Goal: Task Accomplishment & Management: Manage account settings

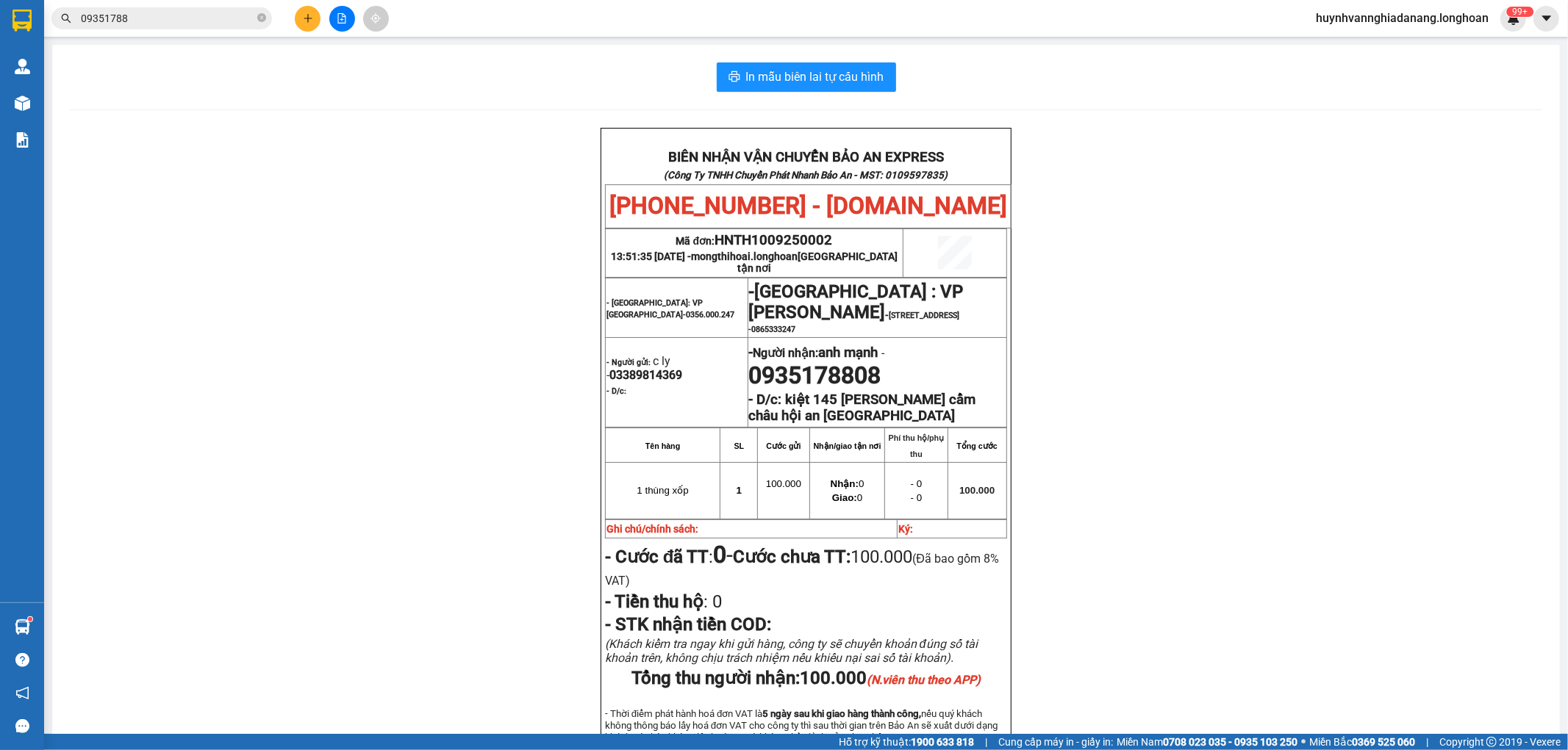
click at [339, 23] on button at bounding box center [342, 18] width 26 height 26
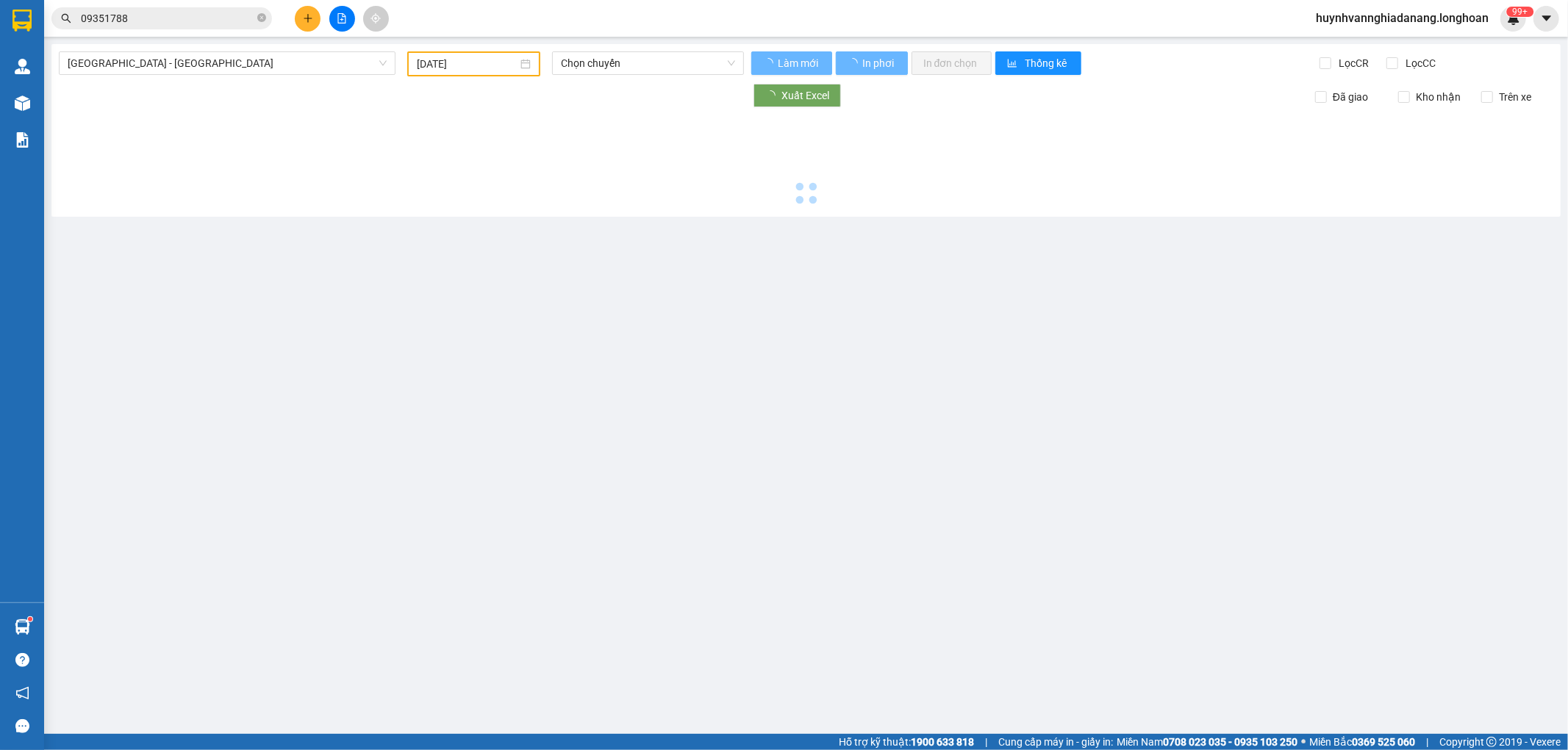
type input "[DATE]"
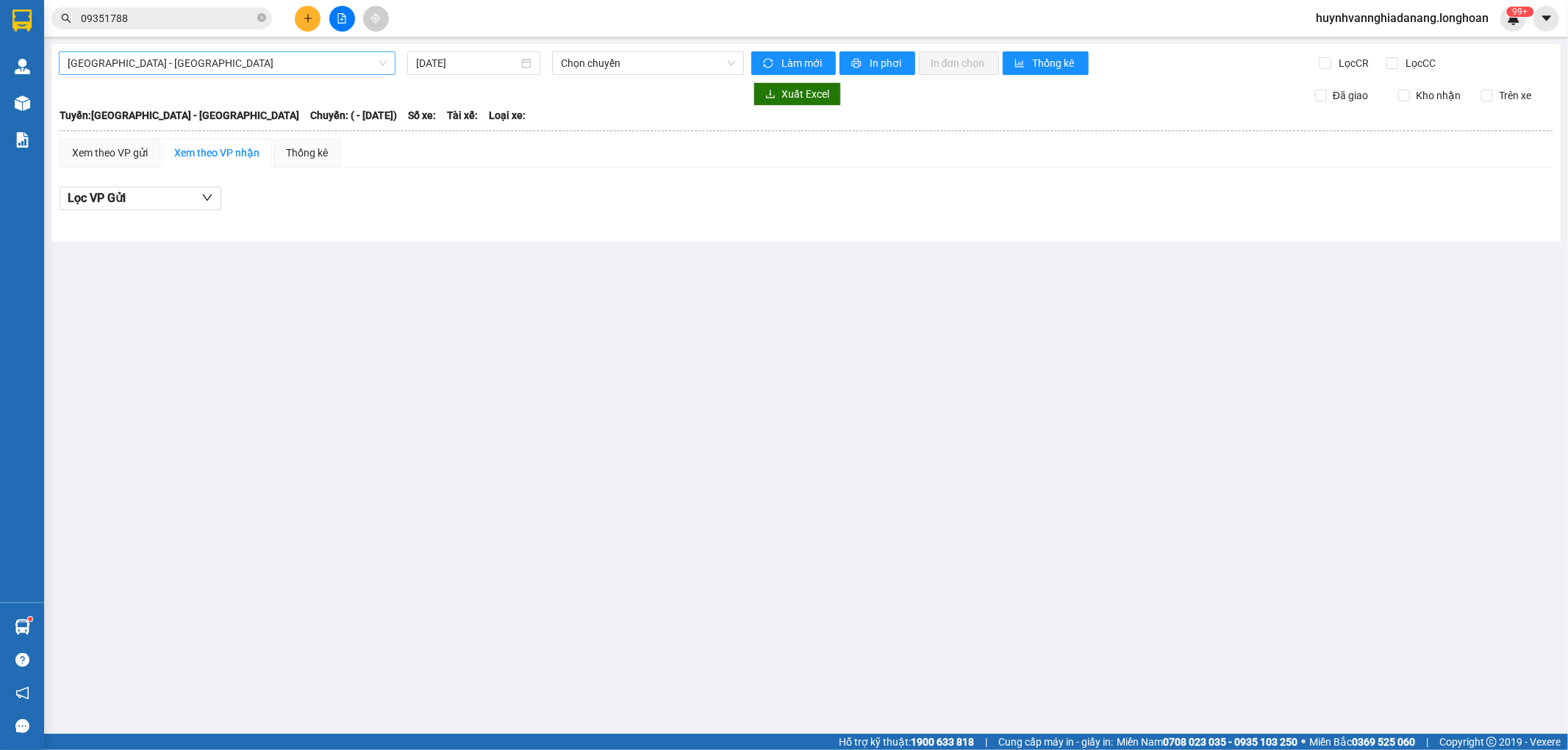
click at [248, 69] on span "[GEOGRAPHIC_DATA] - [GEOGRAPHIC_DATA]" at bounding box center [227, 63] width 319 height 22
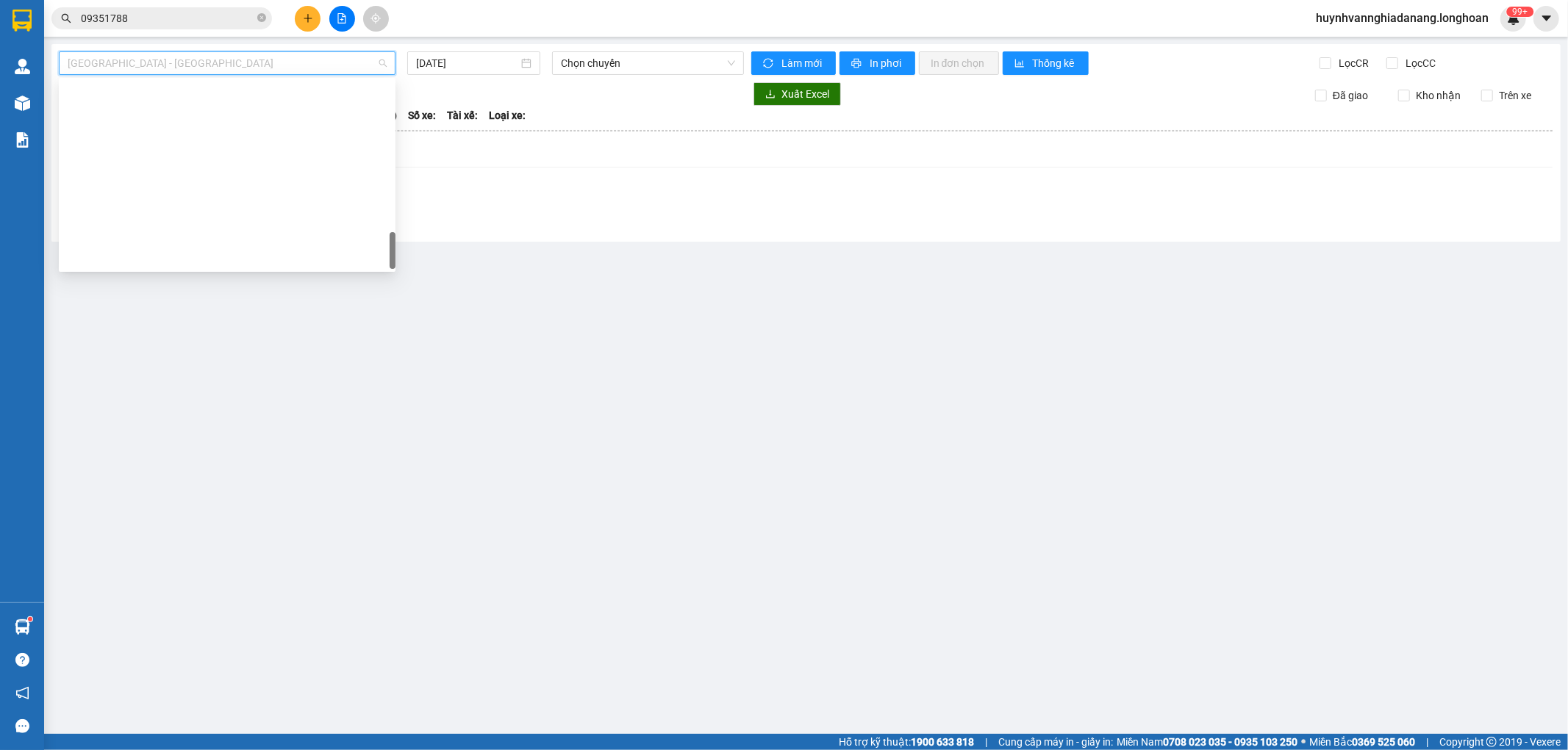
scroll to position [1010, 0]
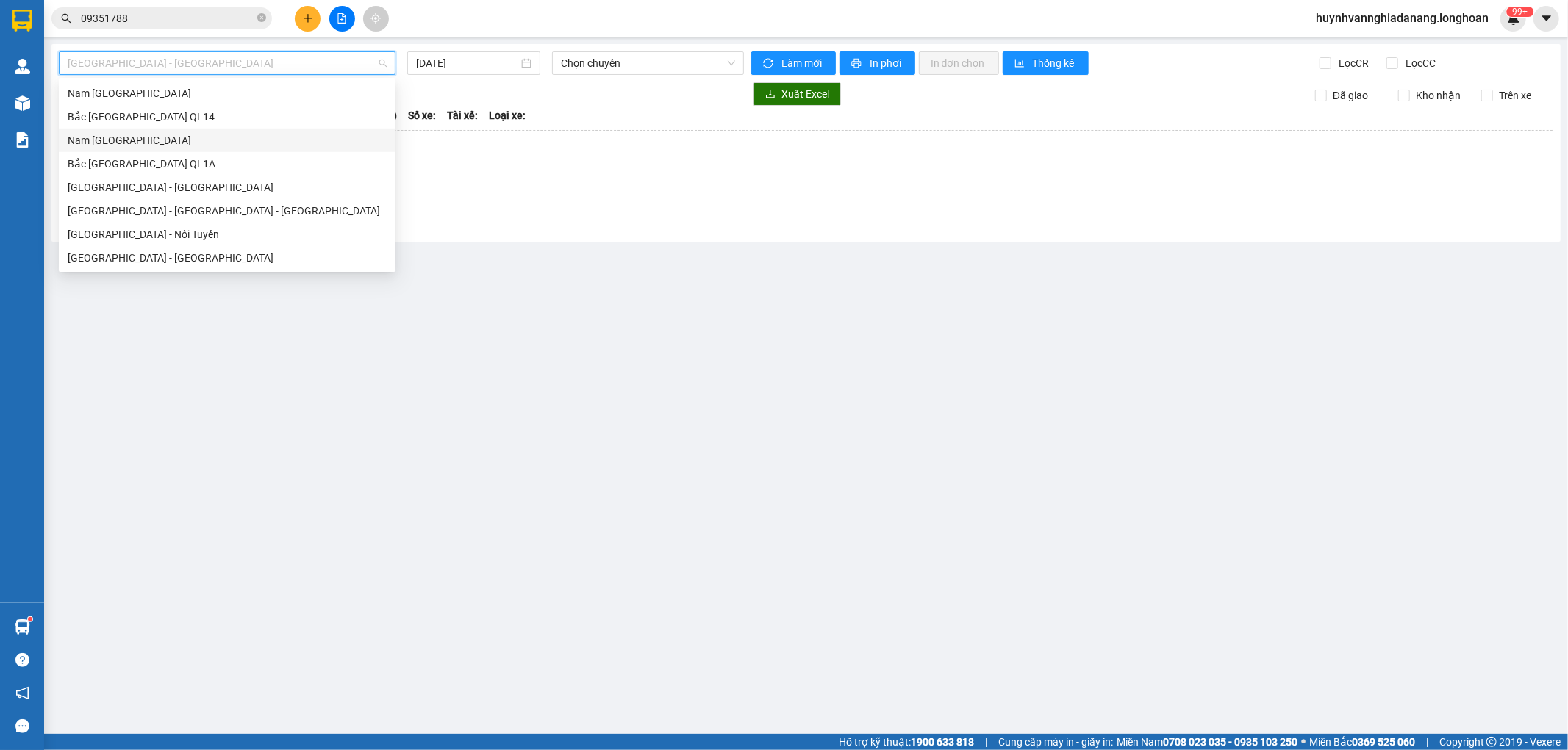
click at [167, 141] on div "Nam [GEOGRAPHIC_DATA]" at bounding box center [227, 141] width 319 height 16
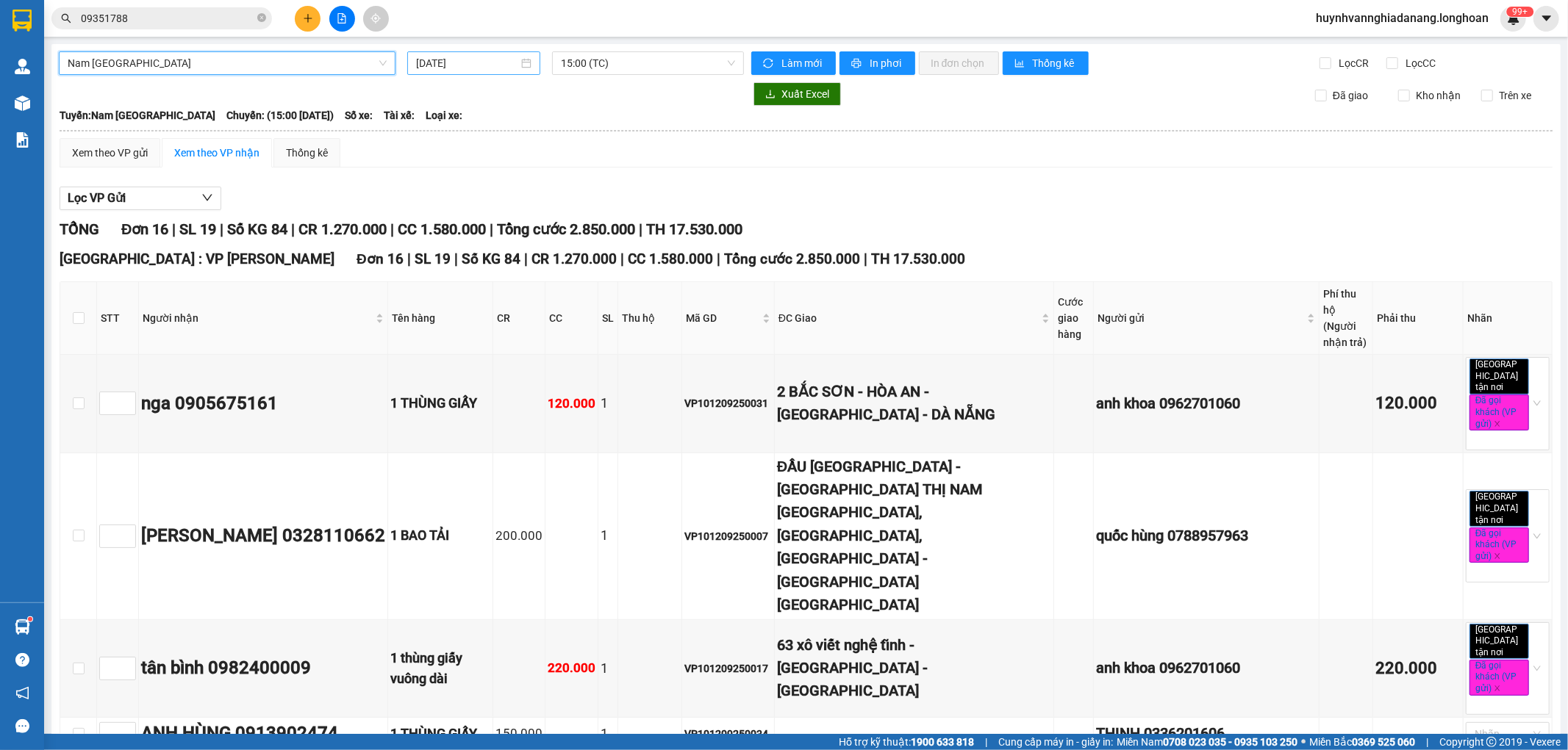
click at [501, 61] on input "13/09/2025" at bounding box center [468, 63] width 102 height 16
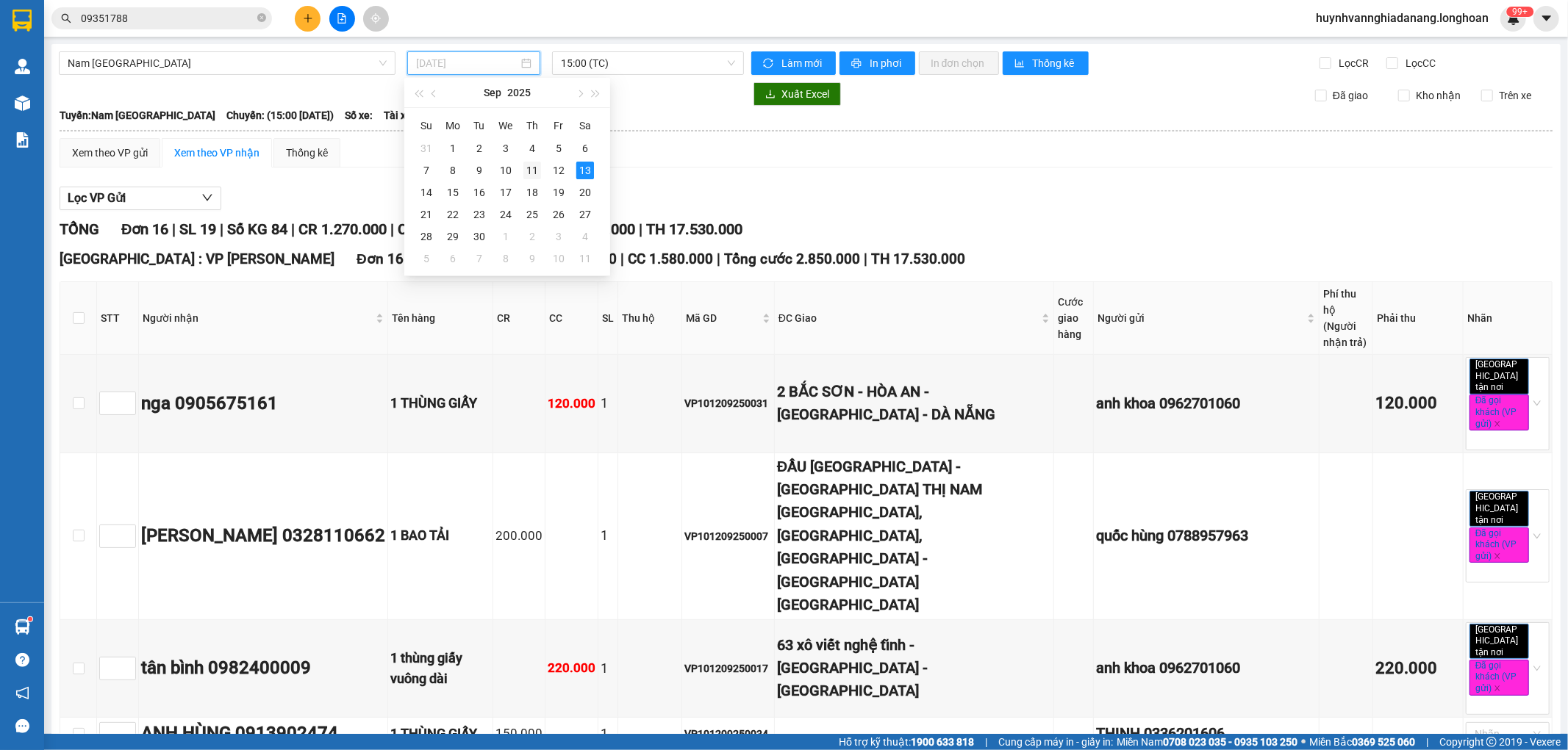
click at [532, 169] on div "11" at bounding box center [532, 170] width 18 height 18
type input "11/09/2025"
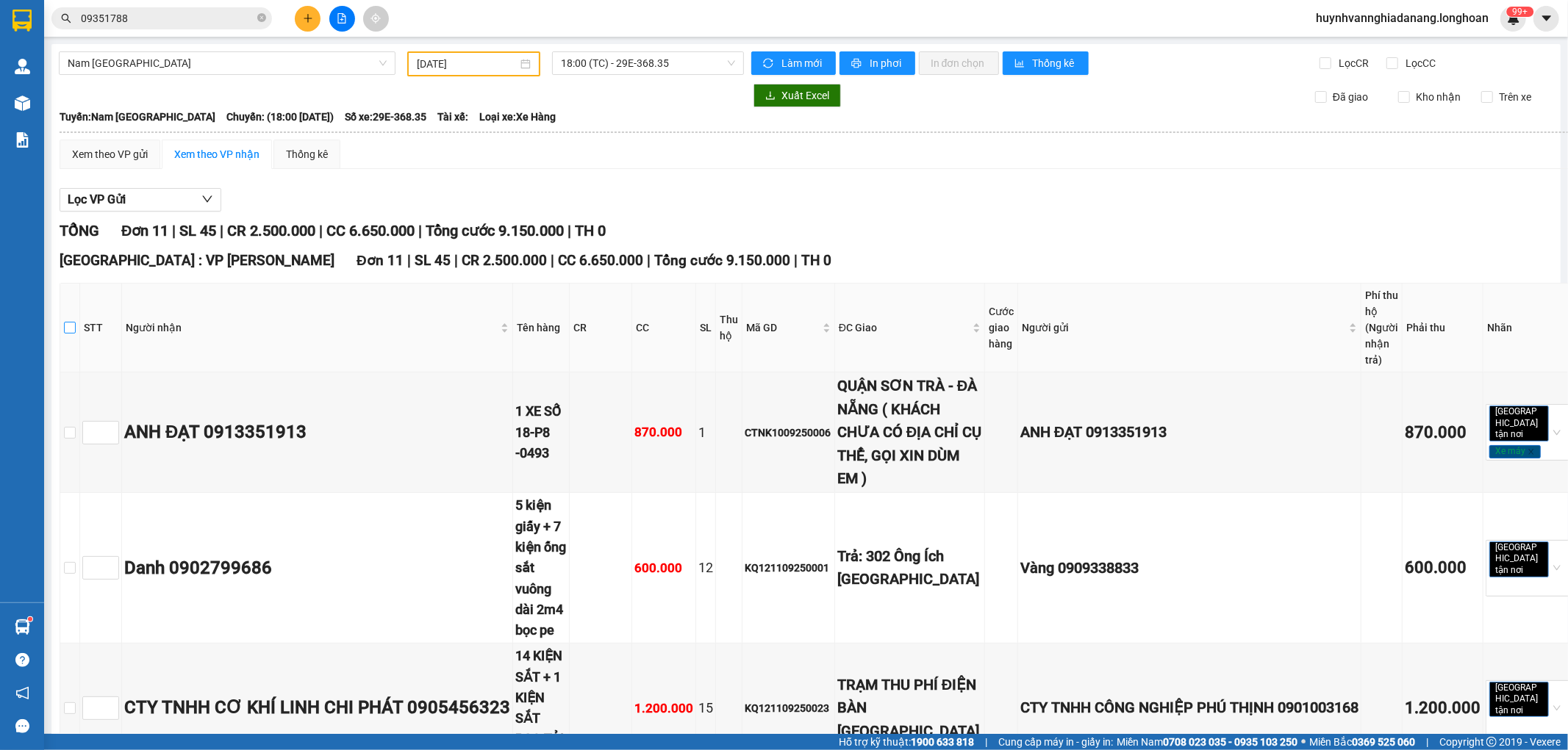
click at [76, 326] on input "checkbox" at bounding box center [70, 327] width 12 height 12
checkbox input "true"
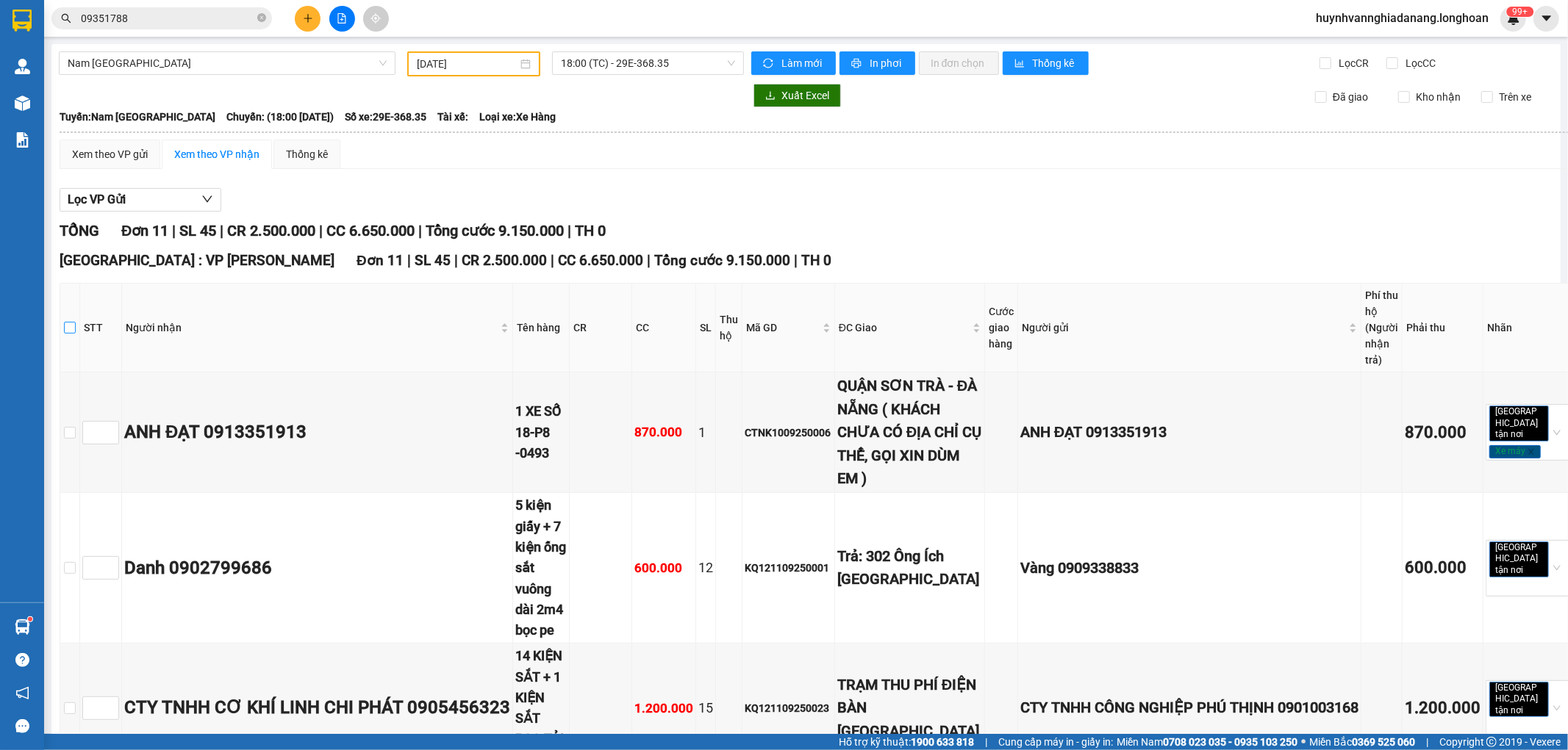
checkbox input "true"
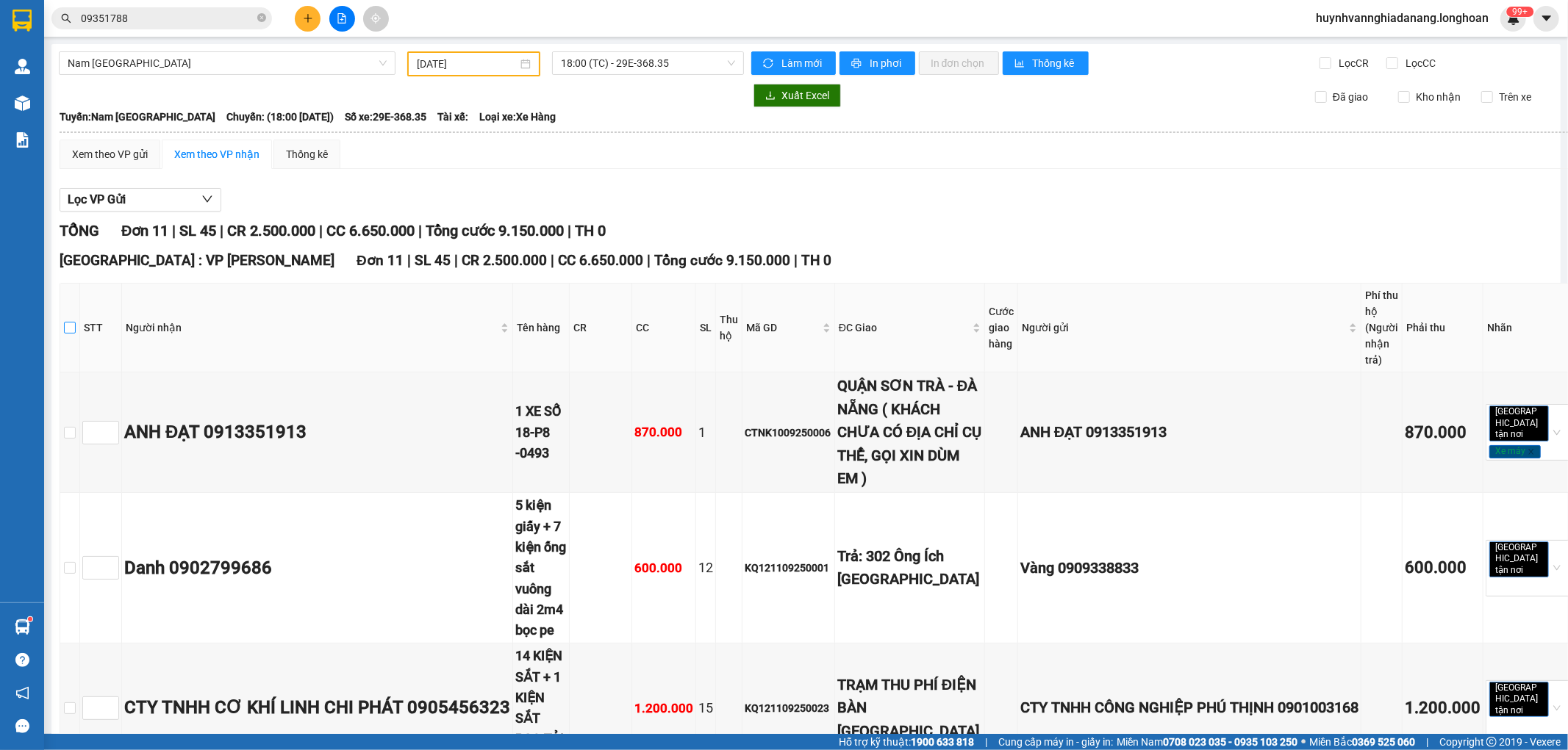
checkbox input "true"
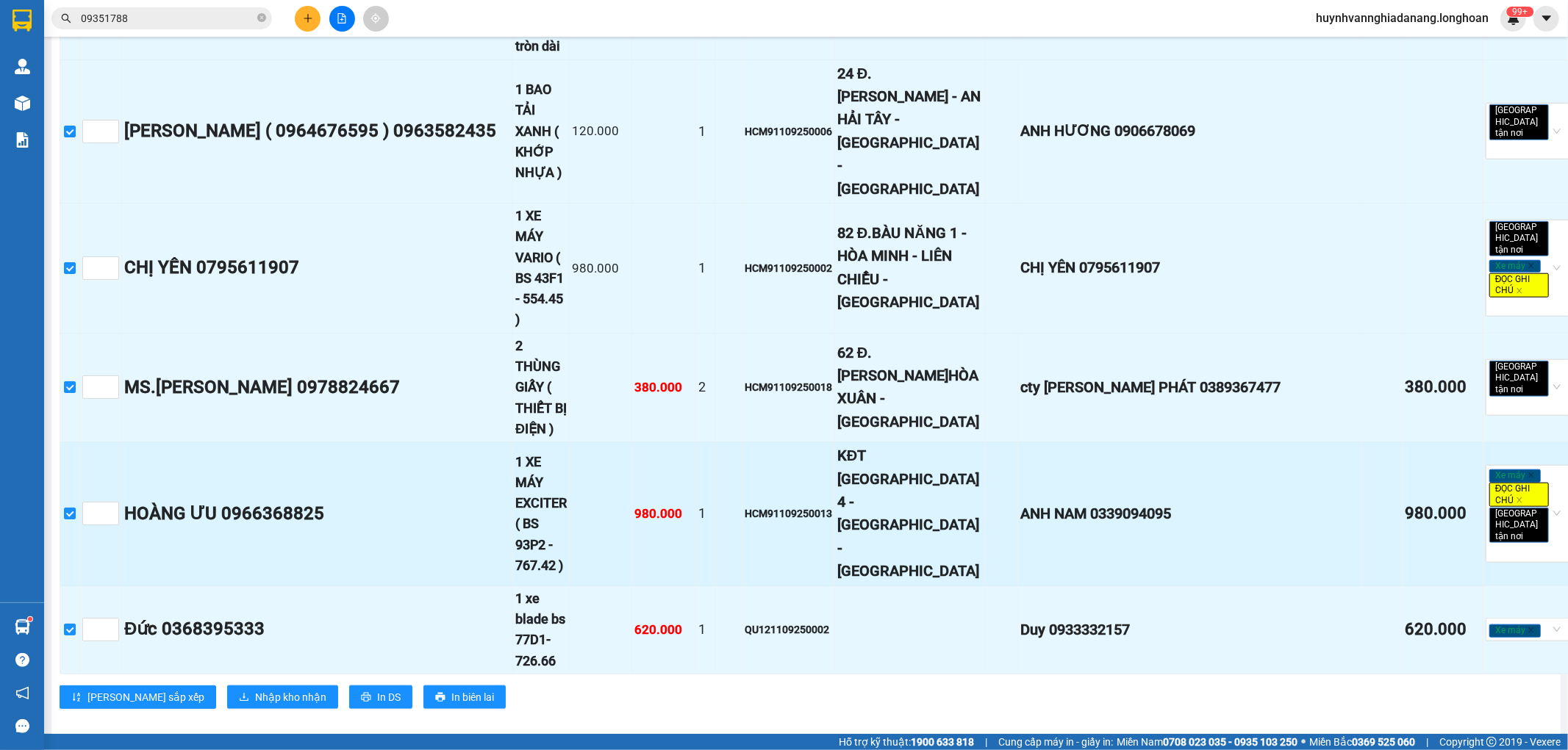
scroll to position [1371, 0]
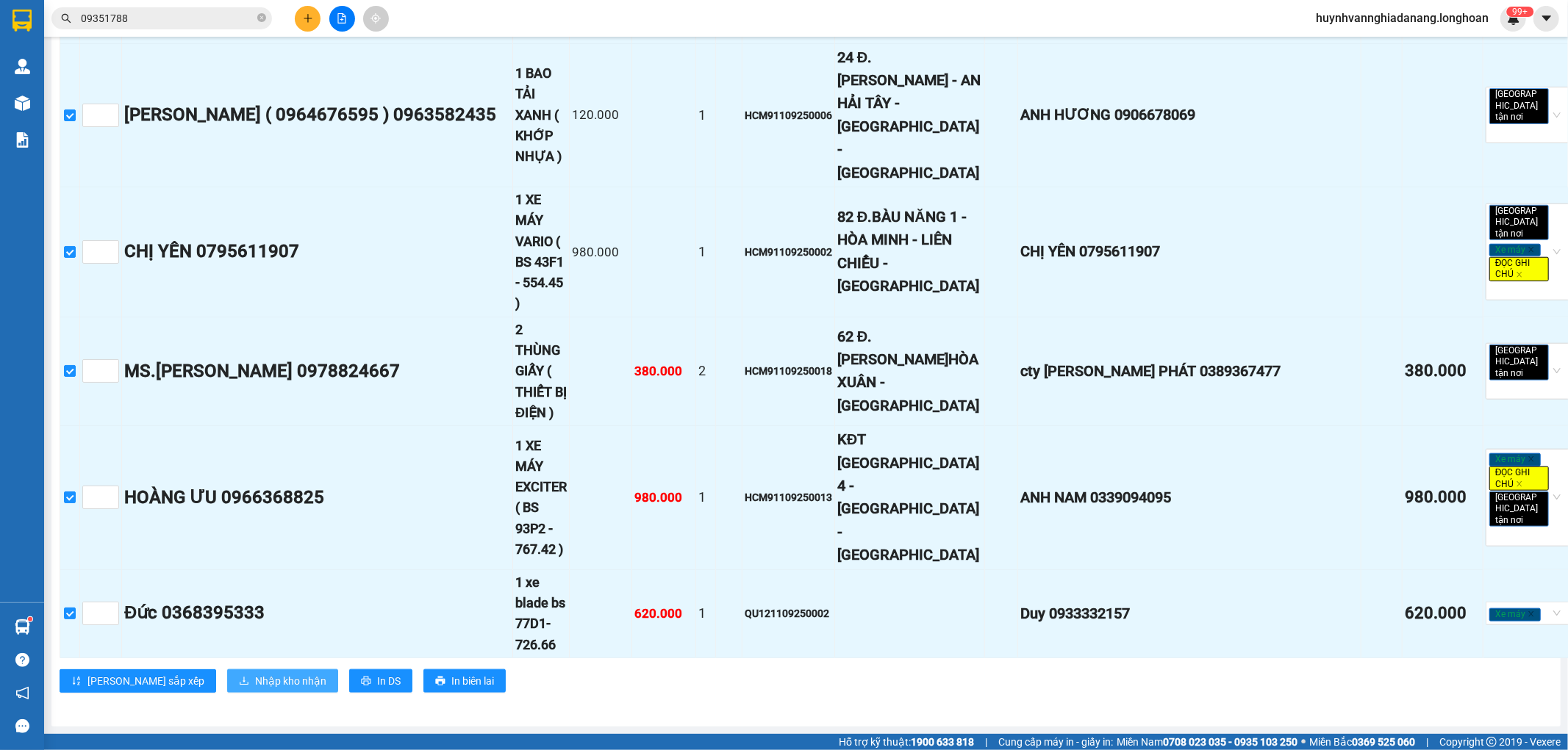
click at [255, 674] on span "Nhập kho nhận" at bounding box center [290, 681] width 71 height 16
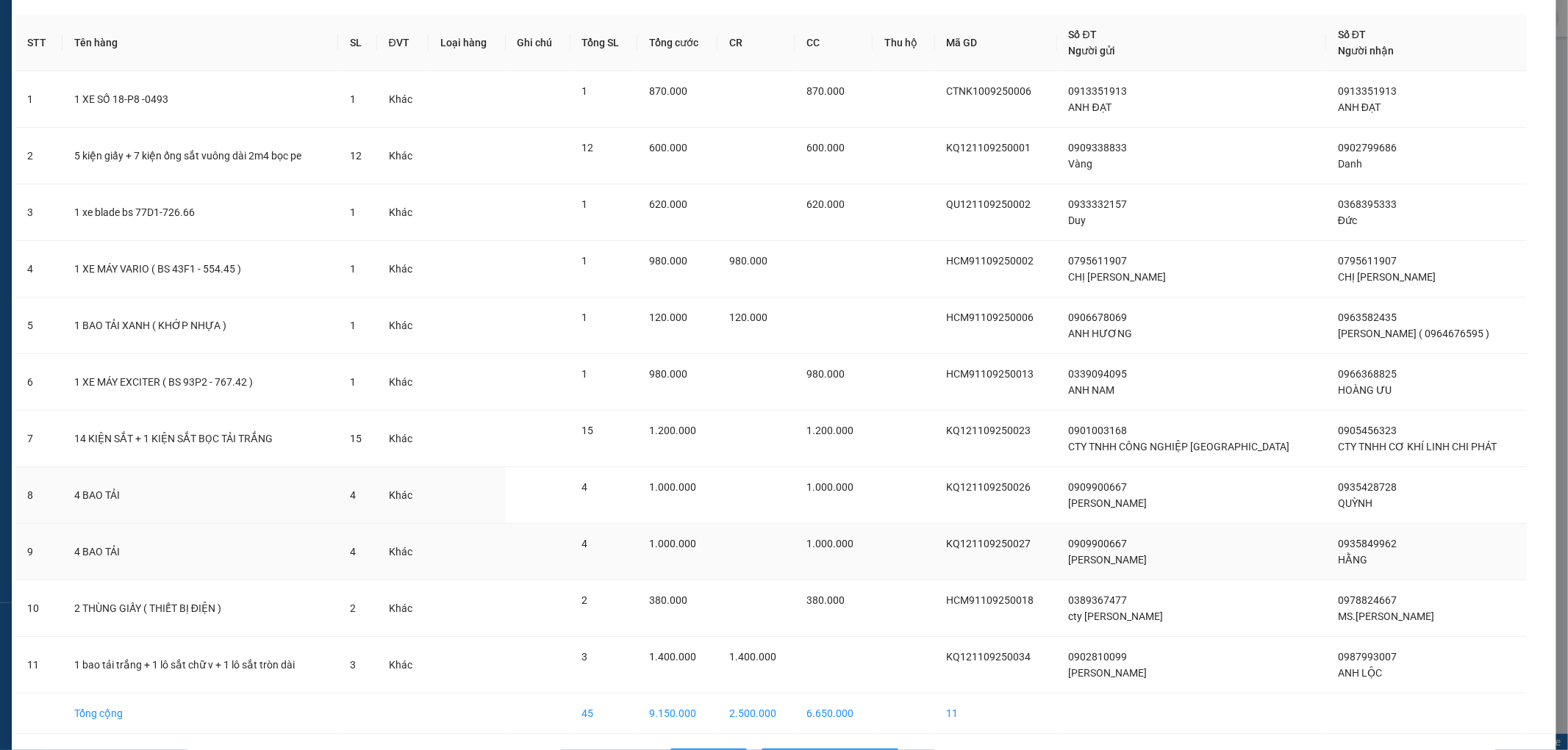
scroll to position [104, 0]
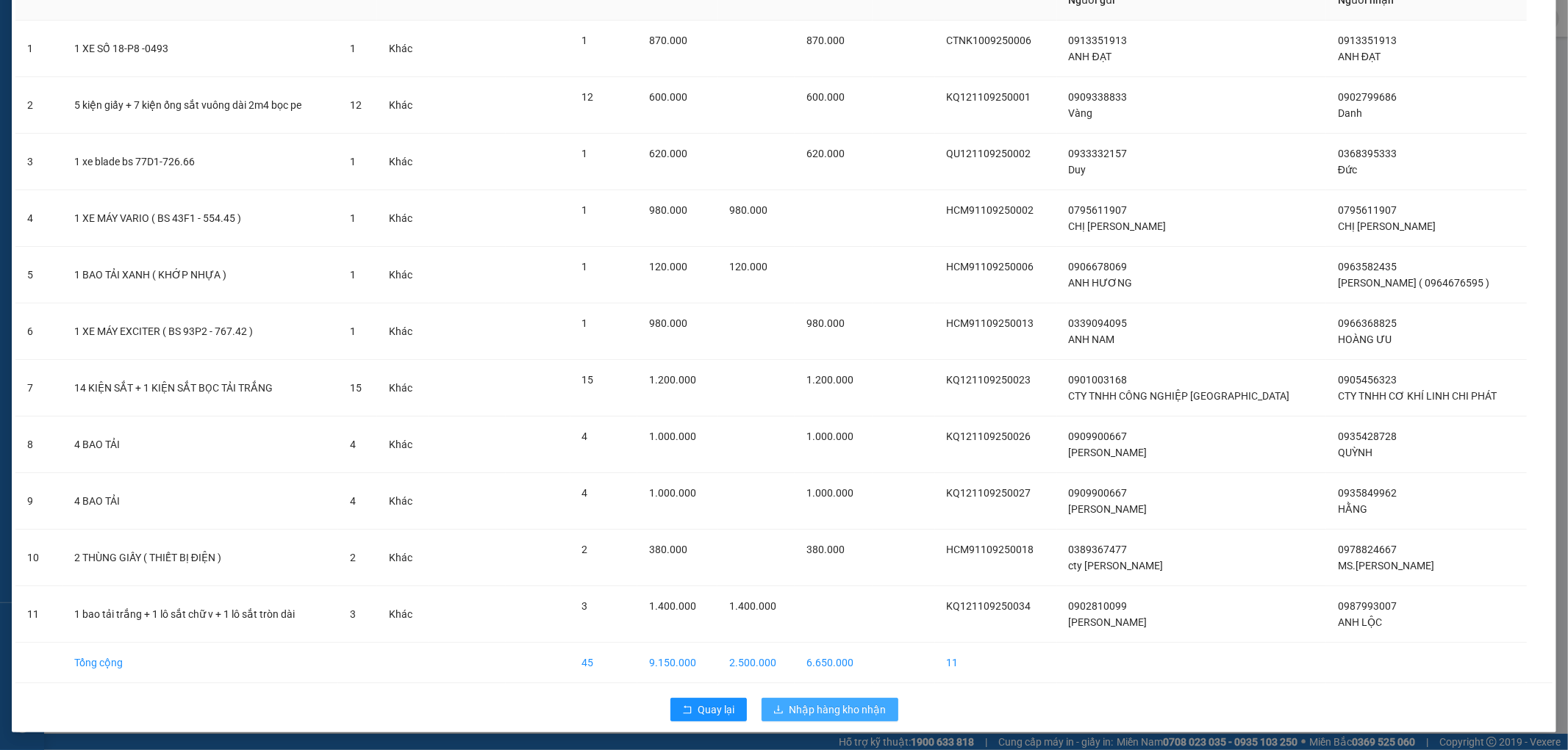
click at [813, 710] on span "Nhập hàng kho nhận" at bounding box center [838, 710] width 97 height 16
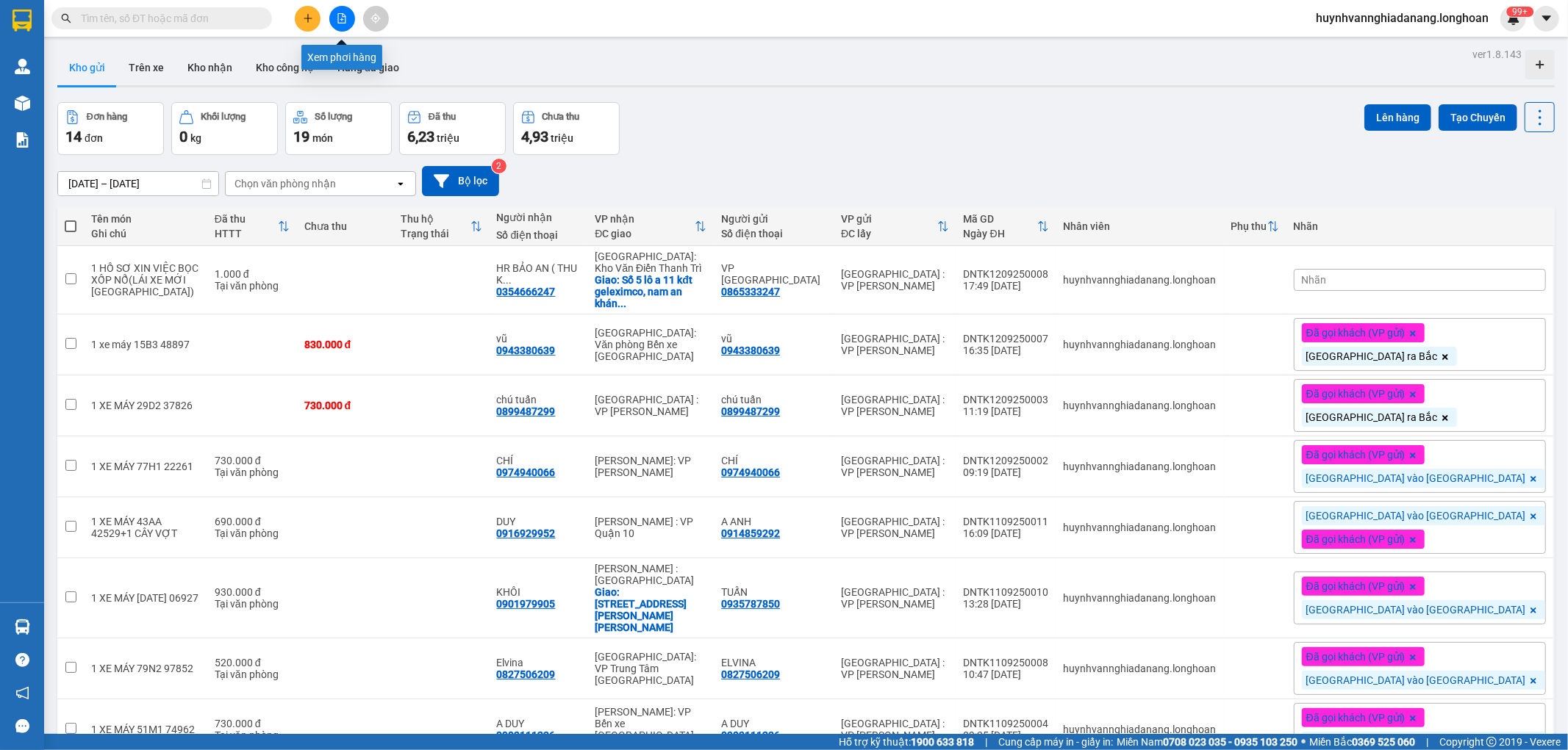
click at [343, 18] on icon "file-add" at bounding box center [341, 18] width 10 height 10
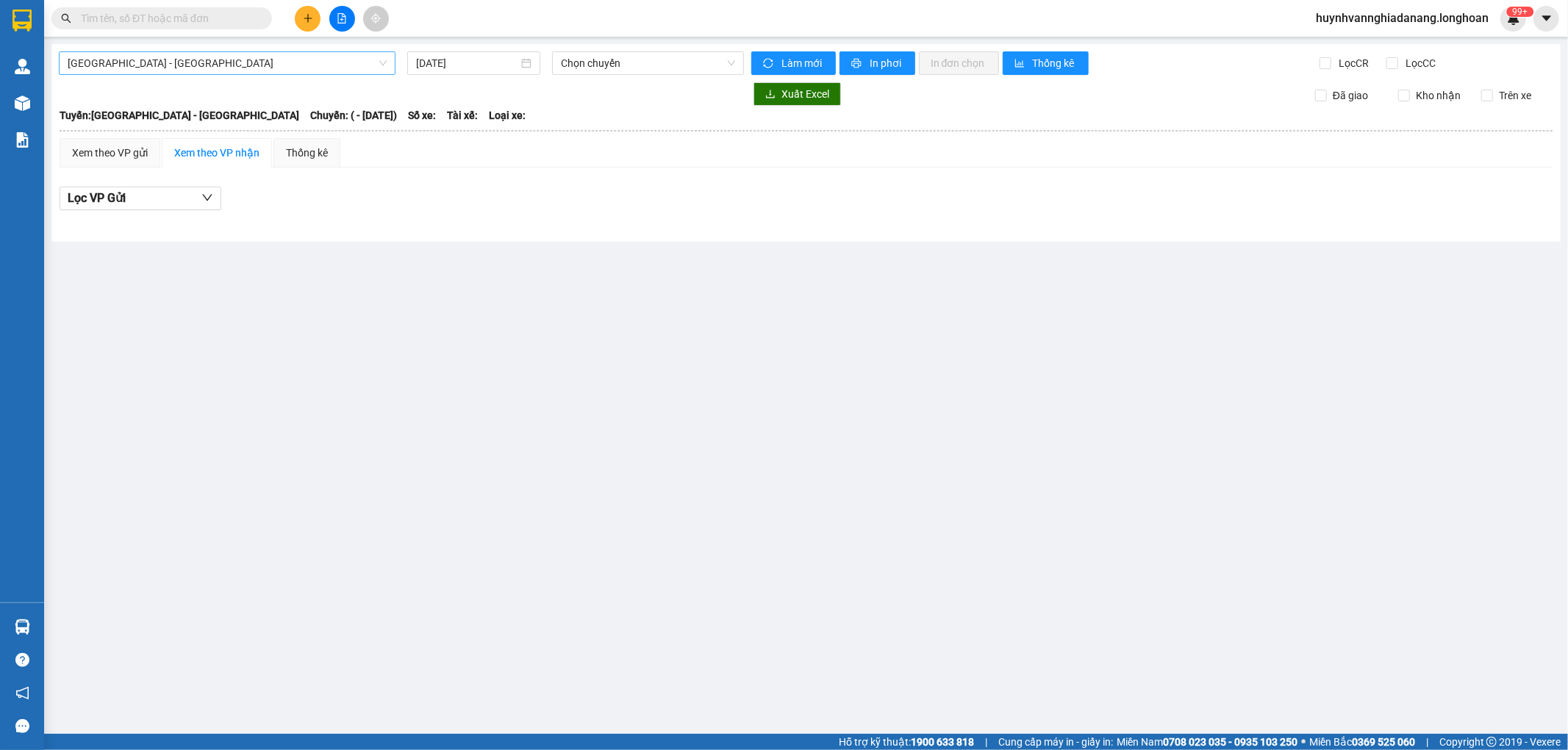
click at [240, 58] on span "[GEOGRAPHIC_DATA] - [GEOGRAPHIC_DATA]" at bounding box center [227, 63] width 319 height 22
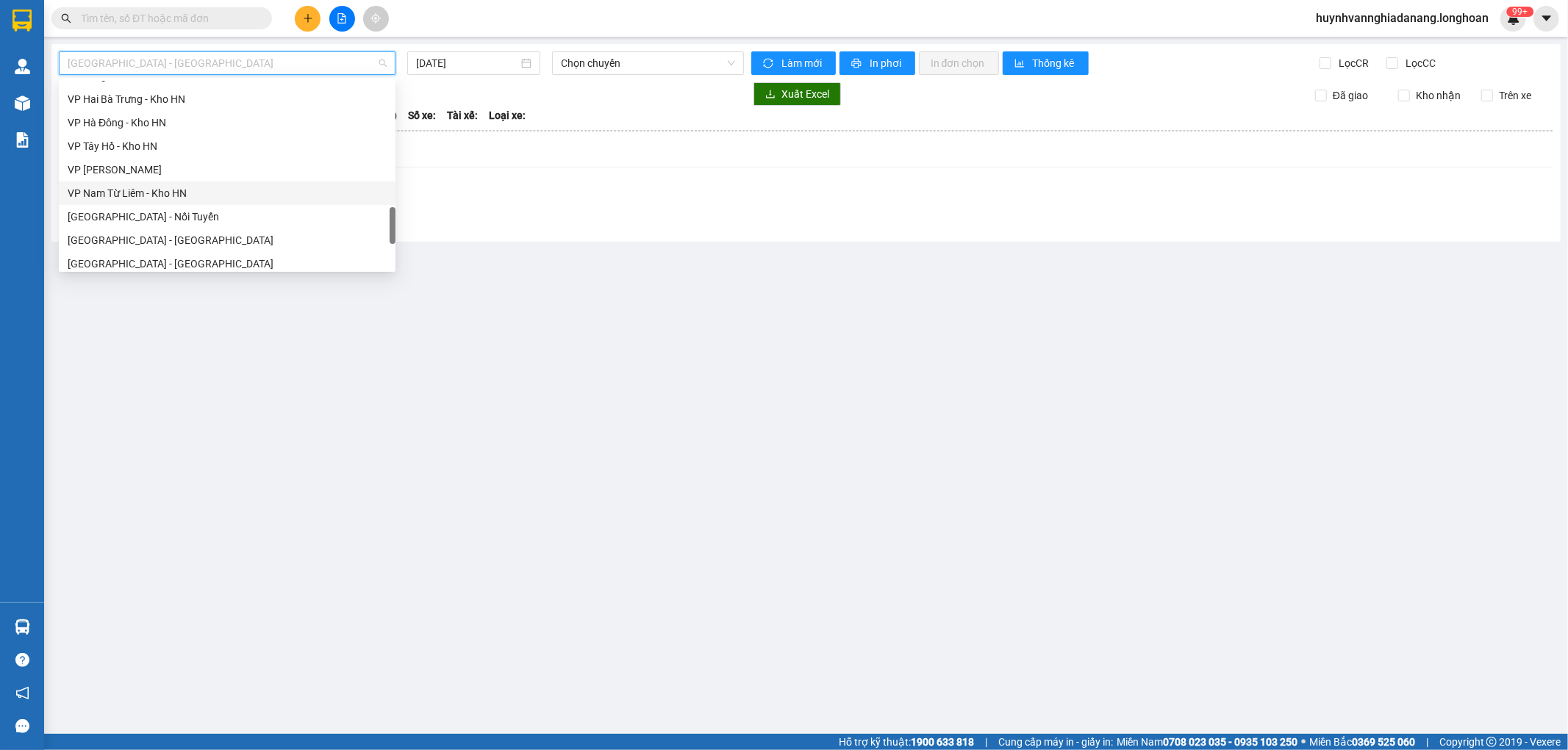
scroll to position [1010, 0]
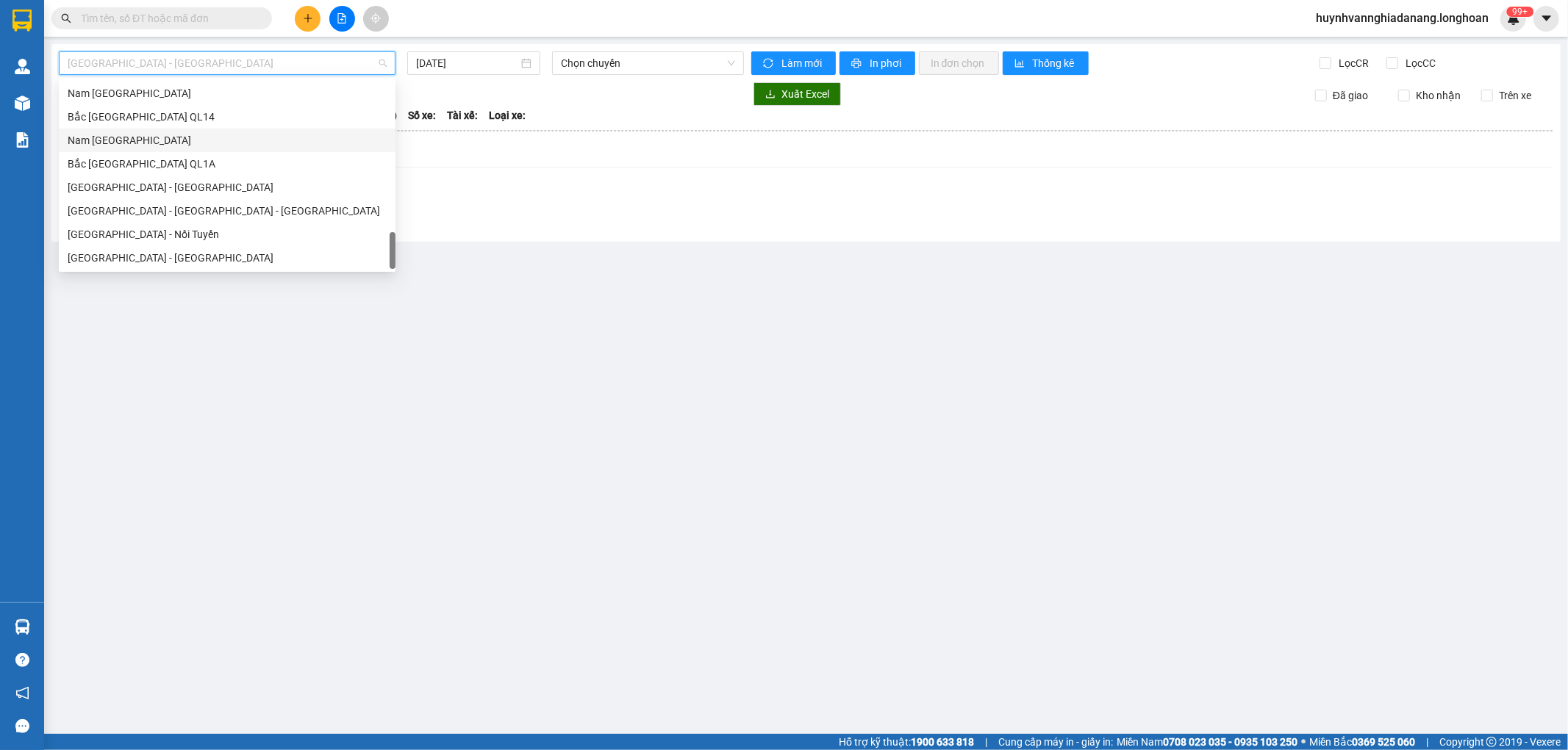
click at [152, 141] on div "Nam [GEOGRAPHIC_DATA]" at bounding box center [227, 141] width 319 height 16
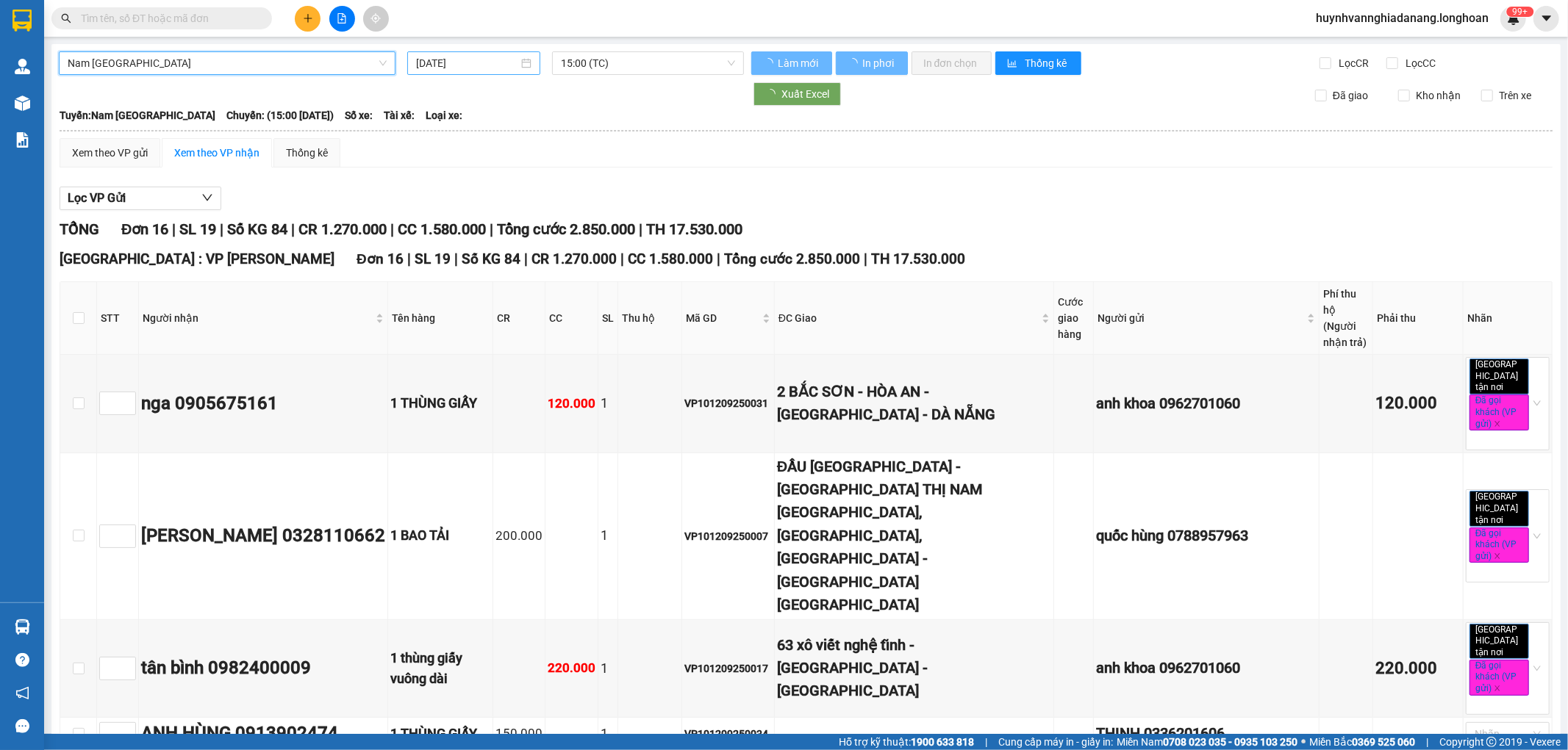
click at [479, 59] on input "[DATE]" at bounding box center [468, 63] width 102 height 16
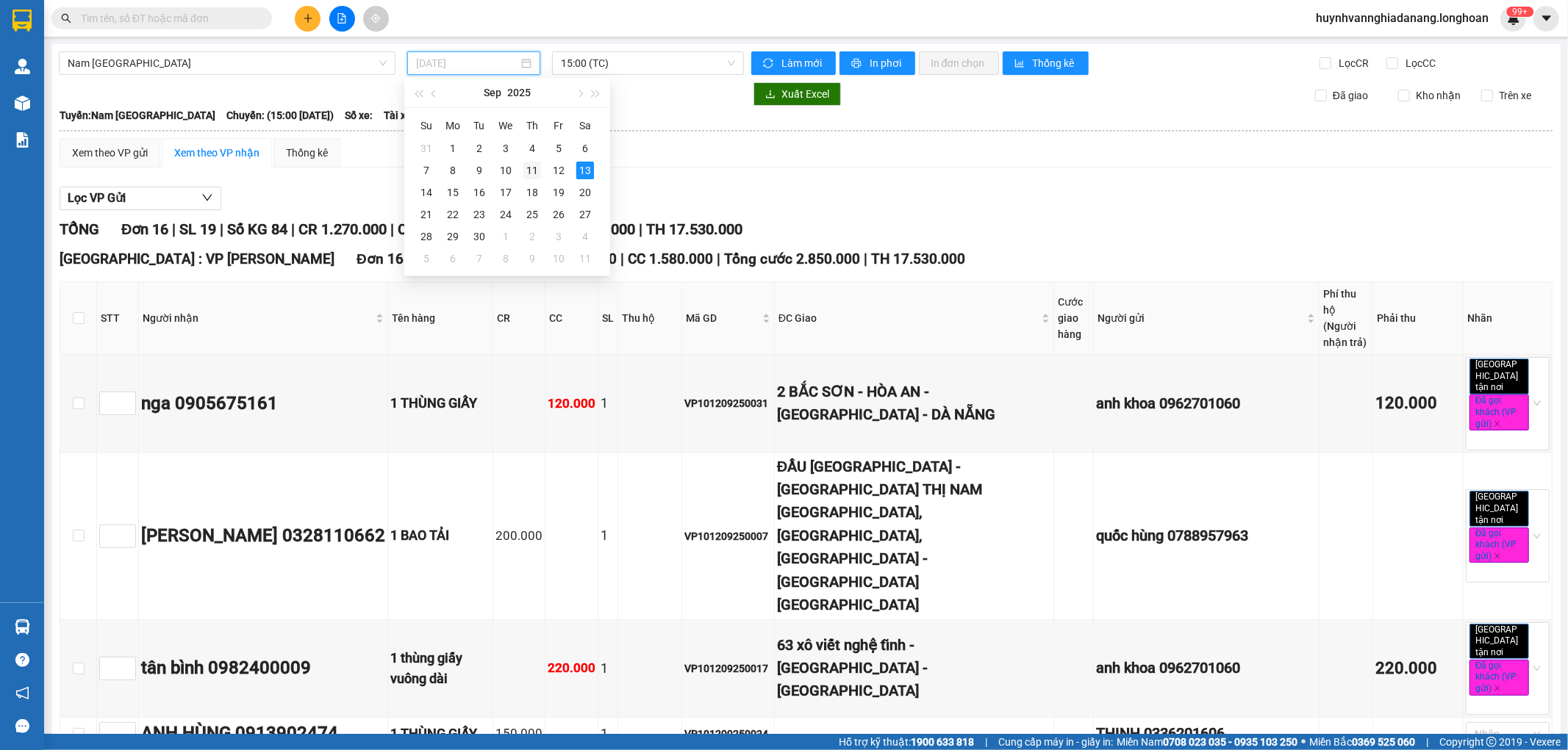
click at [531, 169] on div "11" at bounding box center [532, 170] width 18 height 18
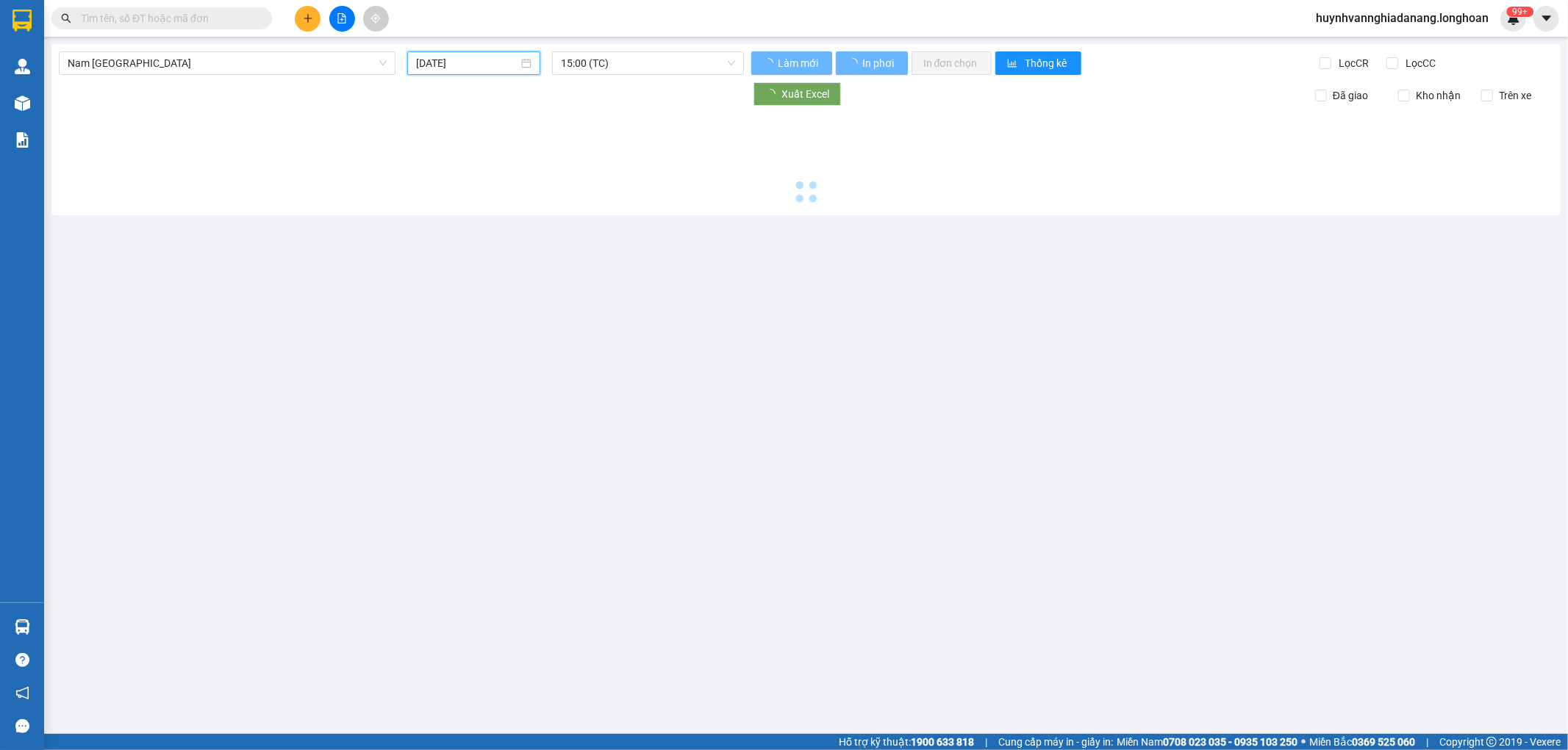
type input "[DATE]"
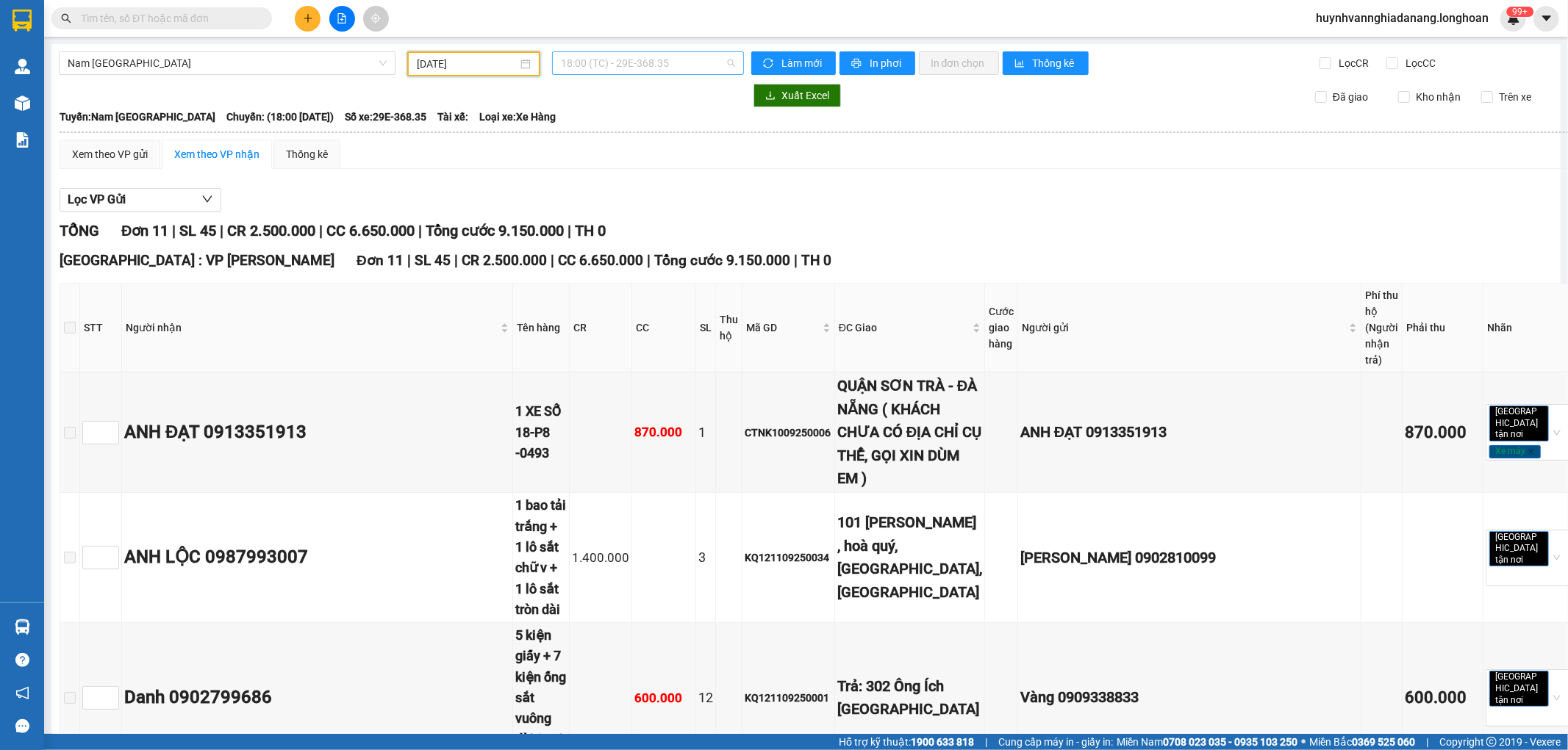
click at [652, 69] on span "18:00 (TC) - 29E-368.35" at bounding box center [647, 63] width 173 height 22
click at [642, 140] on div "23:00 (TC) - 29K-024.94" at bounding box center [615, 140] width 115 height 16
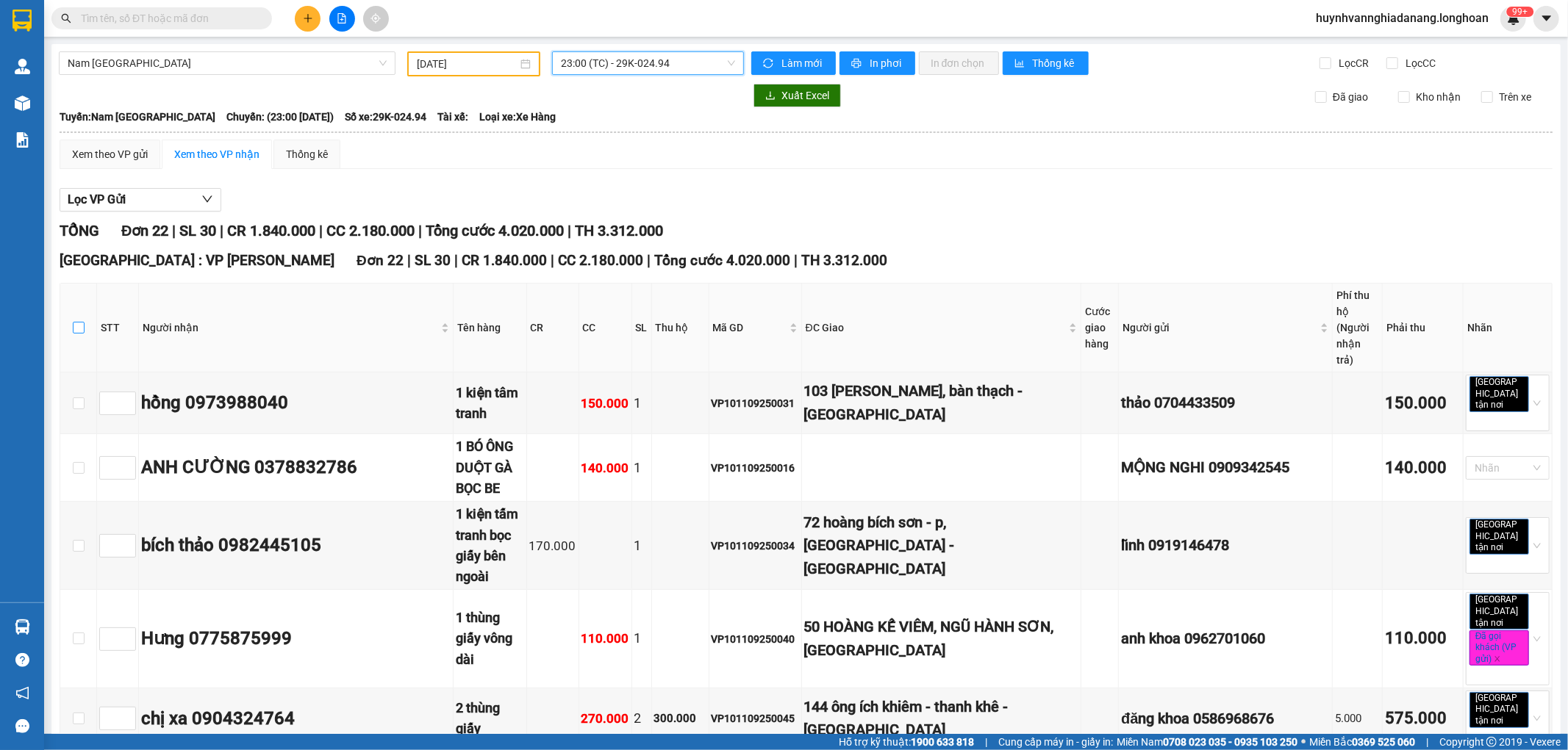
click at [77, 322] on input "checkbox" at bounding box center [78, 327] width 12 height 12
checkbox input "true"
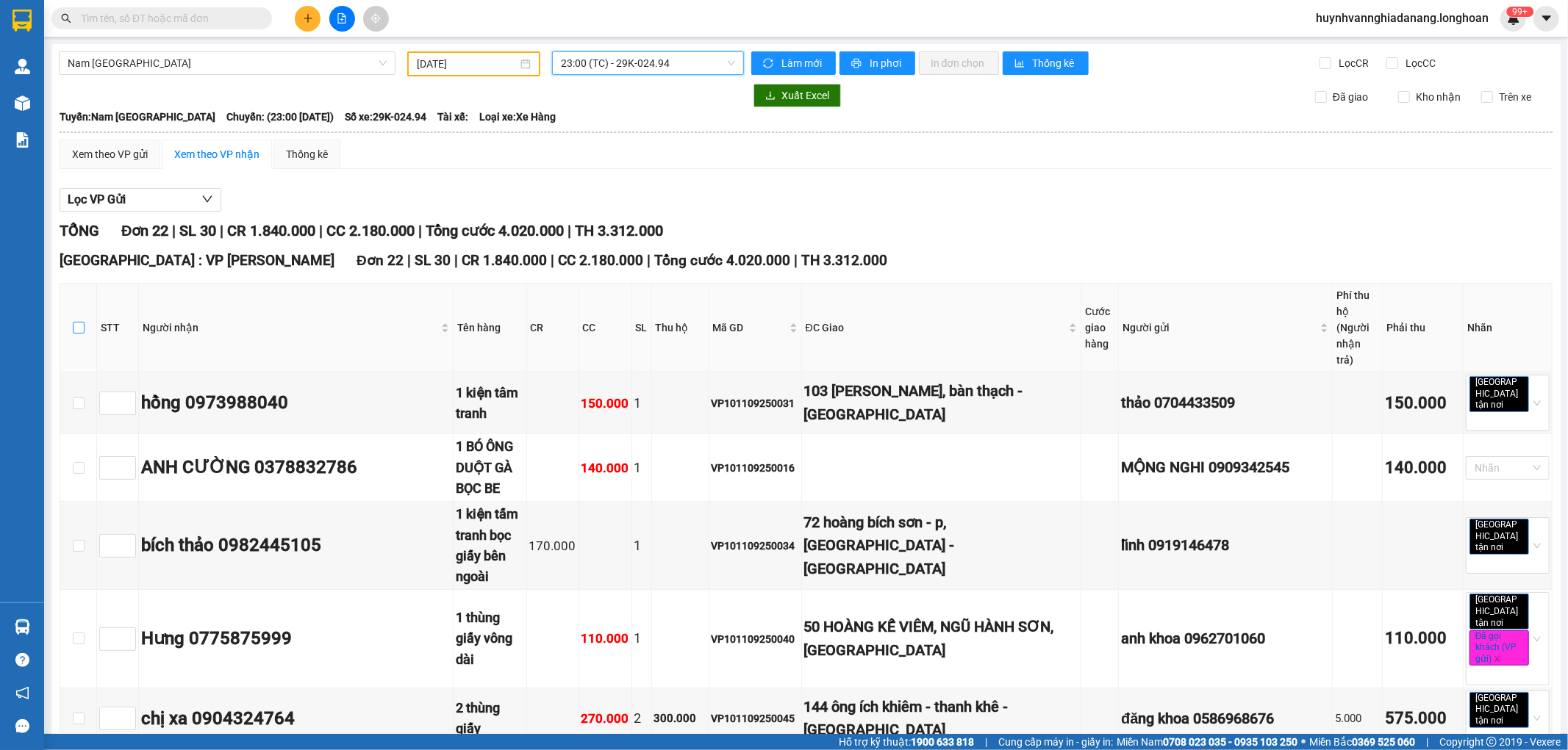
checkbox input "true"
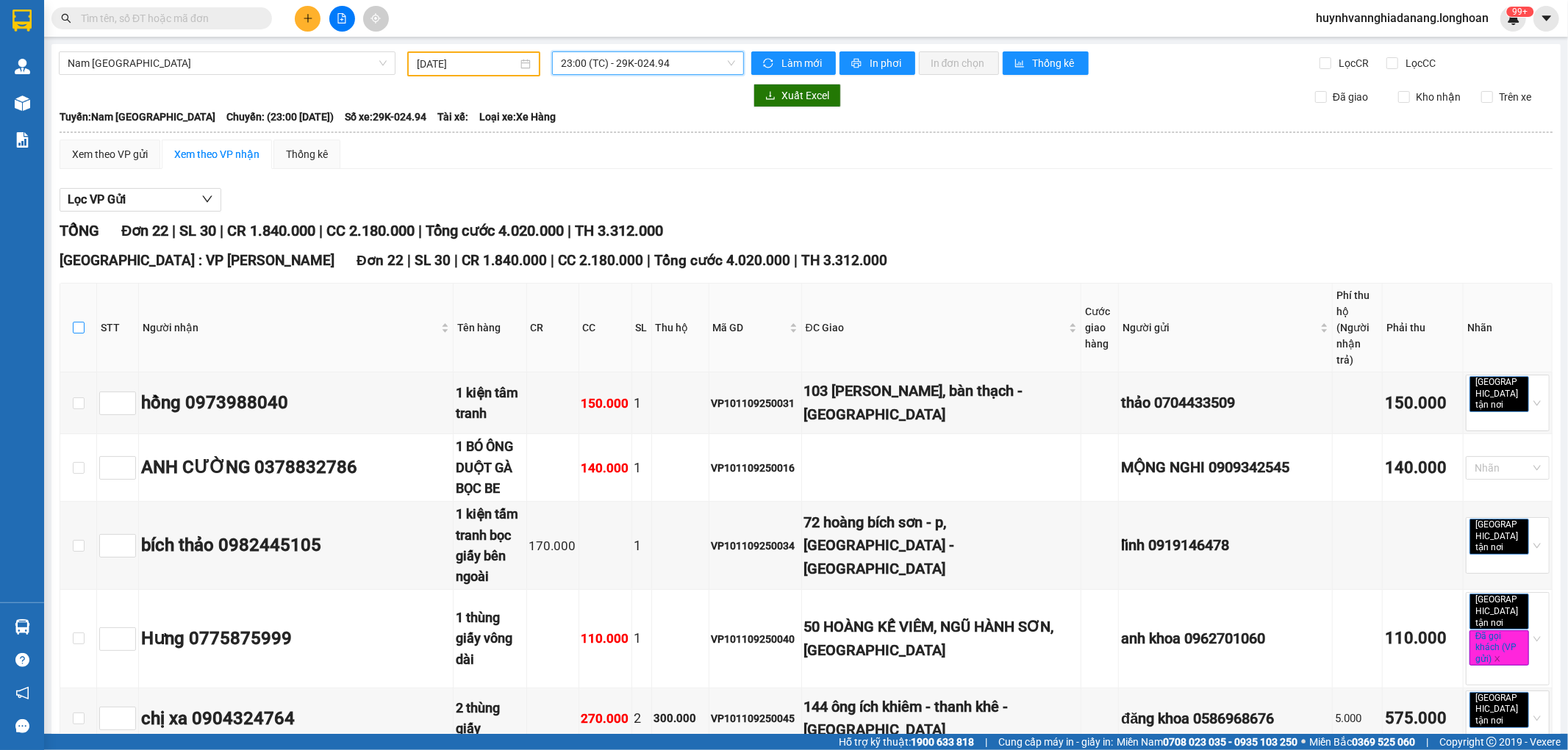
checkbox input "true"
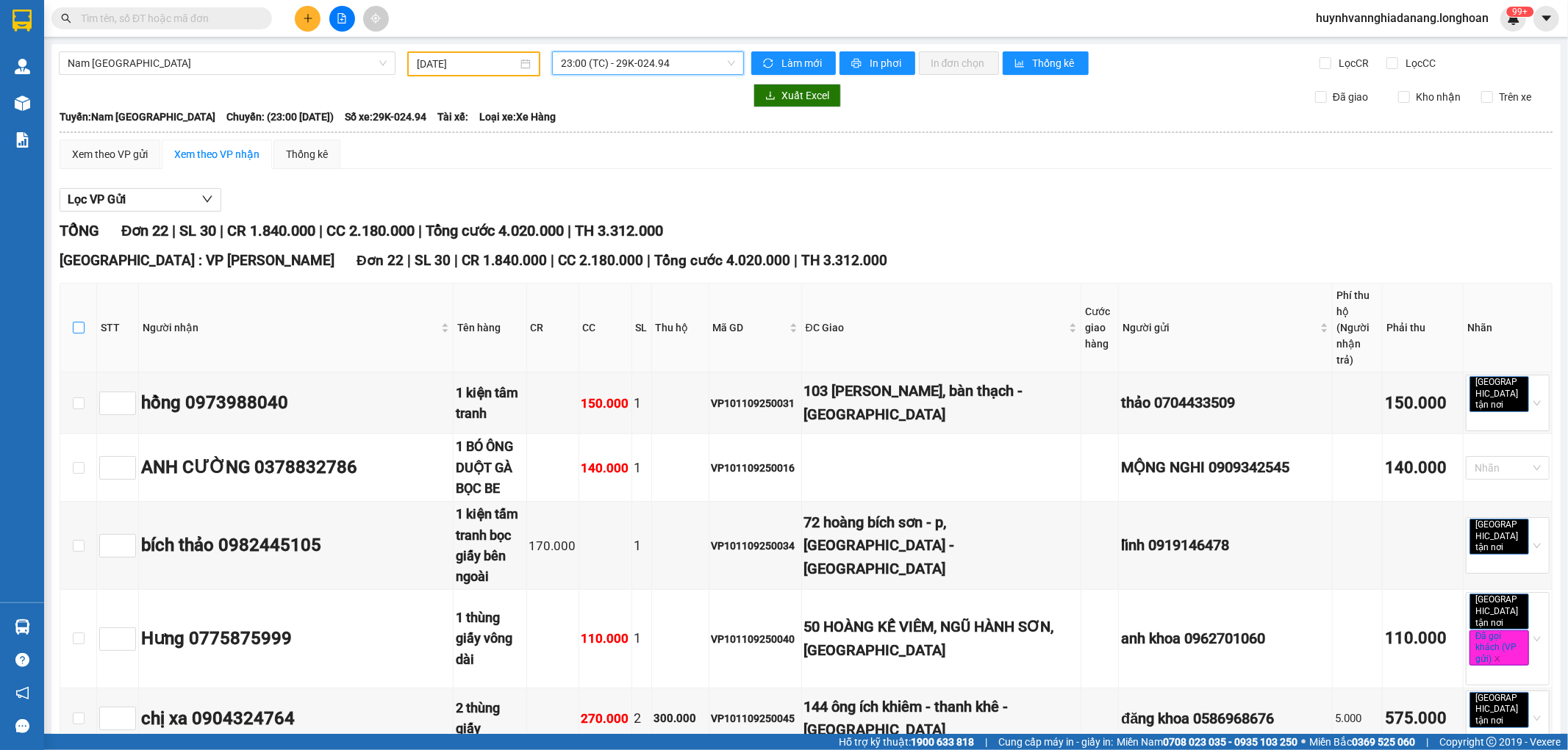
checkbox input "true"
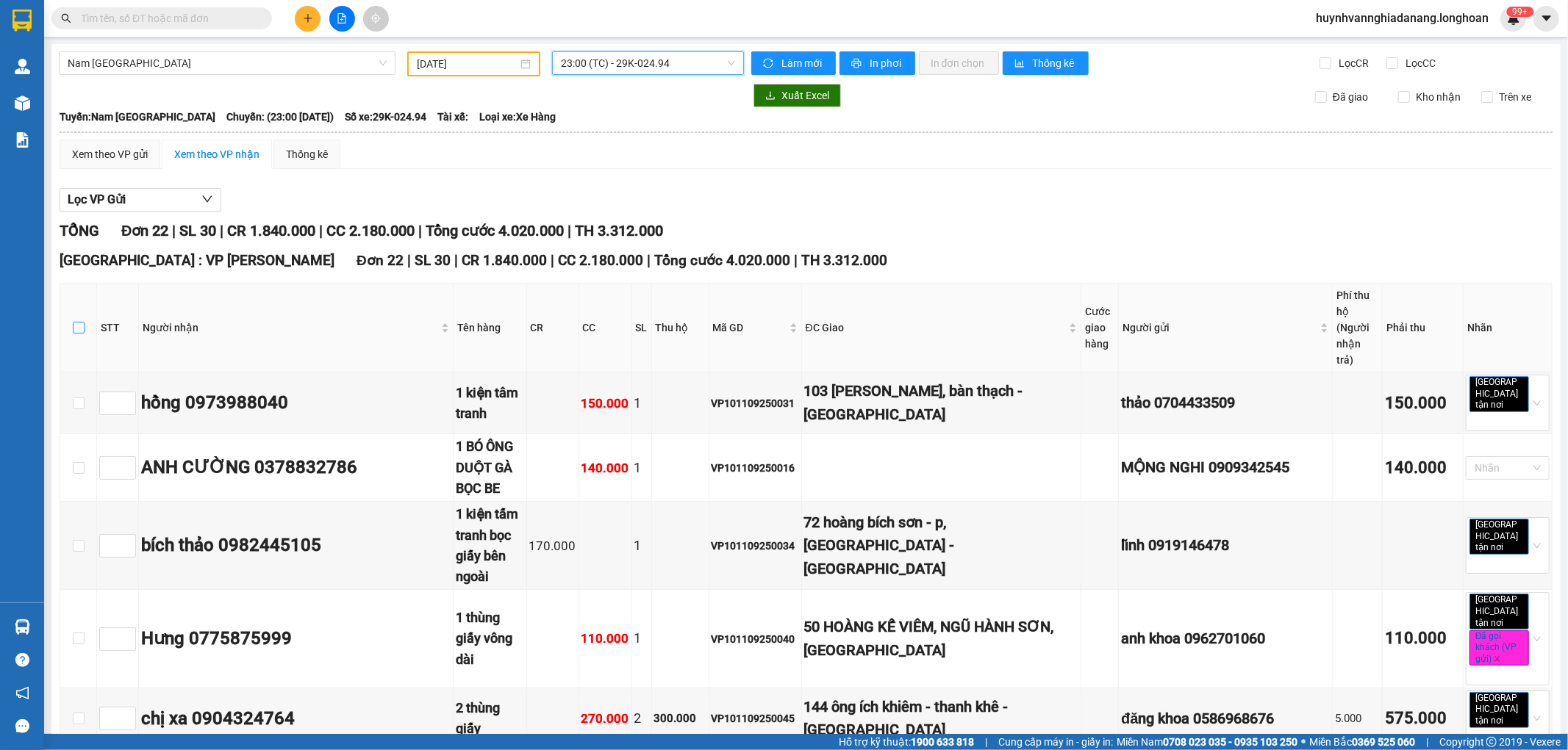
checkbox input "true"
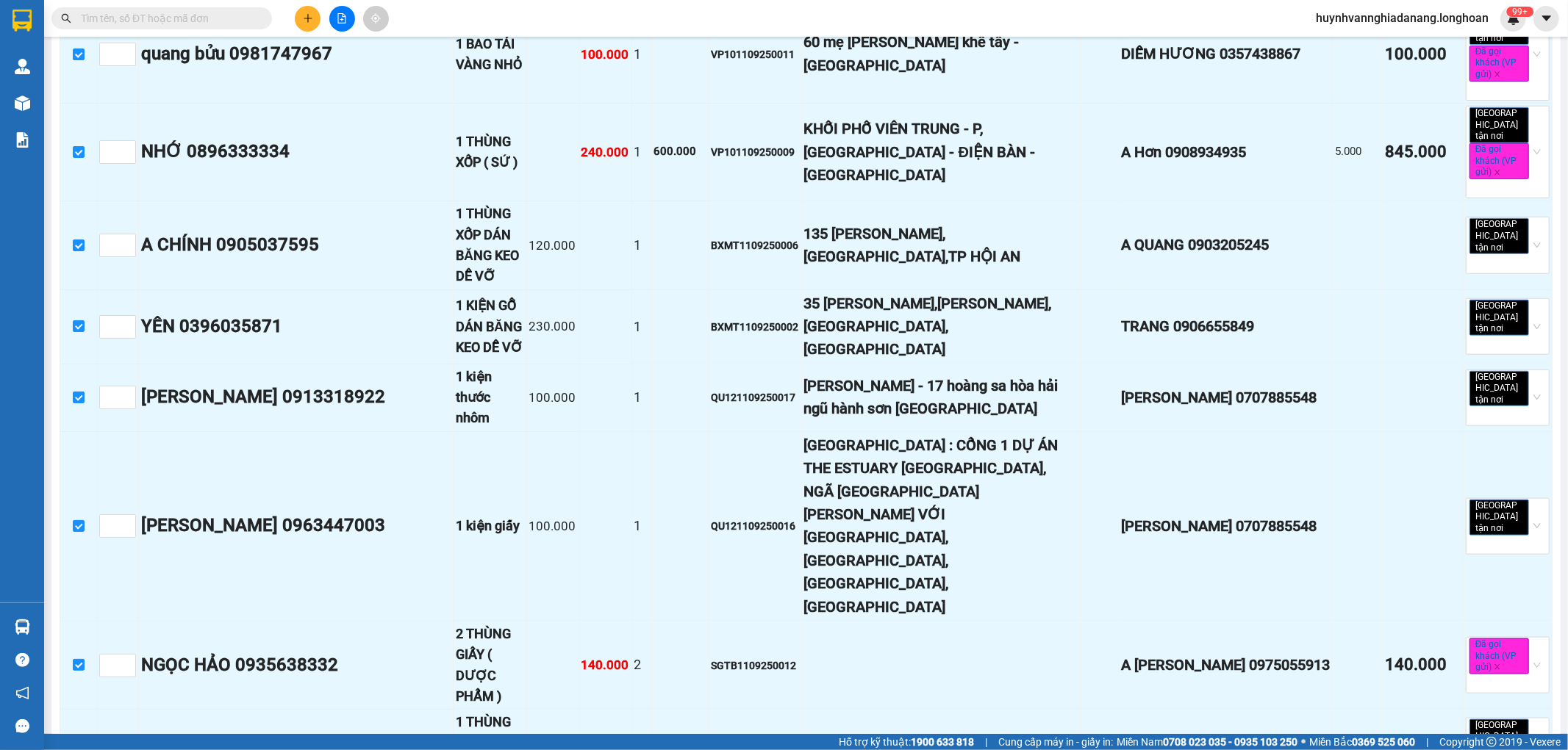
scroll to position [1340, 0]
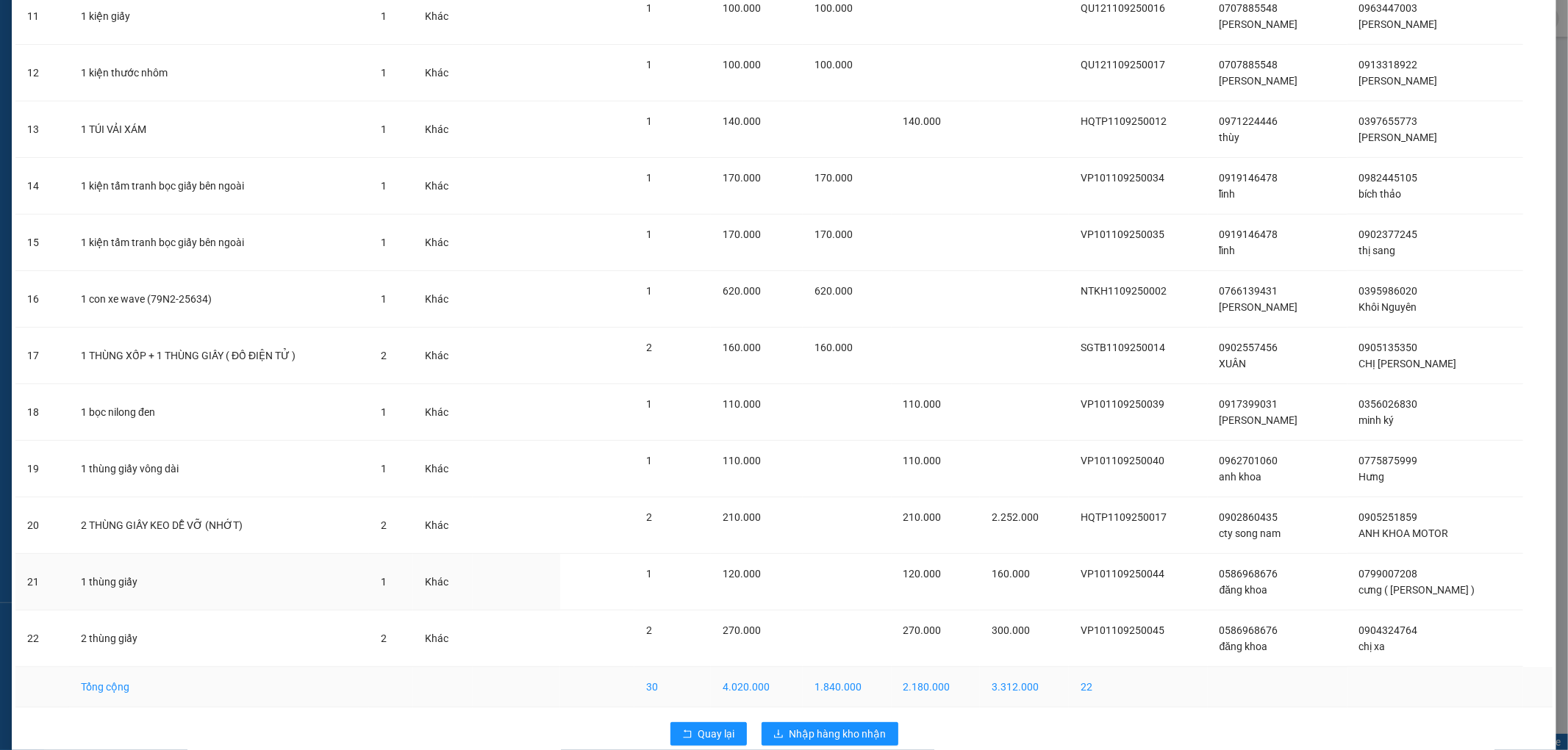
scroll to position [725, 0]
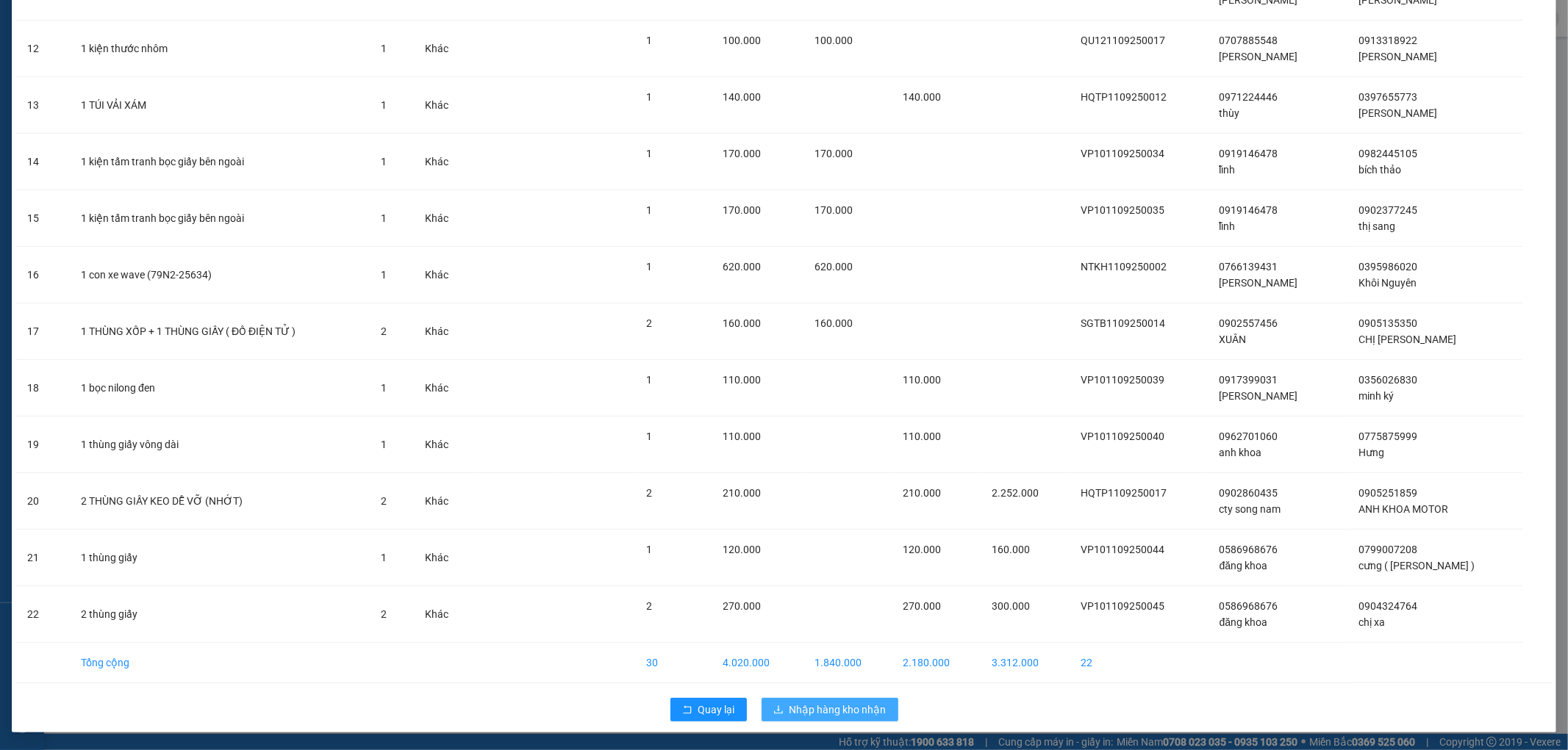
click at [824, 708] on span "Nhập hàng kho nhận" at bounding box center [838, 710] width 97 height 16
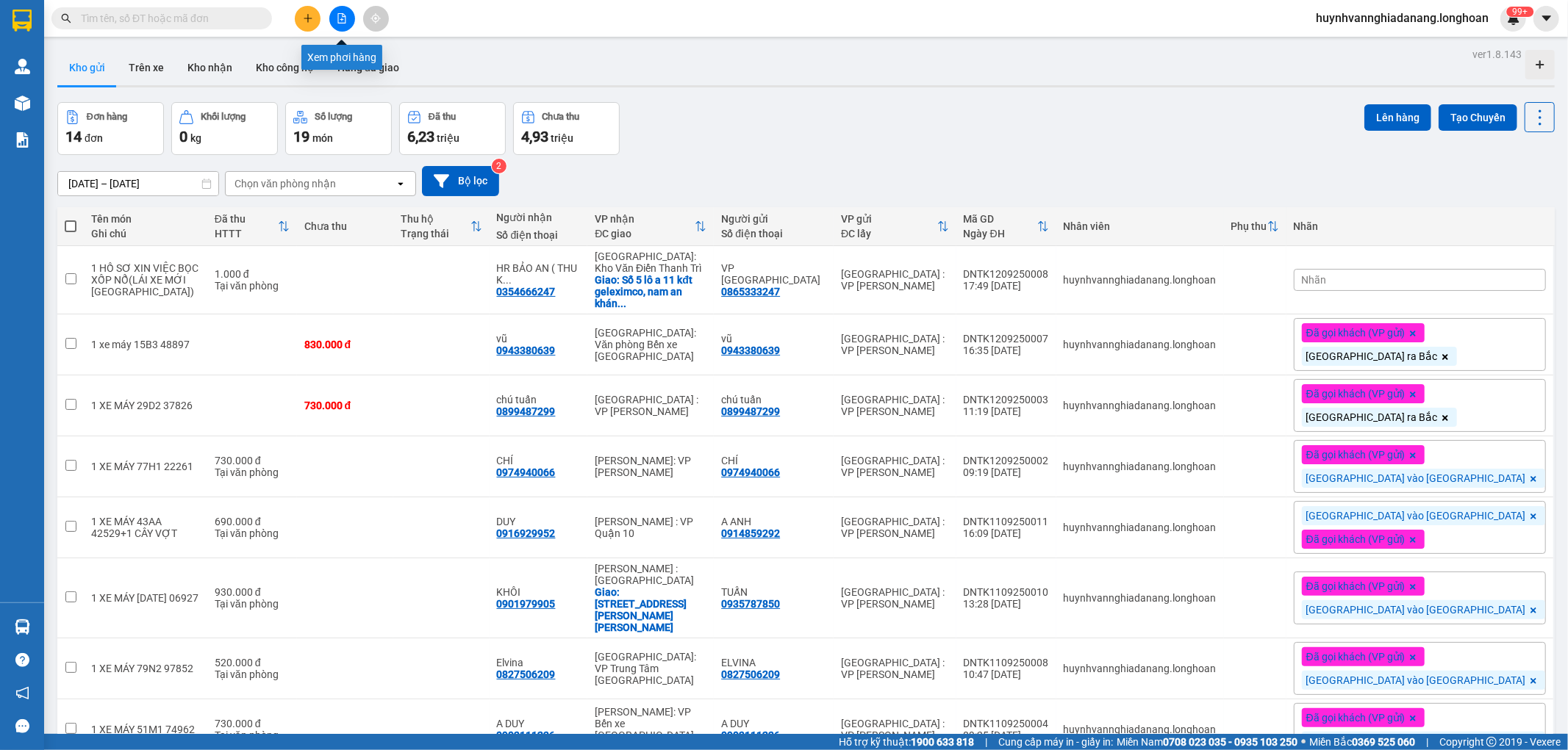
click at [342, 24] on button at bounding box center [342, 18] width 26 height 26
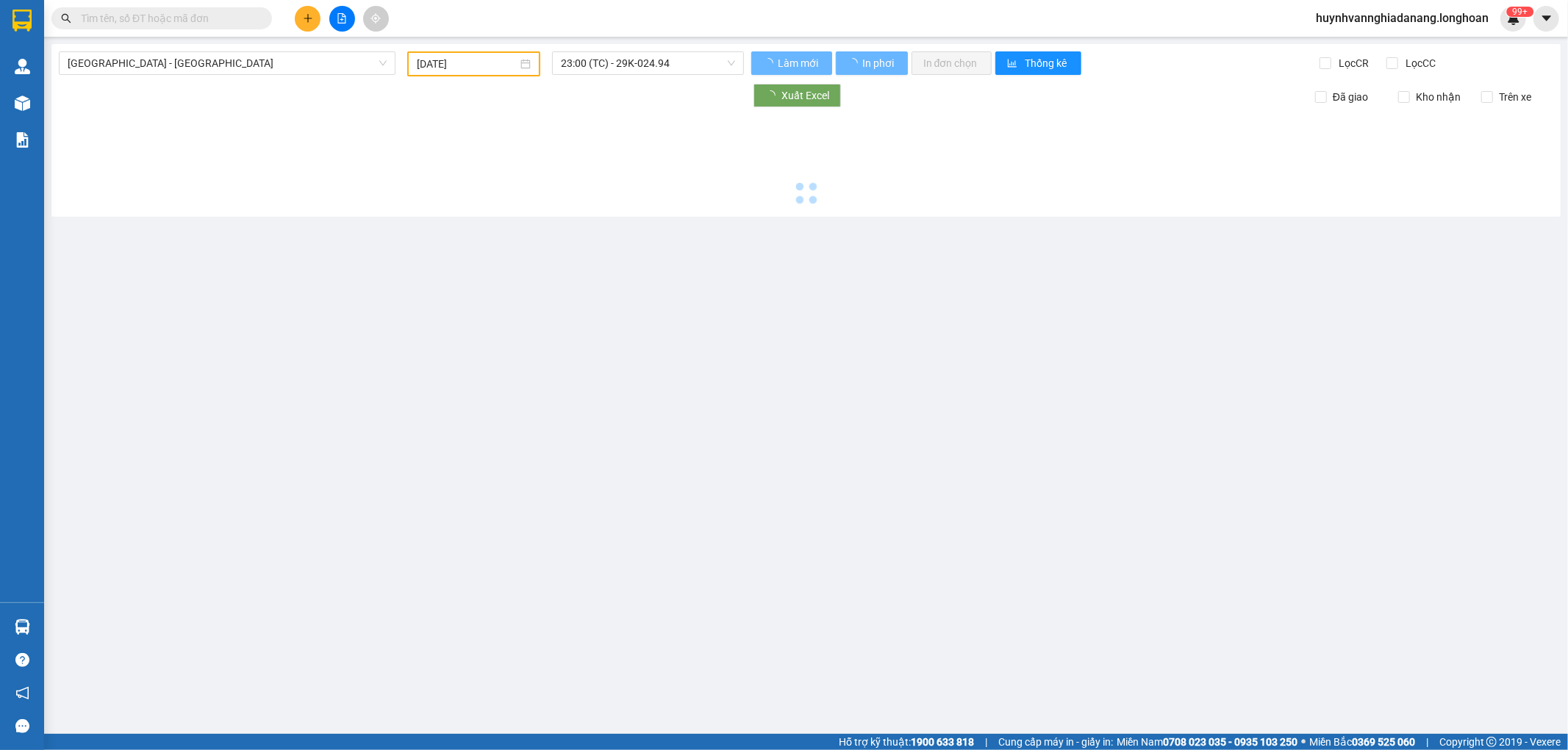
type input "[DATE]"
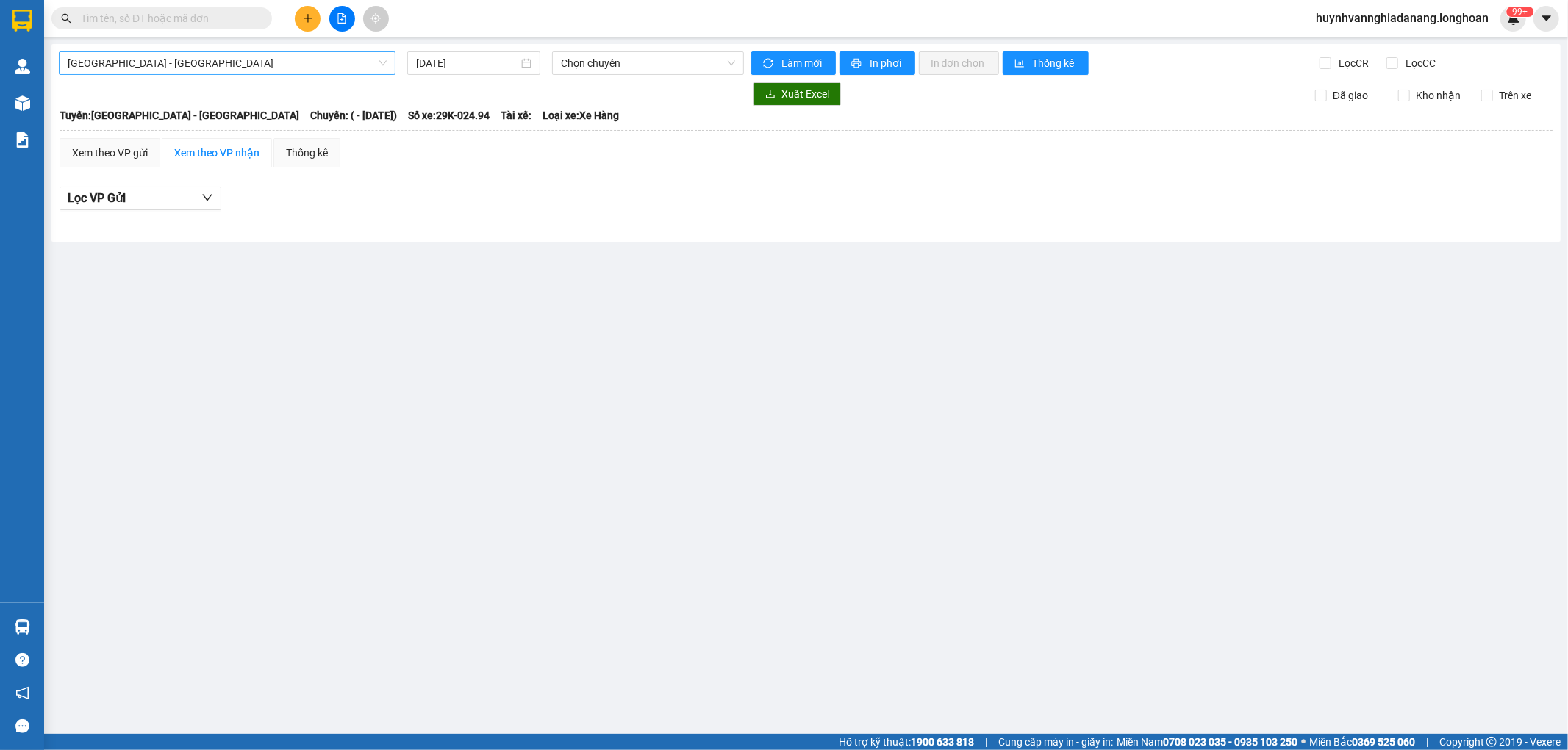
click at [297, 65] on span "Hải Phòng - Hà Nội" at bounding box center [227, 63] width 319 height 22
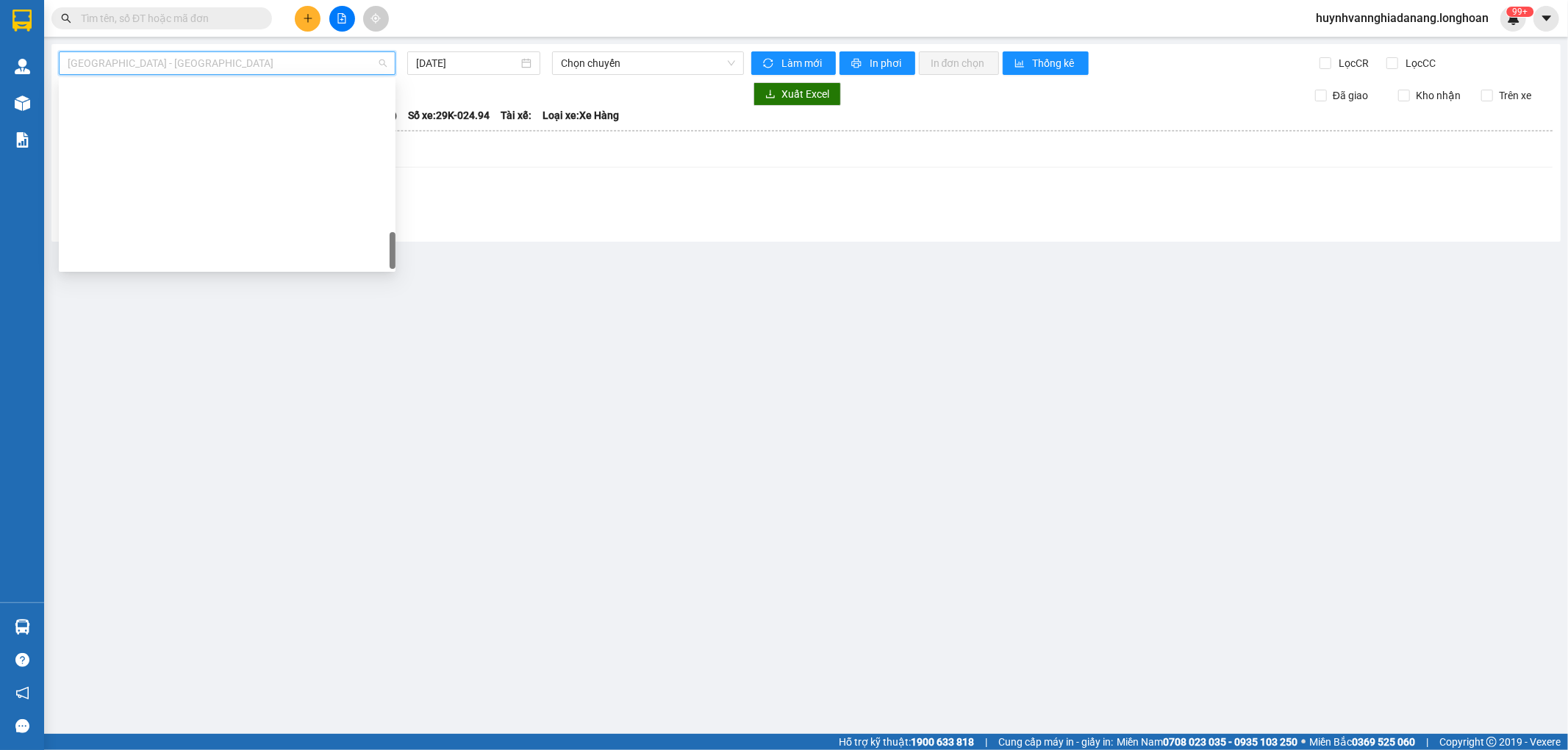
scroll to position [1010, 0]
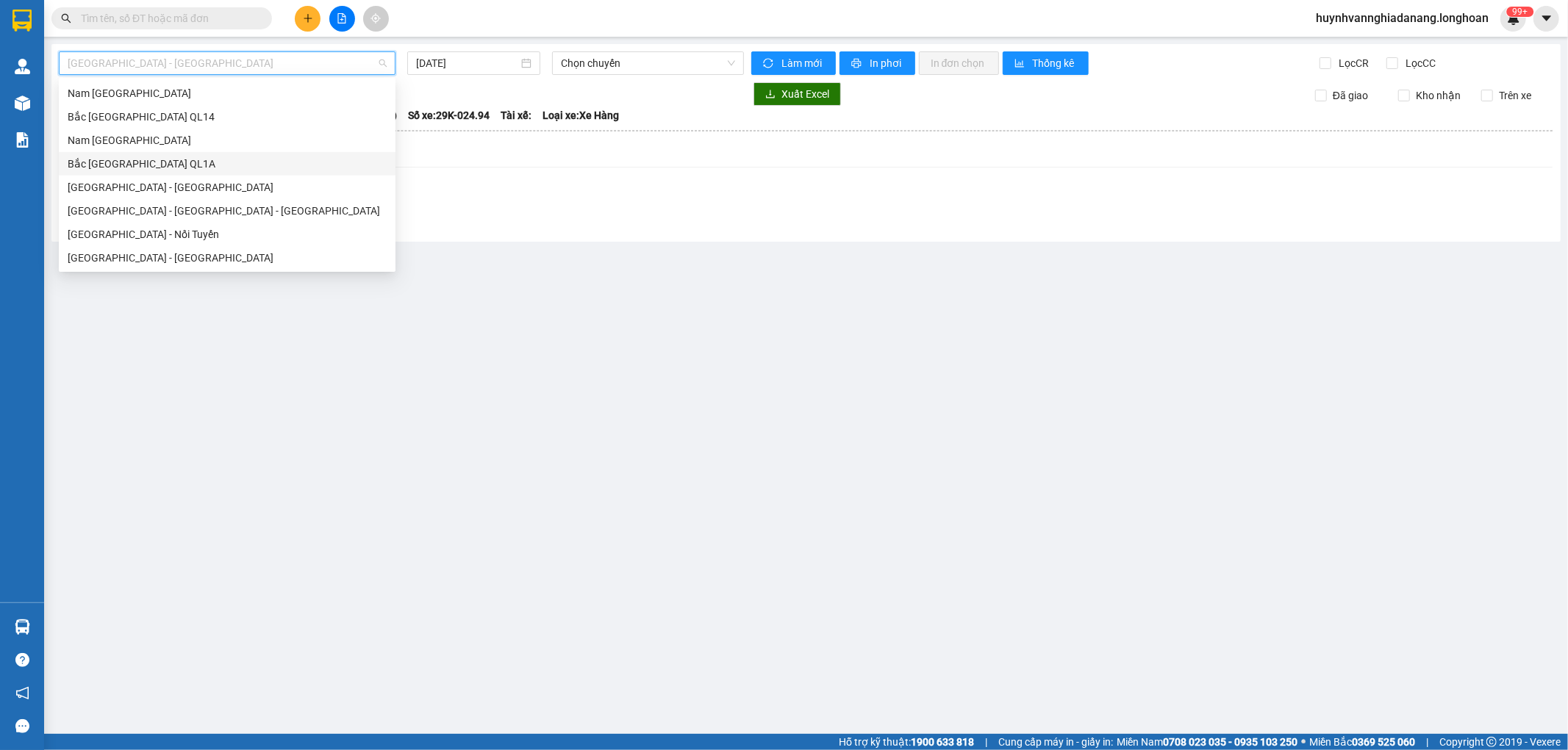
click at [193, 161] on div "Bắc Trung Nam QL1A" at bounding box center [227, 164] width 319 height 16
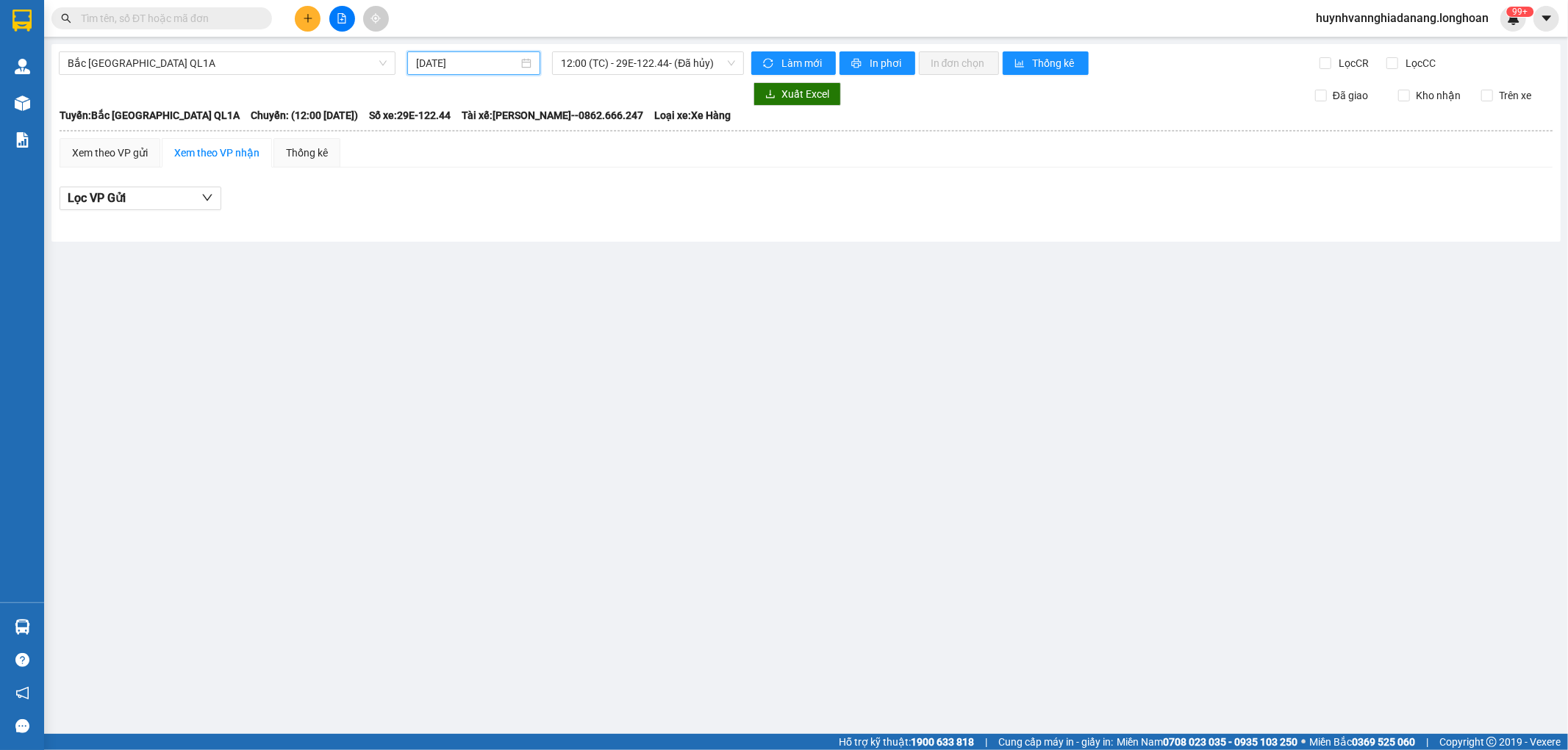
click at [496, 62] on input "[DATE]" at bounding box center [468, 63] width 102 height 16
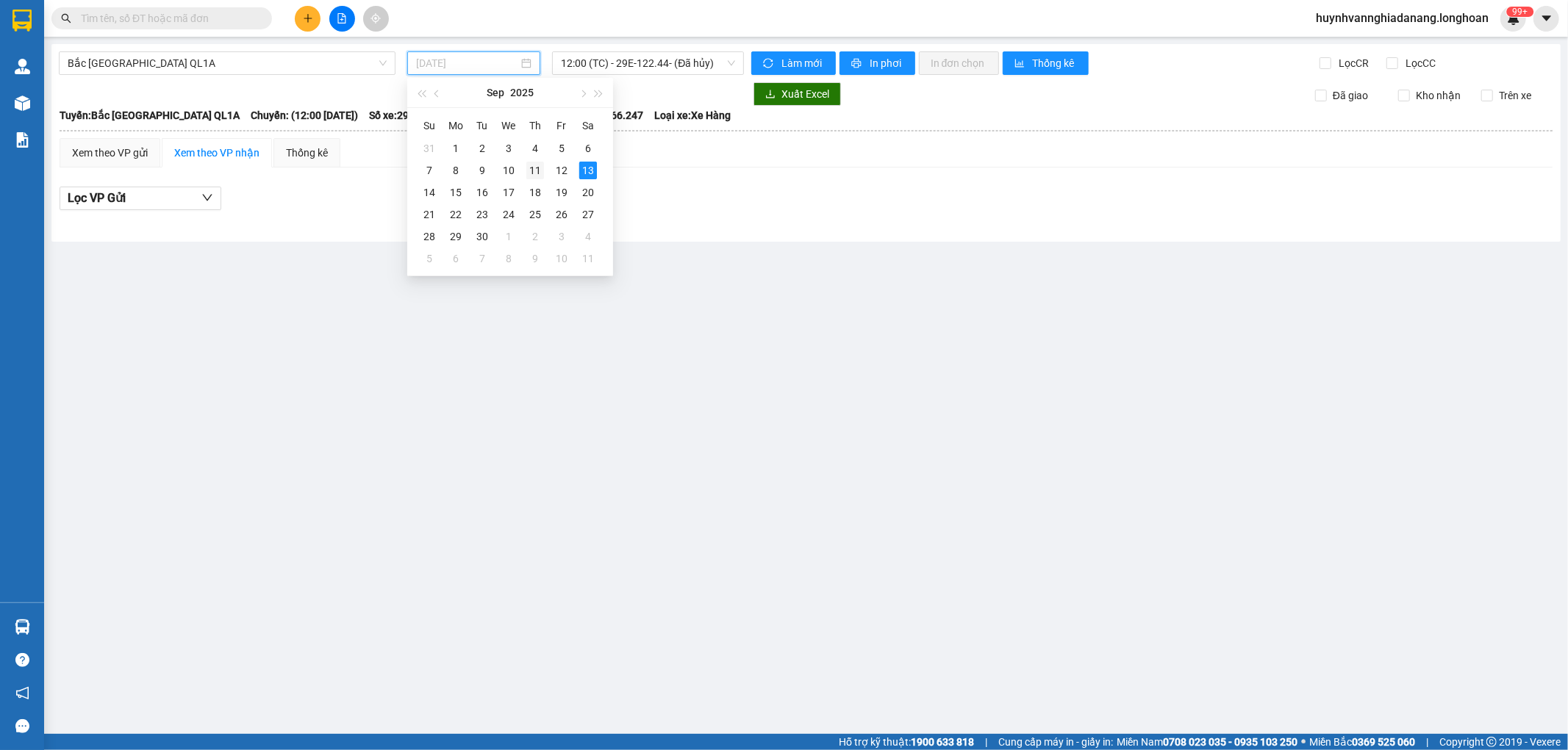
click at [538, 170] on div "11" at bounding box center [535, 170] width 18 height 18
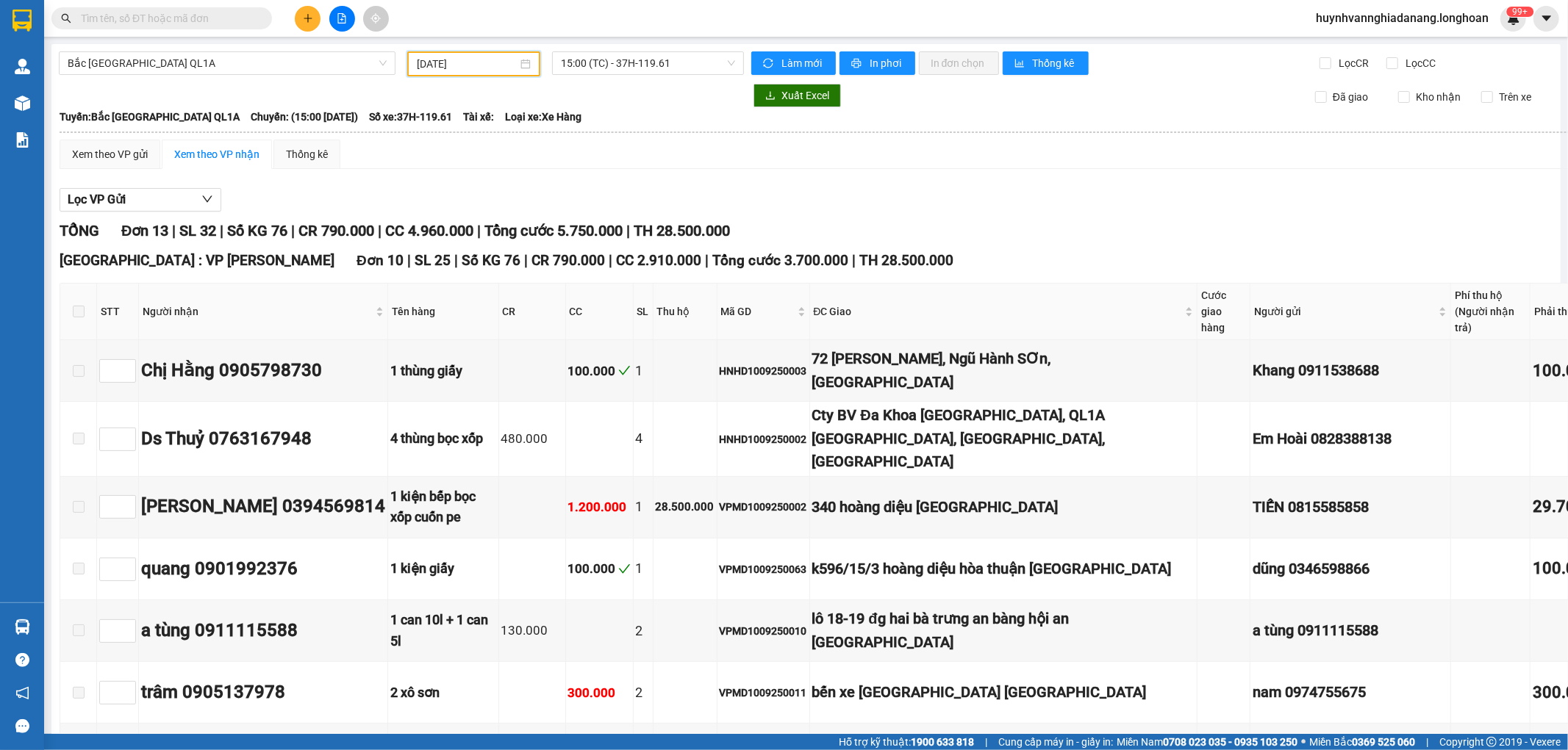
click at [491, 66] on input "11/09/2025" at bounding box center [468, 64] width 101 height 16
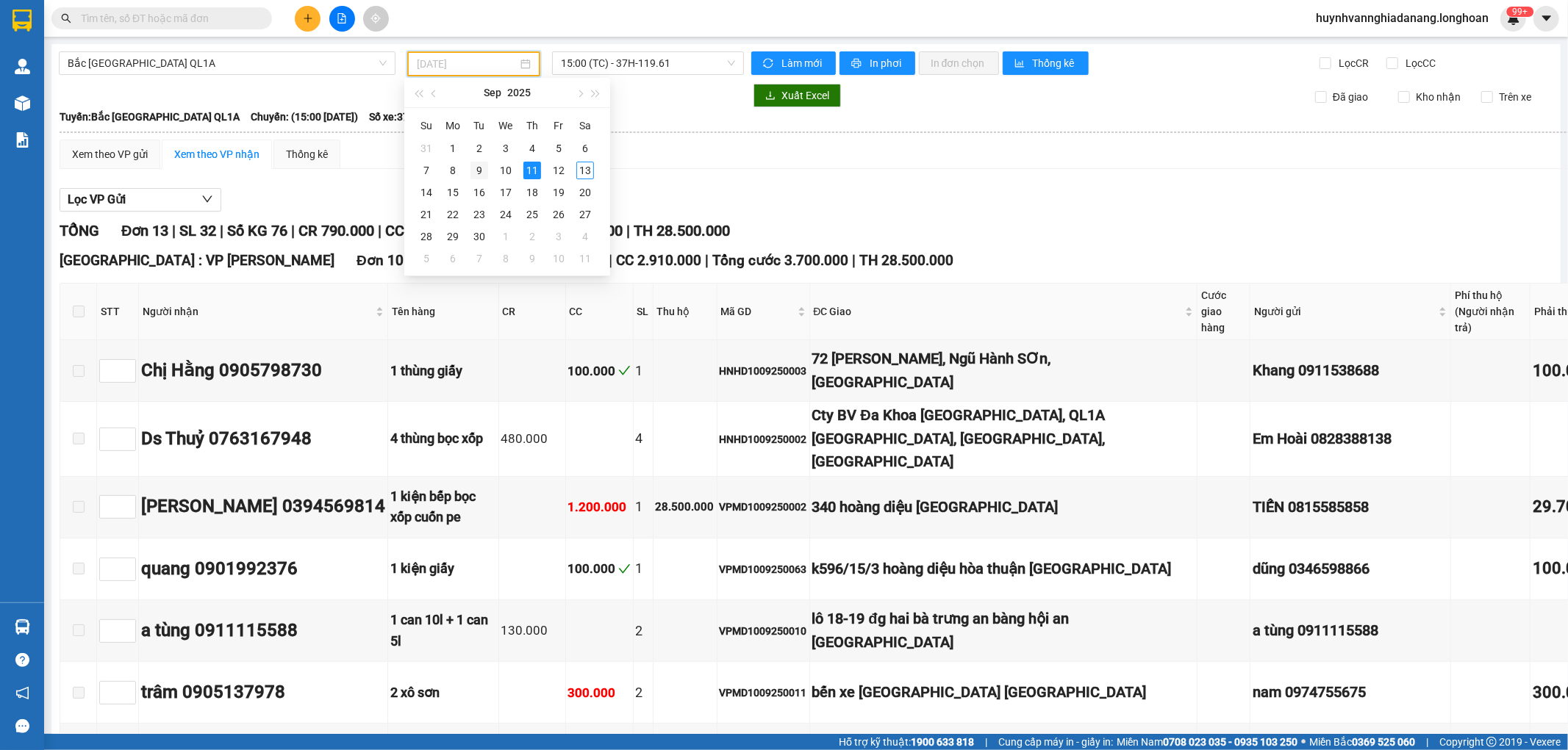
click at [476, 170] on div "9" at bounding box center [480, 170] width 18 height 18
type input "09/09/2025"
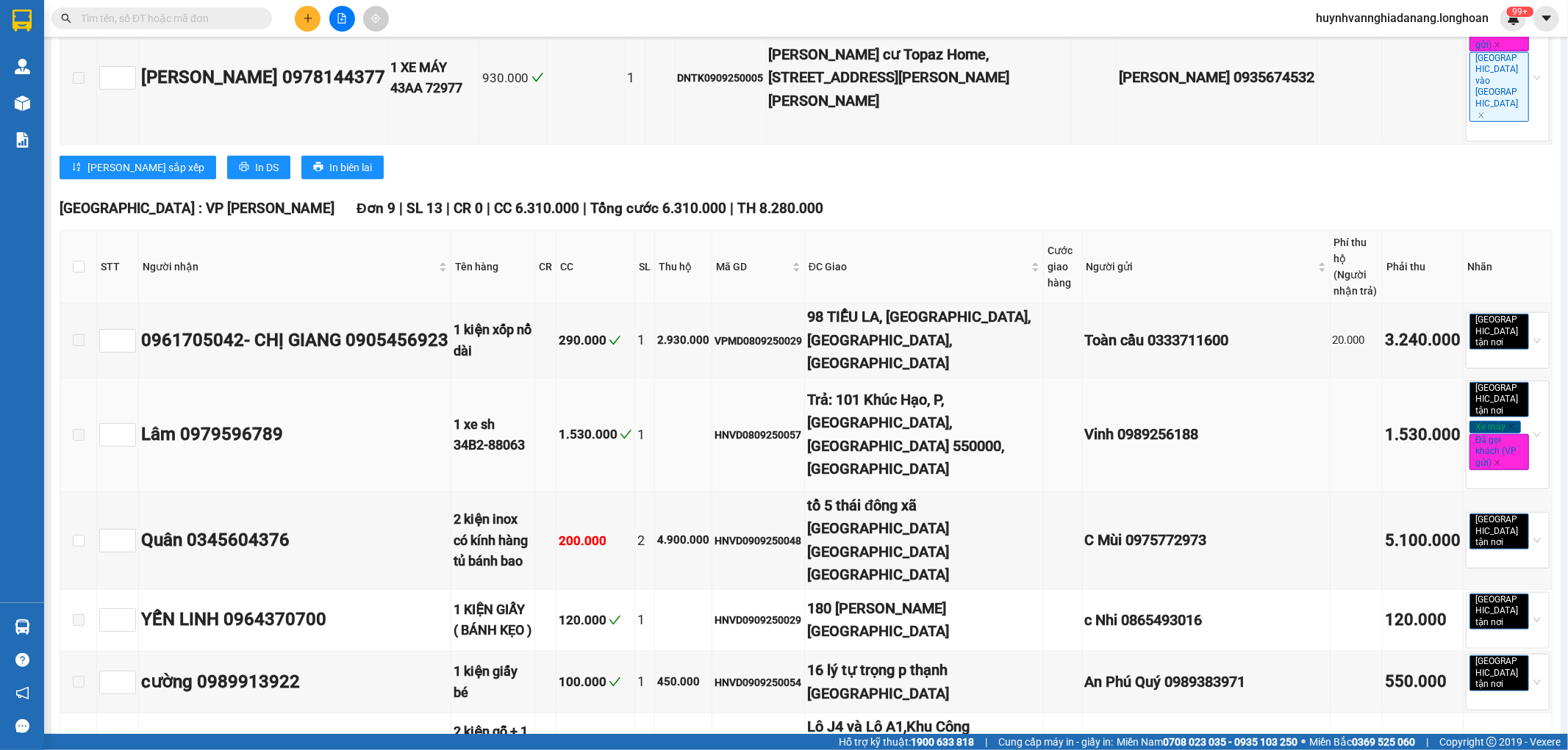
scroll to position [653, 0]
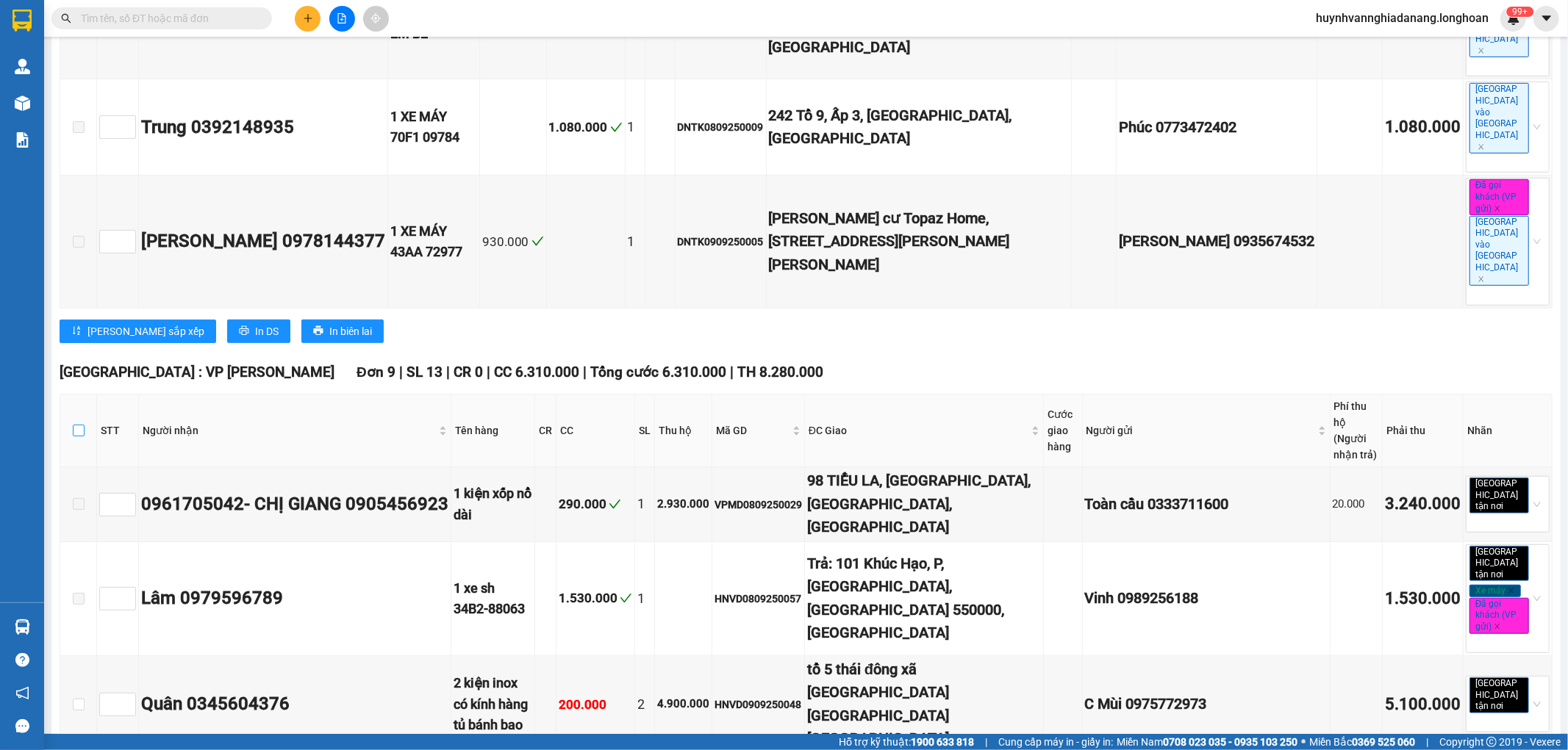
drag, startPoint x: 77, startPoint y: 251, endPoint x: 152, endPoint y: 284, distance: 81.9
click at [78, 425] on input "checkbox" at bounding box center [78, 431] width 12 height 12
checkbox input "true"
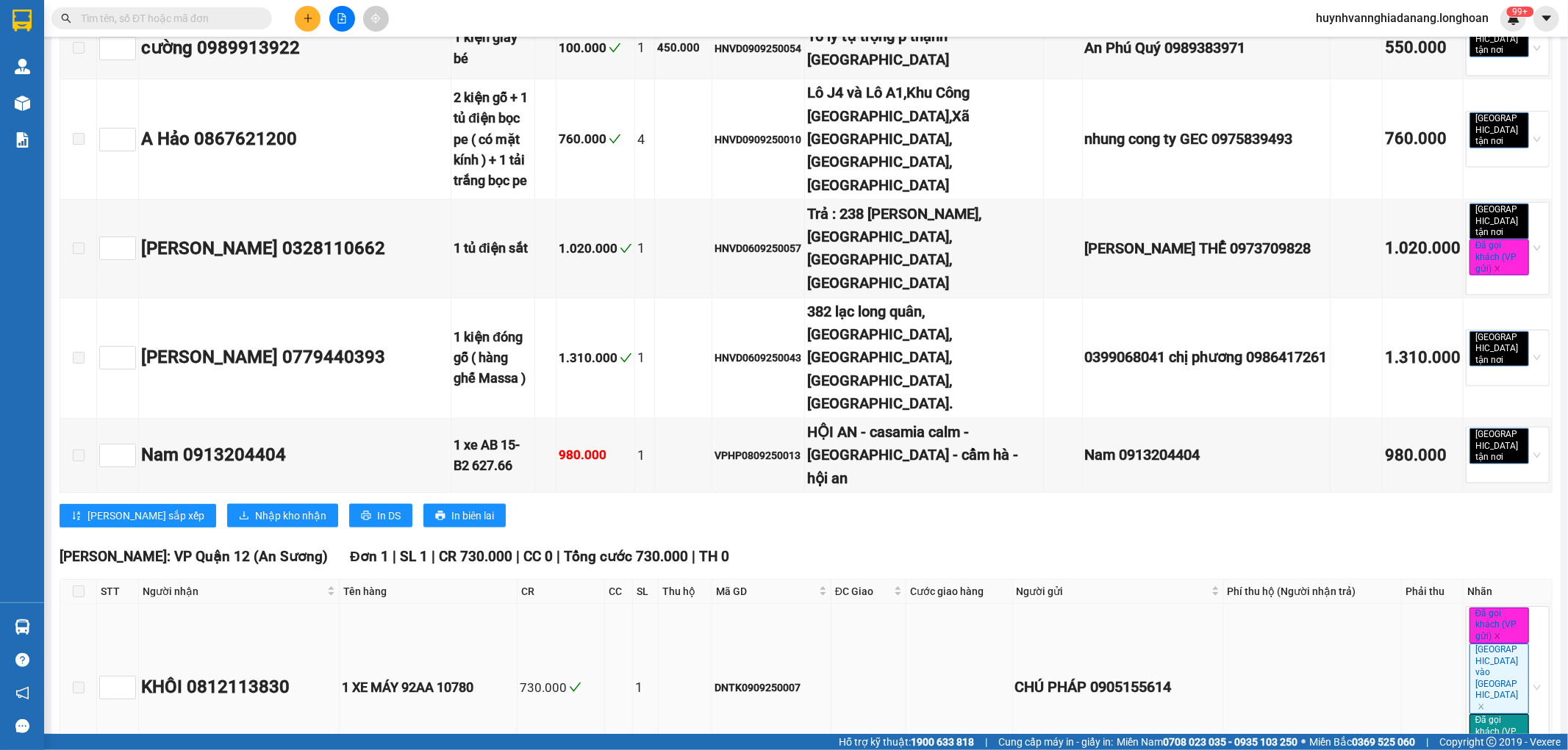
scroll to position [1470, 0]
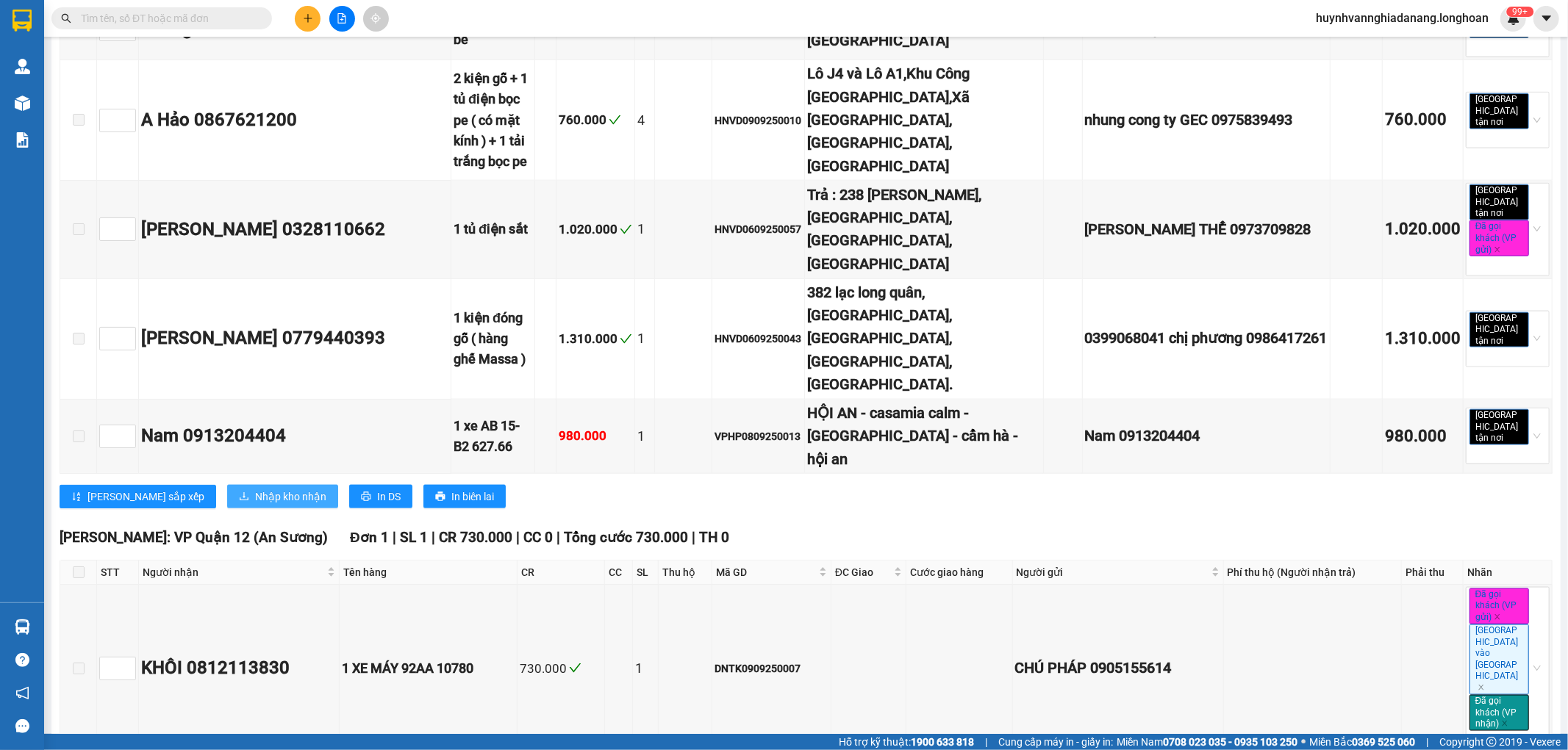
click at [255, 489] on span "Nhập kho nhận" at bounding box center [290, 497] width 71 height 16
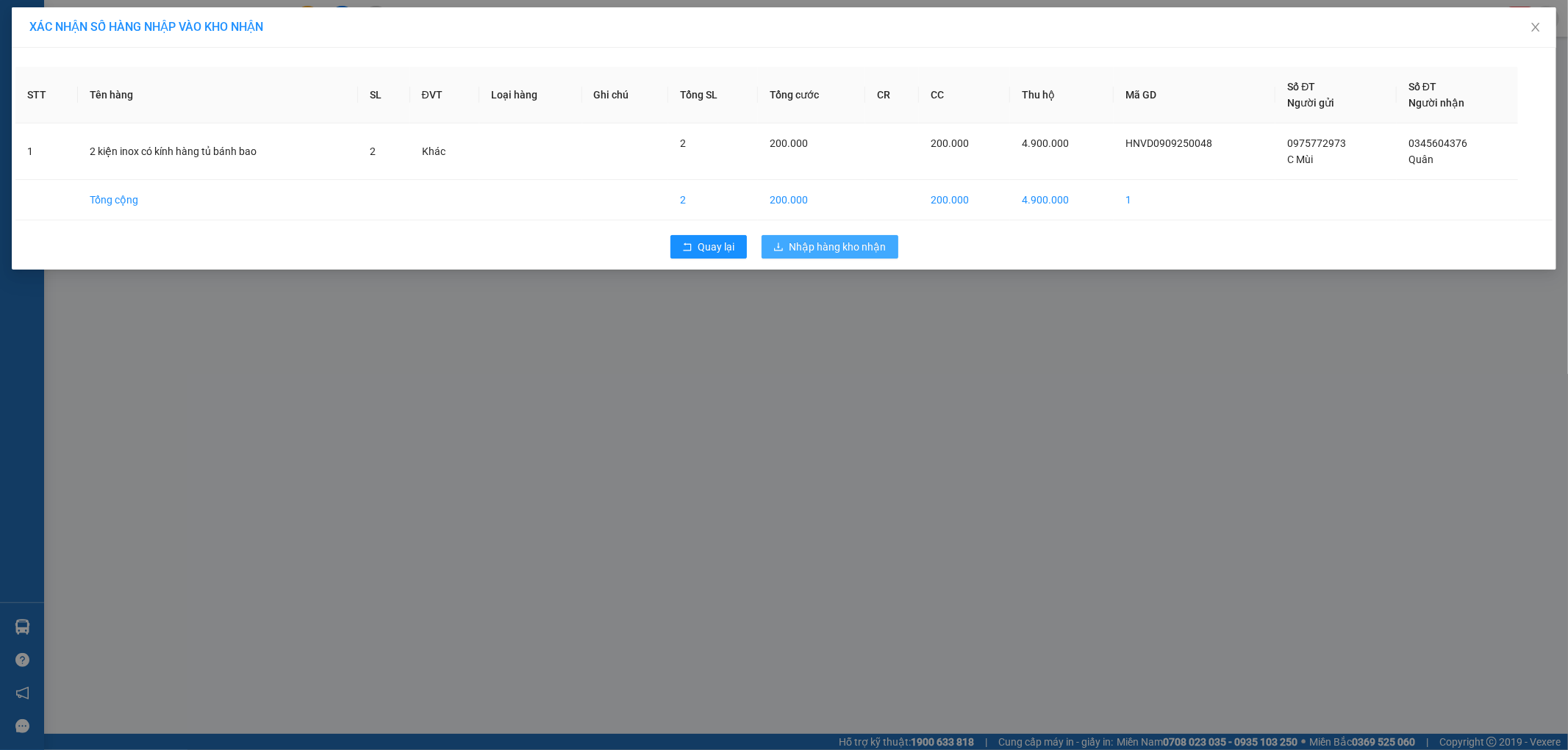
click at [827, 239] on span "Nhập hàng kho nhận" at bounding box center [838, 247] width 97 height 16
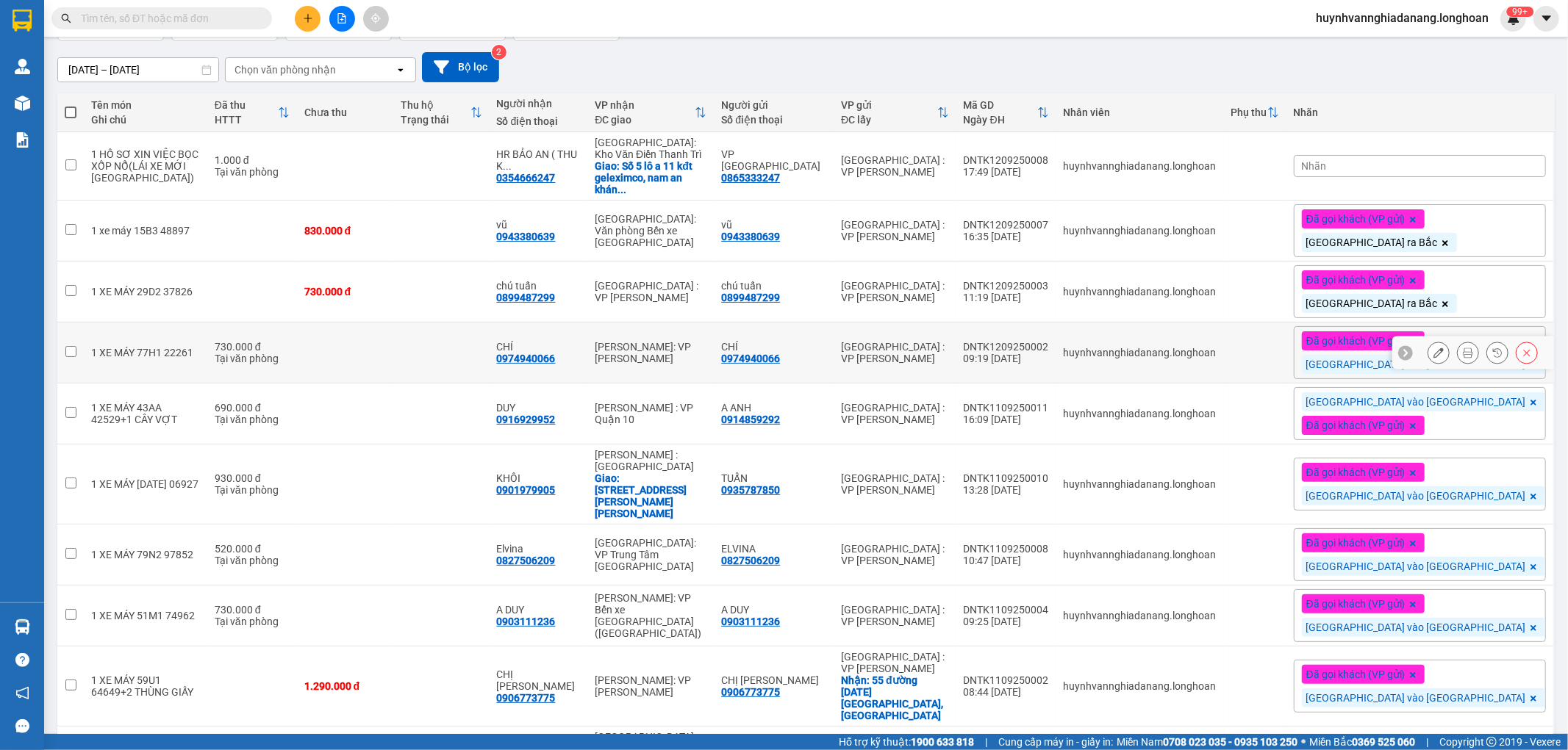
scroll to position [192, 0]
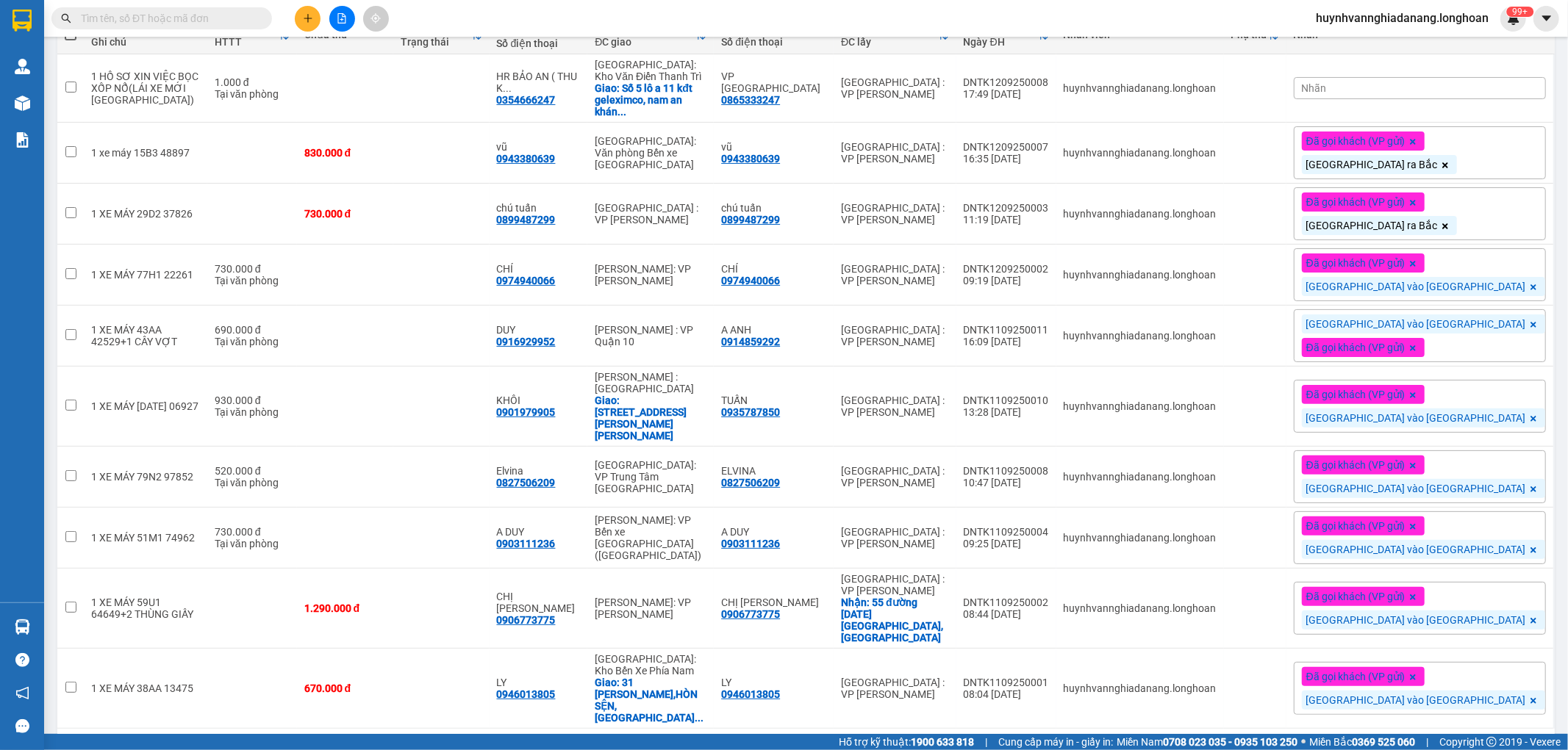
click at [1482, 745] on div "10 / trang" at bounding box center [1493, 752] width 46 height 14
click at [1500, 666] on span "100 / trang" at bounding box center [1486, 665] width 53 height 14
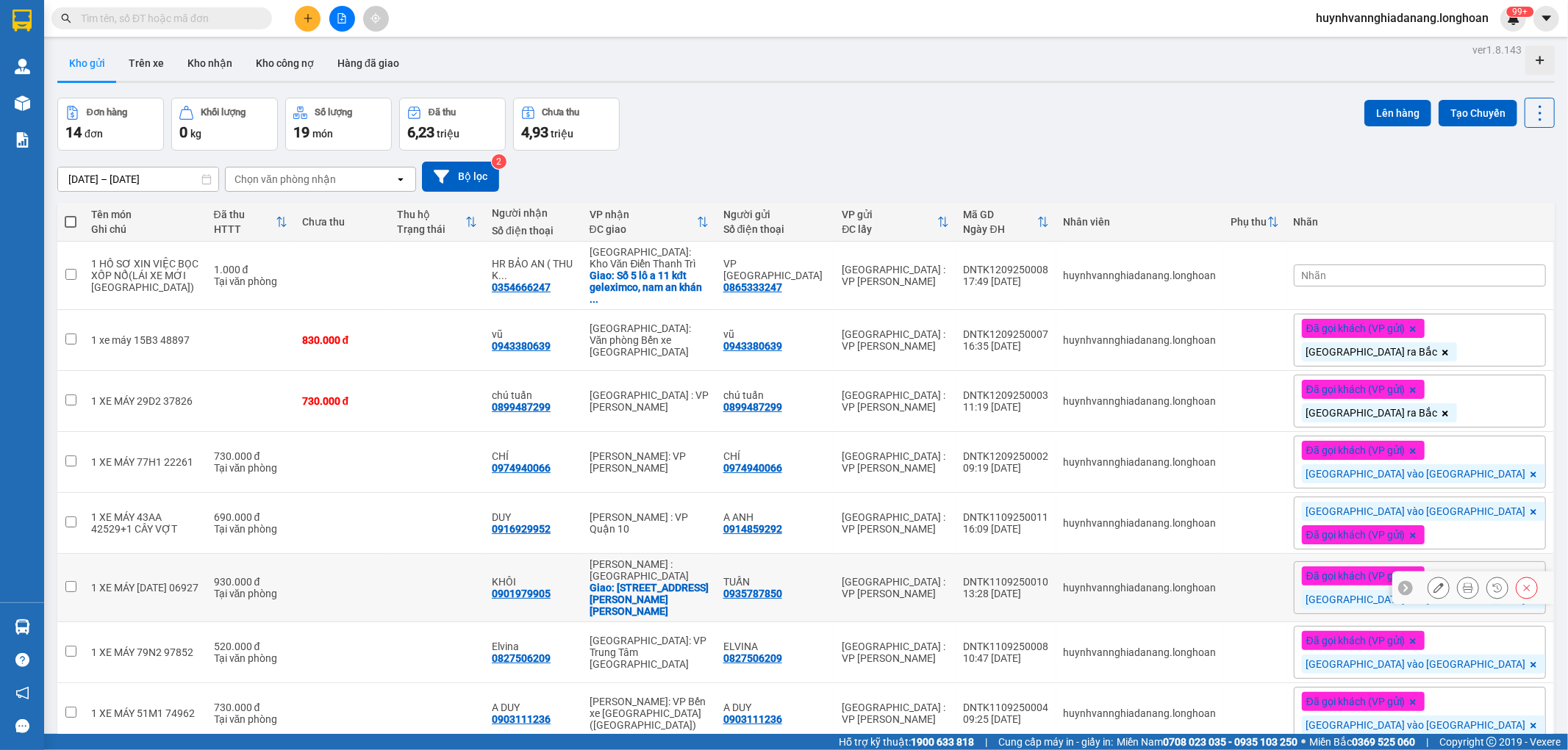
scroll to position [0, 0]
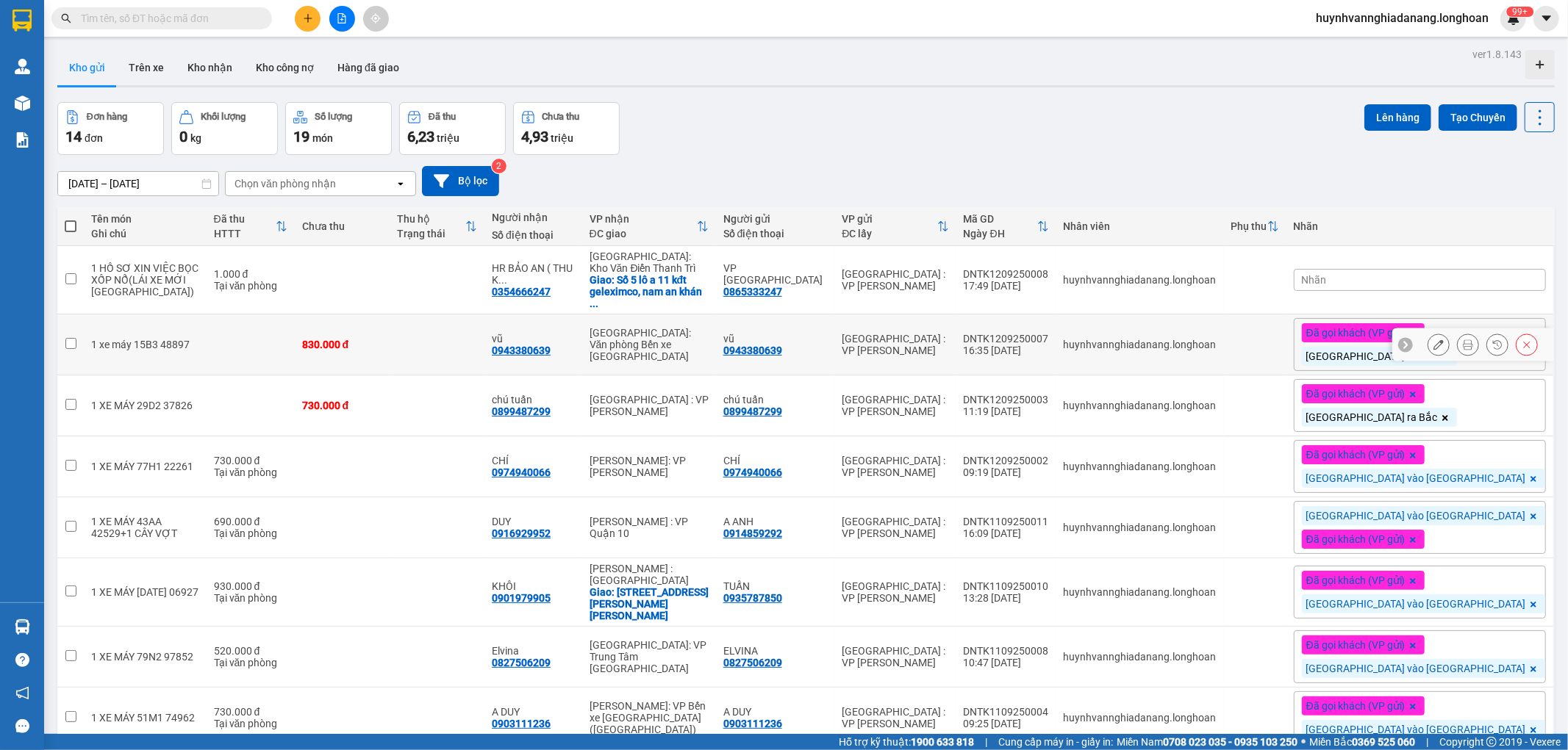
click at [70, 343] on input "checkbox" at bounding box center [71, 343] width 11 height 11
checkbox input "true"
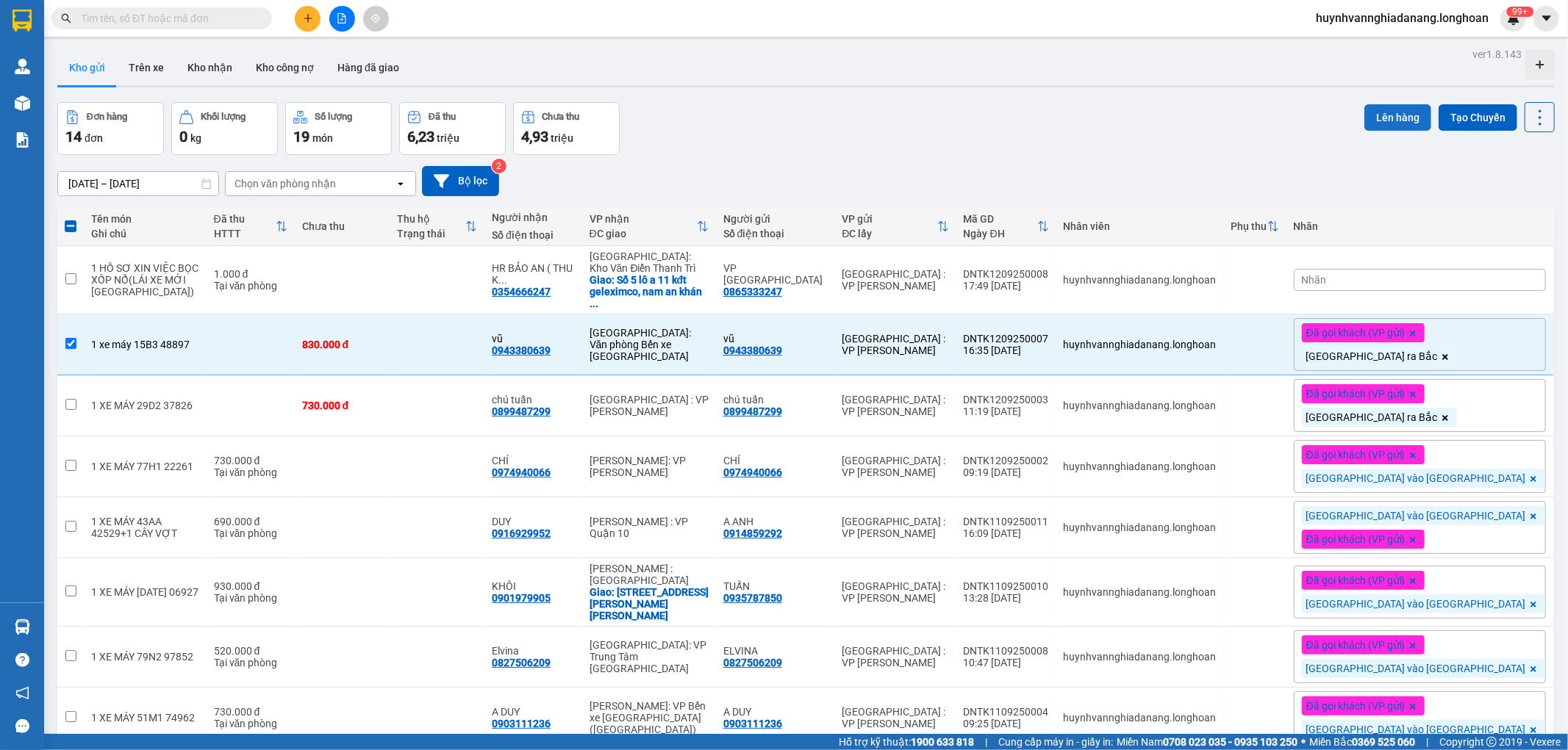
click at [1378, 122] on button "Lên hàng" at bounding box center [1398, 117] width 67 height 26
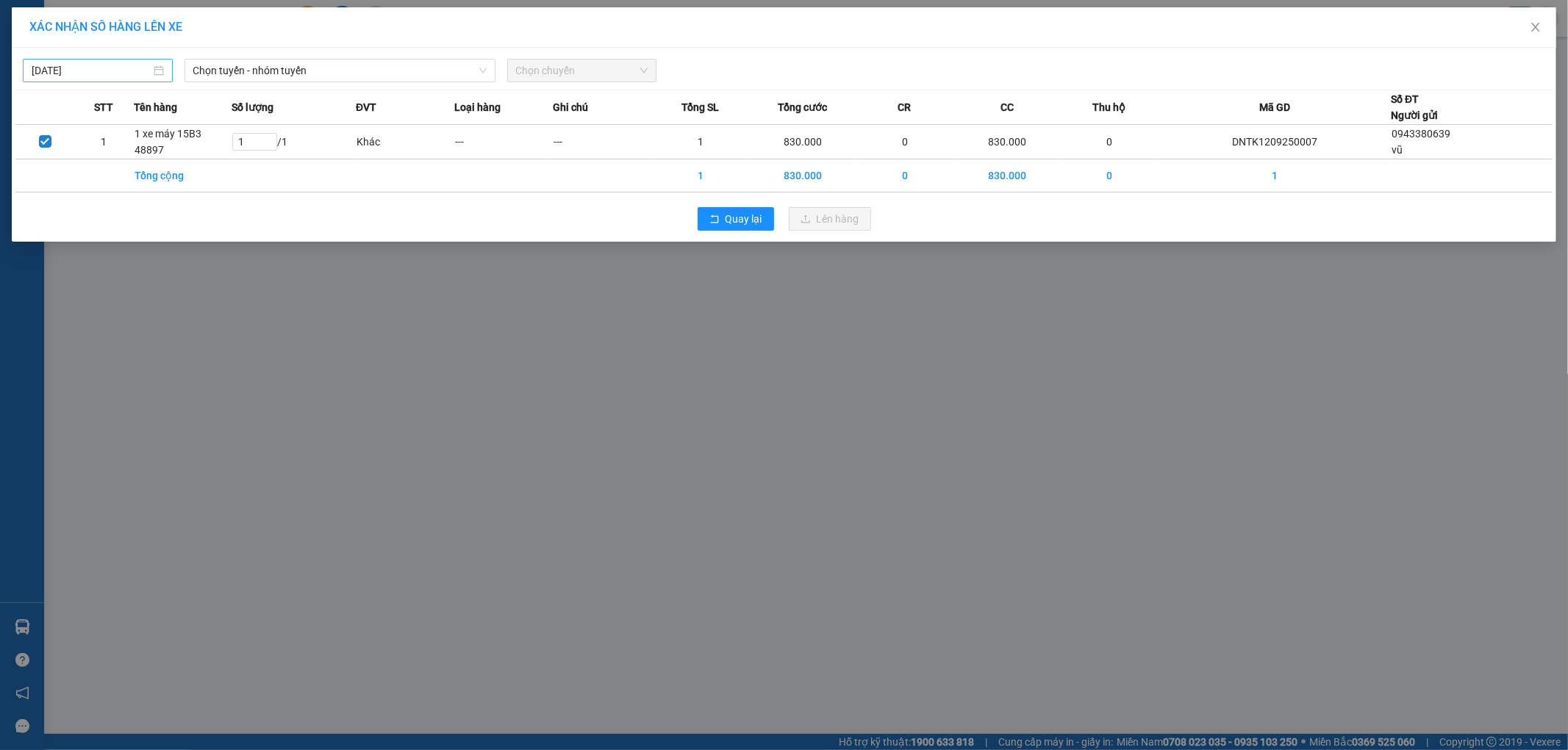
click at [138, 60] on div "[DATE]" at bounding box center [98, 70] width 150 height 23
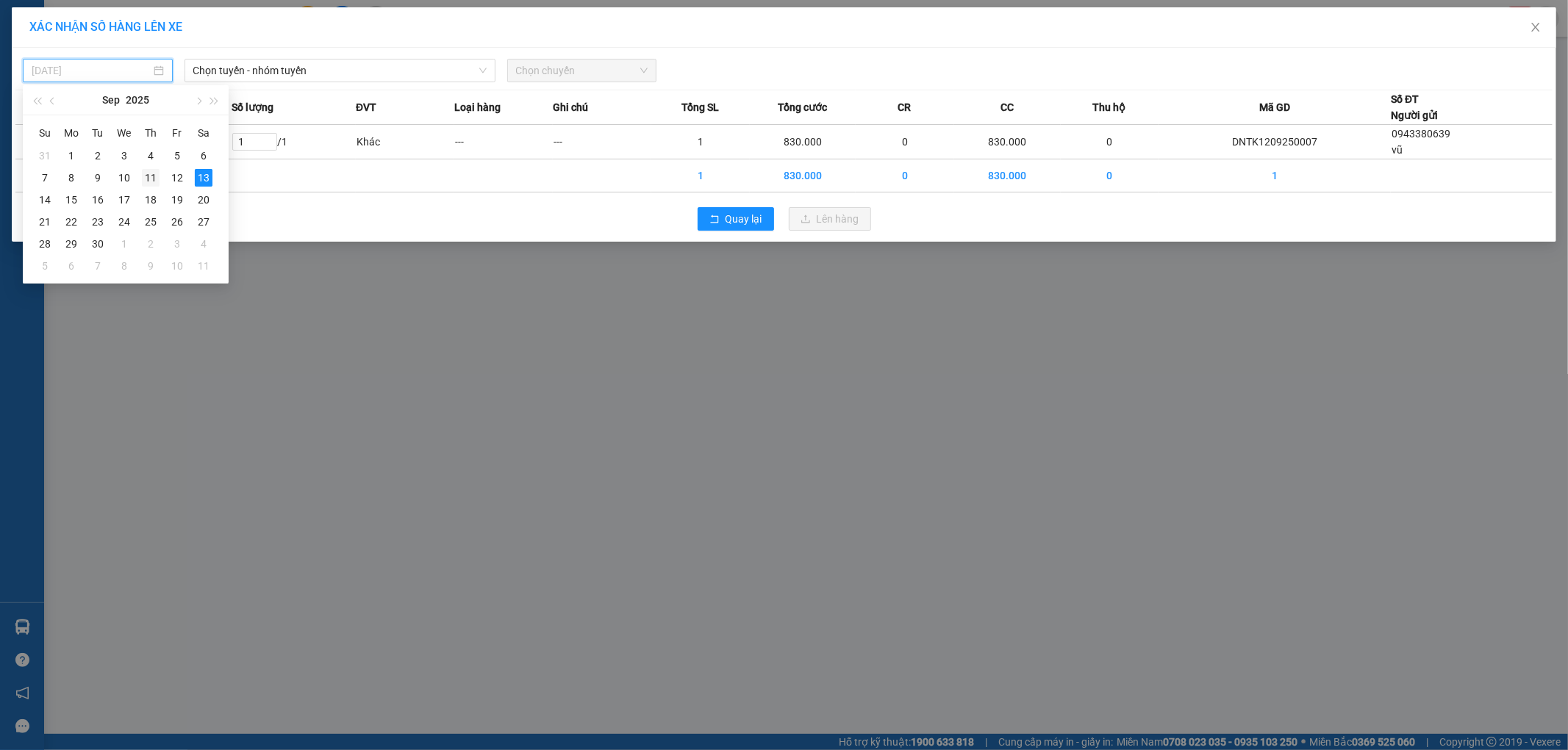
click at [149, 177] on div "11" at bounding box center [151, 178] width 18 height 18
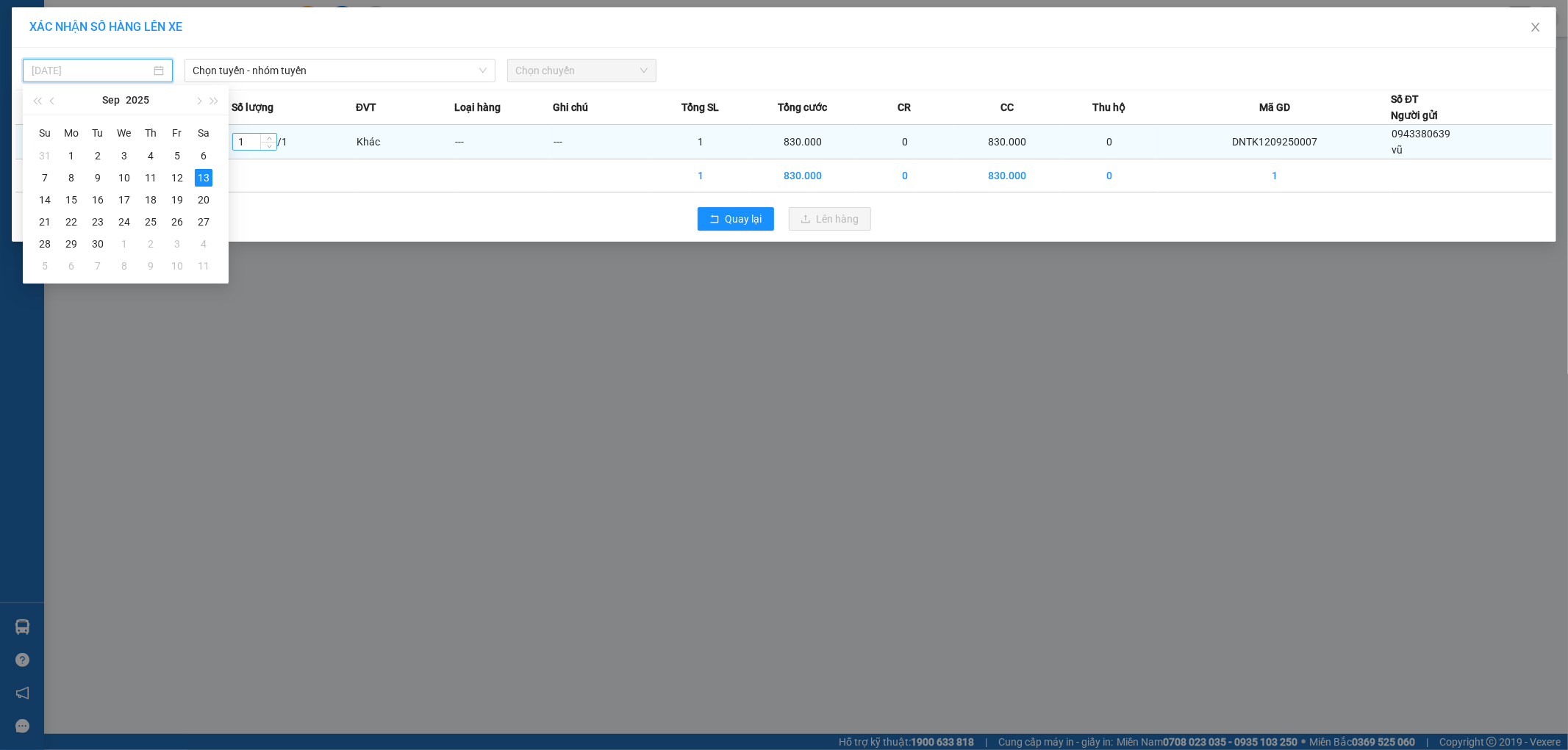
type input "11/09/2025"
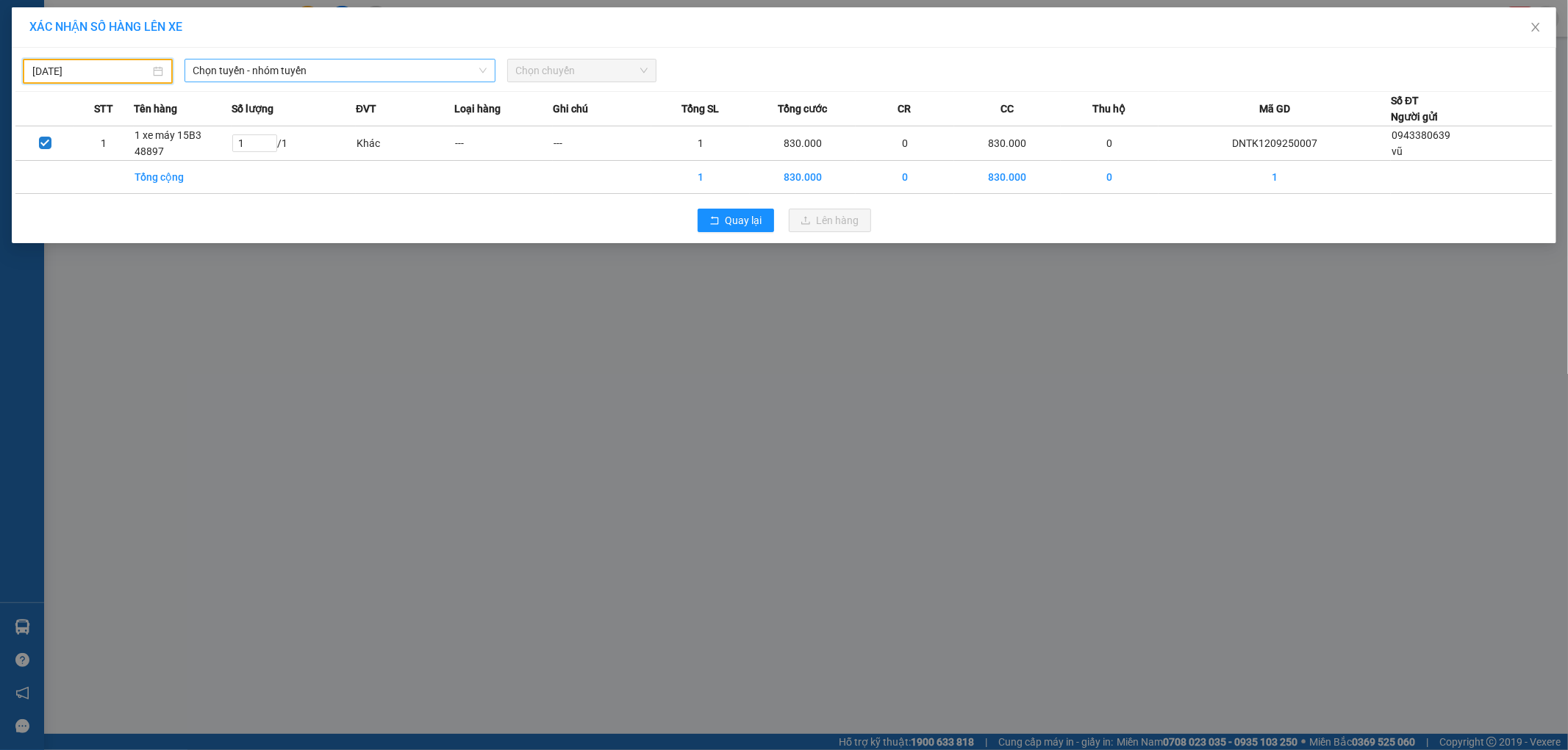
click at [319, 75] on span "Chọn tuyến - nhóm tuyến" at bounding box center [340, 71] width 293 height 22
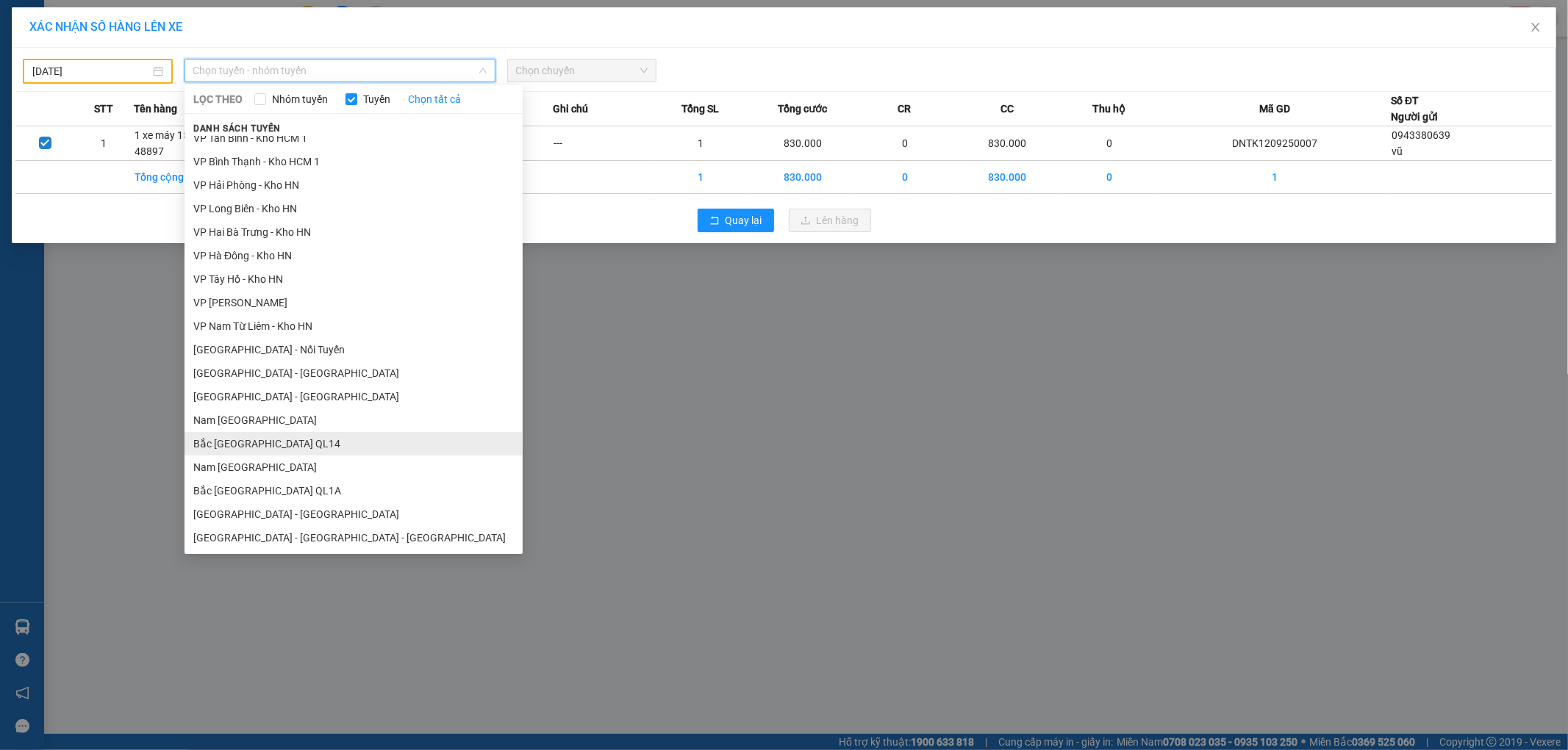
scroll to position [762, 0]
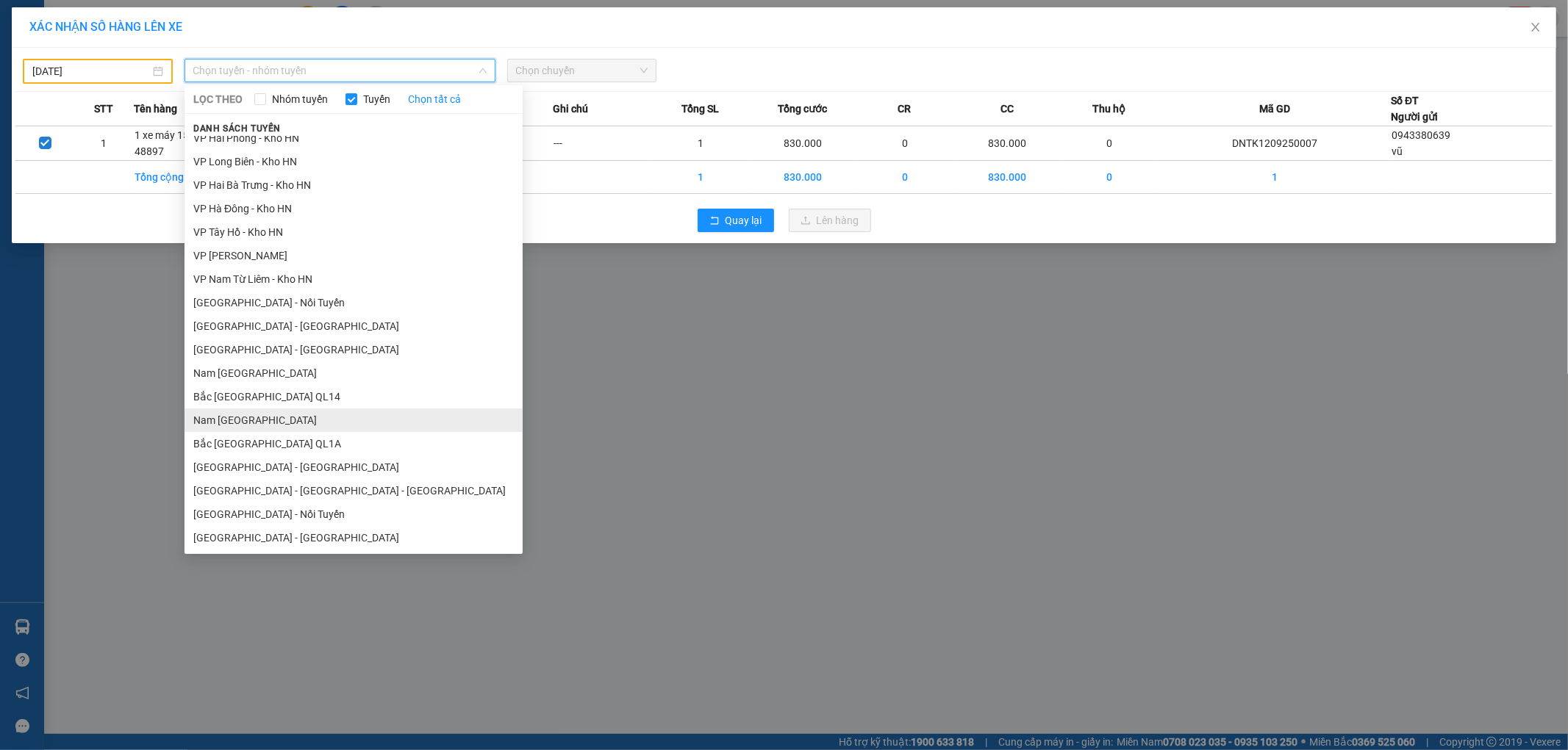
click at [271, 418] on li "Nam Trung Bắc QL1A" at bounding box center [353, 419] width 338 height 23
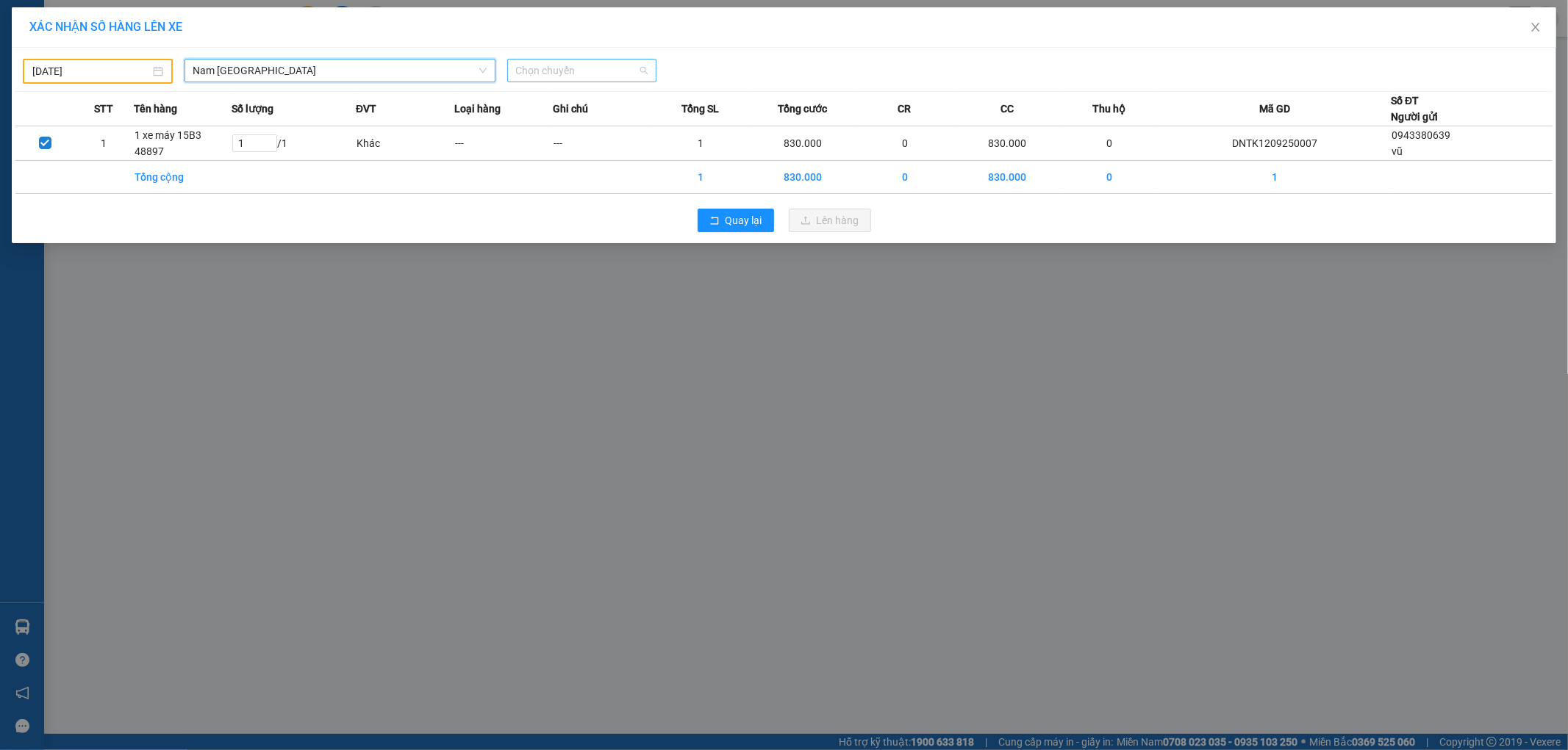
click at [586, 71] on span "Chọn chuyến" at bounding box center [583, 71] width 133 height 22
click at [604, 121] on div "18:00 (TC) - 29E-368.35" at bounding box center [574, 123] width 115 height 16
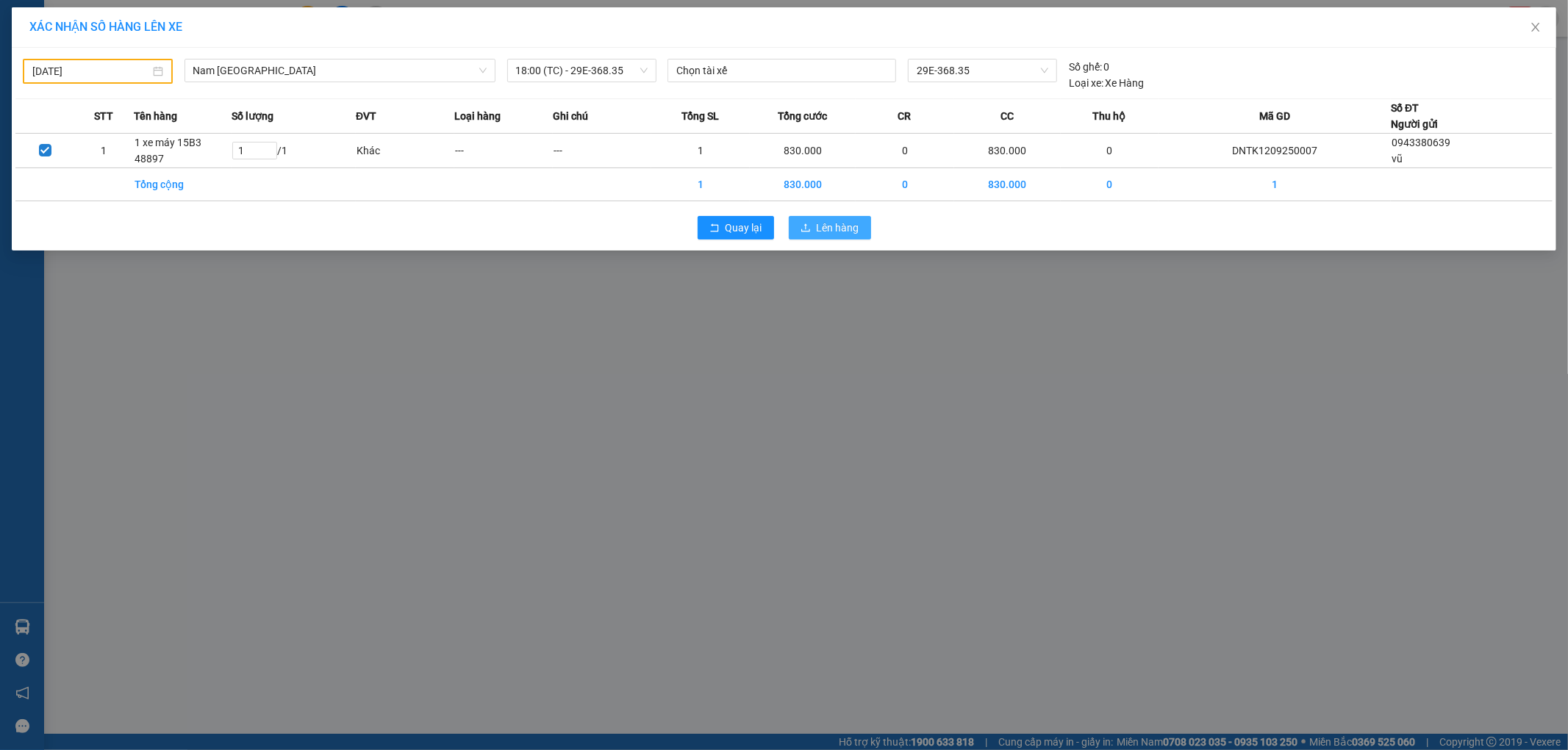
click at [834, 226] on span "Lên hàng" at bounding box center [838, 228] width 42 height 16
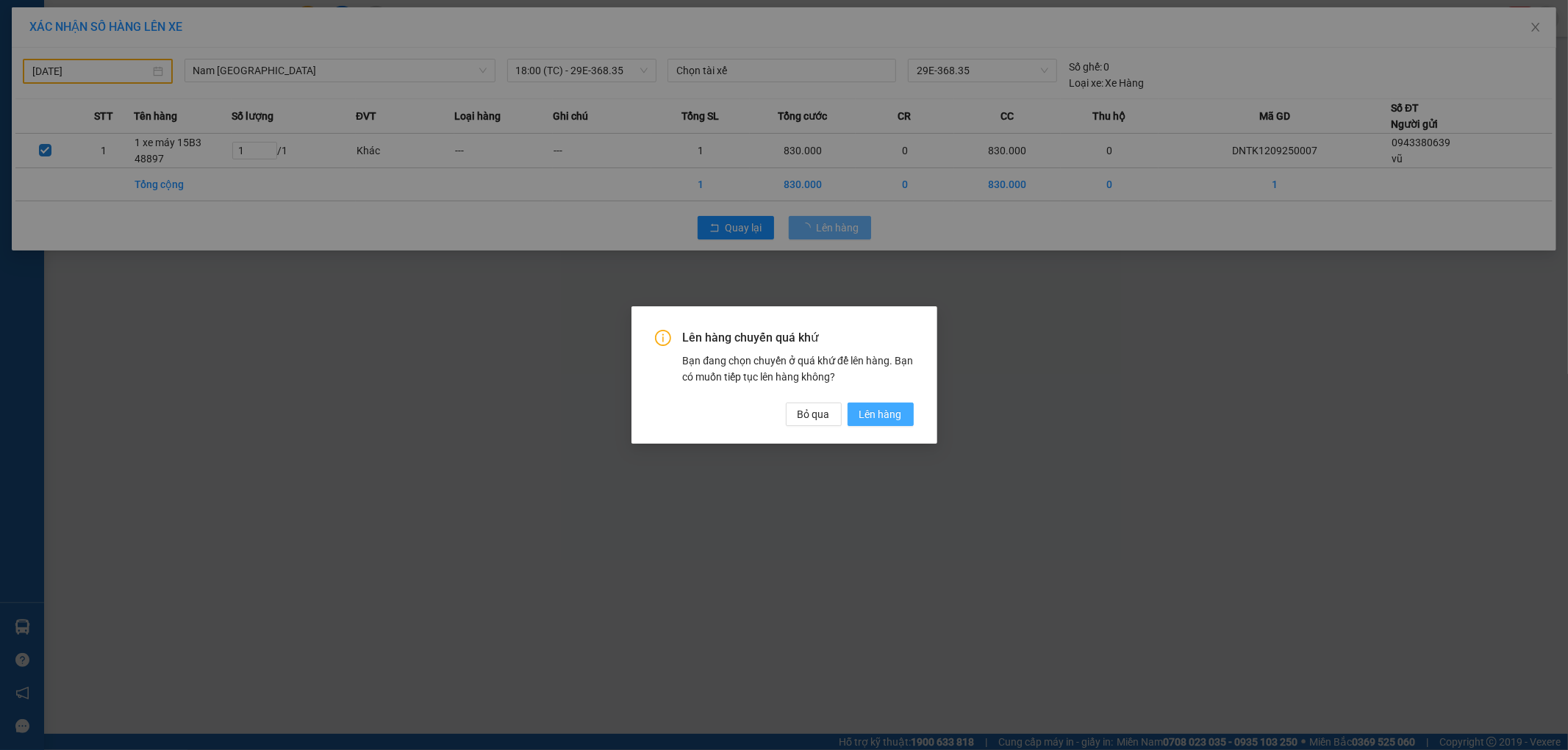
click at [890, 408] on span "Lên hàng" at bounding box center [880, 415] width 42 height 16
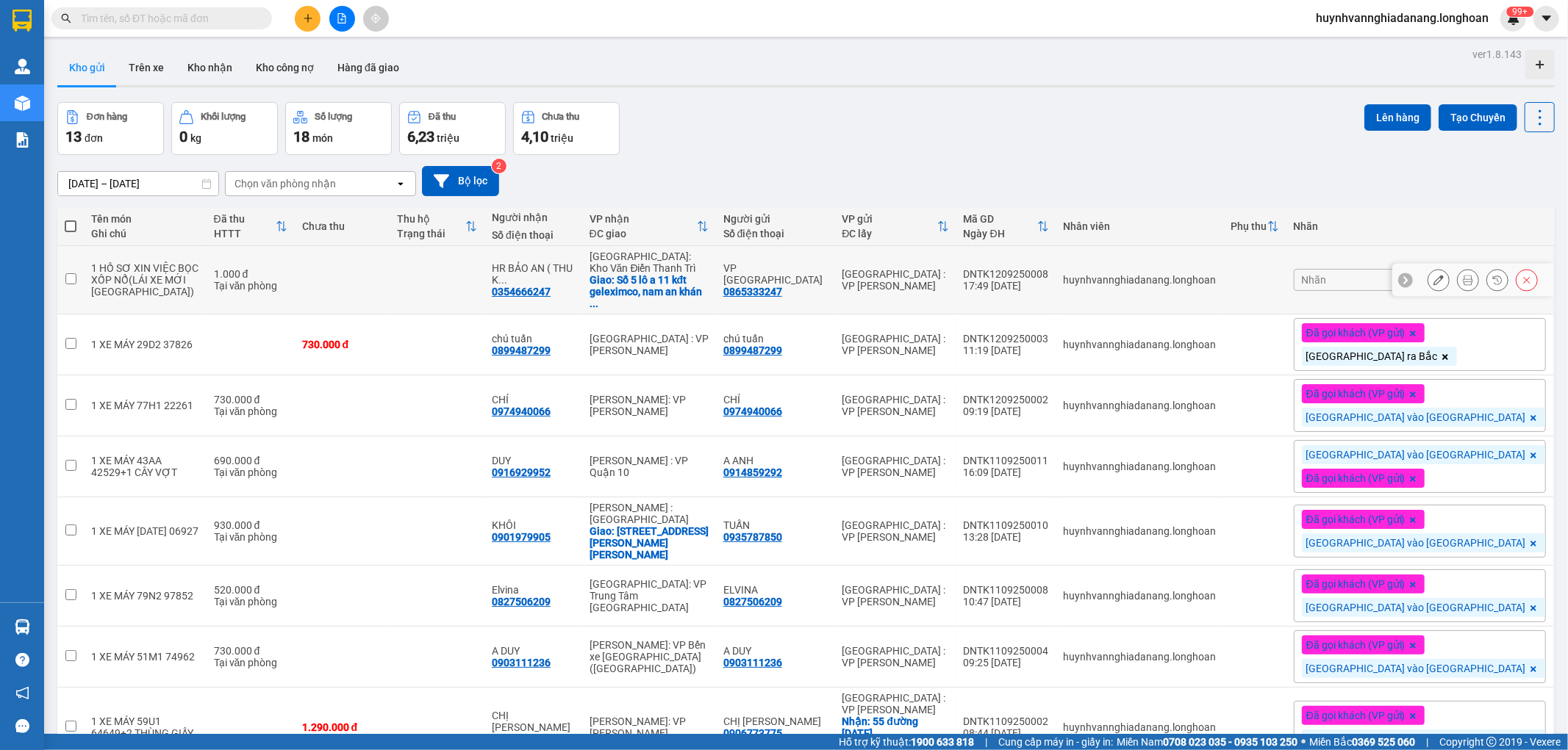
click at [70, 283] on input "checkbox" at bounding box center [71, 279] width 11 height 11
checkbox input "true"
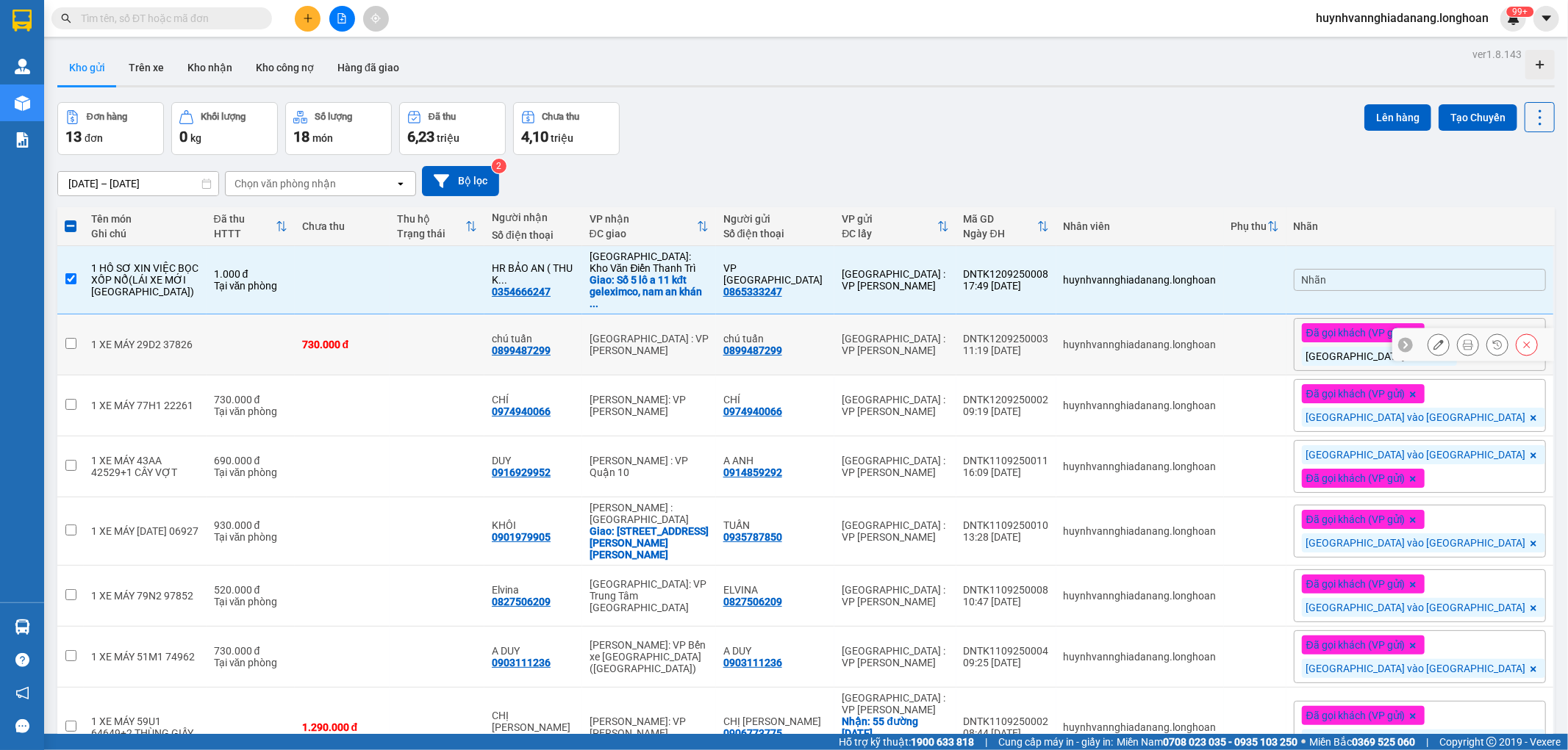
click at [72, 341] on input "checkbox" at bounding box center [71, 343] width 11 height 11
checkbox input "true"
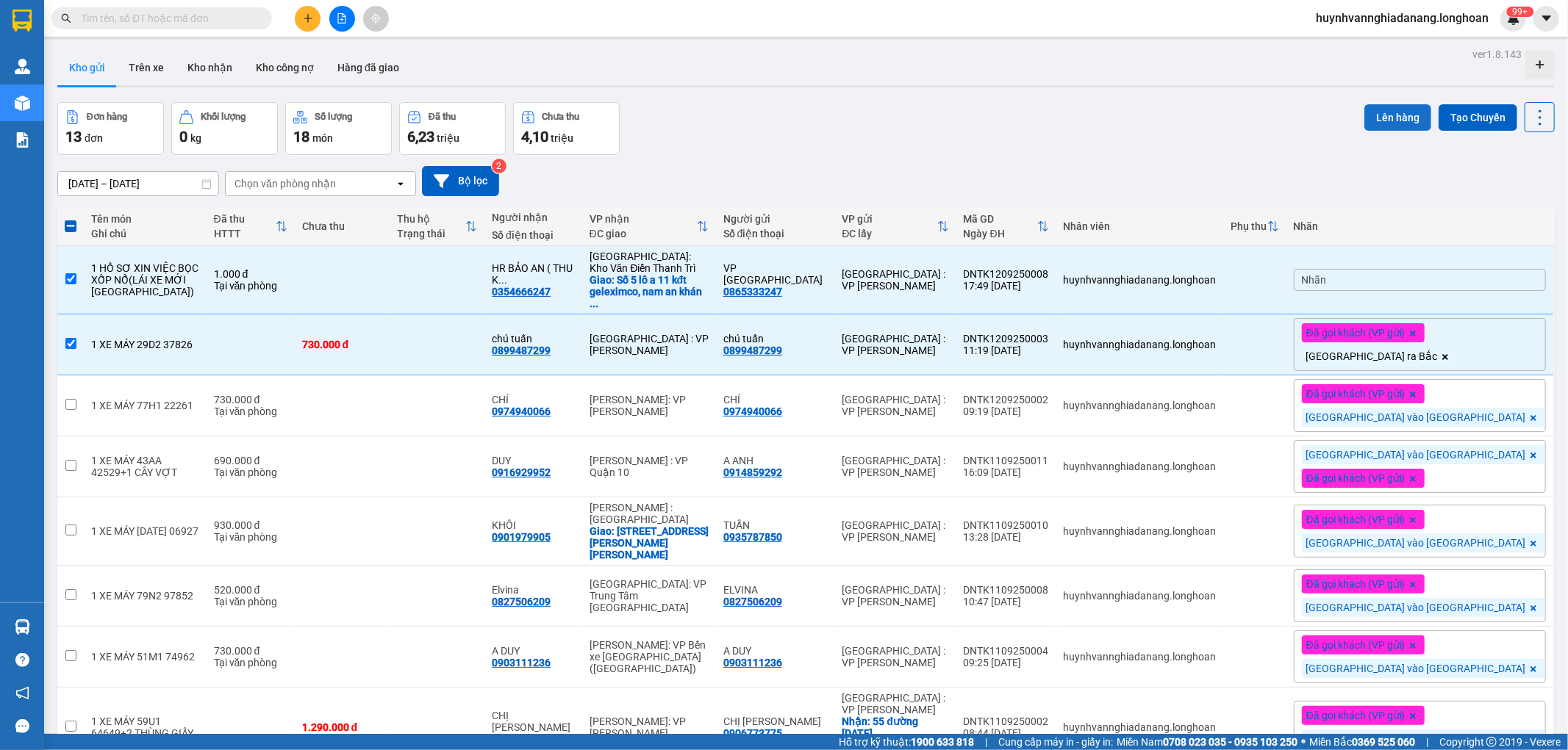
click at [1393, 120] on button "Lên hàng" at bounding box center [1398, 117] width 67 height 26
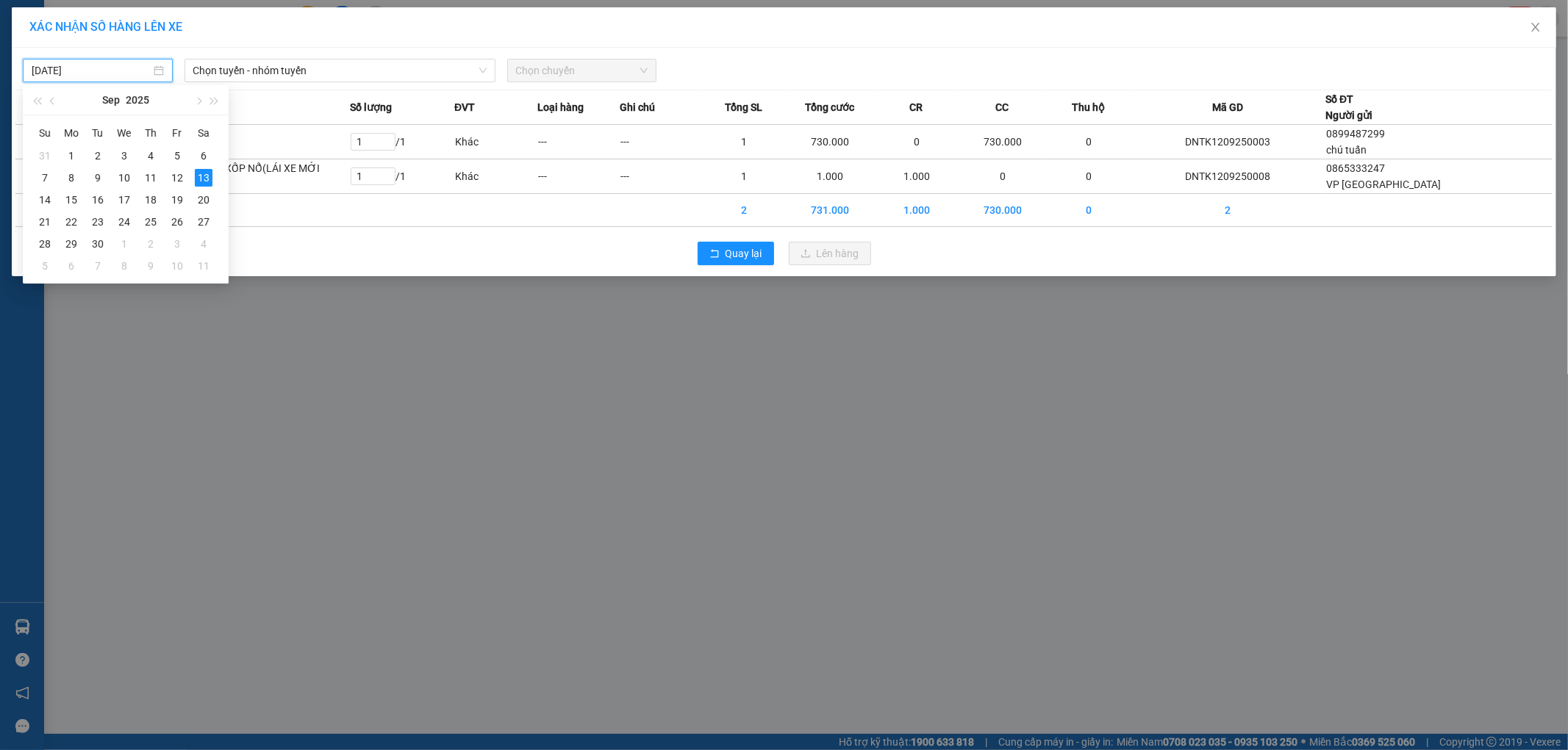
click at [113, 75] on input "[DATE]" at bounding box center [91, 70] width 119 height 16
click at [145, 177] on div "11" at bounding box center [151, 178] width 18 height 18
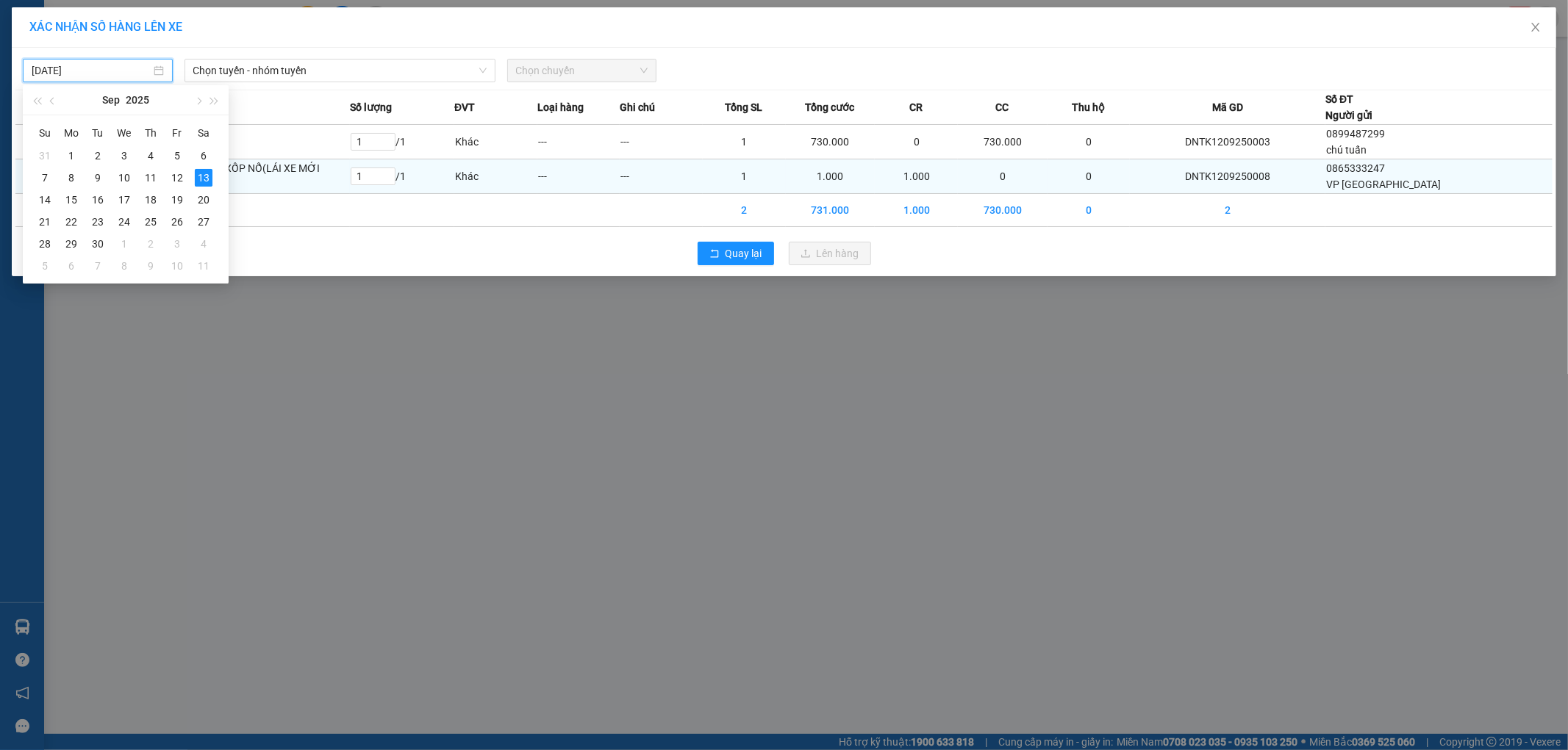
type input "11/09/2025"
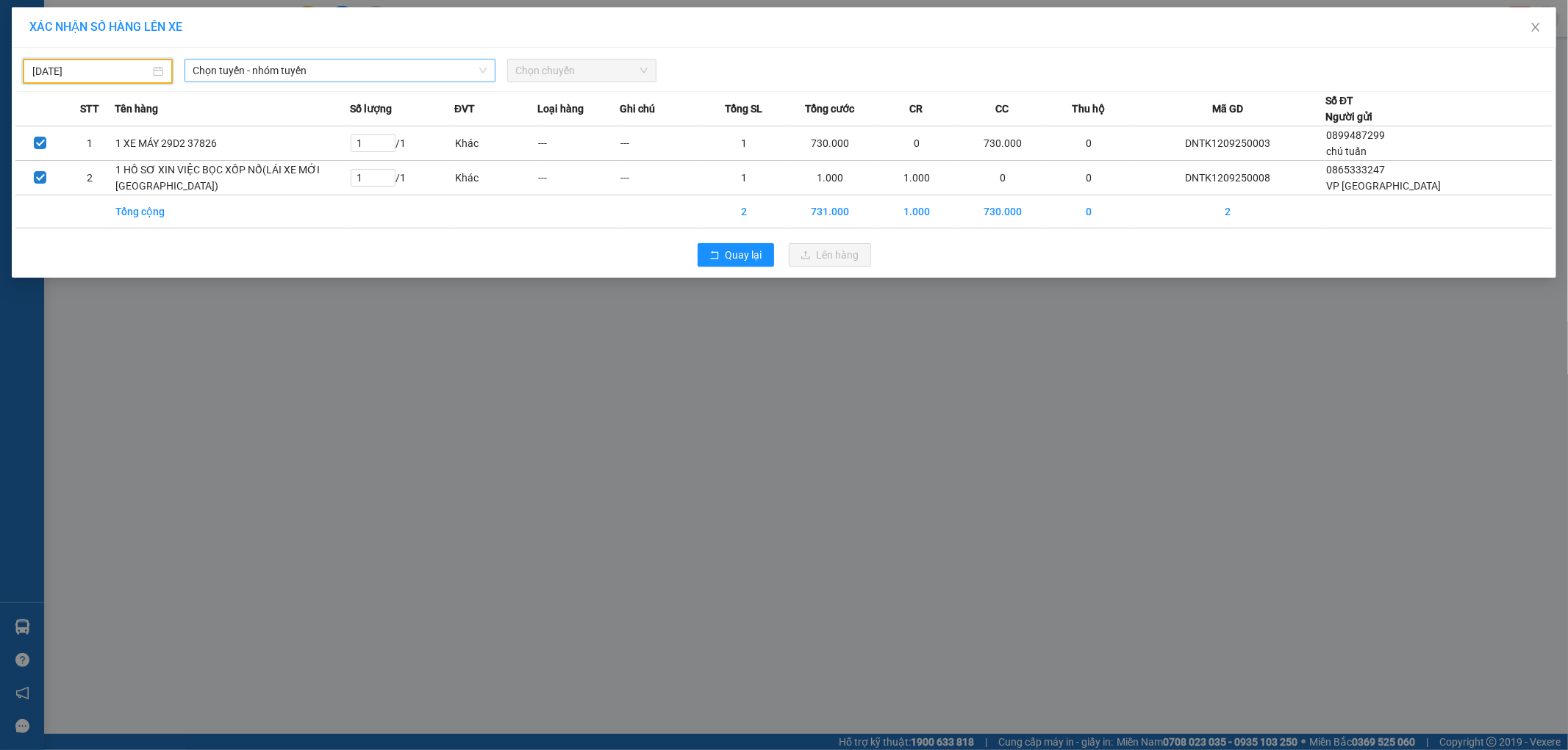
click at [320, 69] on span "Chọn tuyến - nhóm tuyến" at bounding box center [340, 71] width 293 height 22
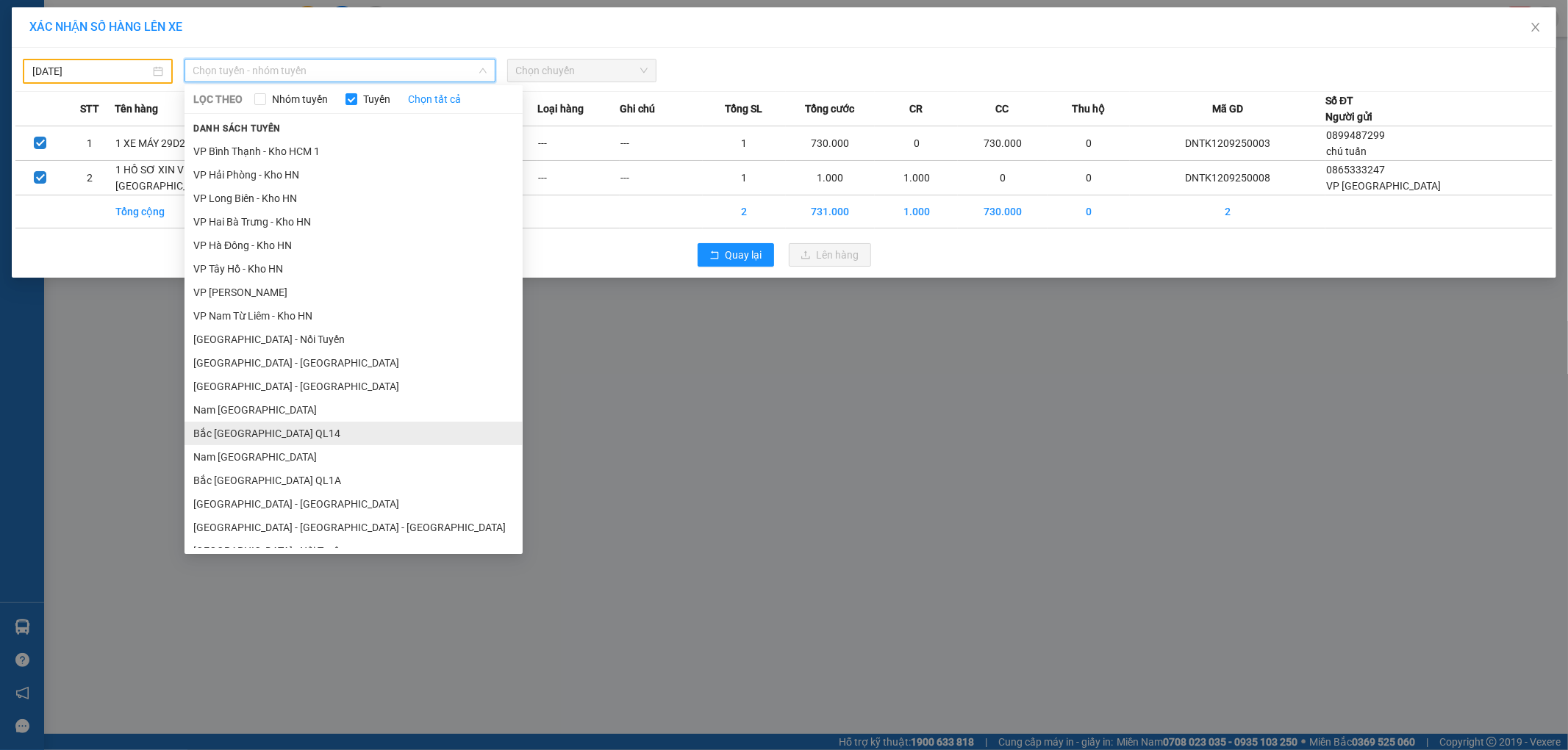
scroll to position [762, 0]
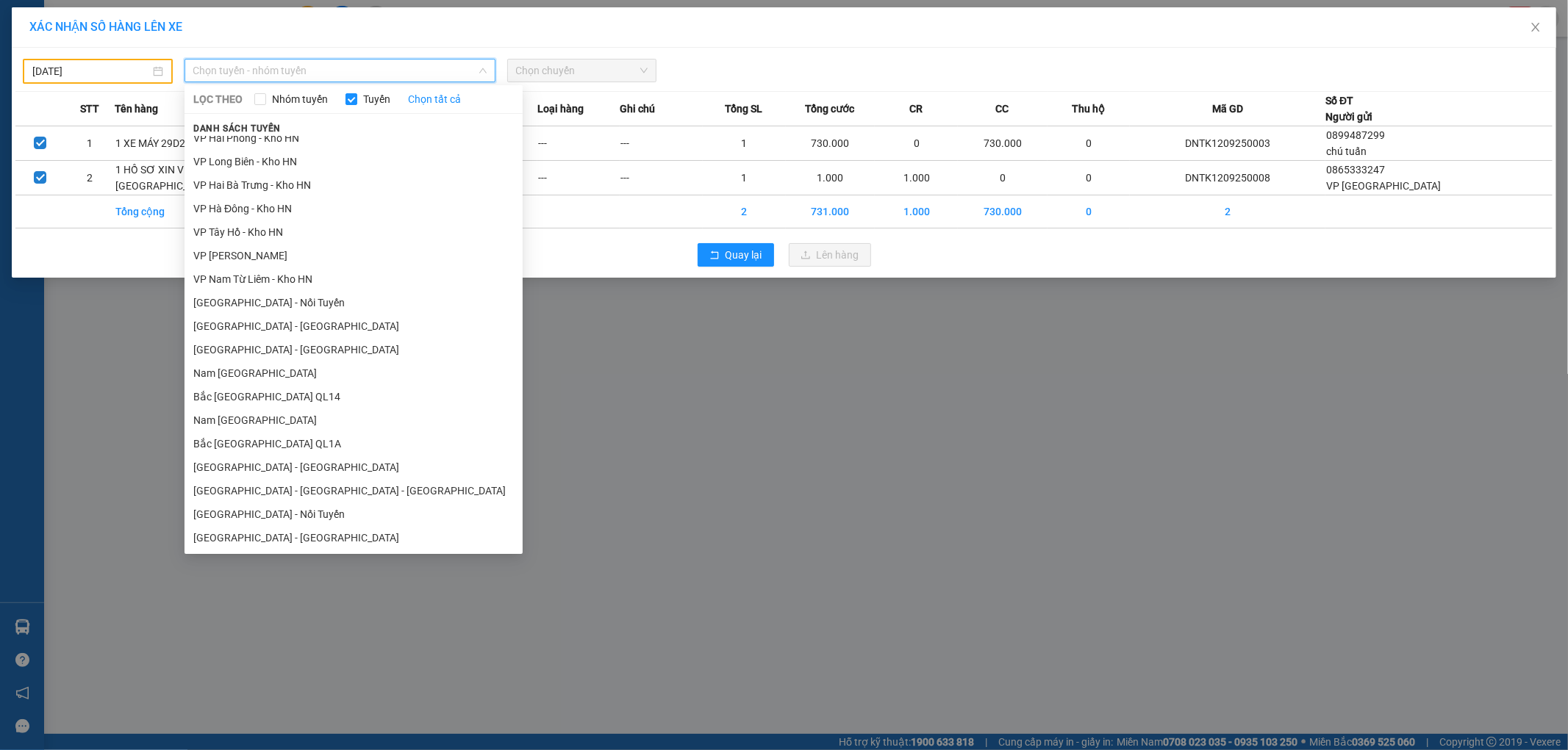
click at [237, 419] on li "Nam Trung Bắc QL1A" at bounding box center [353, 419] width 338 height 23
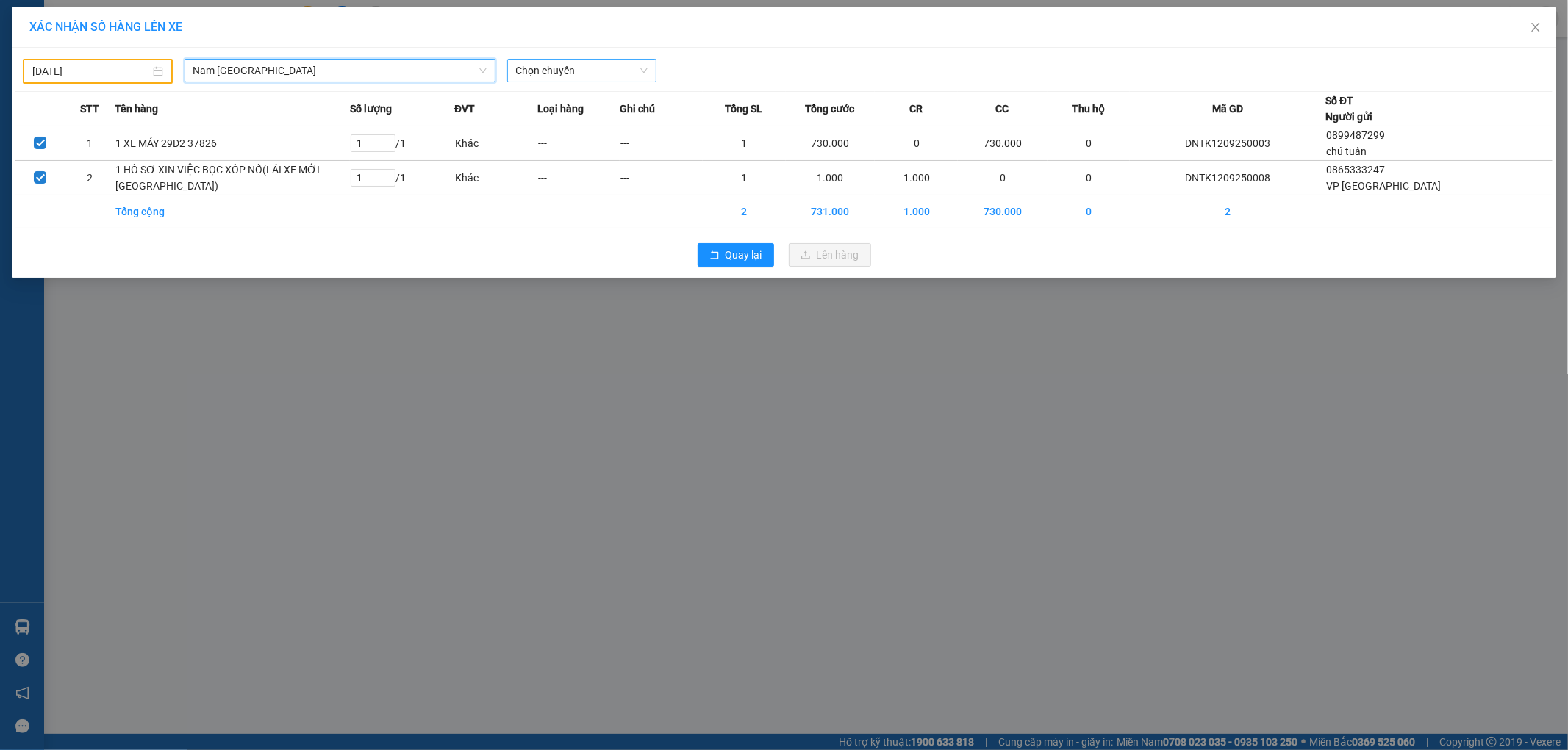
click at [609, 69] on span "Chọn chuyến" at bounding box center [583, 71] width 133 height 22
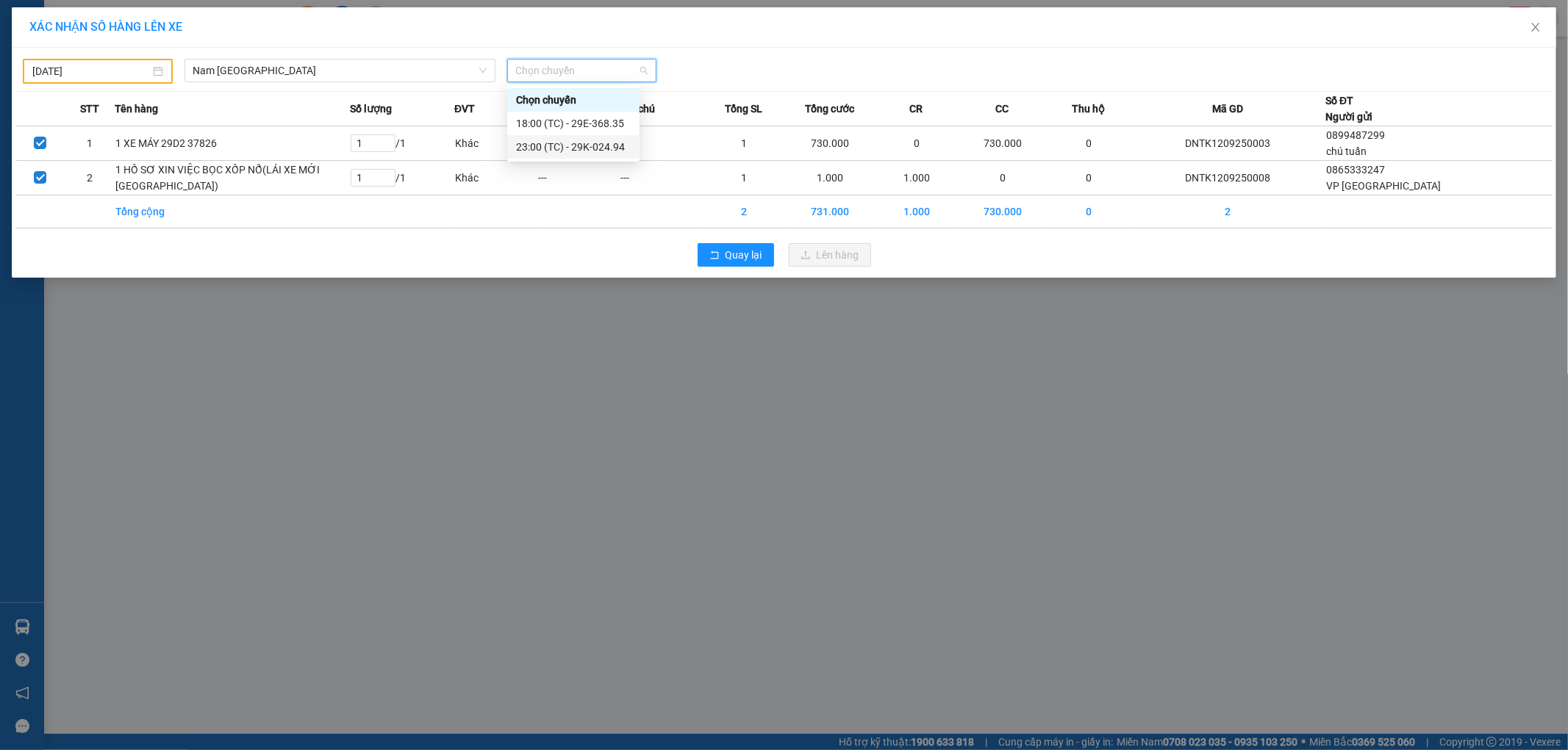
click at [607, 147] on div "23:00 (TC) - 29K-024.94" at bounding box center [574, 147] width 115 height 16
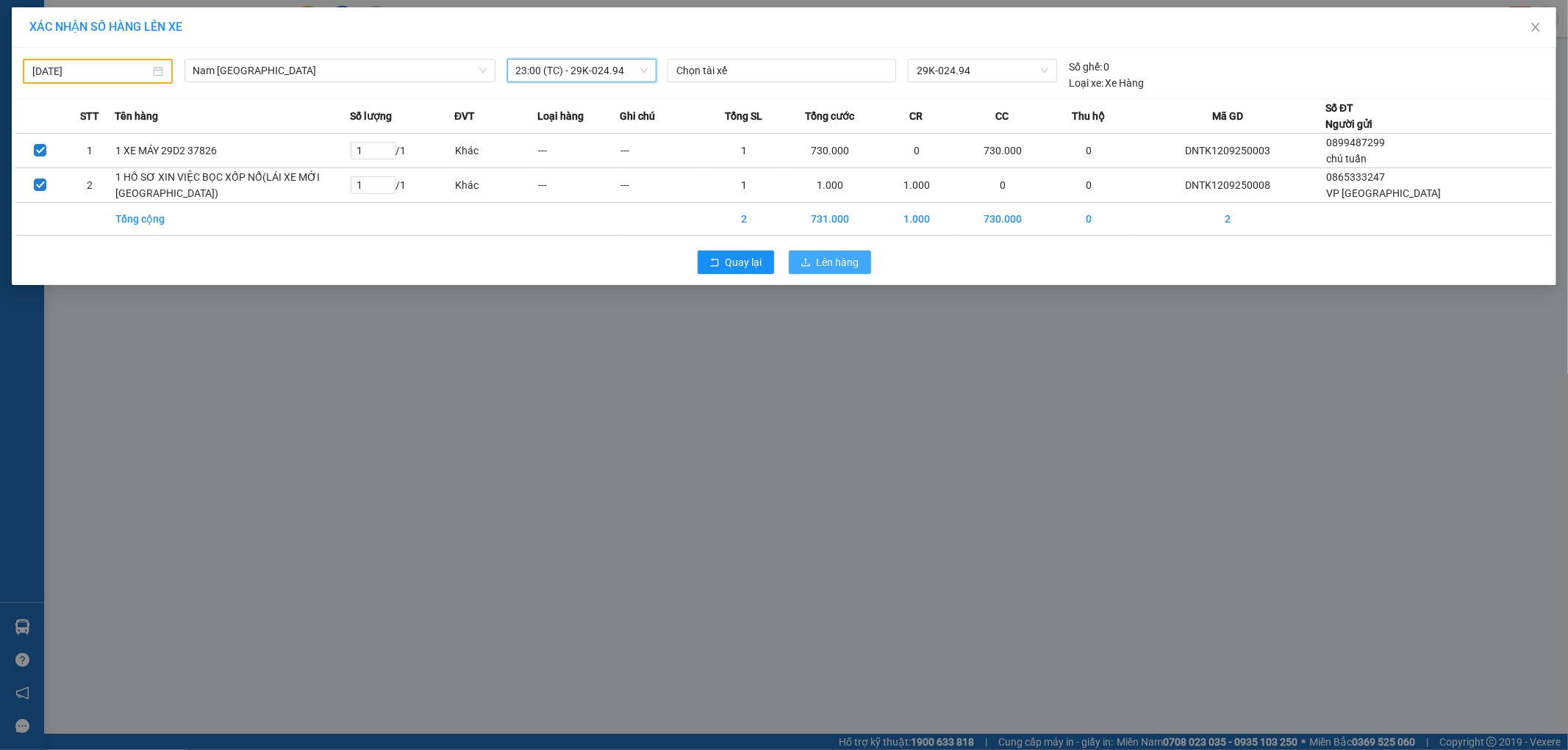
click at [825, 271] on span "Lên hàng" at bounding box center [838, 262] width 42 height 16
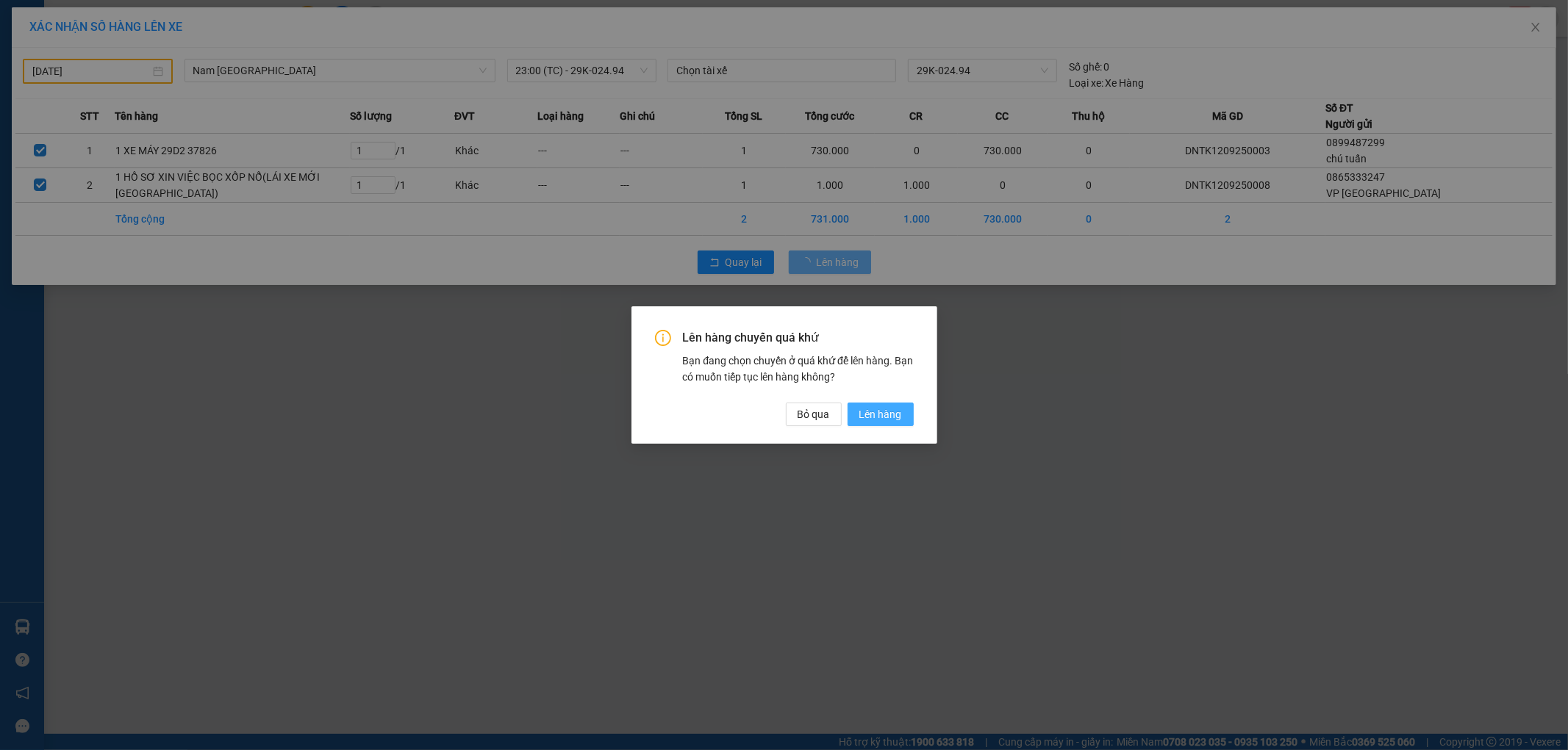
click at [873, 416] on span "Lên hàng" at bounding box center [880, 415] width 42 height 16
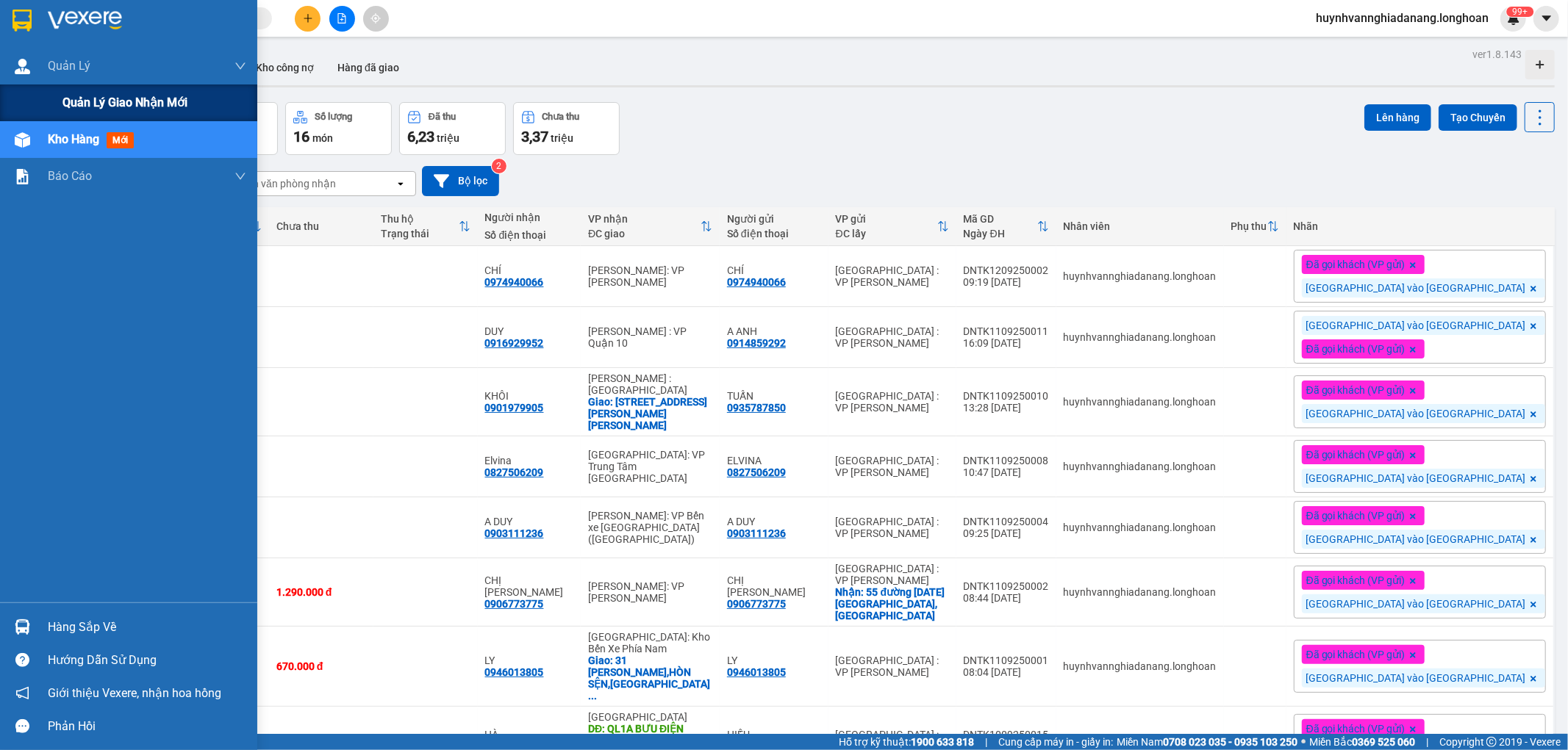
click at [67, 97] on span "Quản lý giao nhận mới" at bounding box center [125, 102] width 125 height 18
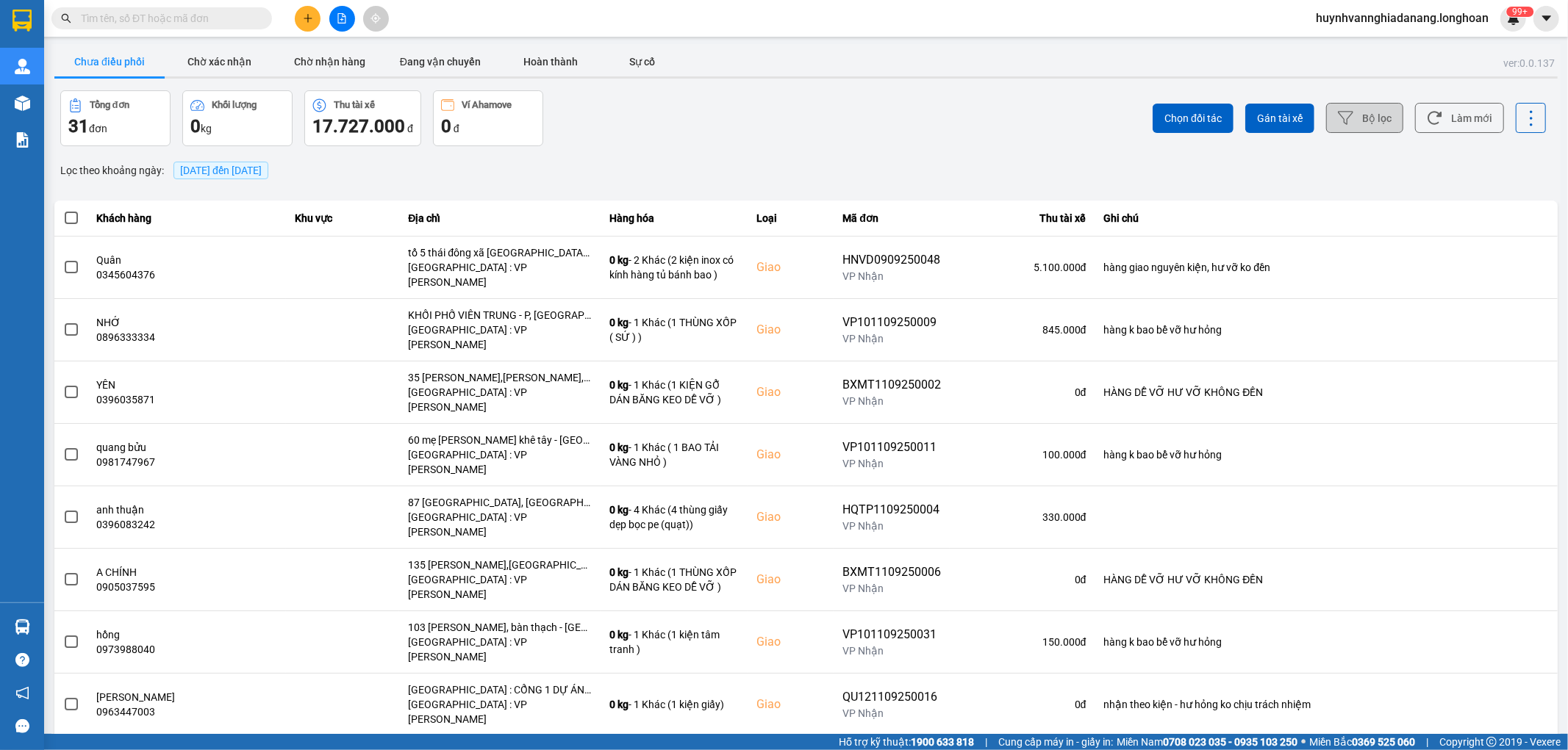
click at [1363, 127] on button "Bộ lọc" at bounding box center [1365, 118] width 78 height 30
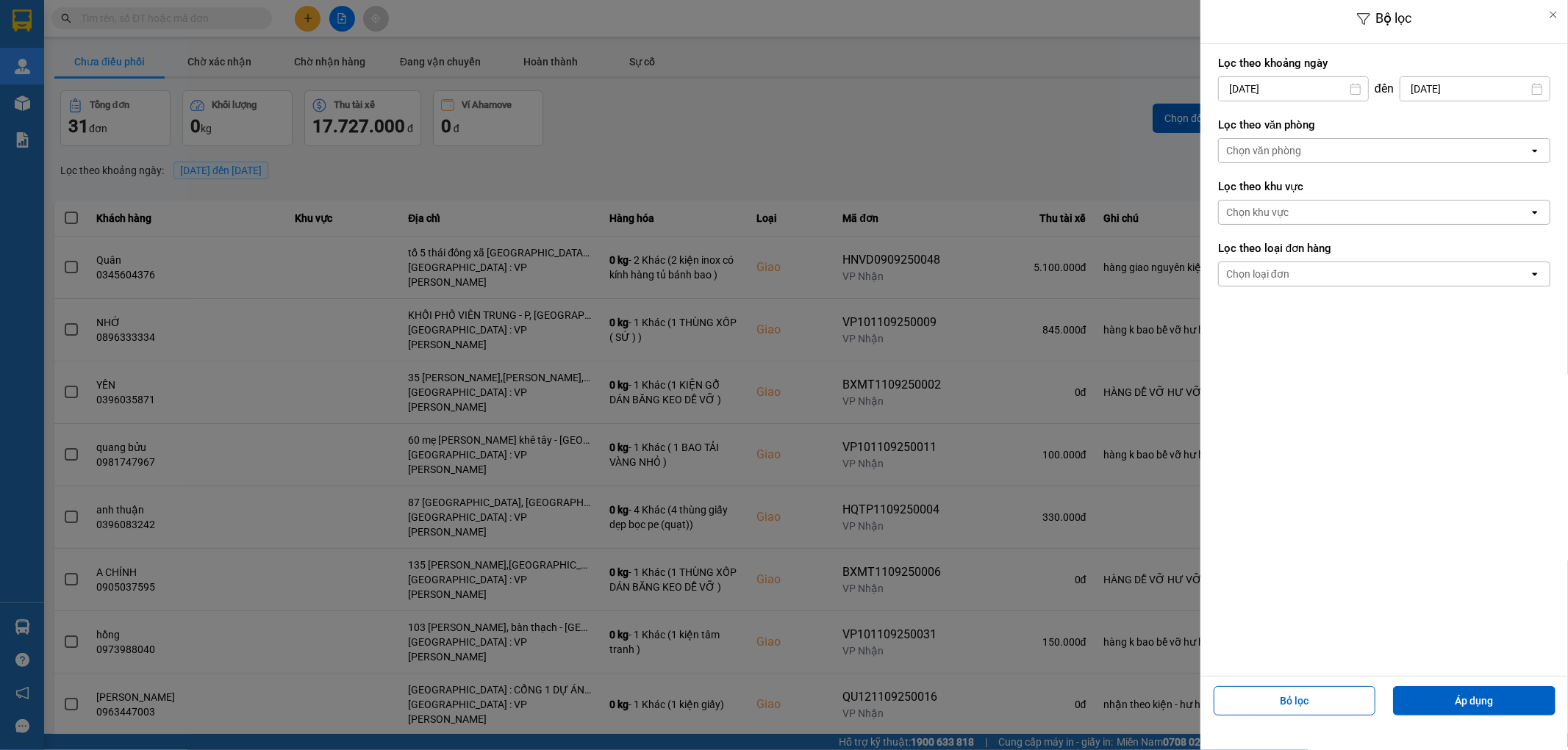
click at [1317, 92] on input "[DATE]" at bounding box center [1293, 89] width 149 height 23
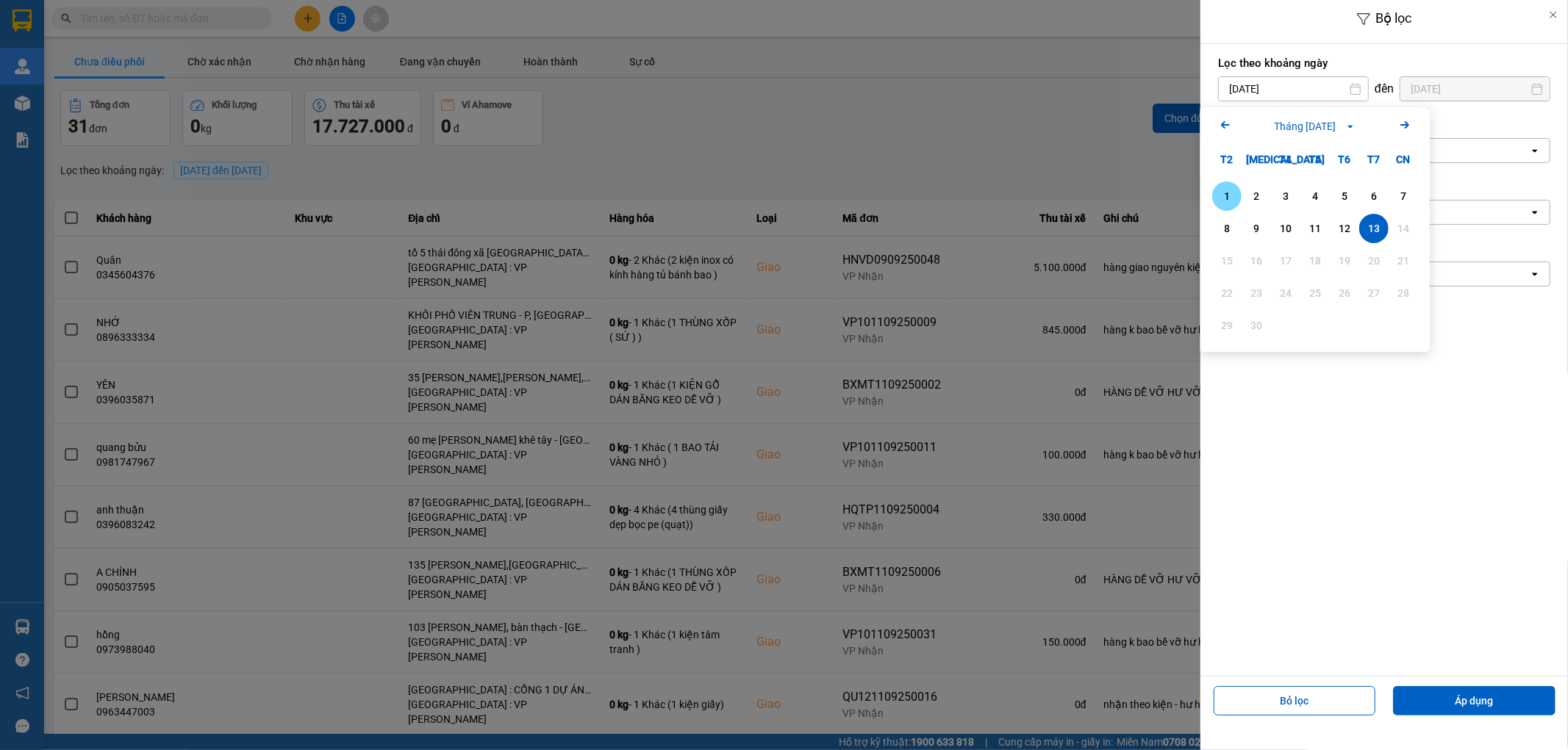
drag, startPoint x: 1224, startPoint y: 195, endPoint x: 1270, endPoint y: 188, distance: 46.5
click at [1226, 195] on div "1" at bounding box center [1227, 196] width 21 height 18
type input "[DATE]"
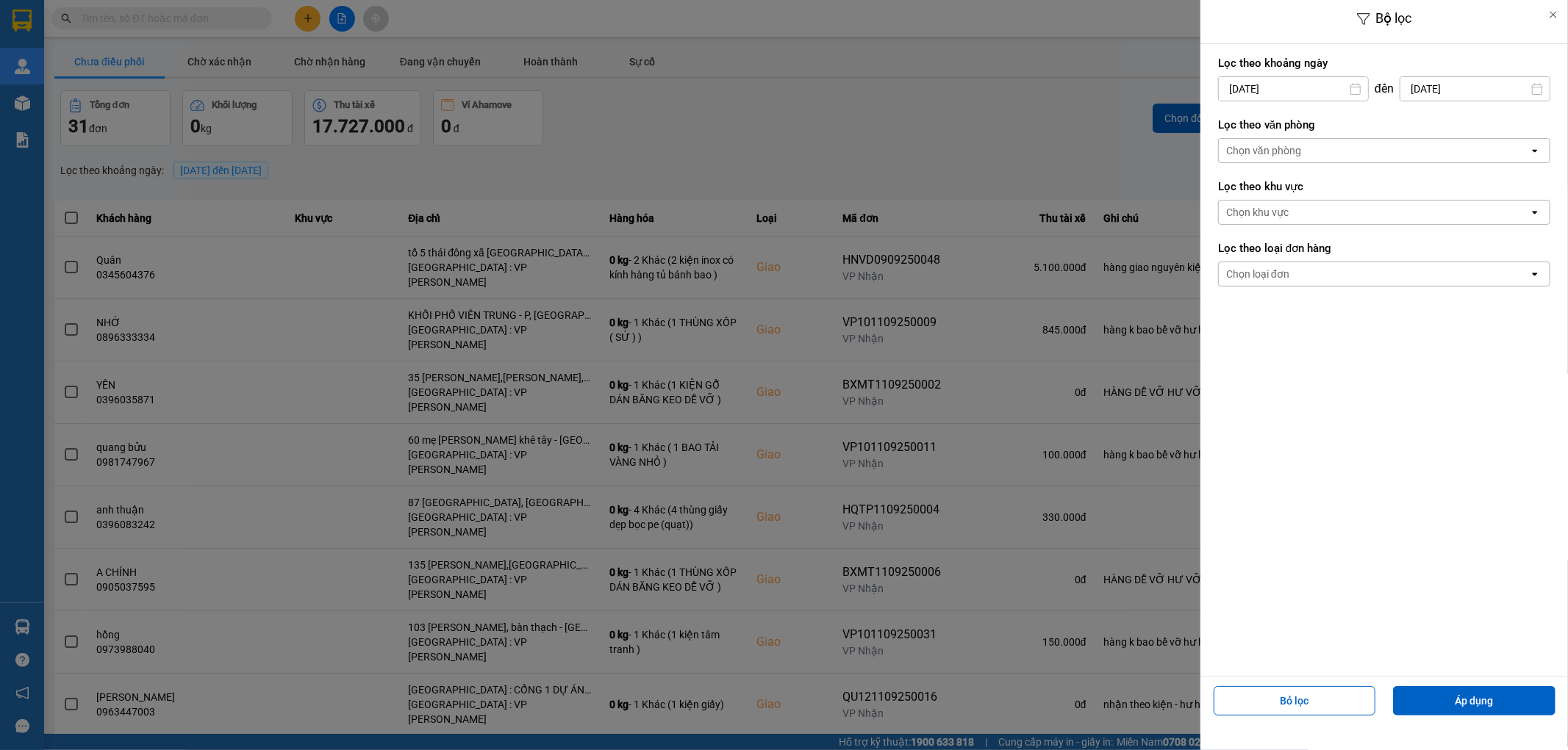
click at [1369, 156] on div "Chọn văn phòng" at bounding box center [1374, 150] width 310 height 23
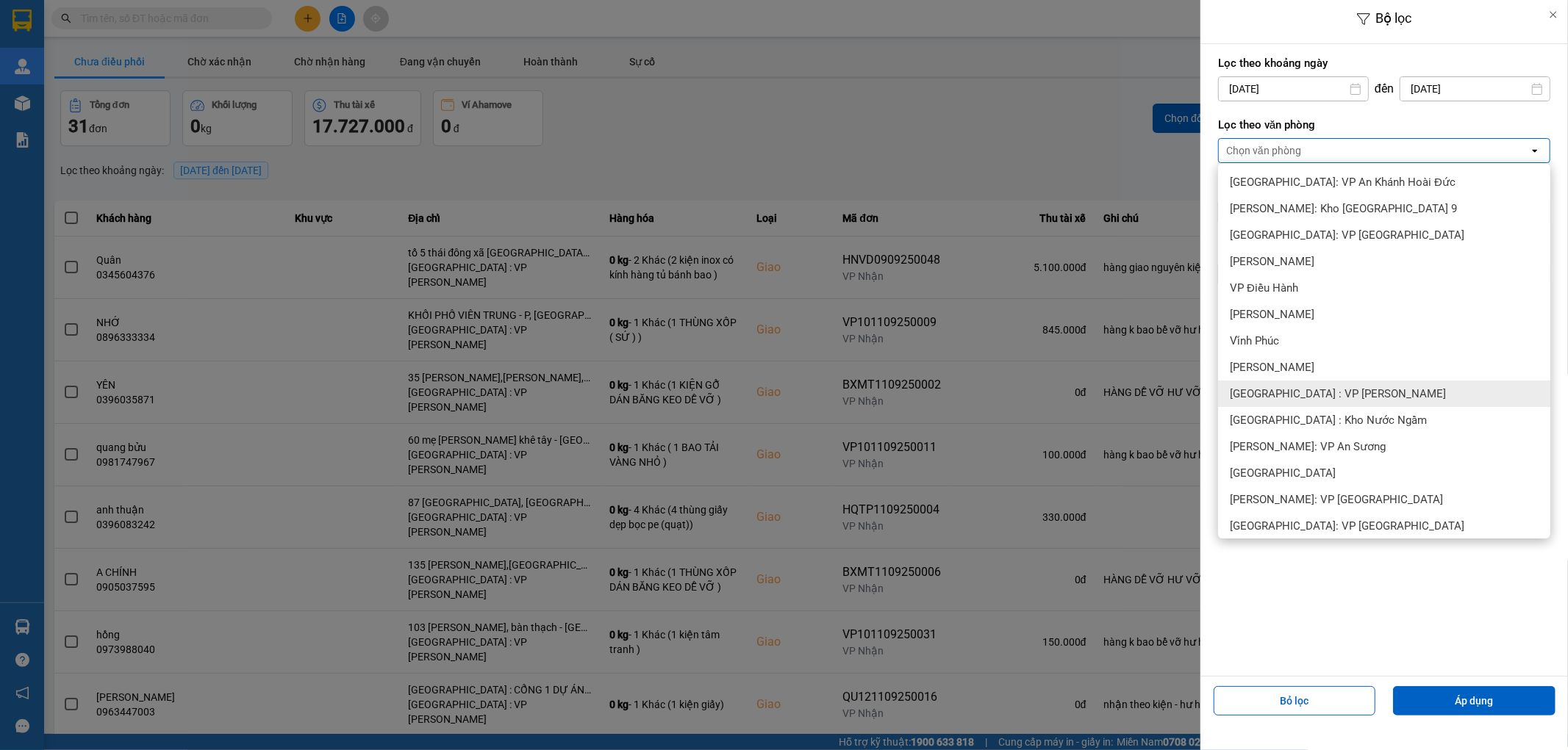
drag, startPoint x: 1354, startPoint y: 388, endPoint x: 1366, endPoint y: 421, distance: 35.1
click at [1354, 390] on div "[GEOGRAPHIC_DATA] : VP [PERSON_NAME]" at bounding box center [1384, 394] width 332 height 26
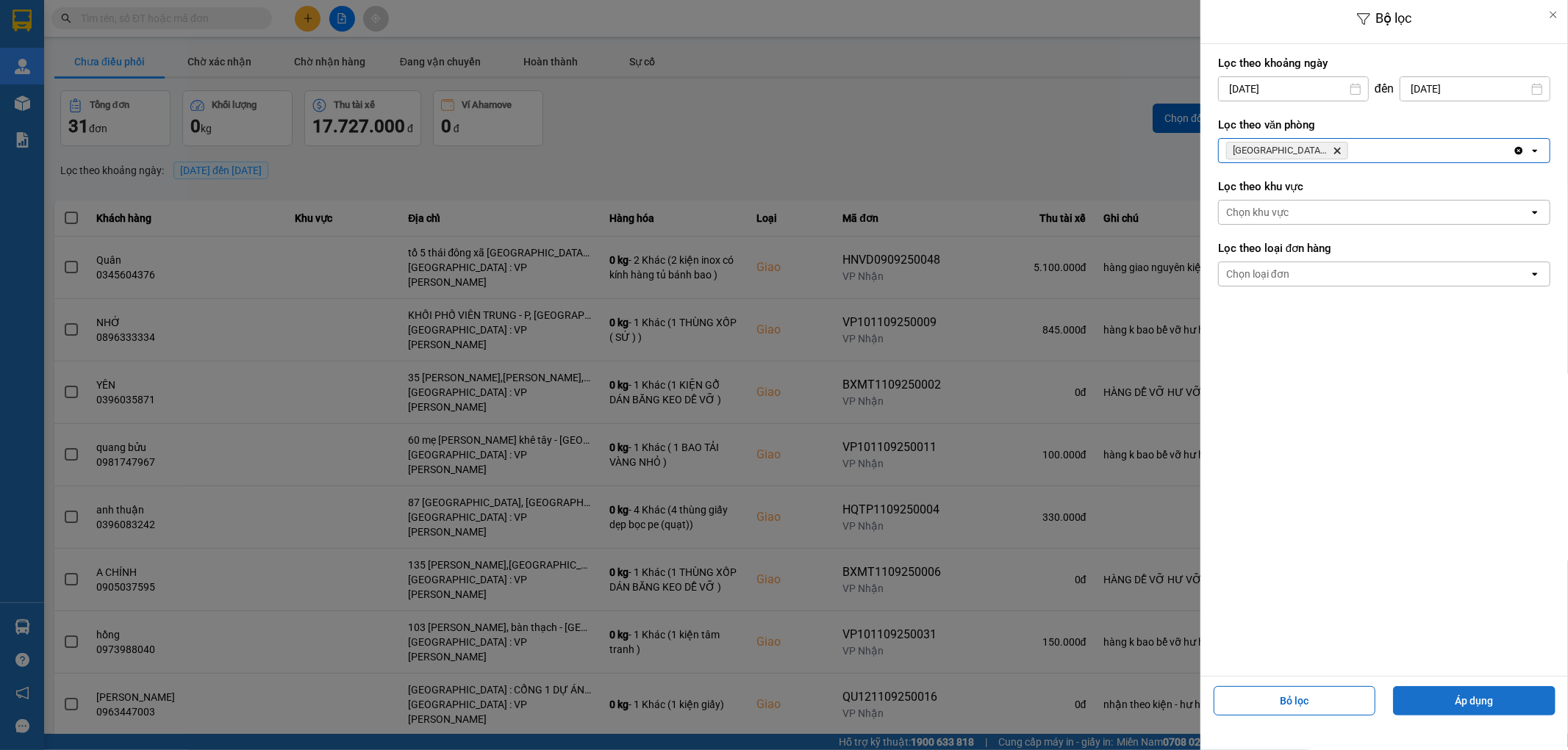
click at [1474, 694] on button "Áp dụng" at bounding box center [1474, 700] width 162 height 30
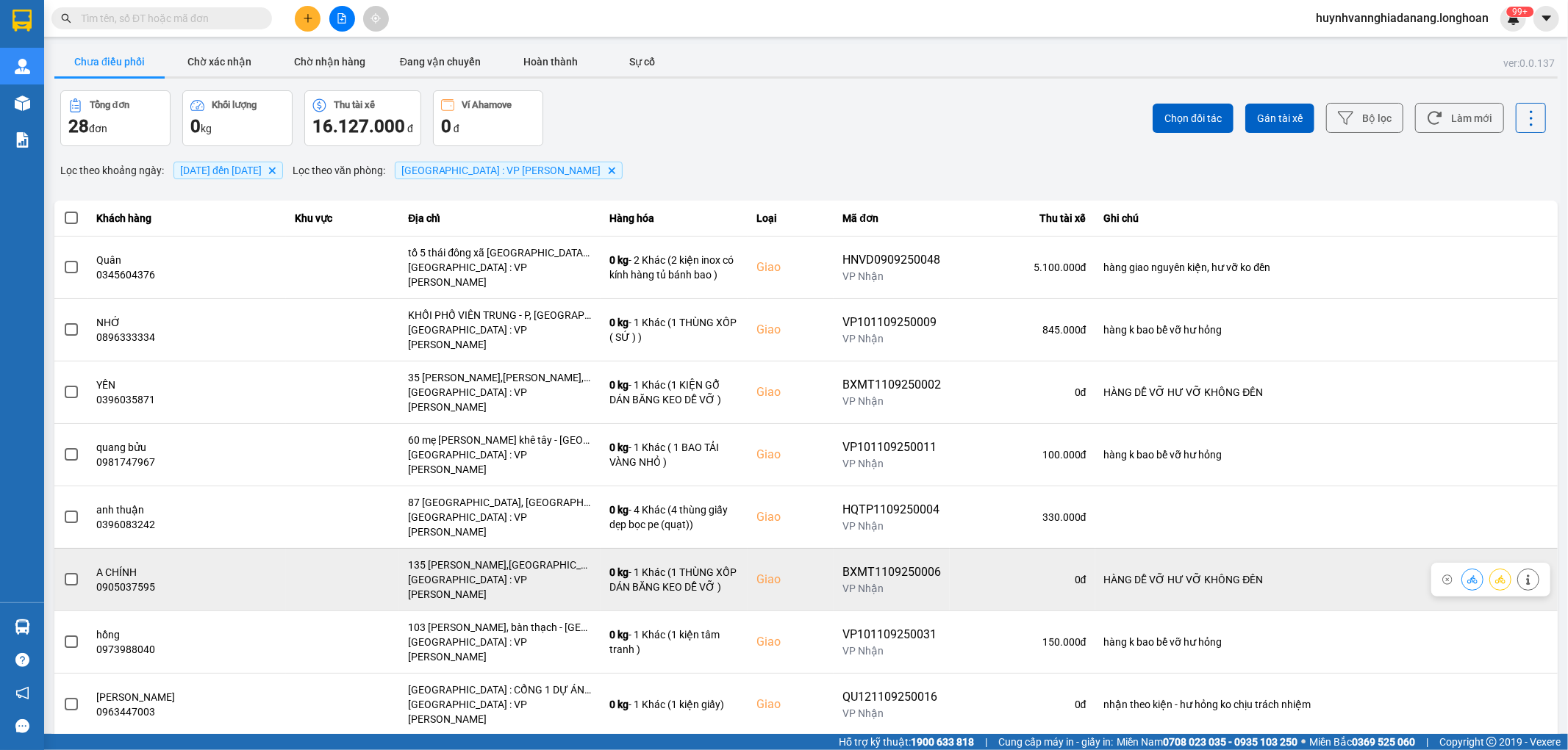
scroll to position [44, 0]
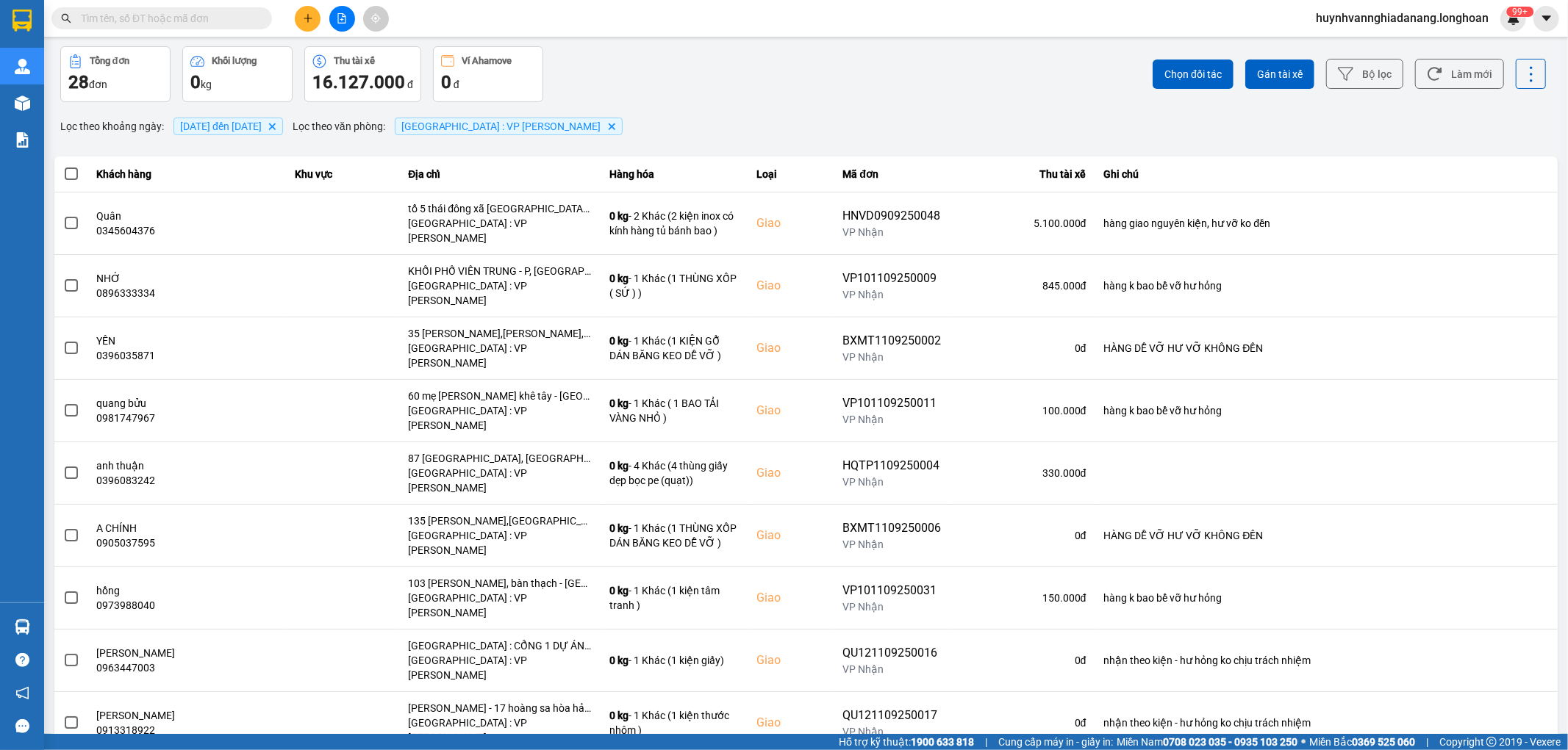
click at [1515, 684] on div "100 / trang" at bounding box center [1506, 681] width 54 height 14
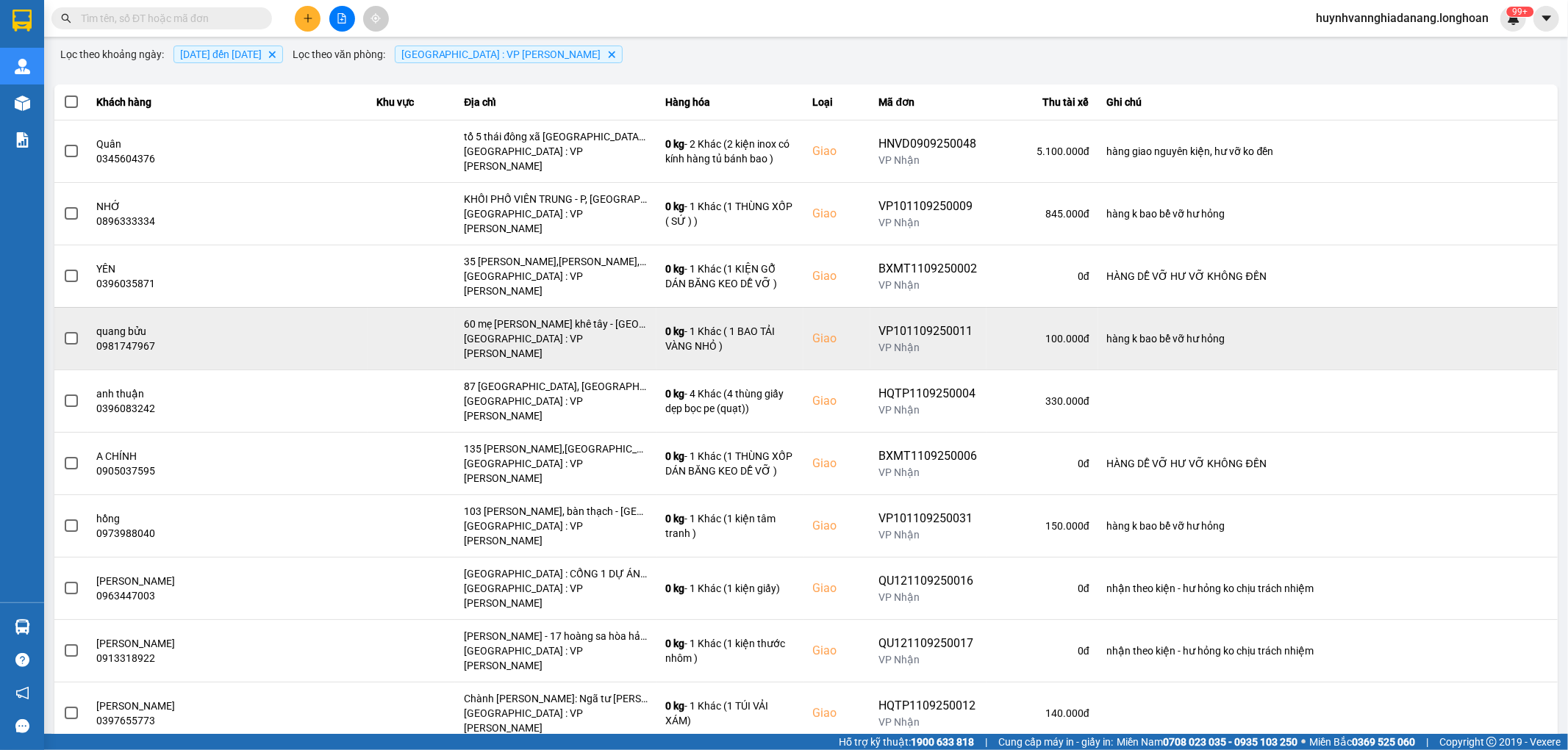
scroll to position [0, 0]
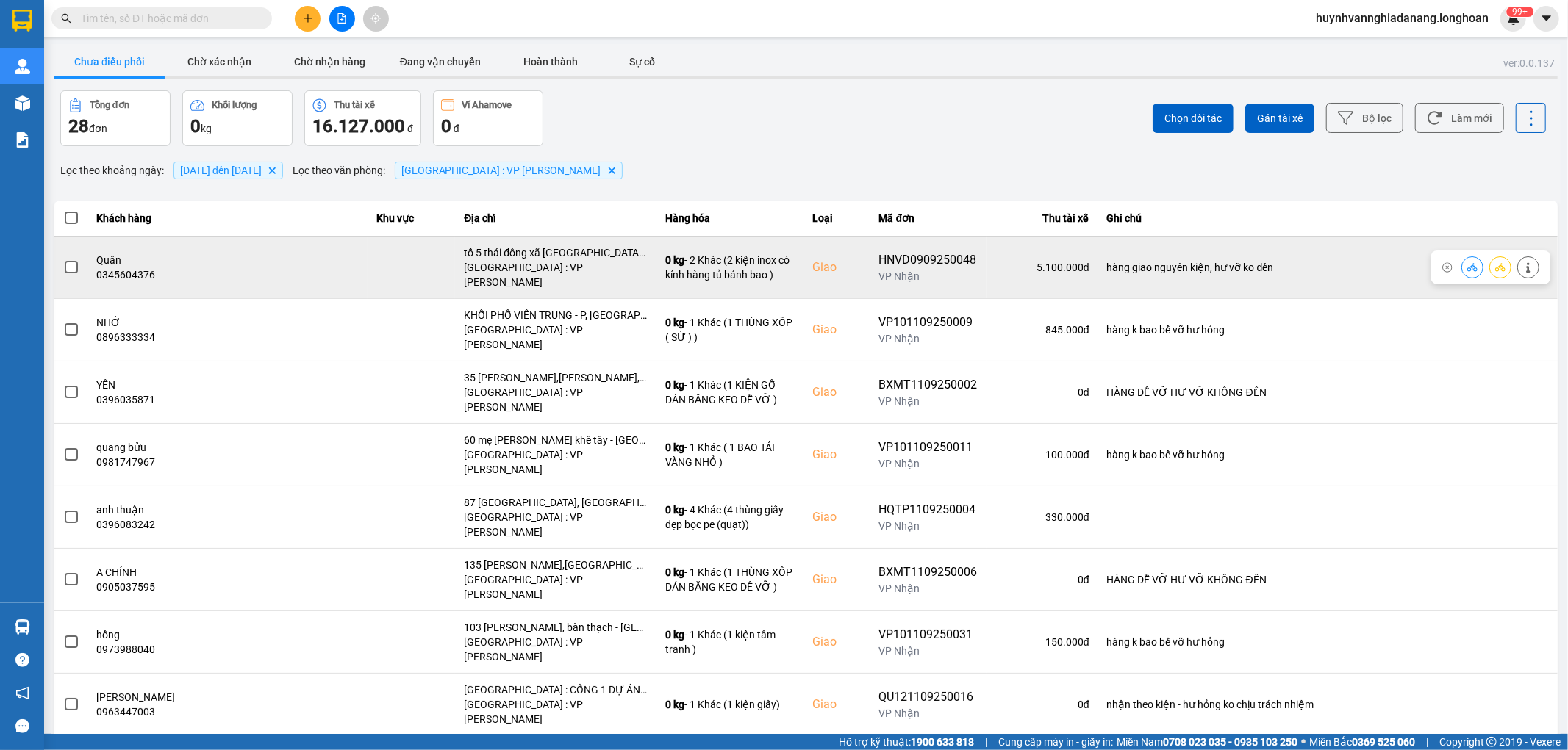
click at [71, 263] on span at bounding box center [71, 268] width 14 height 14
click at [63, 260] on input "checkbox" at bounding box center [63, 260] width 0 height 0
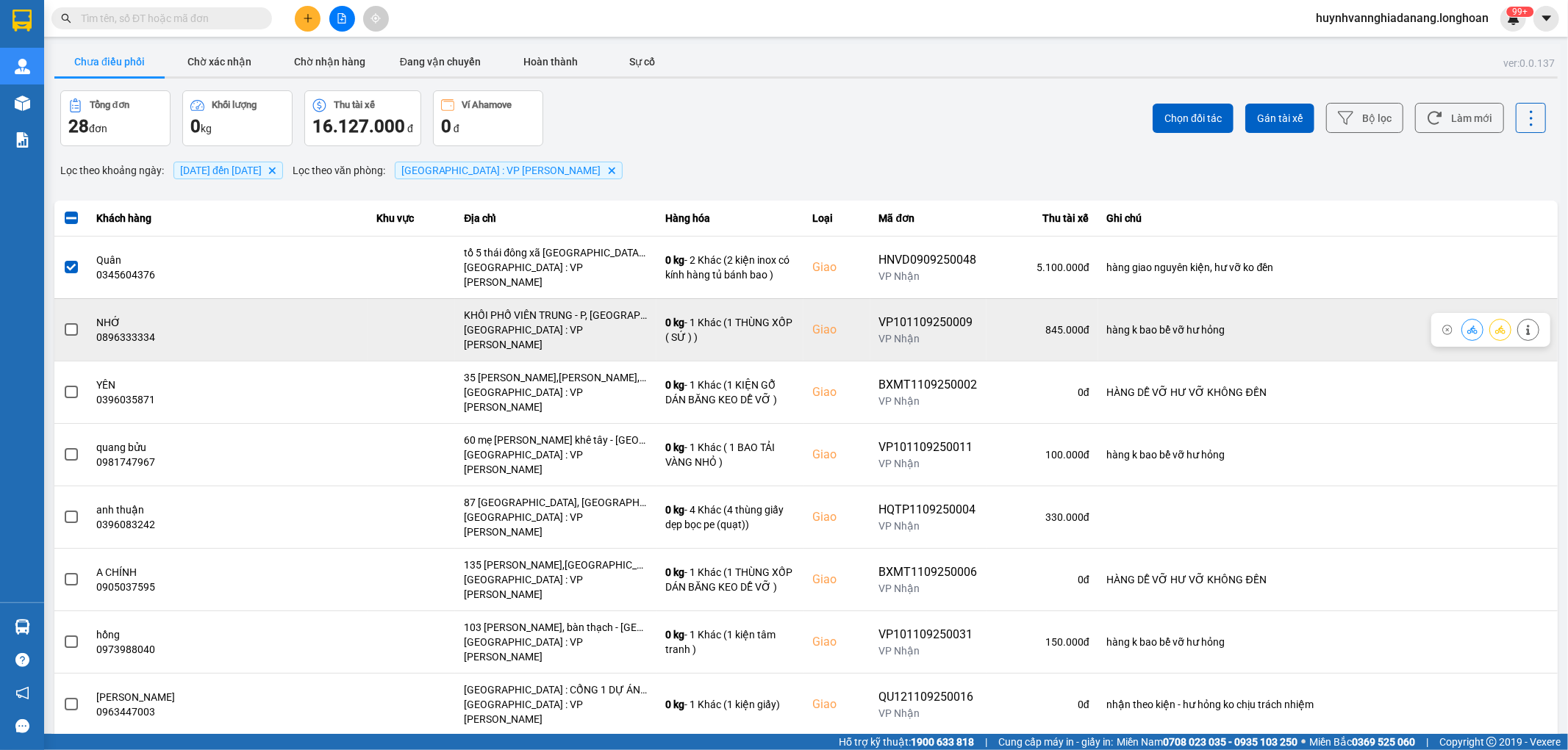
click at [74, 323] on span at bounding box center [71, 330] width 14 height 14
click at [63, 322] on input "checkbox" at bounding box center [63, 322] width 0 height 0
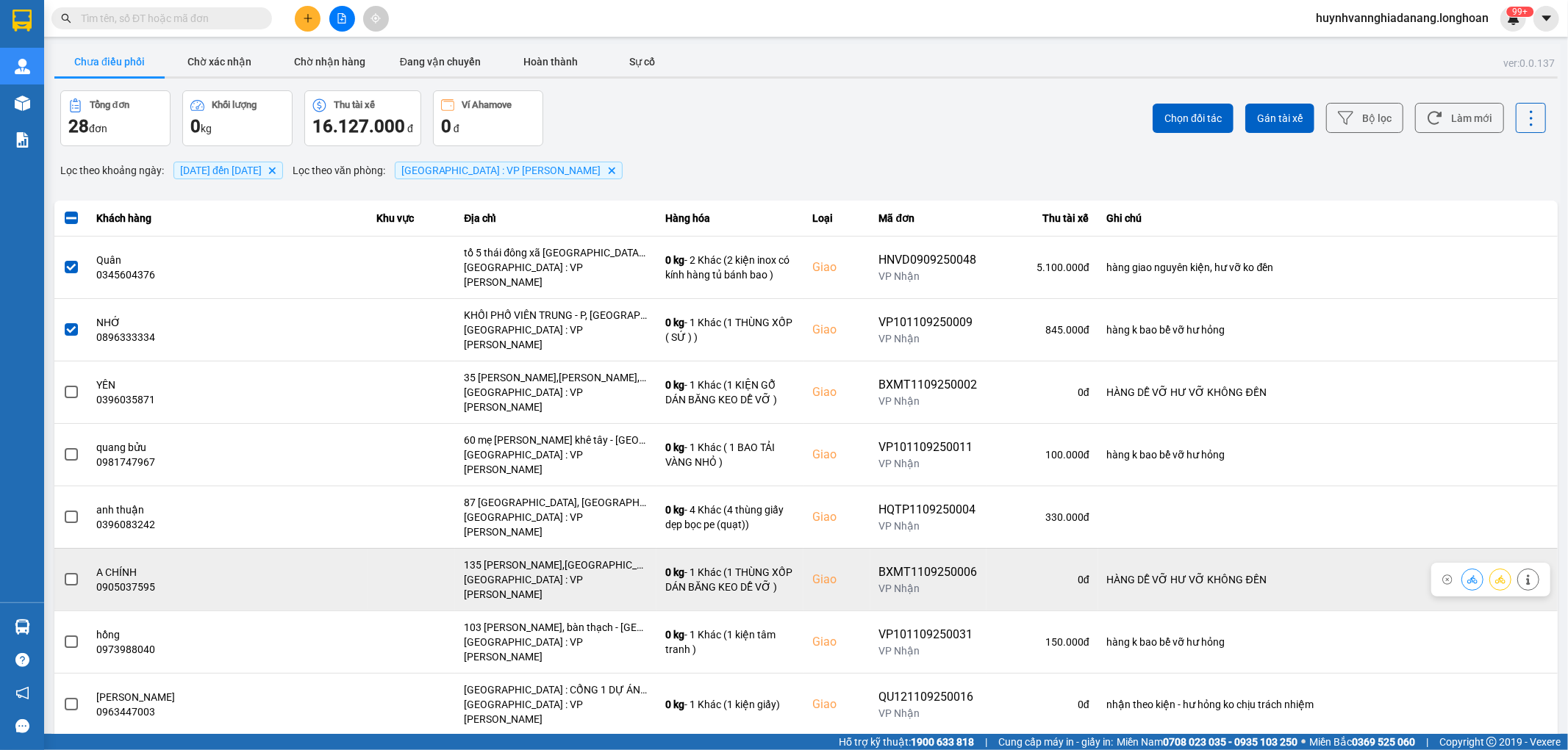
click at [72, 573] on span at bounding box center [71, 580] width 14 height 14
click at [63, 572] on input "checkbox" at bounding box center [63, 572] width 0 height 0
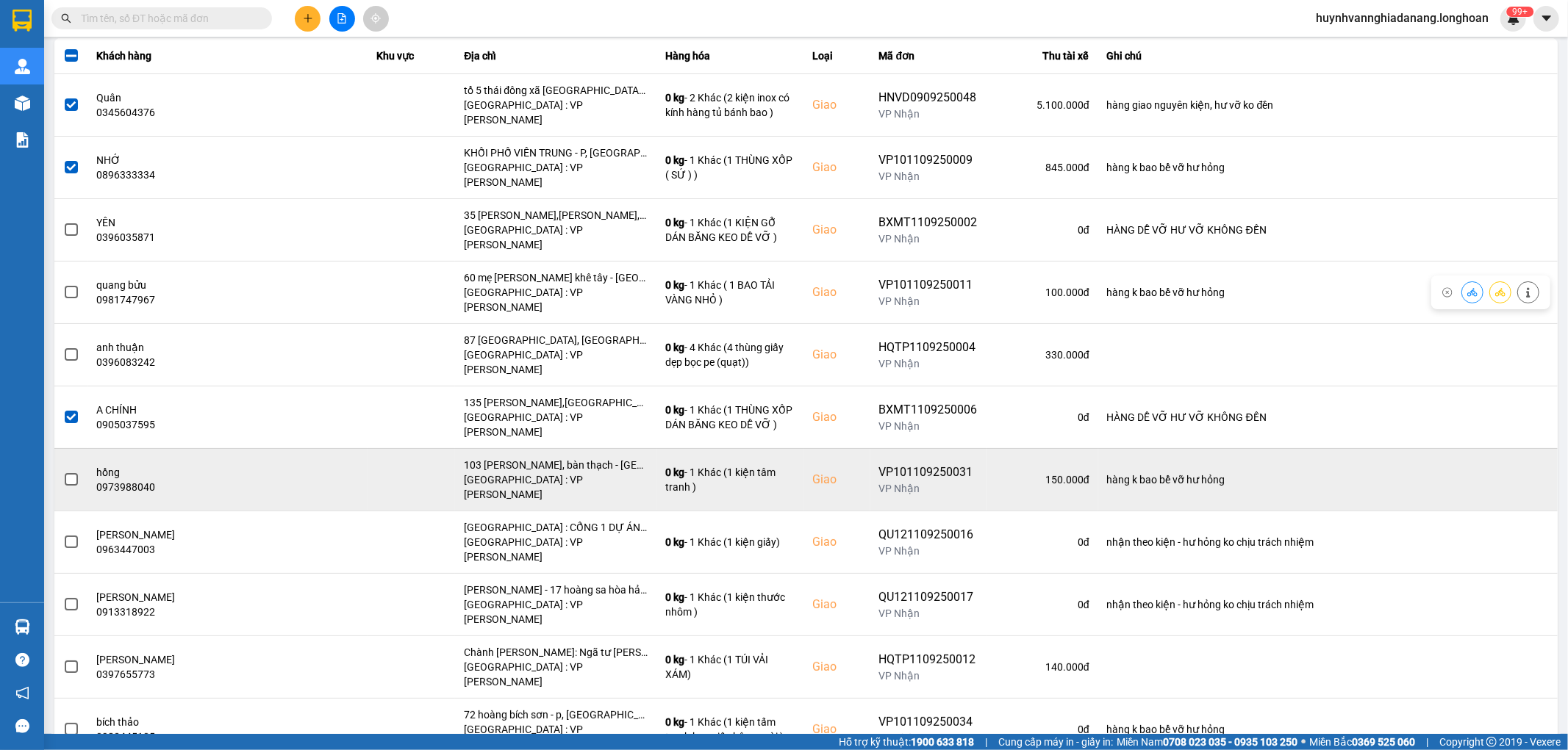
scroll to position [163, 0]
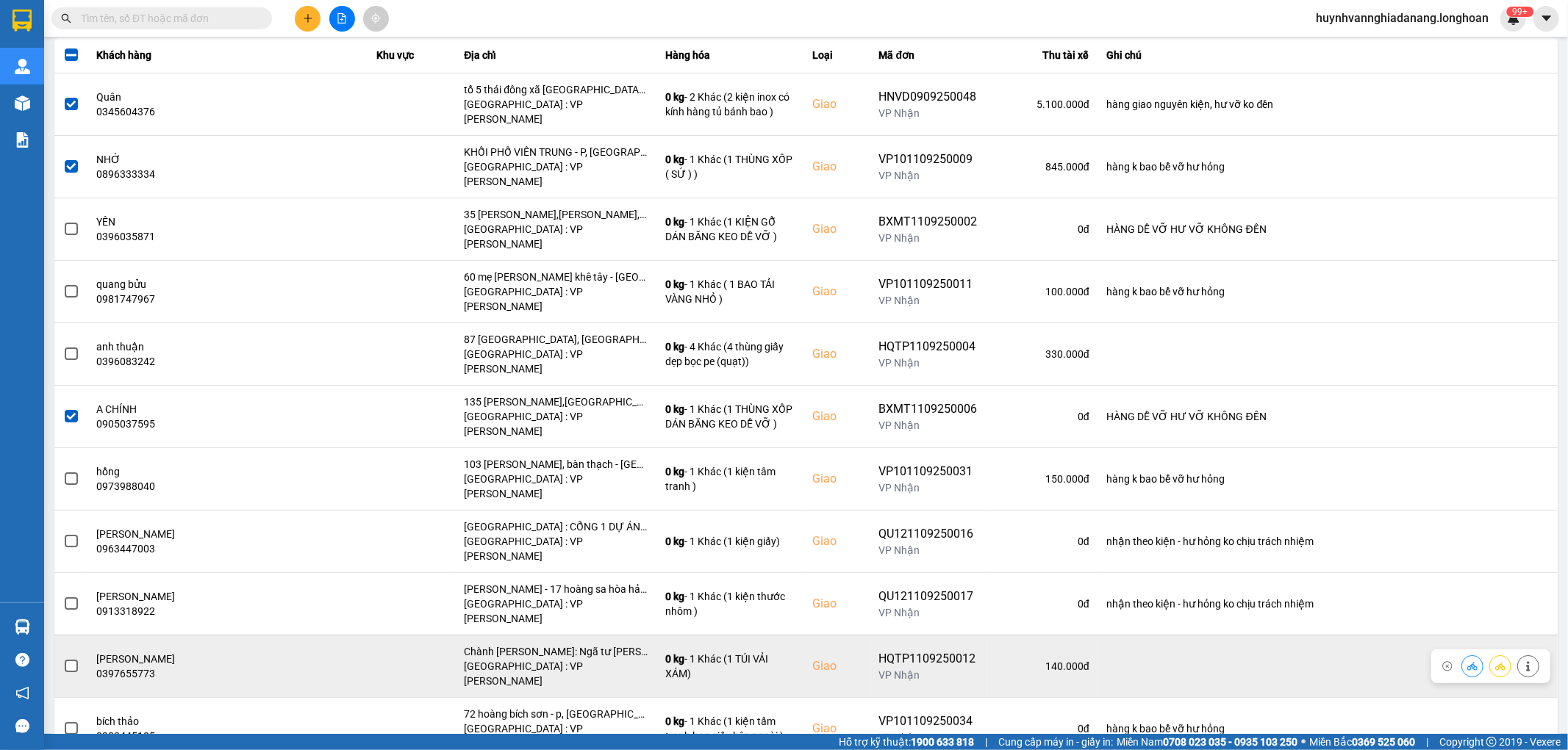
click at [70, 660] on span at bounding box center [71, 666] width 14 height 14
click at [63, 658] on input "checkbox" at bounding box center [63, 658] width 0 height 0
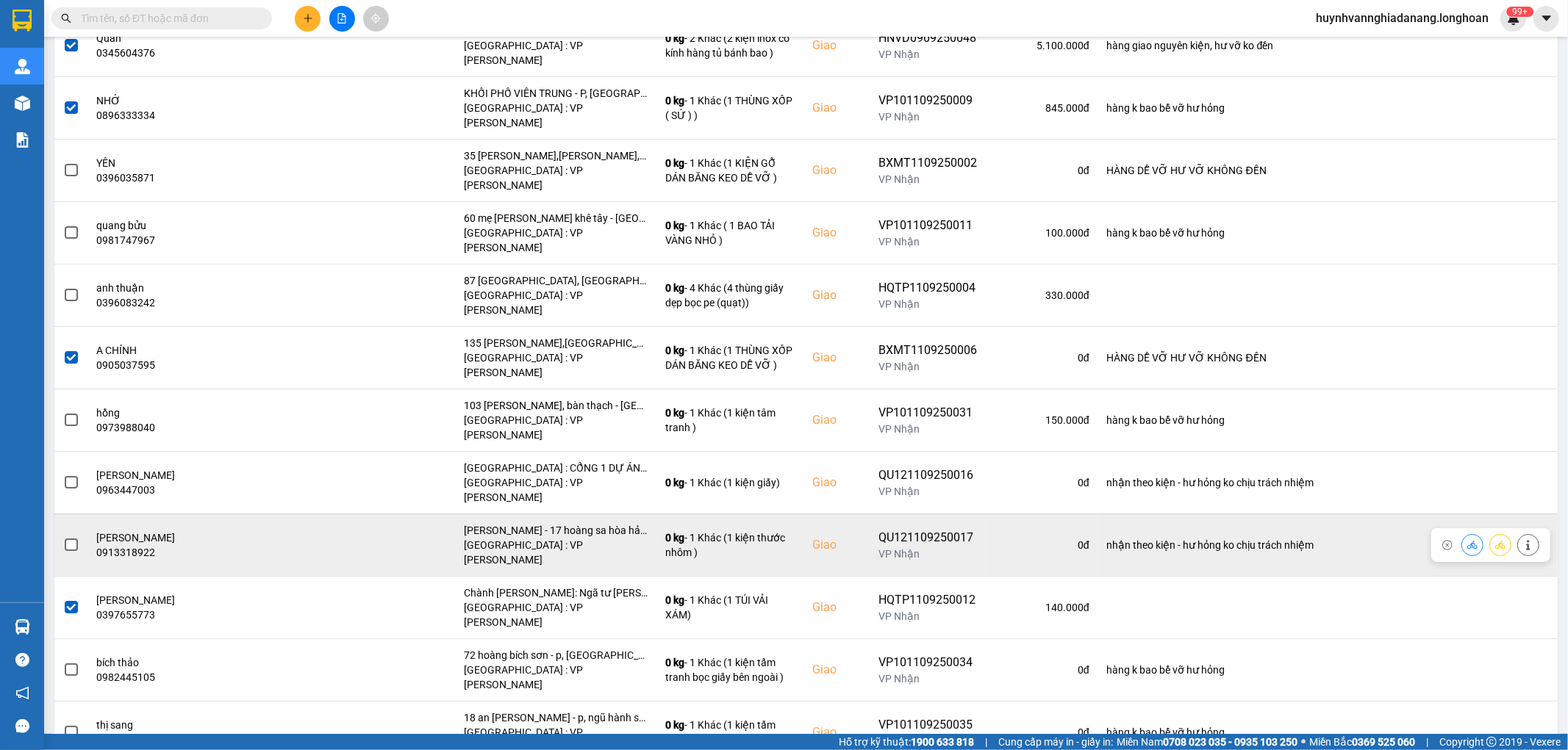
scroll to position [408, 0]
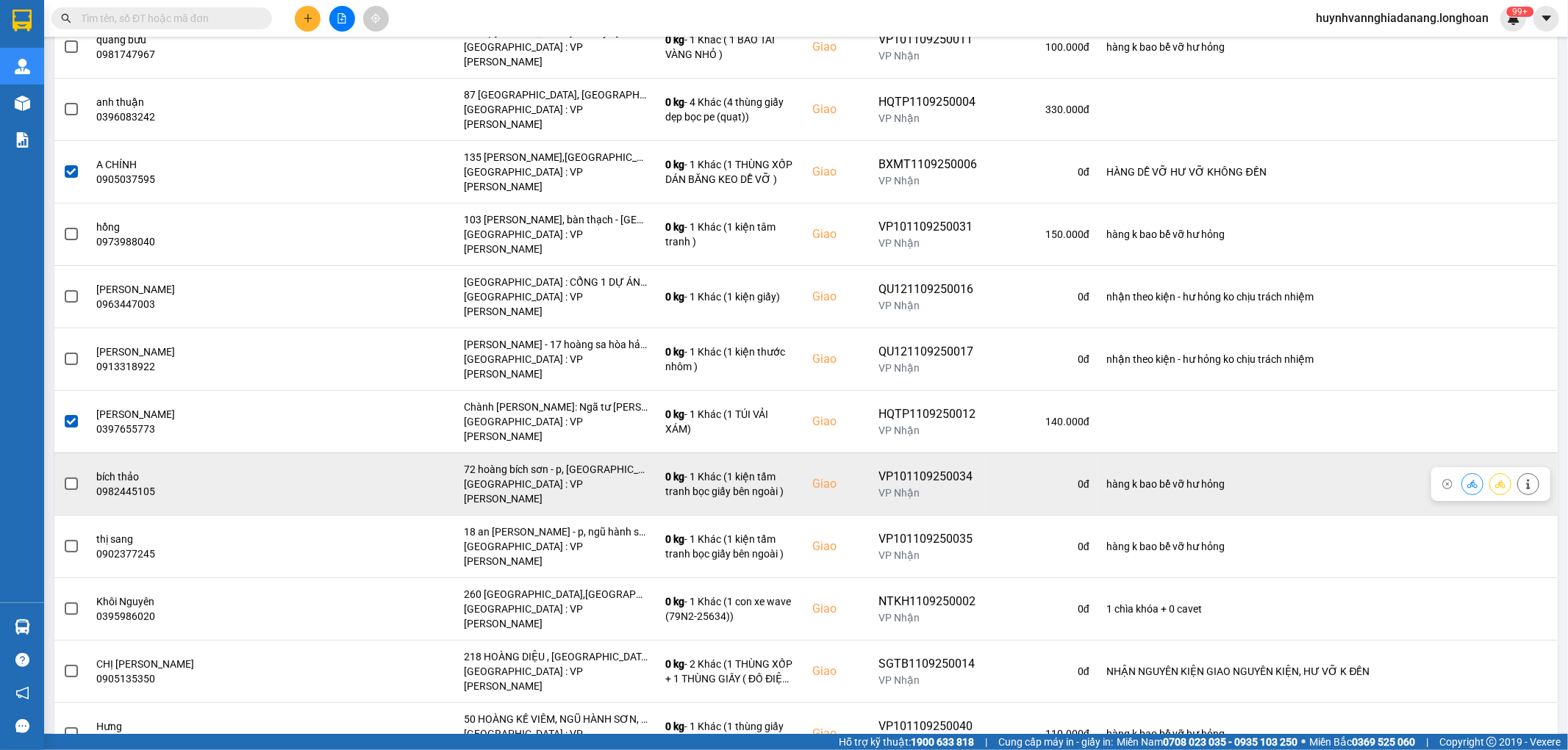
click at [67, 478] on span at bounding box center [71, 484] width 14 height 14
click at [63, 476] on input "checkbox" at bounding box center [63, 476] width 0 height 0
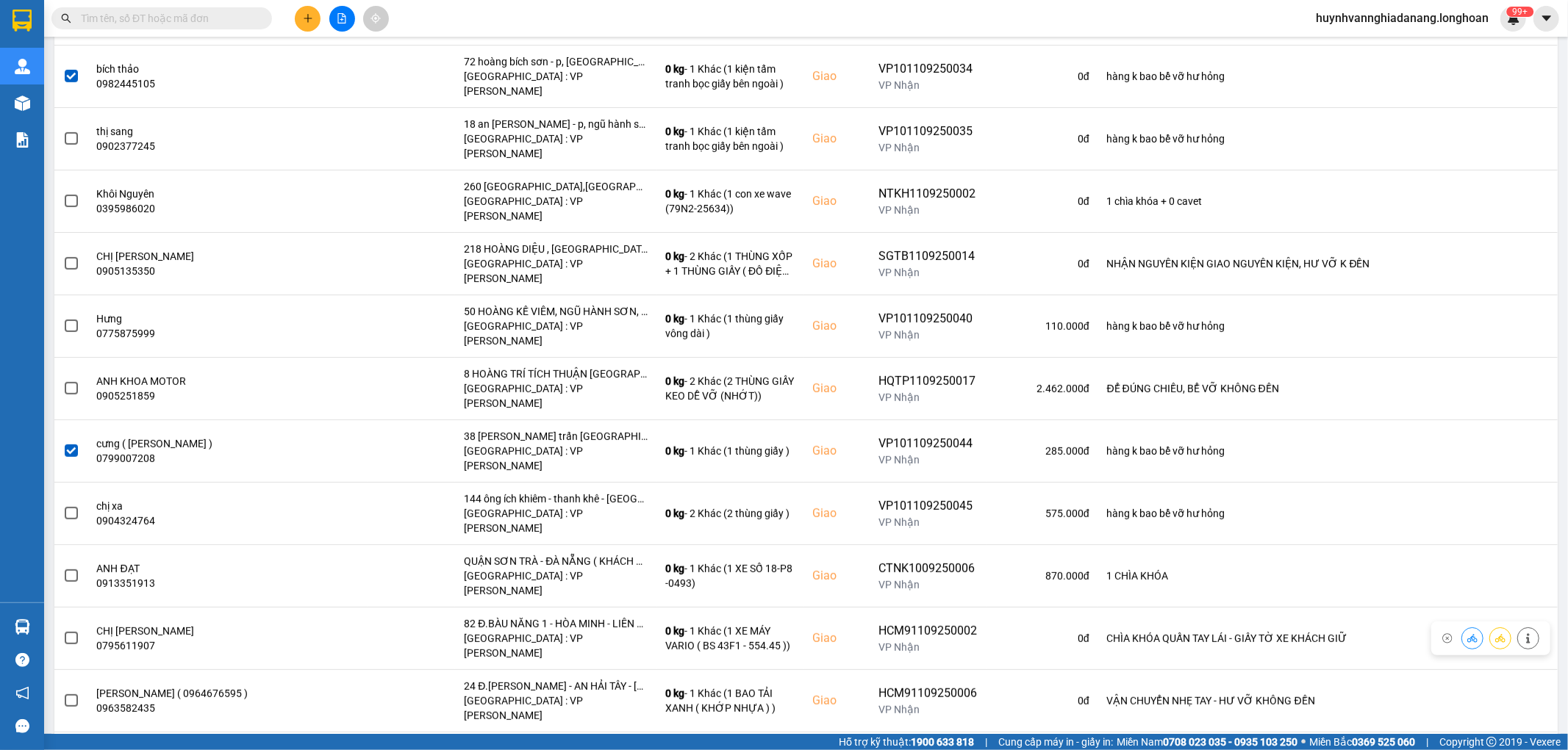
scroll to position [816, 0]
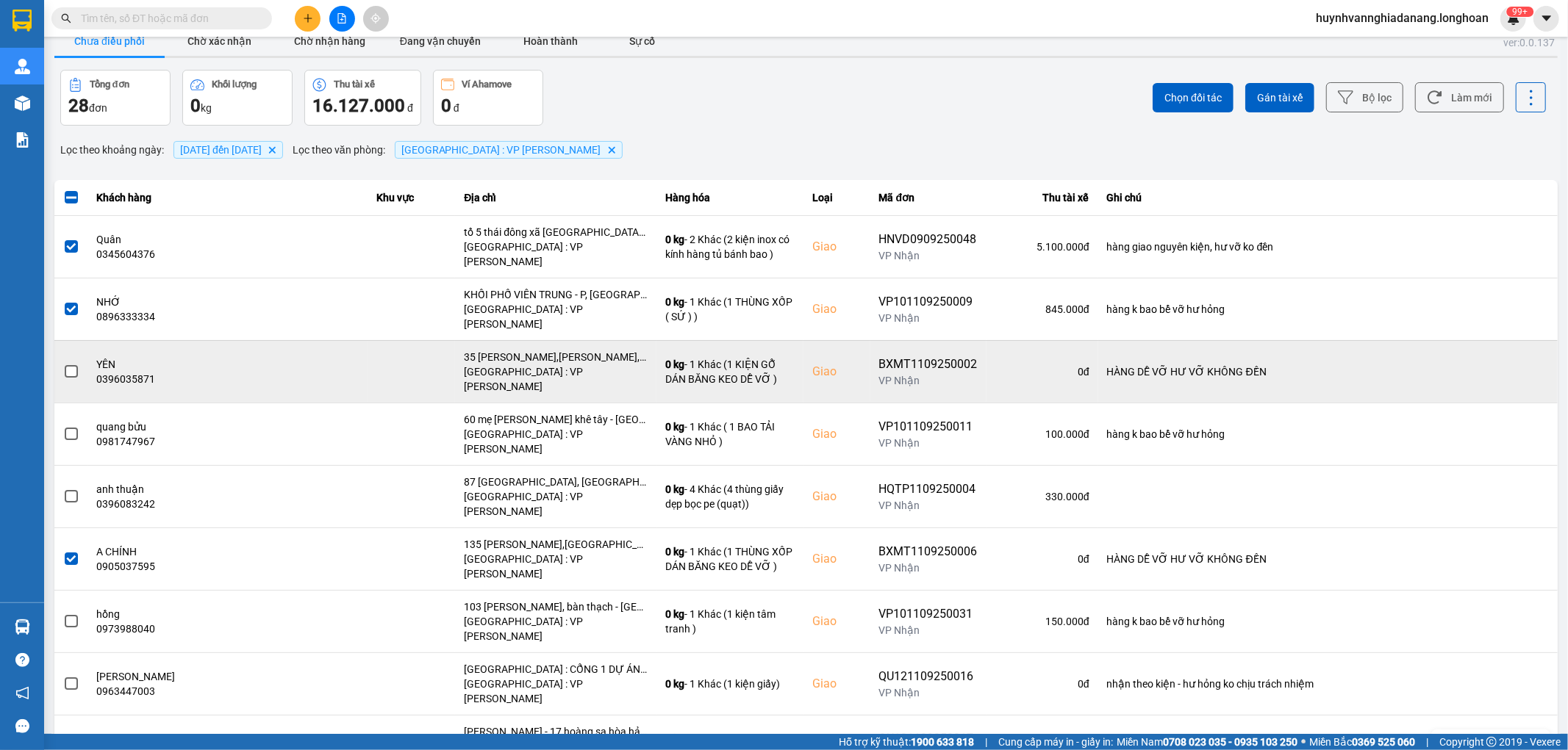
scroll to position [0, 0]
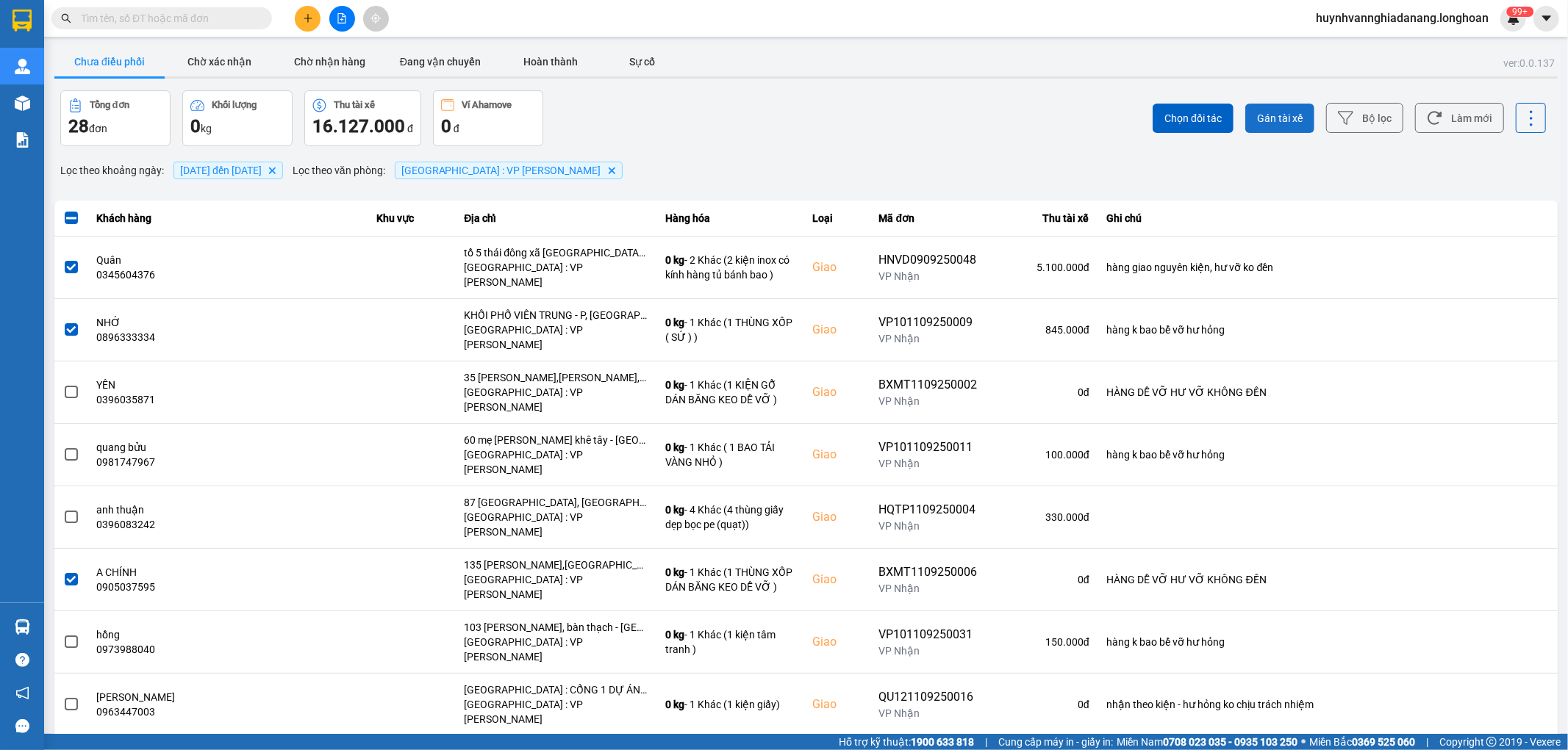
click at [1268, 112] on span "Gán tài xế" at bounding box center [1279, 118] width 46 height 14
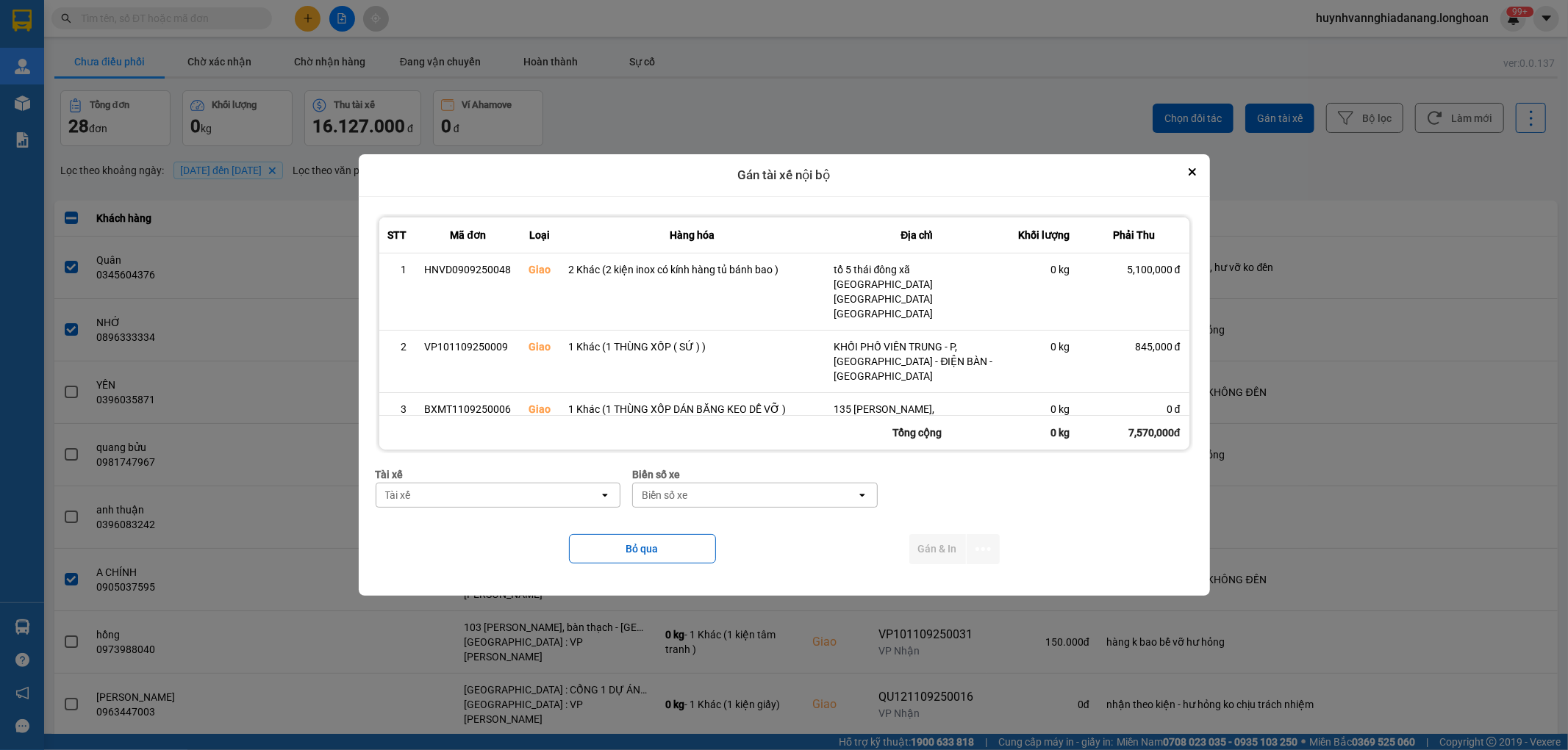
click at [497, 497] on div "Tài xế" at bounding box center [488, 494] width 224 height 23
type input "VI"
click at [517, 559] on span "0768333247 - [PERSON_NAME] 0768.333.247" at bounding box center [491, 554] width 220 height 14
click at [698, 493] on div "Biển số xe" at bounding box center [762, 494] width 224 height 23
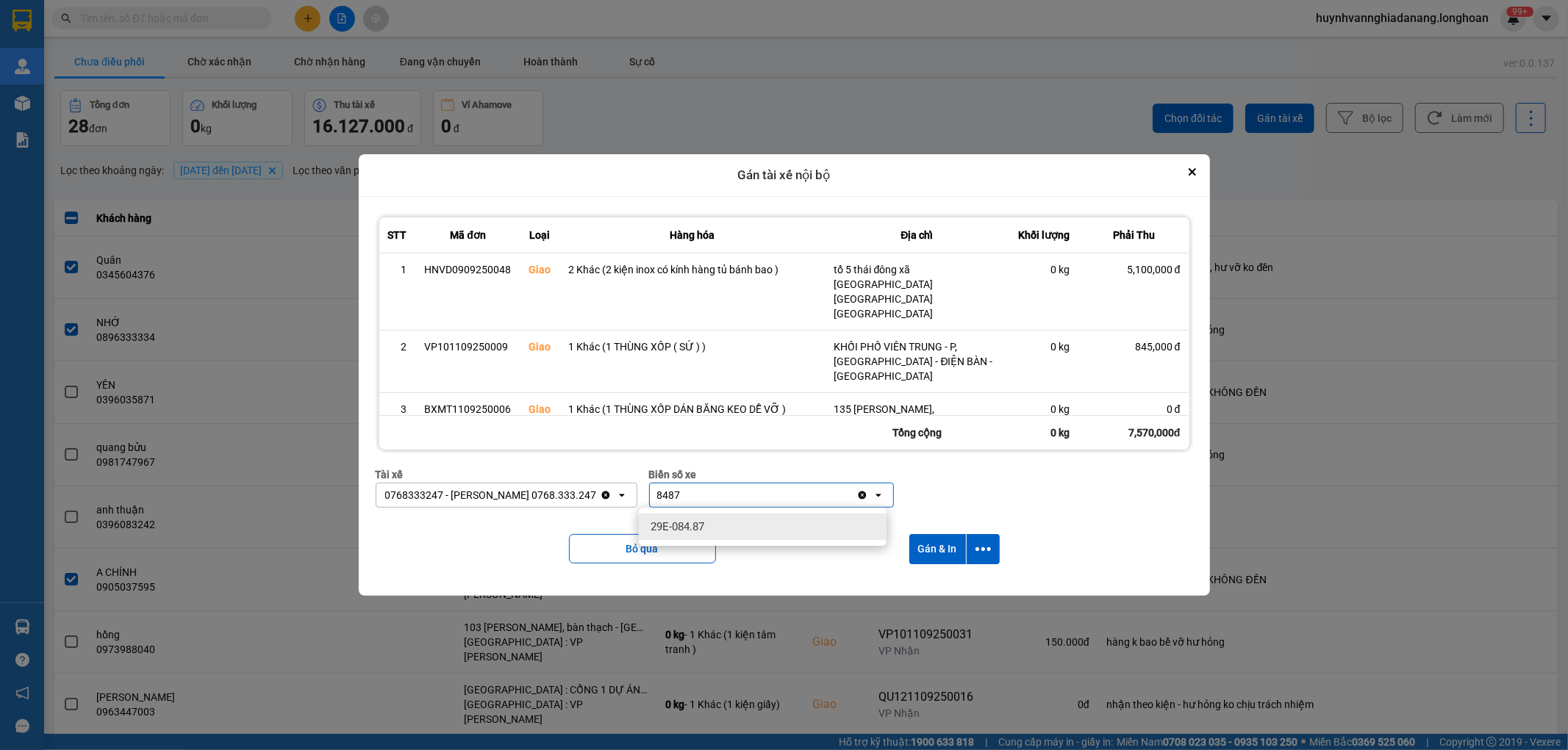
type input "8487"
click at [710, 525] on div "29E-084.87" at bounding box center [762, 526] width 248 height 26
click at [989, 546] on icon "dialog" at bounding box center [983, 549] width 15 height 15
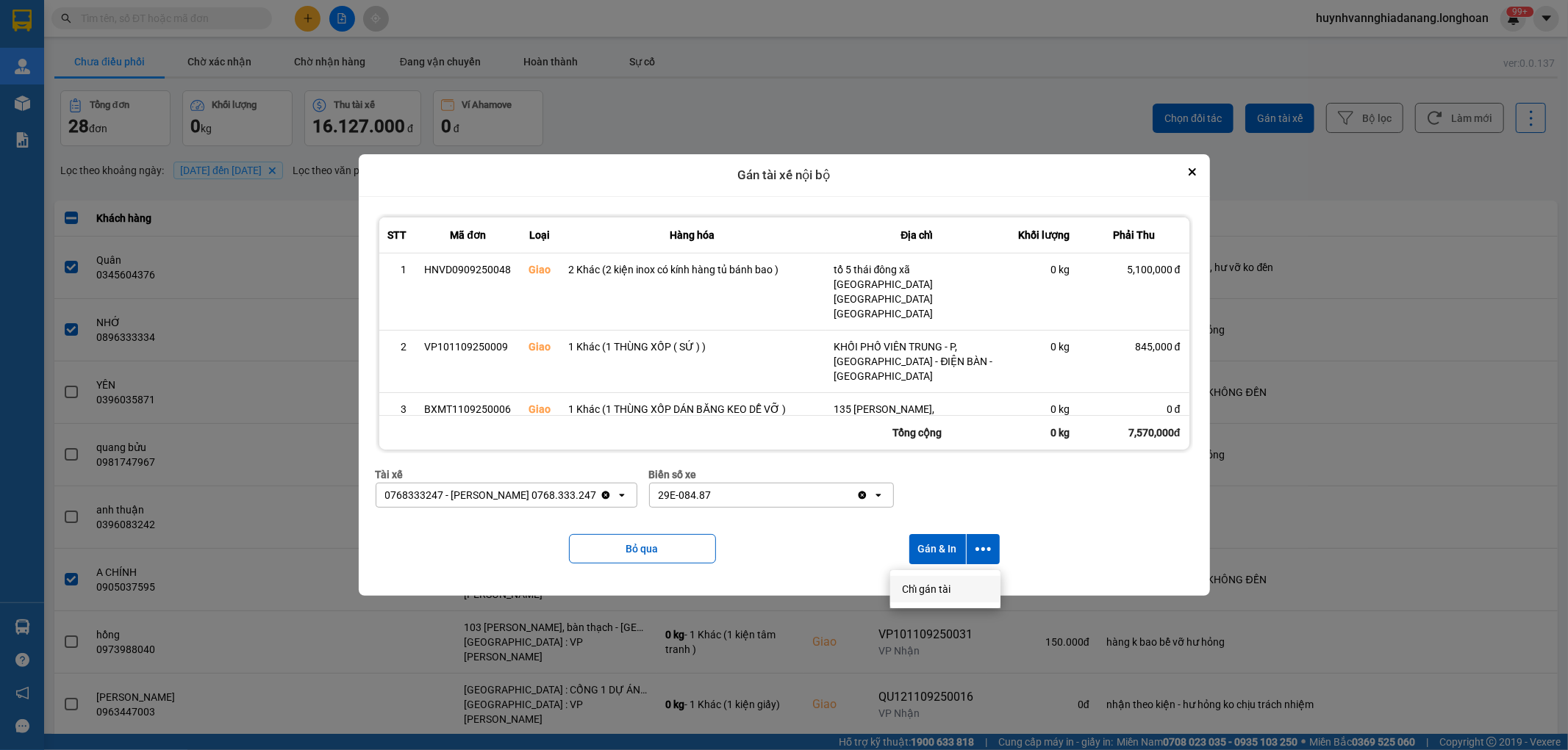
click at [941, 589] on span "Chỉ gán tài" at bounding box center [926, 589] width 49 height 14
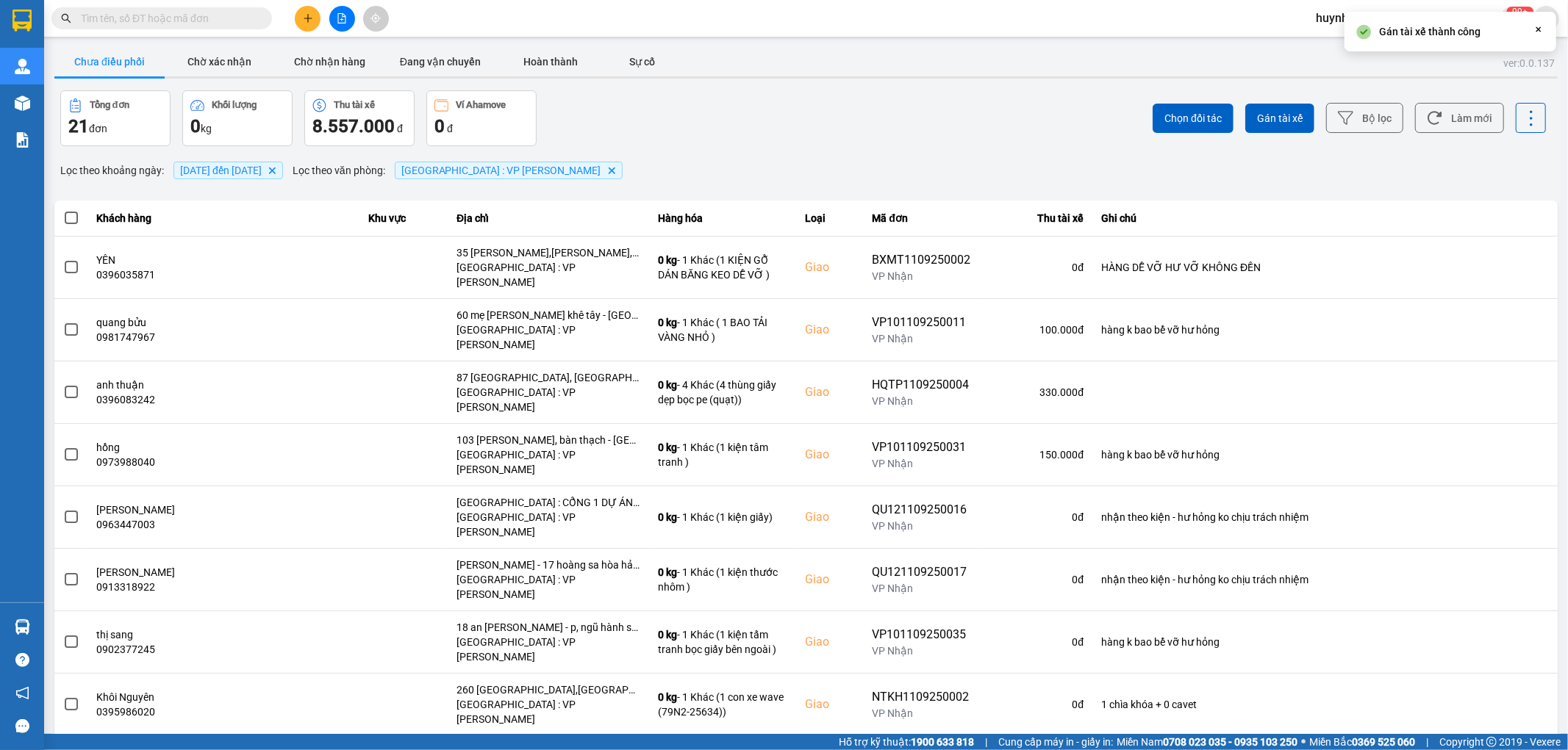
click at [70, 216] on span at bounding box center [71, 218] width 14 height 14
click at [63, 210] on input "checkbox" at bounding box center [63, 210] width 0 height 0
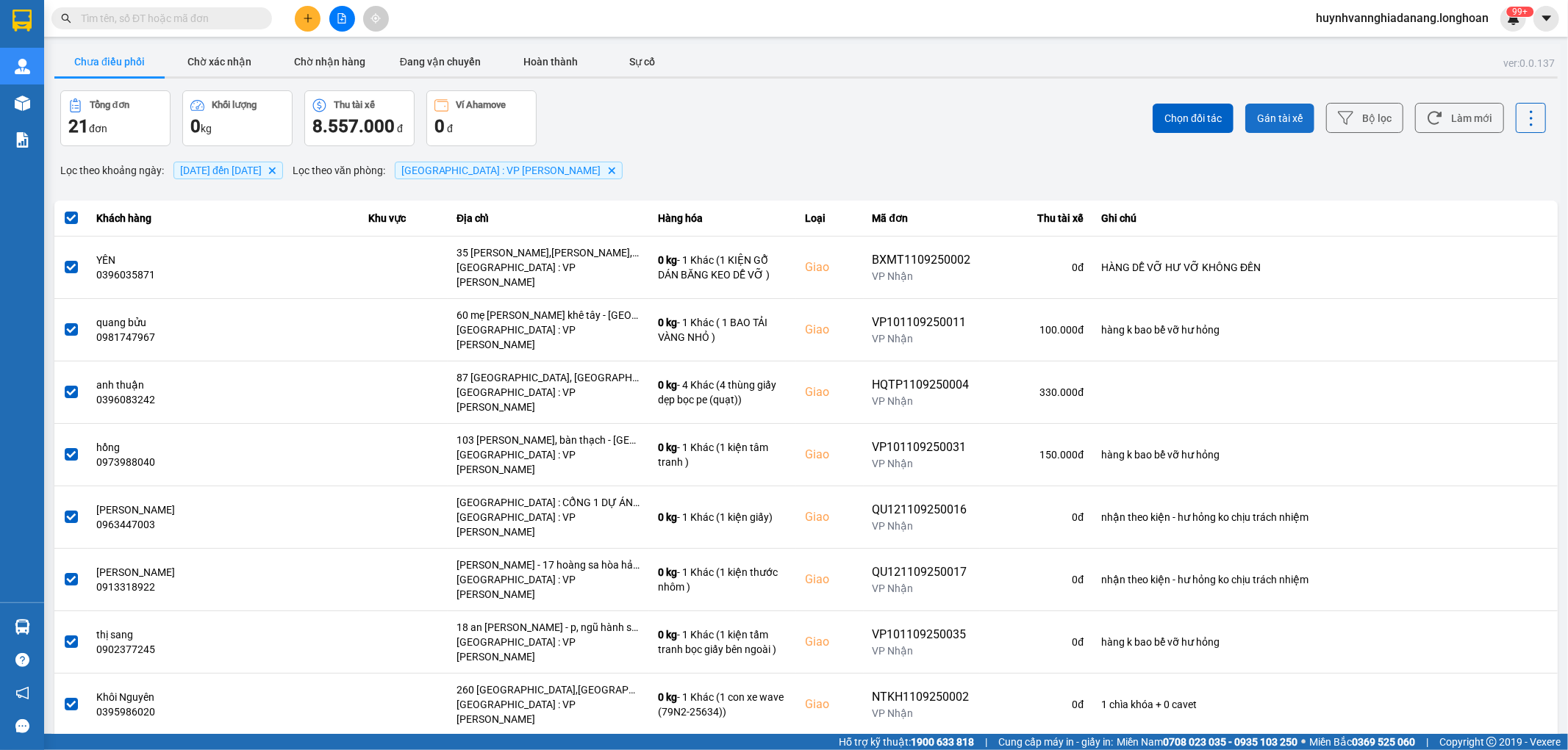
click at [1269, 121] on span "Gán tài xế" at bounding box center [1279, 118] width 46 height 14
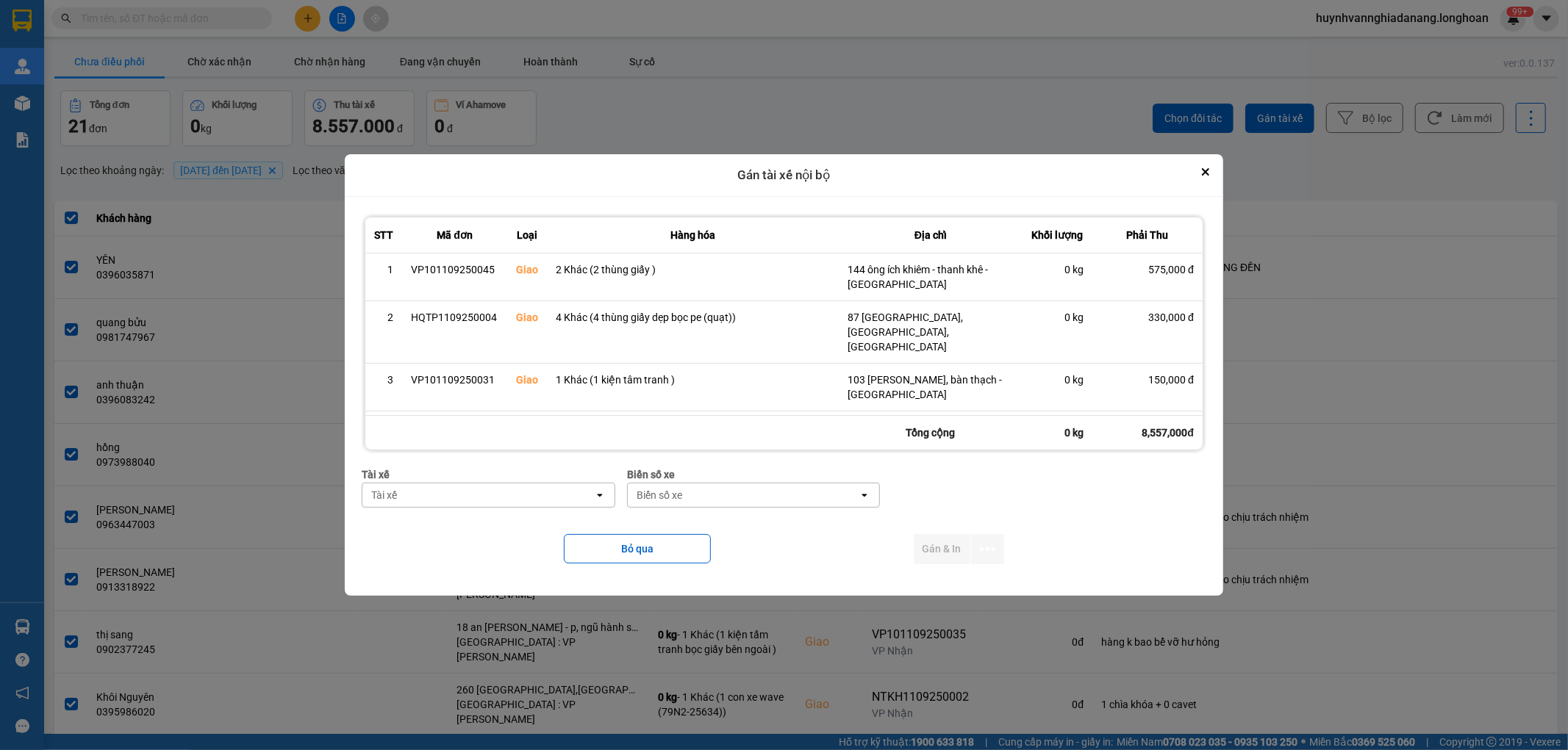
click at [445, 494] on div "Tài xế" at bounding box center [479, 494] width 232 height 23
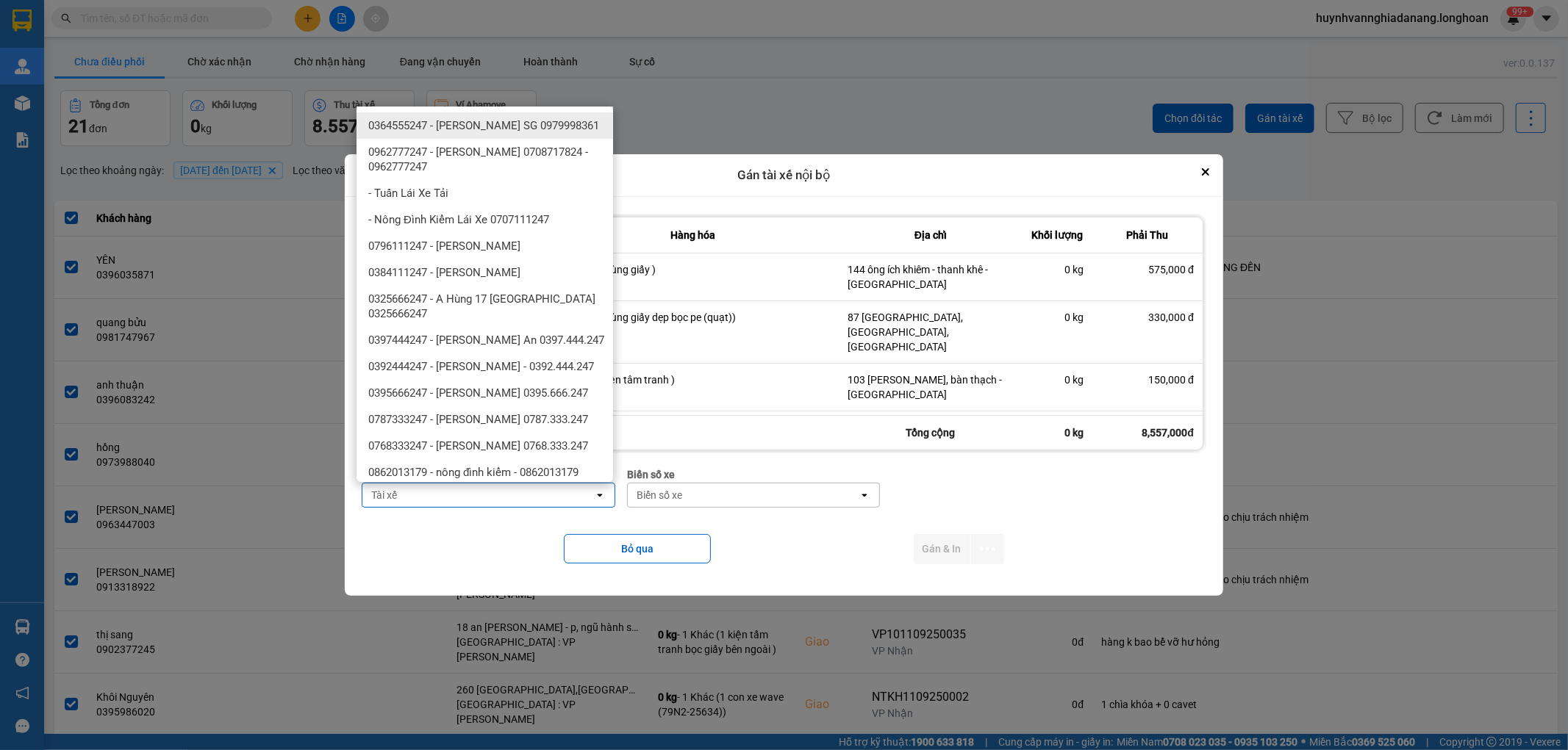
type input "V"
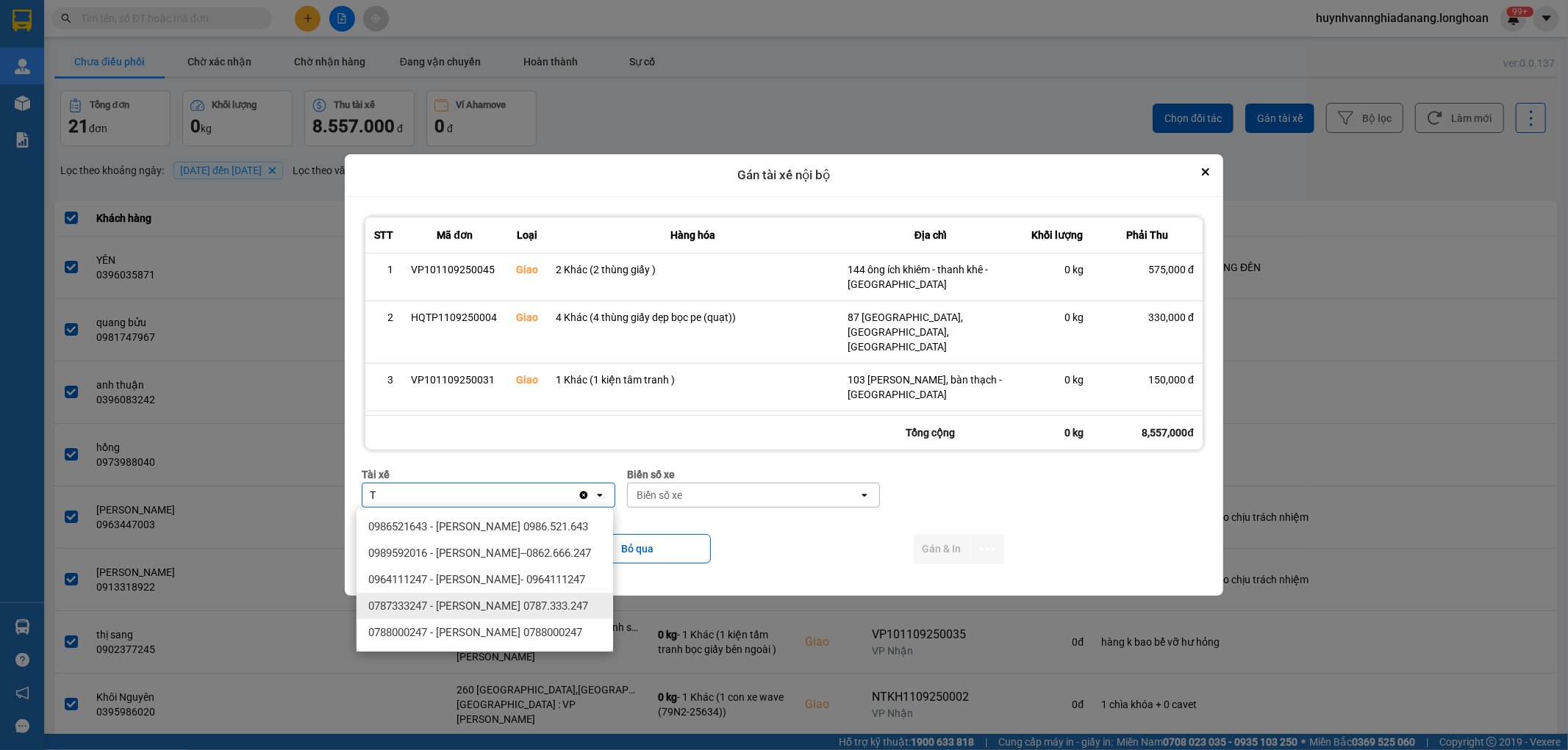
type input "T"
click at [512, 603] on span "0787333247 - [PERSON_NAME] 0787.333.247" at bounding box center [478, 606] width 220 height 14
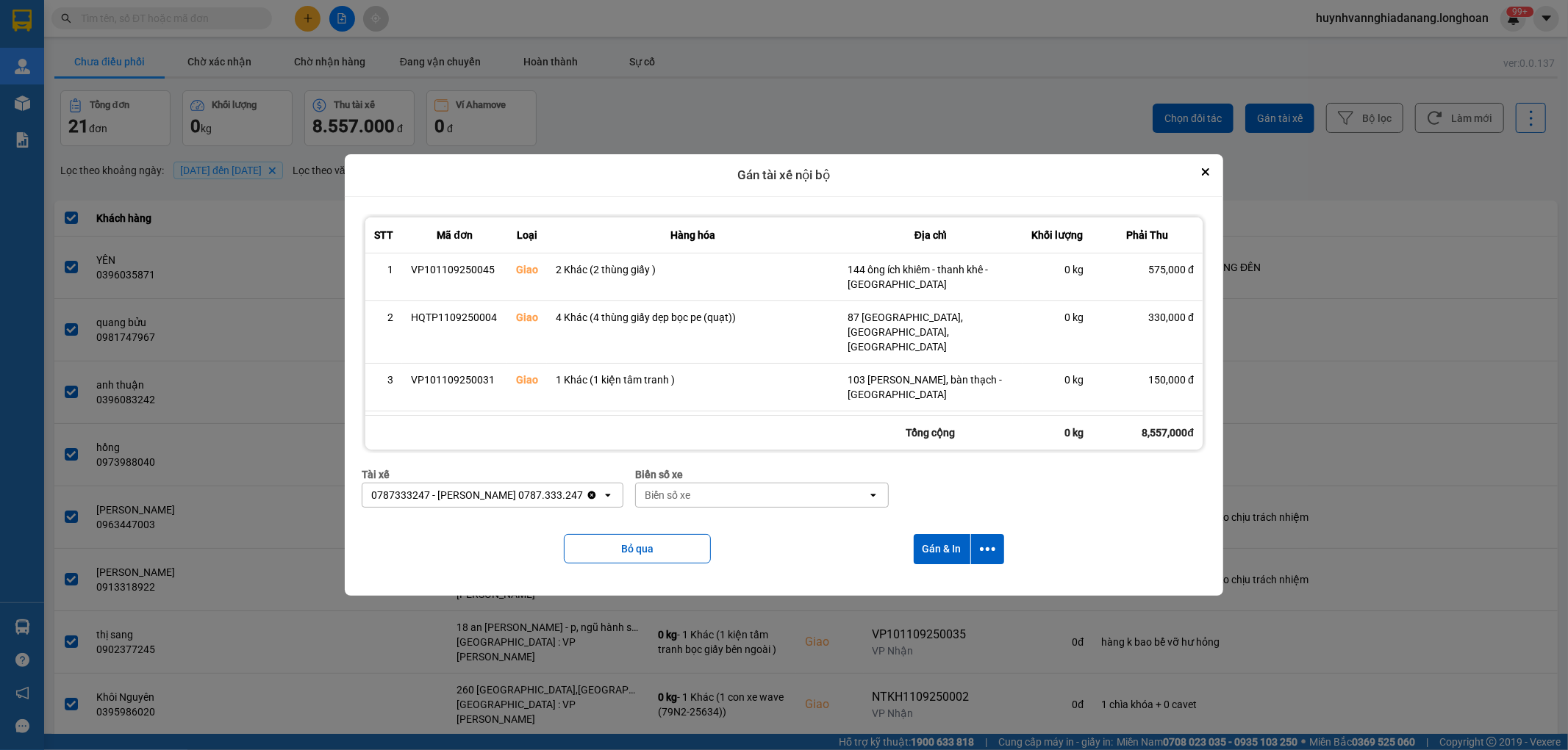
click at [708, 495] on div "Biển số xe" at bounding box center [752, 494] width 232 height 23
type input "6268"
drag, startPoint x: 737, startPoint y: 522, endPoint x: 794, endPoint y: 542, distance: 60.4
click at [738, 522] on div "29H-962.68" at bounding box center [761, 526] width 257 height 26
click at [986, 552] on icon "dialog" at bounding box center [987, 549] width 15 height 15
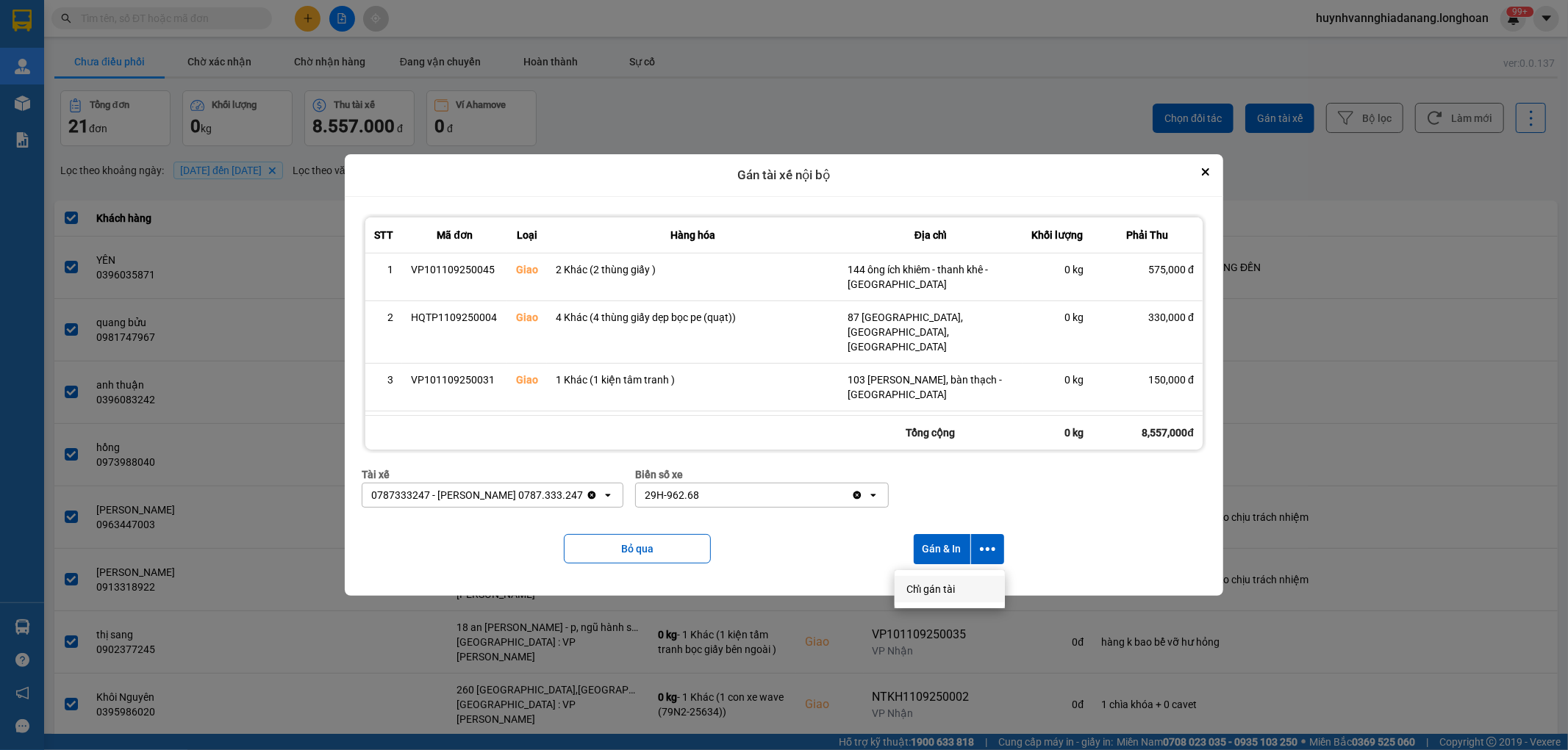
click at [952, 583] on span "Chỉ gán tài" at bounding box center [930, 589] width 49 height 14
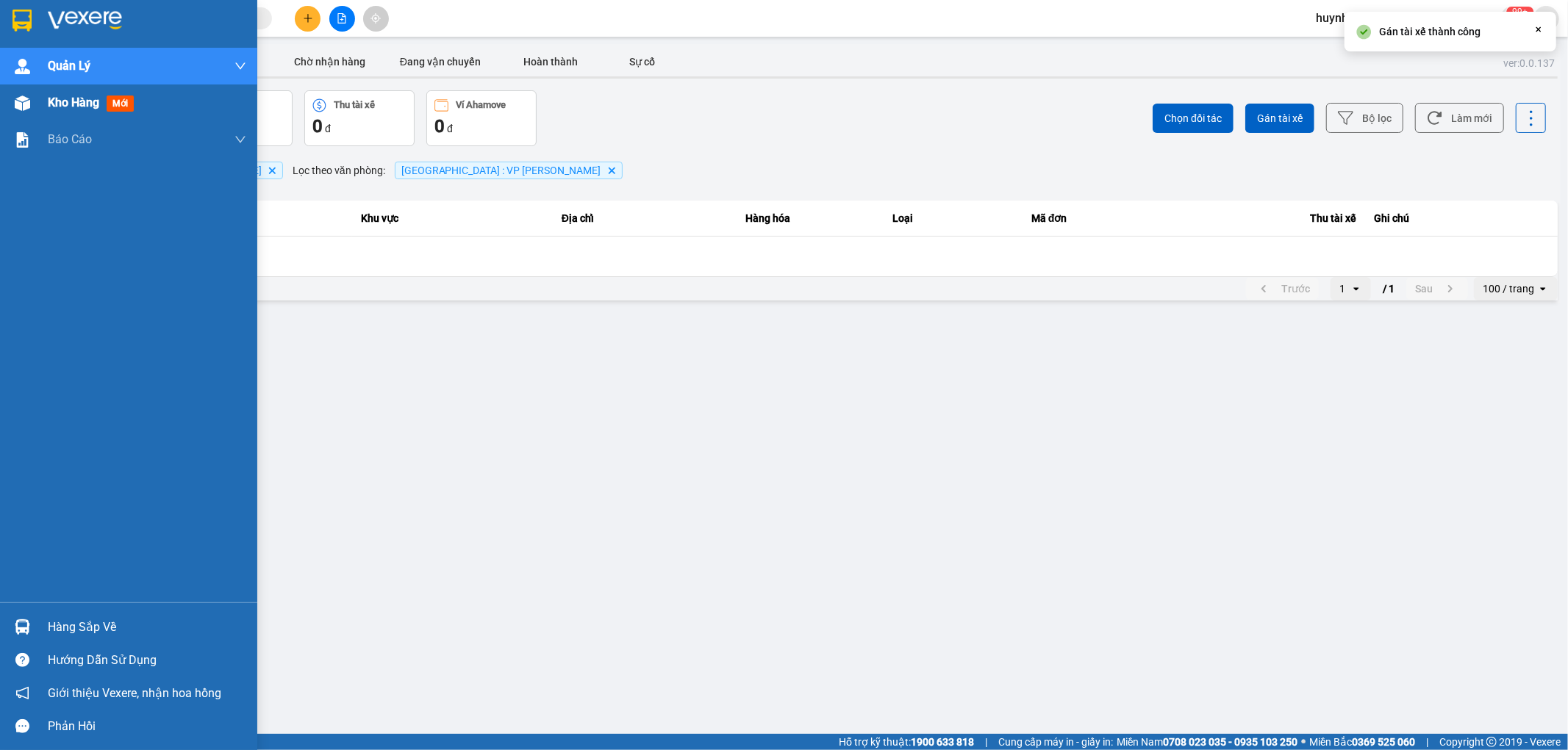
click at [62, 103] on span "Kho hàng" at bounding box center [74, 102] width 51 height 14
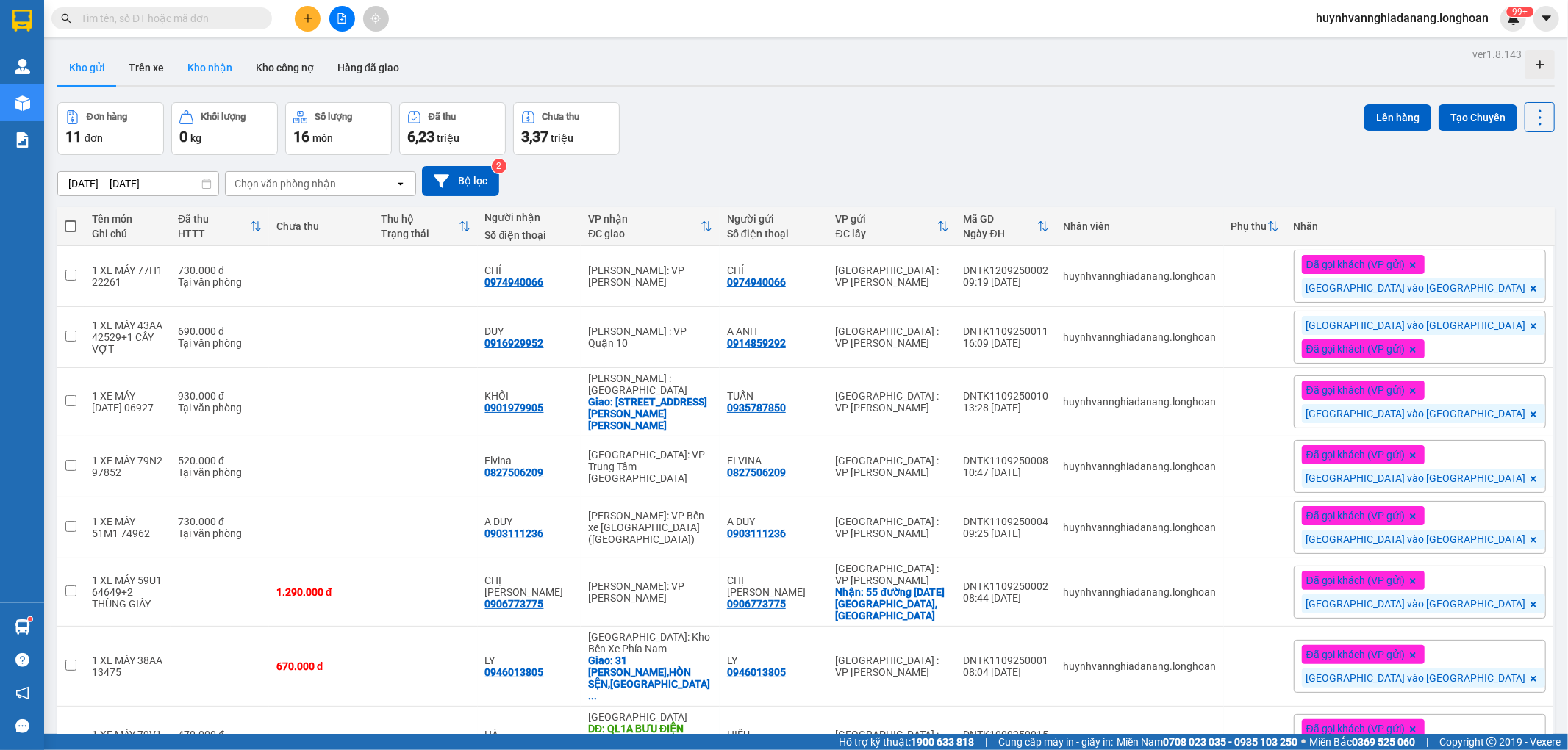
click at [213, 70] on button "Kho nhận" at bounding box center [210, 68] width 69 height 35
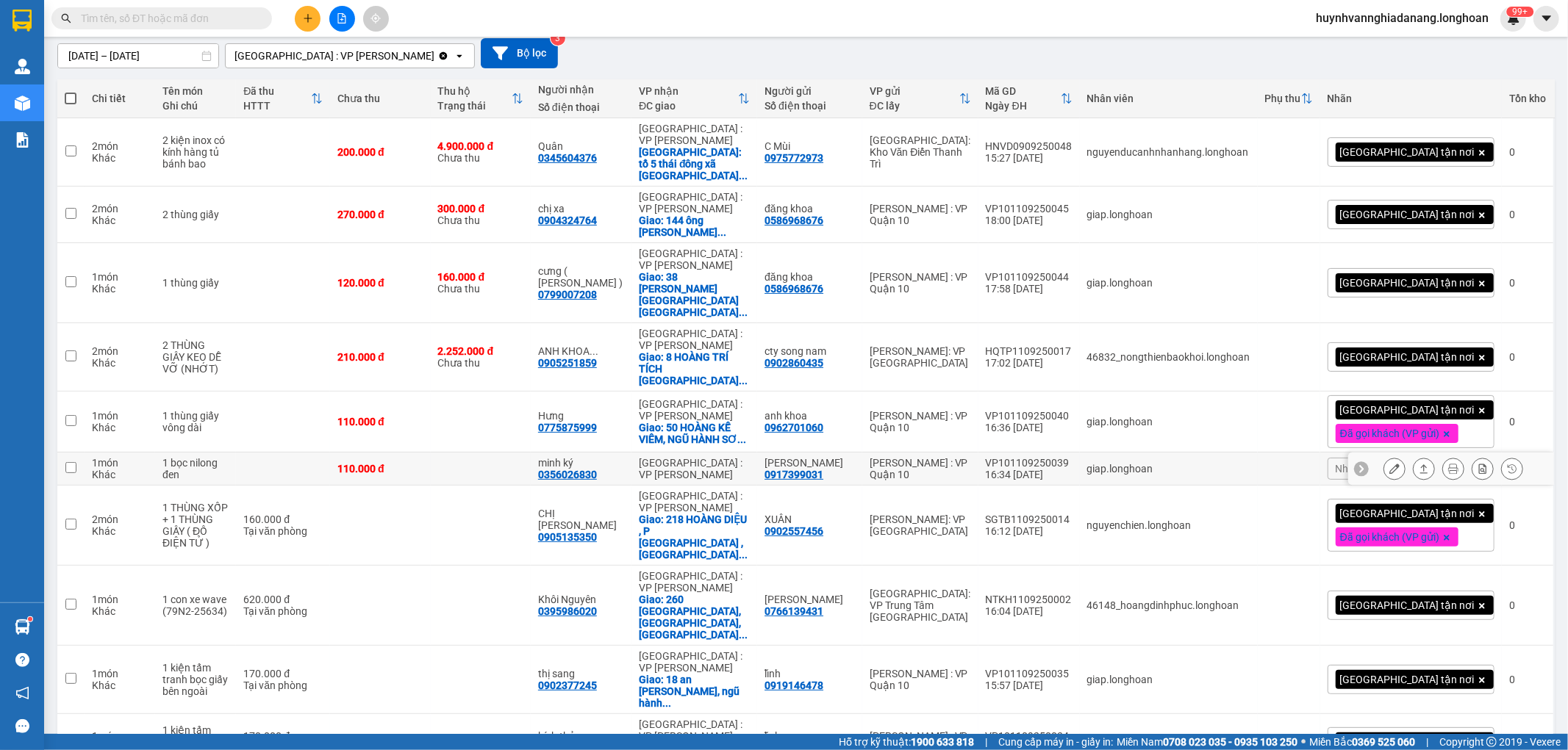
scroll to position [198, 0]
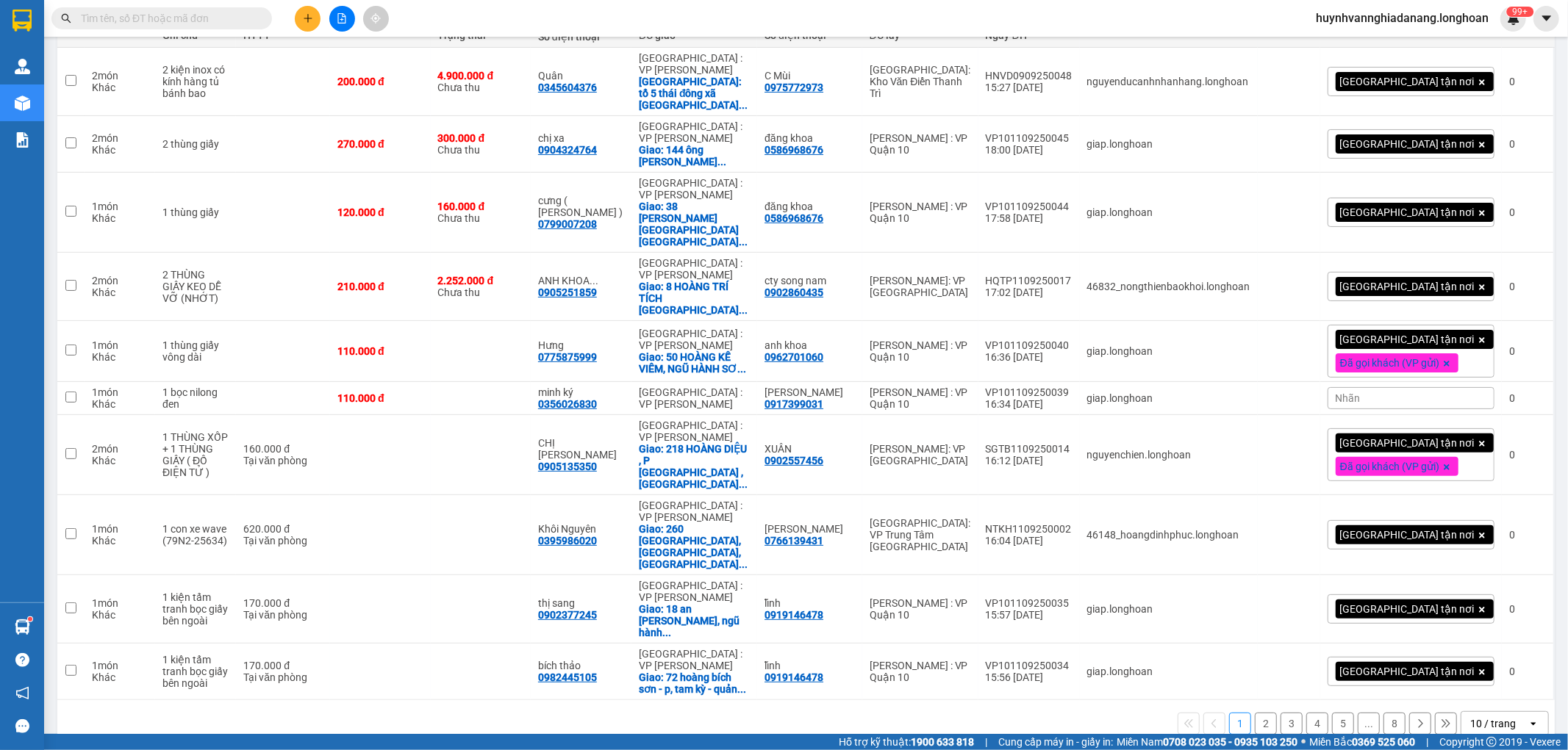
click at [1494, 716] on div "10 / trang" at bounding box center [1493, 724] width 46 height 14
click at [1493, 667] on span "100 / trang" at bounding box center [1486, 665] width 53 height 14
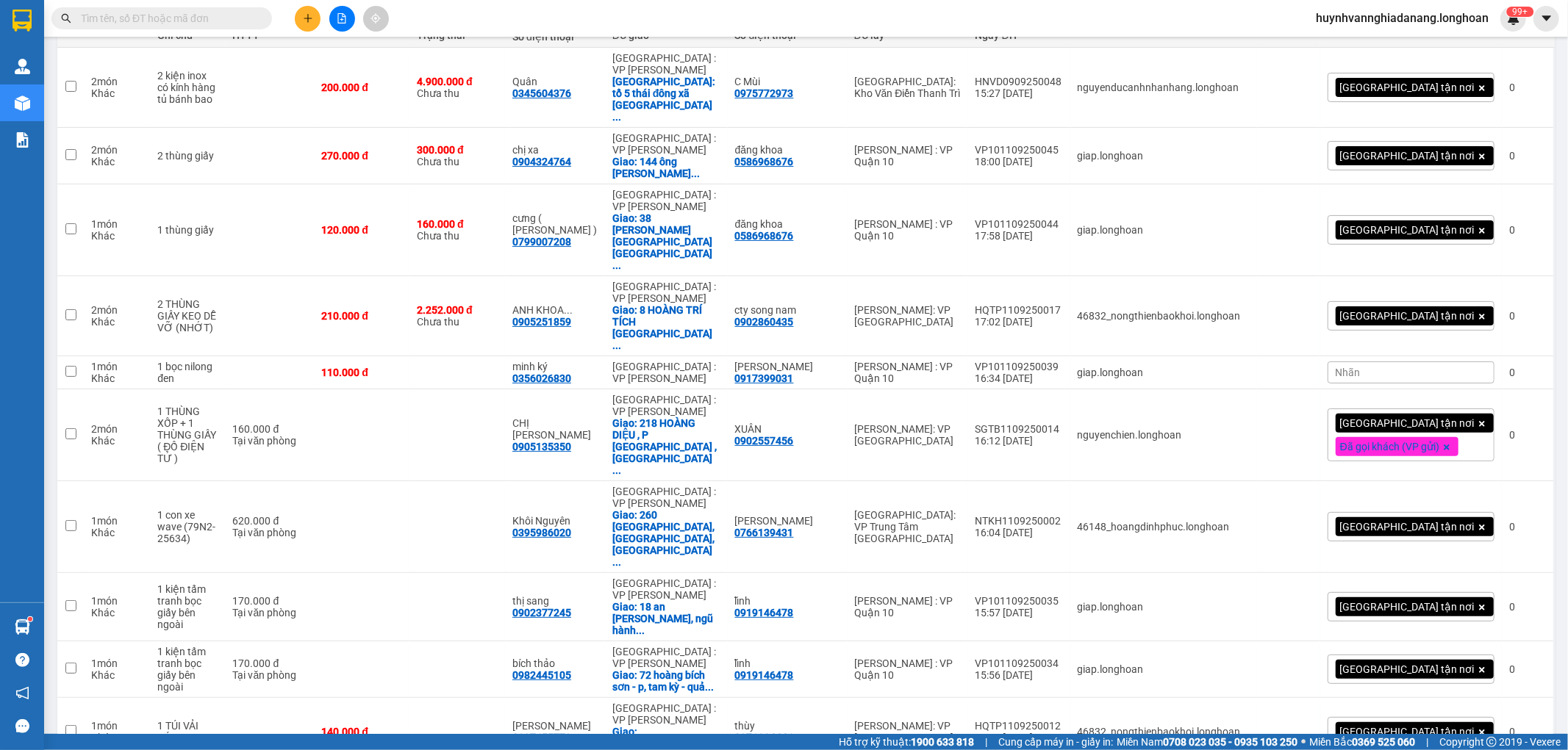
click at [1403, 362] on div "Nhãn" at bounding box center [1411, 373] width 167 height 22
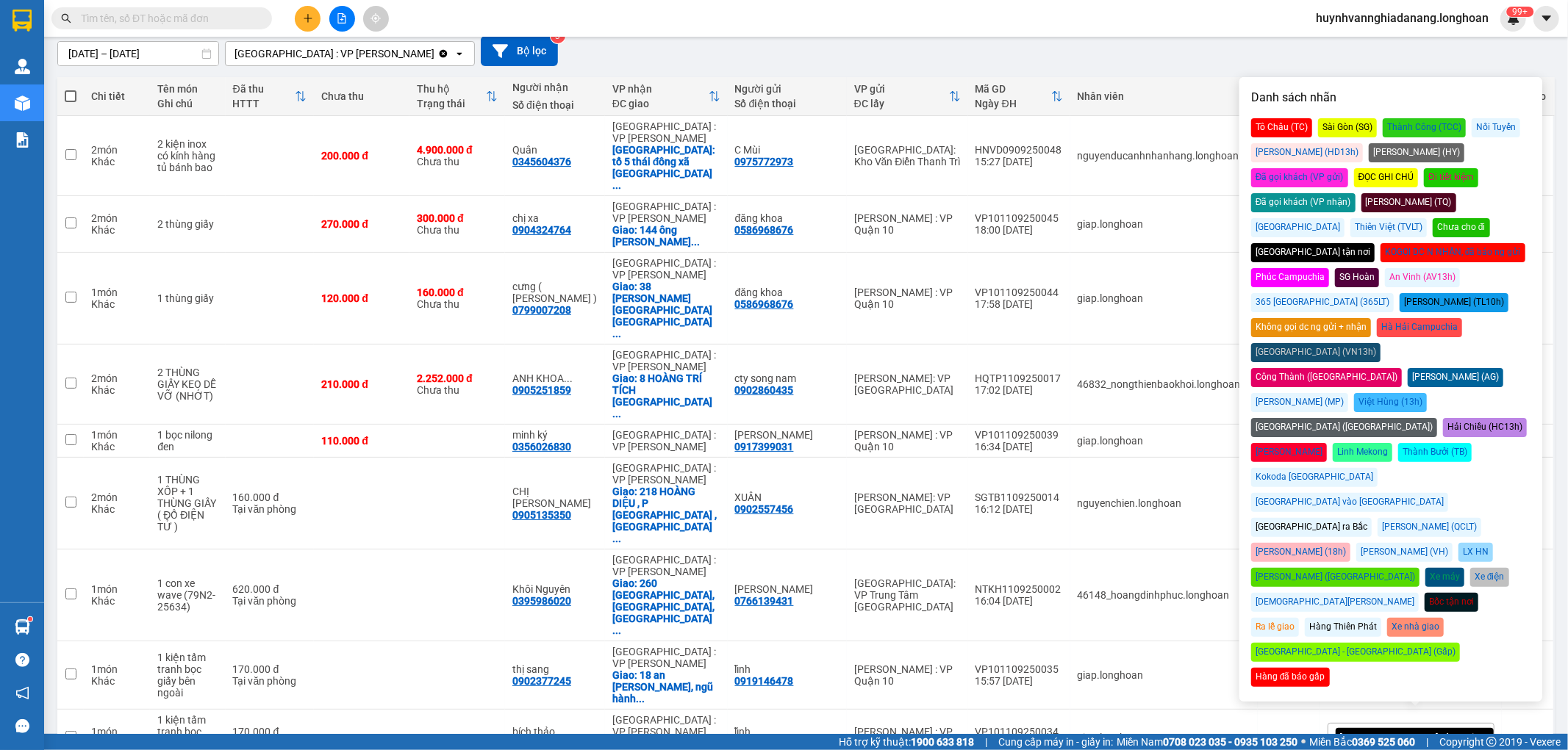
scroll to position [116, 0]
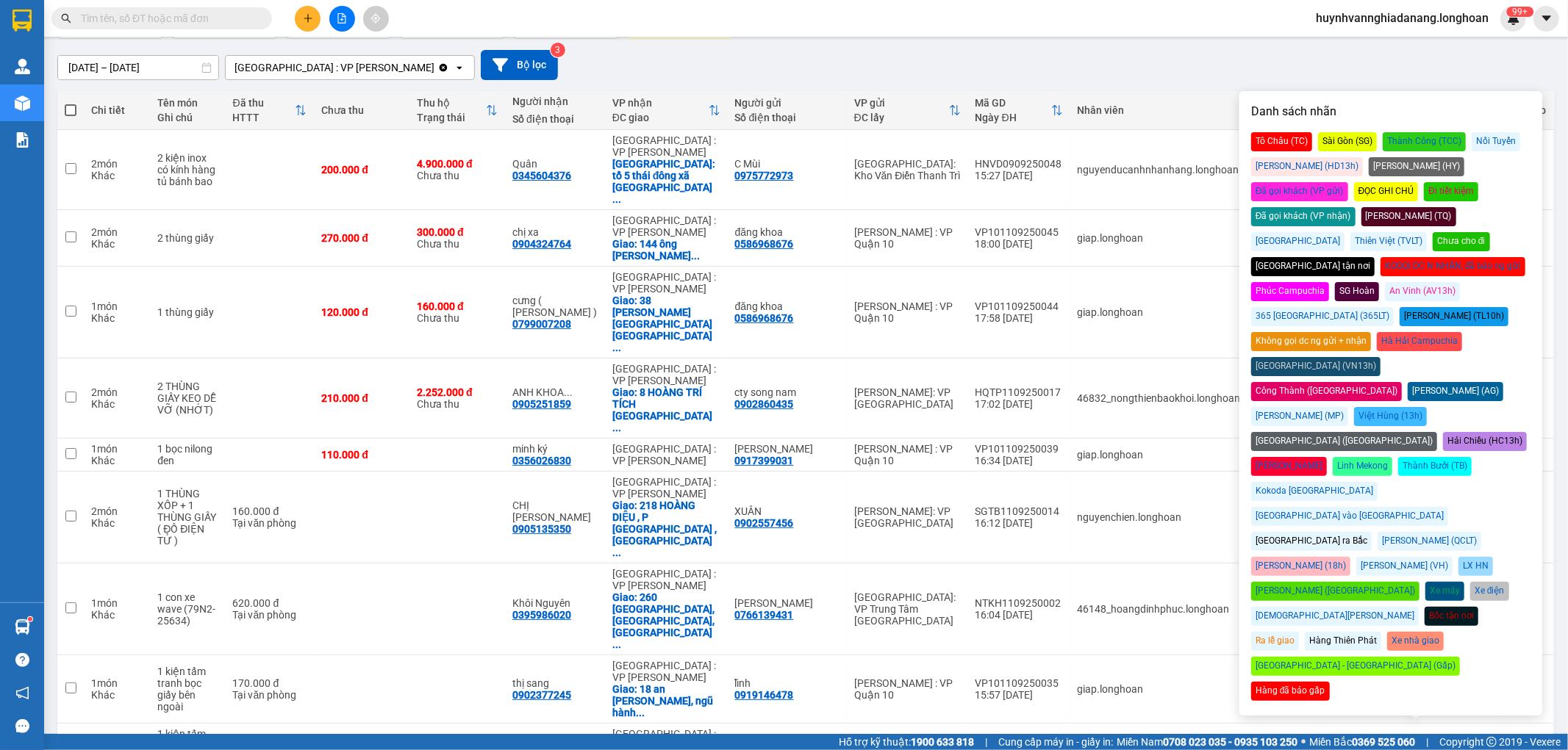
click at [1355, 207] on div "Đã gọi khách (VP nhận)" at bounding box center [1303, 216] width 105 height 19
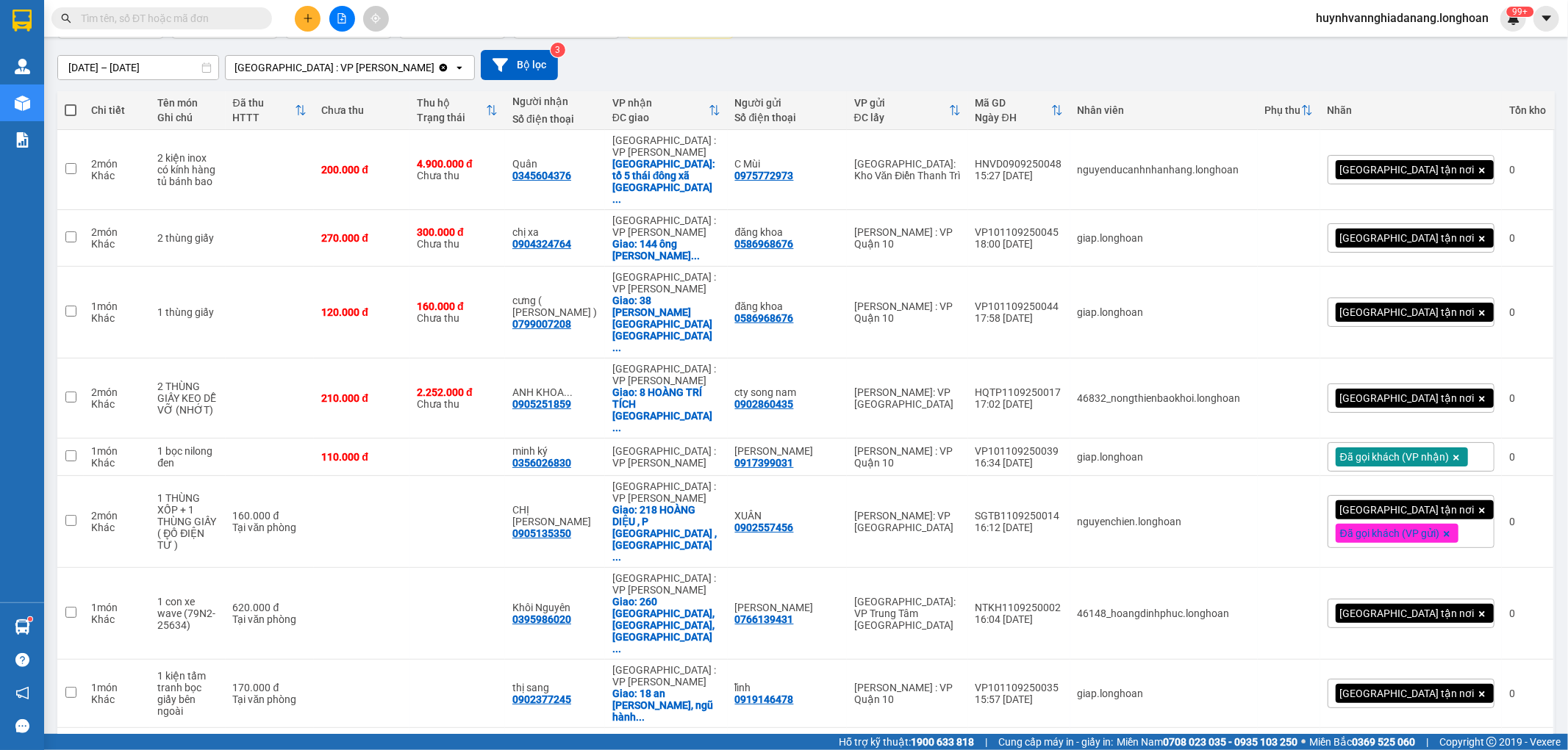
click at [1124, 68] on div "15/08/2025 – 13/09/2025 Press the down arrow key to interact with the calendar …" at bounding box center [806, 65] width 1498 height 30
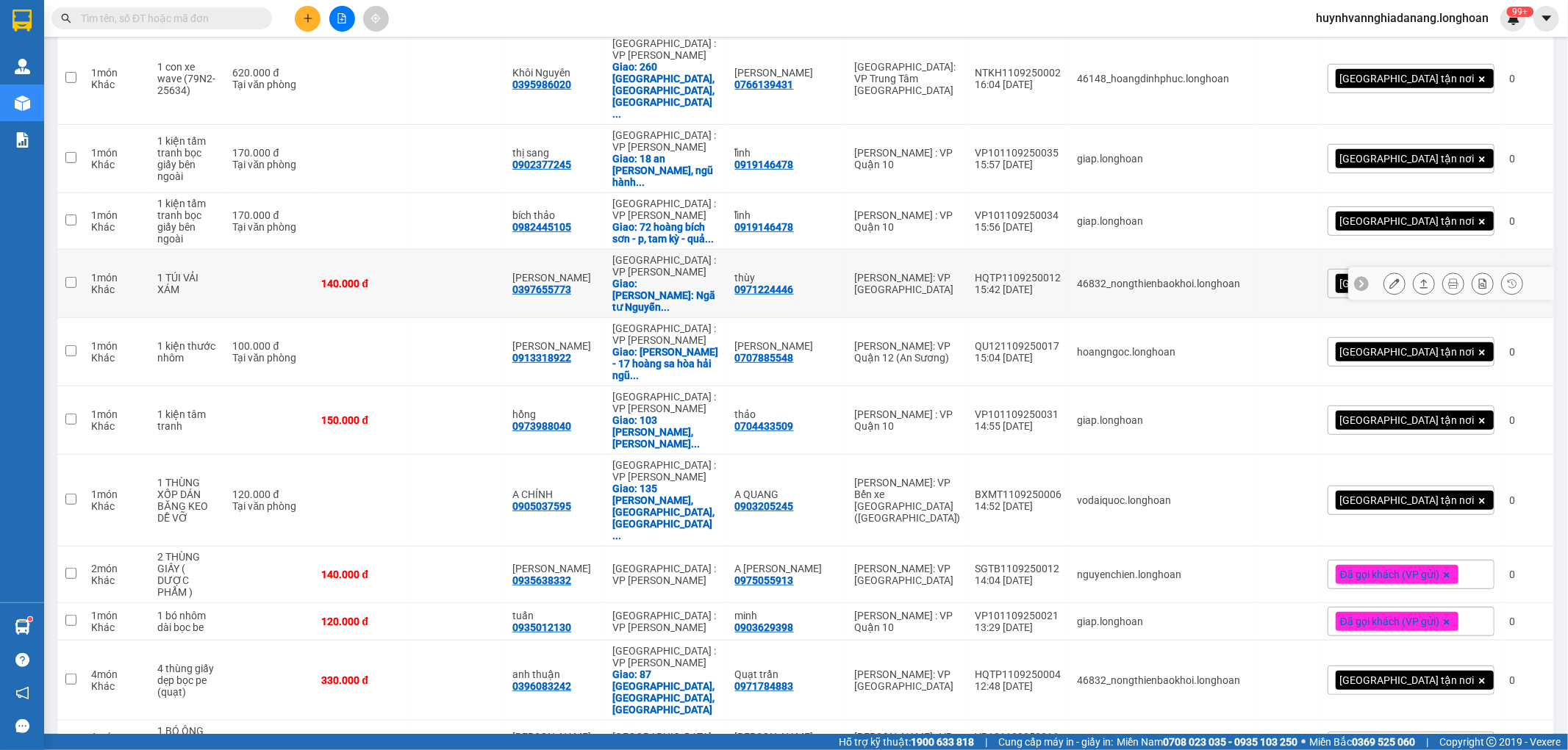
scroll to position [688, 0]
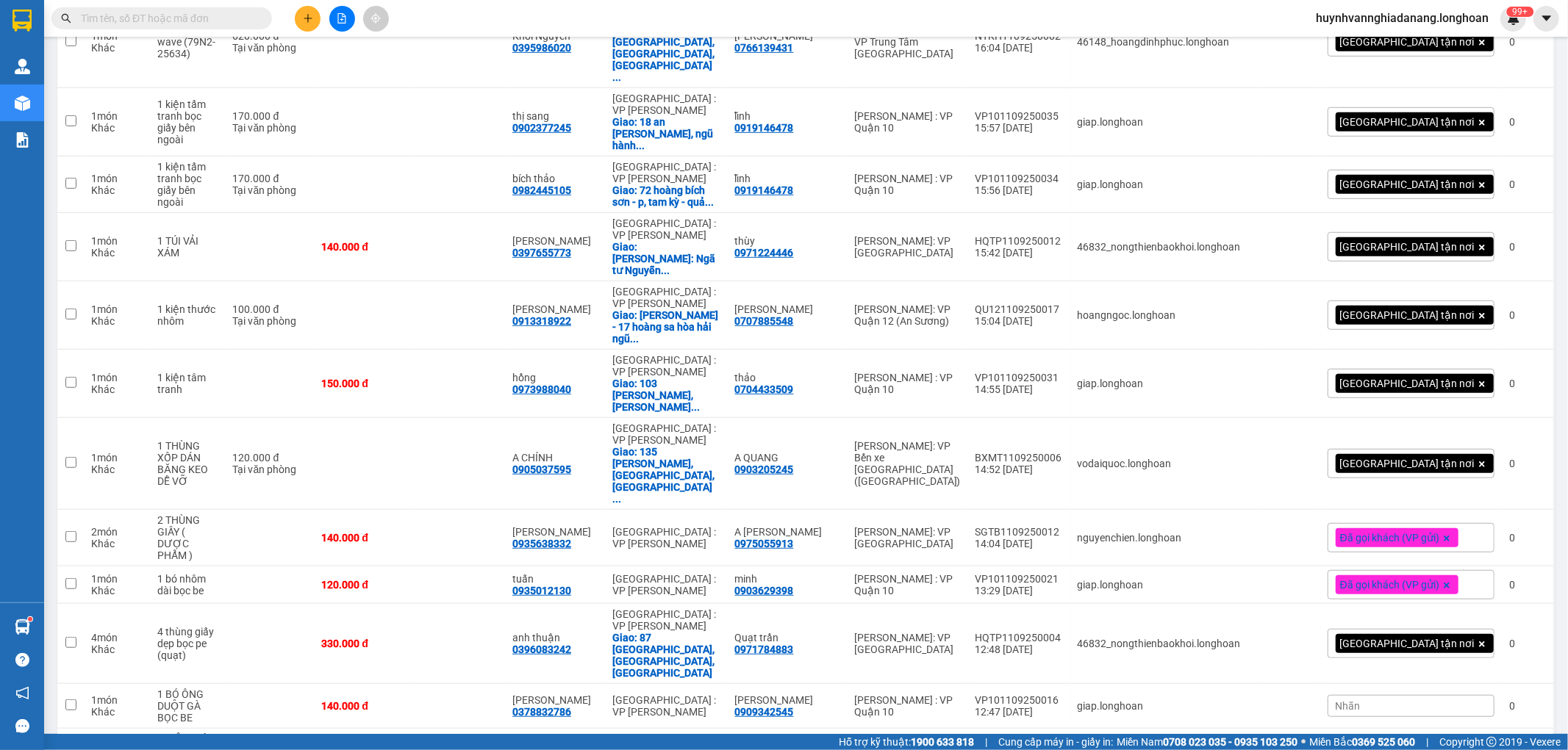
click at [1378, 531] on span "Đã gọi khách (VP gửi)" at bounding box center [1390, 538] width 99 height 14
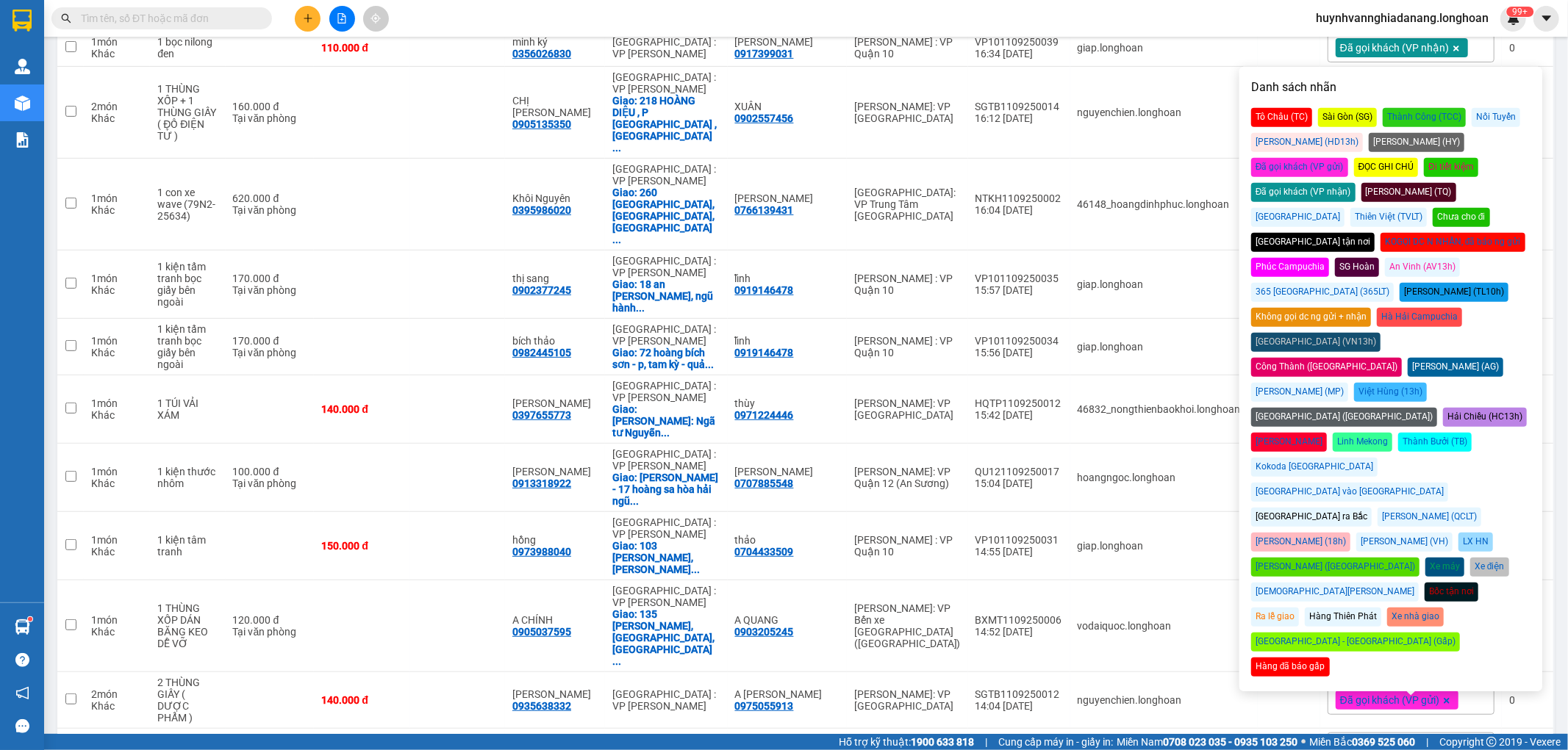
scroll to position [525, 0]
click at [1355, 184] on div "Đã gọi khách (VP nhận)" at bounding box center [1303, 193] width 105 height 19
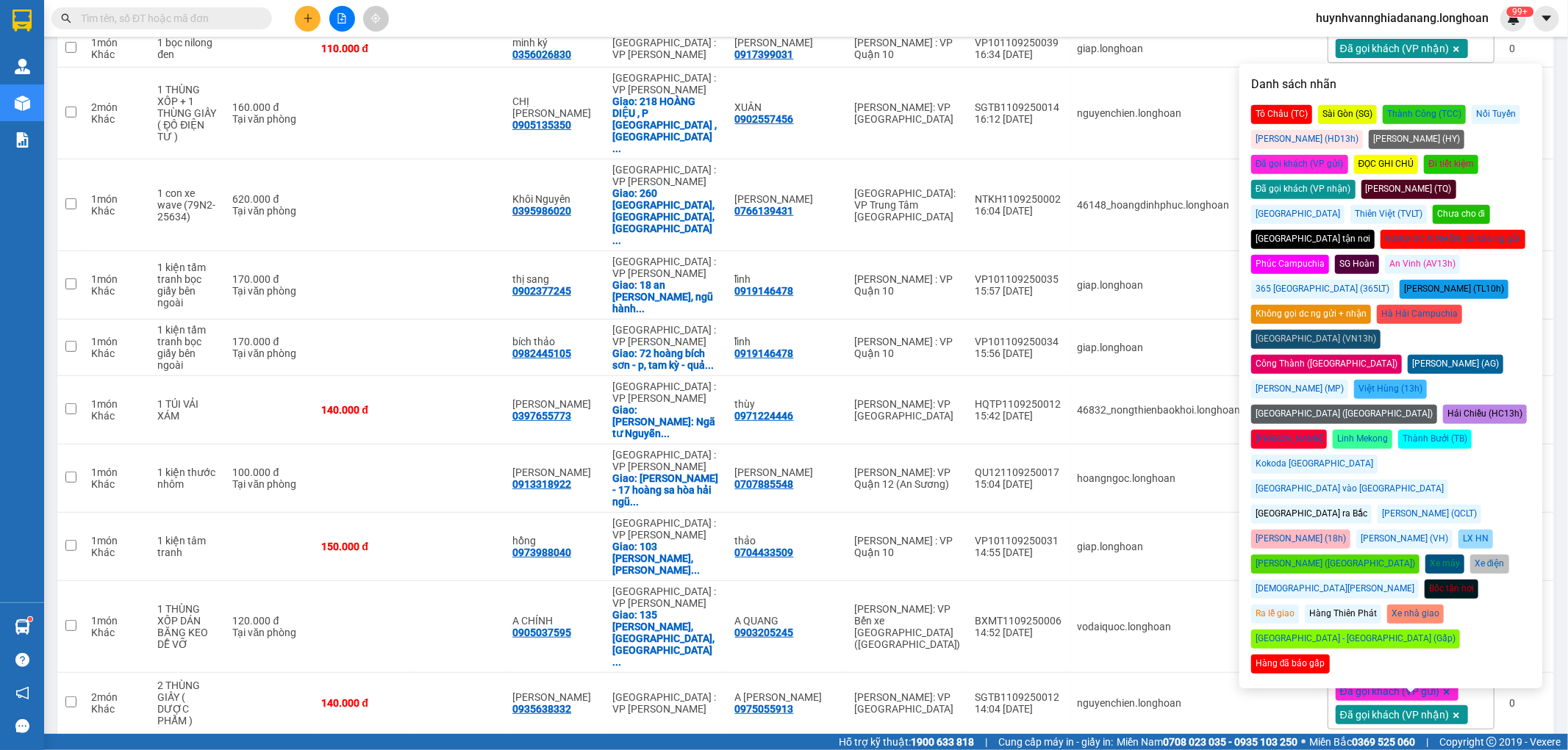
click at [1401, 746] on span "Đã gọi khách (VP gửi)" at bounding box center [1390, 752] width 99 height 14
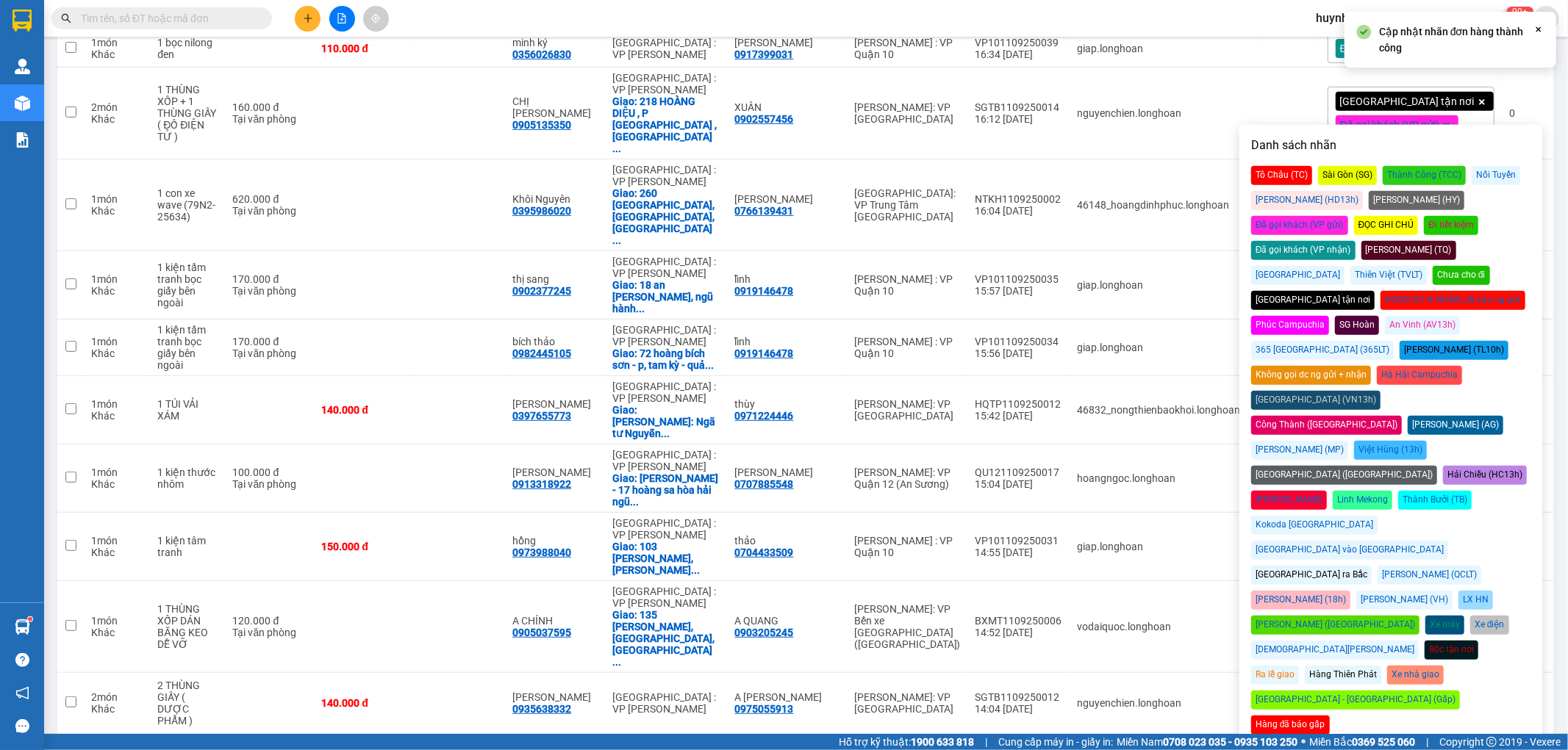
click at [1355, 241] on div "Đã gọi khách (VP nhận)" at bounding box center [1303, 251] width 105 height 19
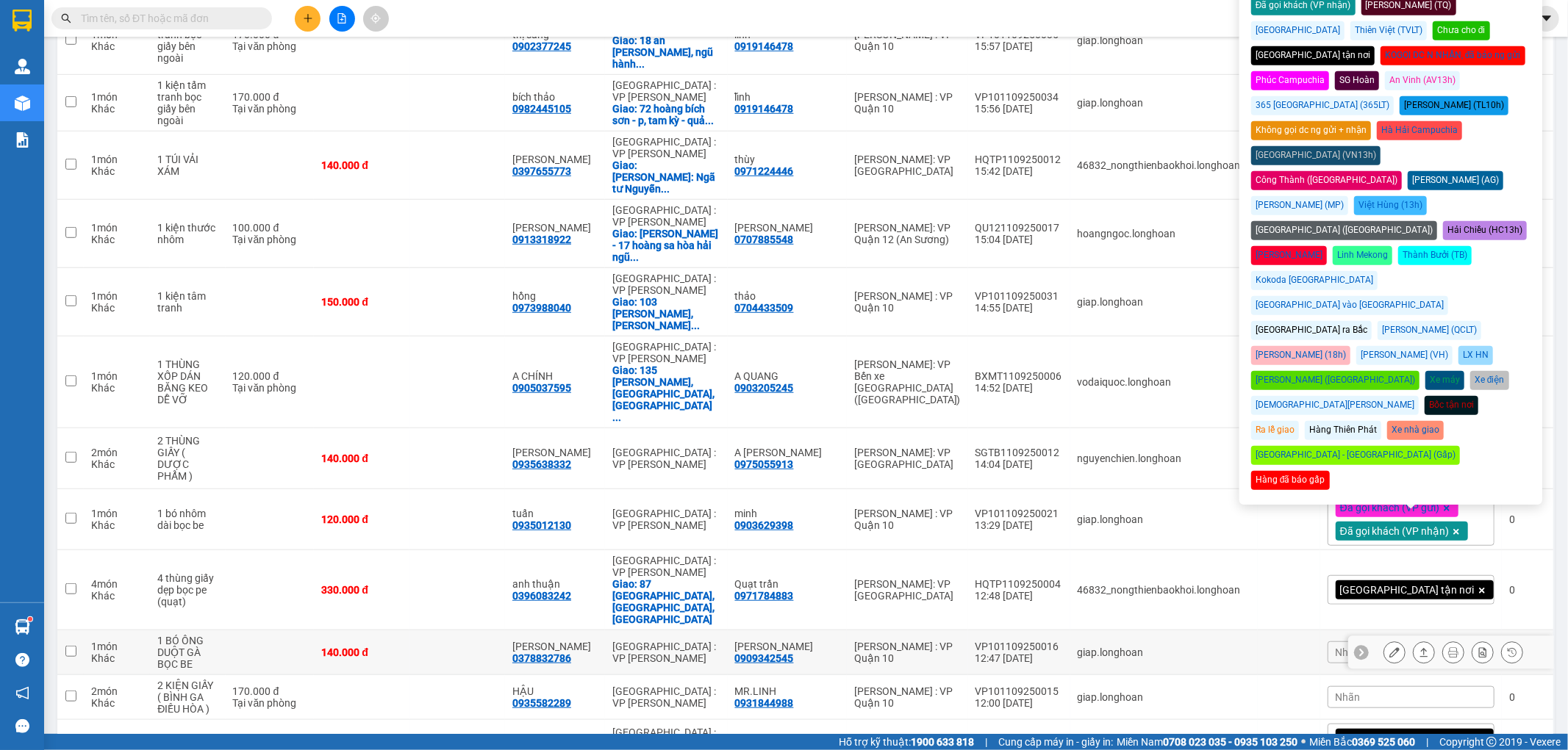
scroll to position [851, 0]
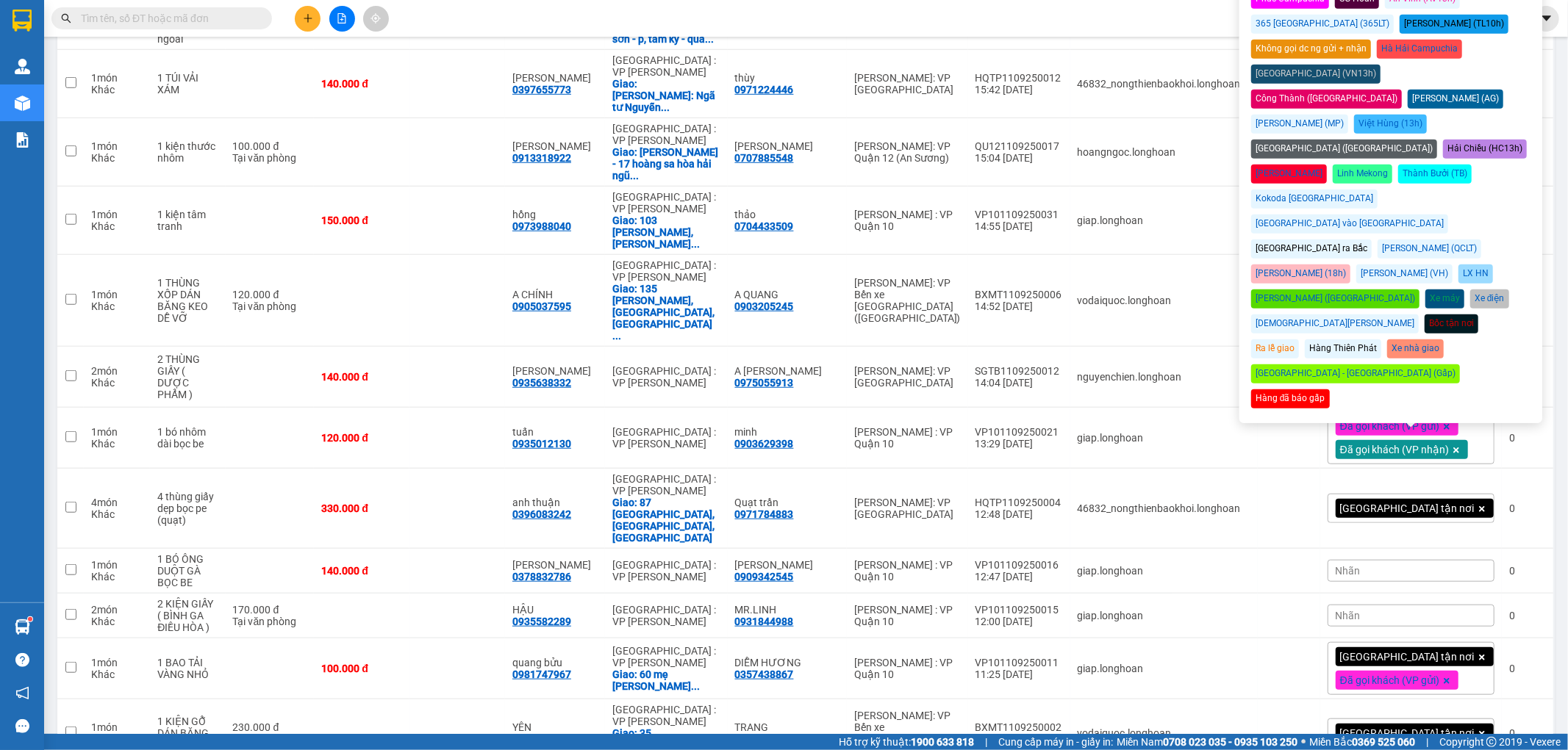
click at [1383, 560] on div "Nhãn" at bounding box center [1411, 571] width 167 height 22
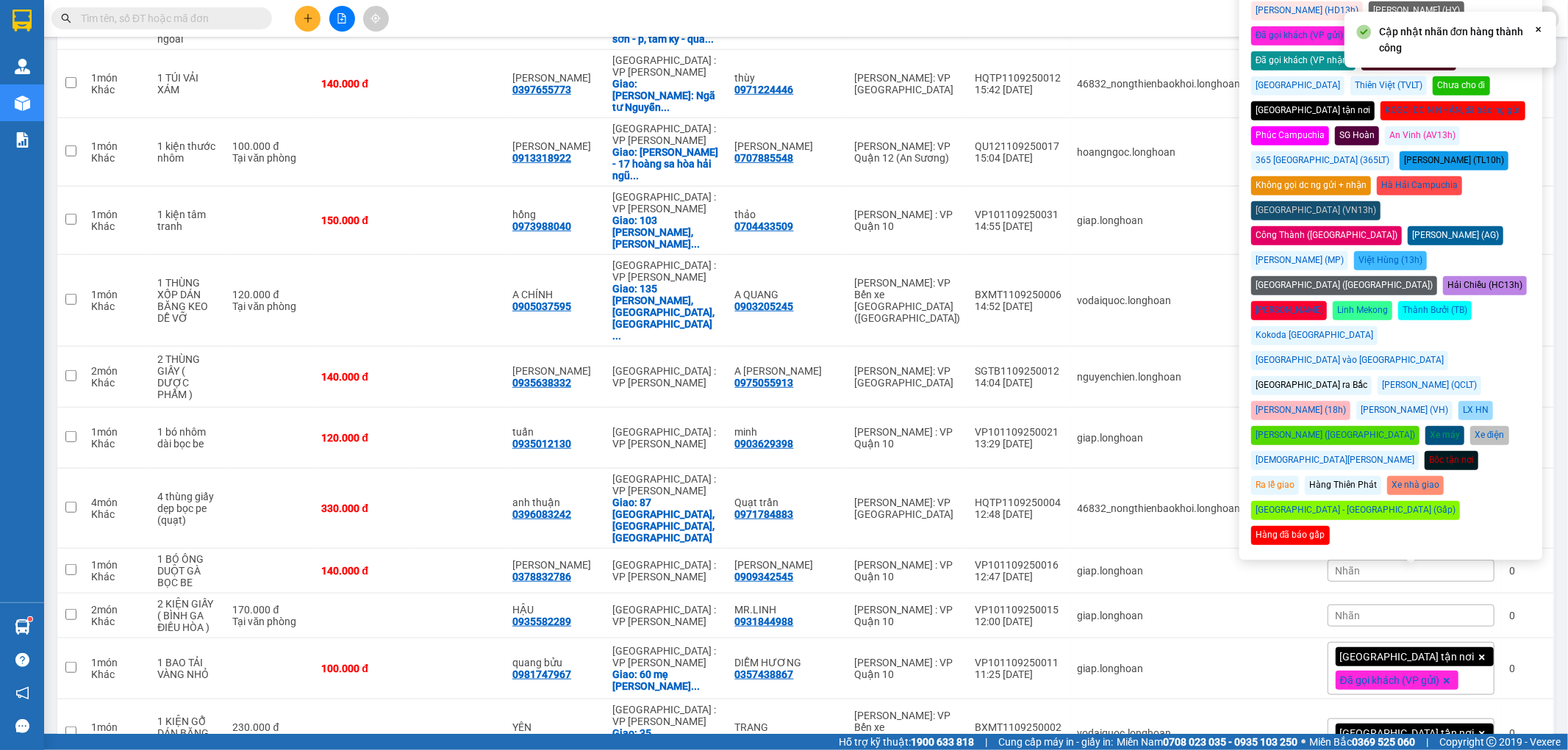
scroll to position [769, 0]
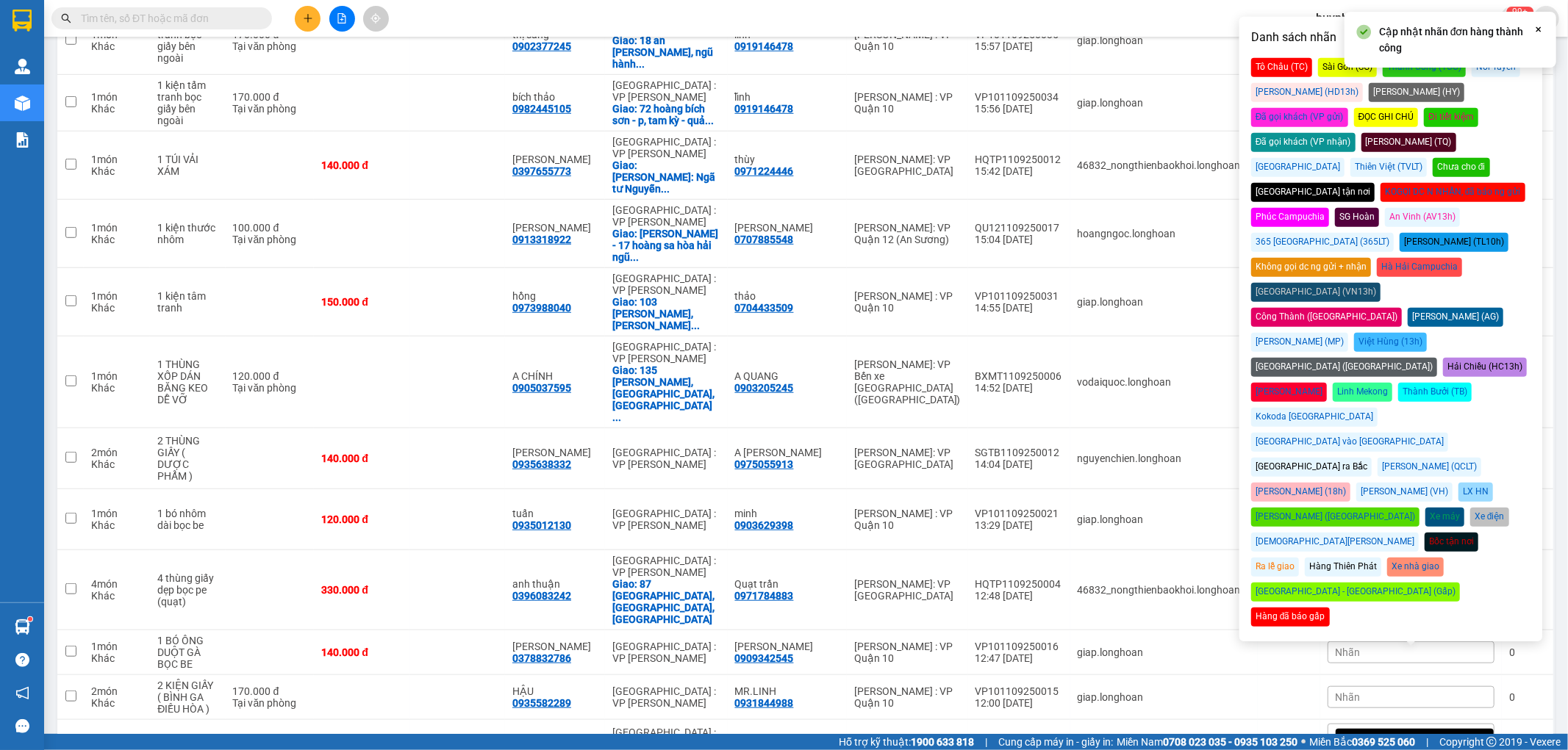
click at [1355, 133] on div "Đã gọi khách (VP nhận)" at bounding box center [1303, 143] width 105 height 19
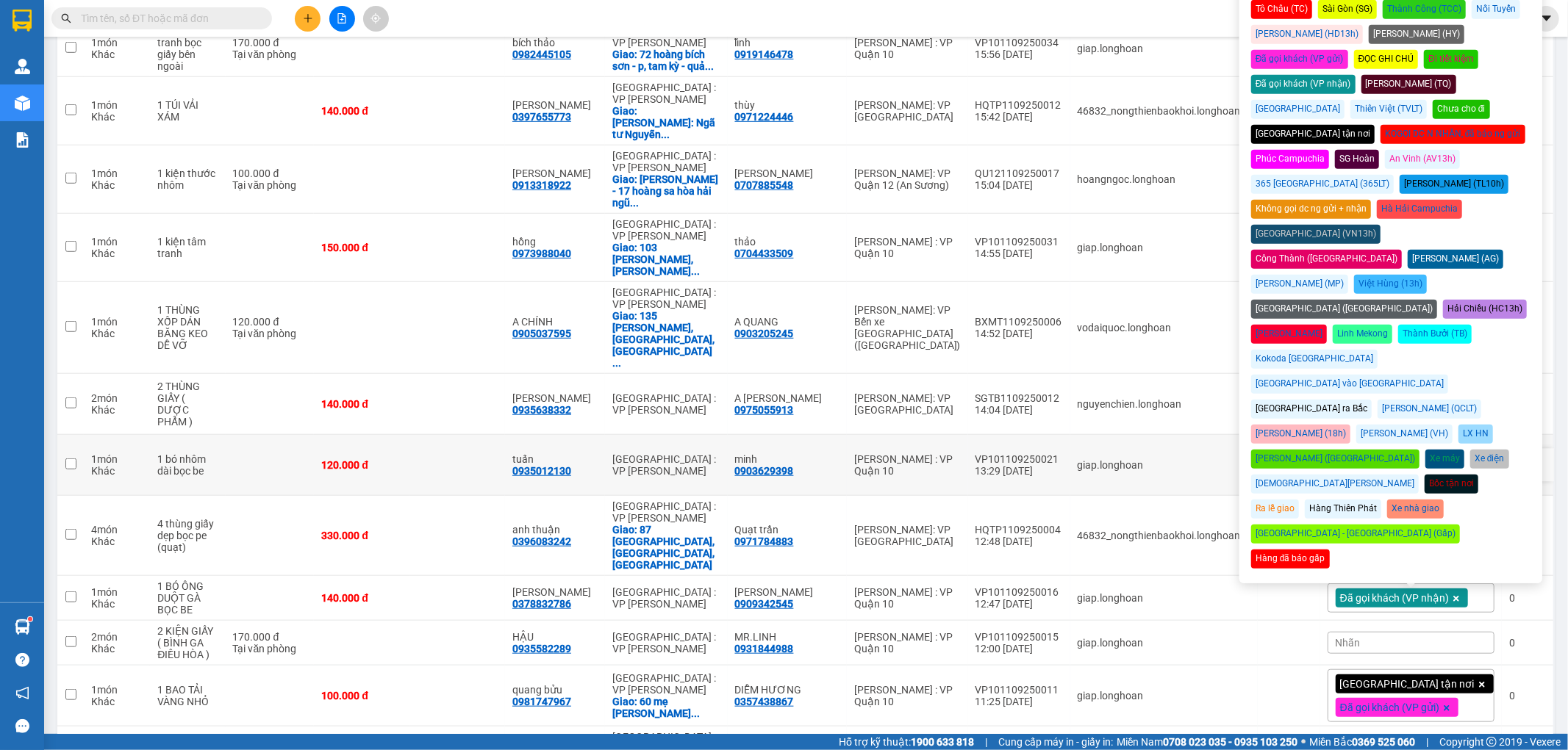
scroll to position [851, 0]
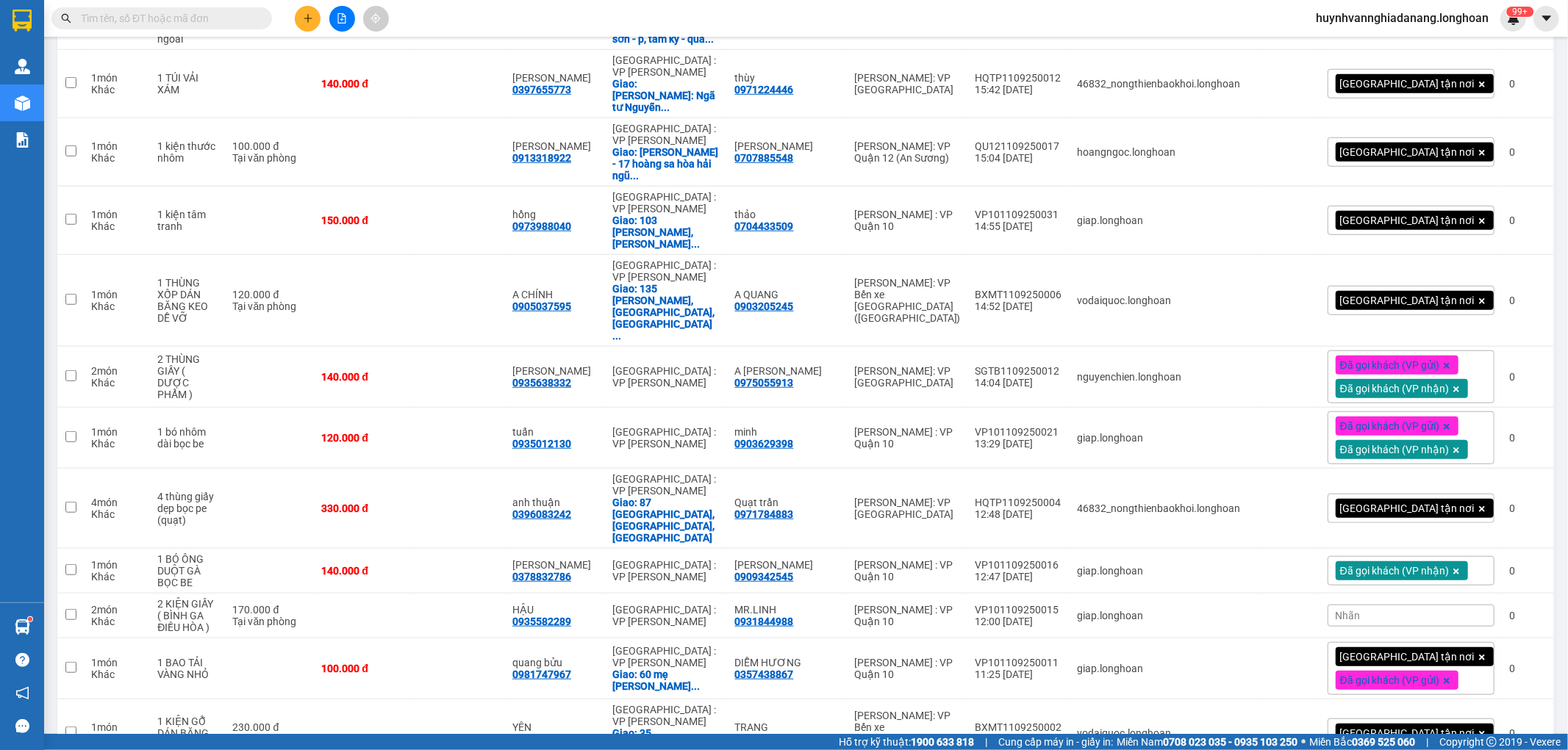
click at [1399, 605] on div "Nhãn" at bounding box center [1411, 616] width 167 height 22
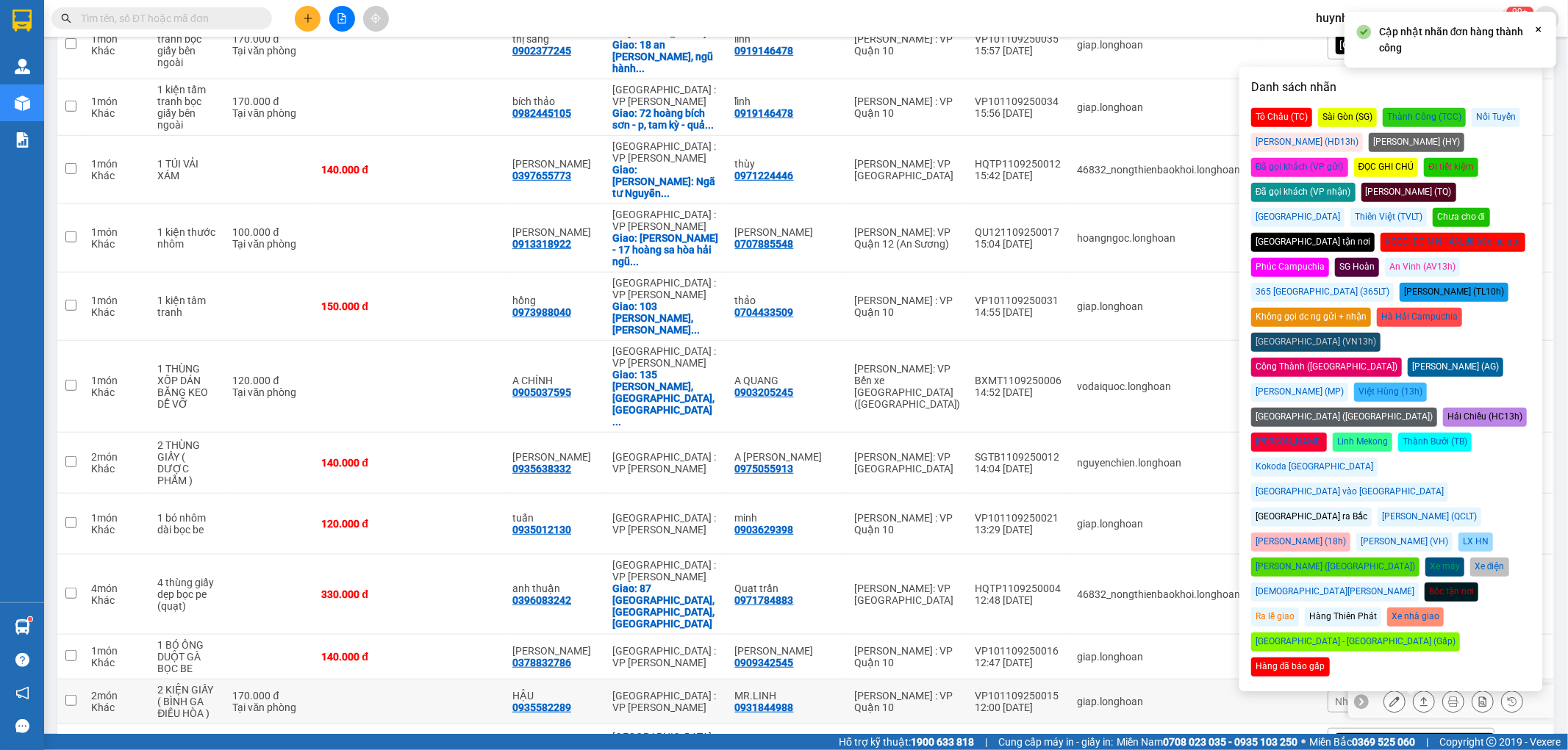
scroll to position [688, 0]
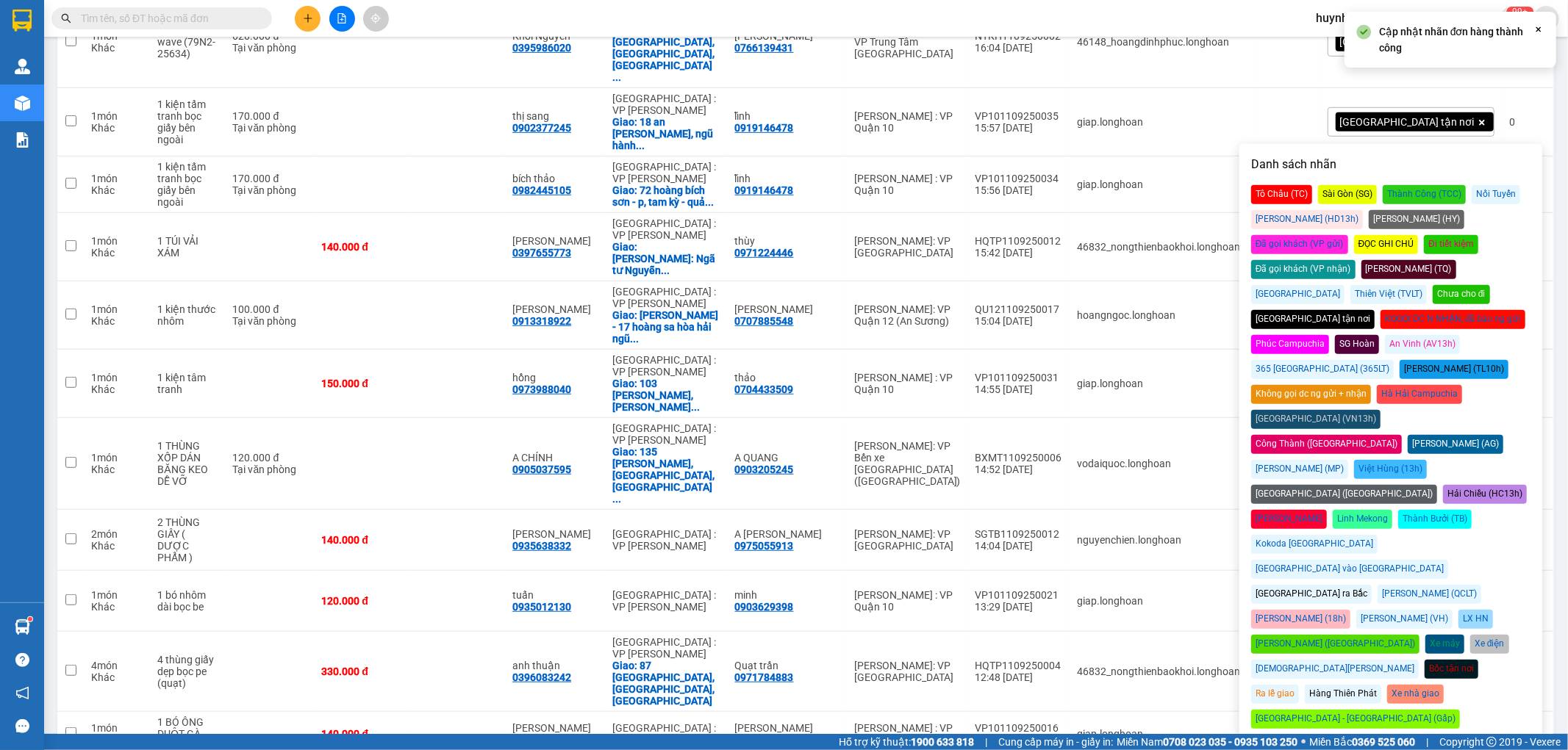
click at [1355, 260] on div "Đã gọi khách (VP nhận)" at bounding box center [1303, 270] width 105 height 19
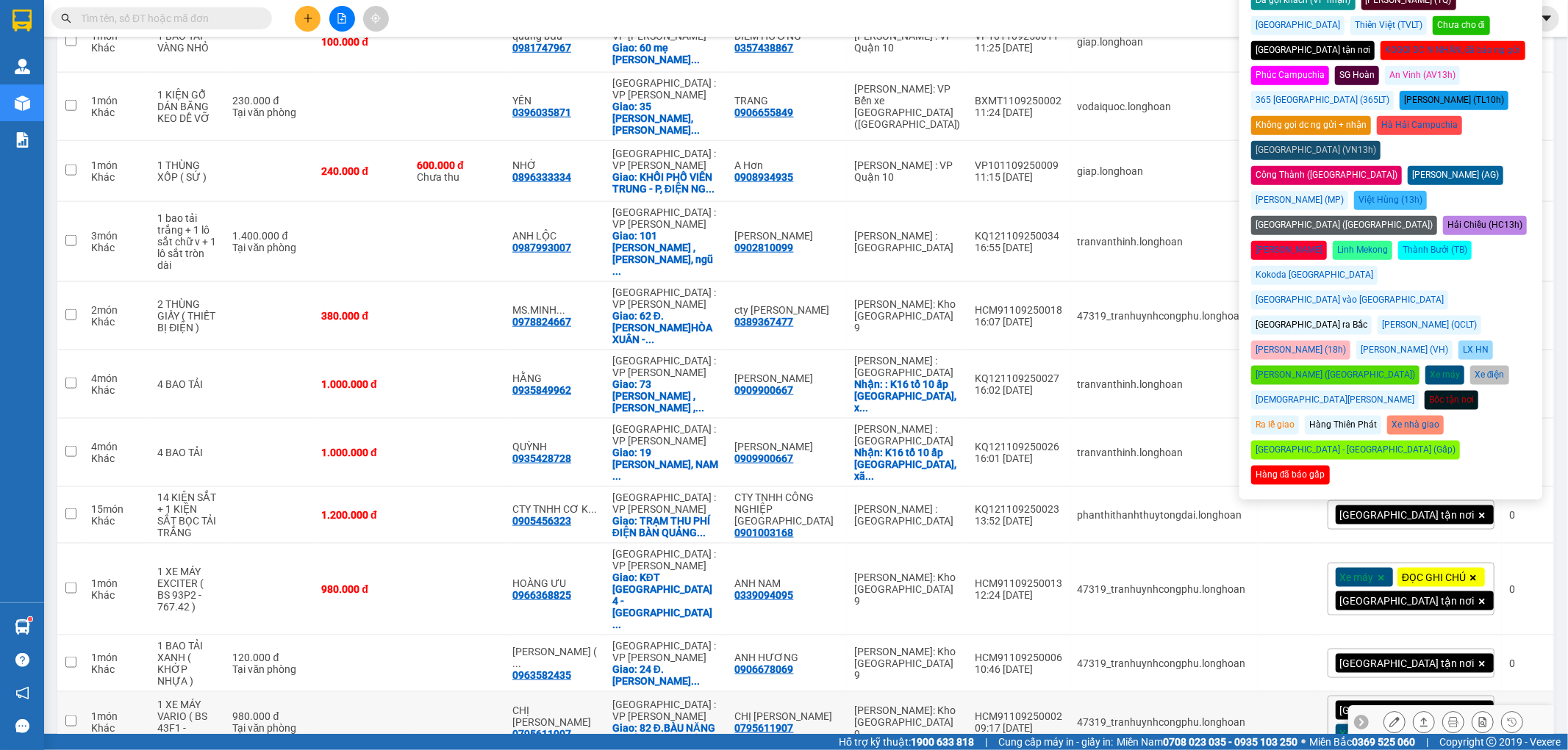
scroll to position [1504, 0]
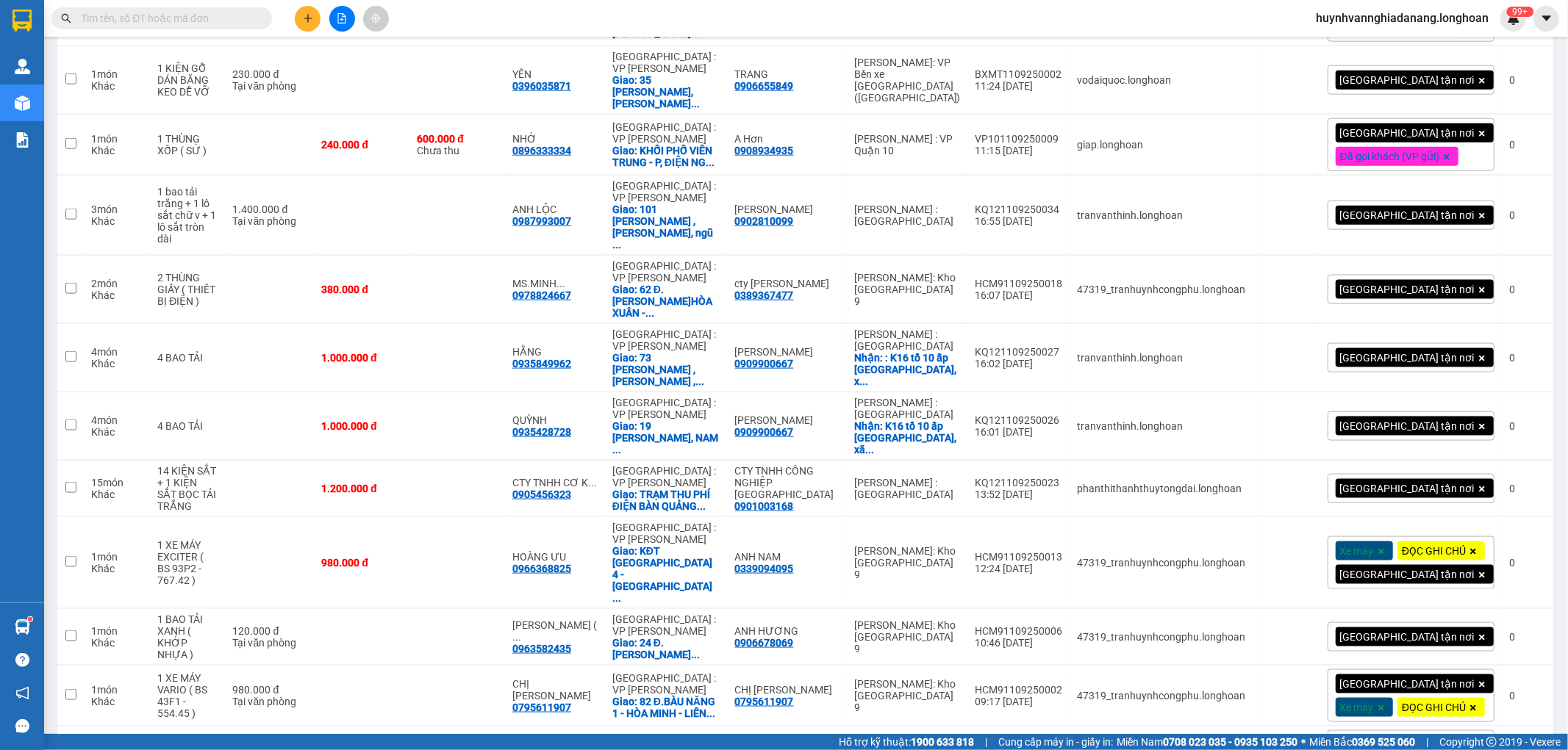
click at [1430, 730] on div "Xe máy" at bounding box center [1411, 744] width 167 height 30
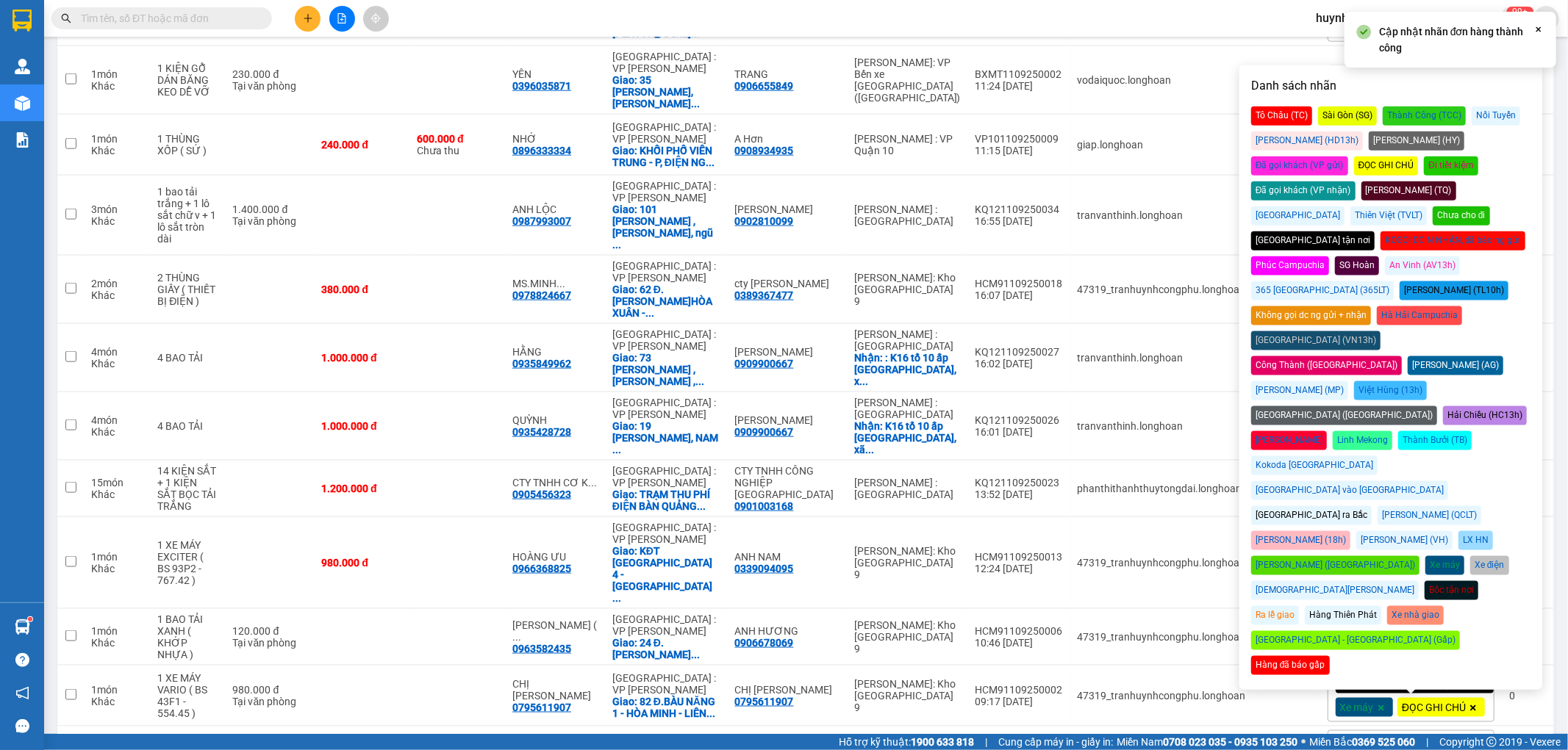
click at [1355, 181] on div "Đã gọi khách (VP nhận)" at bounding box center [1303, 191] width 105 height 19
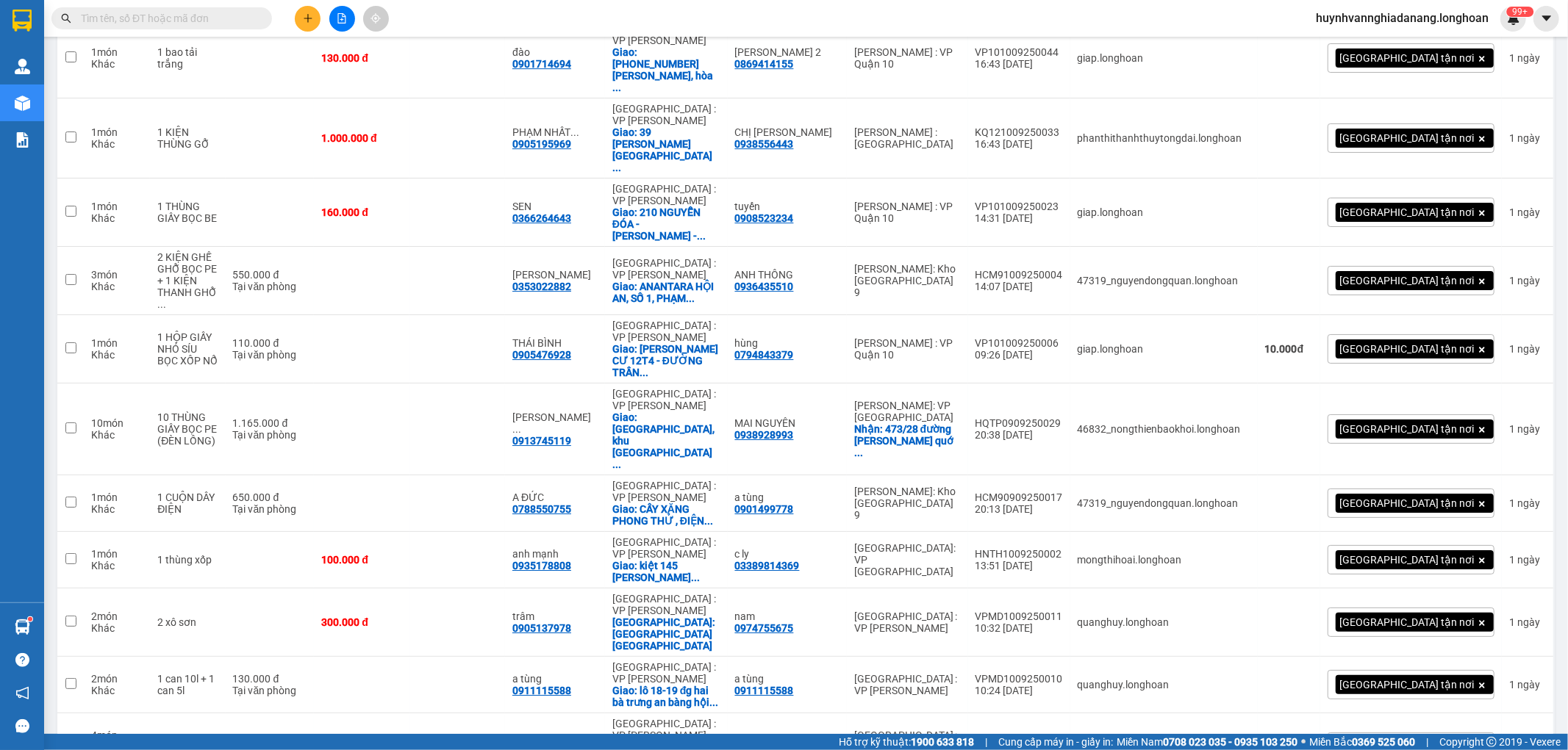
scroll to position [4242, 0]
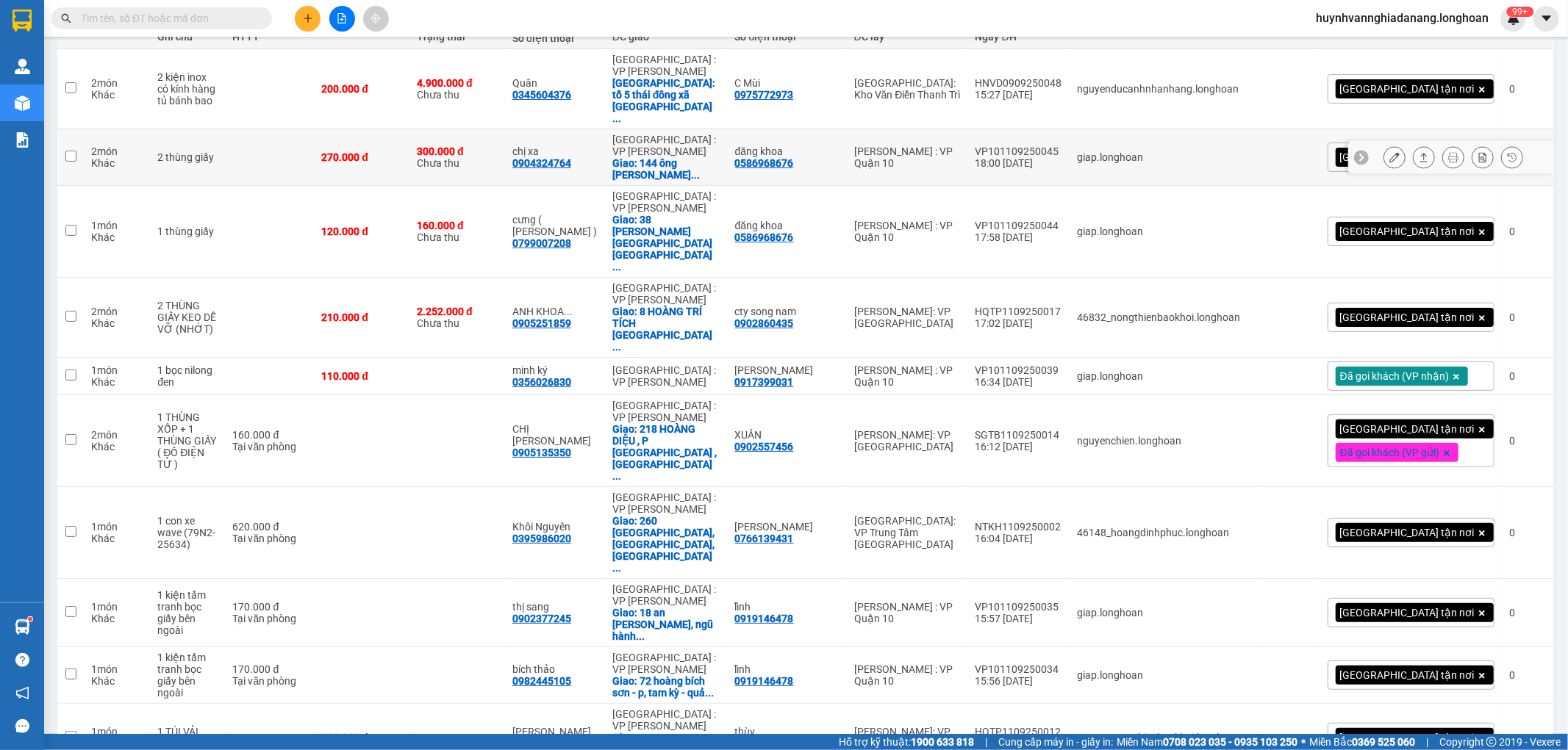
scroll to position [0, 0]
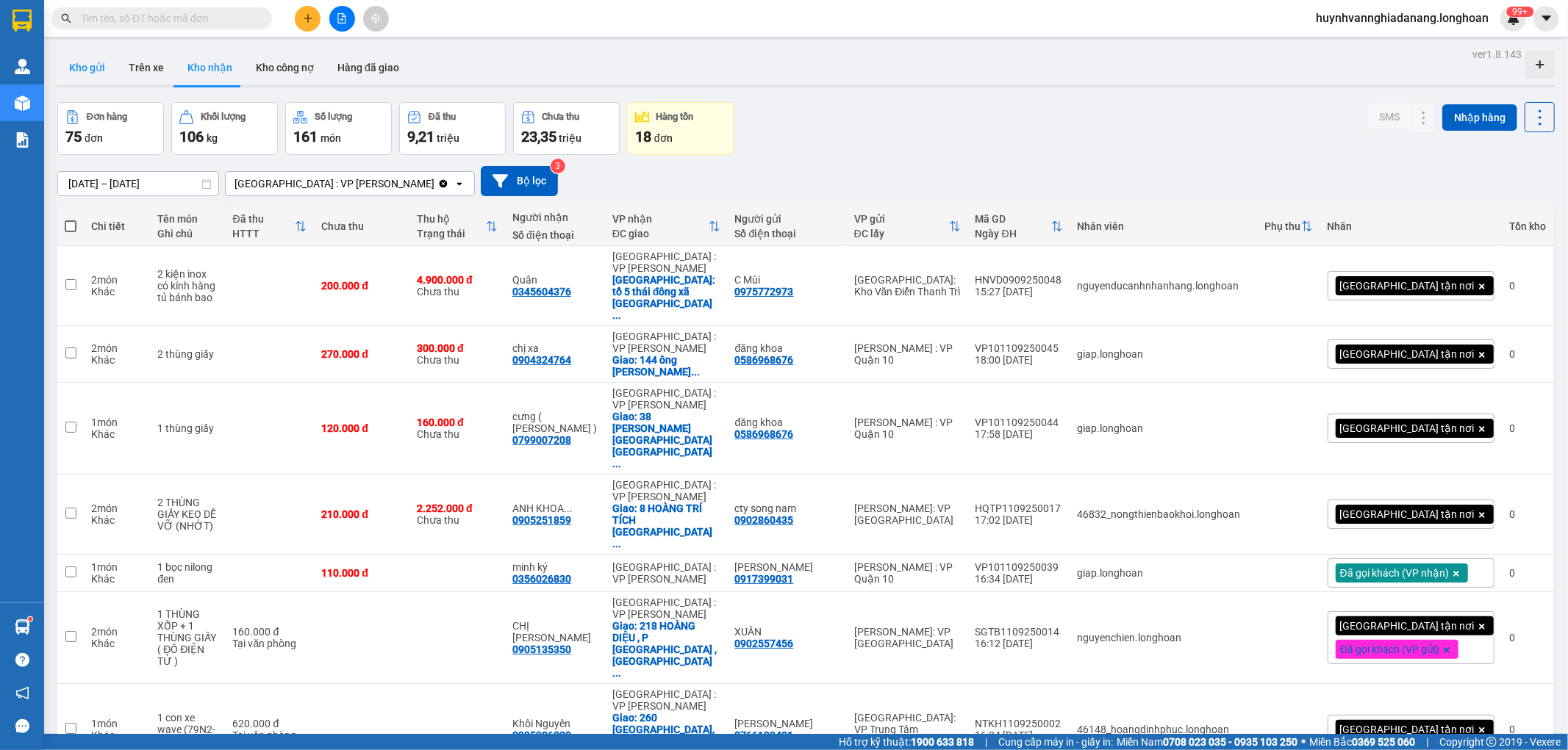
click at [78, 69] on button "Kho gửi" at bounding box center [87, 68] width 60 height 35
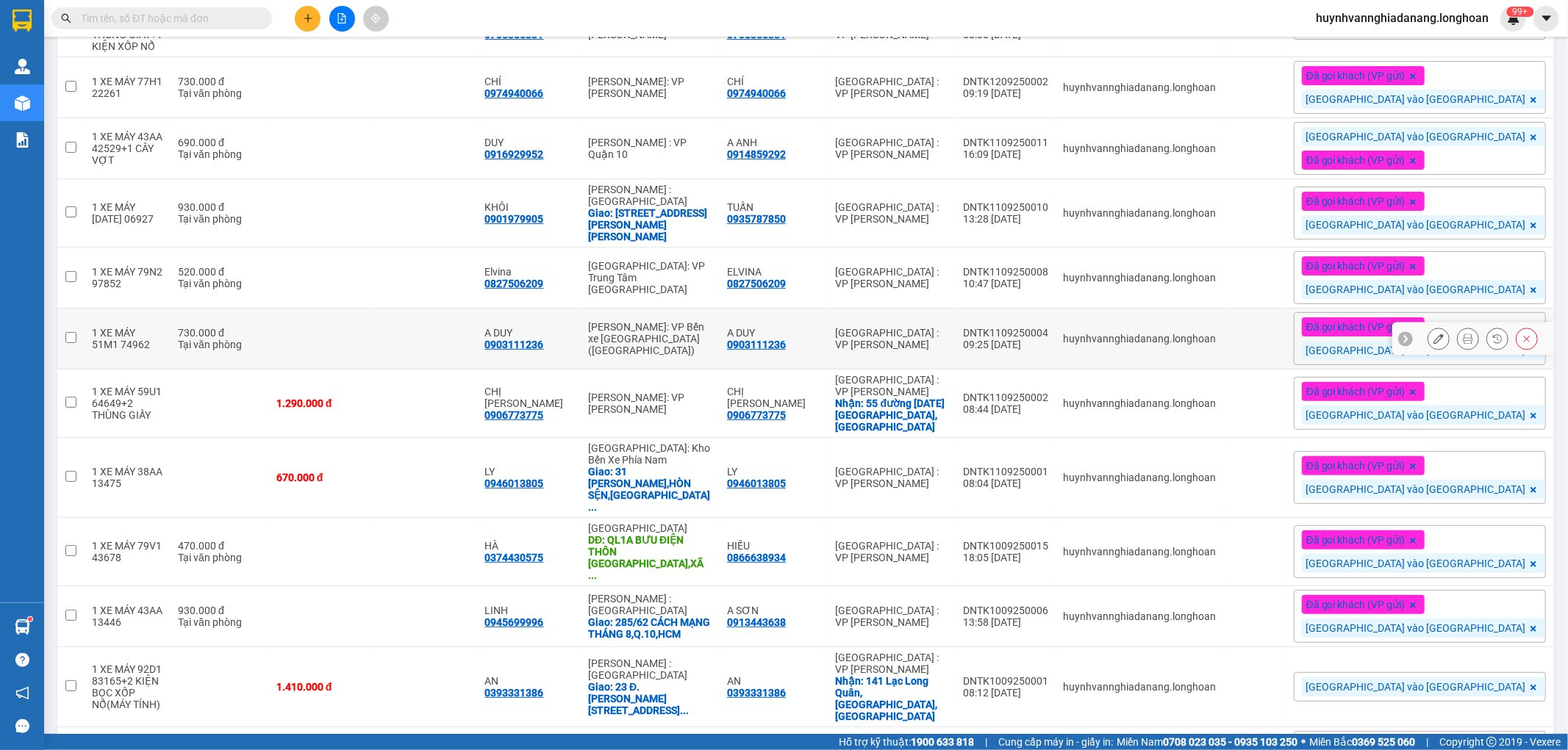
scroll to position [236, 0]
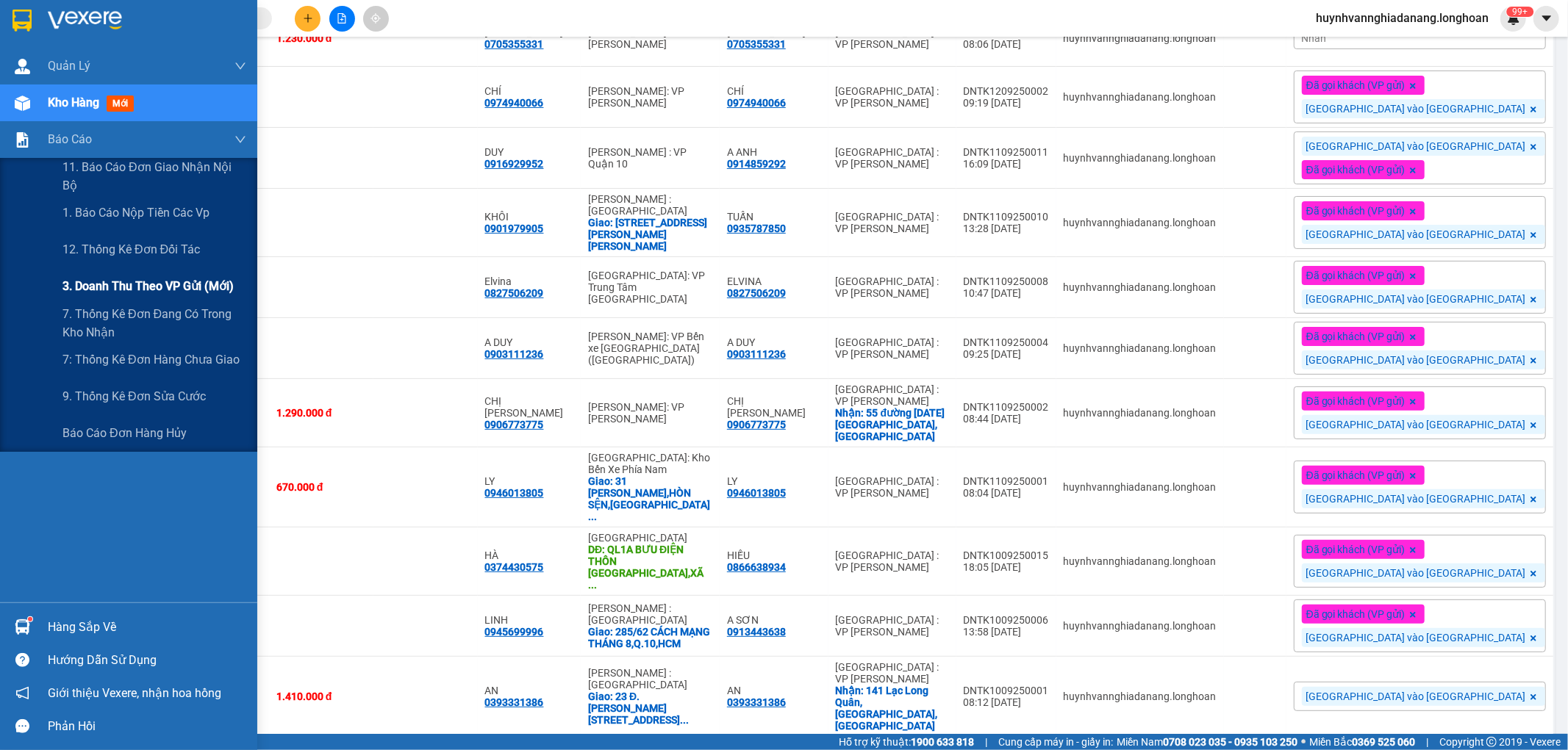
click at [168, 288] on span "3. Doanh Thu theo VP Gửi (mới)" at bounding box center [148, 286] width 171 height 18
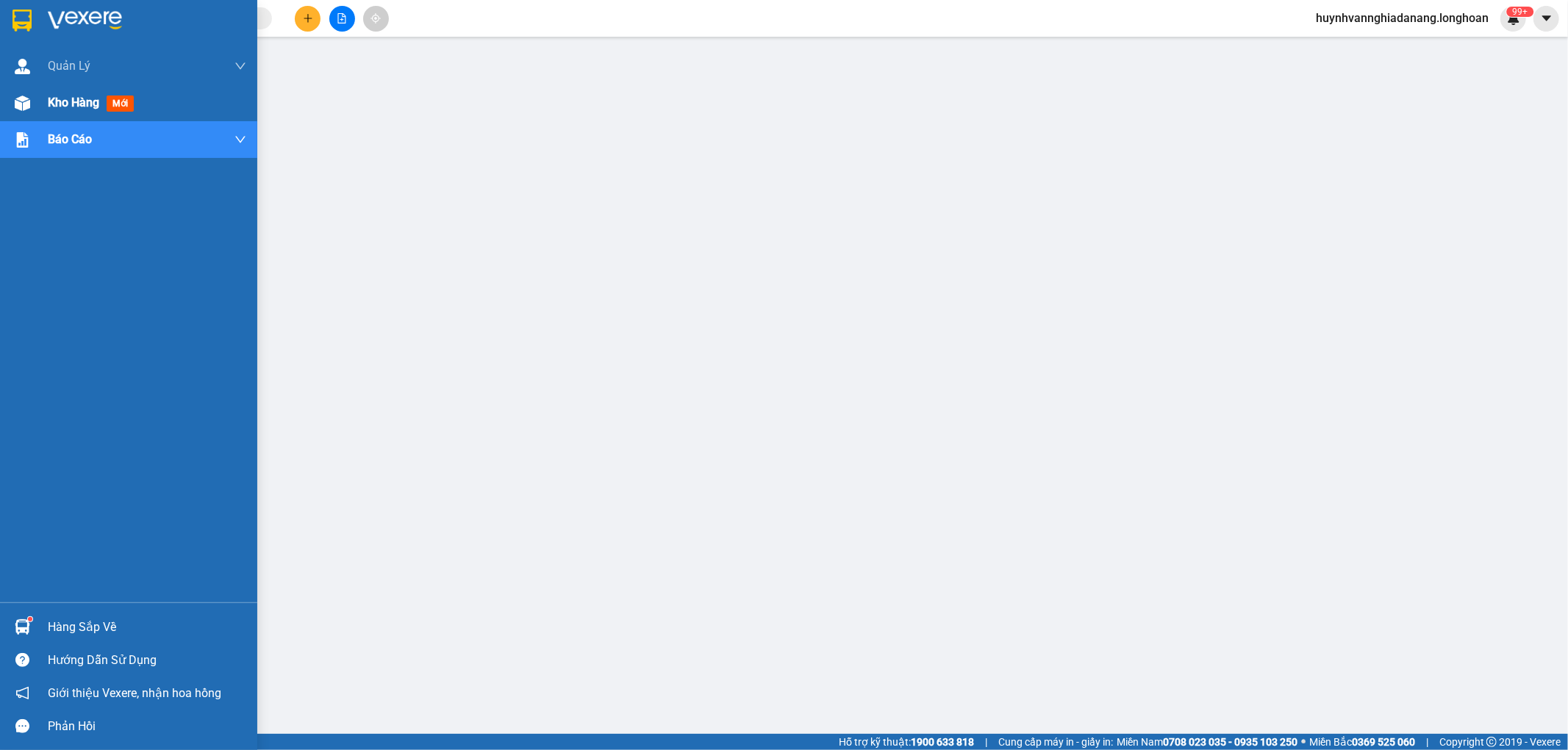
click at [67, 103] on span "Kho hàng" at bounding box center [74, 102] width 51 height 14
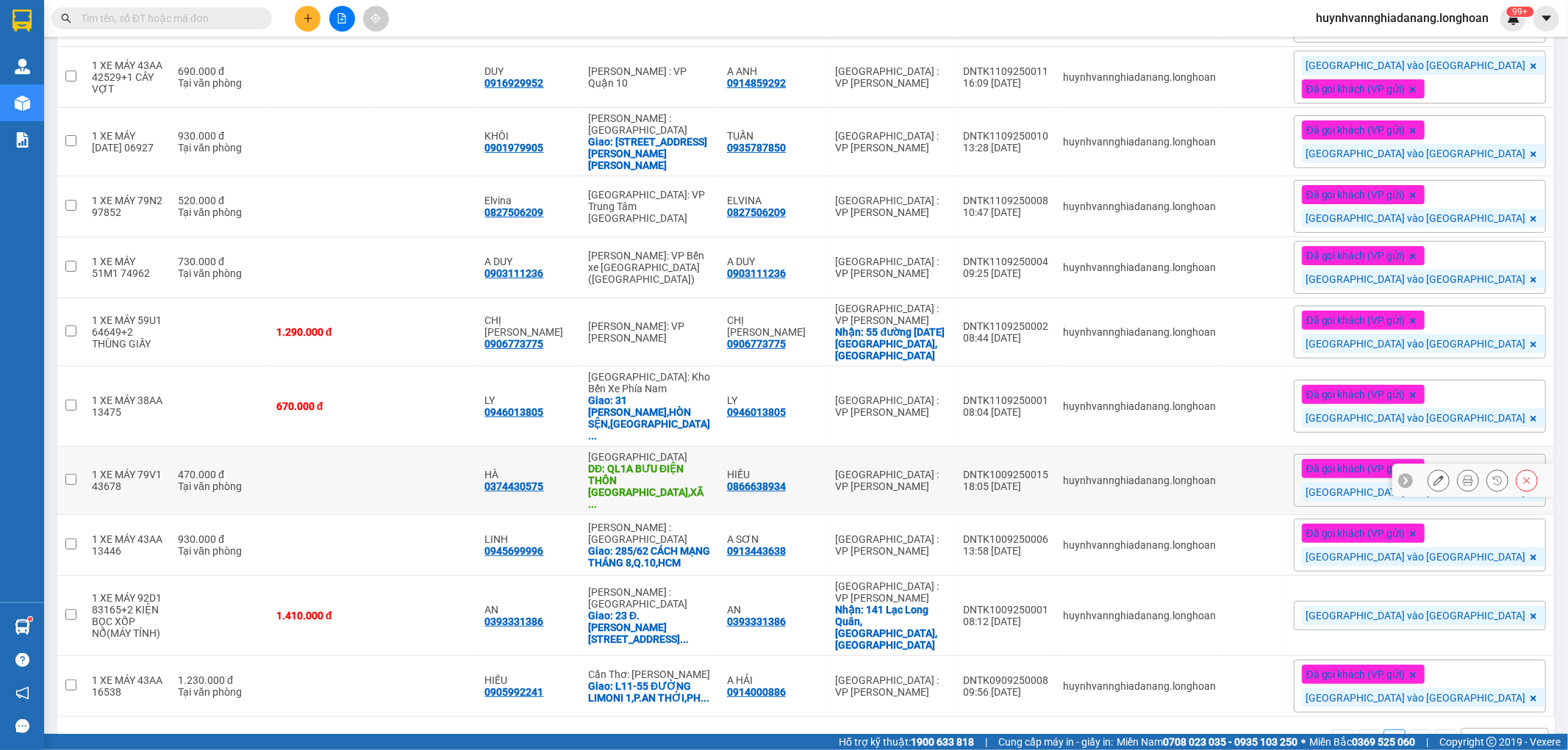
scroll to position [317, 0]
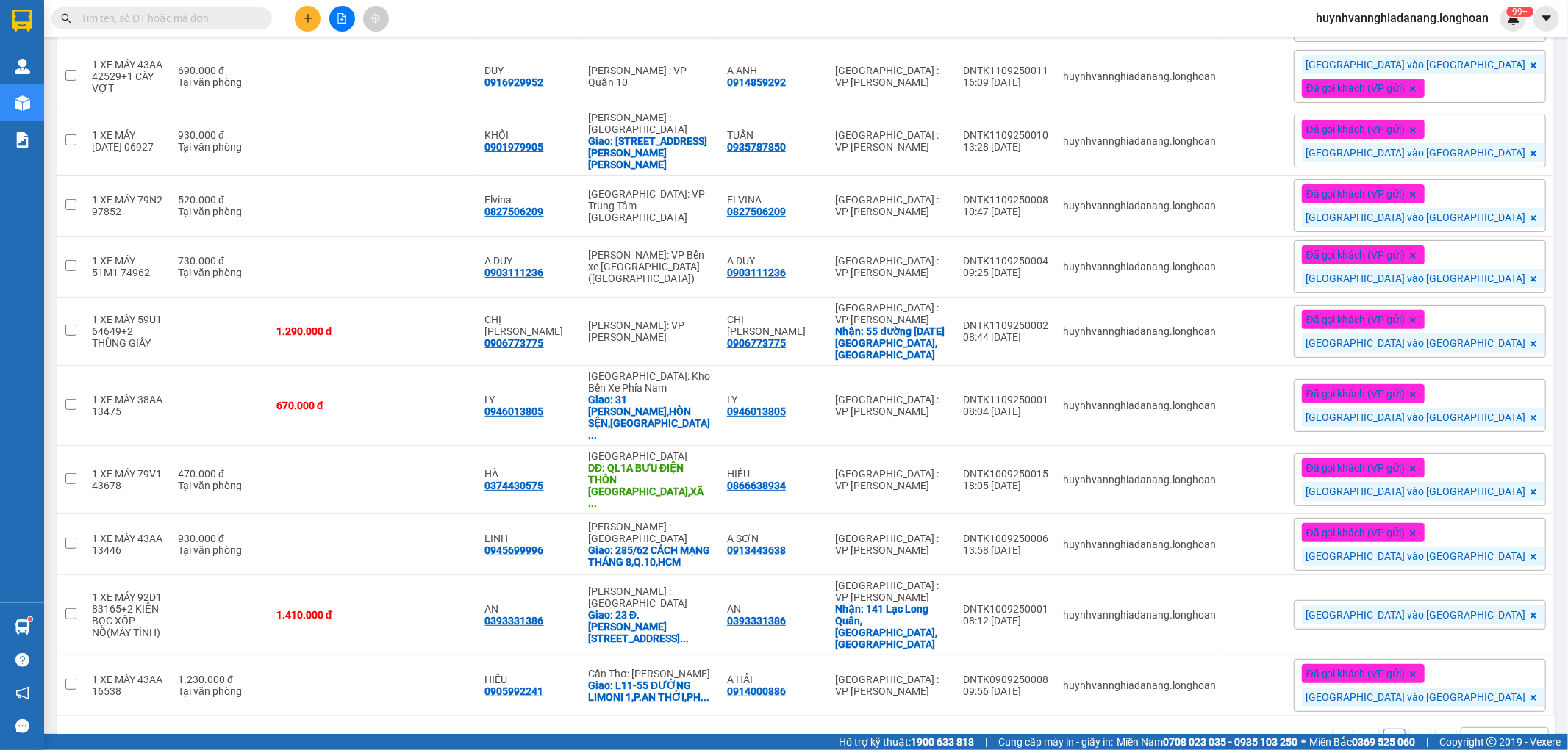
click at [171, 18] on input "text" at bounding box center [167, 18] width 173 height 16
paste input "0946013805"
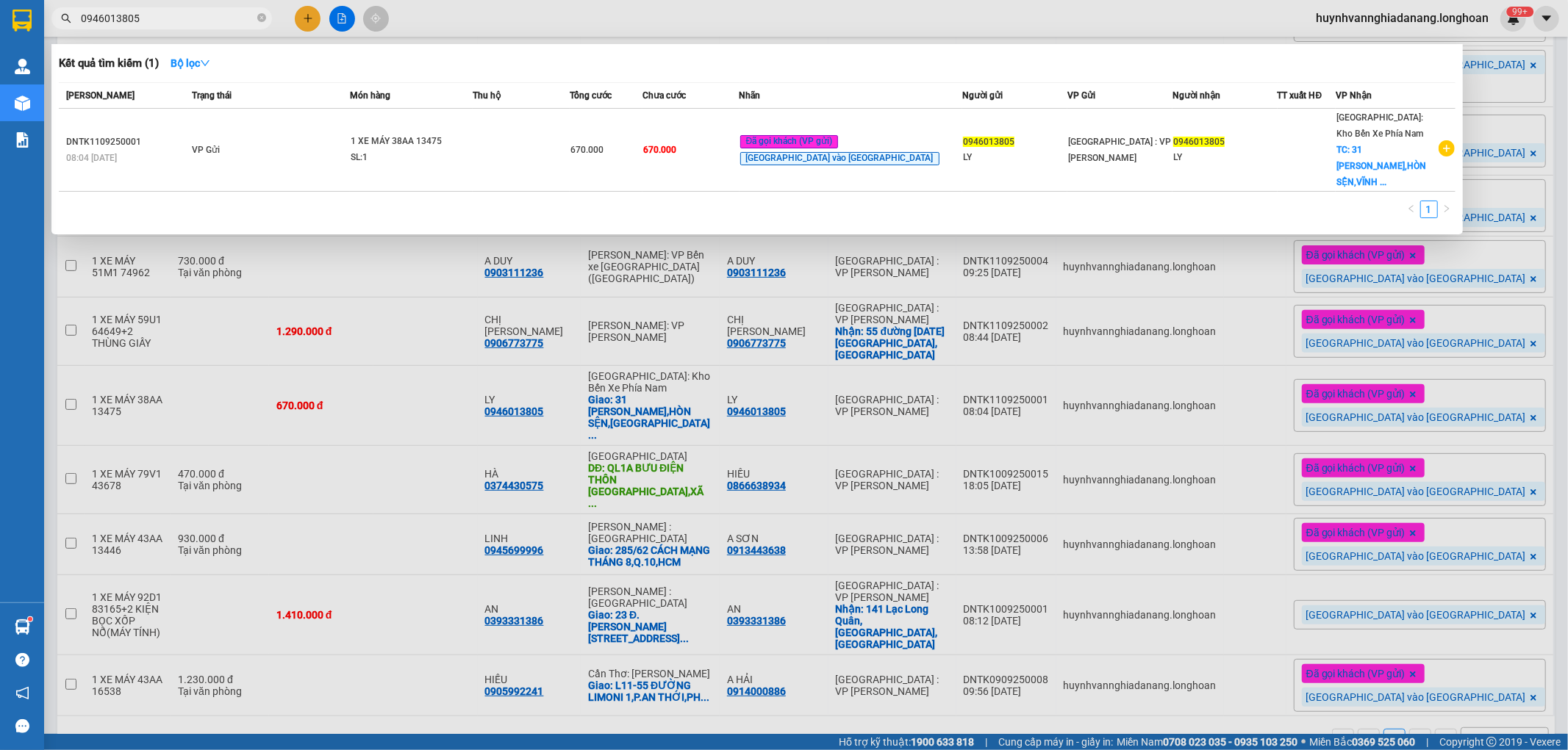
type input "0946013805"
click at [780, 702] on div at bounding box center [784, 375] width 1568 height 750
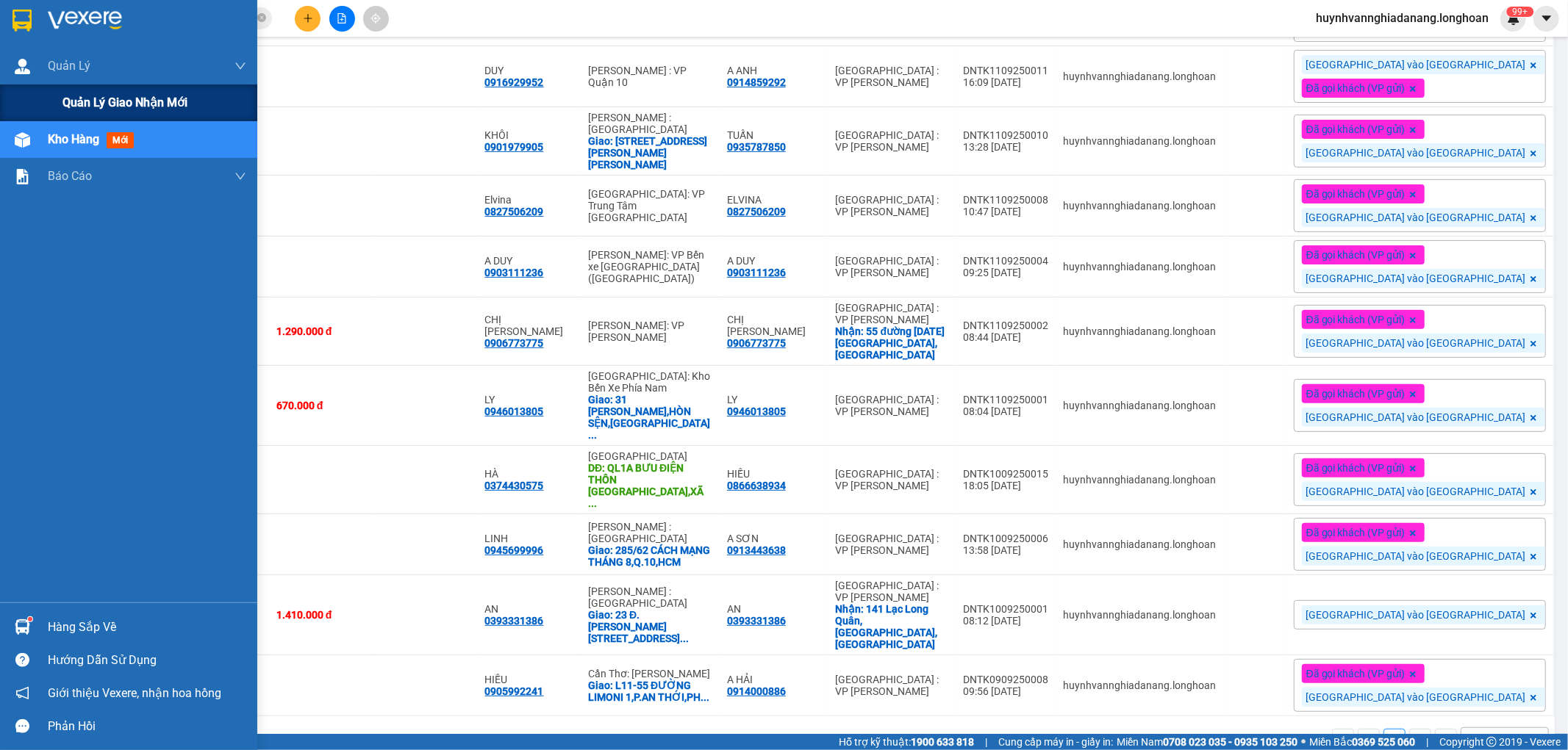
click at [85, 97] on span "Quản lý giao nhận mới" at bounding box center [125, 102] width 125 height 18
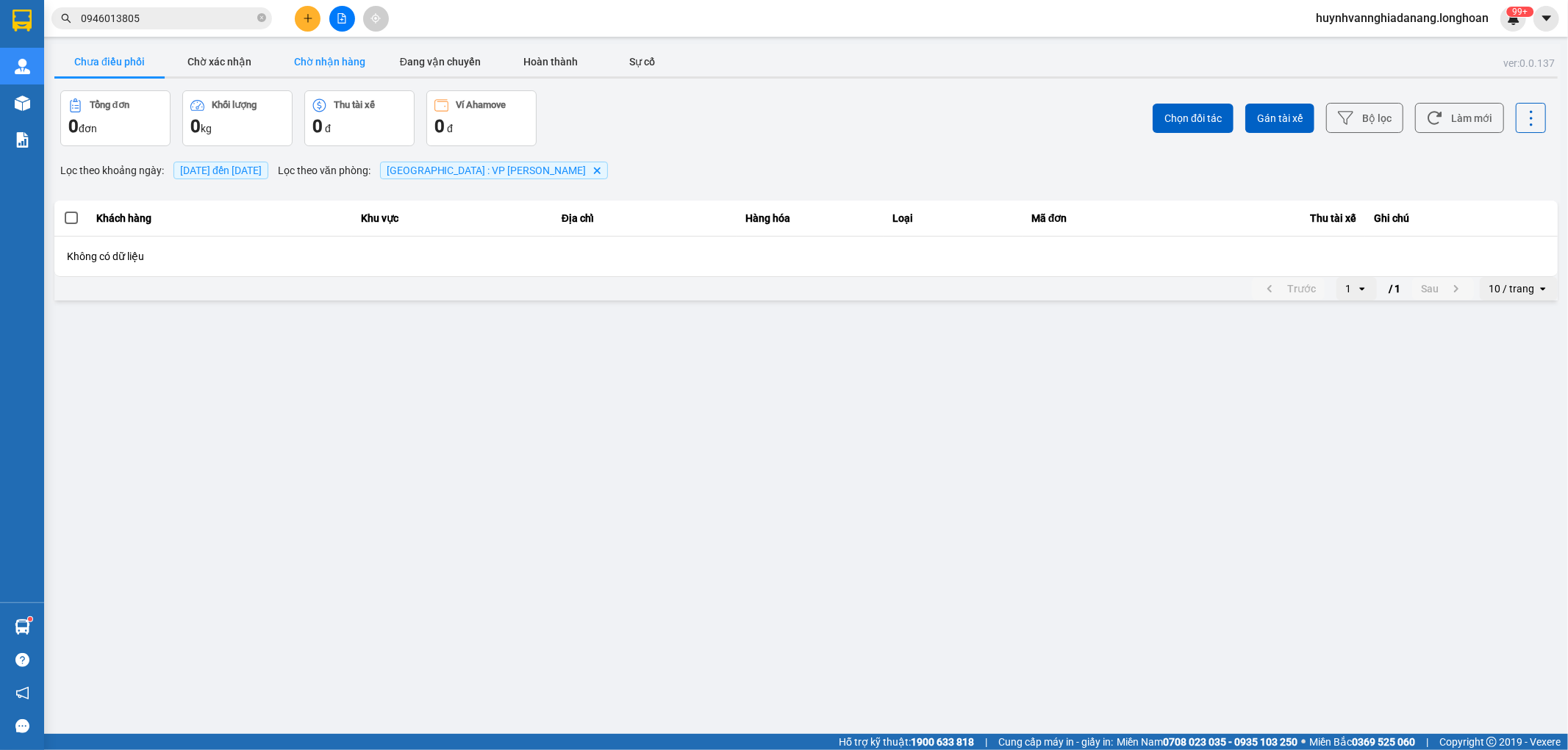
click at [339, 58] on button "Chờ nhận hàng" at bounding box center [330, 62] width 110 height 30
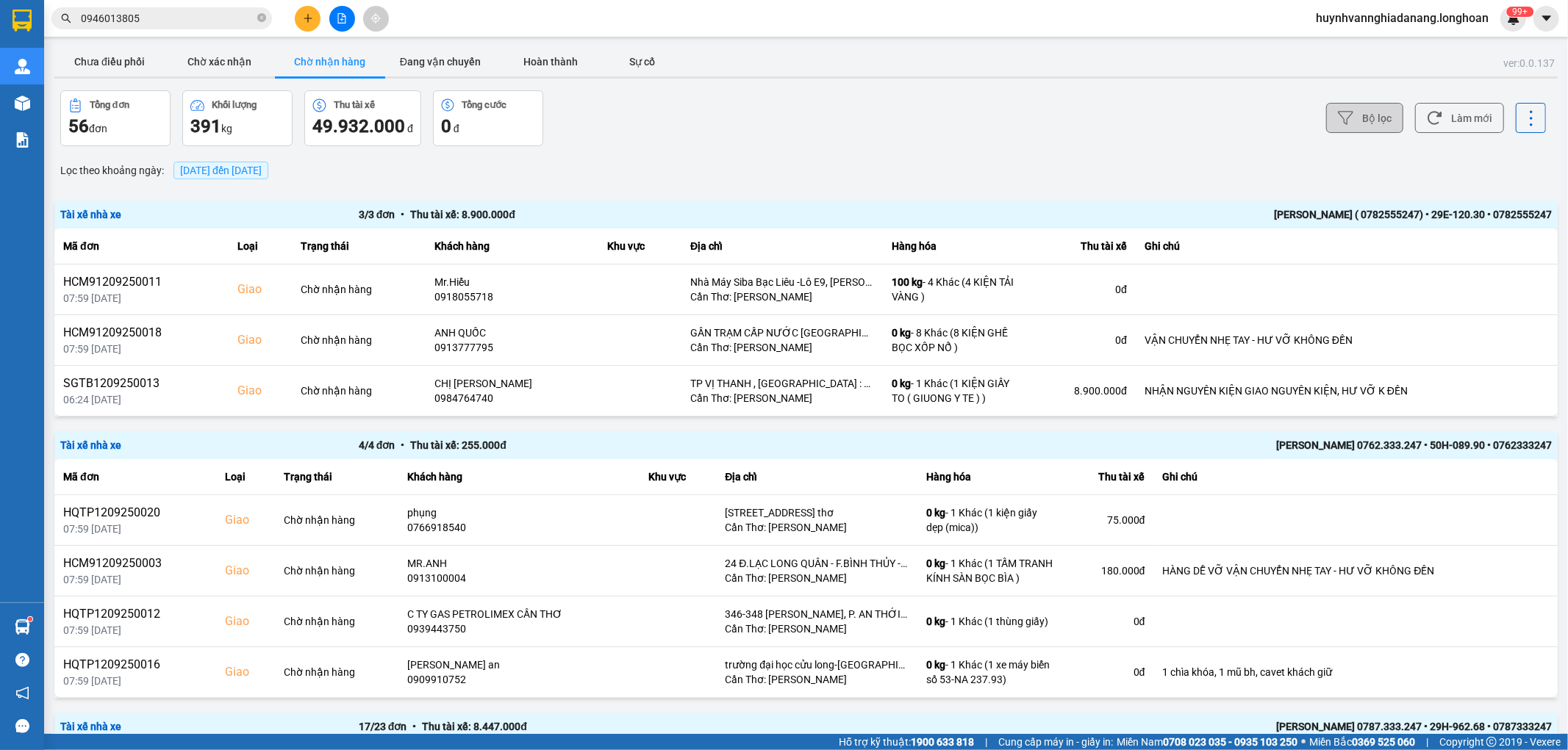
click at [1371, 115] on button "Bộ lọc" at bounding box center [1365, 118] width 78 height 30
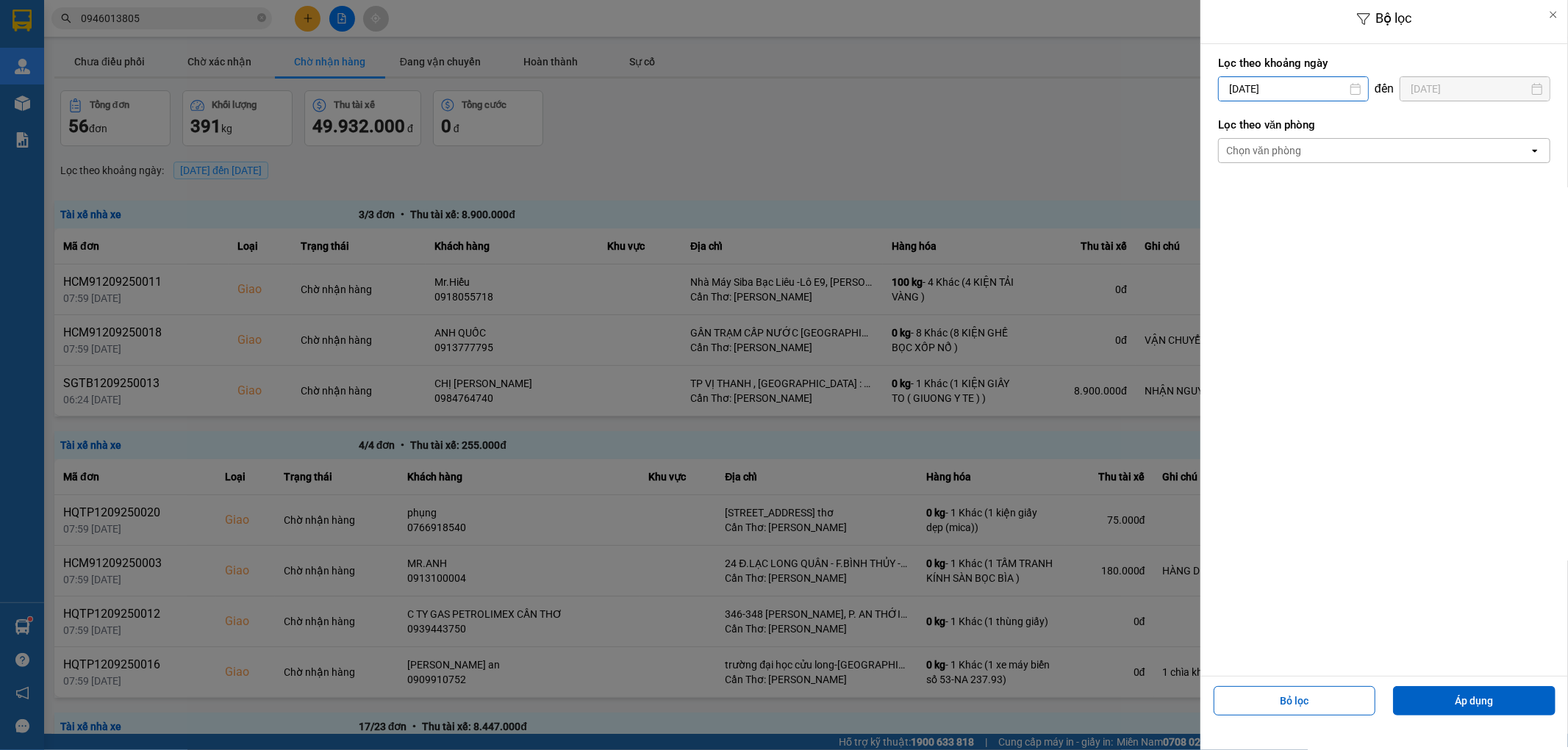
click at [1295, 93] on input "[DATE]" at bounding box center [1293, 89] width 149 height 23
drag, startPoint x: 1226, startPoint y: 194, endPoint x: 1246, endPoint y: 197, distance: 20.2
click at [1226, 195] on div "1" at bounding box center [1227, 196] width 21 height 18
type input "[DATE]"
click at [1345, 159] on div "Chọn văn phòng" at bounding box center [1374, 150] width 310 height 23
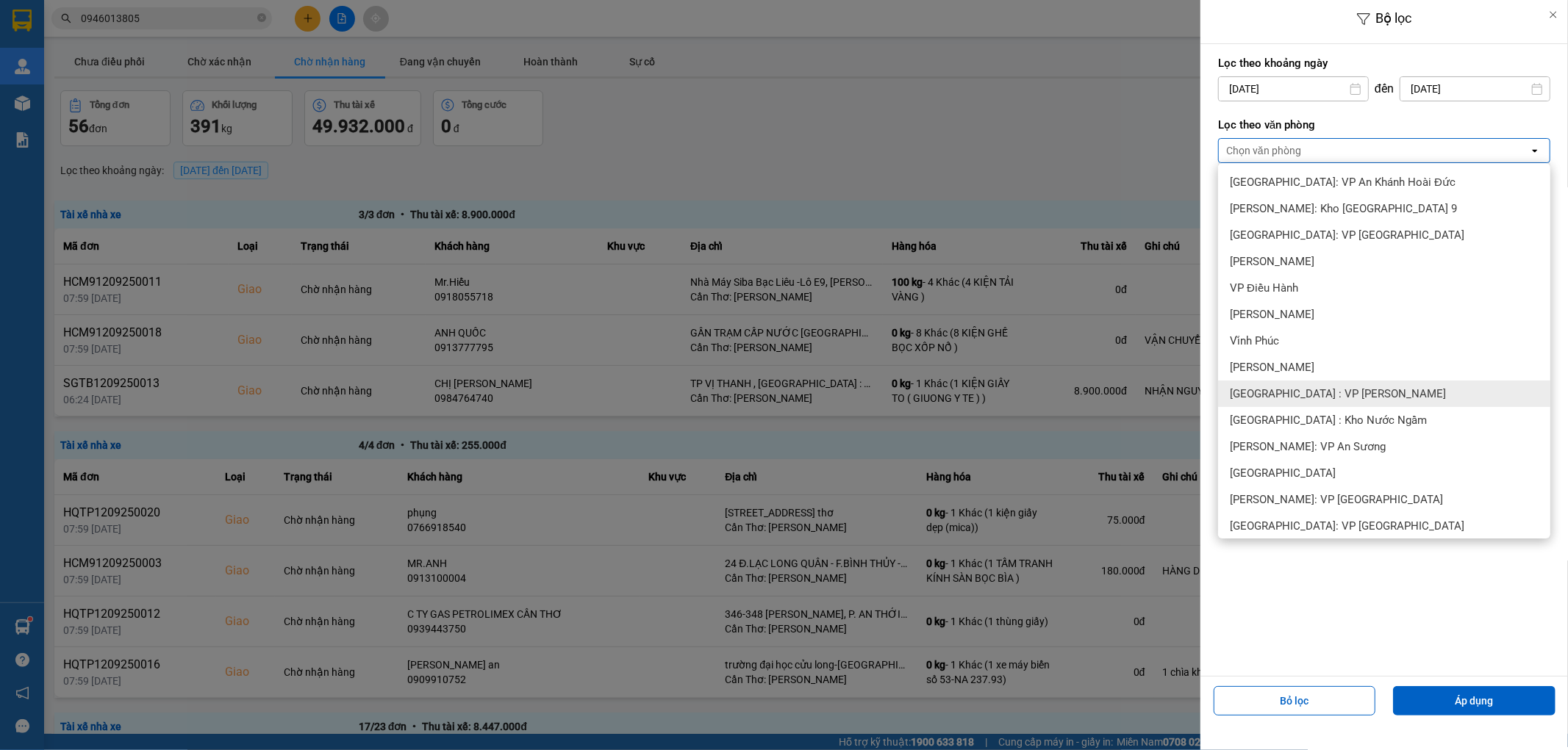
click at [1332, 383] on div "[GEOGRAPHIC_DATA] : VP [PERSON_NAME]" at bounding box center [1384, 394] width 332 height 26
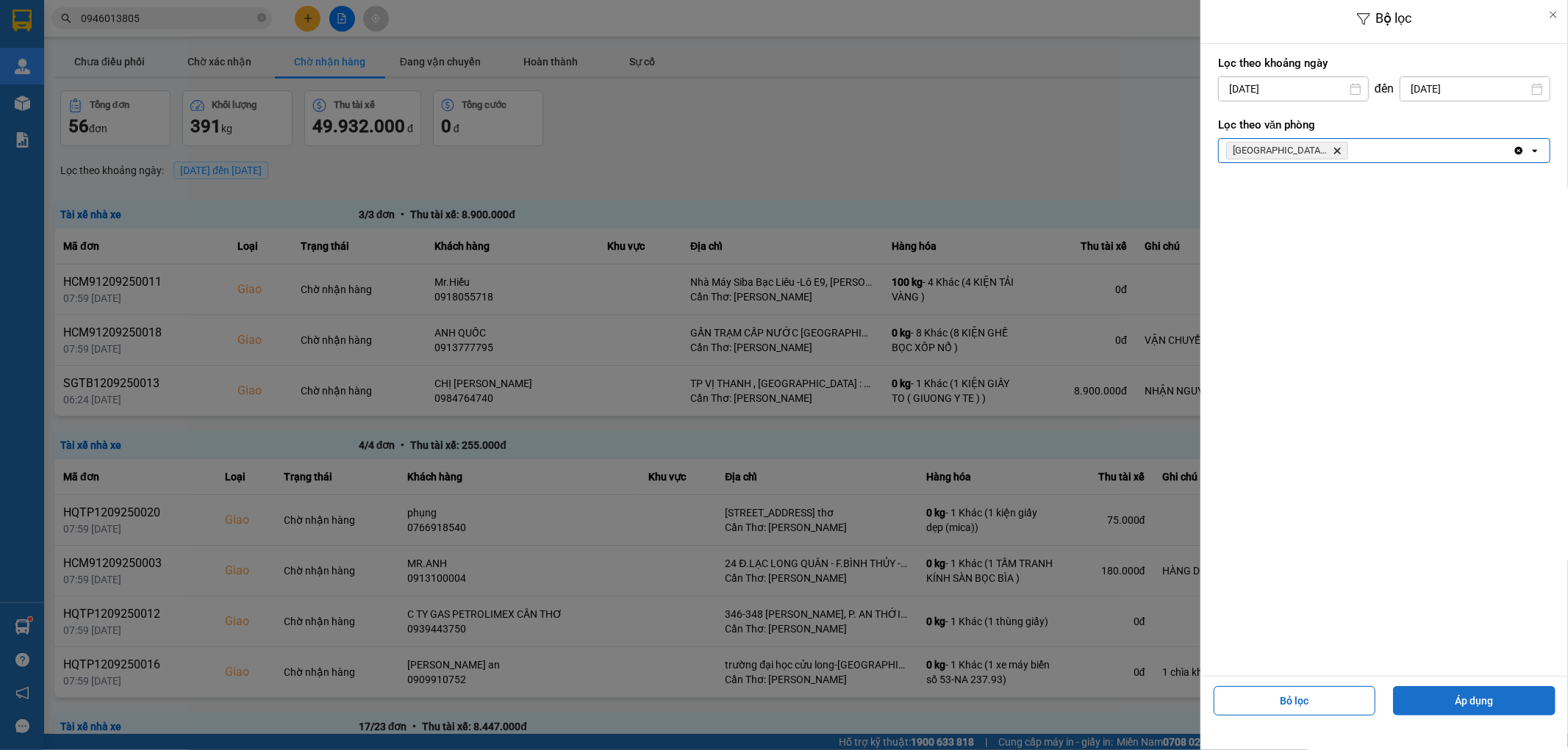
click at [1459, 709] on button "Áp dụng" at bounding box center [1474, 700] width 162 height 30
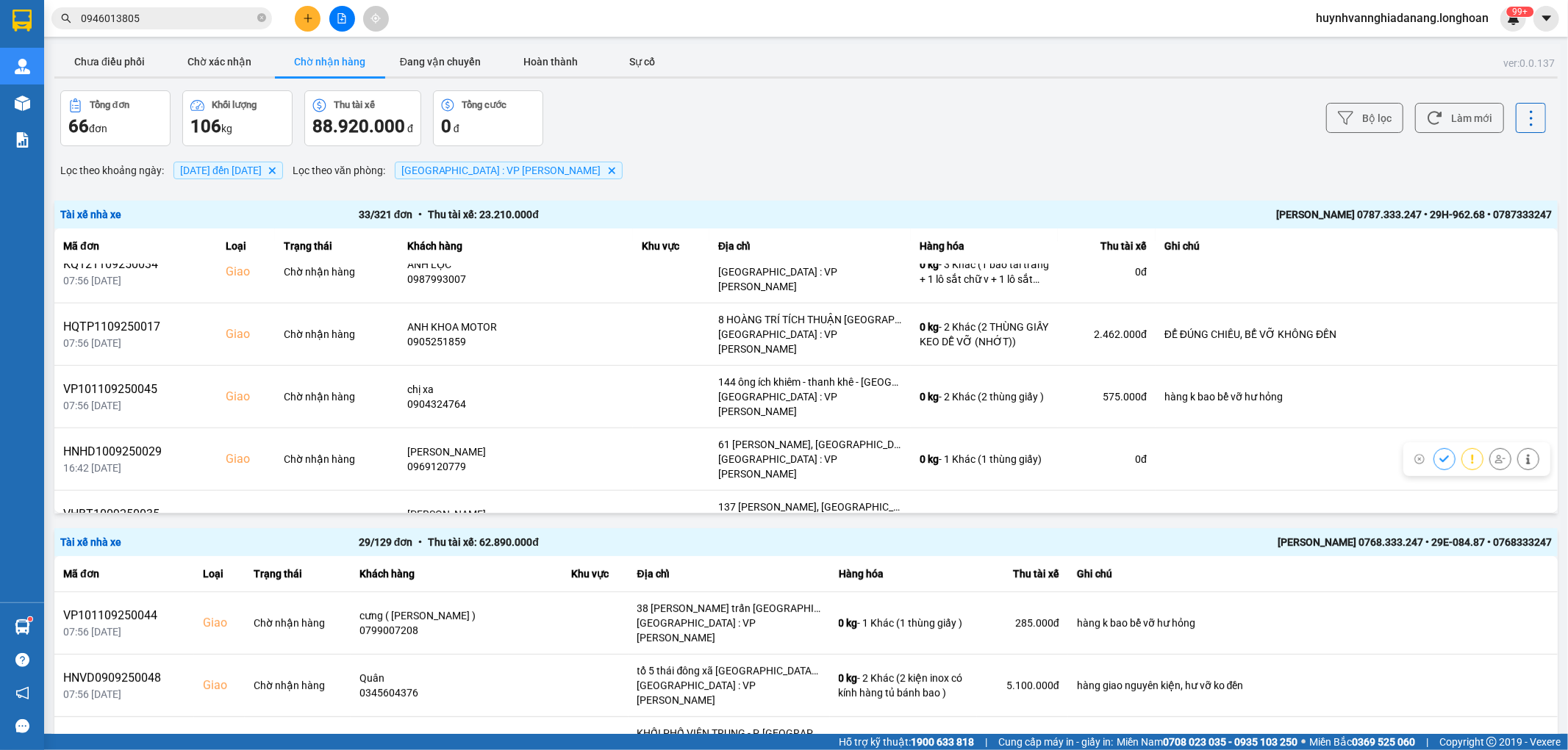
scroll to position [979, 0]
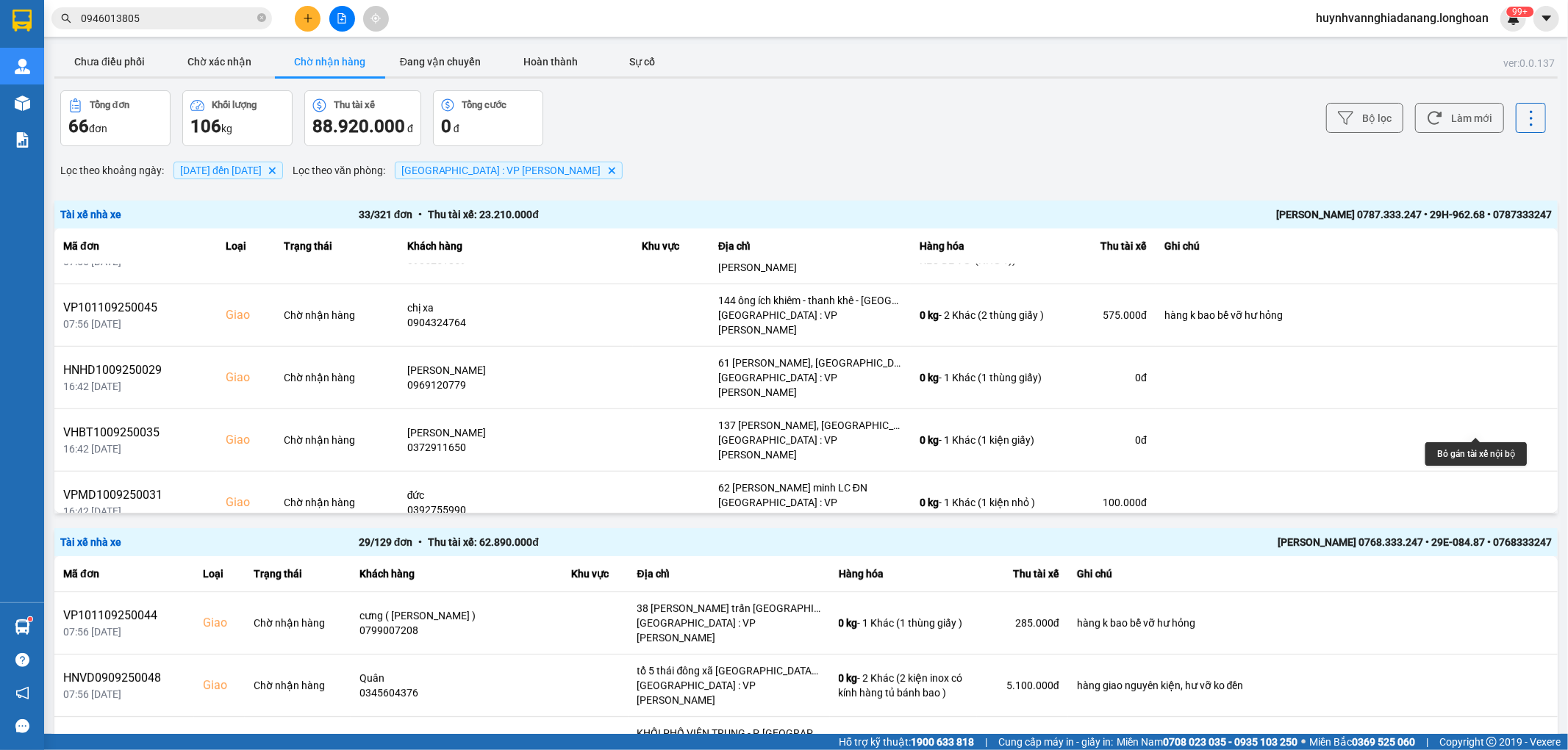
click at [1495, 685] on icon at bounding box center [1500, 689] width 10 height 10
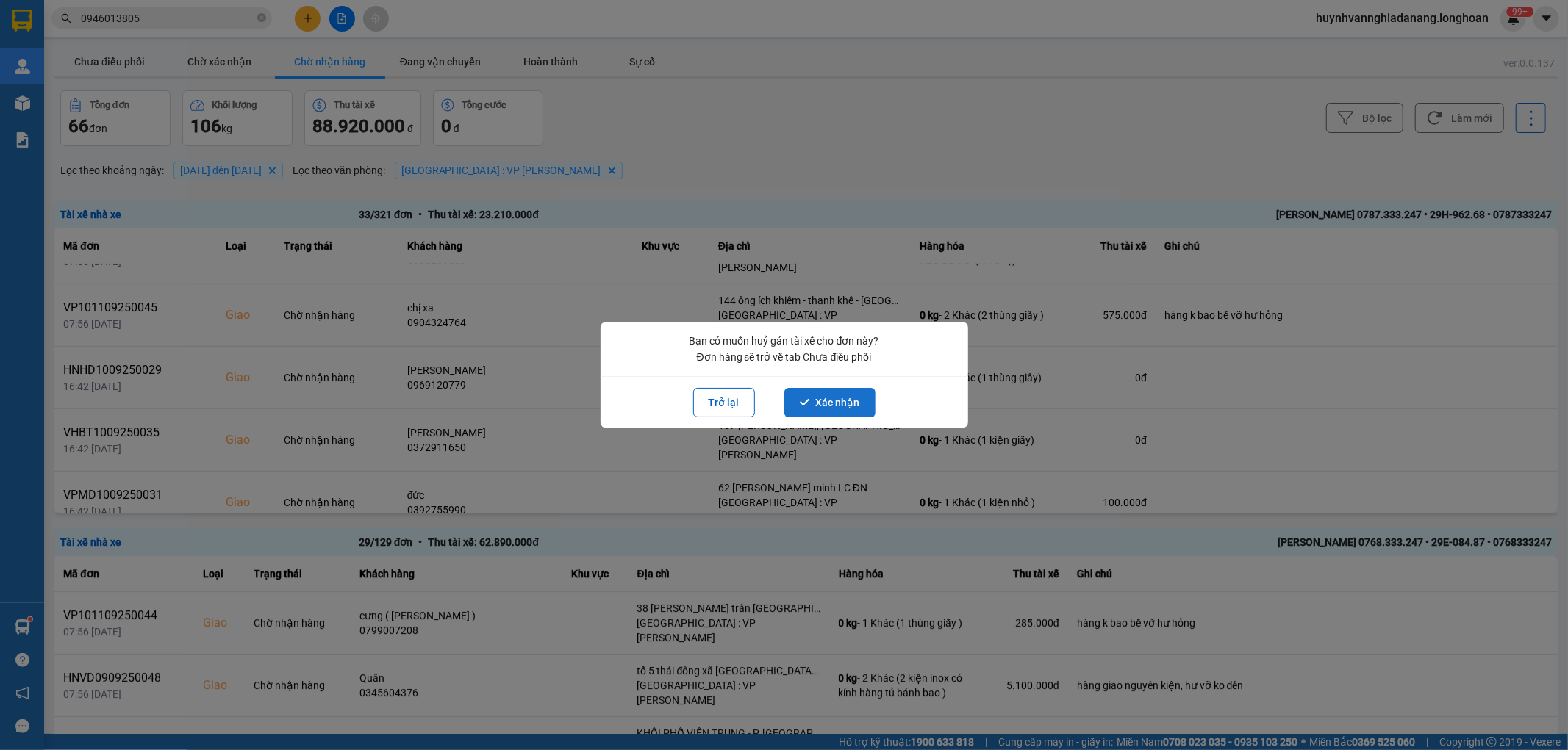
click at [835, 407] on button "Xác nhận" at bounding box center [830, 403] width 91 height 30
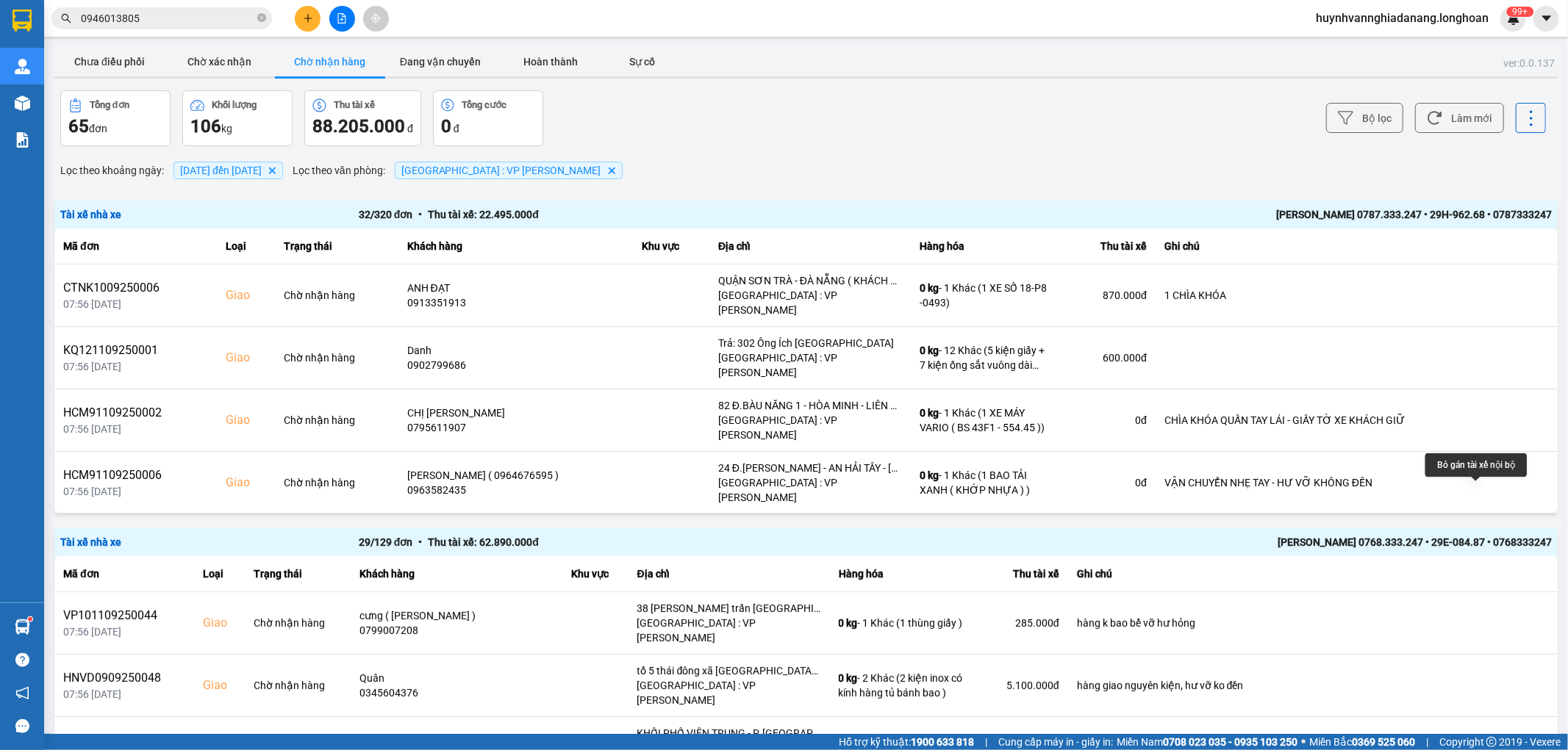
click at [1495, 540] on icon at bounding box center [1500, 545] width 10 height 10
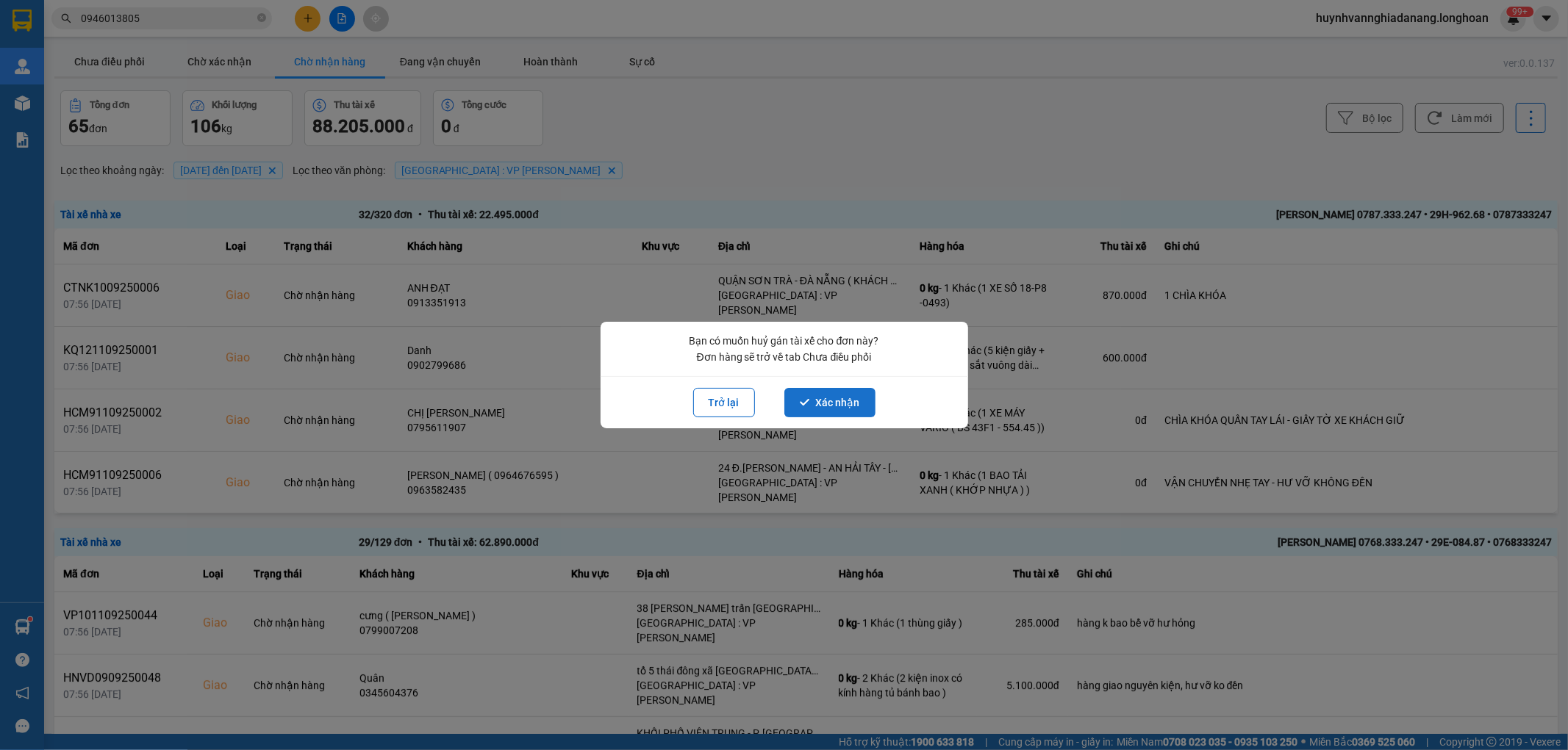
click at [836, 407] on button "Xác nhận" at bounding box center [830, 403] width 91 height 30
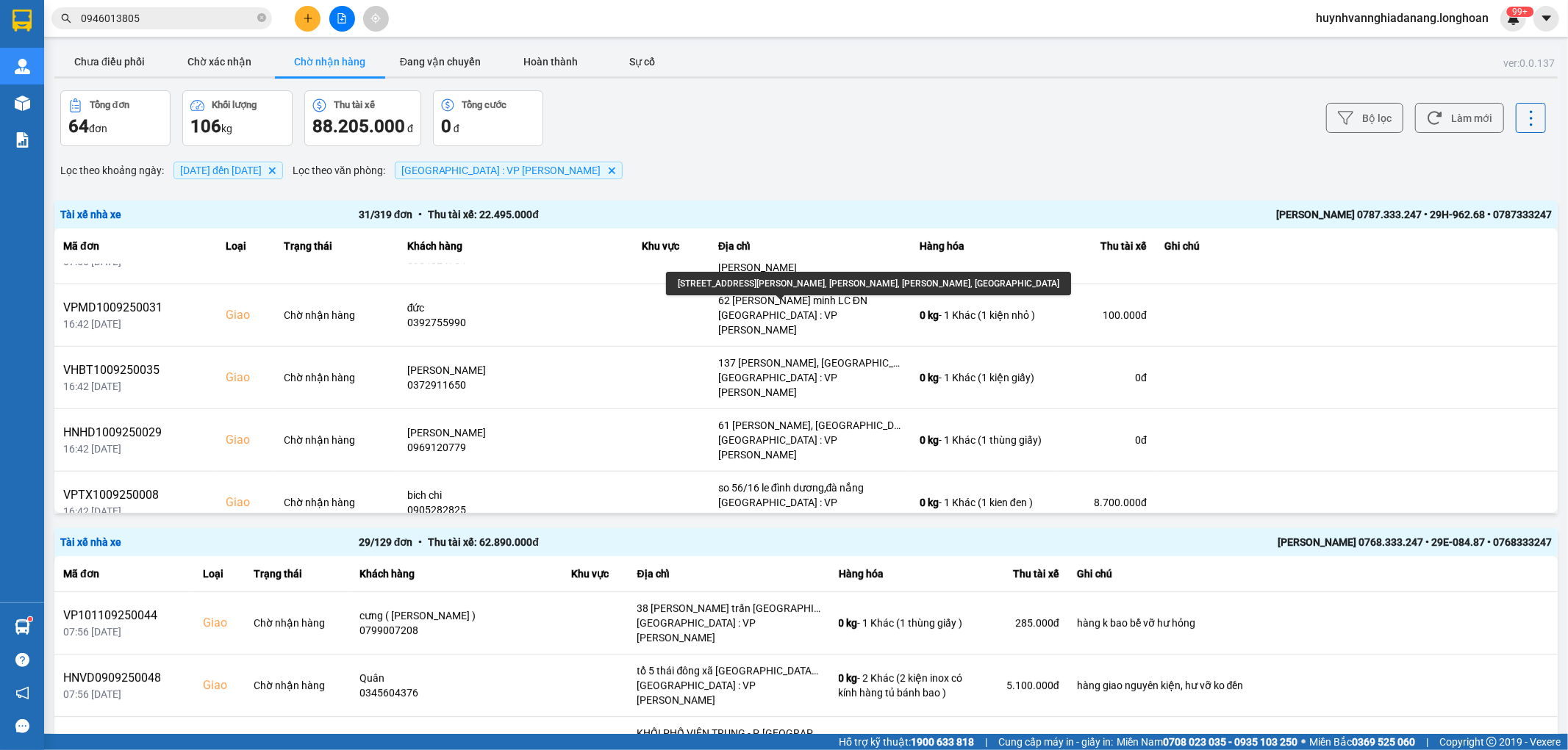
scroll to position [1061, 0]
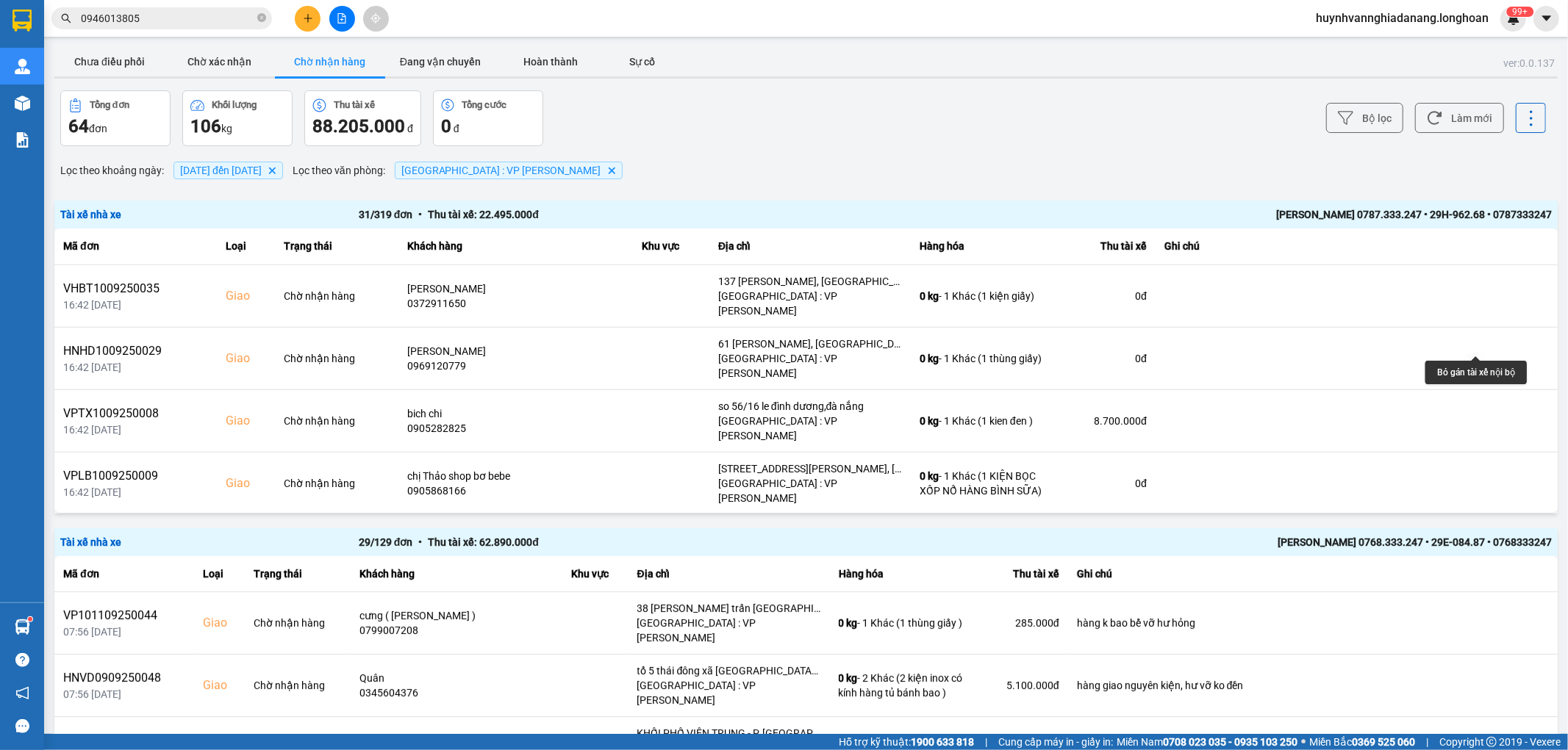
click at [1495, 603] on icon at bounding box center [1500, 608] width 10 height 10
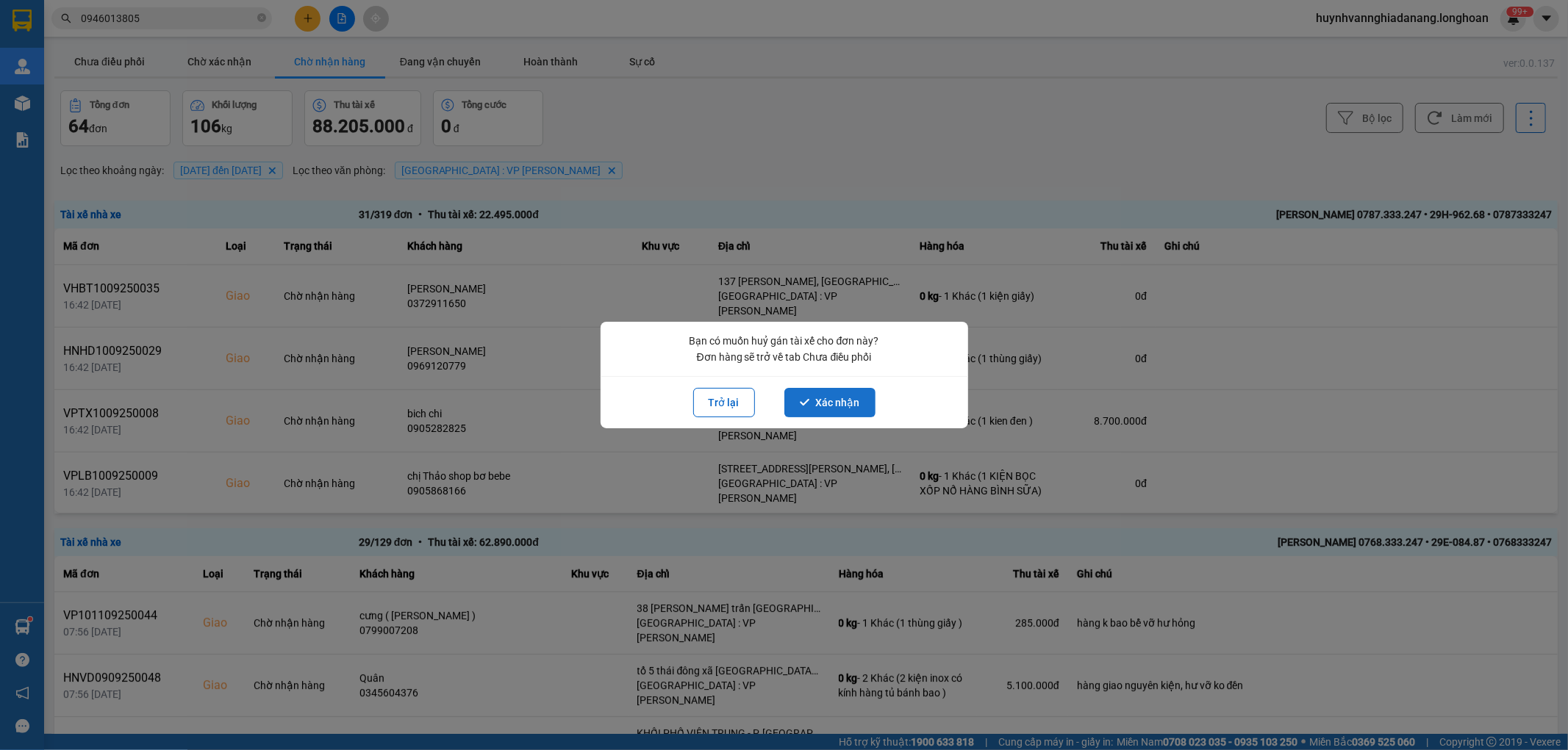
click at [831, 402] on button "Xác nhận" at bounding box center [830, 403] width 91 height 30
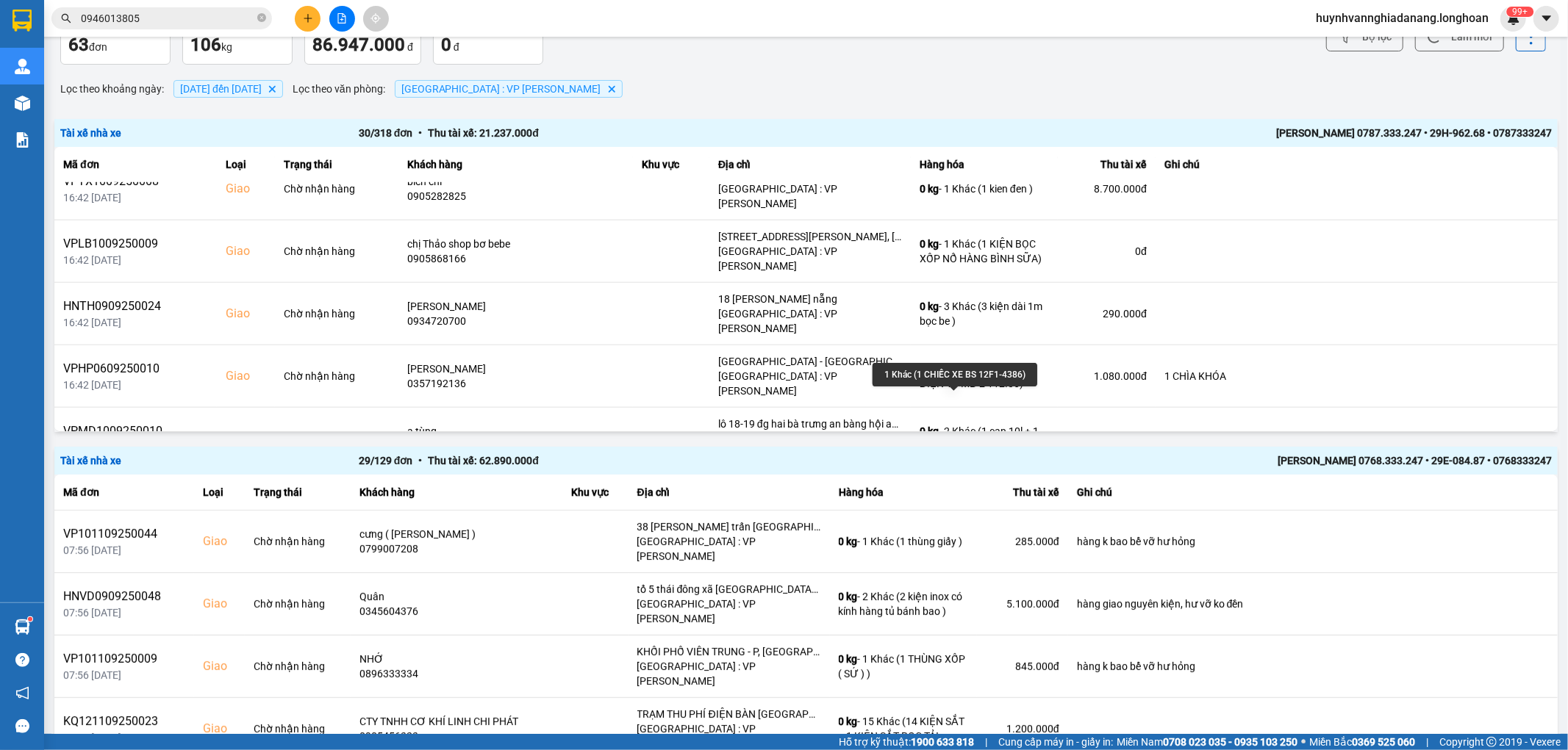
scroll to position [0, 0]
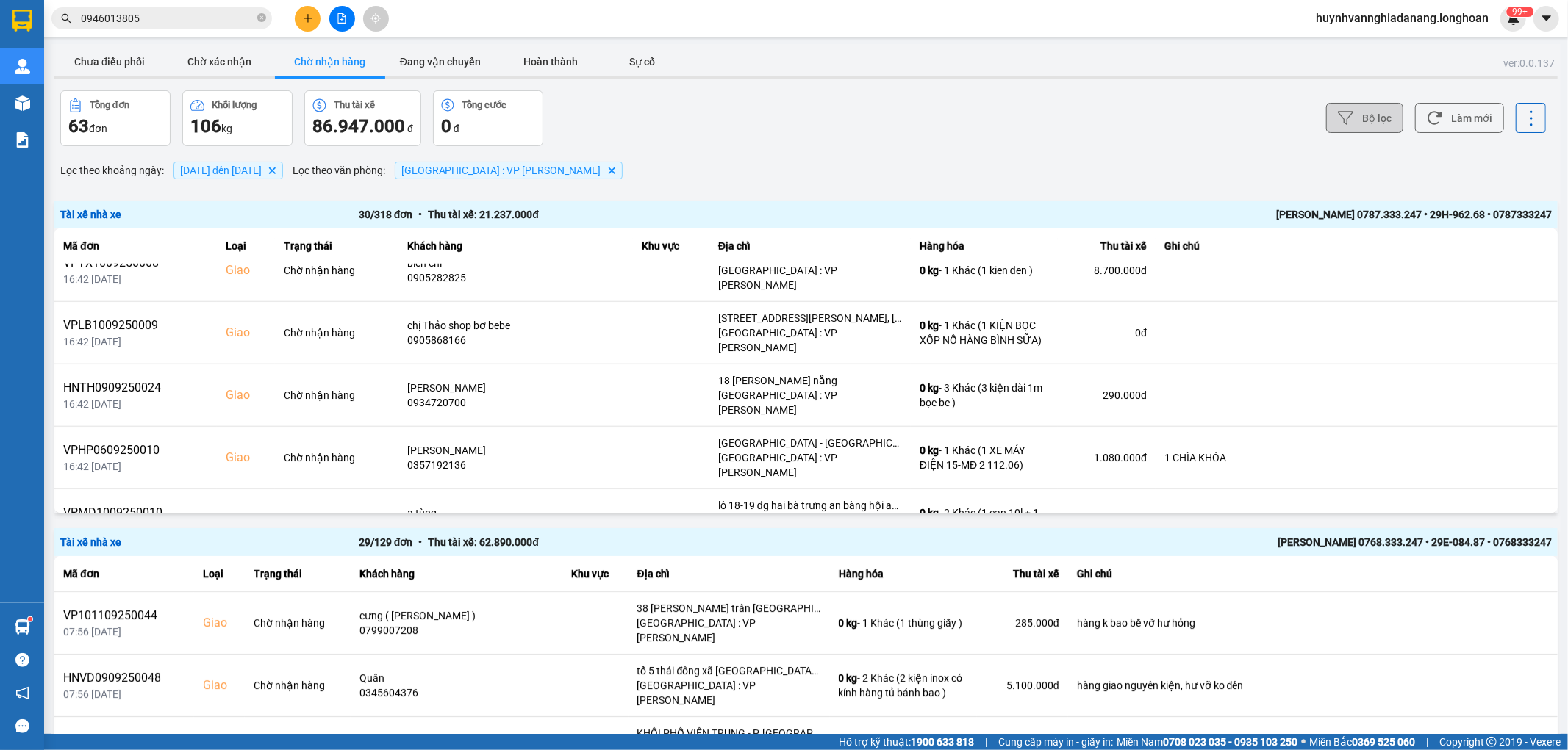
click at [1338, 111] on icon at bounding box center [1345, 117] width 15 height 15
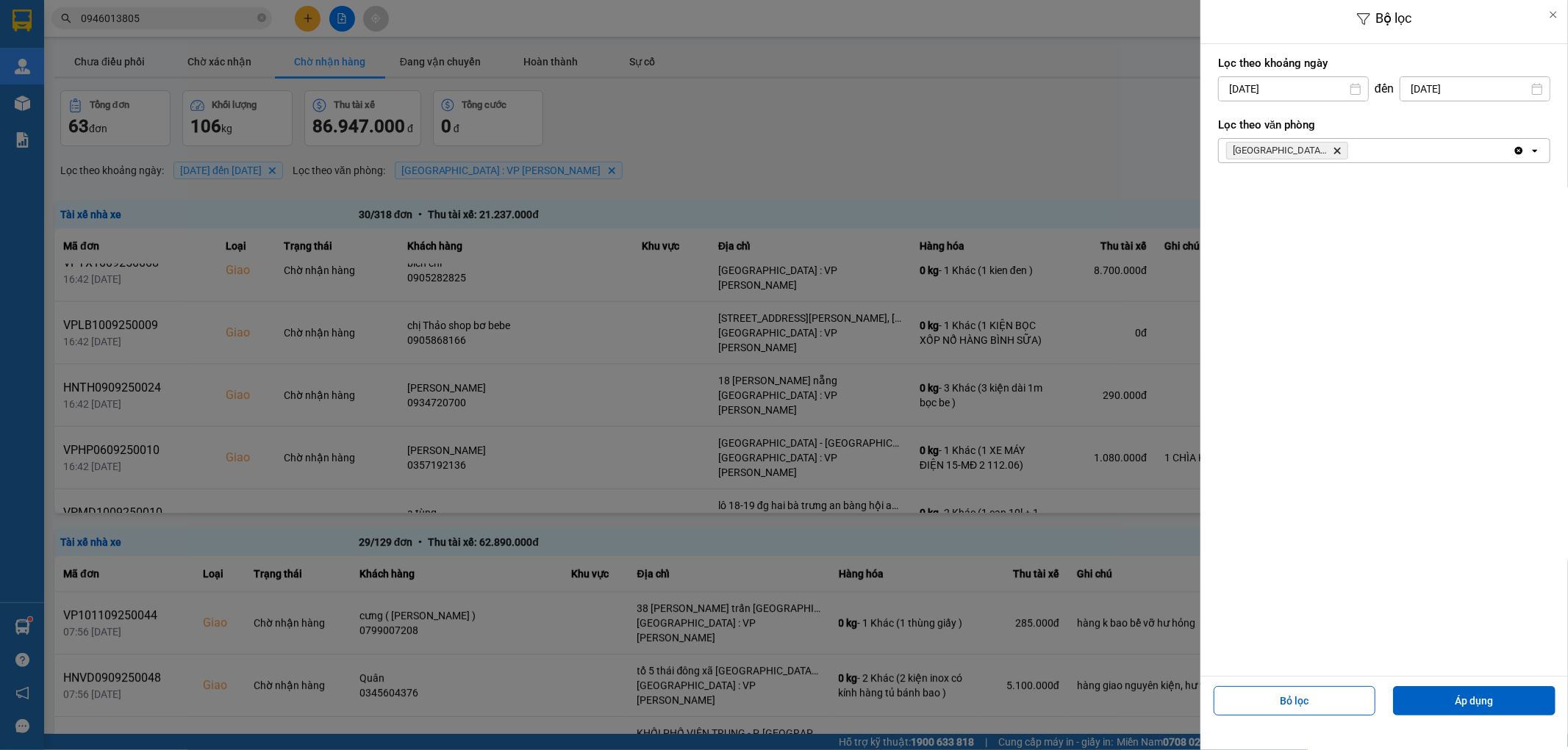
click at [1057, 85] on div at bounding box center [784, 375] width 1568 height 750
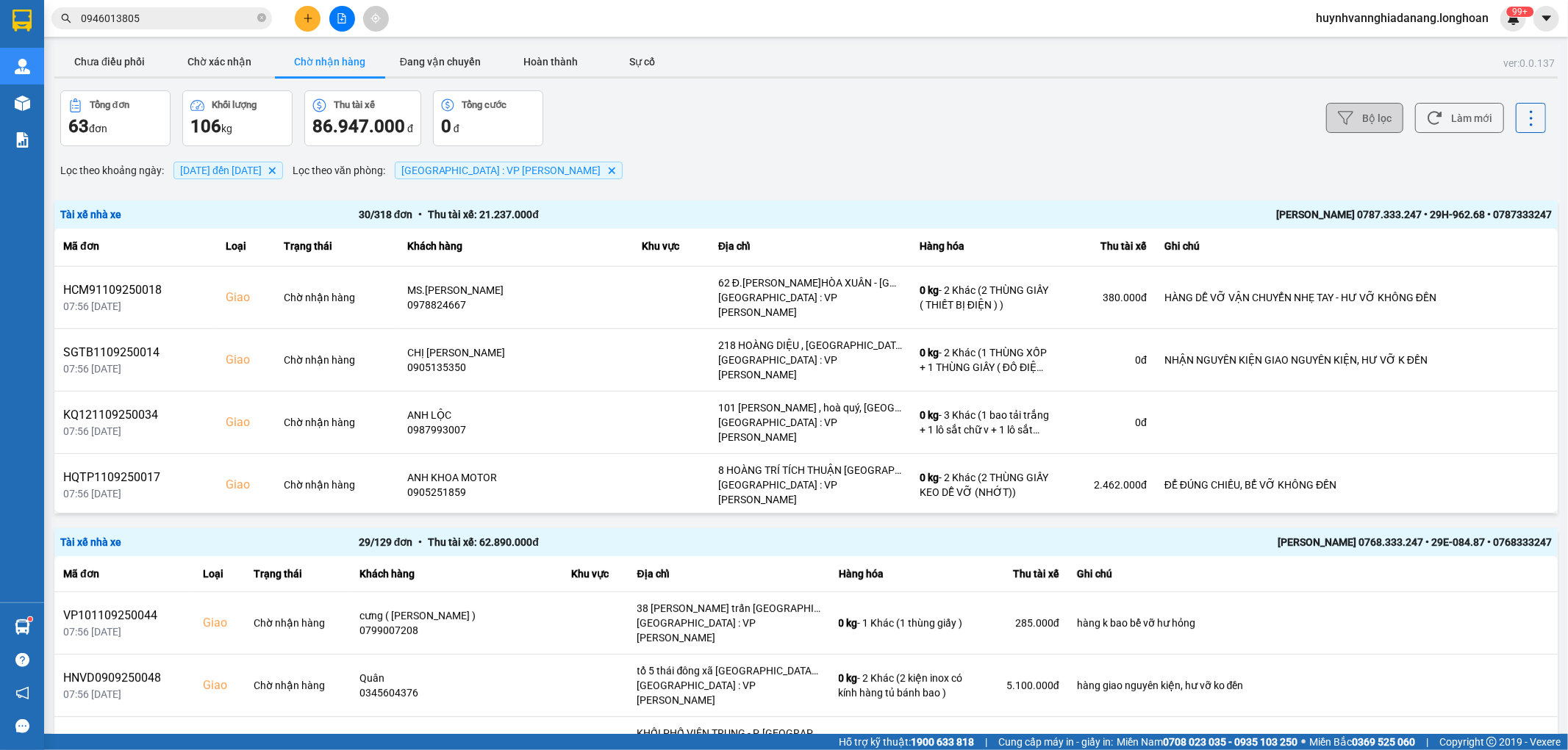
scroll to position [702, 0]
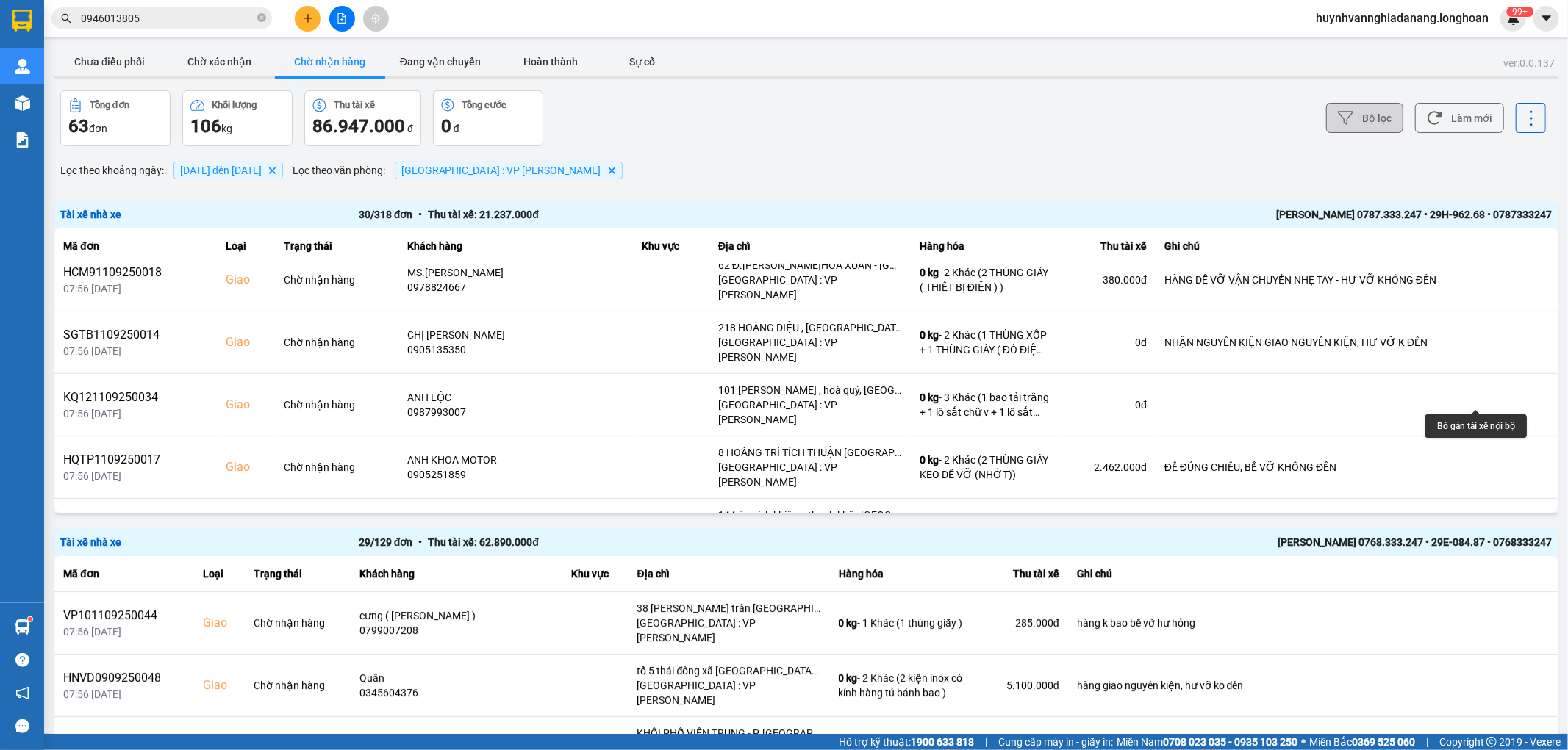
click at [1495, 588] on icon at bounding box center [1500, 592] width 10 height 8
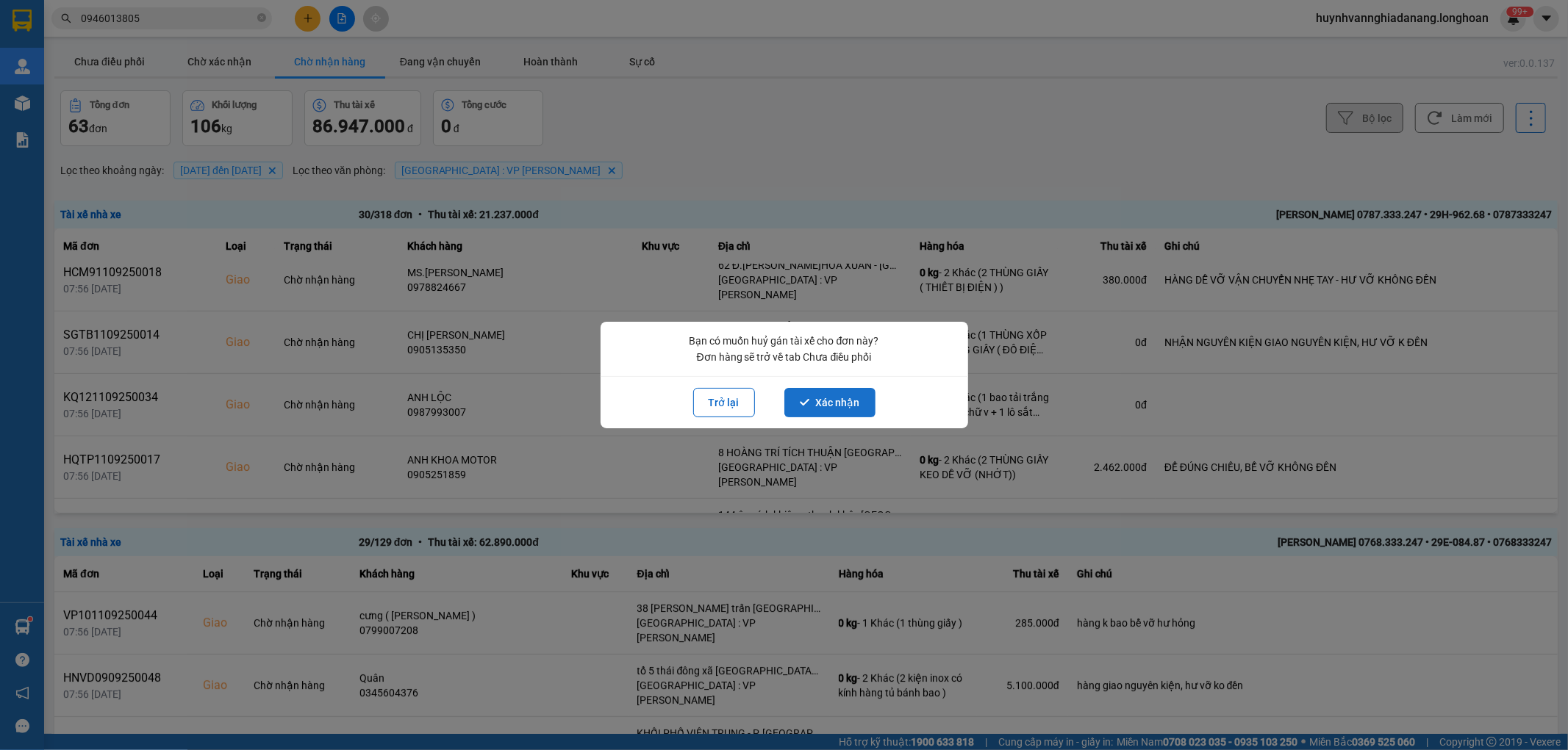
click at [846, 400] on button "Xác nhận" at bounding box center [830, 403] width 91 height 30
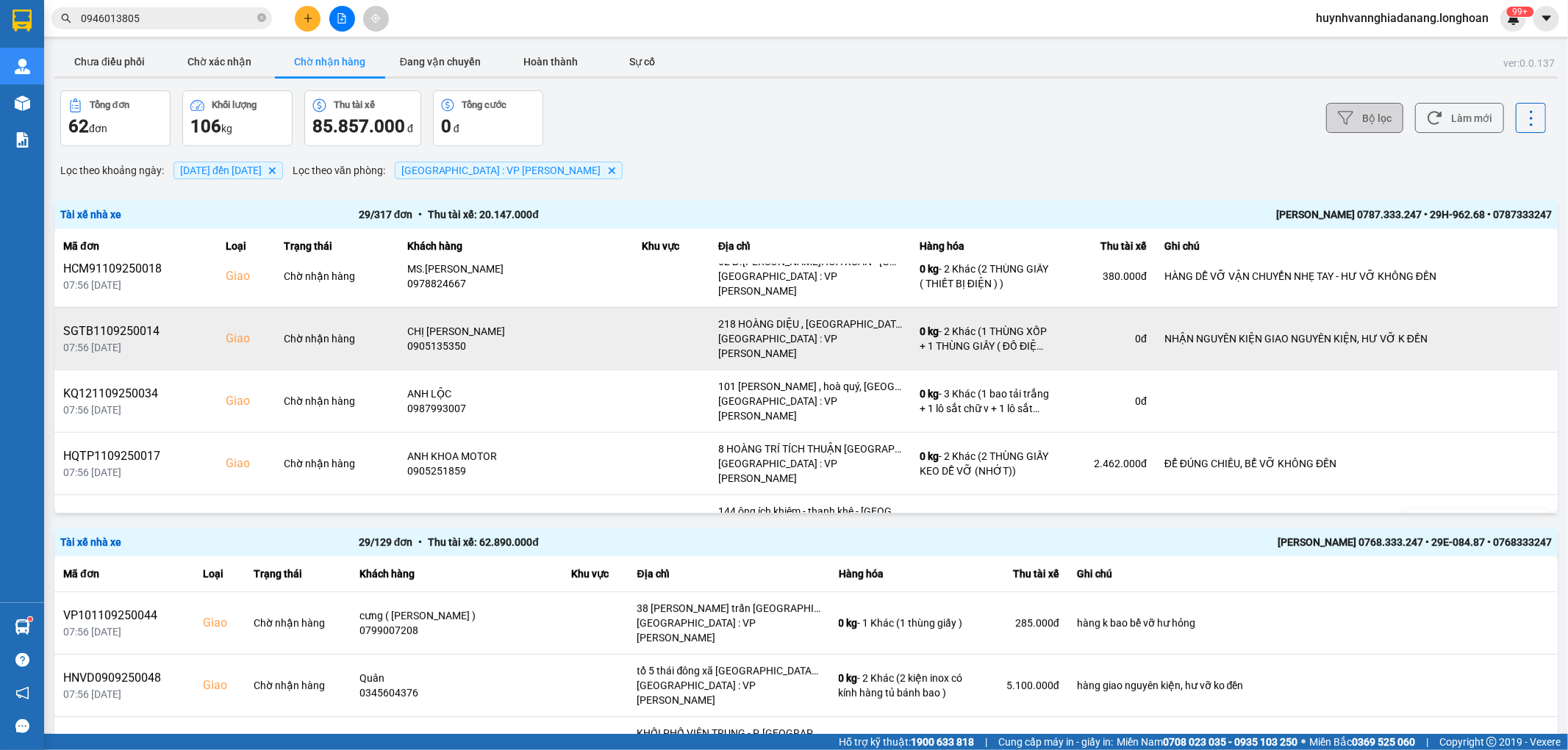
scroll to position [735, 0]
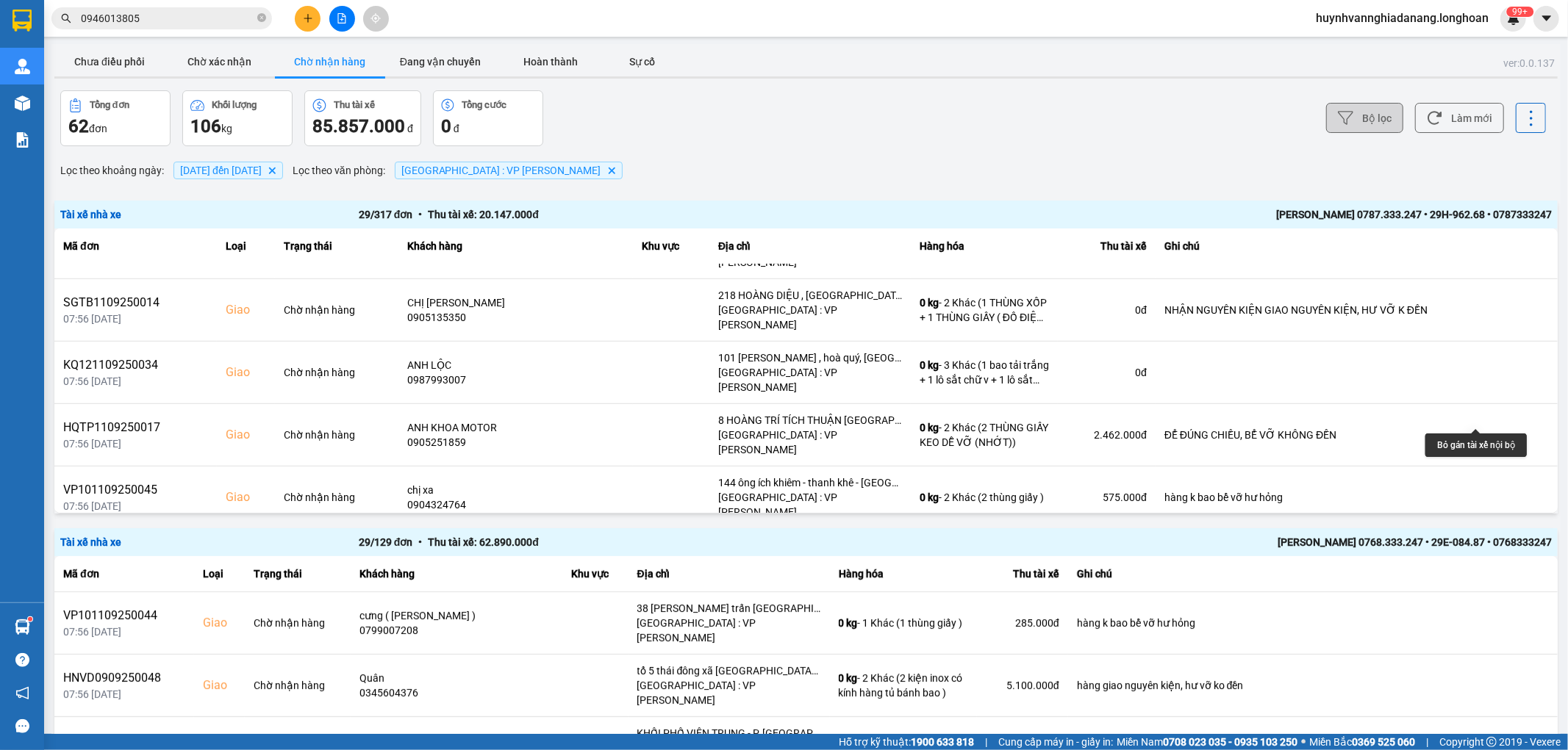
click at [1495, 617] on icon at bounding box center [1500, 622] width 10 height 10
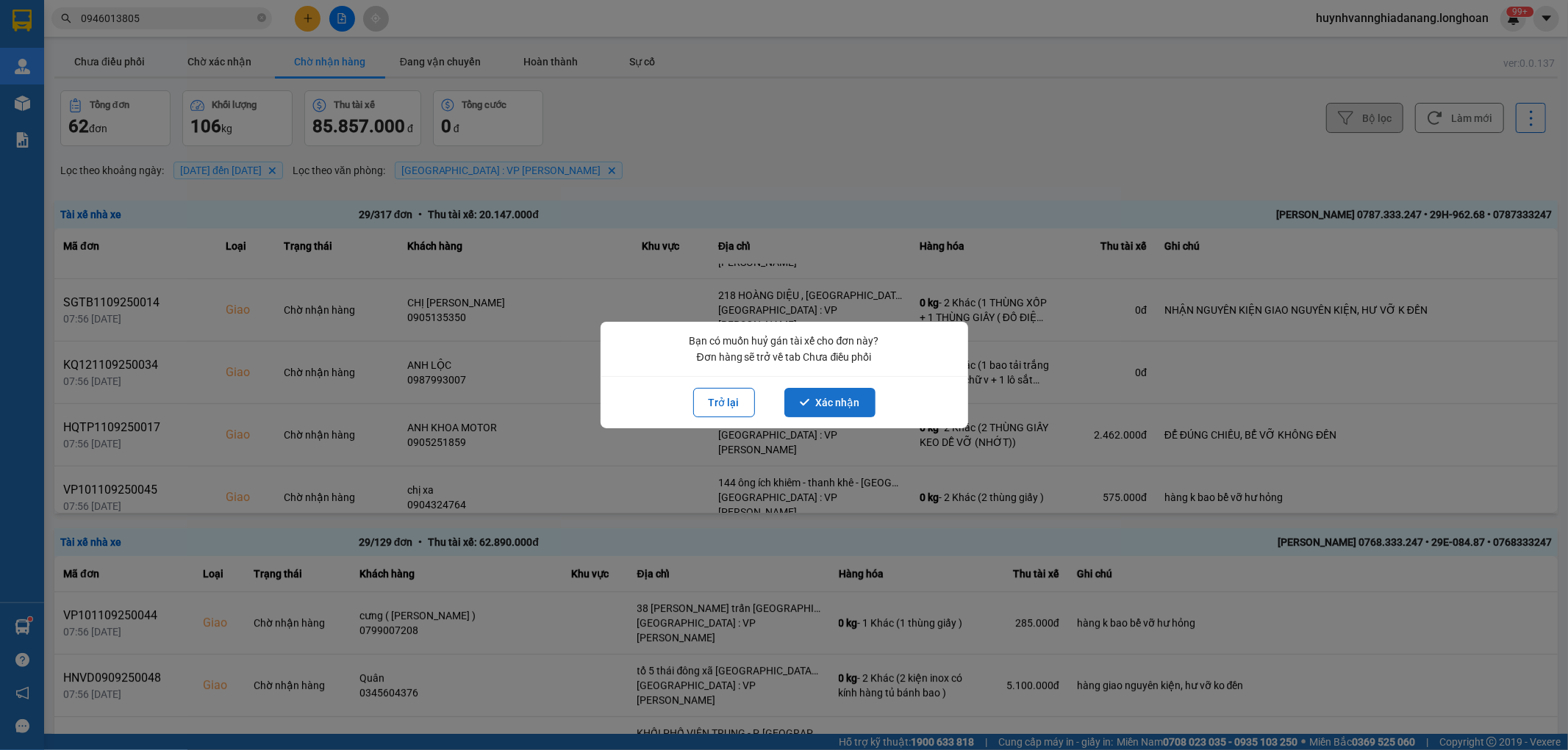
click at [827, 399] on button "Xác nhận" at bounding box center [830, 403] width 91 height 30
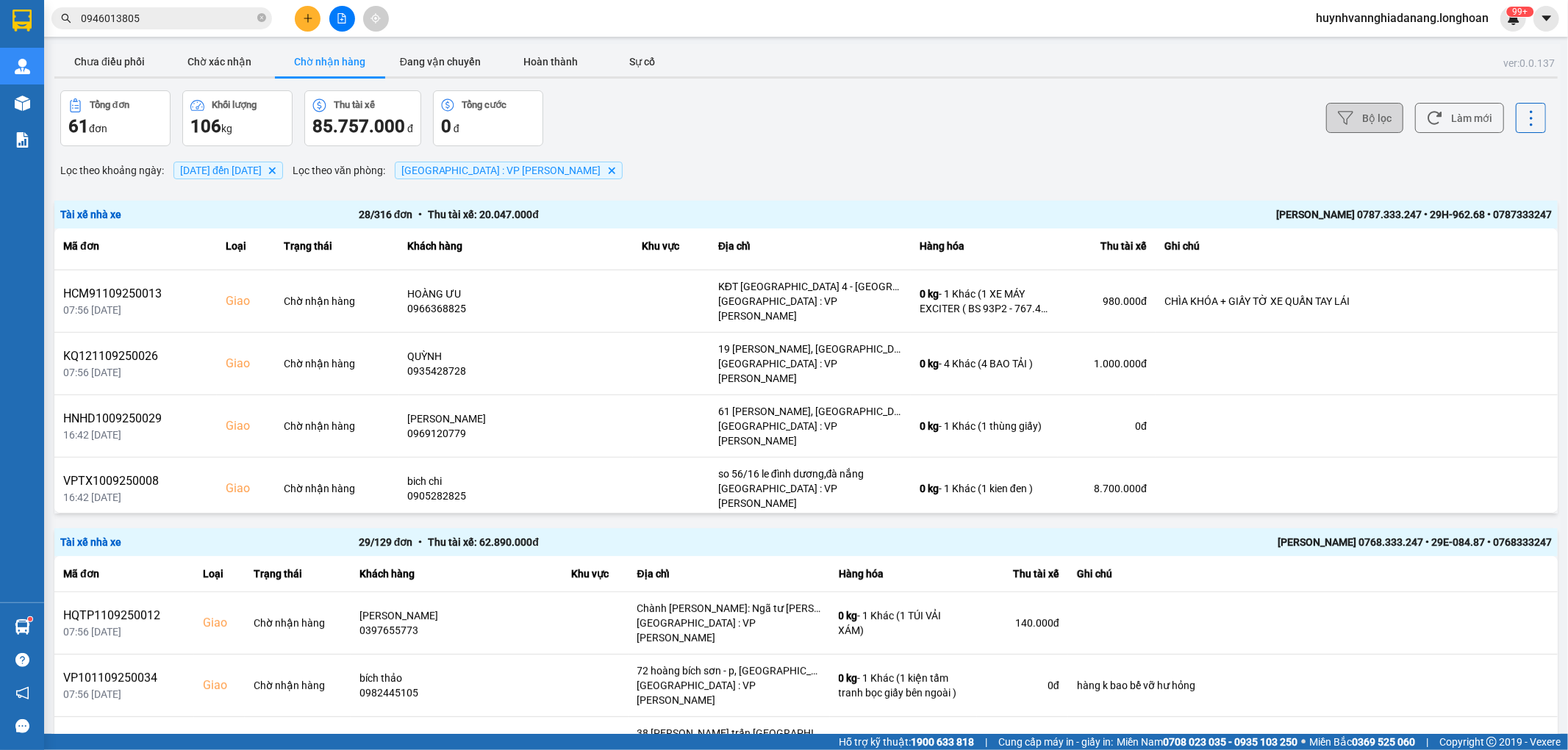
scroll to position [898, 0]
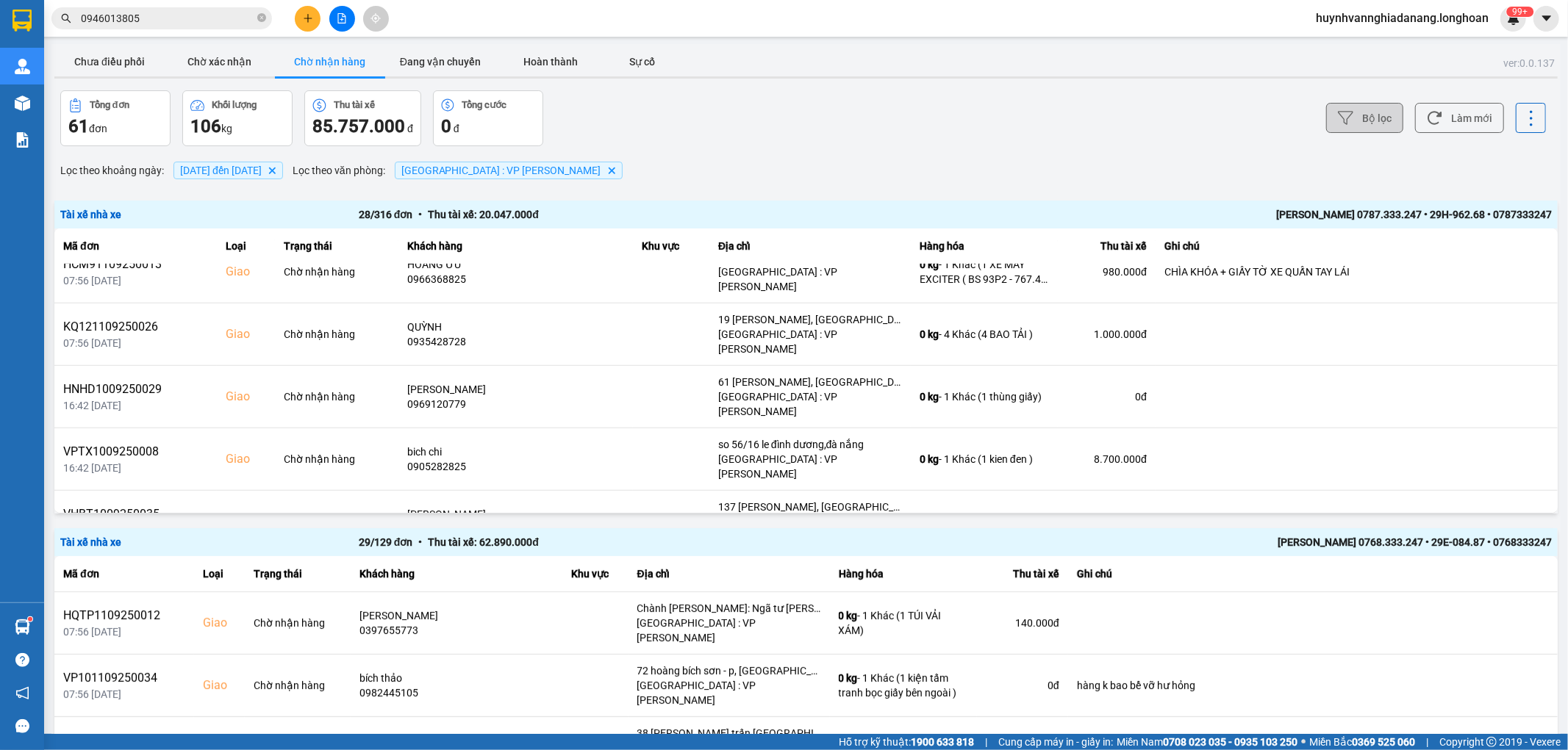
click at [1495, 641] on icon at bounding box center [1500, 646] width 10 height 10
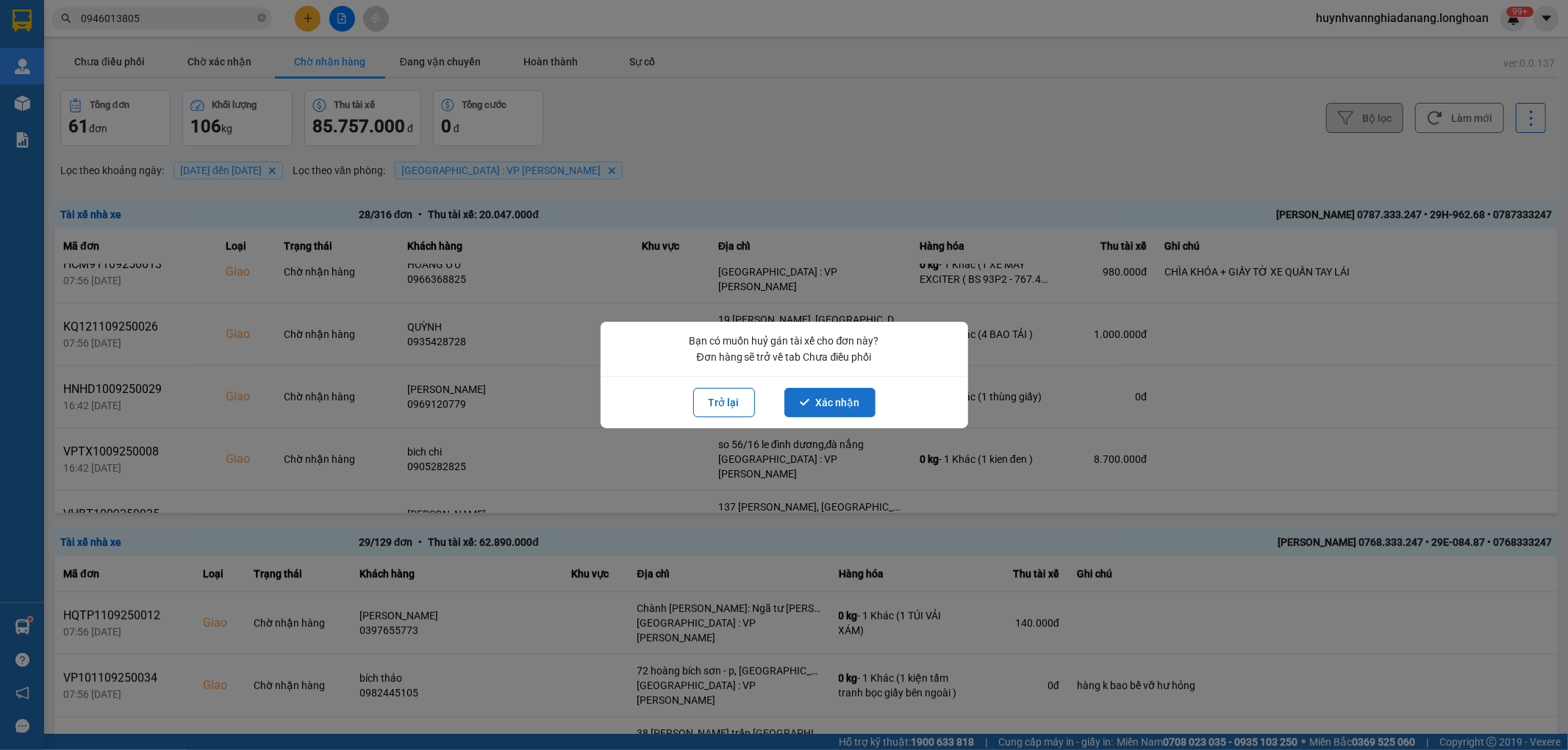
click at [850, 401] on button "Xác nhận" at bounding box center [830, 403] width 91 height 30
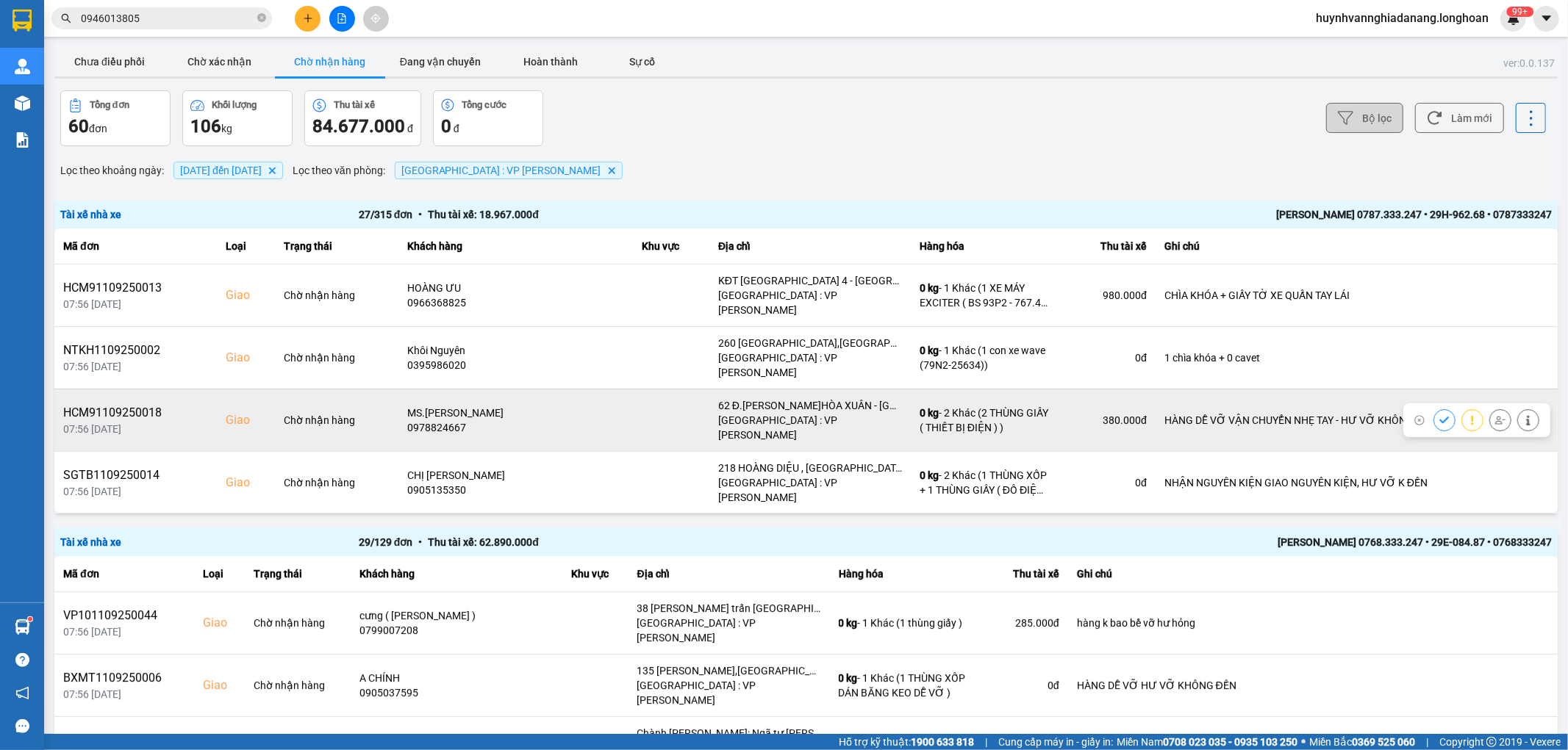
click at [1495, 416] on icon at bounding box center [1500, 420] width 10 height 8
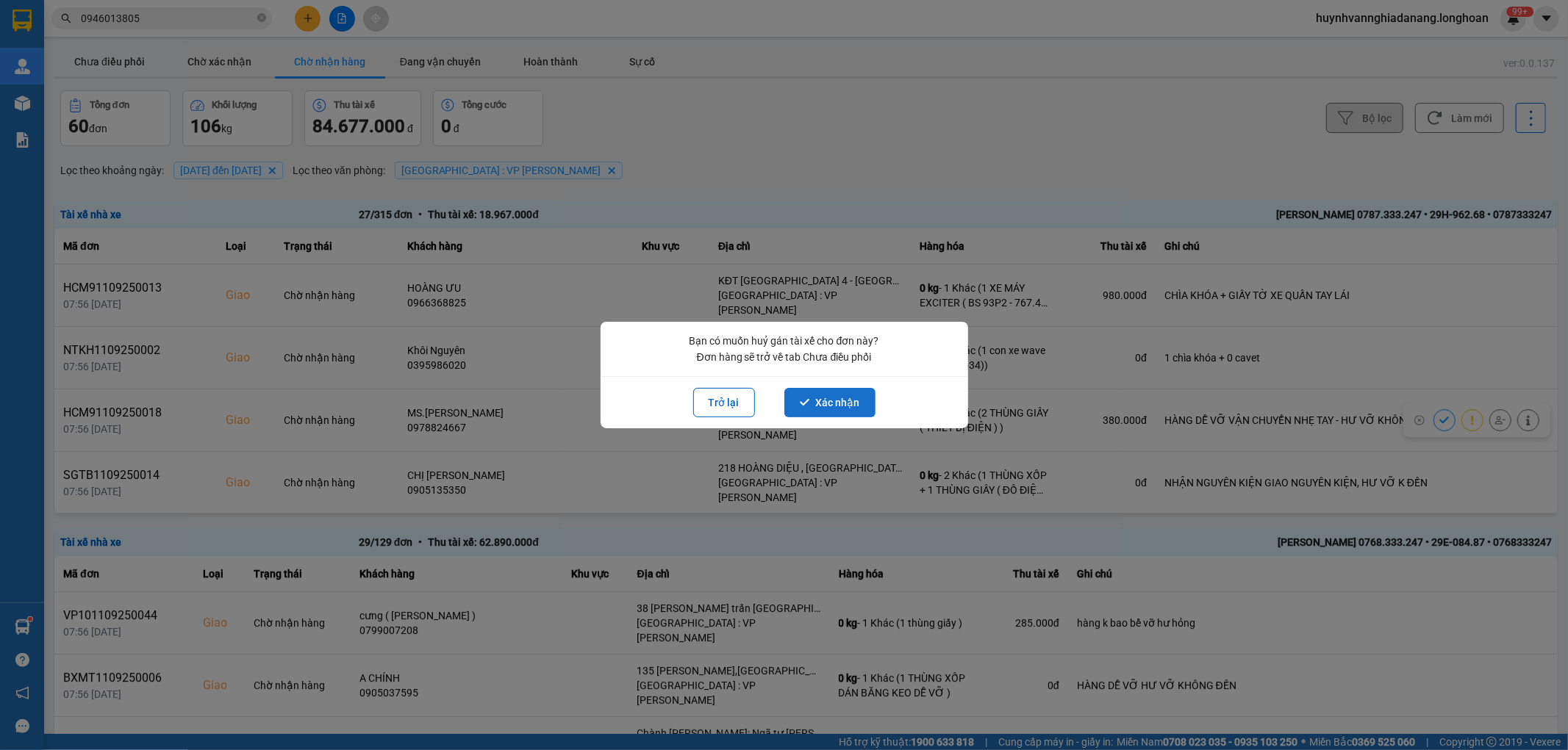
click at [849, 400] on button "Xác nhận" at bounding box center [830, 403] width 91 height 30
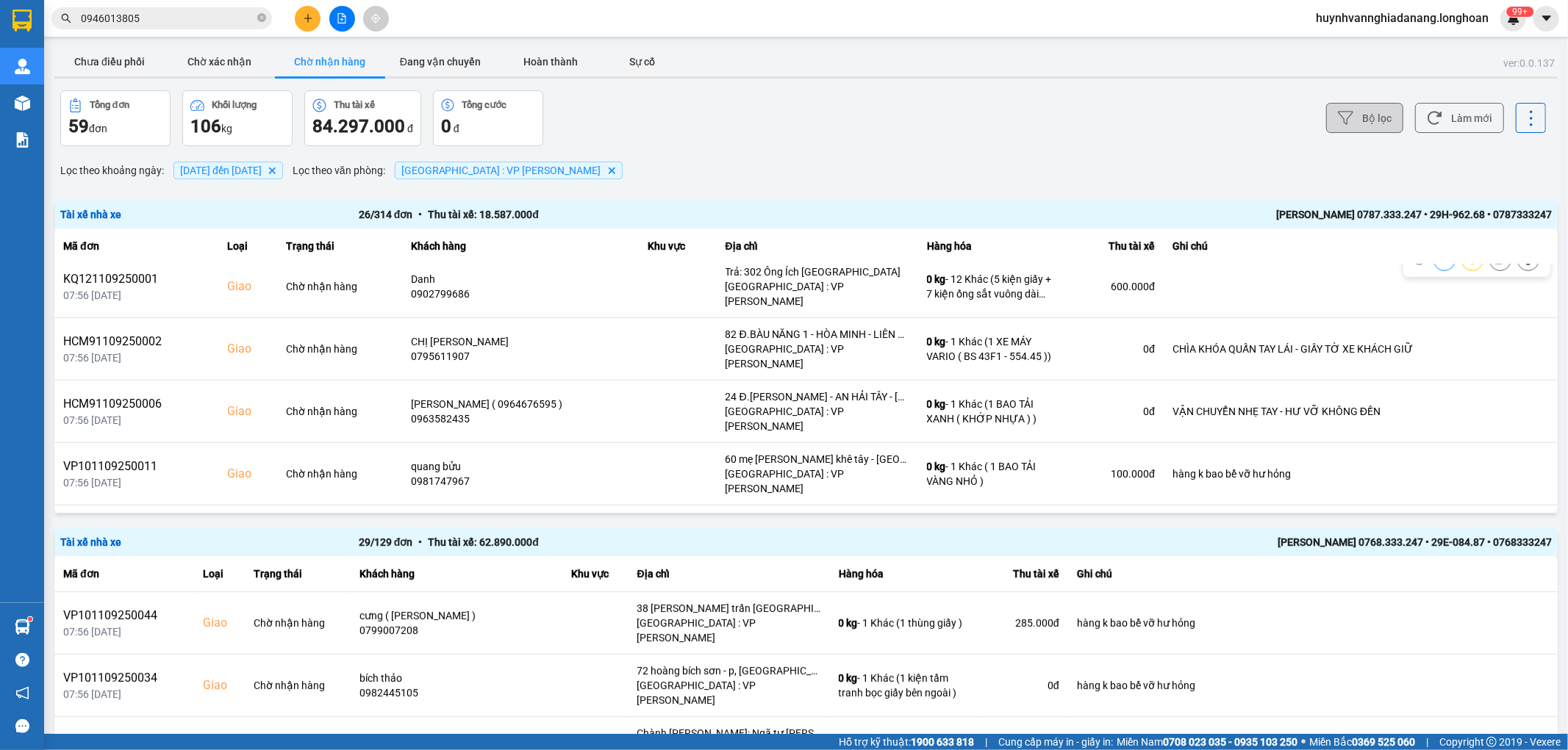
scroll to position [735, 0]
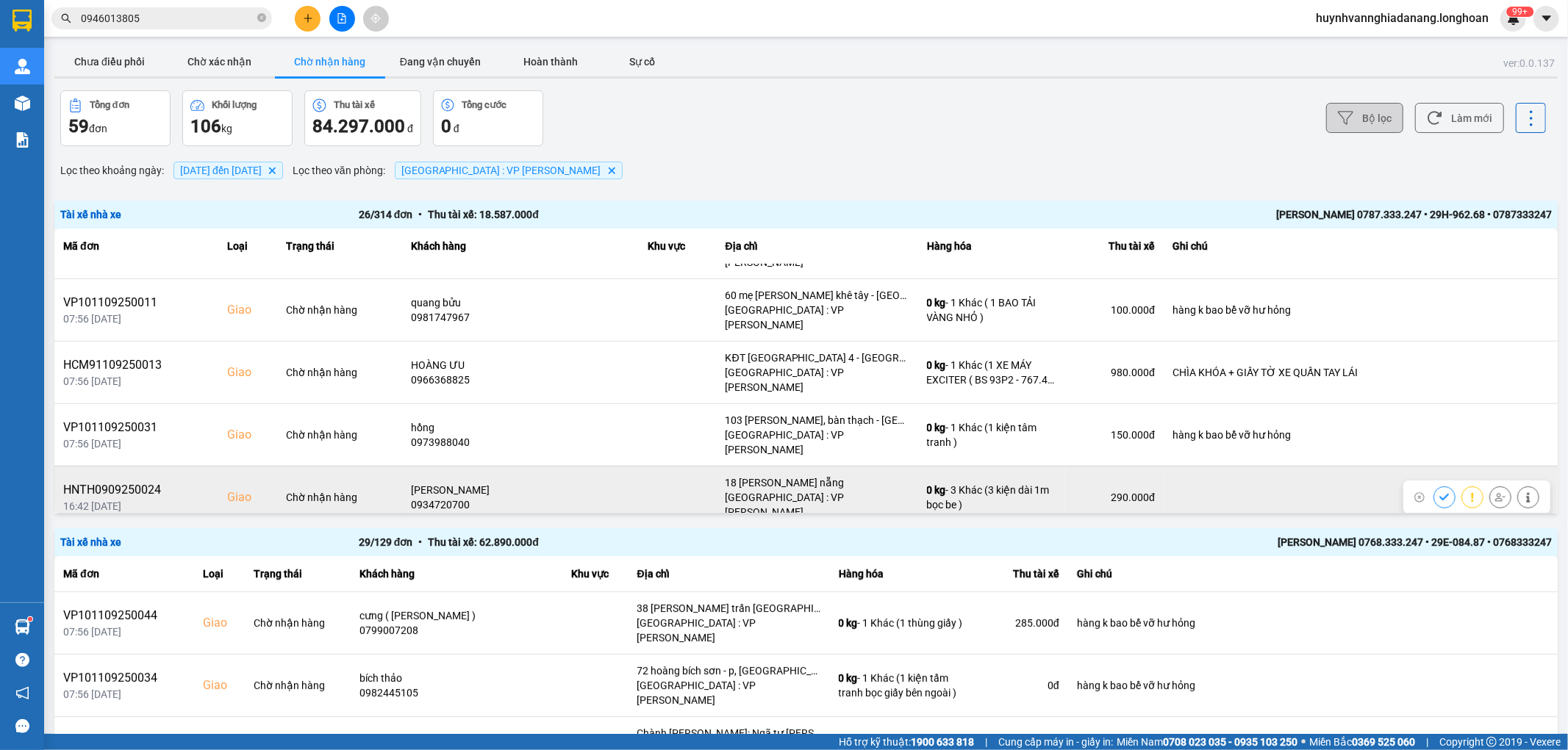
click at [1495, 492] on icon at bounding box center [1500, 497] width 10 height 10
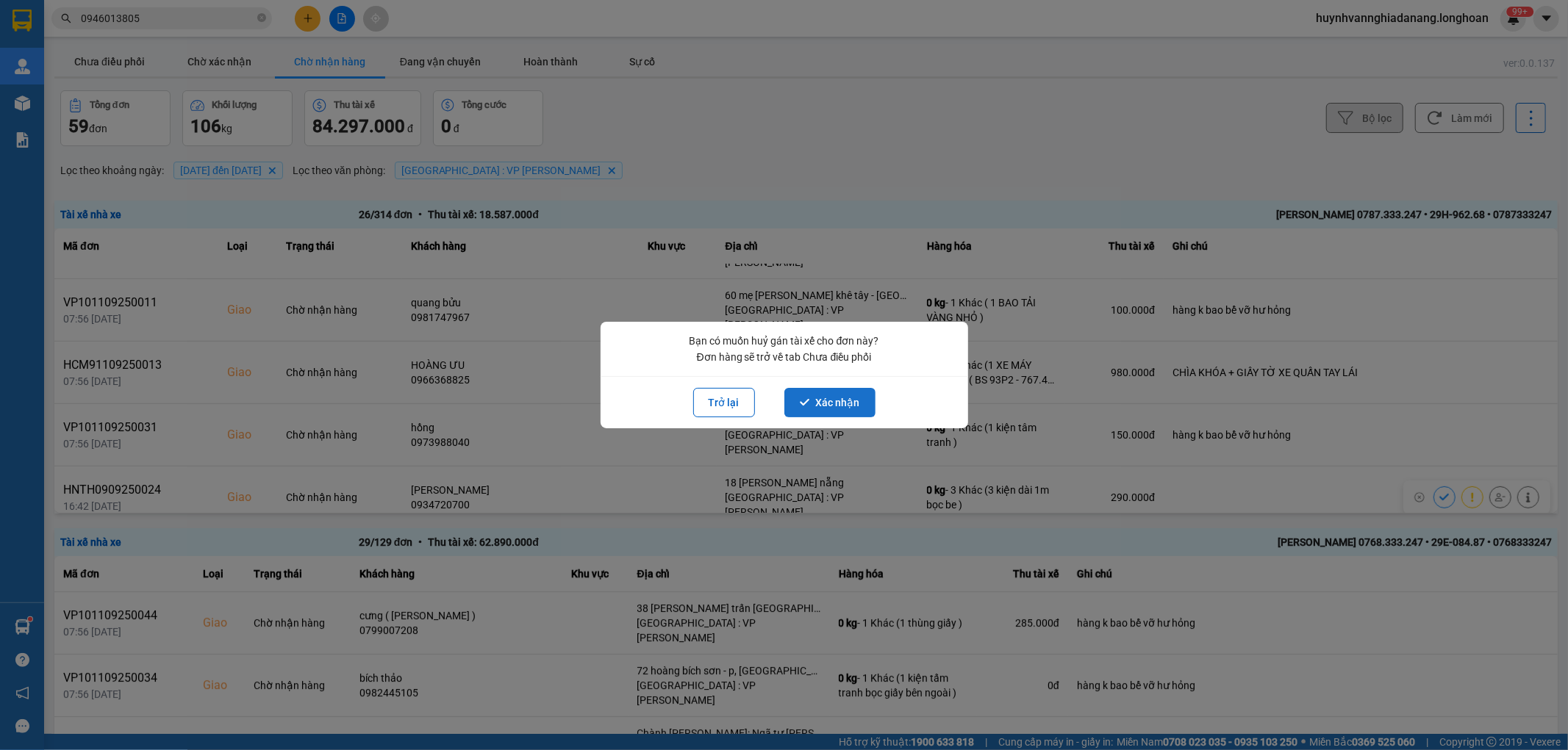
click at [828, 397] on button "Xác nhận" at bounding box center [830, 403] width 91 height 30
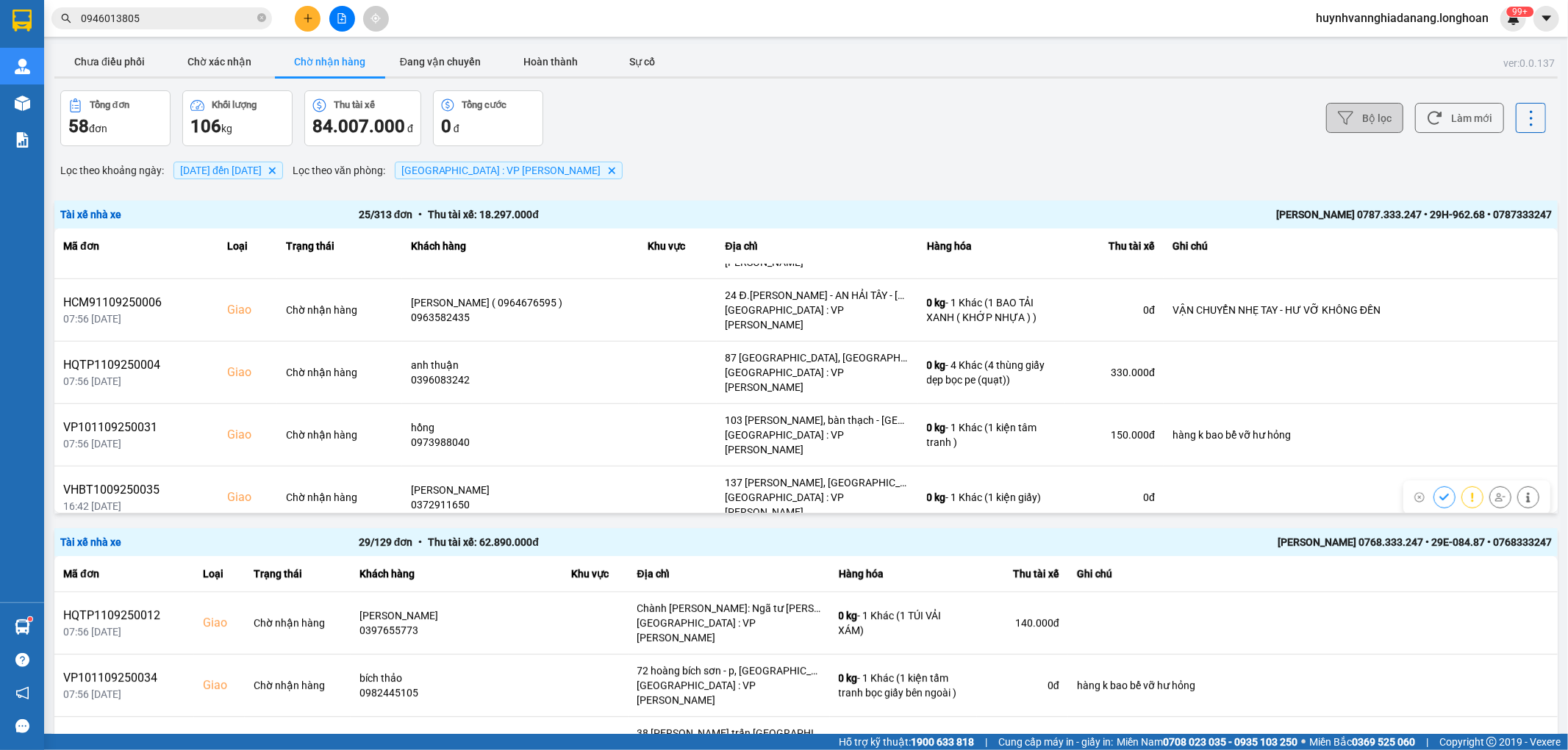
scroll to position [816, 0]
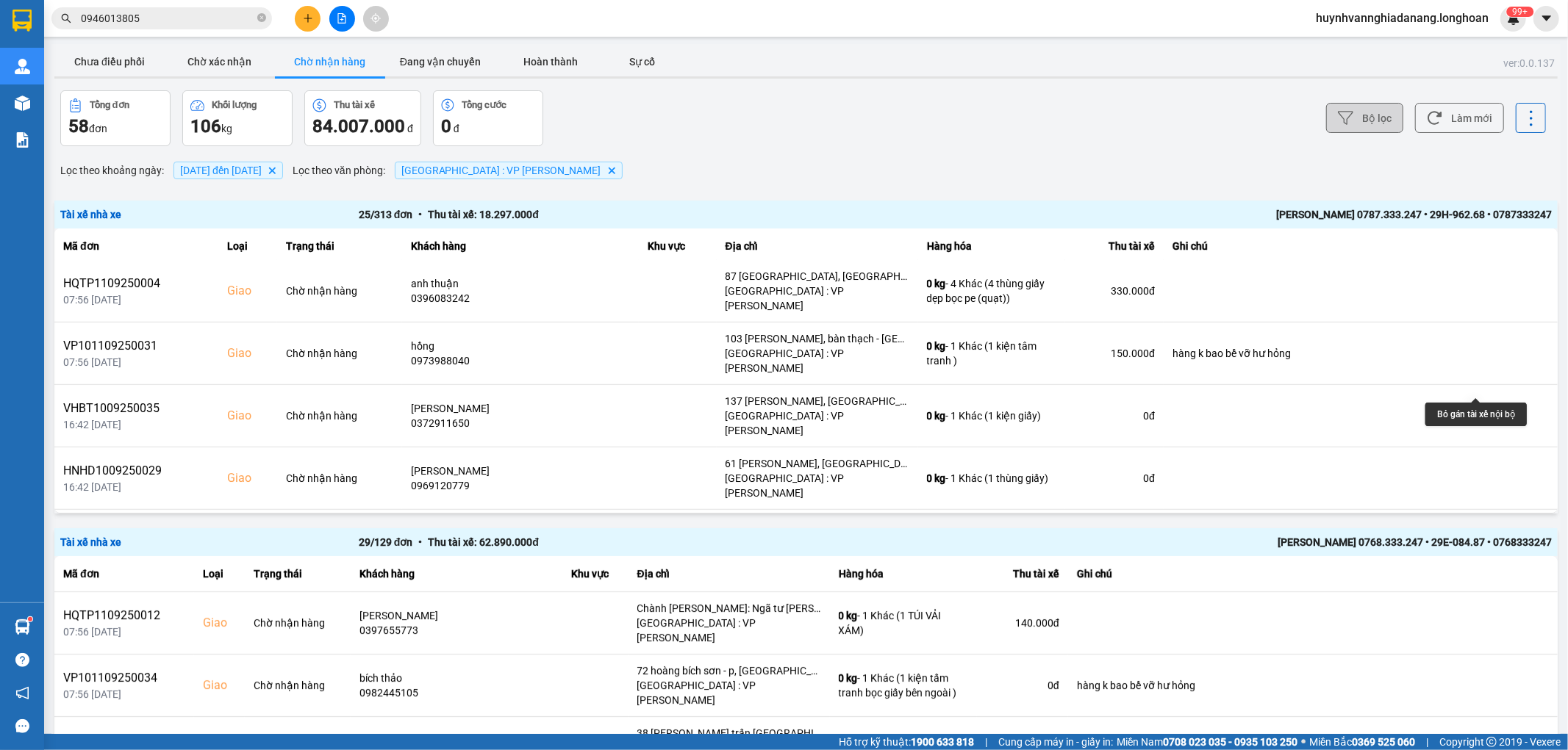
click at [1495, 598] on icon at bounding box center [1500, 603] width 10 height 10
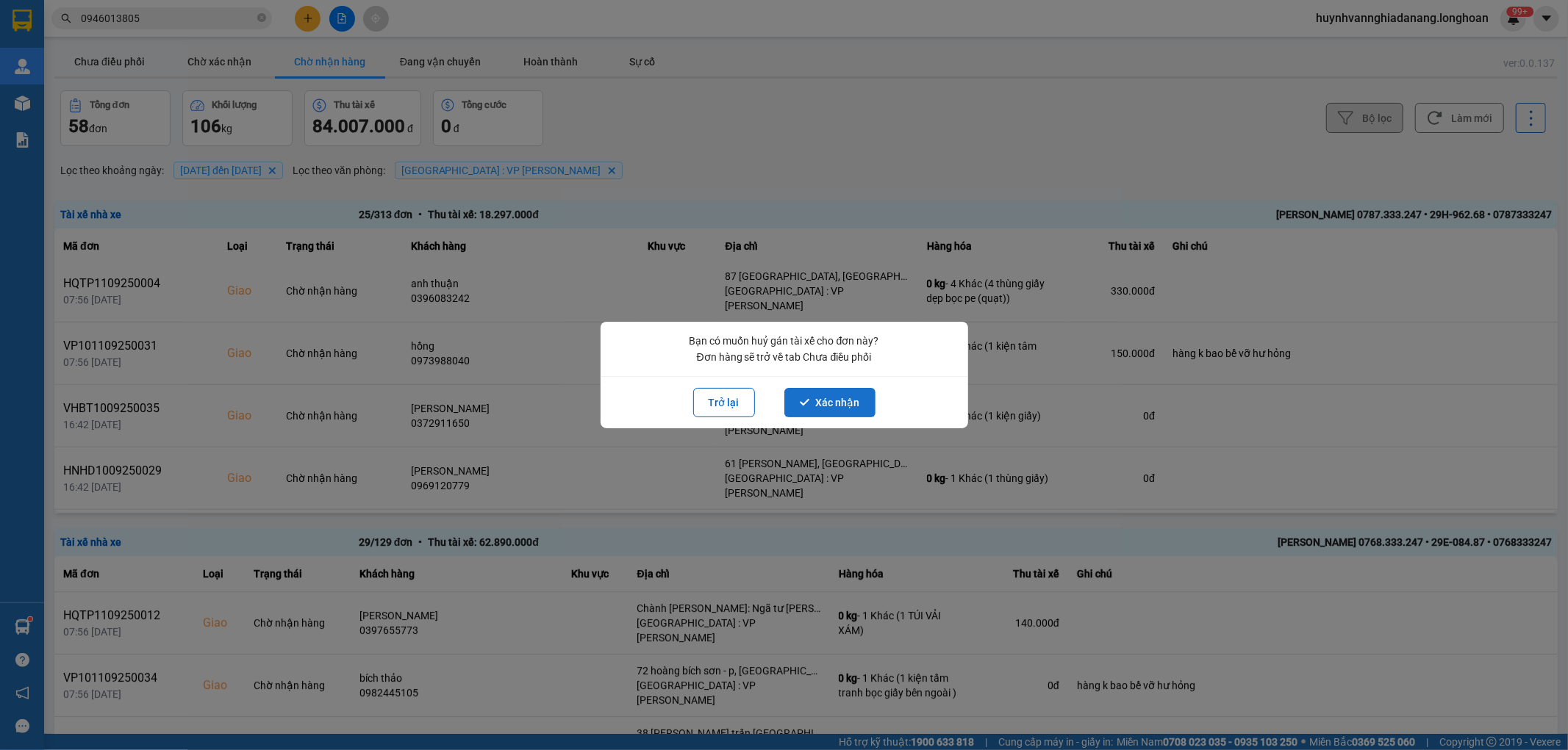
click at [858, 399] on button "Xác nhận" at bounding box center [830, 403] width 91 height 30
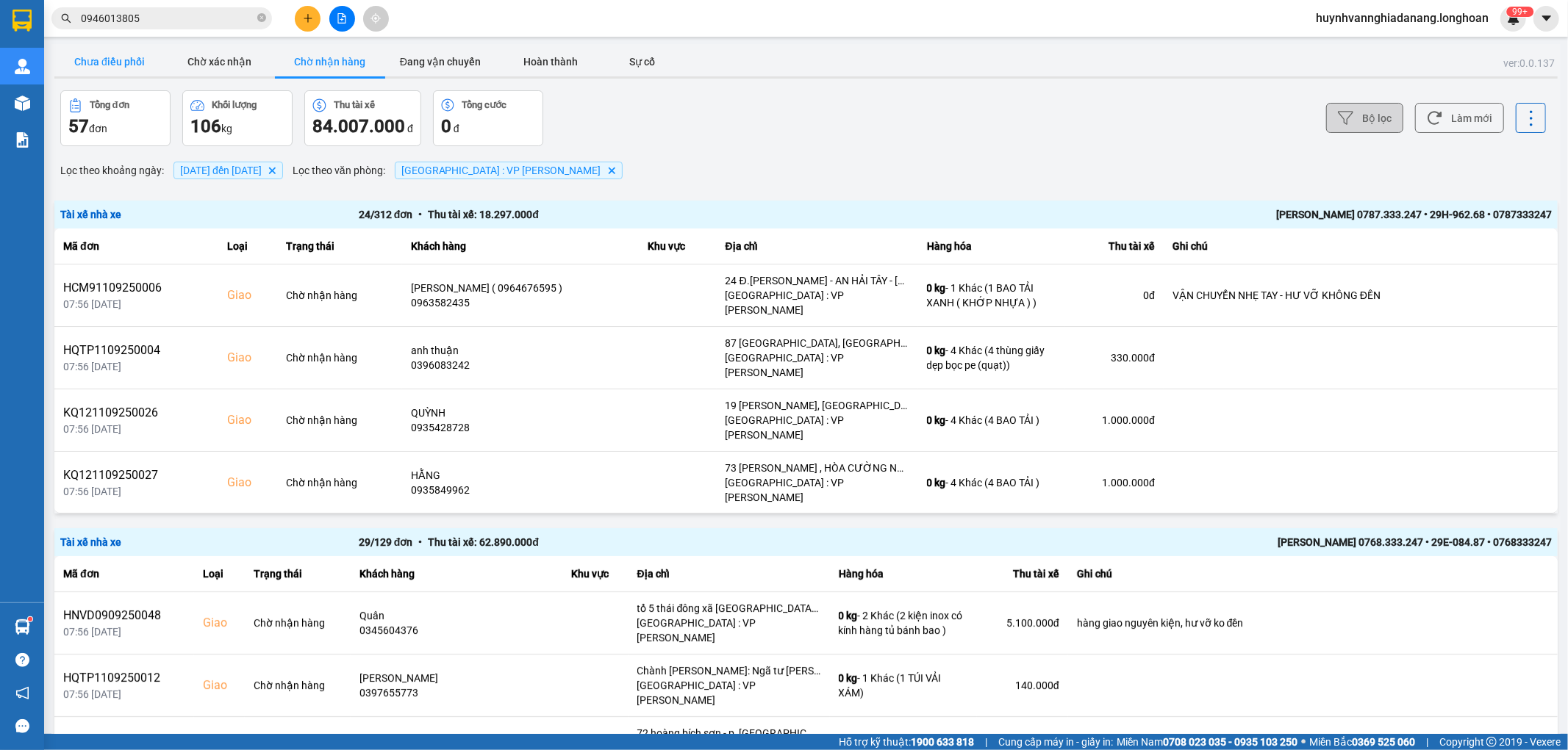
click at [109, 62] on button "Chưa điều phối" at bounding box center [109, 62] width 110 height 30
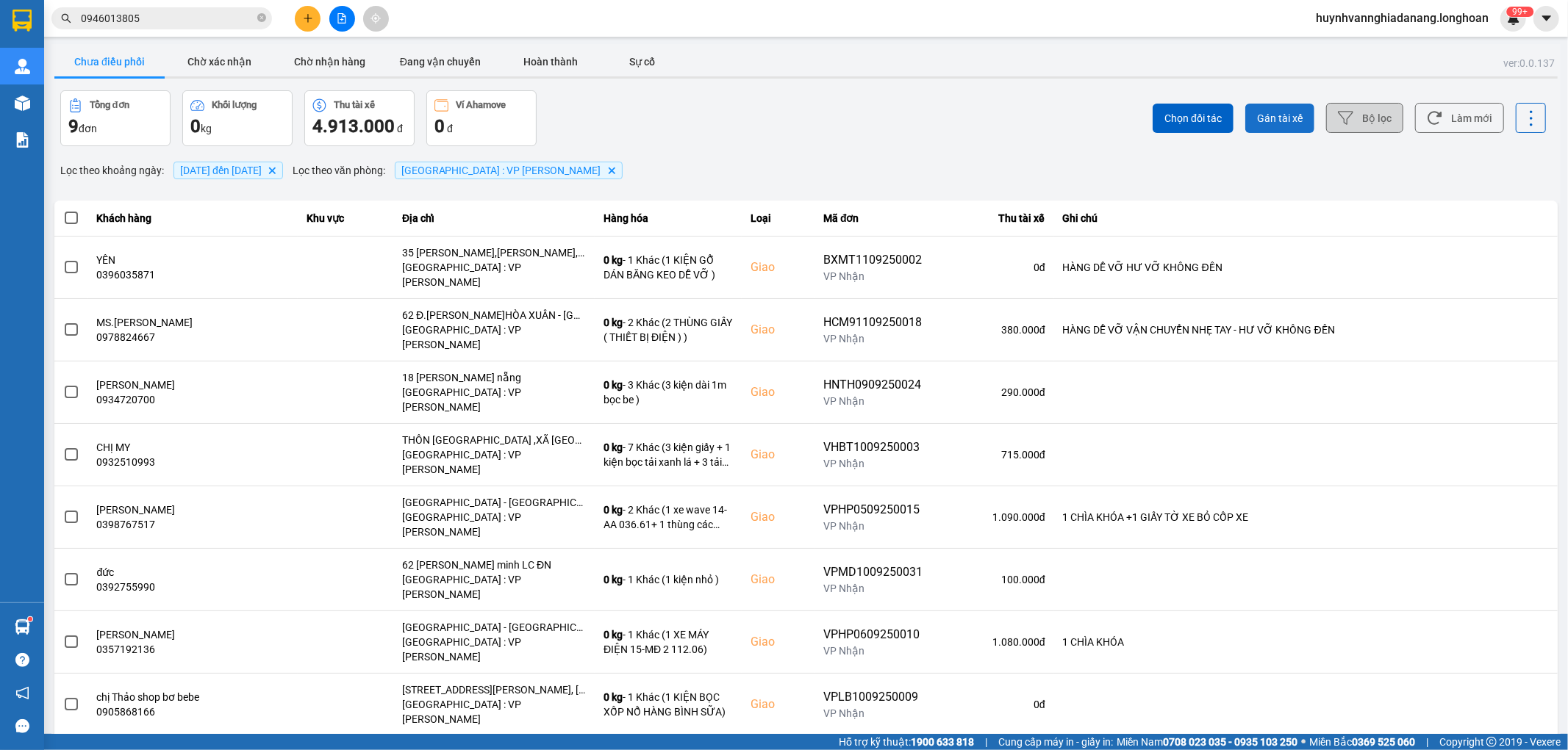
click at [1276, 129] on button "Gán tài xế" at bounding box center [1279, 118] width 69 height 30
click at [1371, 113] on button "Bộ lọc" at bounding box center [1365, 118] width 78 height 30
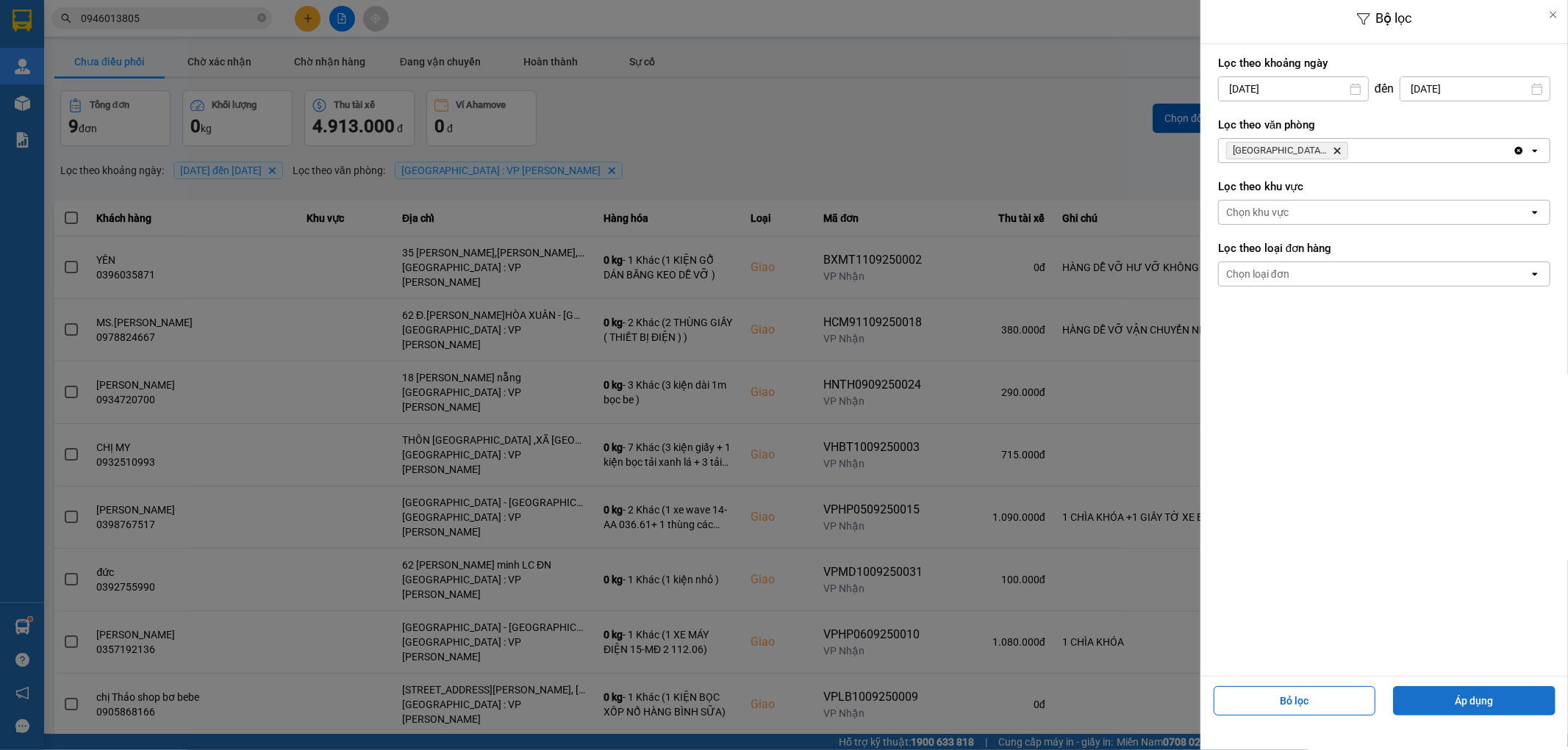
click at [1488, 692] on button "Áp dụng" at bounding box center [1474, 700] width 162 height 30
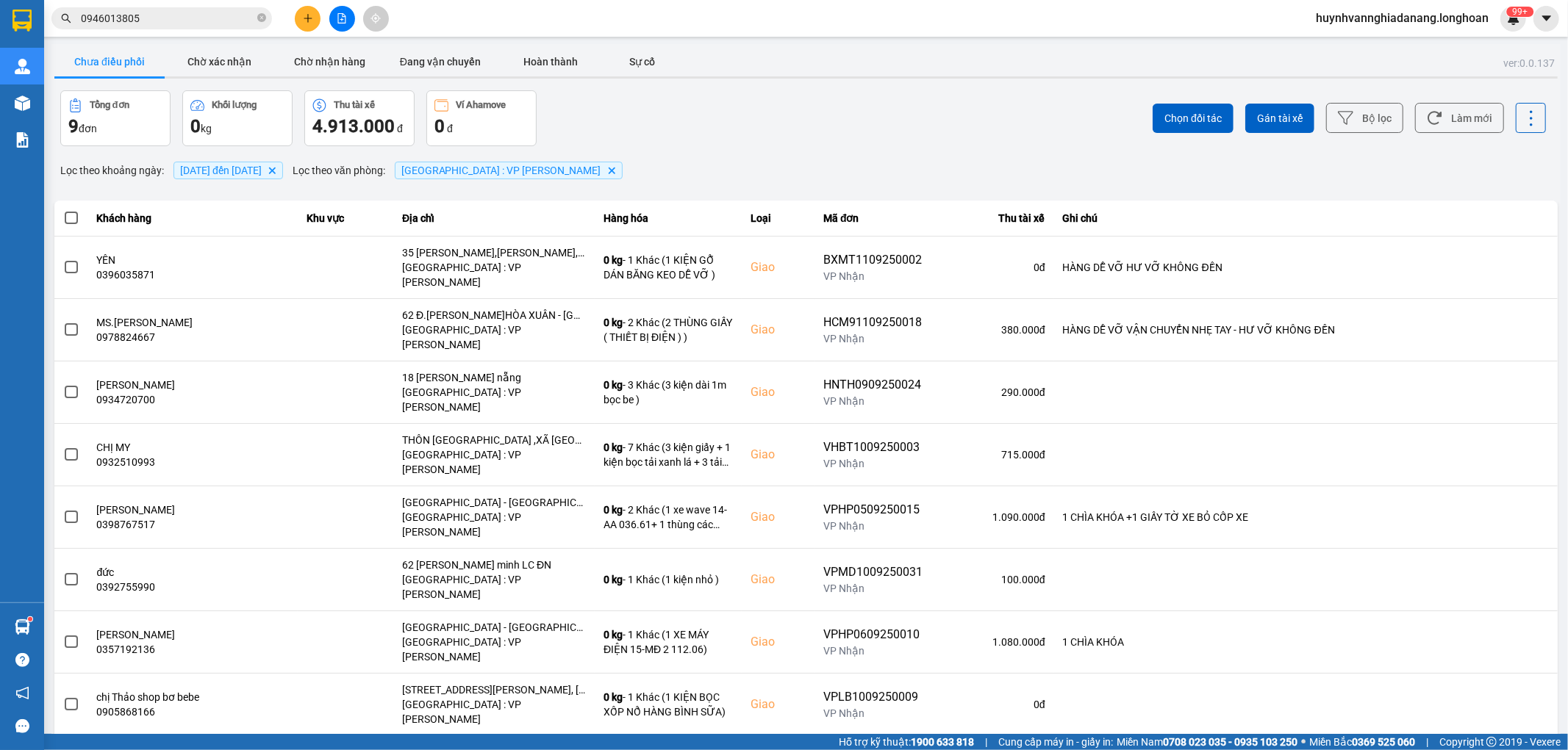
click at [1524, 674] on div "100 / trang" at bounding box center [1518, 674] width 54 height 14
click at [69, 212] on span at bounding box center [71, 218] width 14 height 14
click at [63, 210] on input "checkbox" at bounding box center [63, 210] width 0 height 0
click at [1283, 116] on span "Gán tài xế" at bounding box center [1279, 118] width 46 height 14
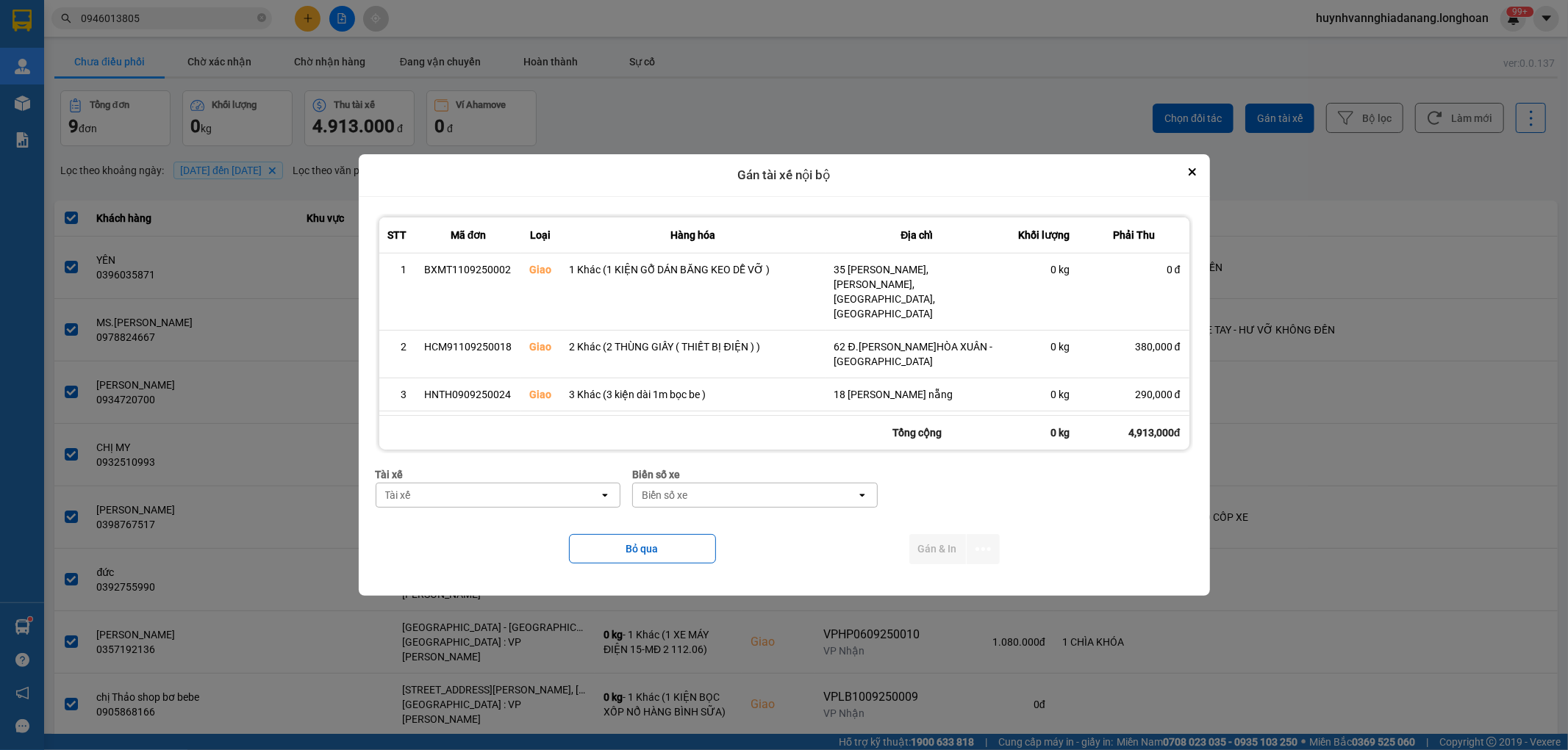
click at [543, 495] on div "Tài xế" at bounding box center [488, 494] width 224 height 23
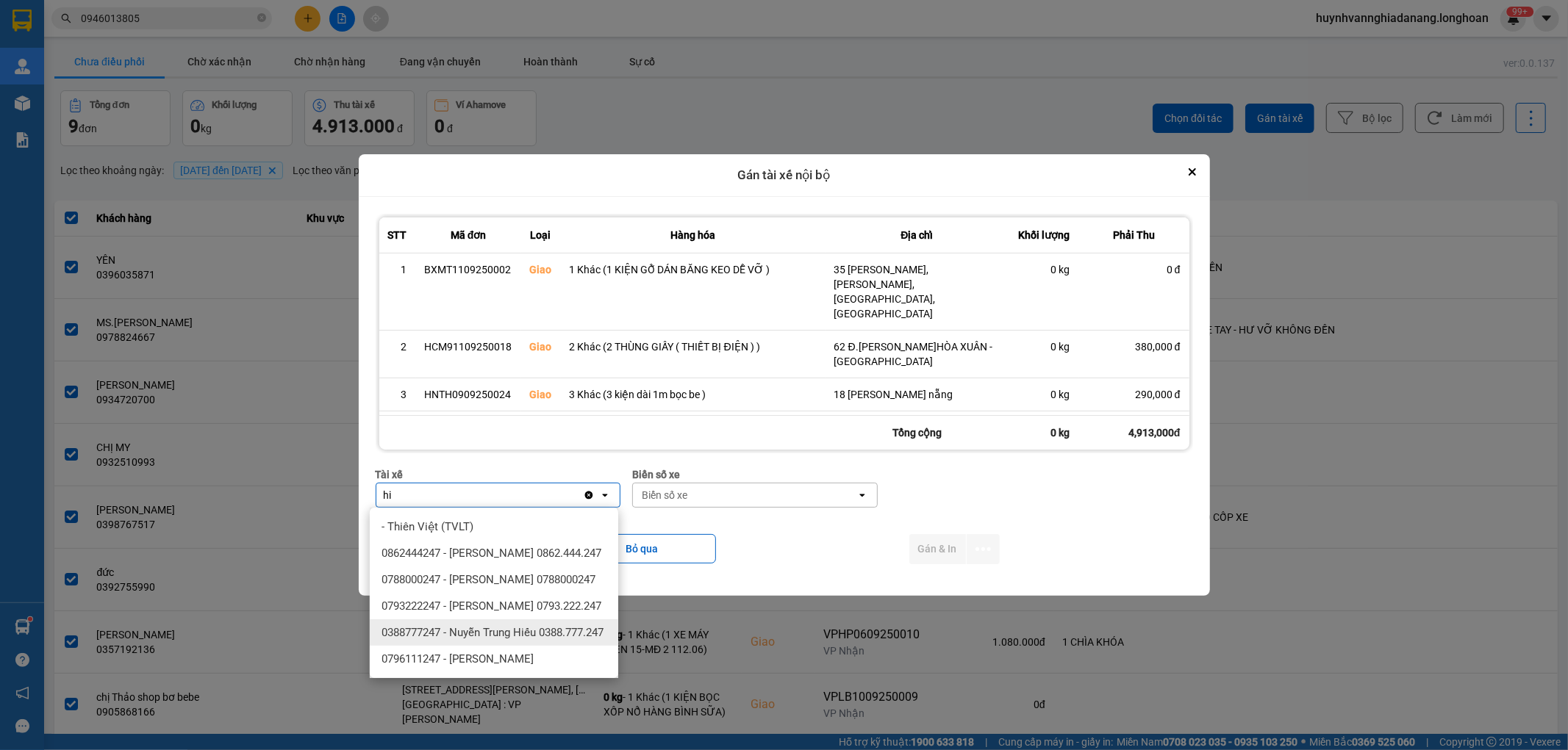
type input "hi"
click at [519, 640] on span "0388777247 - Nuyễn Trung Hiếu 0388.777.247" at bounding box center [492, 633] width 222 height 14
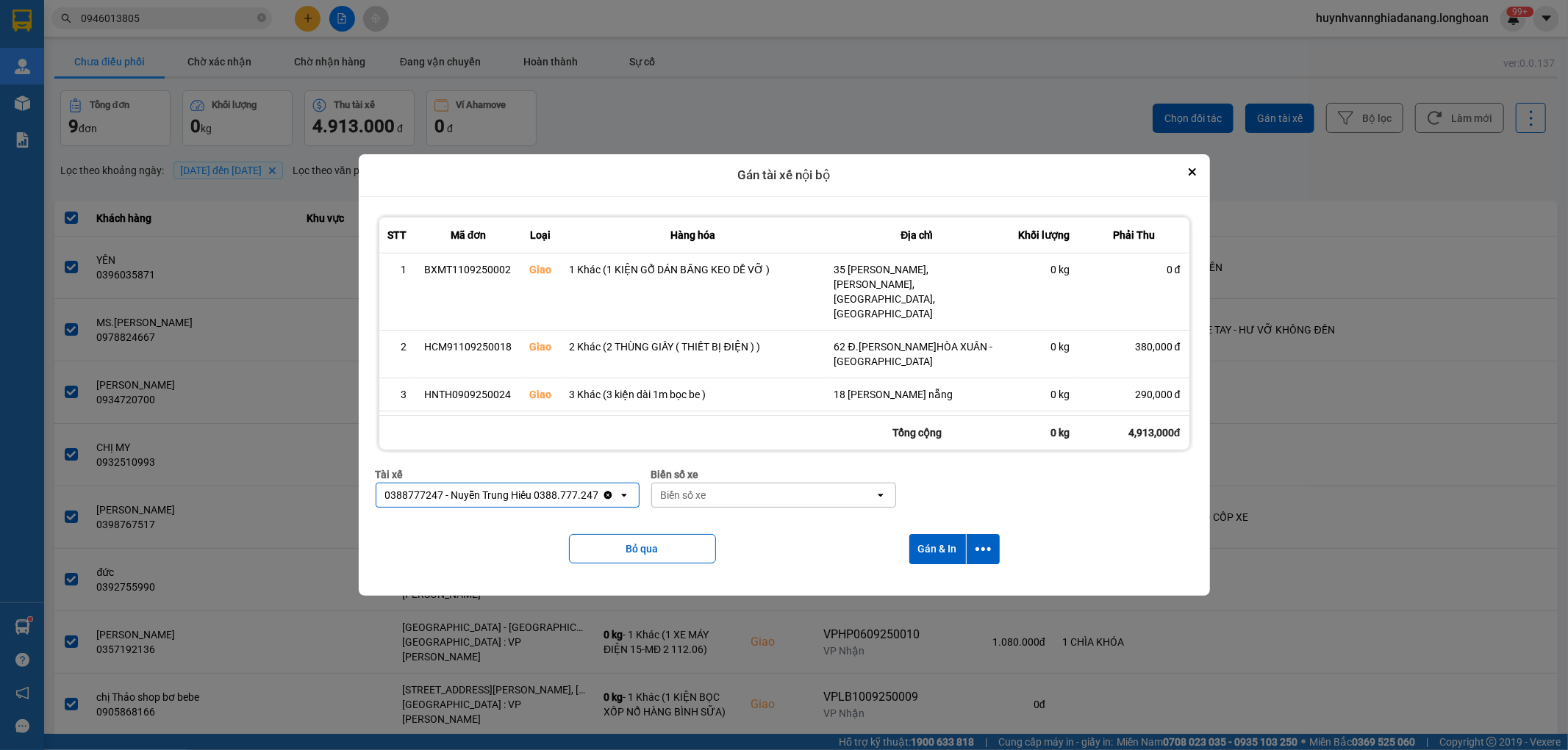
click at [711, 500] on div "Biển số xe" at bounding box center [764, 494] width 224 height 23
type input "7474"
drag, startPoint x: 748, startPoint y: 530, endPoint x: 785, endPoint y: 537, distance: 37.7
click at [750, 530] on div "29E-374.74" at bounding box center [769, 526] width 249 height 26
click at [993, 544] on button "dialog" at bounding box center [983, 550] width 33 height 30
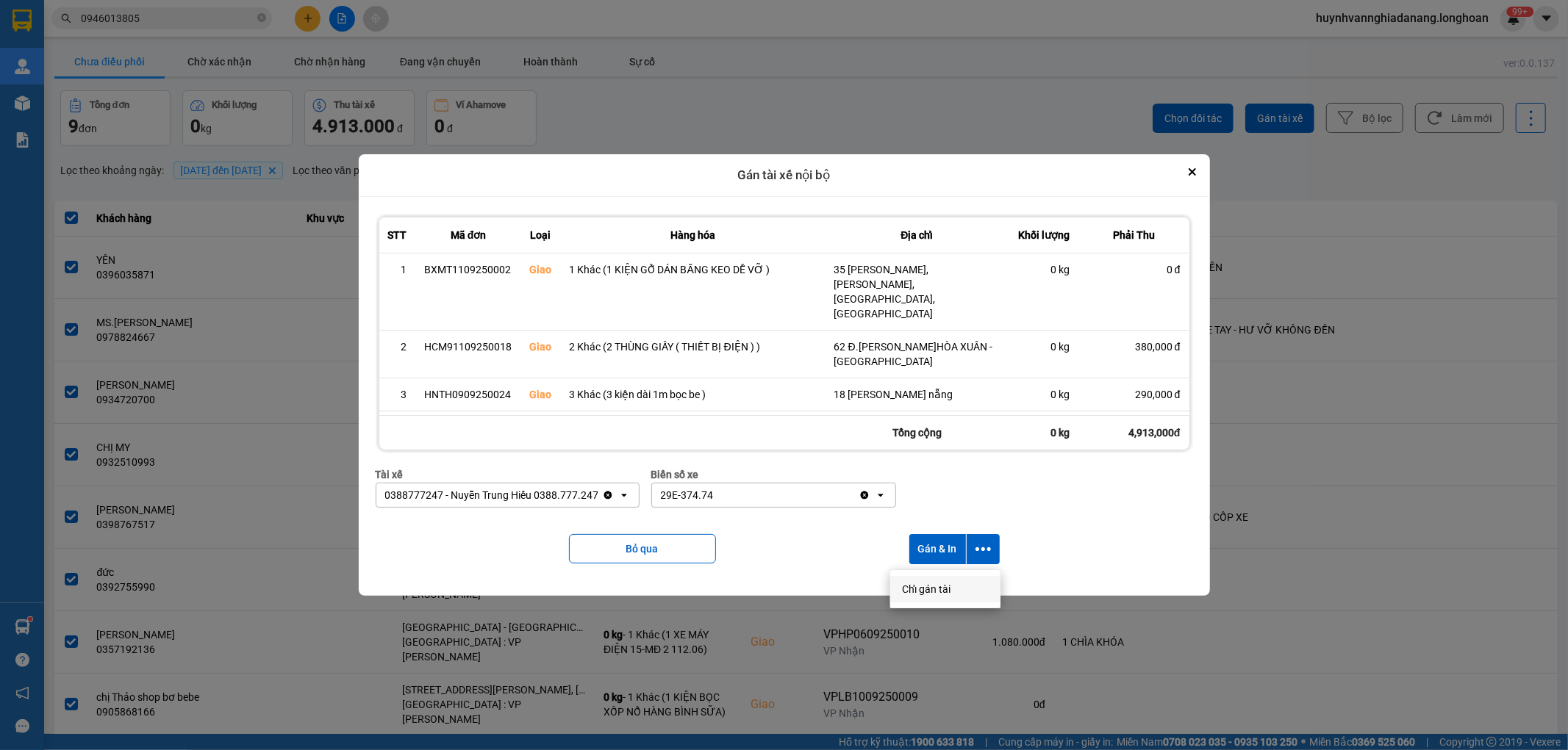
click at [945, 588] on span "Chỉ gán tài" at bounding box center [926, 589] width 49 height 14
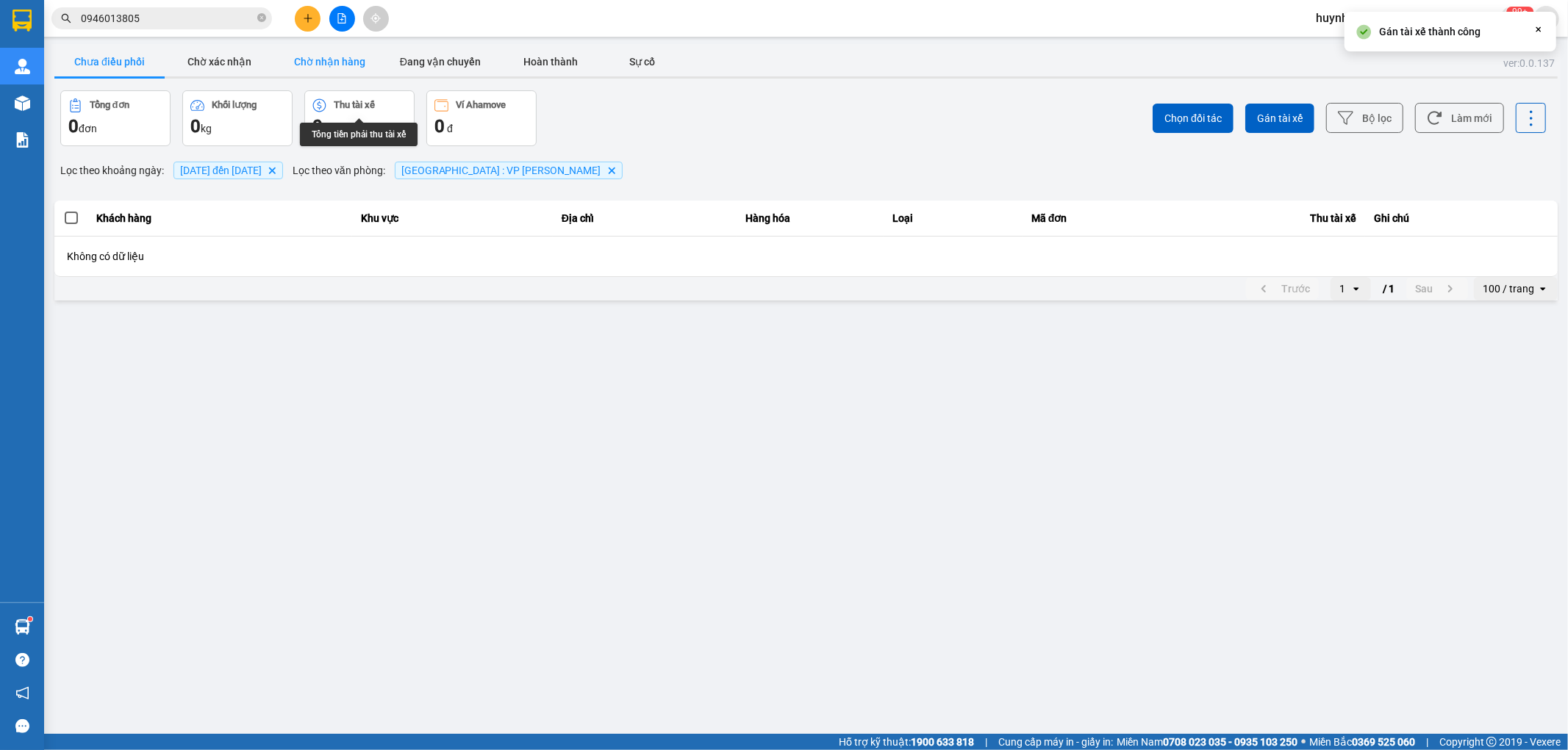
drag, startPoint x: 344, startPoint y: 69, endPoint x: 359, endPoint y: 70, distance: 15.0
click at [346, 69] on button "Chờ nhận hàng" at bounding box center [330, 62] width 110 height 30
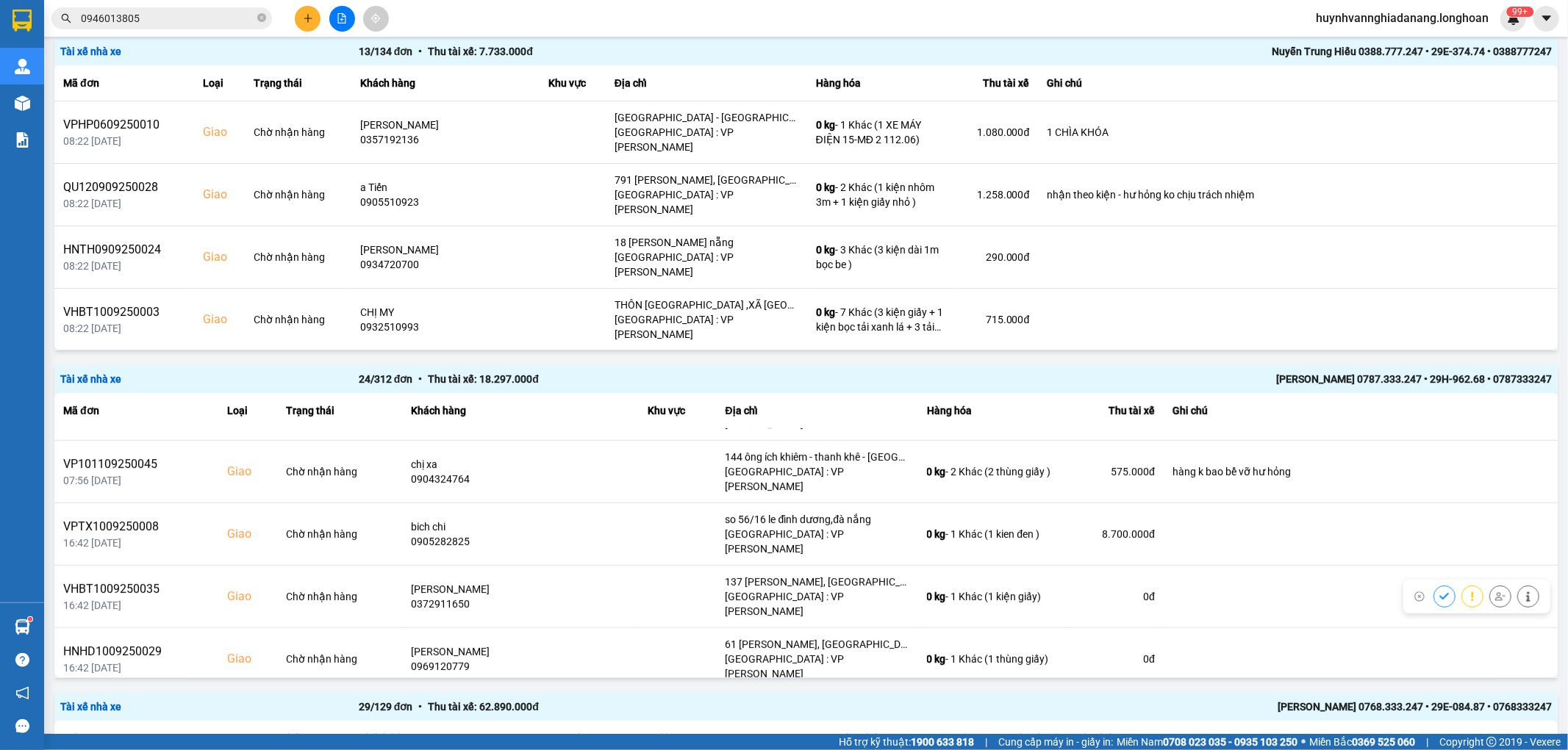
scroll to position [898, 0]
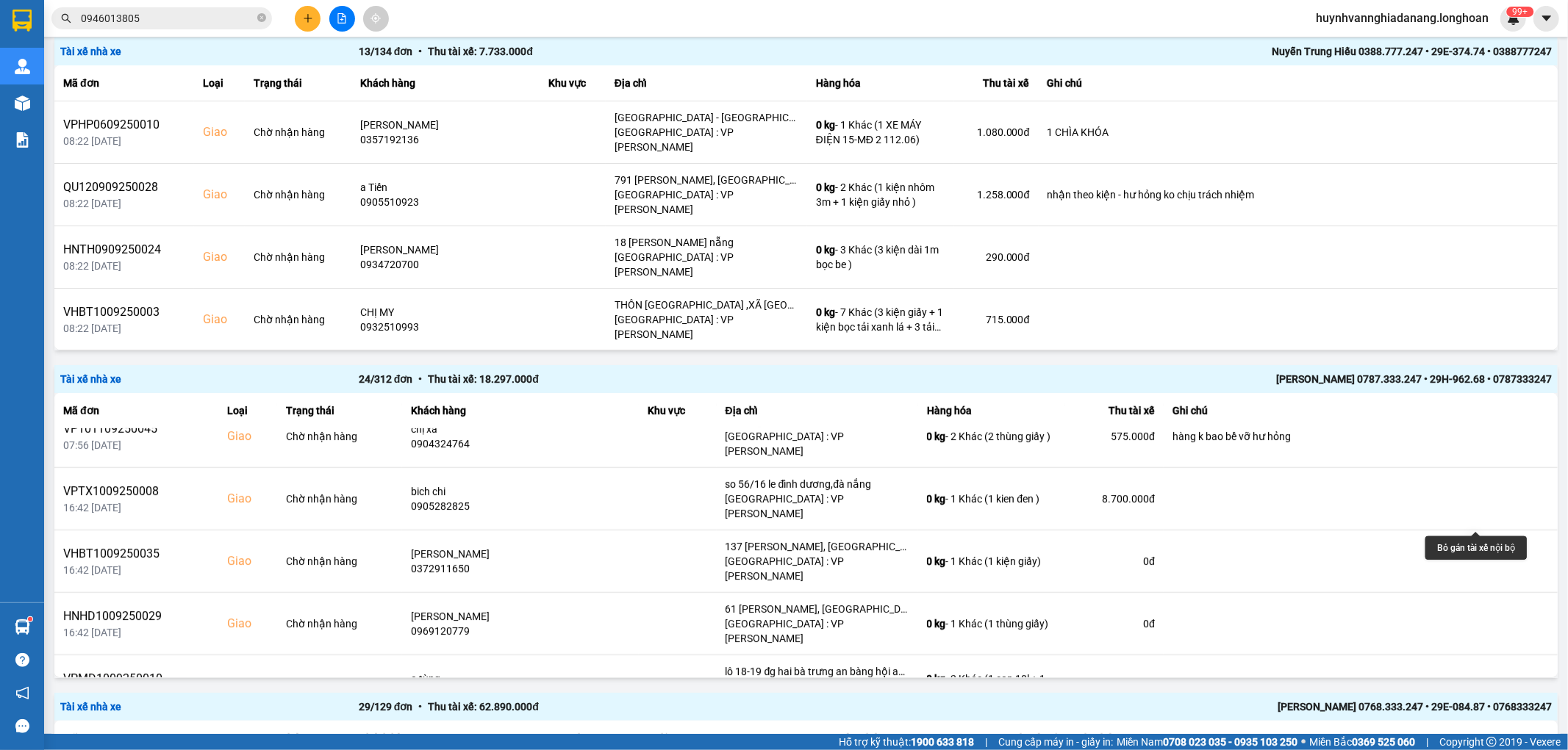
click at [1490, 729] on button at bounding box center [1501, 742] width 21 height 26
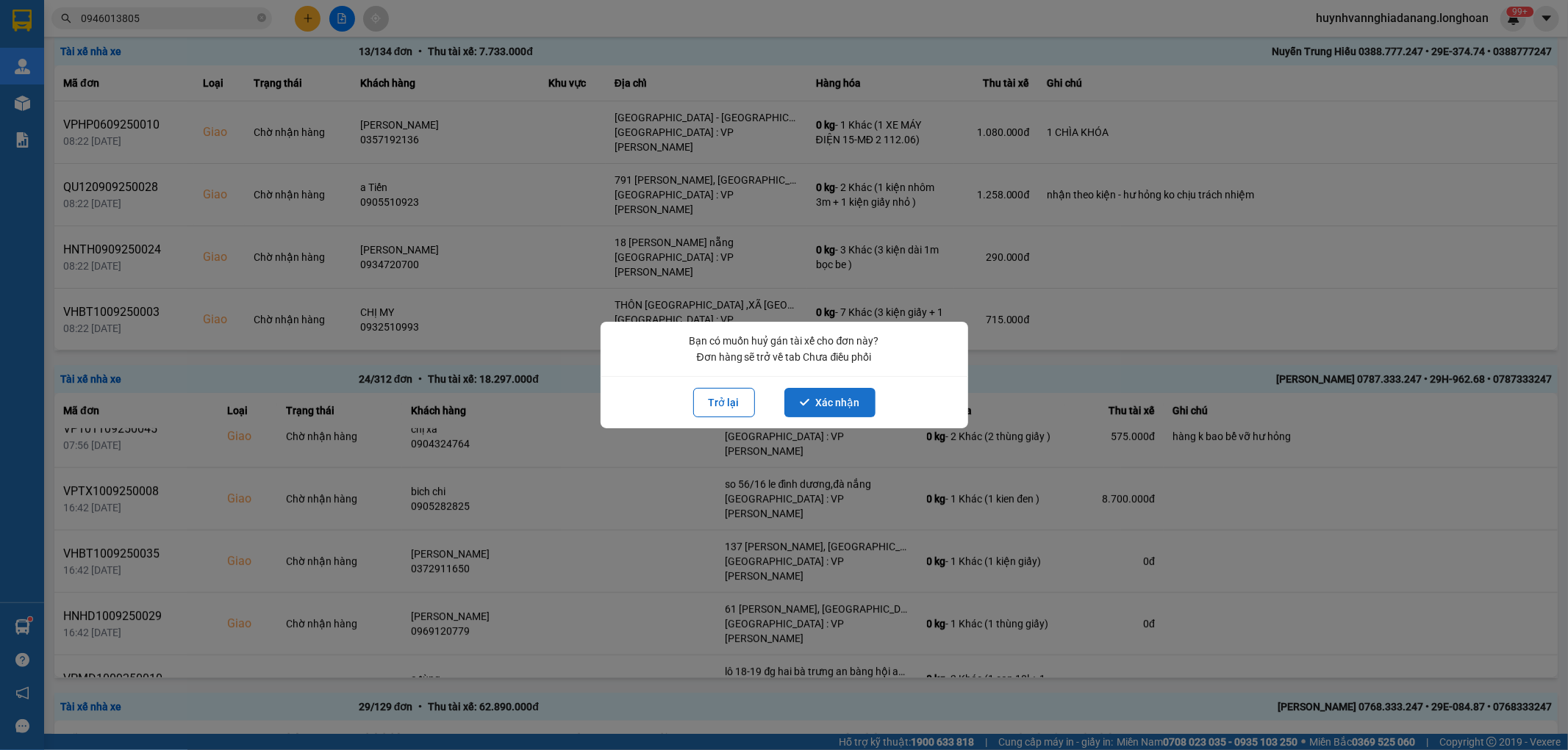
click at [830, 391] on button "Xác nhận" at bounding box center [830, 403] width 91 height 30
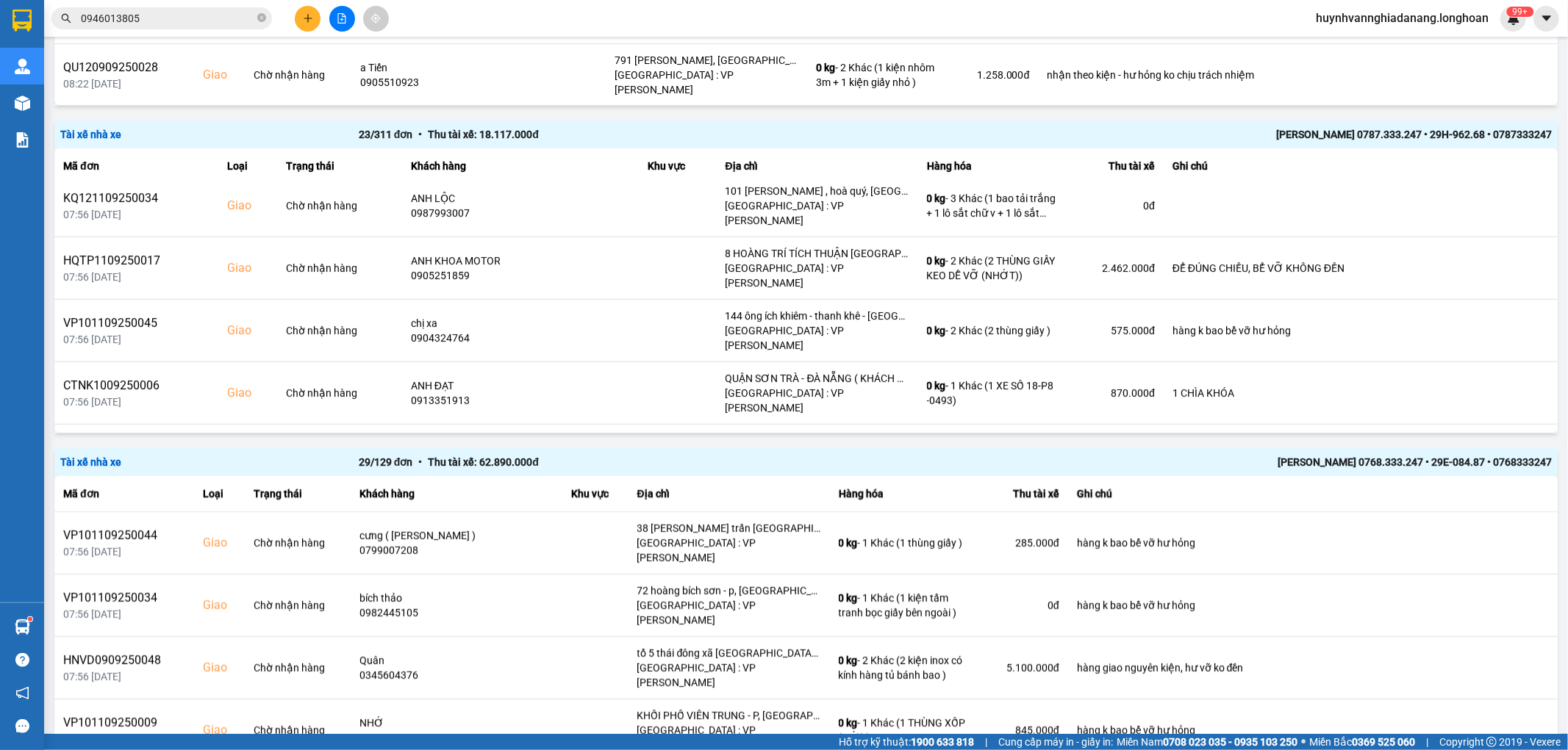
scroll to position [735, 0]
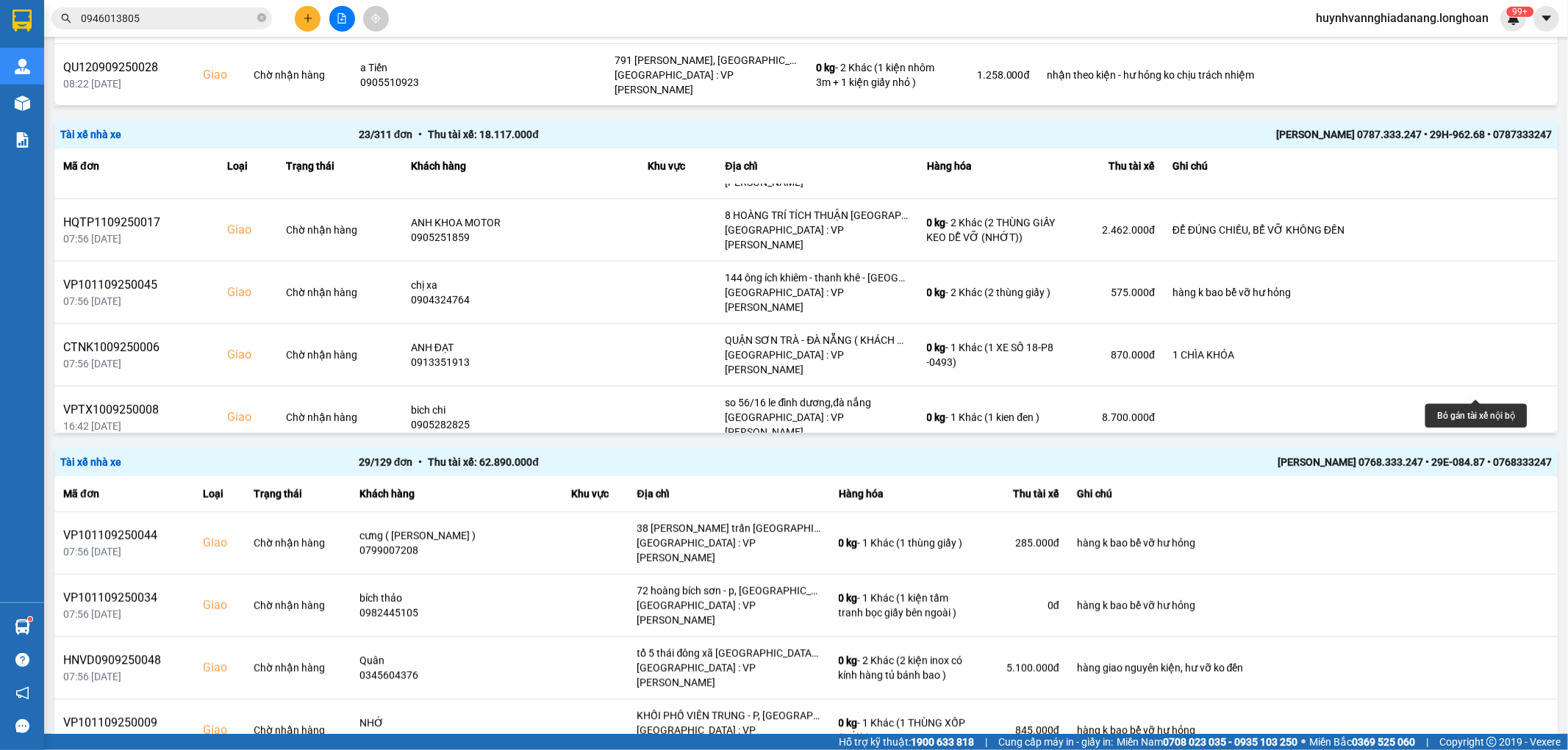
click at [1495, 601] on icon at bounding box center [1500, 605] width 10 height 8
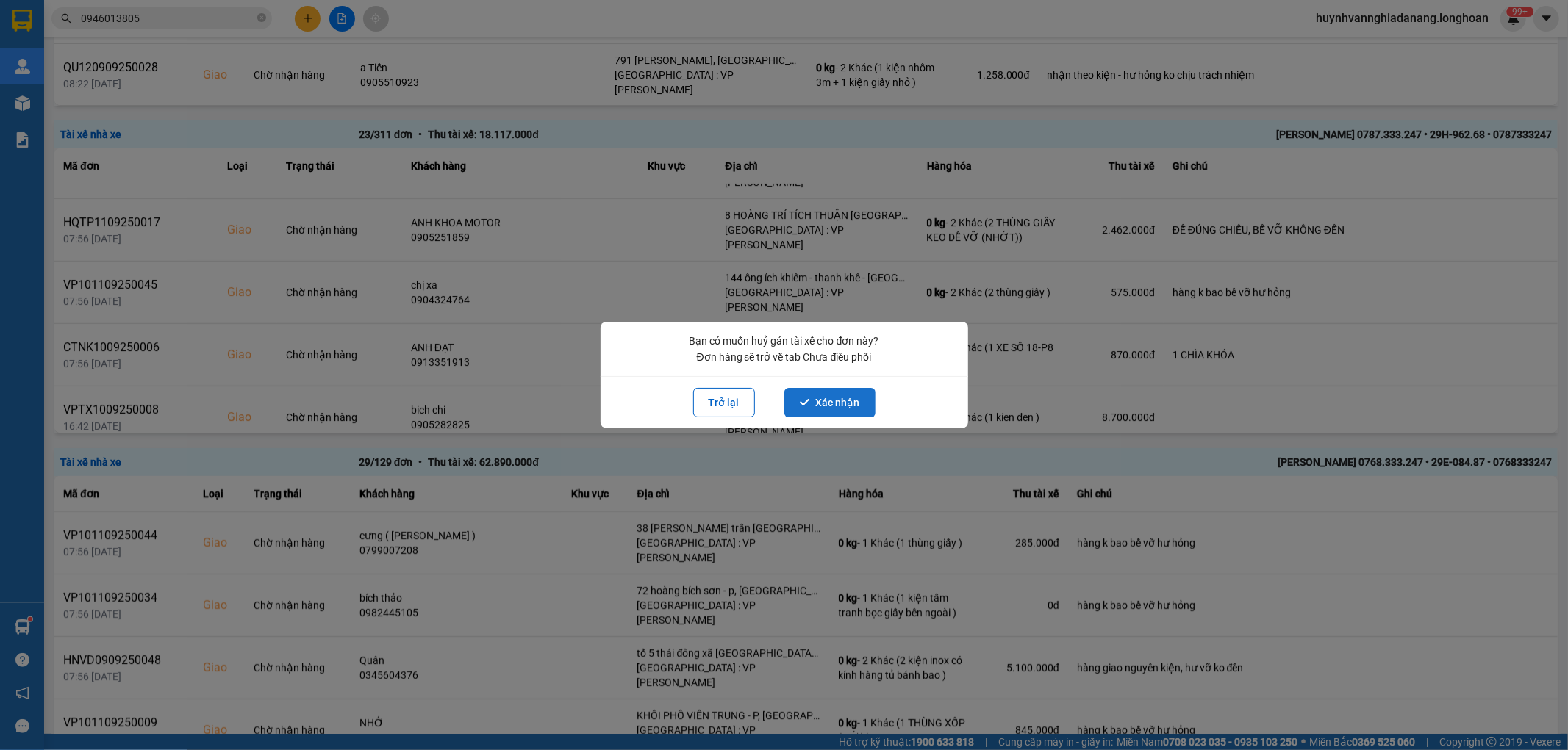
click at [834, 392] on button "Xác nhận" at bounding box center [830, 403] width 91 height 30
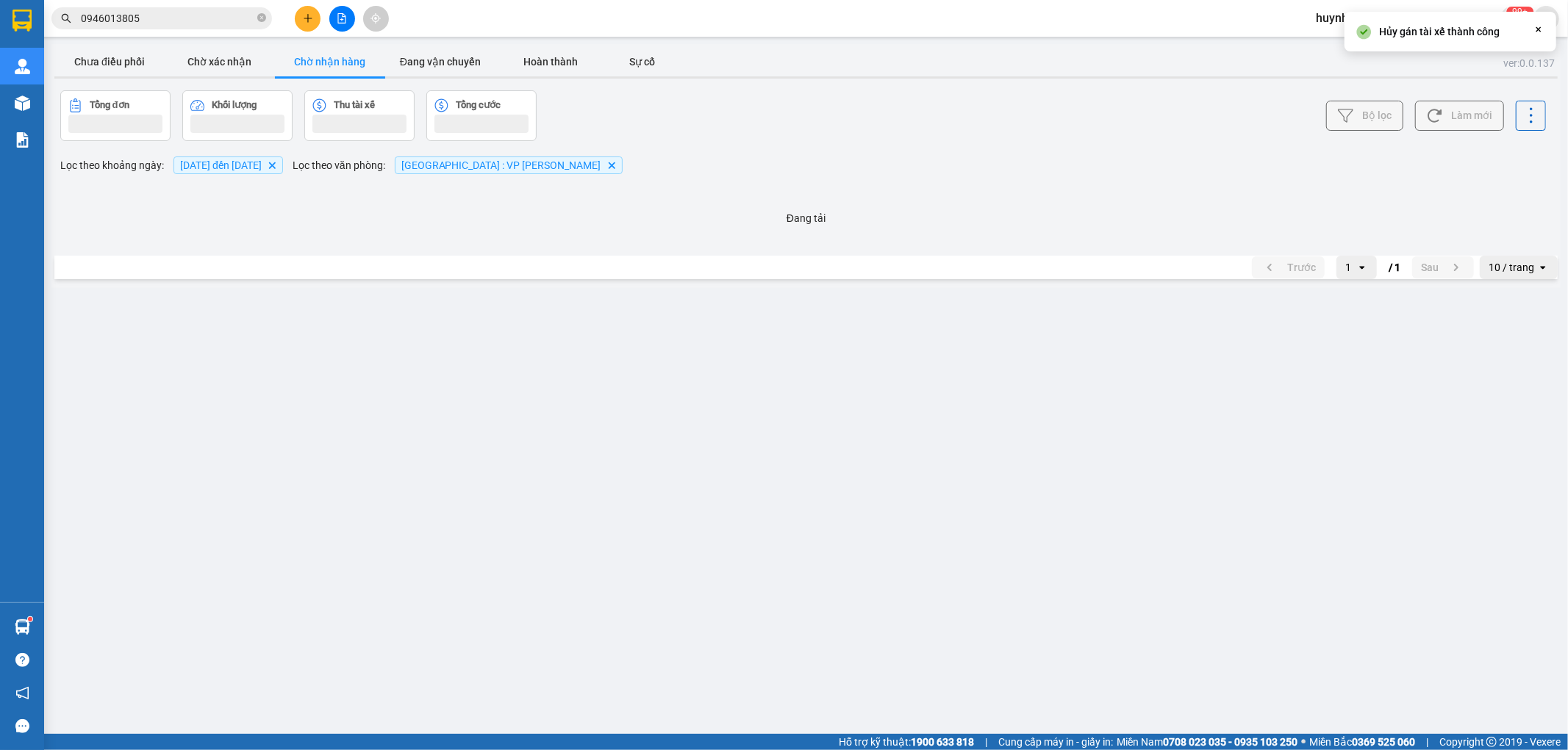
scroll to position [0, 0]
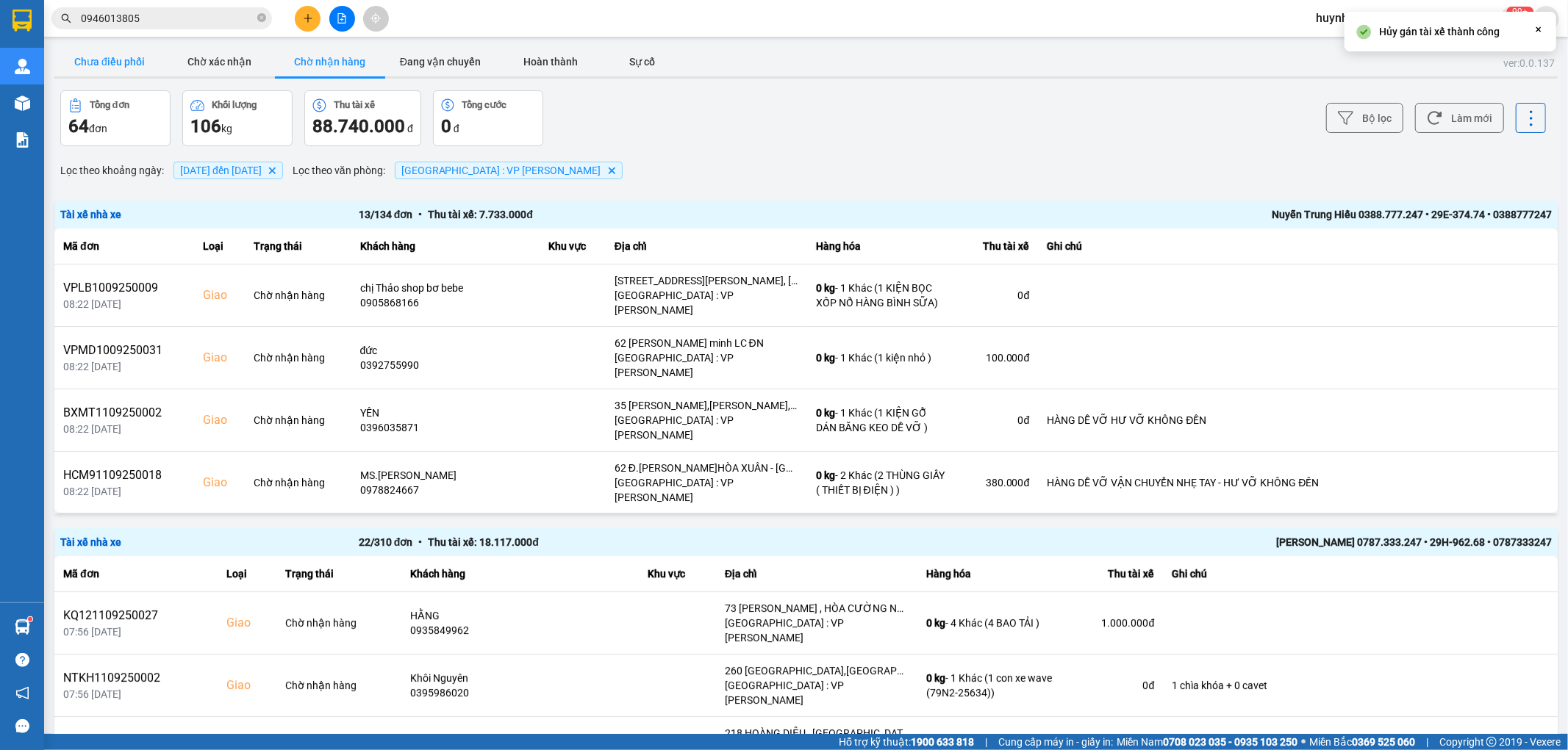
click at [128, 62] on button "Chưa điều phối" at bounding box center [109, 62] width 110 height 30
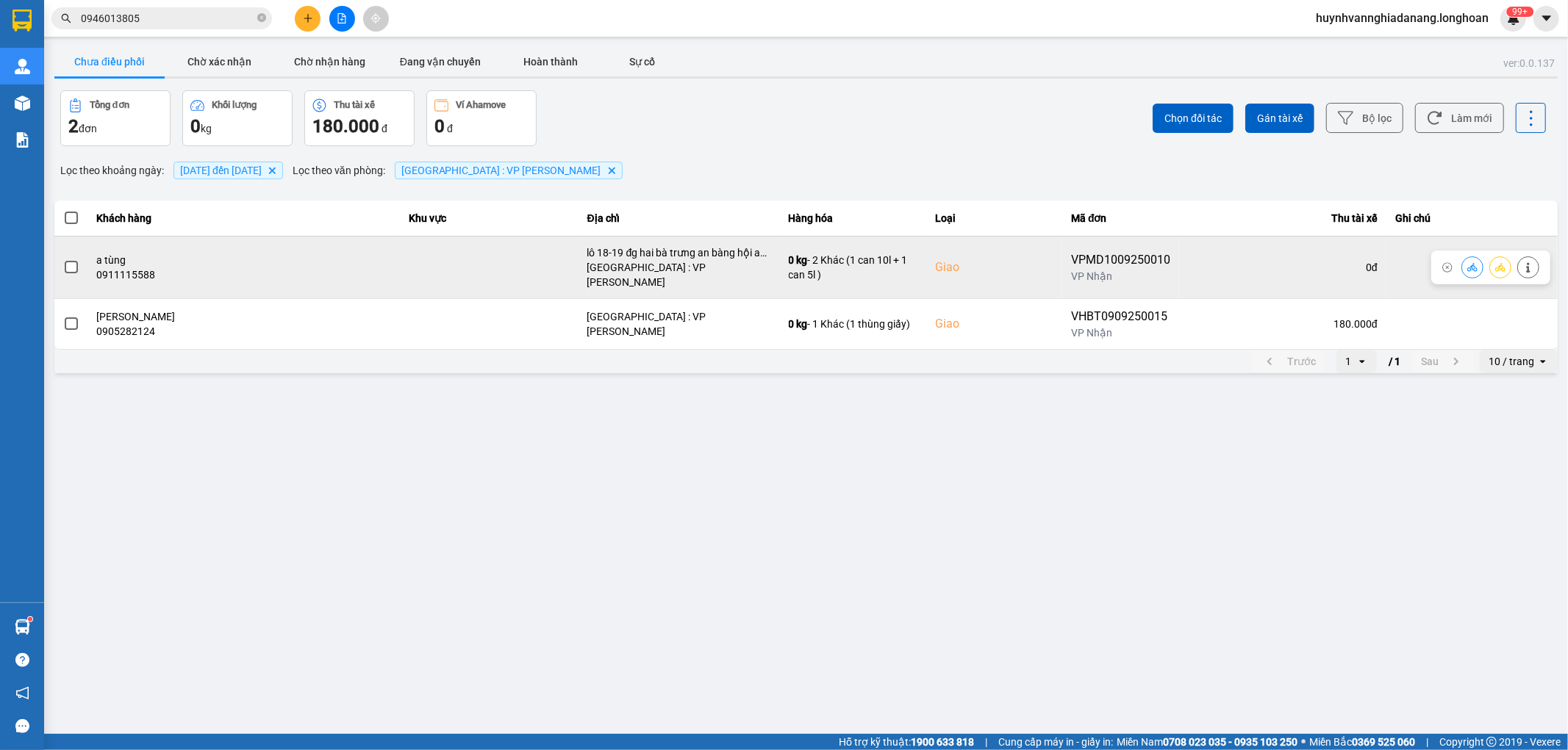
click at [68, 262] on span at bounding box center [71, 268] width 14 height 14
click at [63, 260] on input "checkbox" at bounding box center [63, 260] width 0 height 0
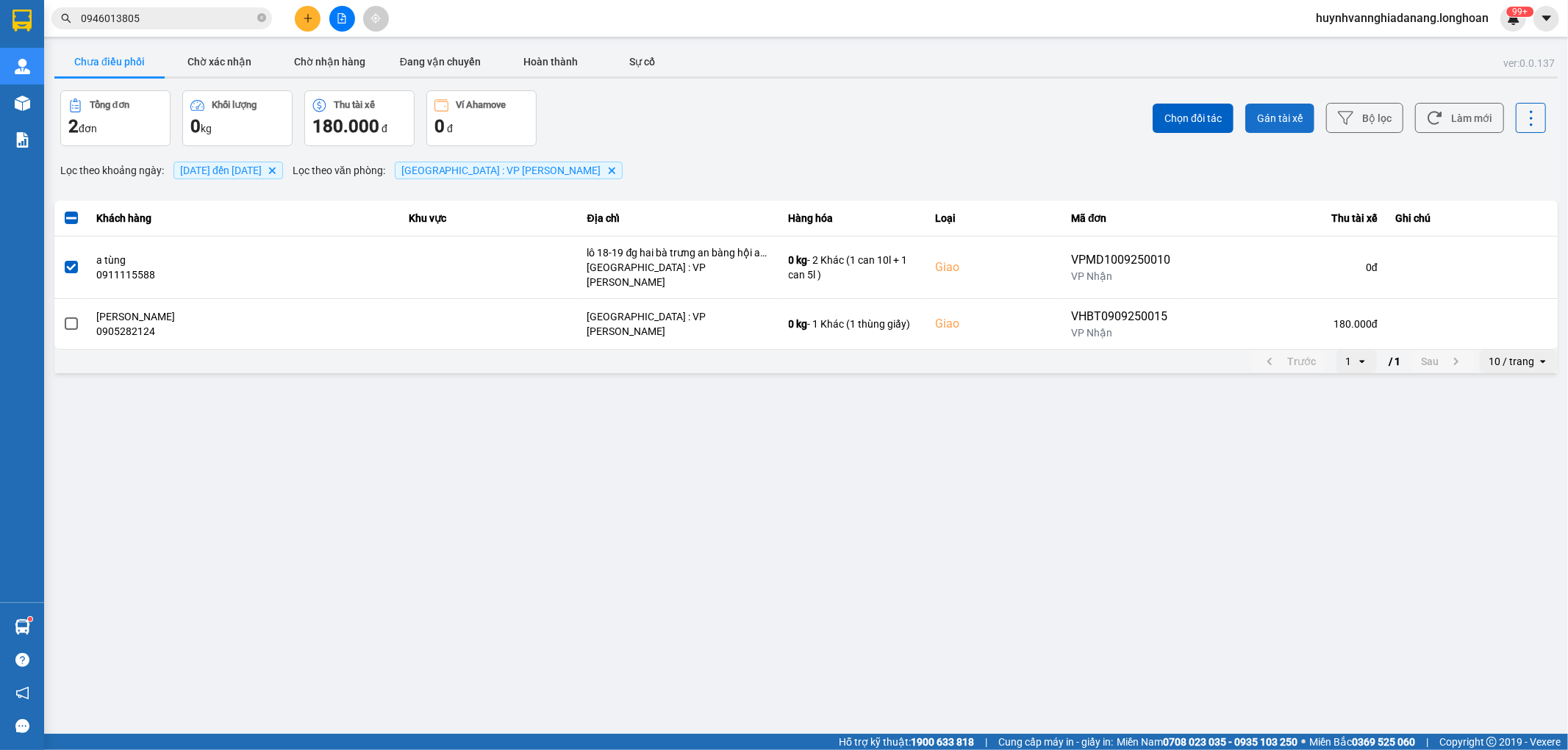
click at [1274, 121] on span "Gán tài xế" at bounding box center [1279, 118] width 46 height 14
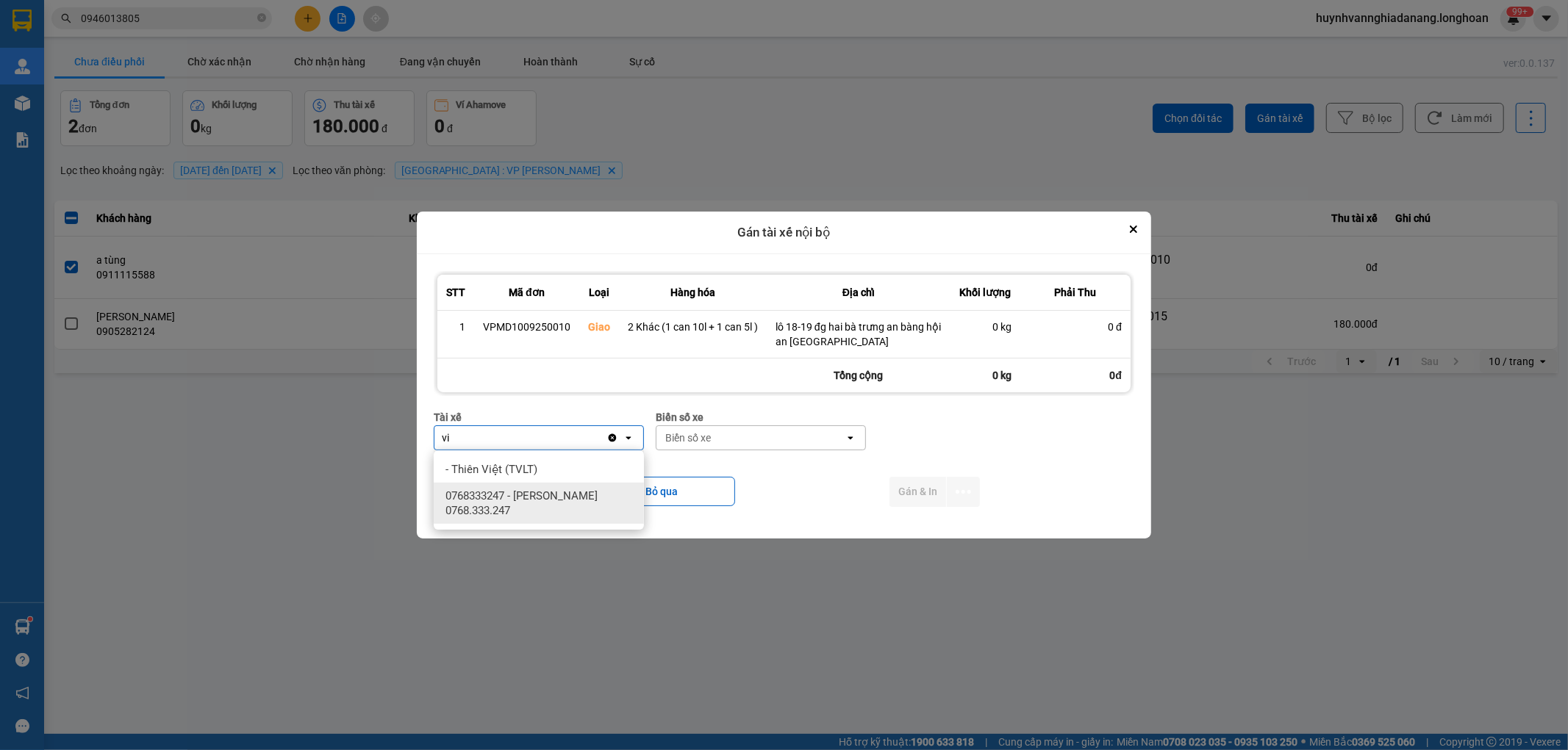
type input "vi"
drag, startPoint x: 552, startPoint y: 500, endPoint x: 737, endPoint y: 475, distance: 186.7
click at [554, 500] on span "0768333247 - [PERSON_NAME] 0768.333.247" at bounding box center [541, 503] width 193 height 30
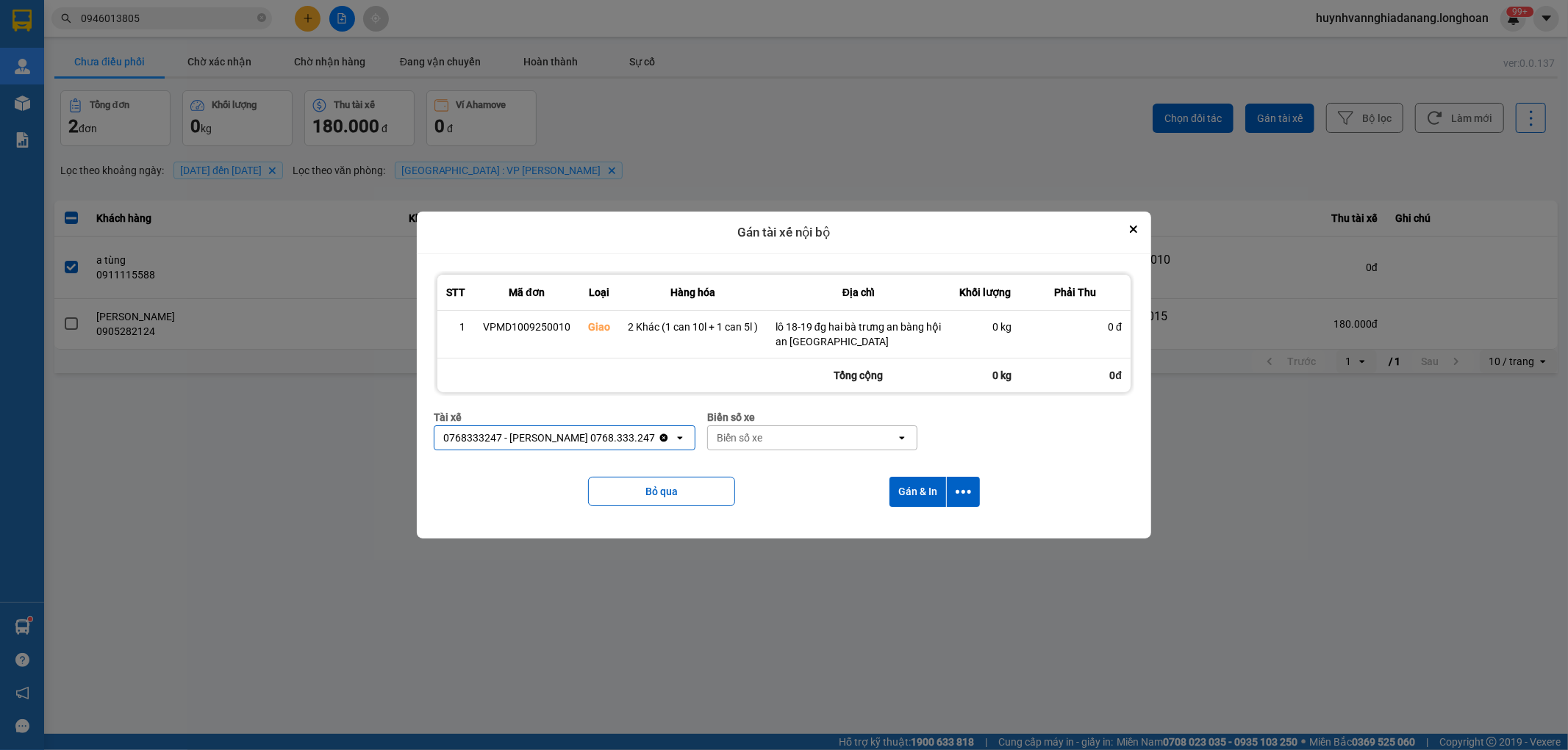
click at [765, 438] on div "Biển số xe" at bounding box center [802, 438] width 189 height 23
type input "8487"
click at [791, 468] on div "29E-084.87" at bounding box center [807, 469] width 210 height 26
click at [960, 494] on icon "dialog" at bounding box center [963, 491] width 15 height 15
click at [921, 534] on span "Chỉ gán tài" at bounding box center [905, 532] width 49 height 14
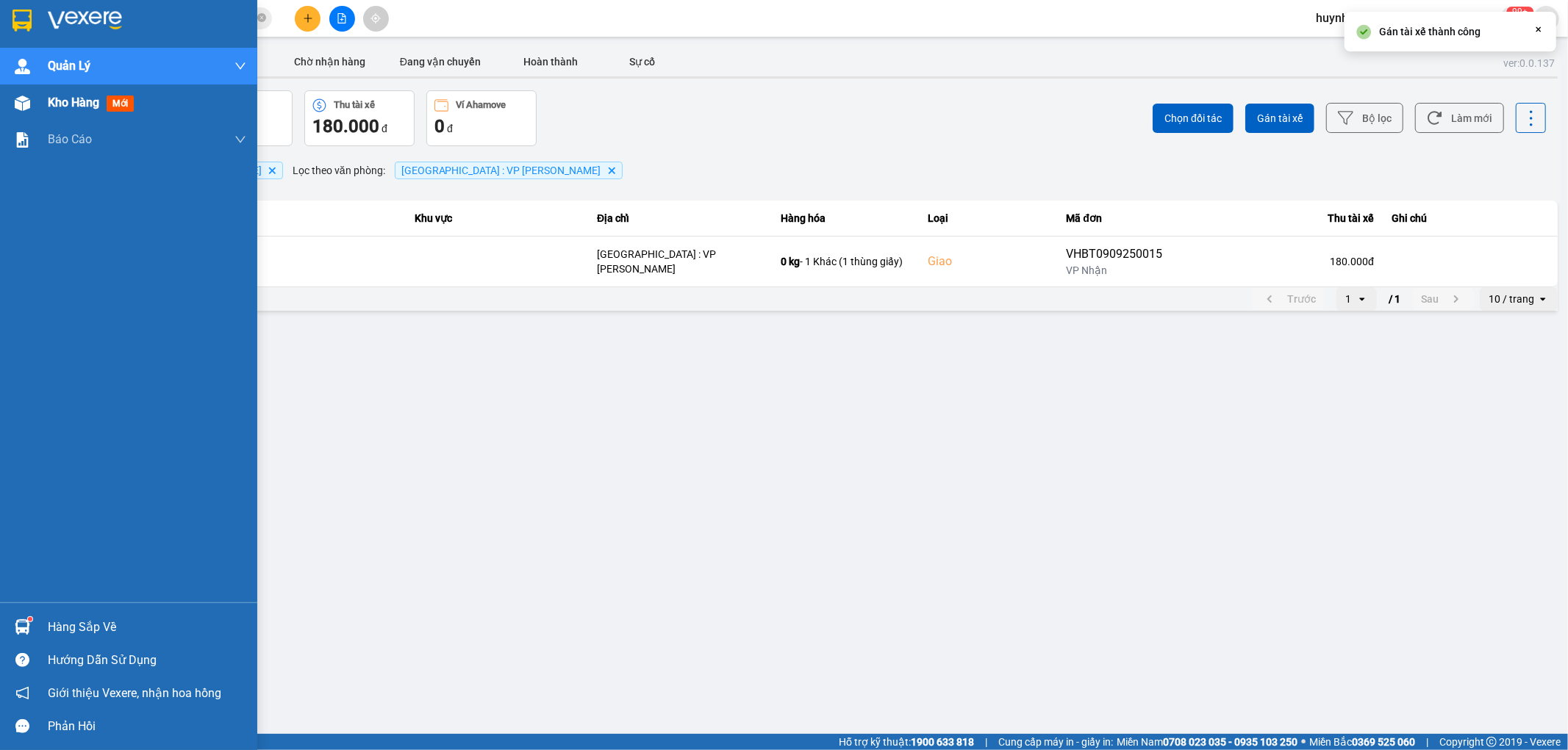
click at [69, 97] on span "Kho hàng" at bounding box center [74, 102] width 51 height 14
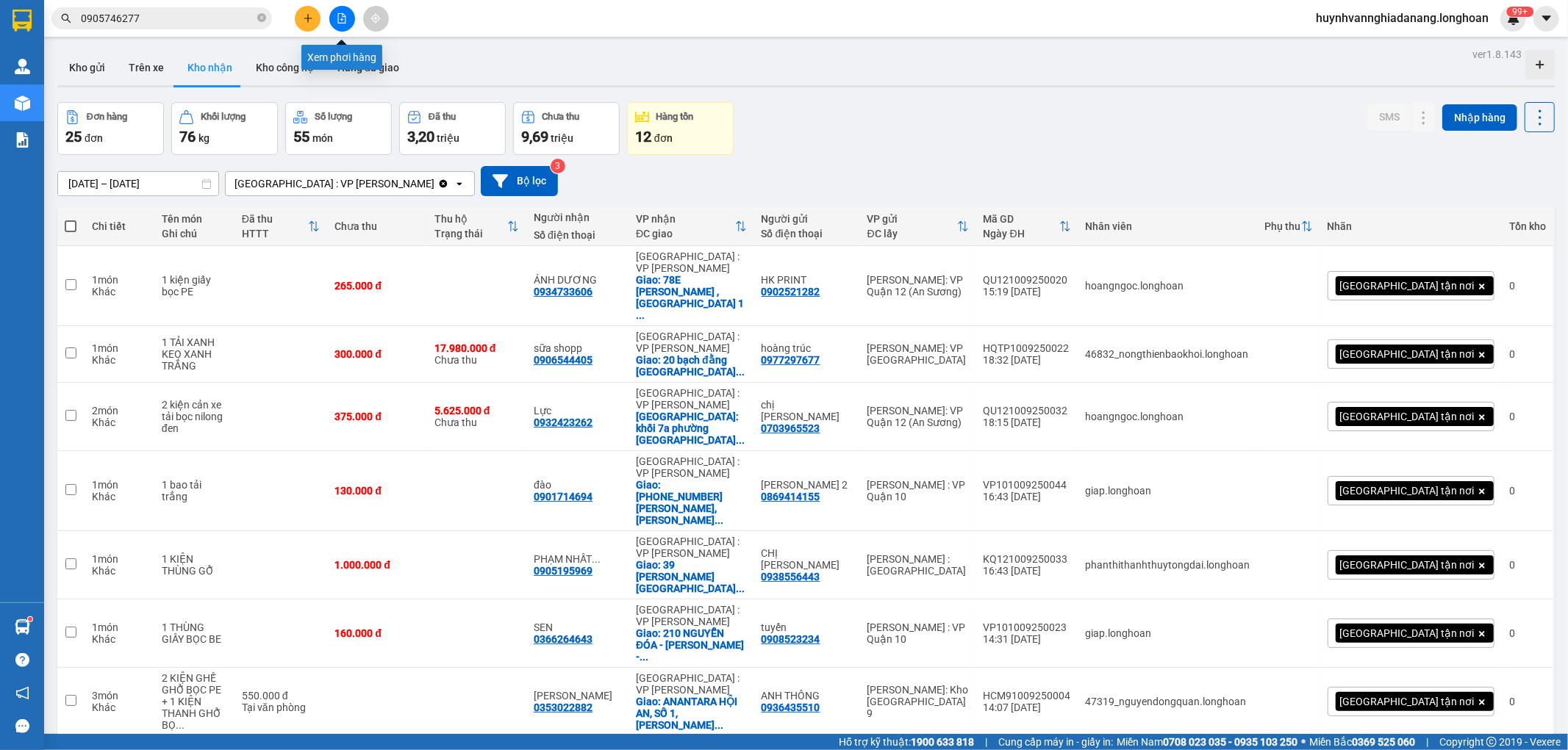
click at [340, 23] on button at bounding box center [342, 18] width 26 height 26
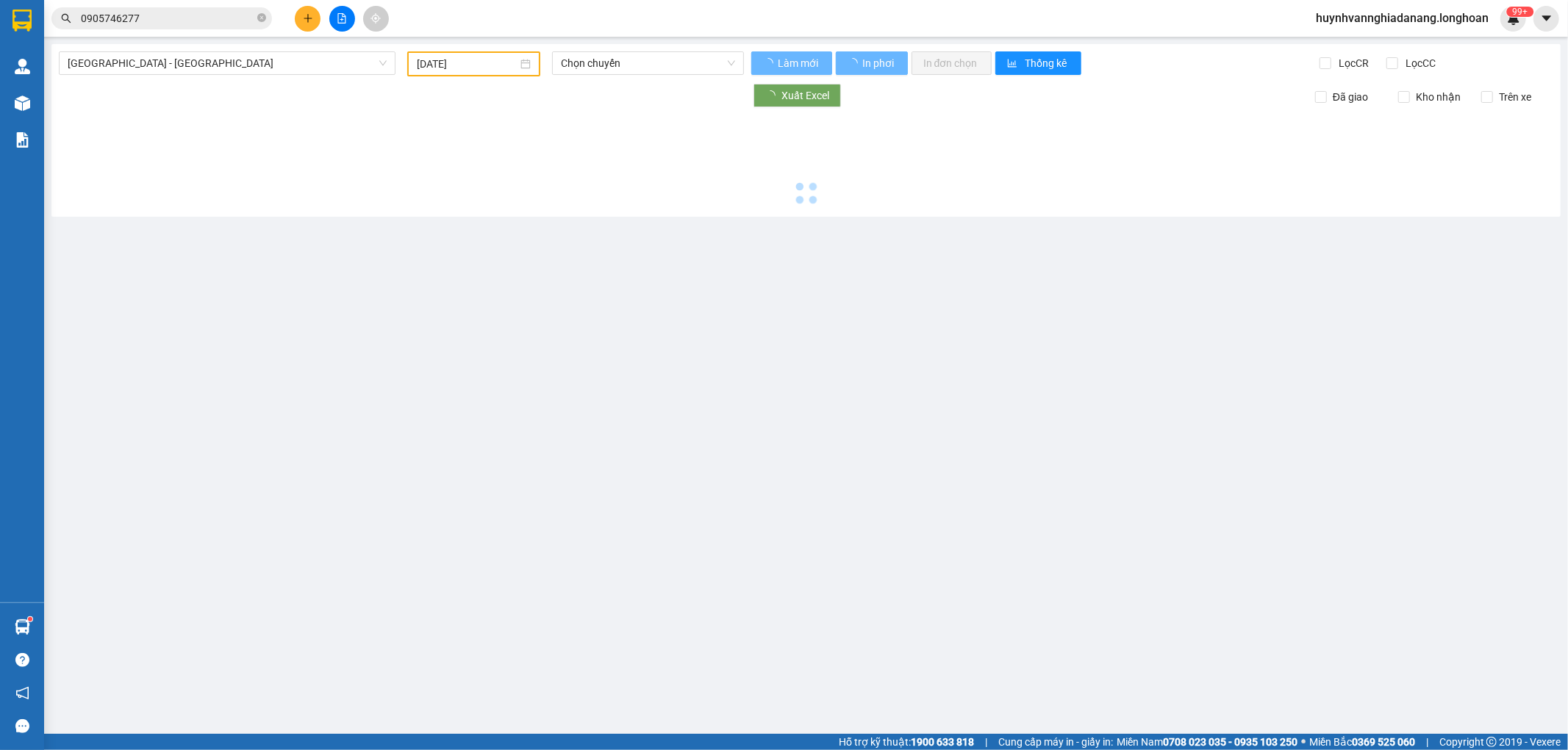
type input "[DATE]"
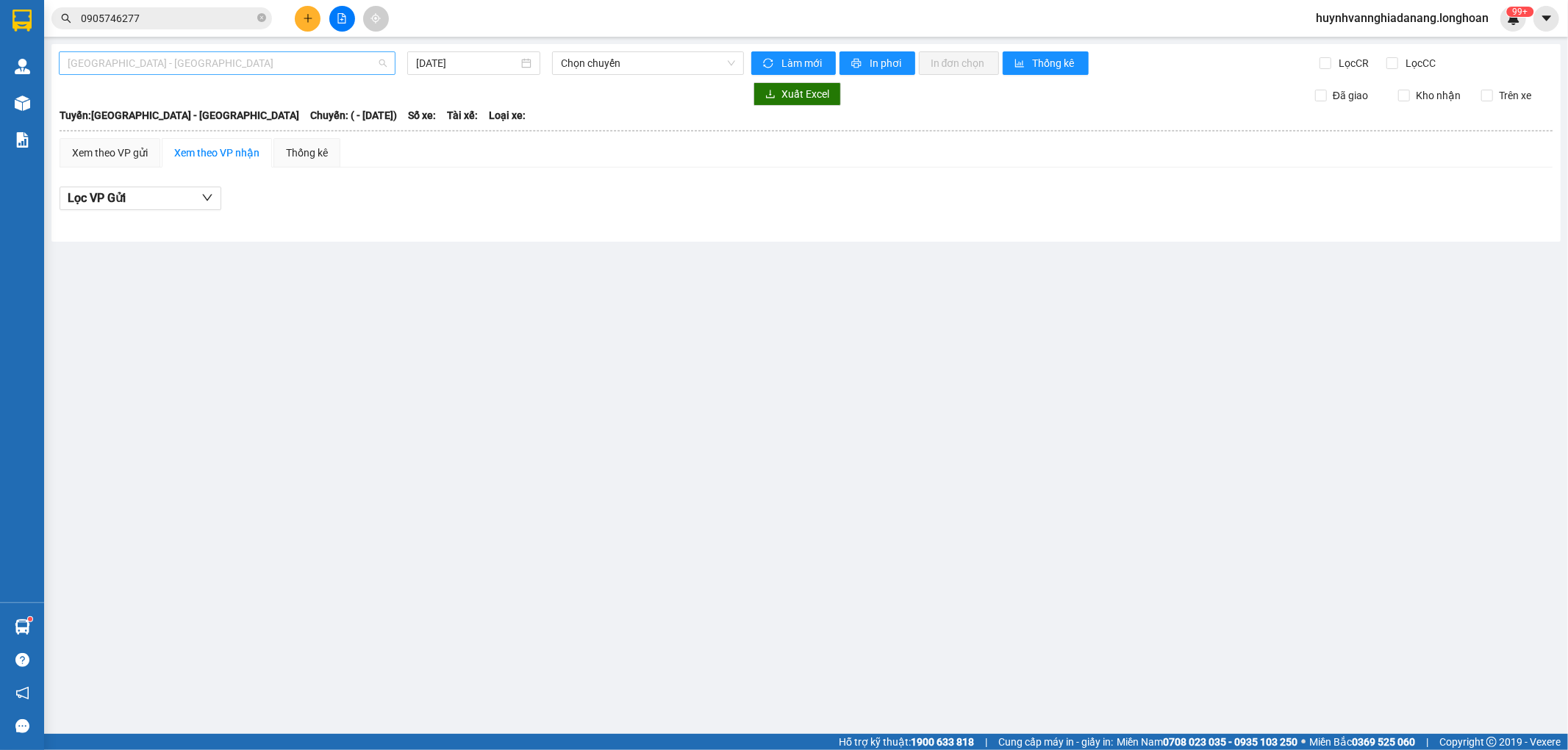
click at [285, 65] on span "[GEOGRAPHIC_DATA] - [GEOGRAPHIC_DATA]" at bounding box center [227, 63] width 319 height 22
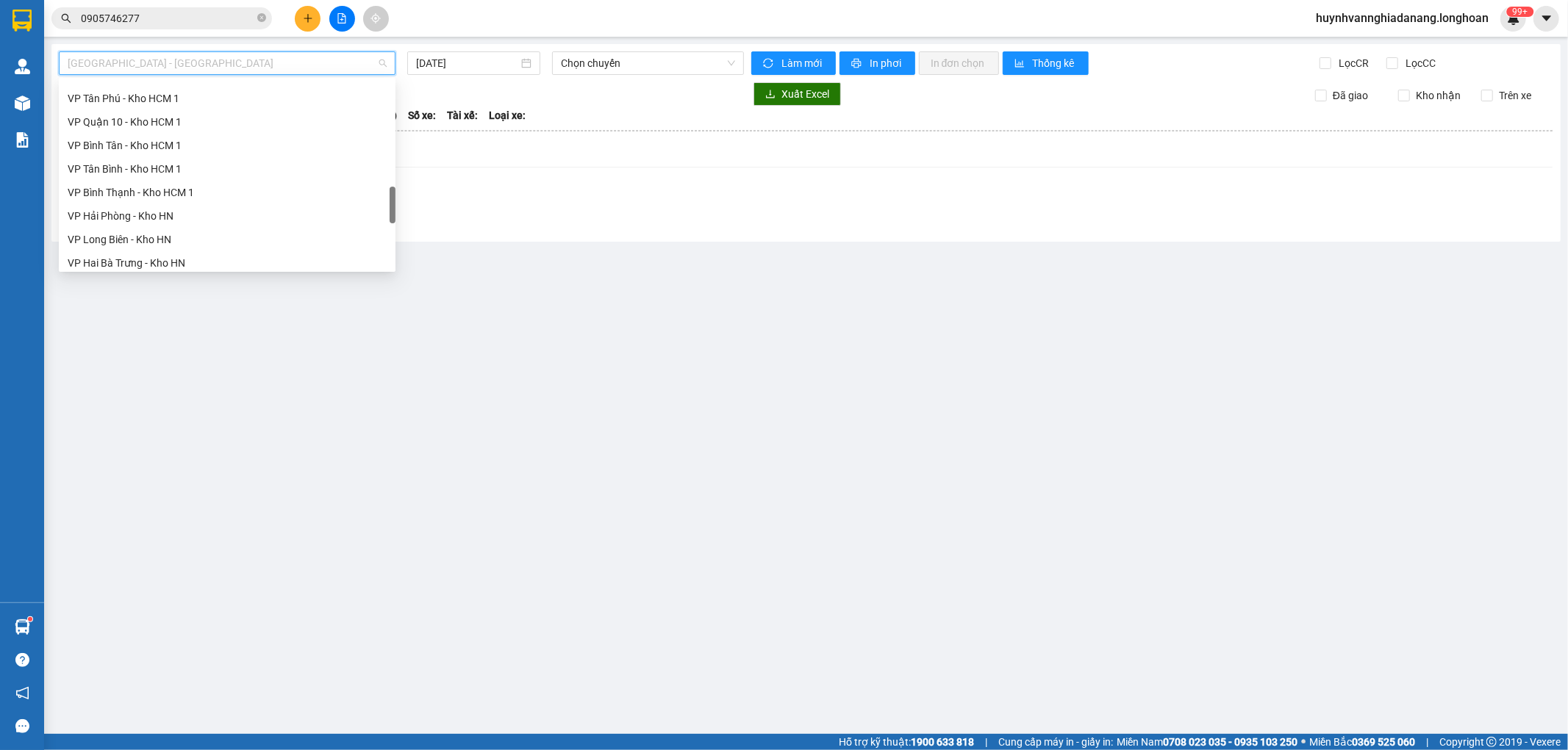
scroll to position [1010, 0]
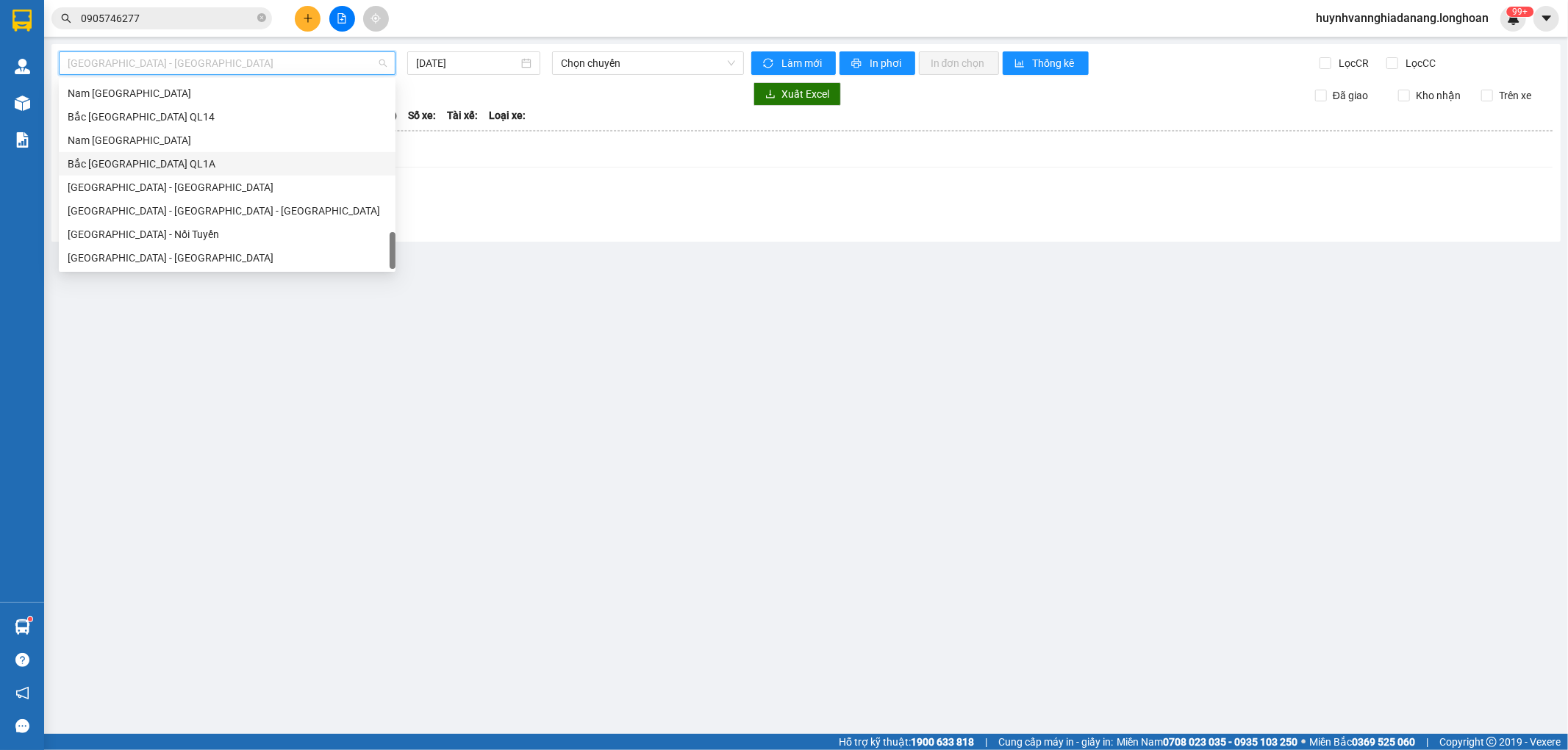
click at [196, 158] on div "Bắc [GEOGRAPHIC_DATA] QL1A" at bounding box center [227, 164] width 319 height 16
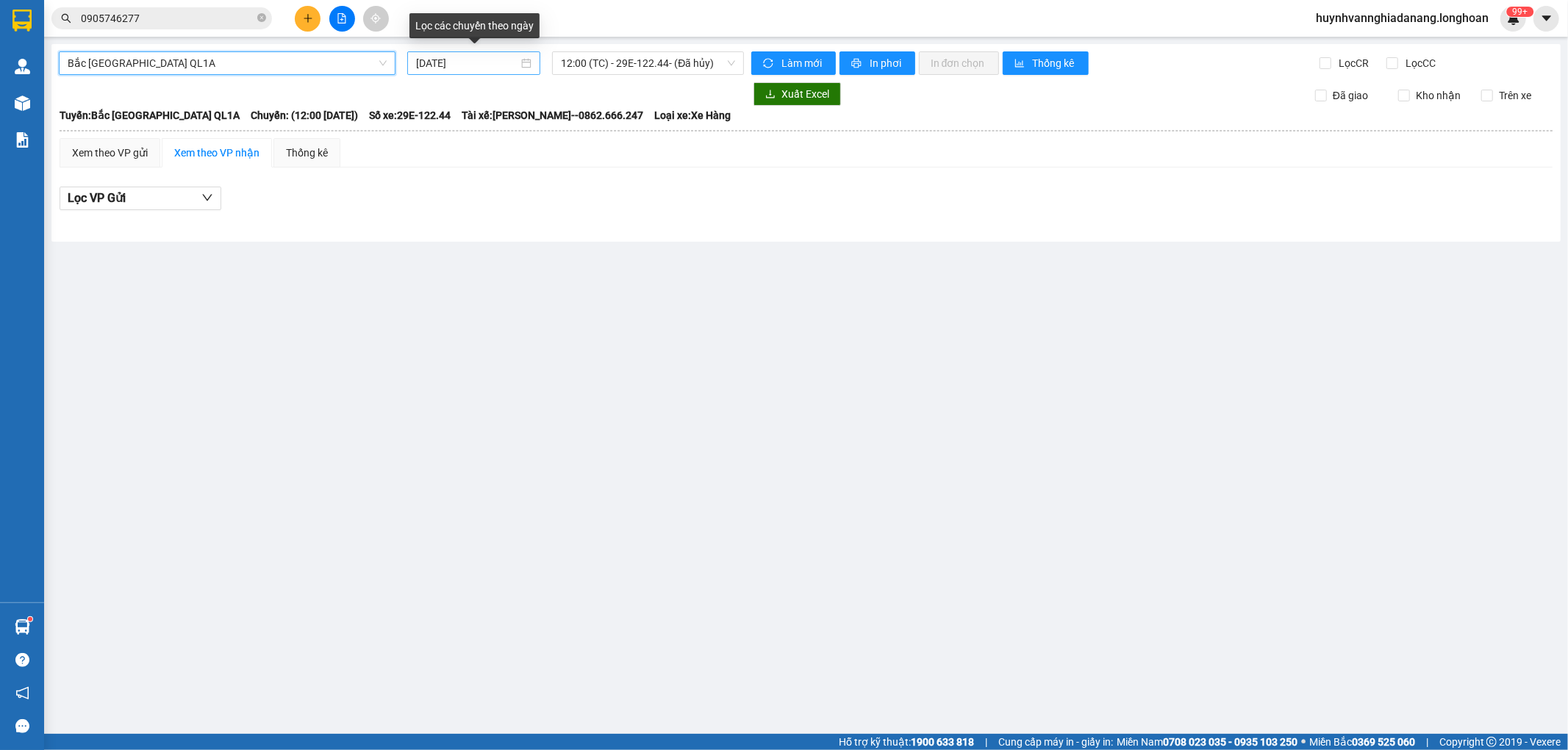
click at [497, 69] on input "[DATE]" at bounding box center [468, 63] width 102 height 16
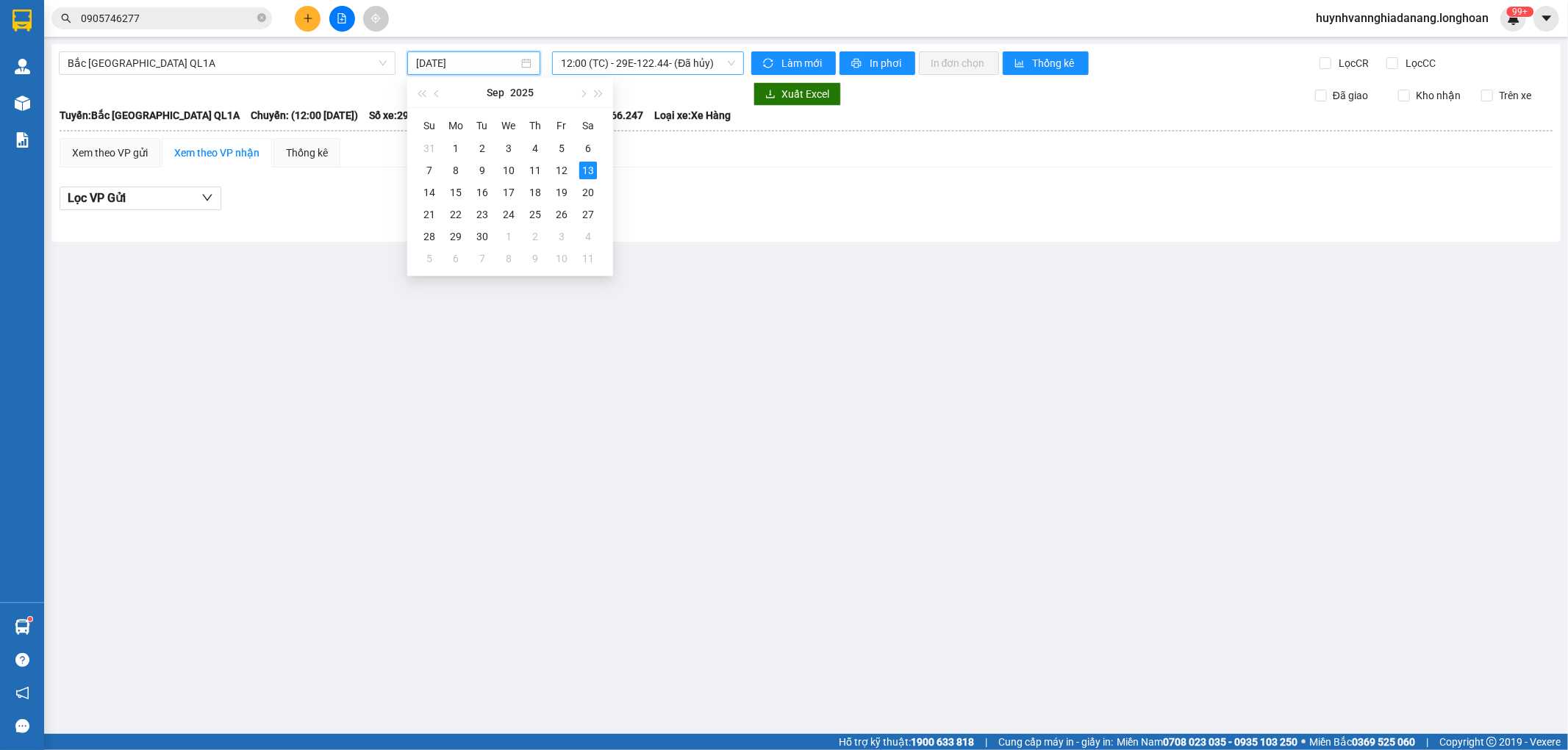
click at [667, 62] on span "12:00 (TC) - 29E-122.44 - (Đã hủy)" at bounding box center [647, 63] width 173 height 22
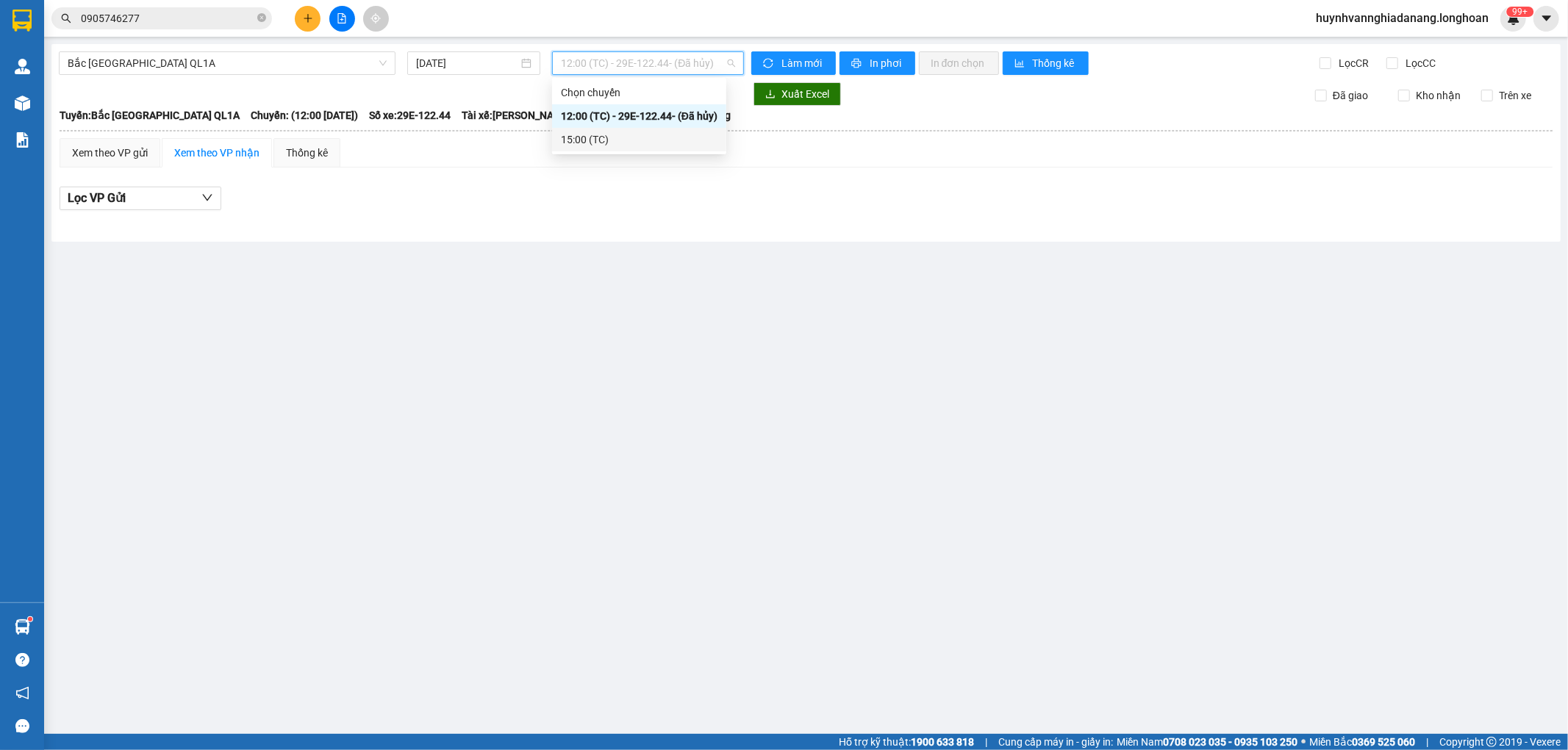
click at [633, 134] on div "15:00 (TC)" at bounding box center [639, 140] width 157 height 16
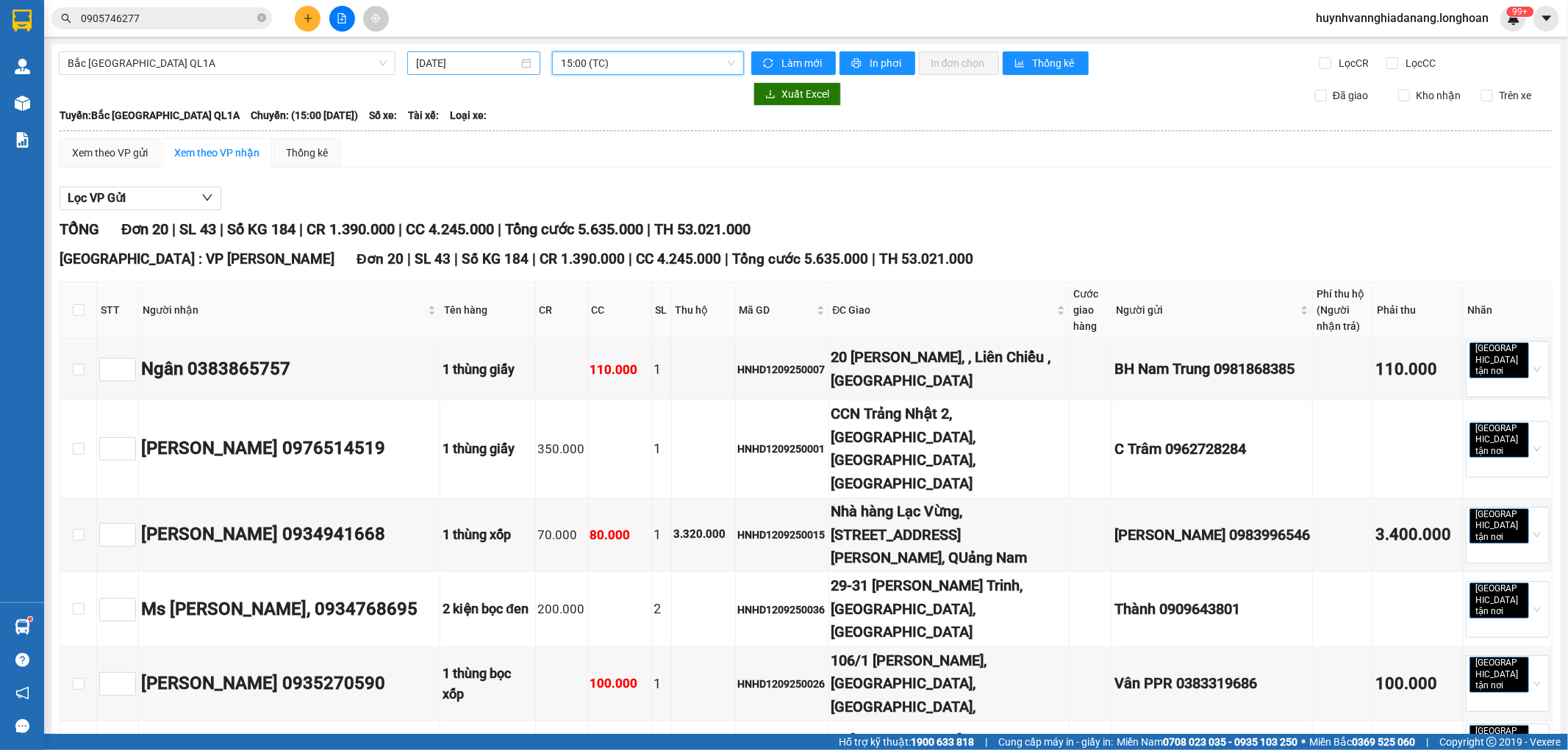
drag, startPoint x: 482, startPoint y: 58, endPoint x: 491, endPoint y: 61, distance: 9.5
click at [483, 58] on input "[DATE]" at bounding box center [468, 63] width 102 height 16
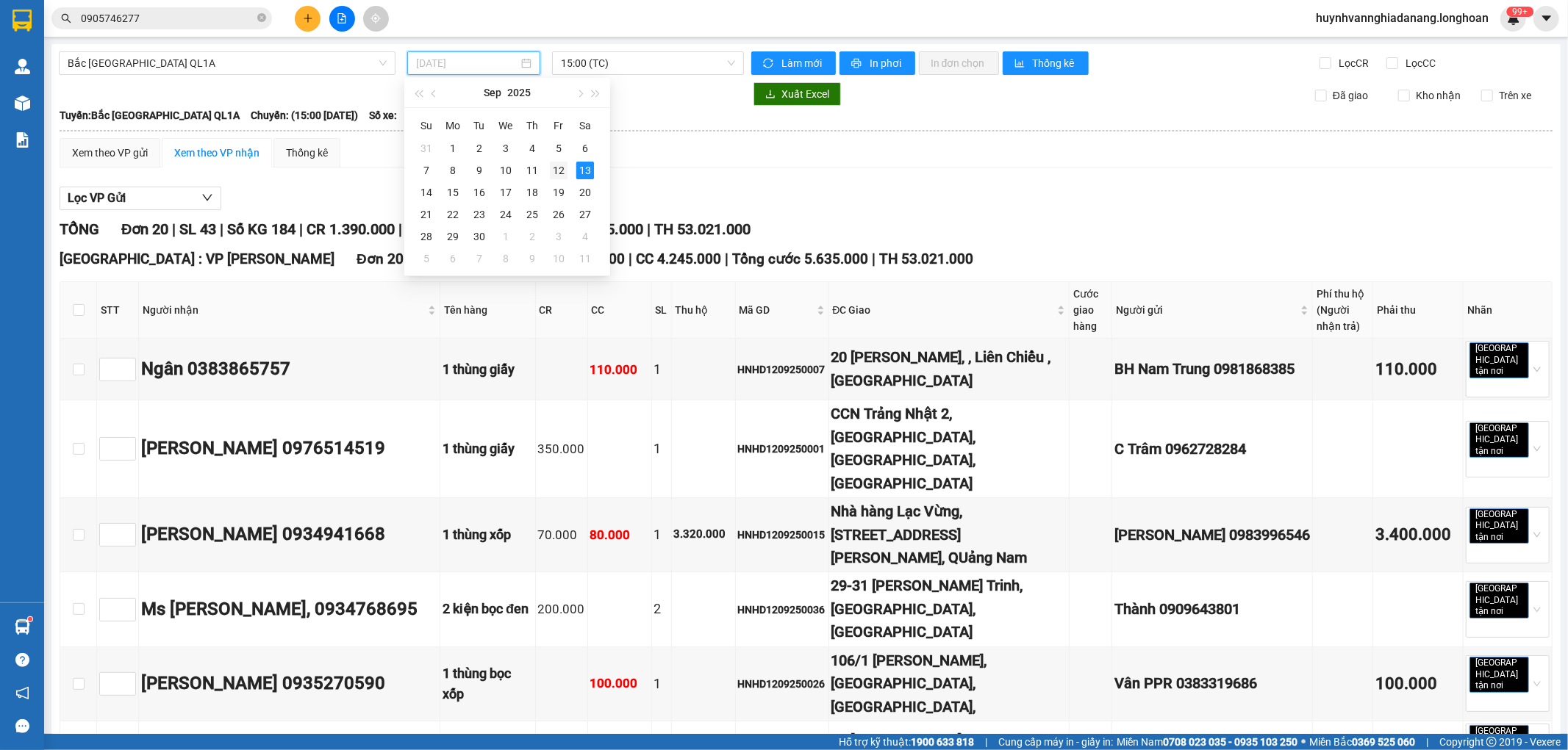
click at [555, 170] on div "12" at bounding box center [559, 170] width 18 height 18
type input "[DATE]"
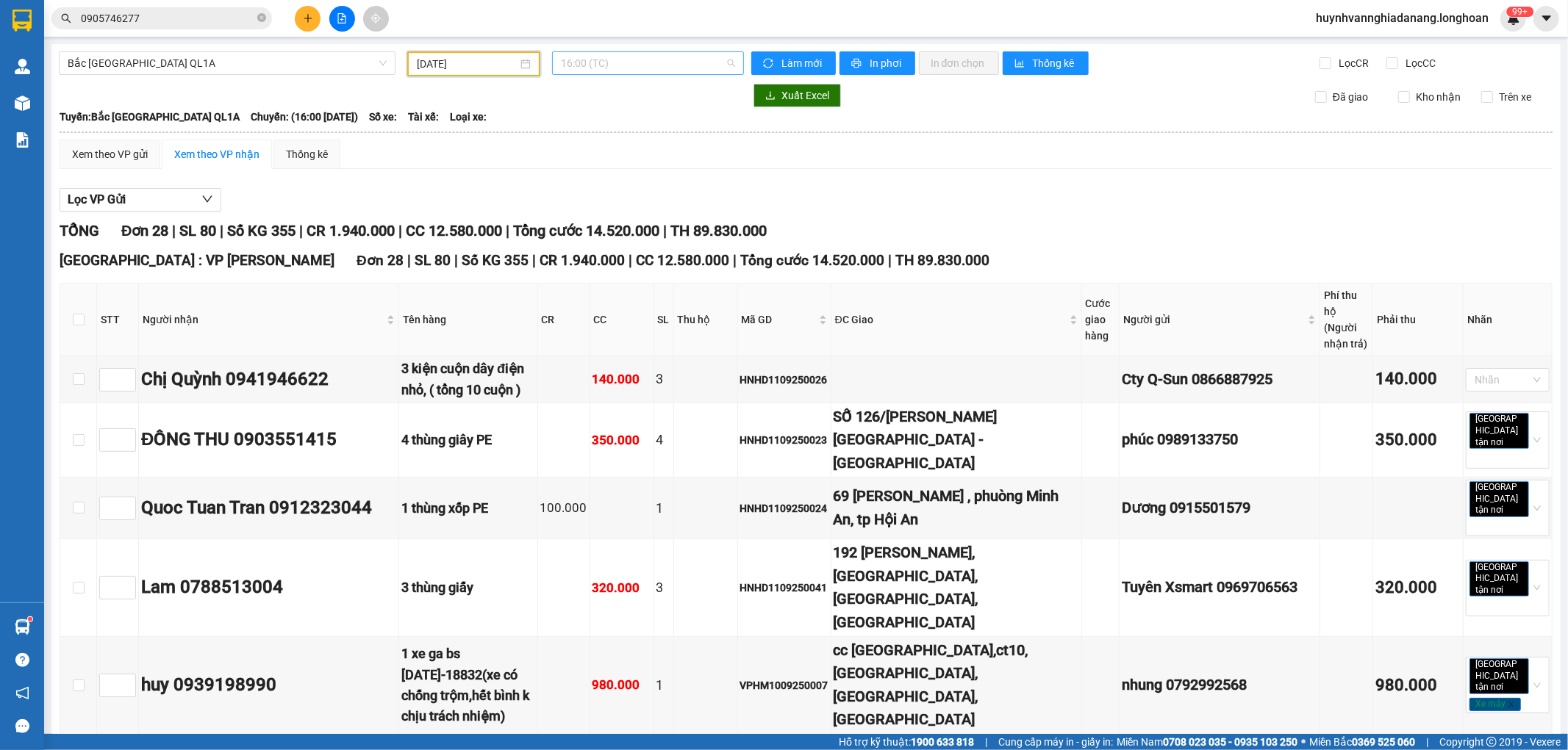
click at [637, 62] on span "16:00 (TC)" at bounding box center [647, 63] width 173 height 22
click at [629, 116] on div "16:00 (TC)" at bounding box center [615, 116] width 115 height 16
click at [650, 63] on span "16:00 (TC)" at bounding box center [647, 63] width 173 height 22
click at [629, 113] on div "16:00 (TC)" at bounding box center [615, 116] width 115 height 16
click at [659, 62] on span "16:00 (TC)" at bounding box center [647, 63] width 173 height 22
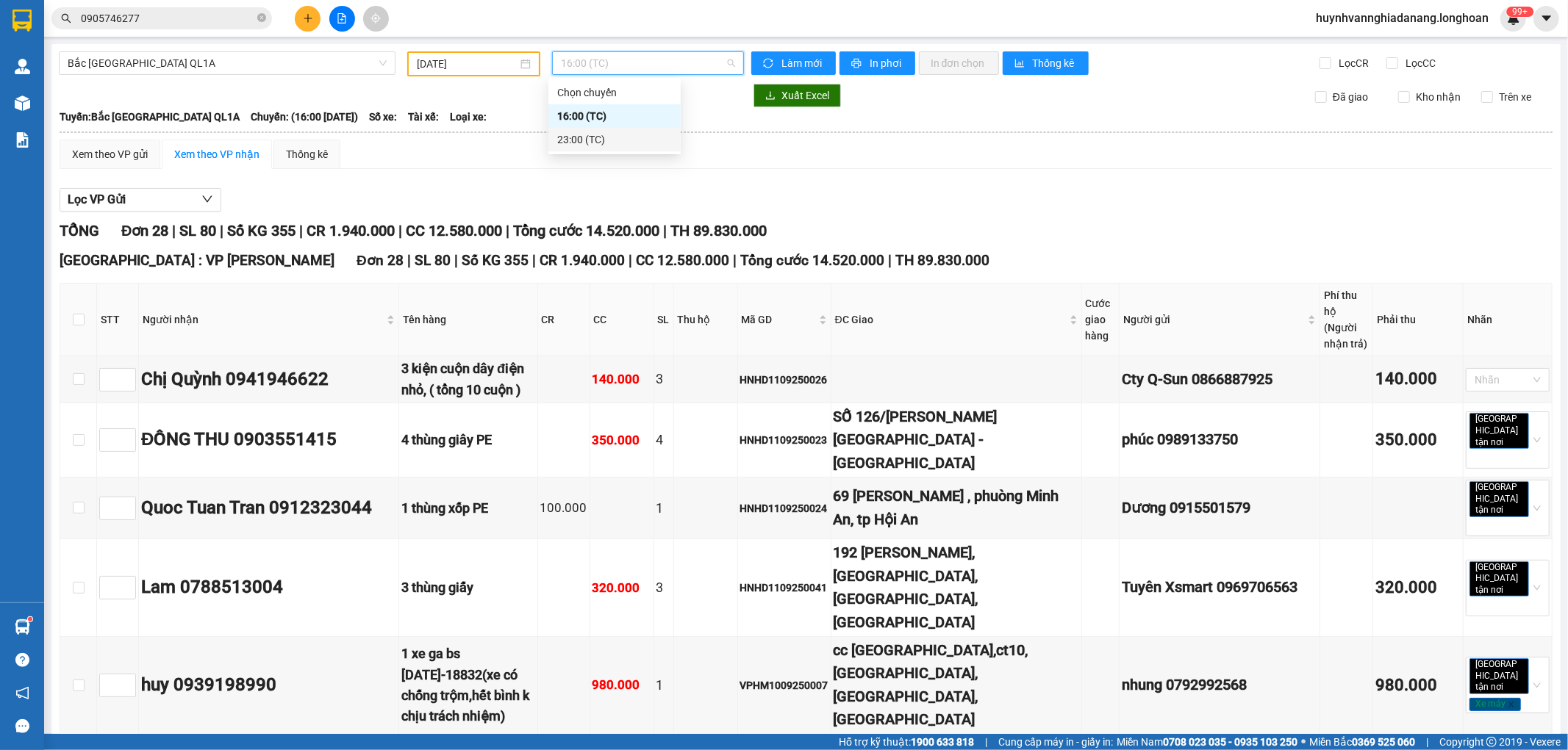
click at [629, 135] on div "23:00 (TC)" at bounding box center [615, 140] width 115 height 16
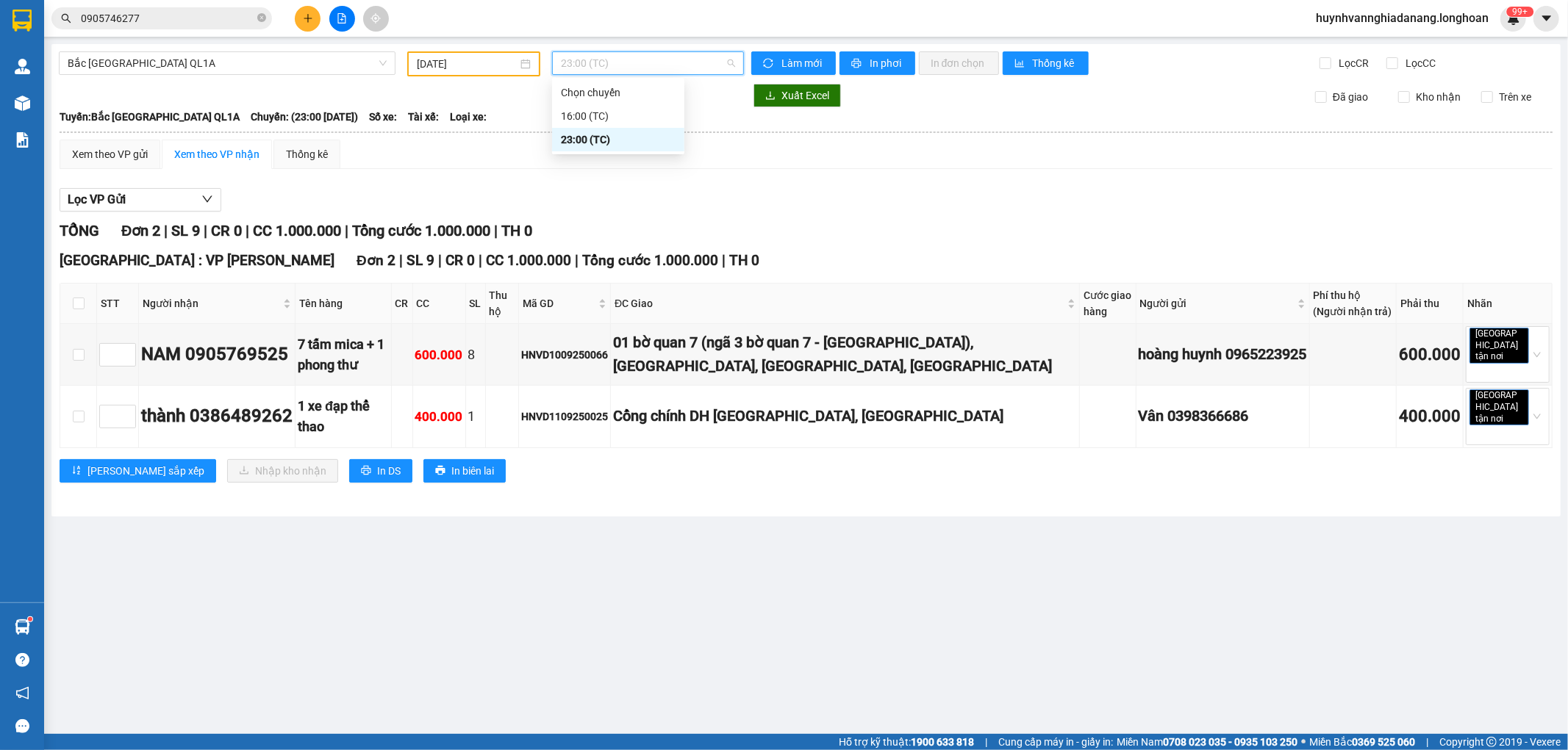
drag, startPoint x: 643, startPoint y: 69, endPoint x: 650, endPoint y: 69, distance: 7.0
click at [644, 69] on span "23:00 (TC)" at bounding box center [647, 63] width 173 height 22
click at [637, 119] on div "16:00 (TC)" at bounding box center [619, 116] width 115 height 16
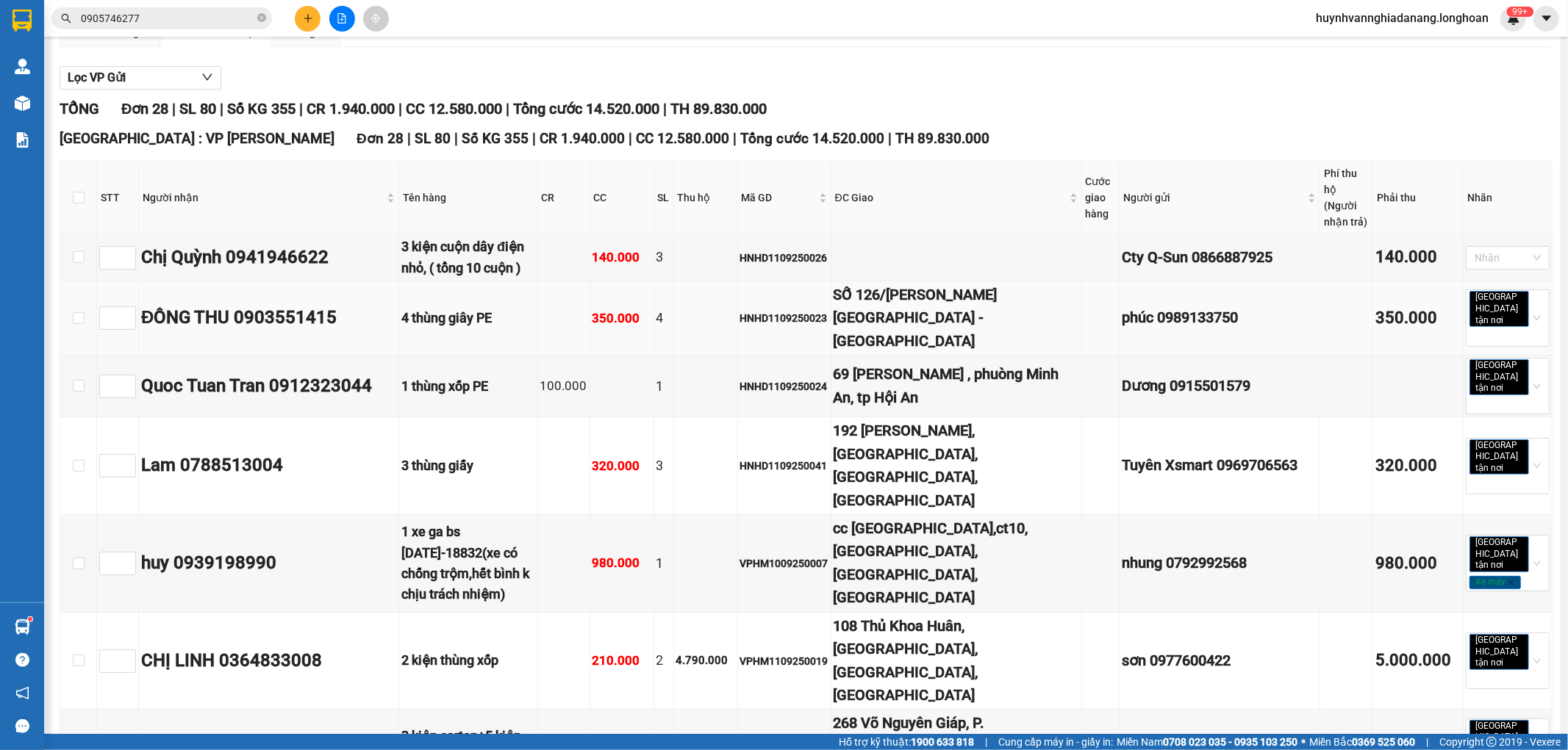
scroll to position [163, 0]
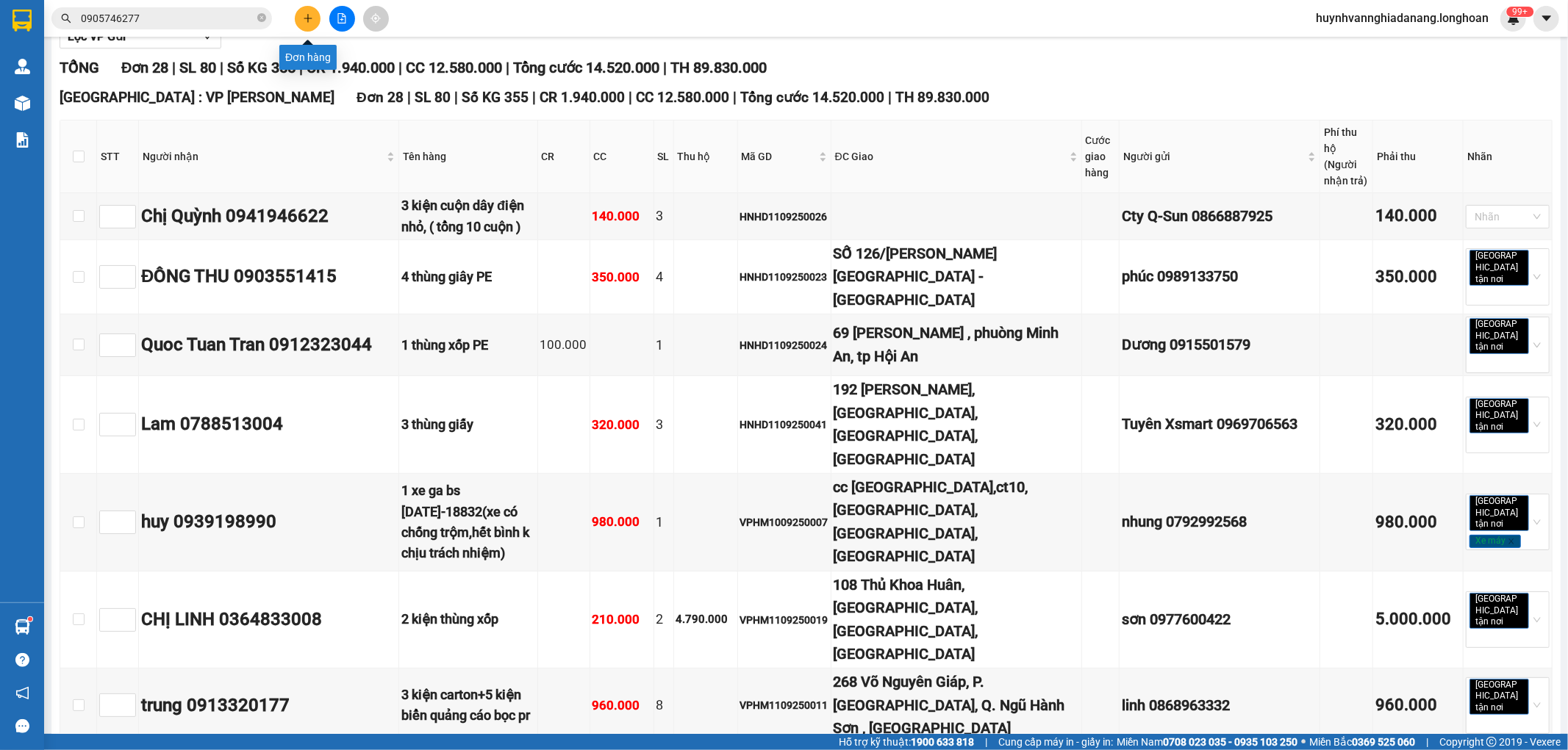
click at [308, 21] on icon "plus" at bounding box center [308, 18] width 10 height 10
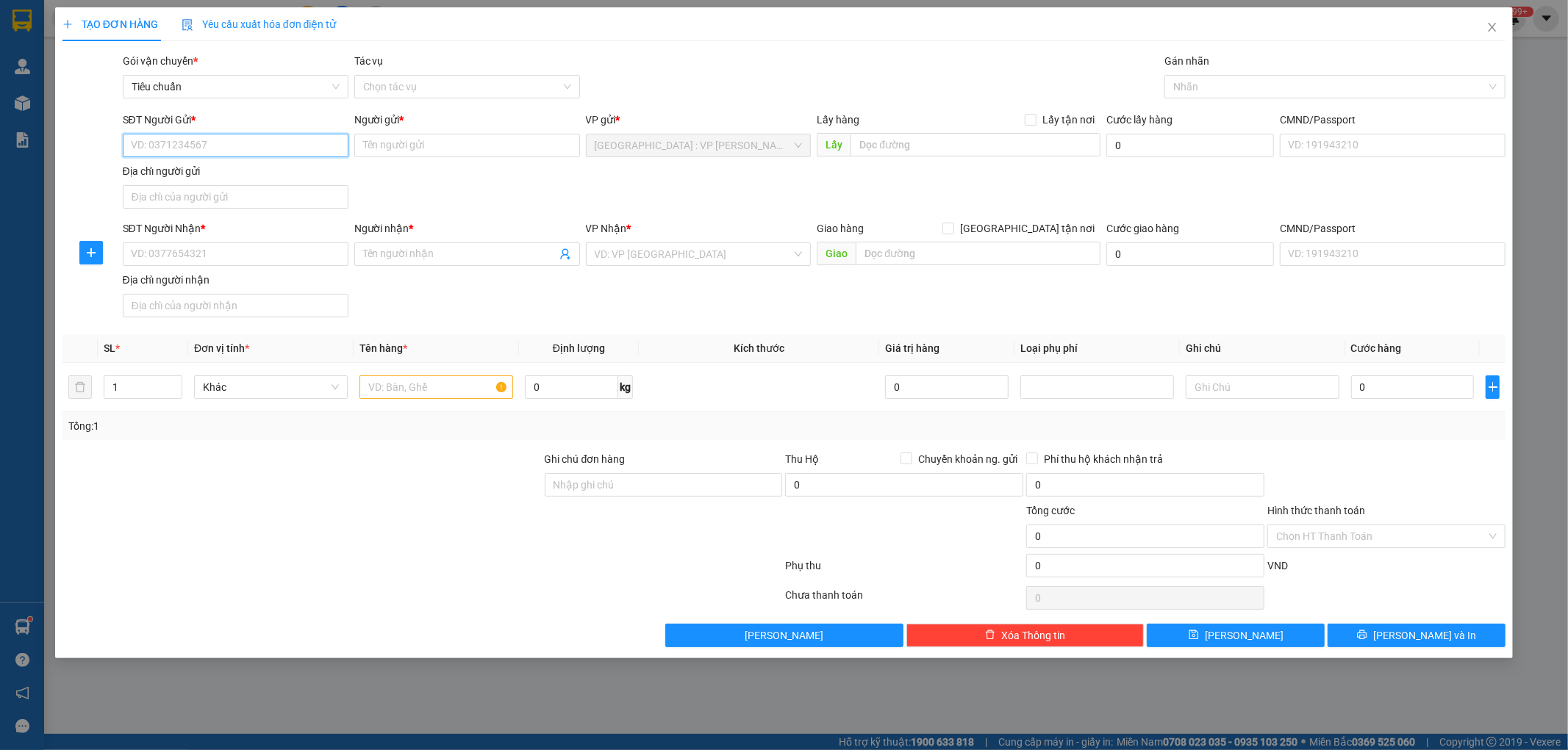
click at [210, 145] on input "SĐT Người Gửi *" at bounding box center [236, 145] width 225 height 23
type input "0705355331"
click at [239, 177] on div "0705355331 - Hàn Ni" at bounding box center [236, 175] width 208 height 16
type input "[PERSON_NAME]"
type input "0705355331"
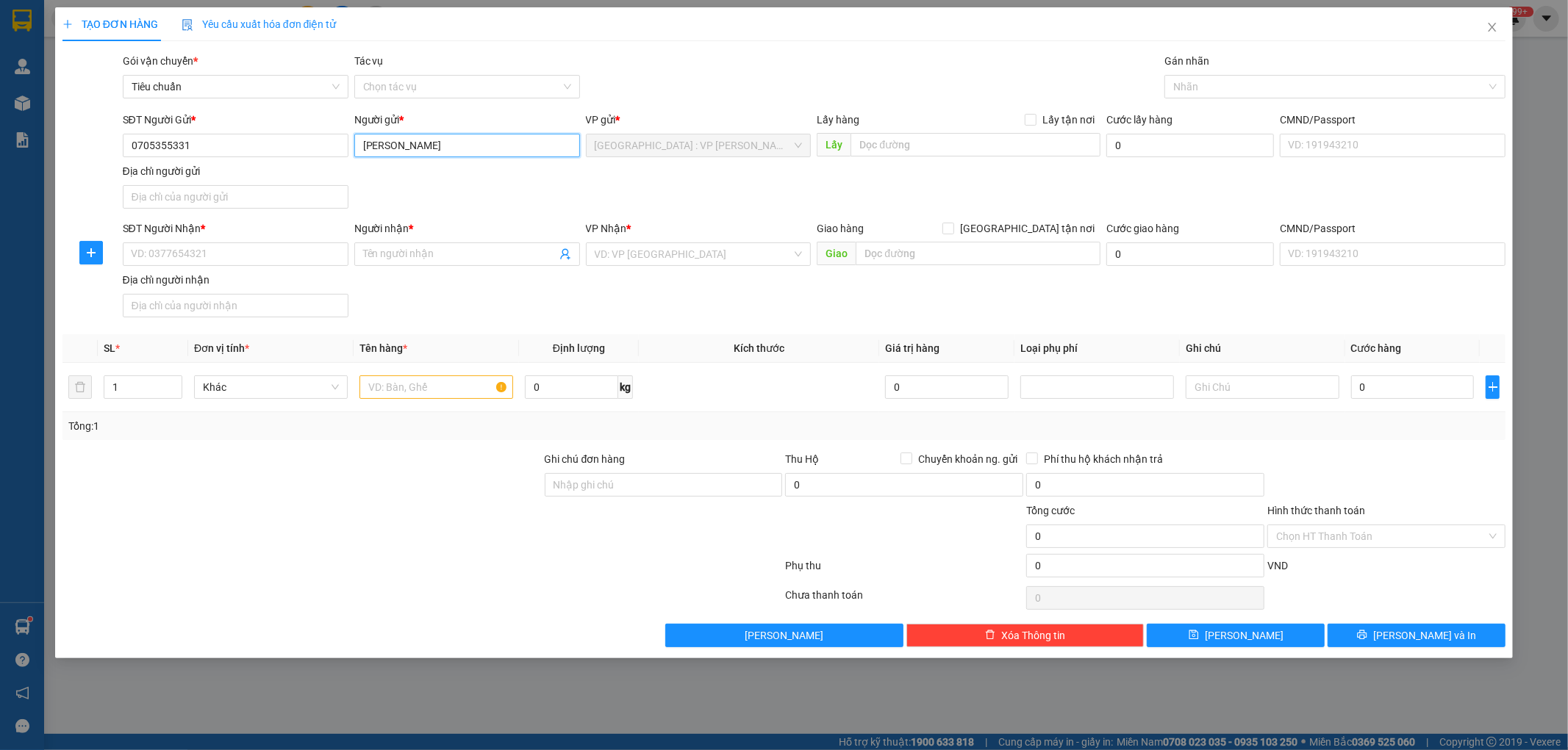
click at [408, 144] on input "[PERSON_NAME]" at bounding box center [467, 145] width 225 height 23
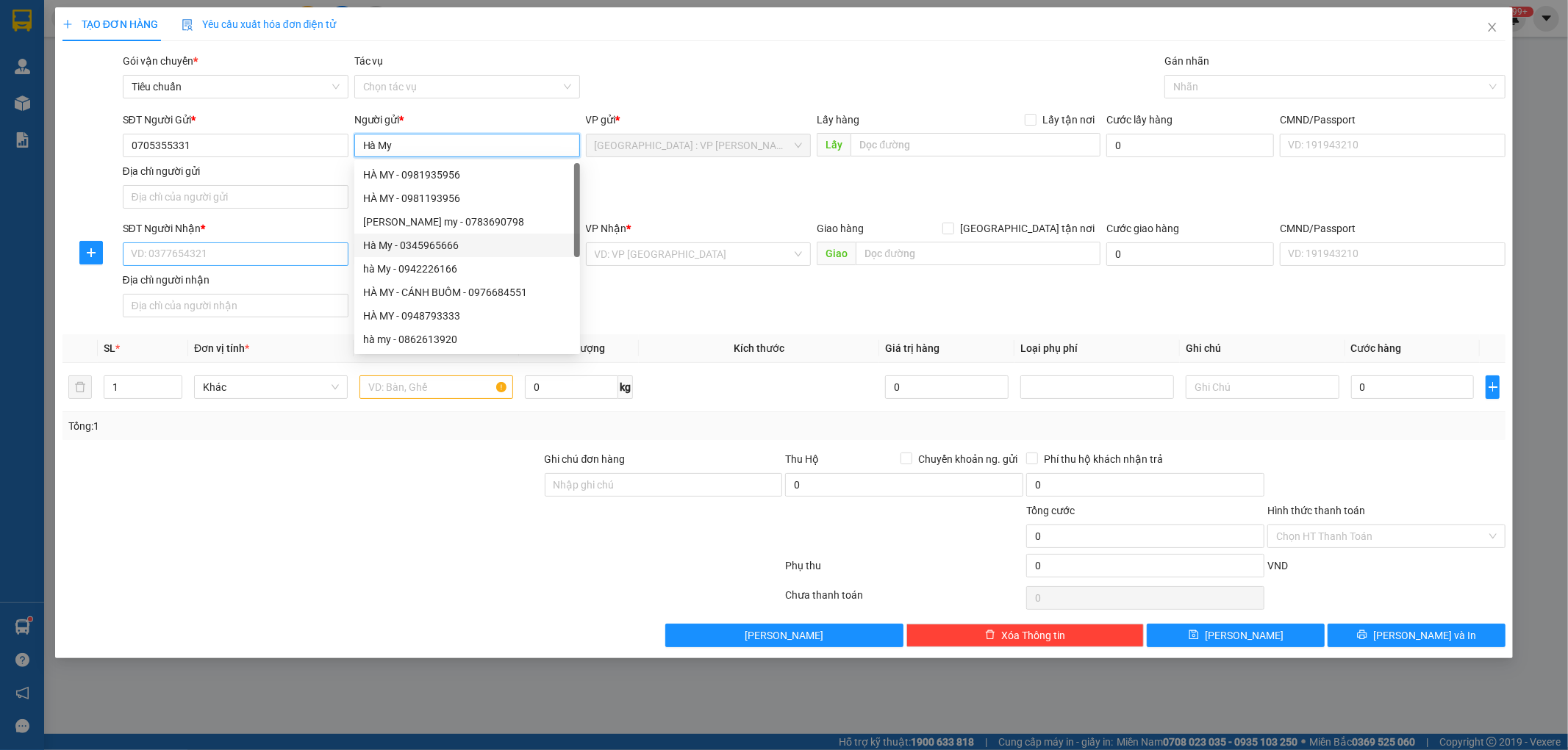
type input "Hà My"
click at [238, 260] on input "SĐT Người Nhận *" at bounding box center [236, 254] width 225 height 23
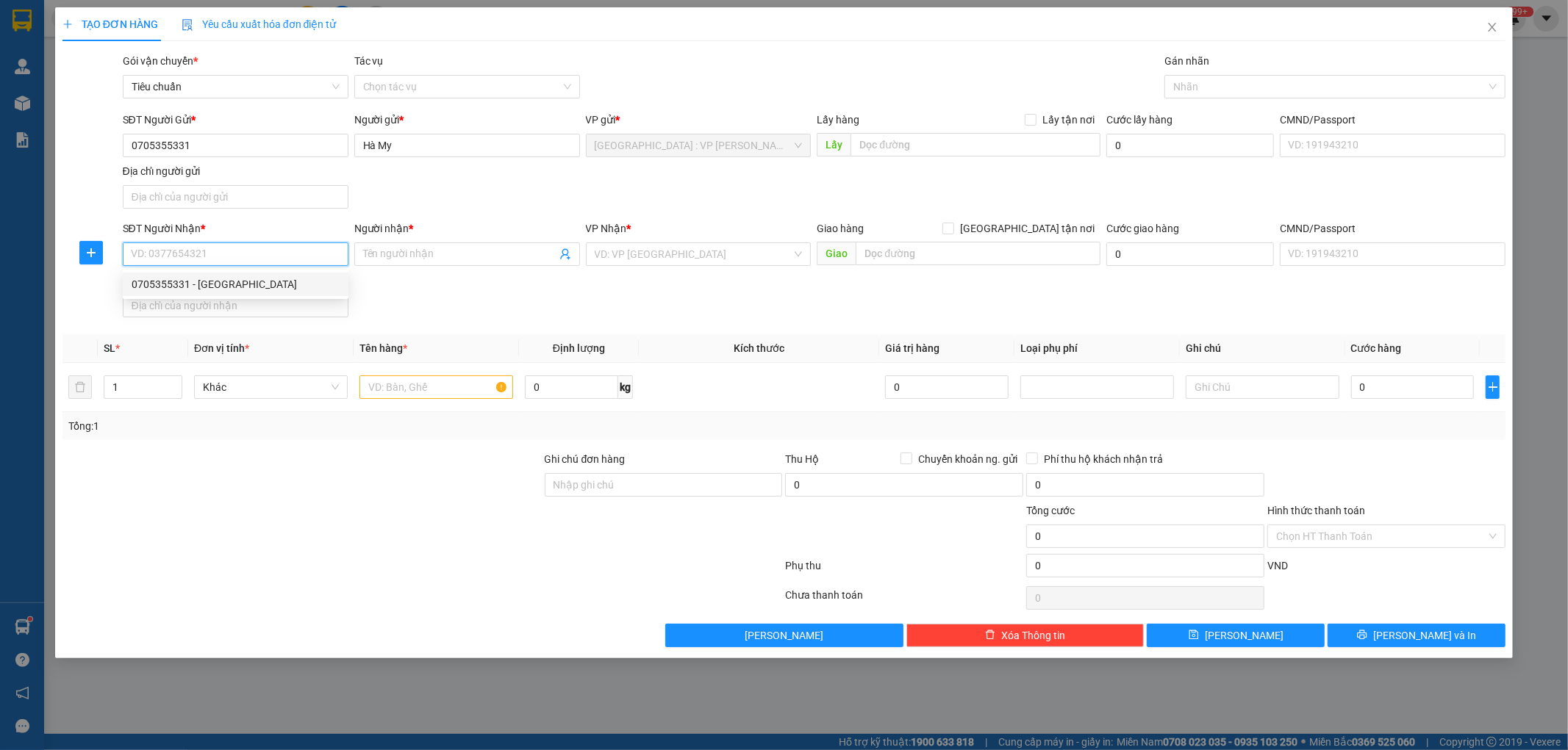
click at [217, 284] on div "0705355331 - Hàn Ni" at bounding box center [236, 284] width 208 height 16
type input "0705355331"
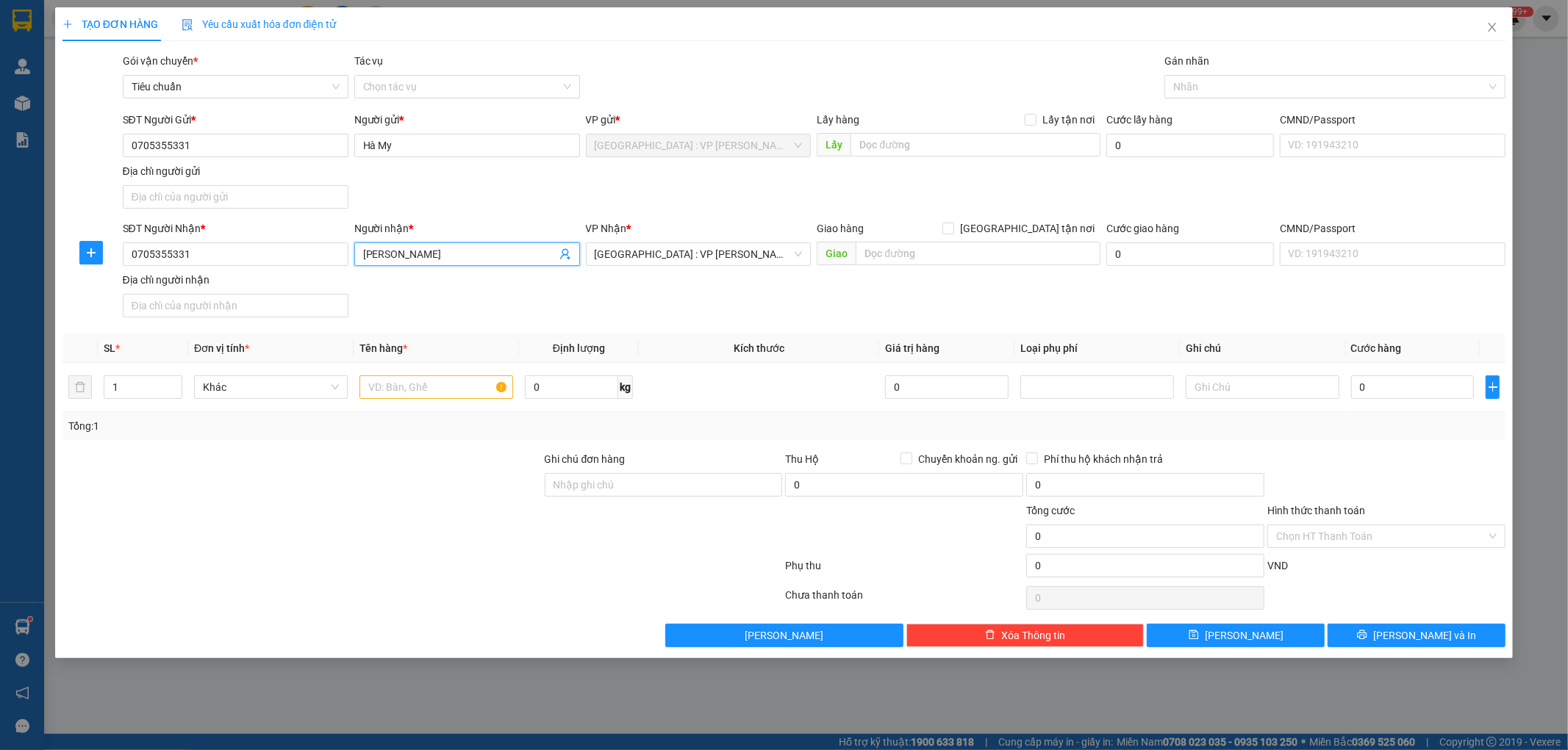
click at [404, 252] on input "[PERSON_NAME]" at bounding box center [460, 254] width 193 height 16
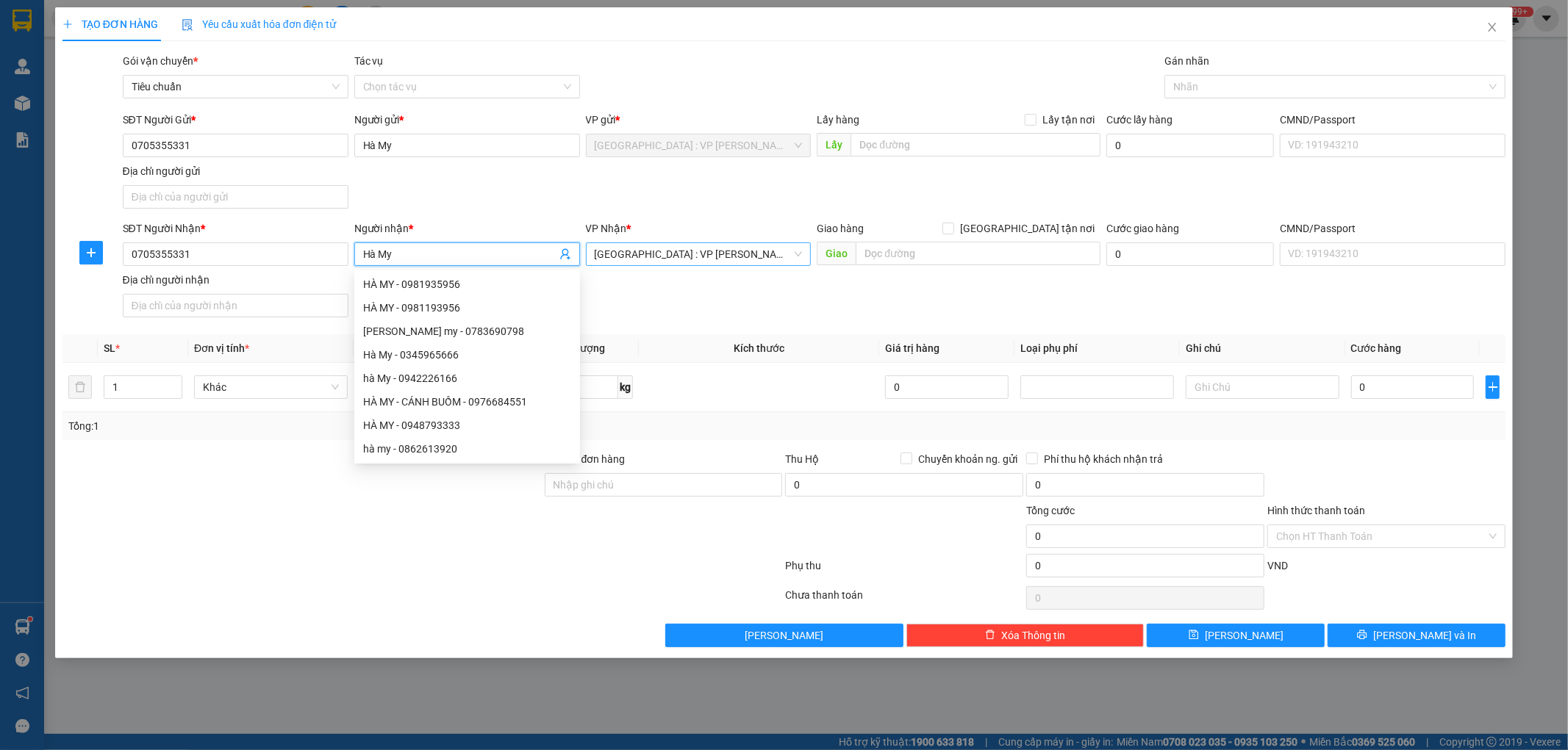
click at [755, 256] on span "[GEOGRAPHIC_DATA] : VP [PERSON_NAME]" at bounding box center [698, 254] width 208 height 22
type input "Hà My"
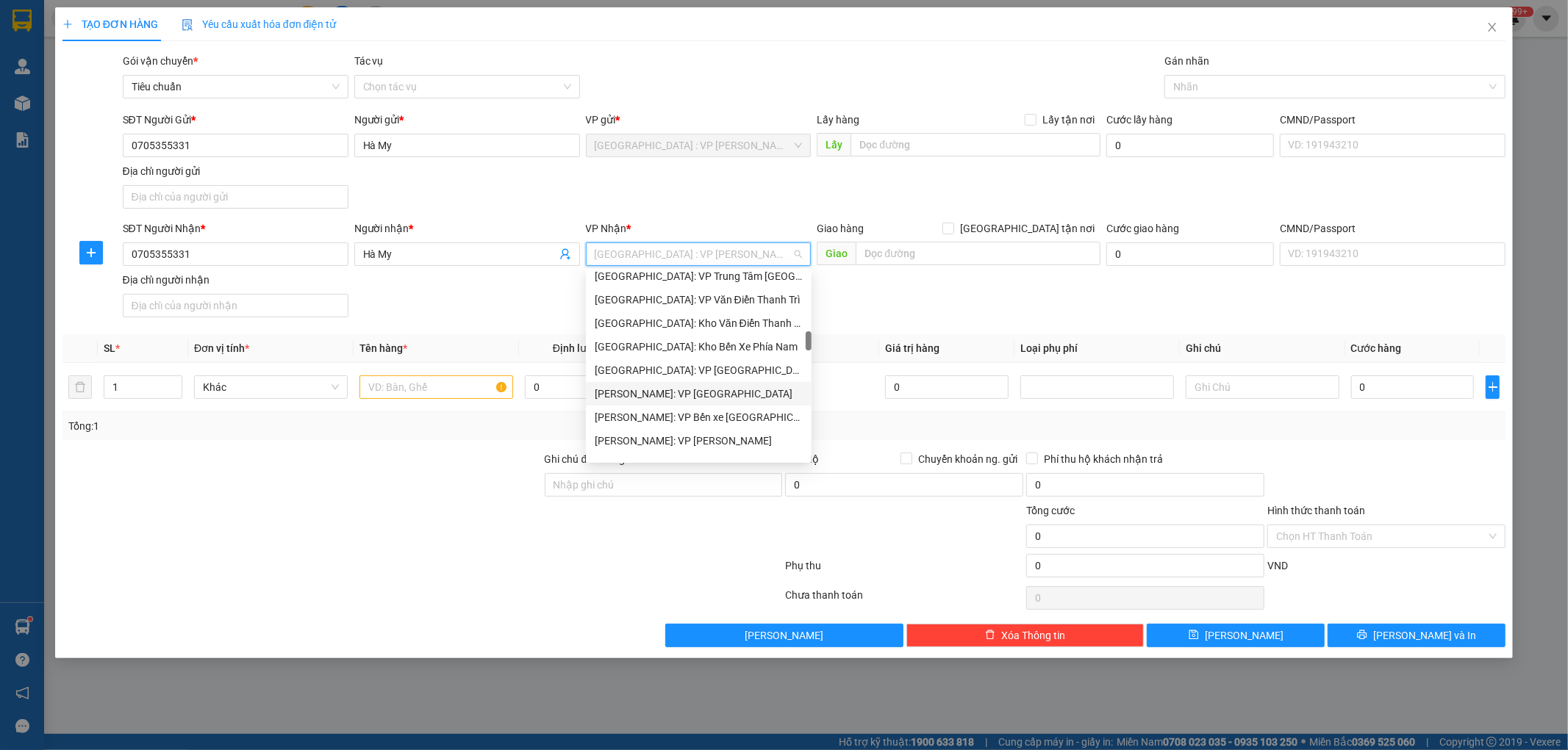
scroll to position [677, 0]
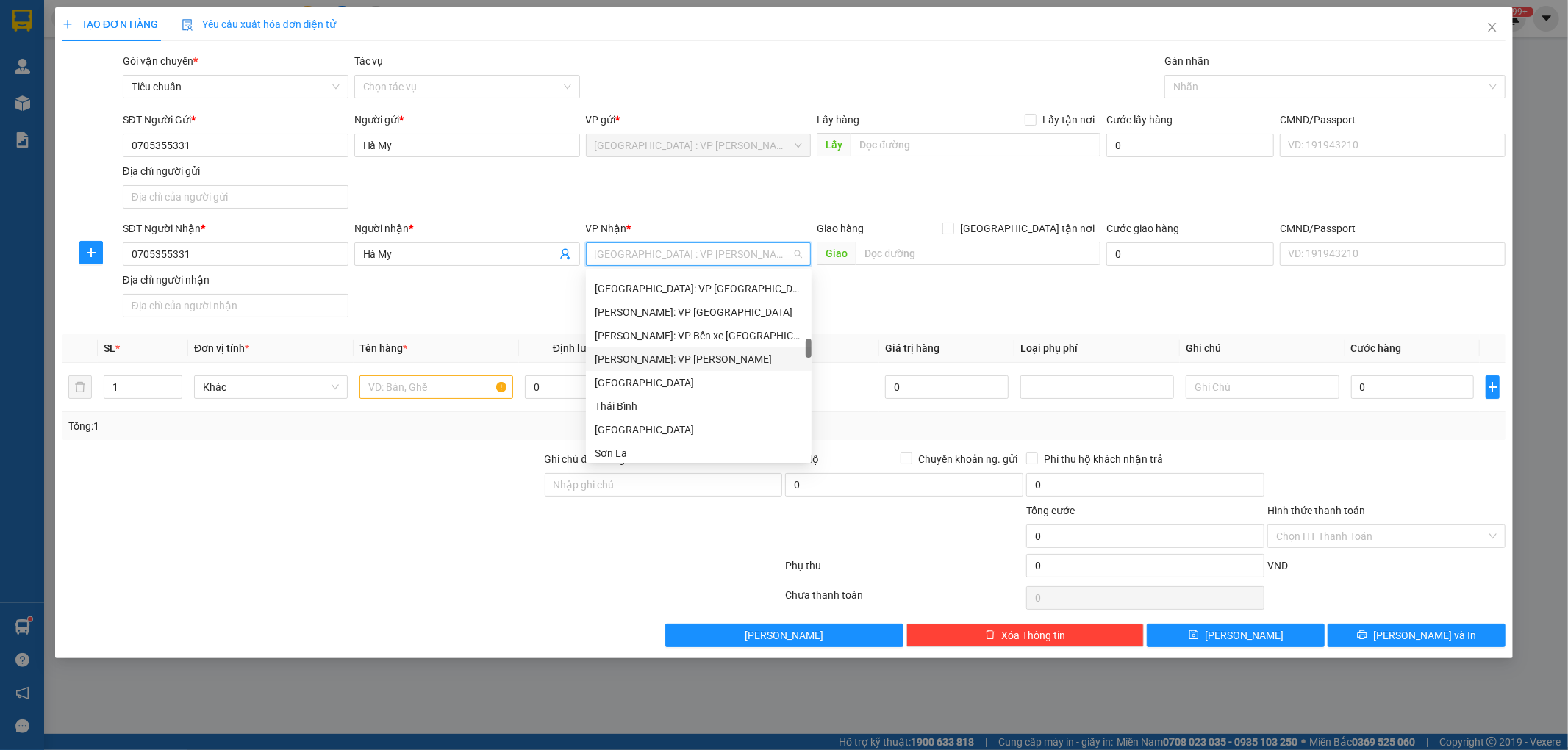
click at [716, 361] on div "[PERSON_NAME]: VP [PERSON_NAME]" at bounding box center [698, 359] width 208 height 16
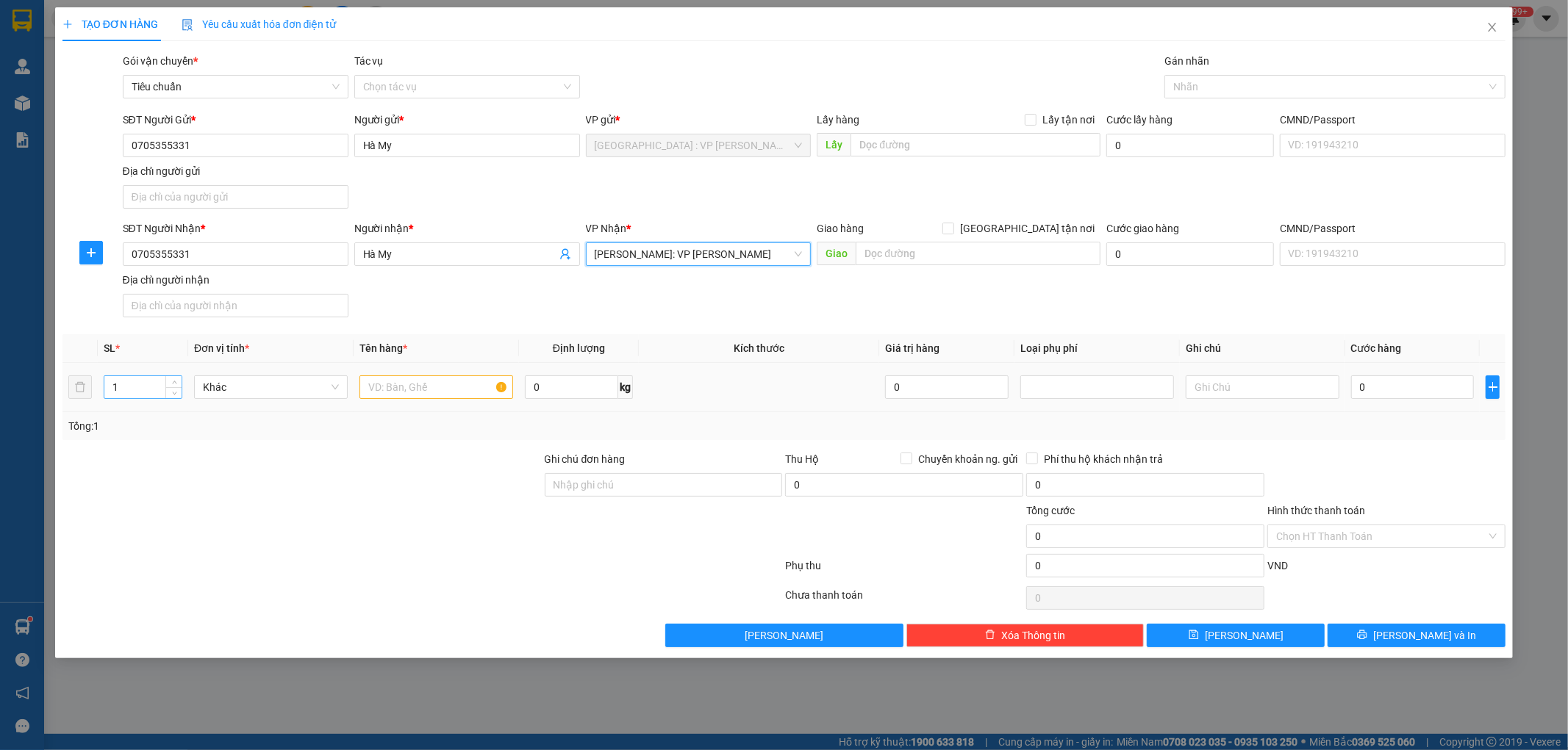
click at [136, 393] on input "1" at bounding box center [143, 387] width 78 height 22
type input "4"
click at [417, 383] on input "text" at bounding box center [436, 387] width 153 height 23
type input "1 XE MÁY 43F1 40058+2 THÙNG GIẤY+1 KIỆN XỐP NỔ"
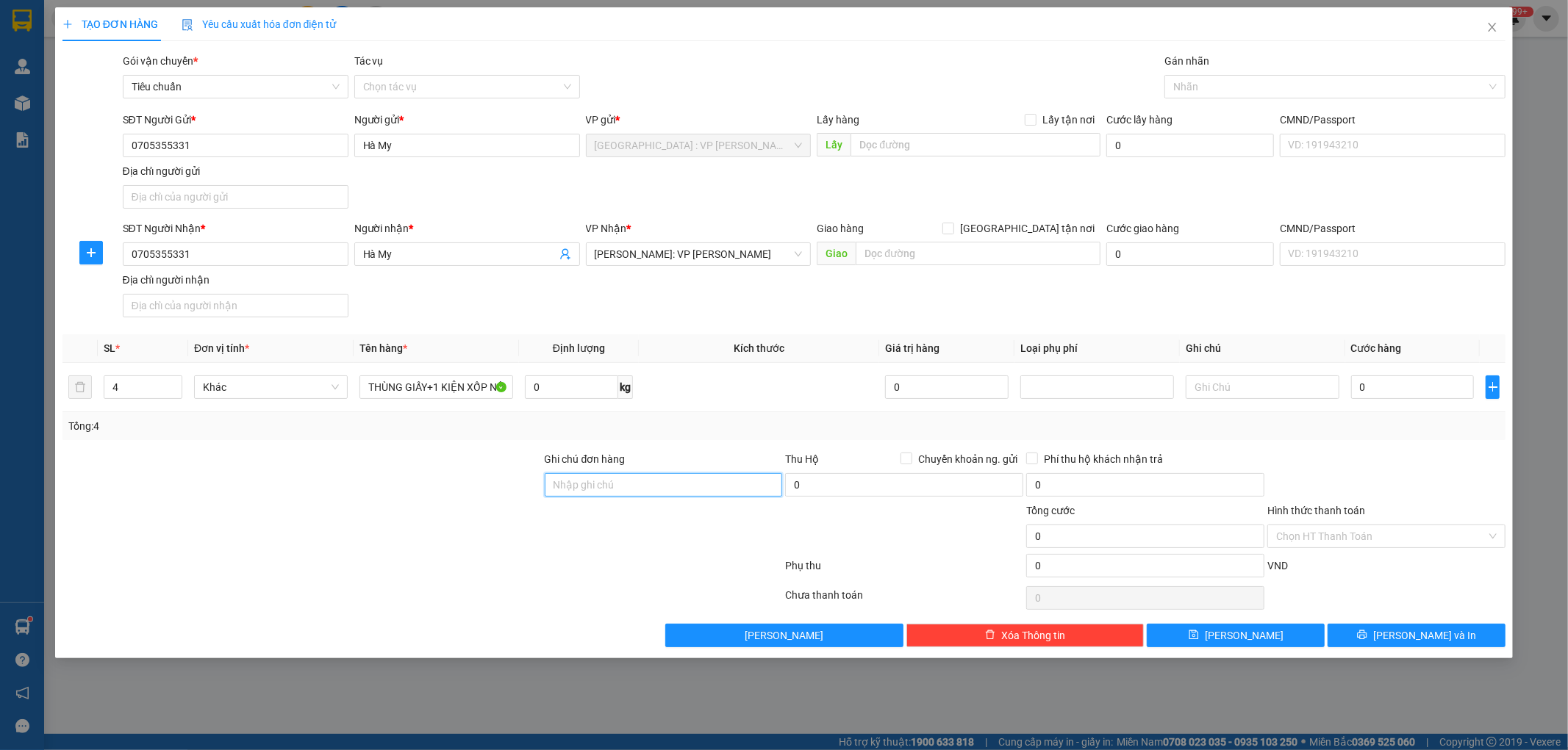
click at [649, 487] on input "Ghi chú đơn hàng" at bounding box center [664, 484] width 238 height 23
click at [560, 482] on input "1 CHÌA KHÓA,1 GƯƠNG" at bounding box center [664, 484] width 238 height 23
click at [693, 483] on input "0 CHÌA KHÓA,1 GƯƠNG" at bounding box center [664, 484] width 238 height 23
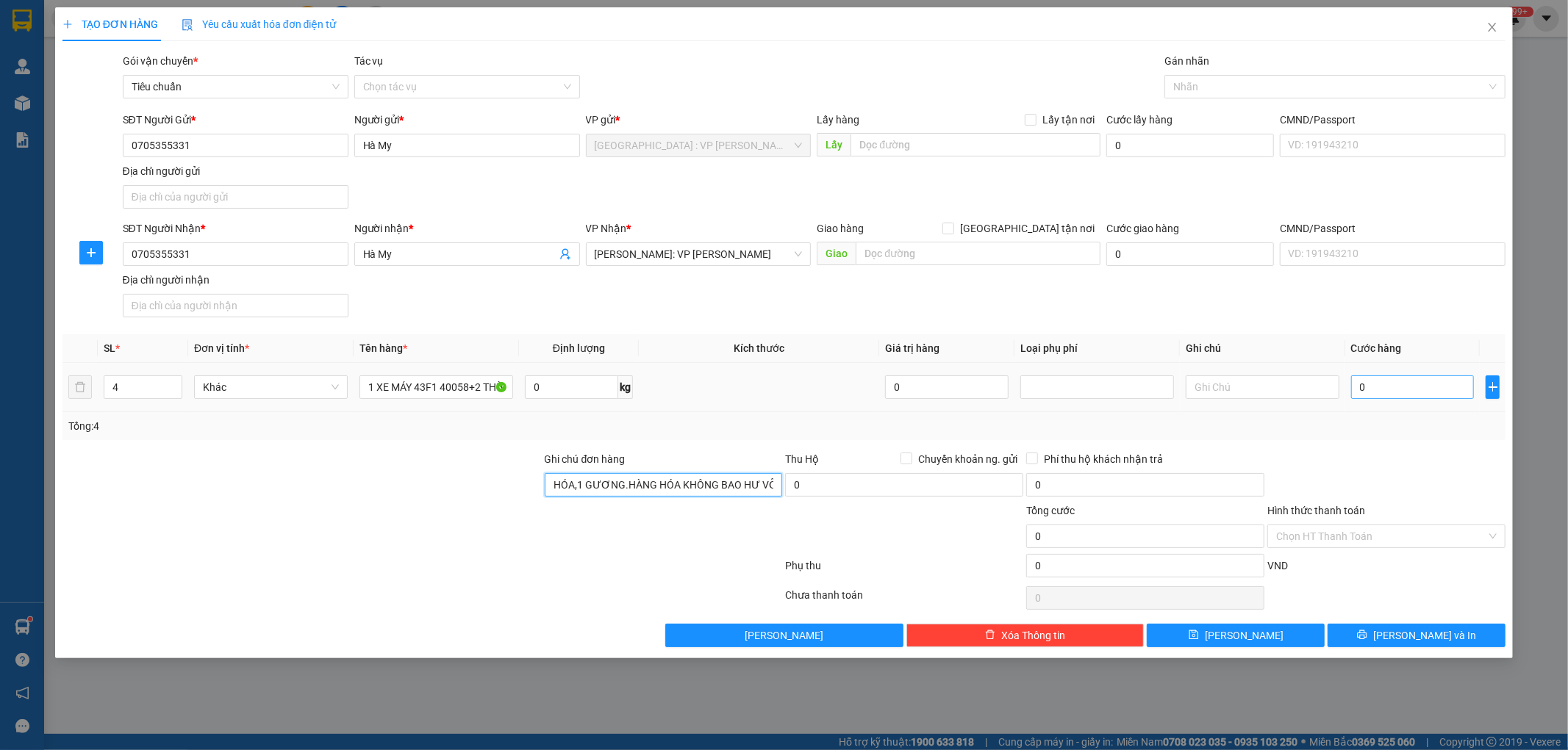
type input "0 CHÌA KHÓA,1 GƯƠNG.HÀNG HÓA KHÔNG BAO HƯ VỠ"
click at [1397, 387] on input "0" at bounding box center [1413, 387] width 124 height 23
type input "1"
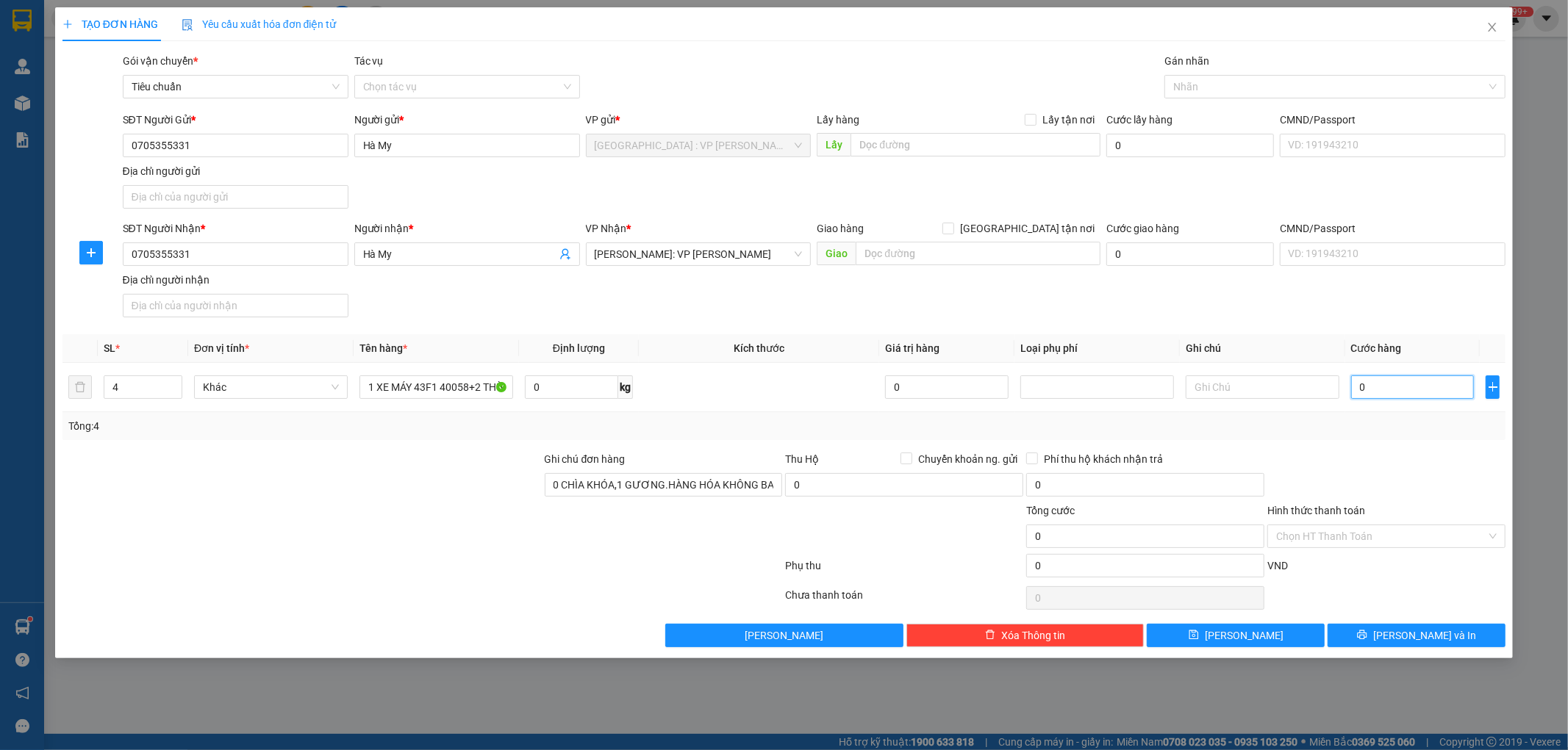
type input "1"
type input "12"
type input "123"
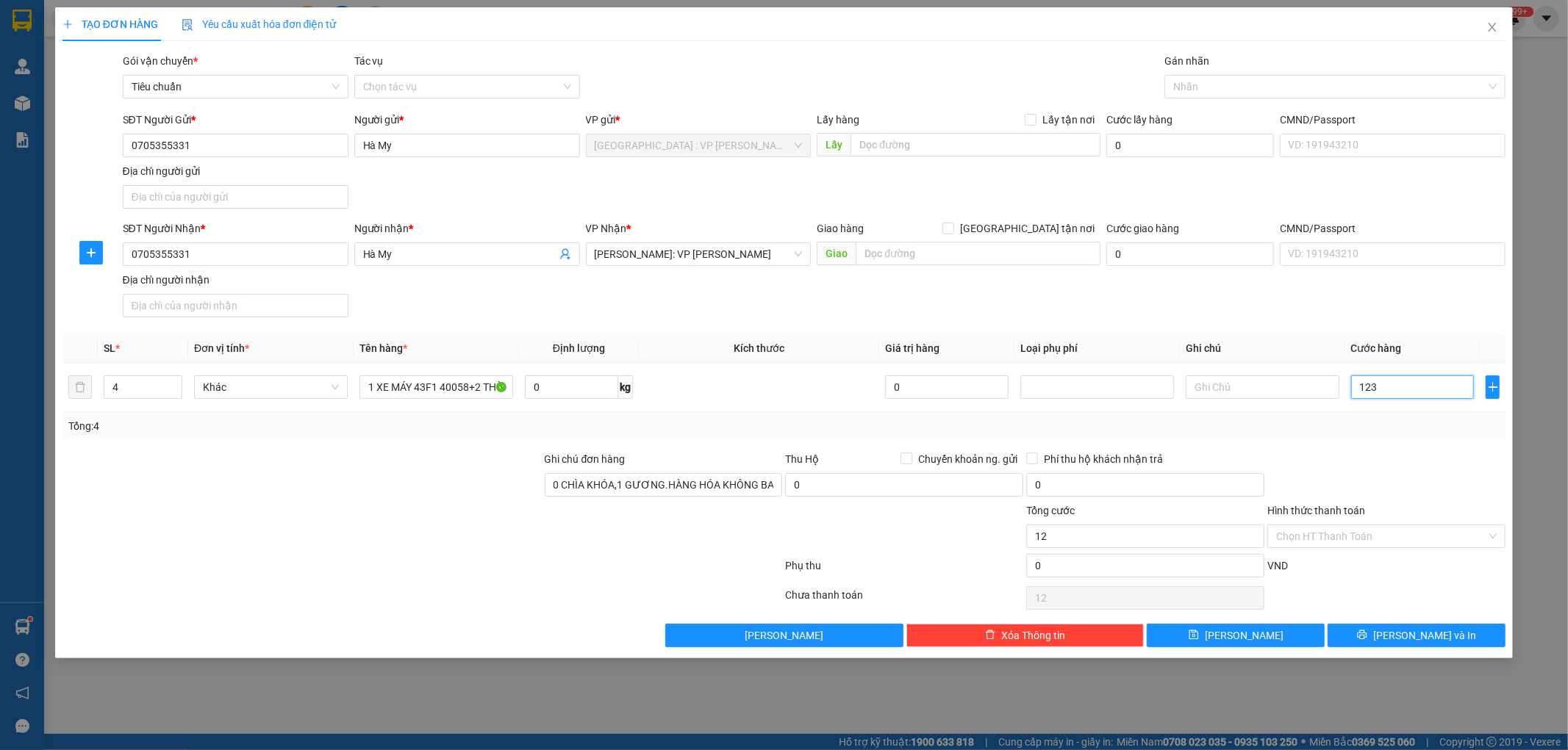
type input "123"
type input "1.230.000"
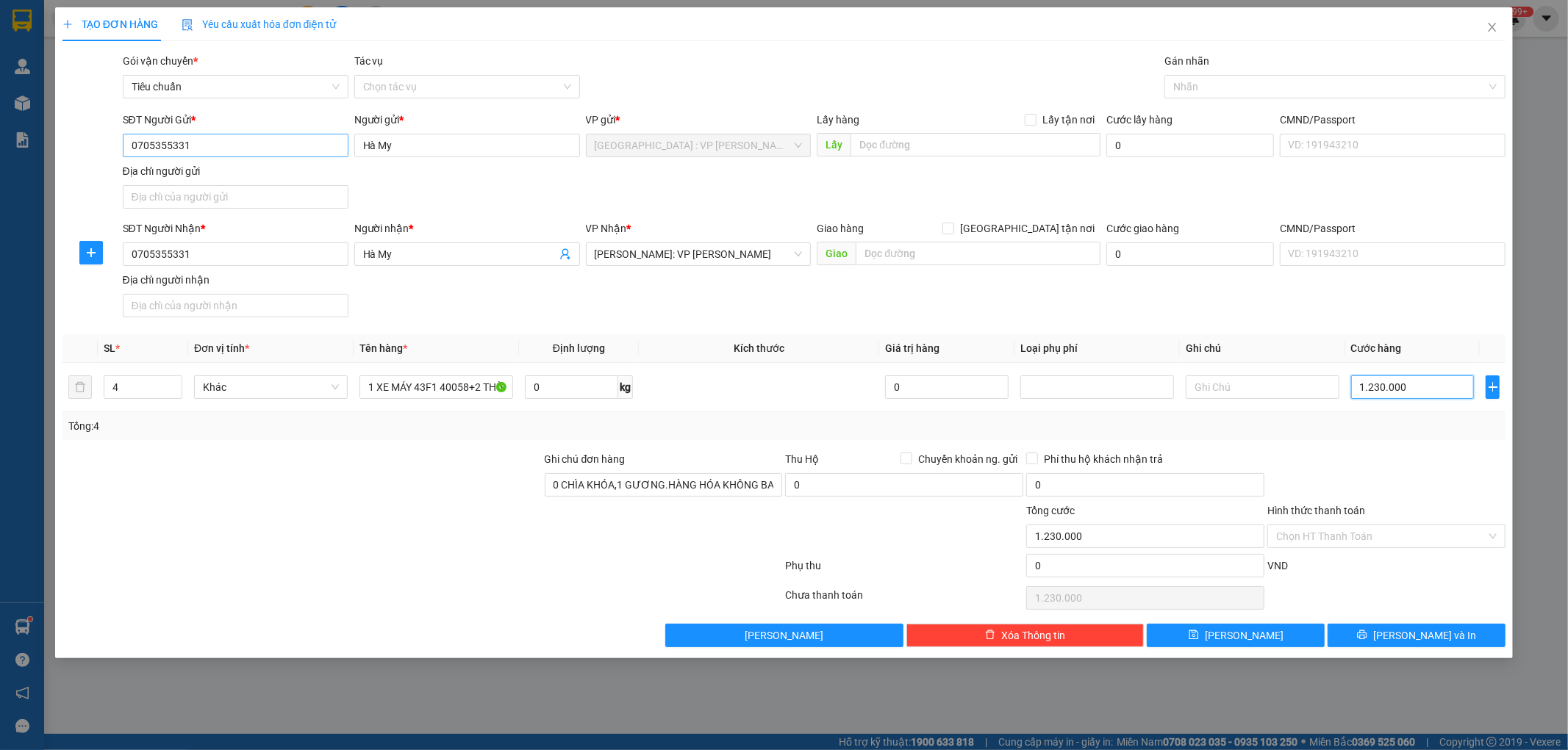
type input "1.230.000"
drag, startPoint x: 210, startPoint y: 145, endPoint x: 115, endPoint y: 148, distance: 95.0
click at [115, 148] on div "SĐT Người Gửi * 0705355331 Người gửi * Hà My VP gửi * Đà Nẵng : VP Thanh Khê Lấ…" at bounding box center [784, 163] width 1447 height 103
click at [1367, 640] on icon "printer" at bounding box center [1362, 634] width 10 height 10
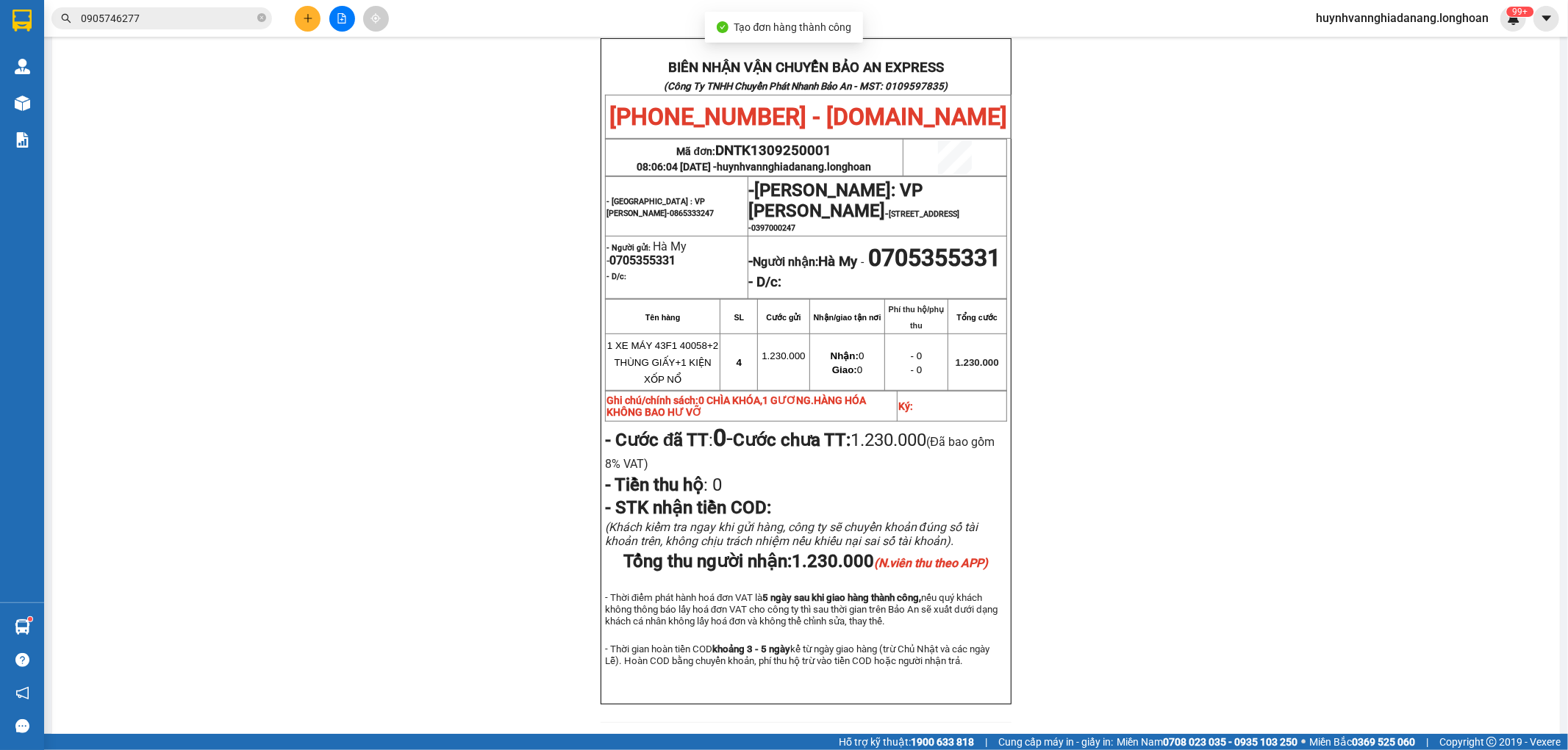
scroll to position [653, 0]
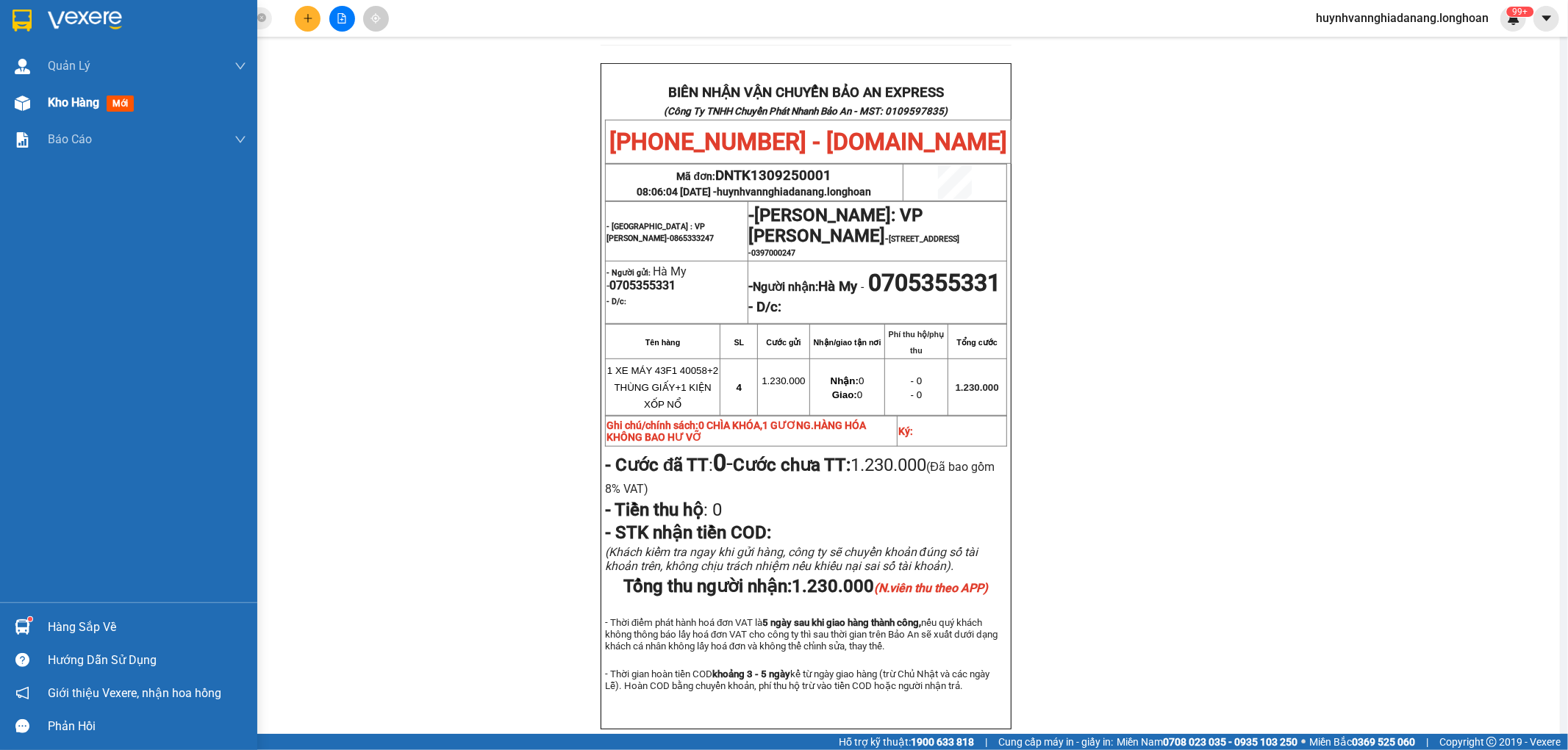
click at [45, 106] on div "Kho hàng mới" at bounding box center [129, 103] width 257 height 37
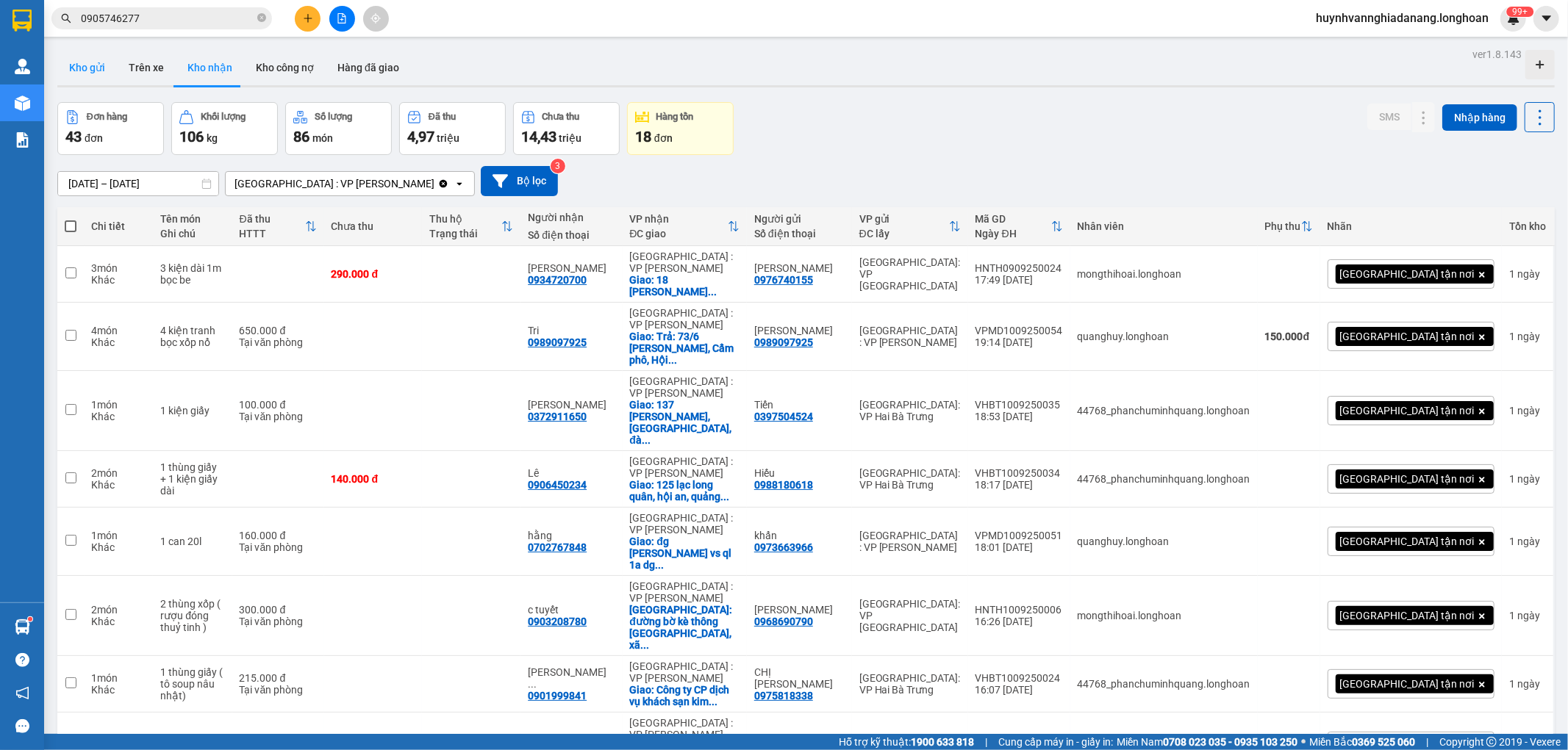
click at [78, 59] on button "Kho gửi" at bounding box center [87, 68] width 60 height 35
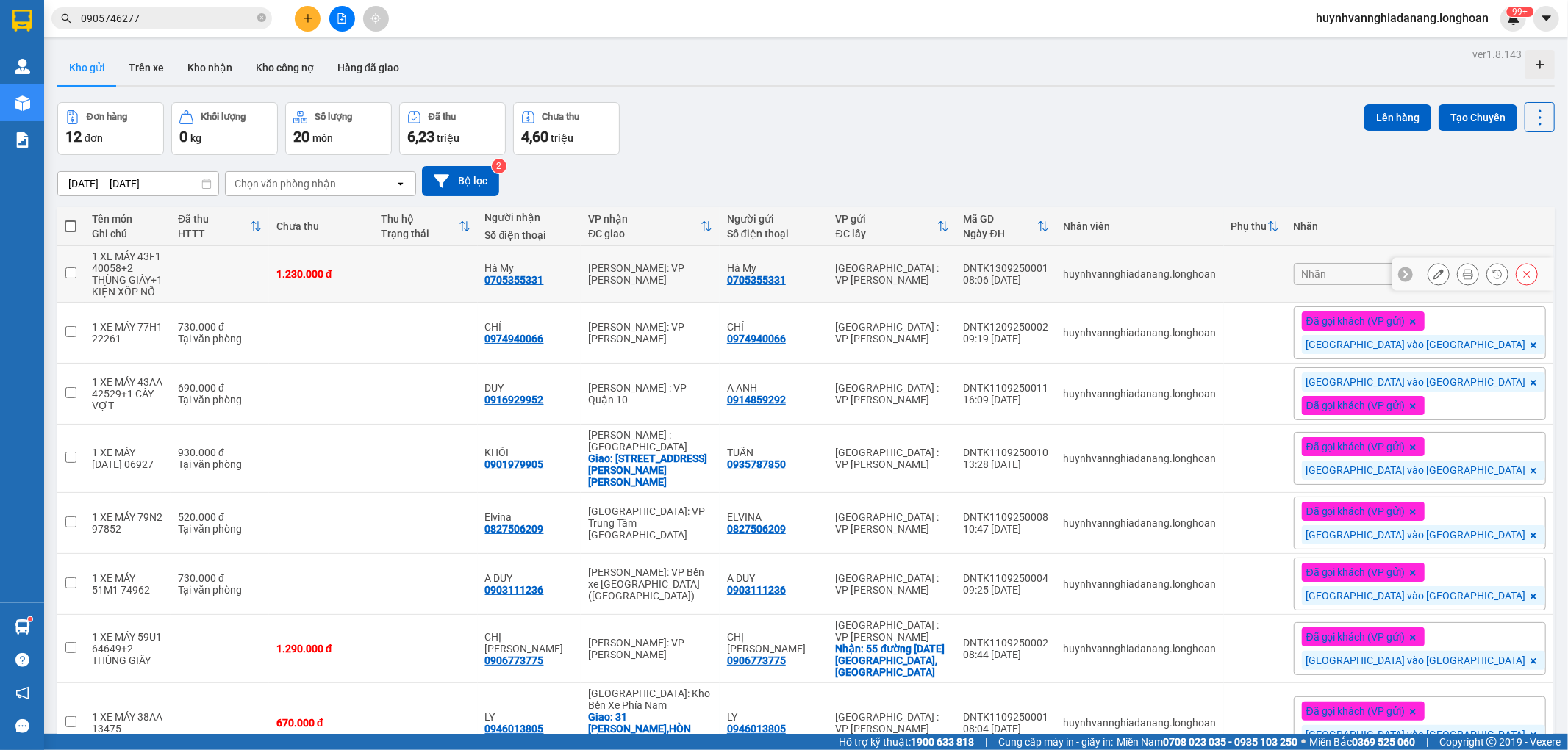
click at [1434, 274] on icon at bounding box center [1439, 274] width 10 height 10
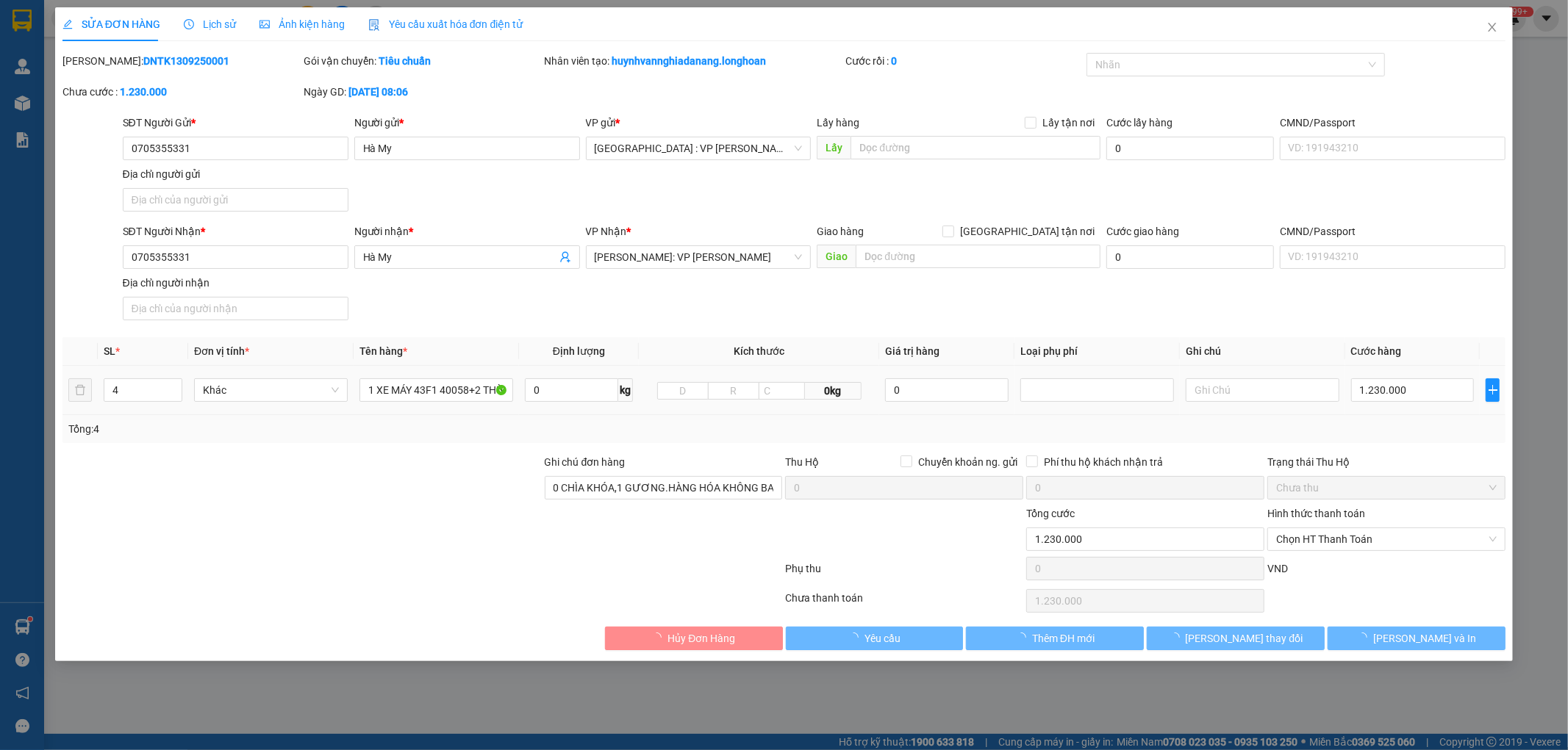
type input "0705355331"
type input "Hà My"
type input "0705355331"
type input "Hà My"
type input "0 CHÌA KHÓA,1 GƯƠNG.HÀNG HÓA KHÔNG BAO HƯ VỠ"
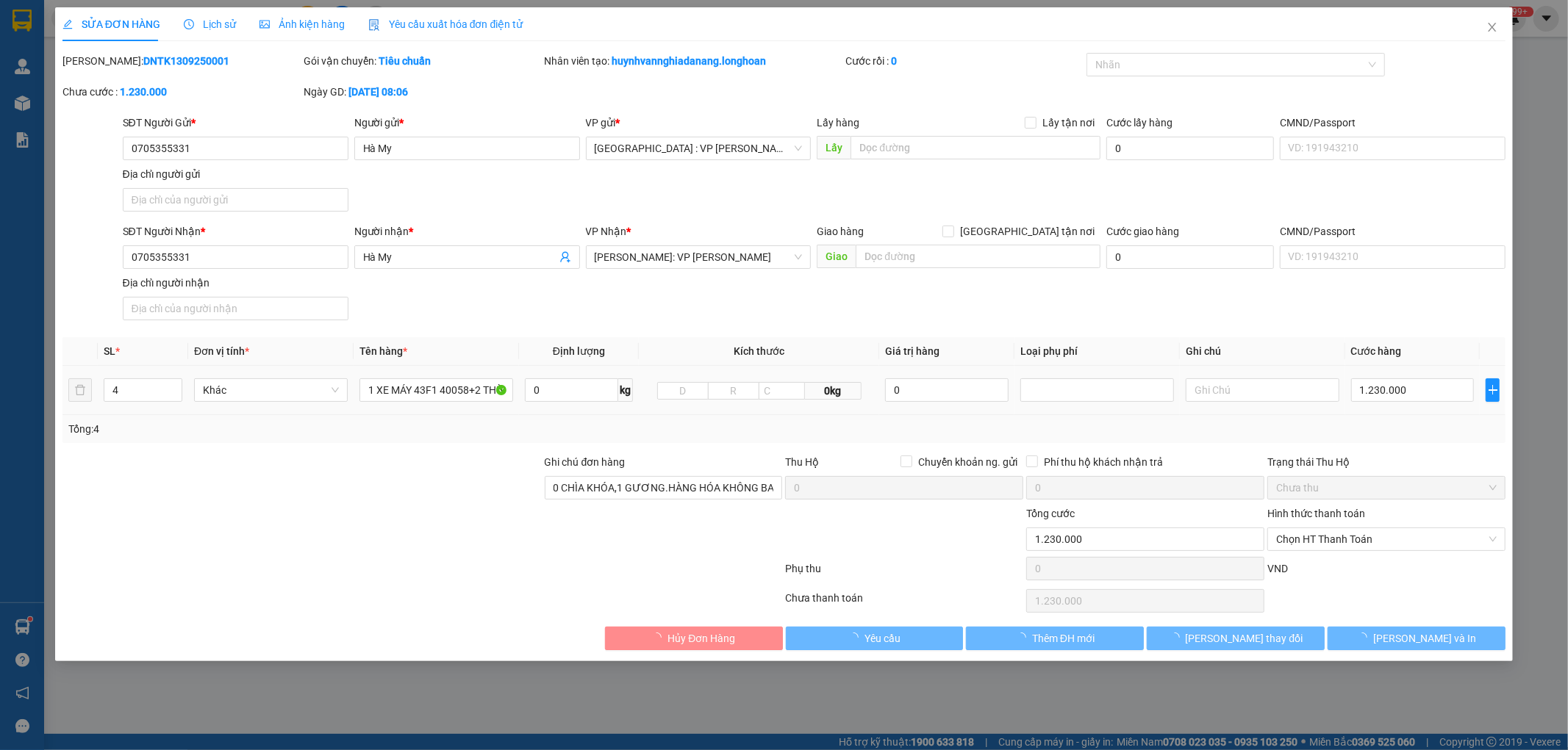
type input "1.230.000"
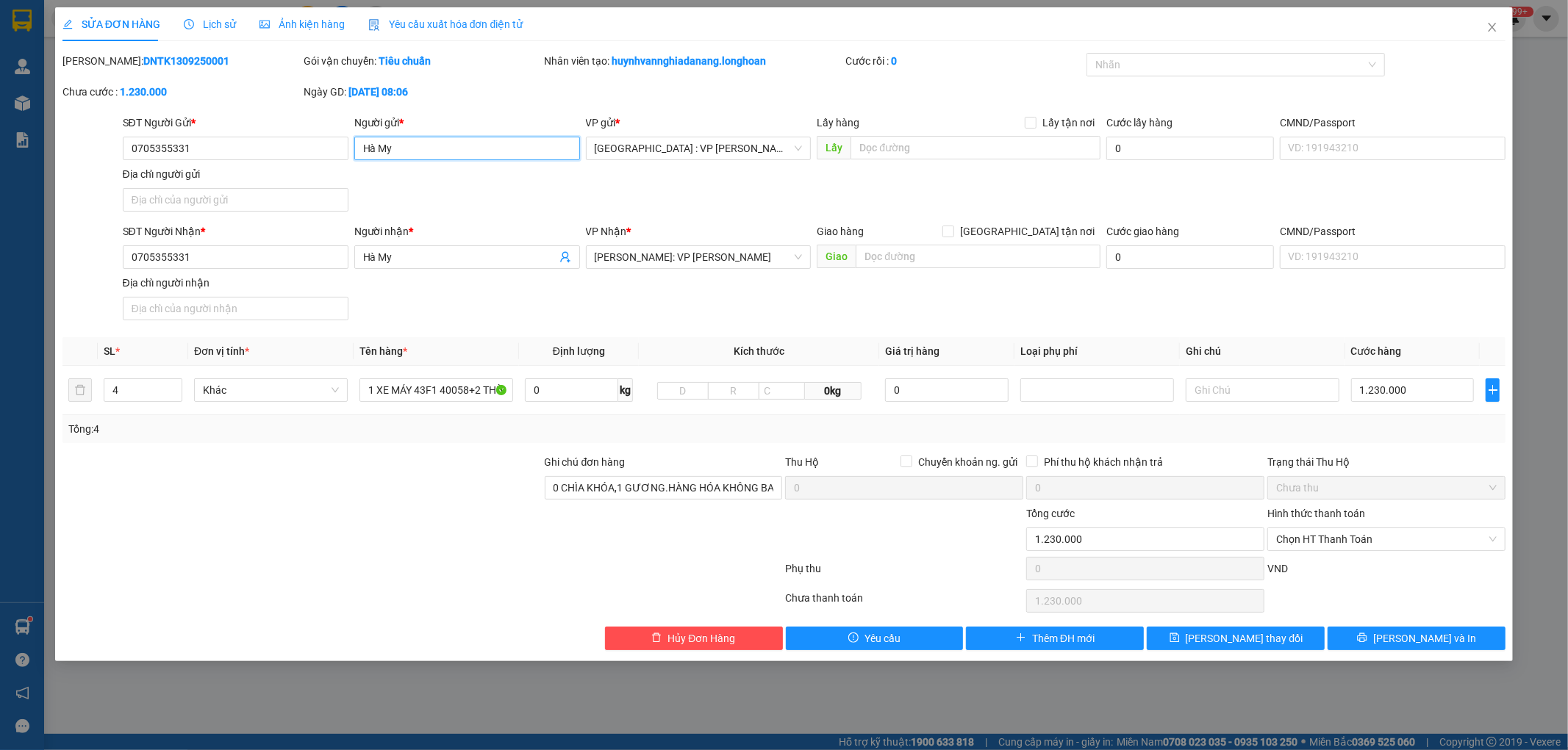
click at [401, 148] on input "Hà My" at bounding box center [467, 148] width 225 height 23
type input "[PERSON_NAME]"
click at [358, 585] on div at bounding box center [422, 571] width 723 height 30
click at [410, 254] on input "Hà My" at bounding box center [460, 257] width 193 height 16
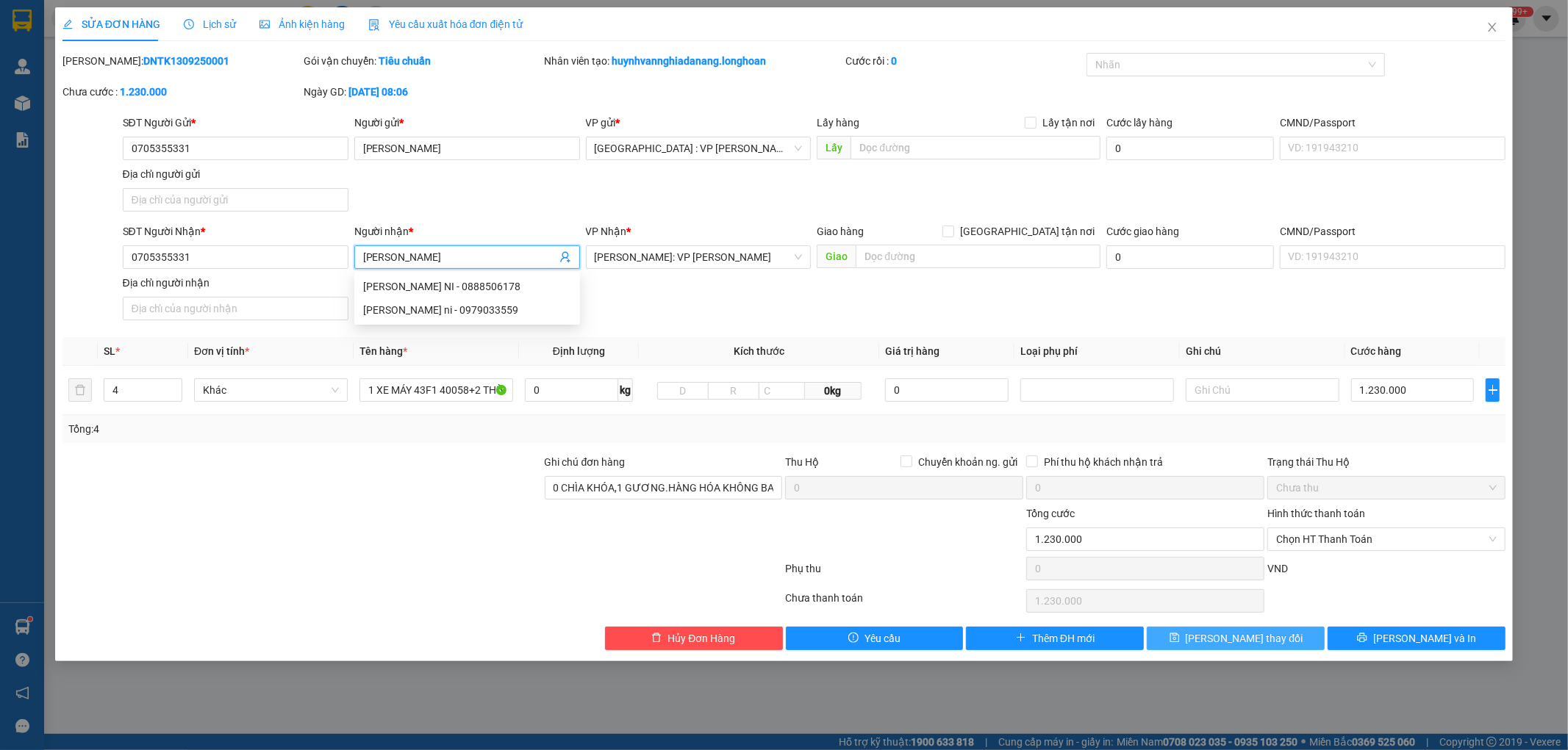
type input "[PERSON_NAME]"
click at [1218, 637] on span "[PERSON_NAME] thay đổi" at bounding box center [1244, 638] width 117 height 16
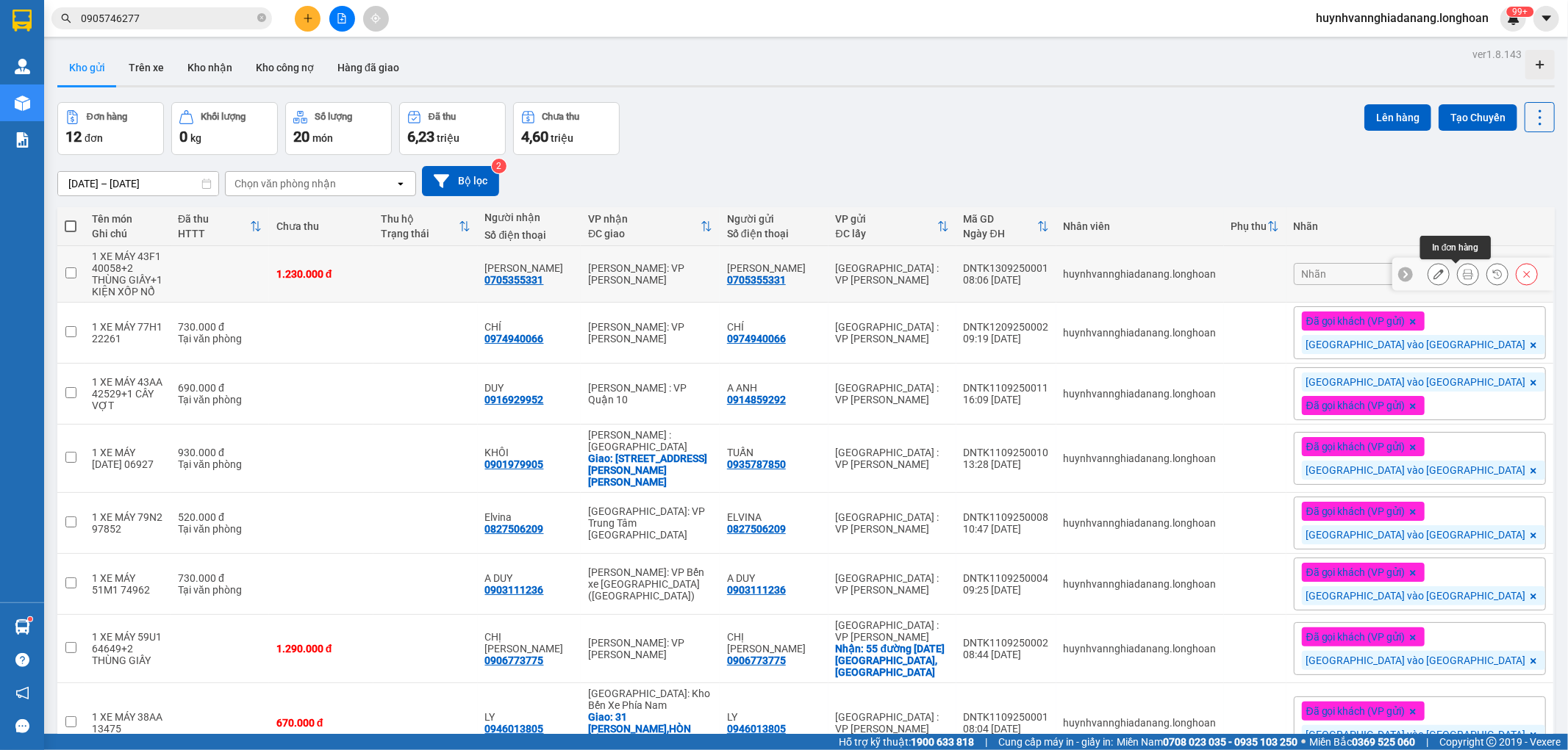
click at [1463, 277] on icon at bounding box center [1468, 274] width 10 height 10
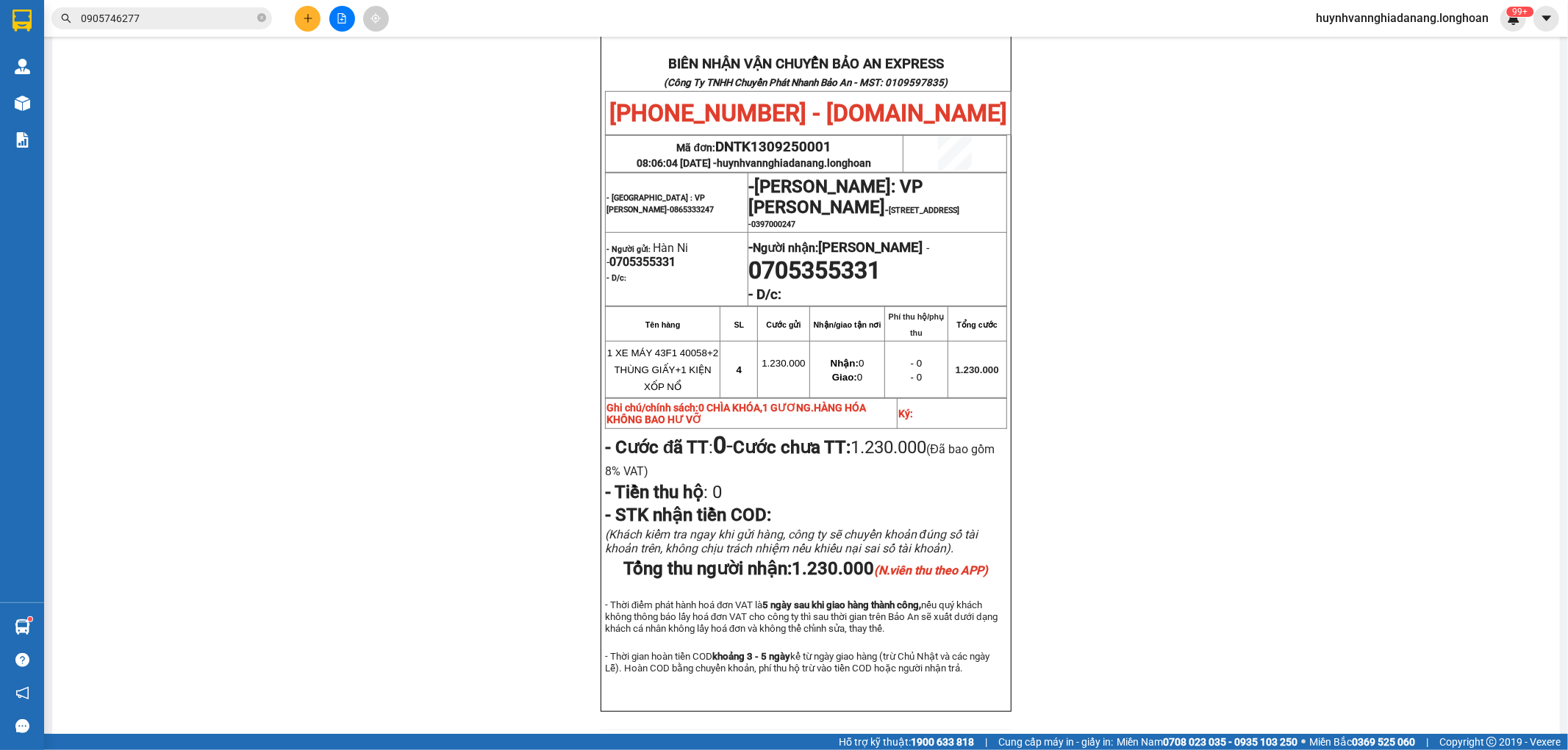
scroll to position [653, 0]
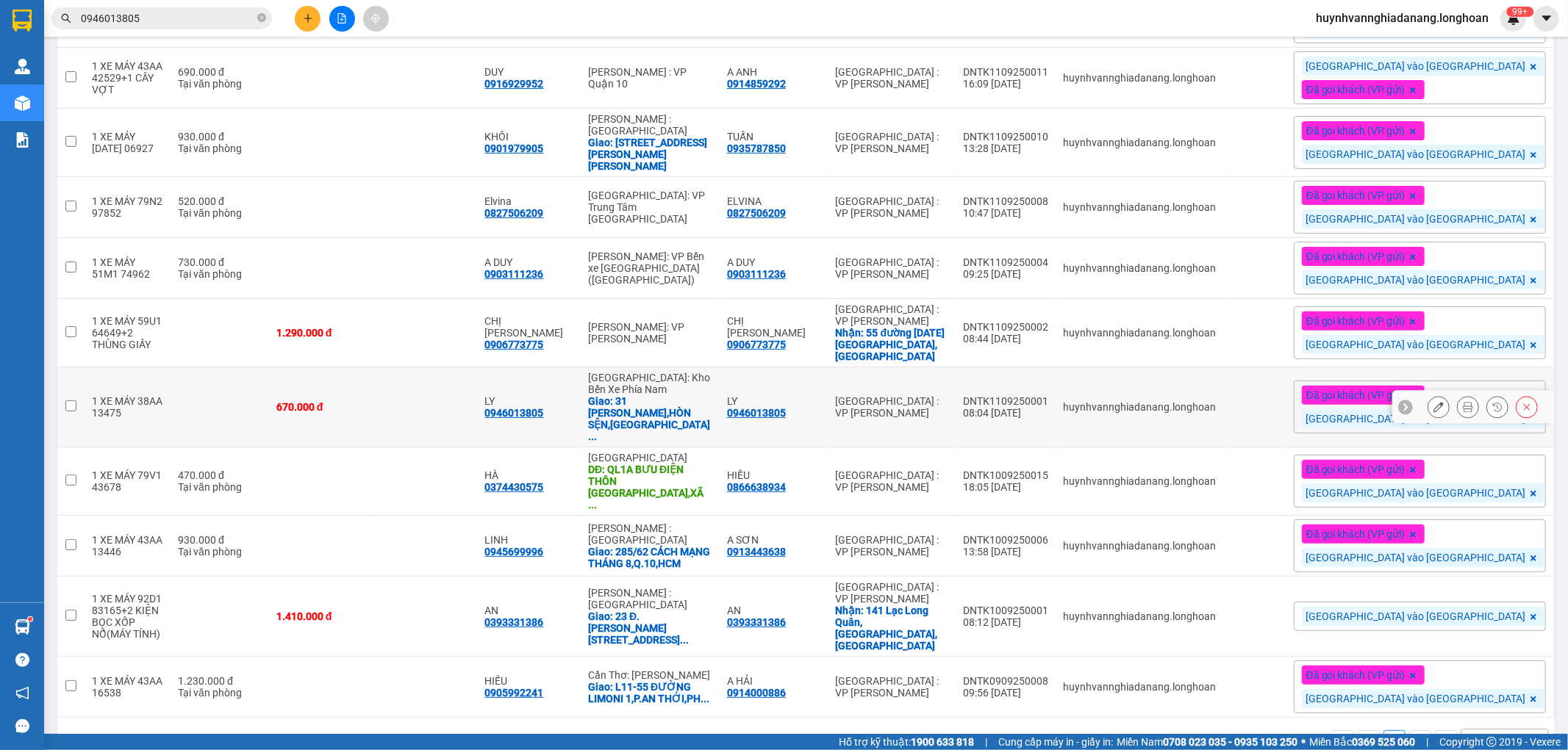
scroll to position [317, 0]
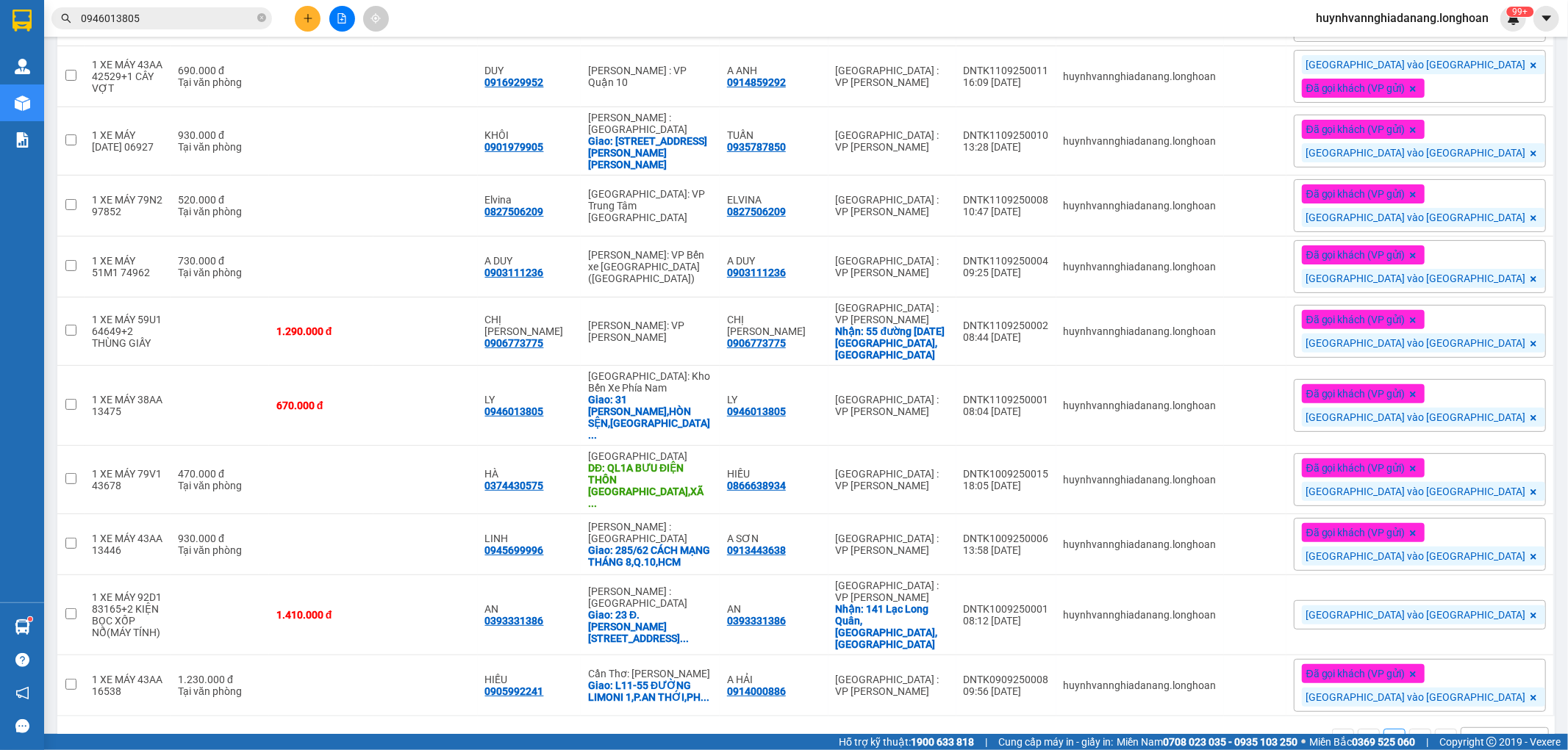
click at [157, 23] on input "0946013805" at bounding box center [167, 18] width 173 height 16
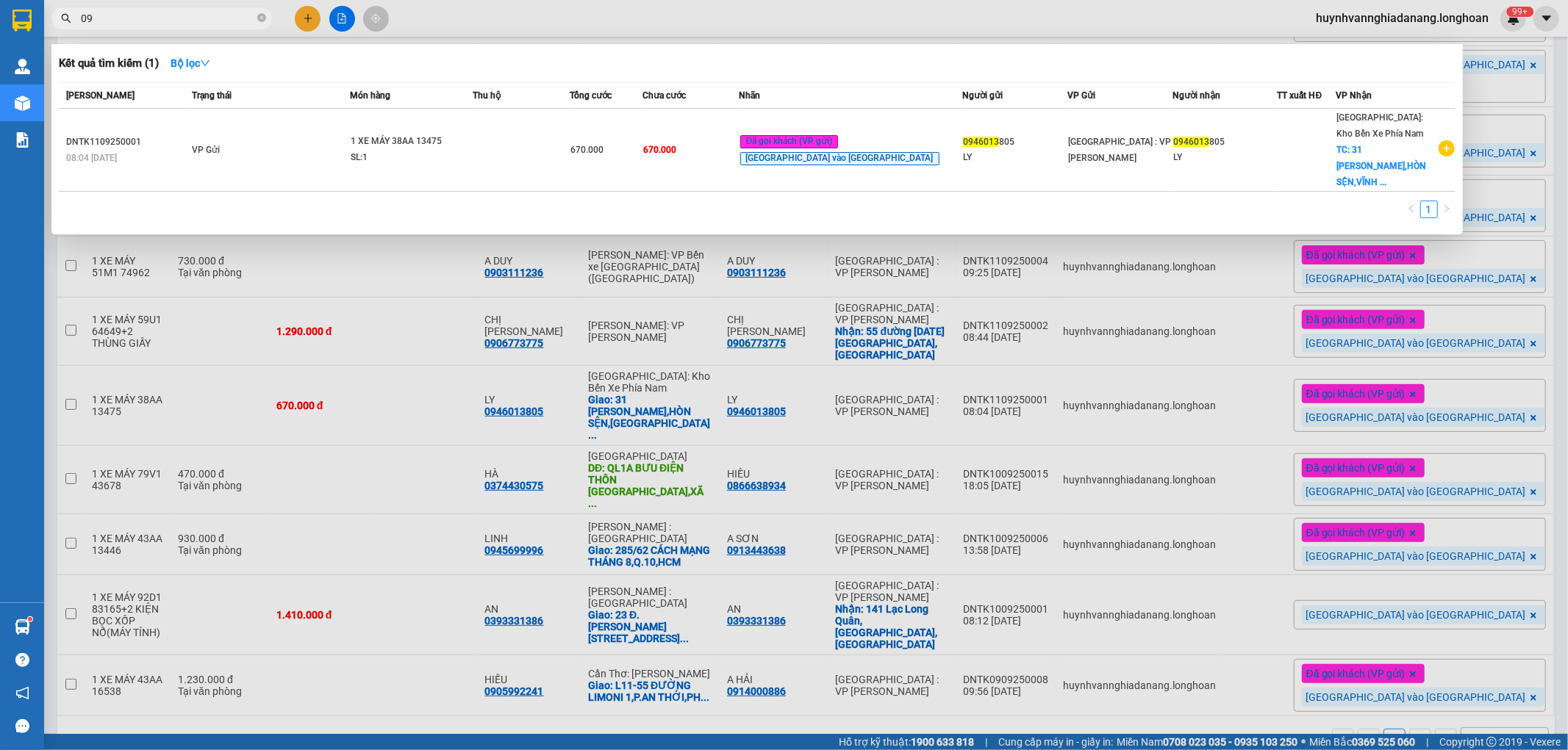
type input "0"
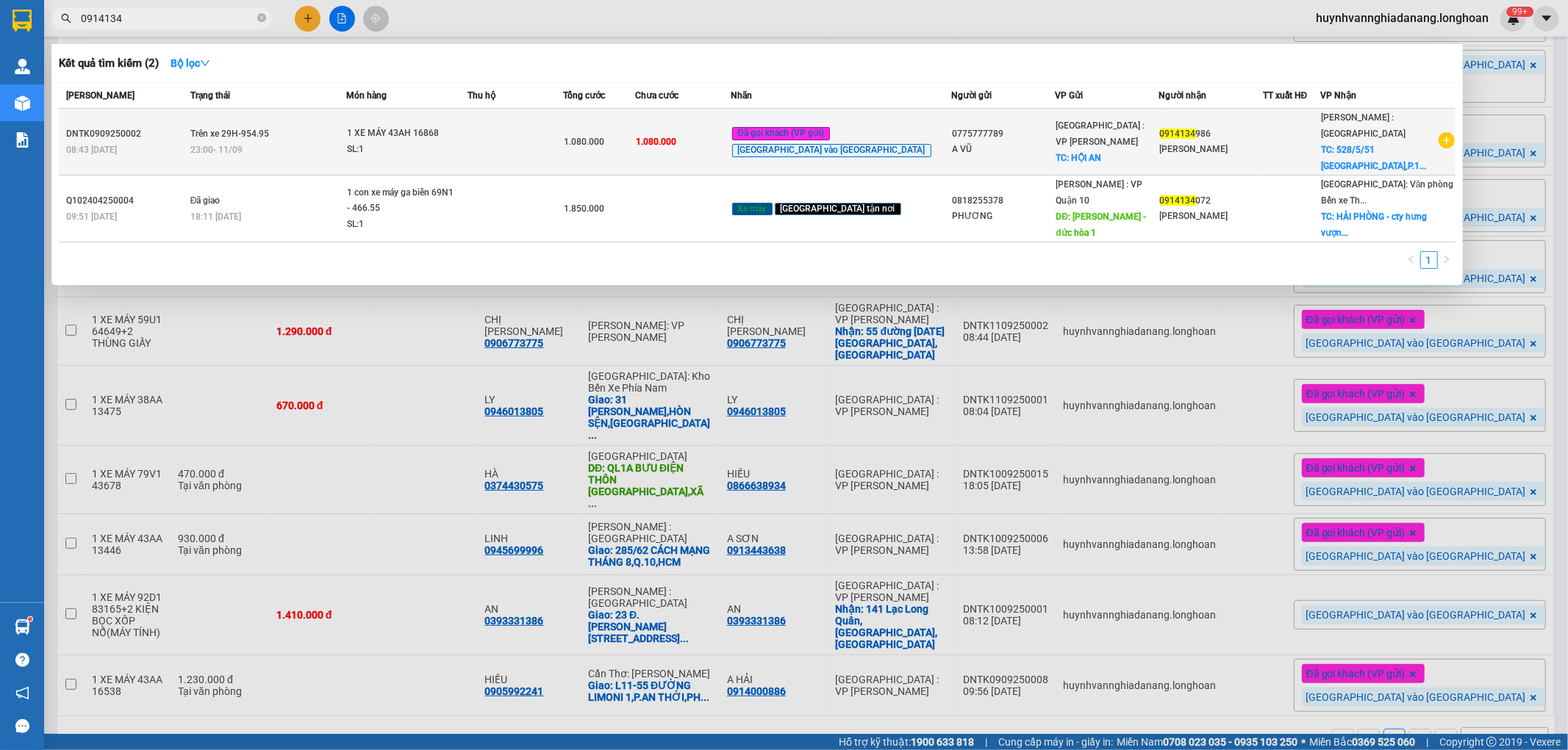
type input "0914134"
click at [529, 127] on td at bounding box center [515, 142] width 96 height 67
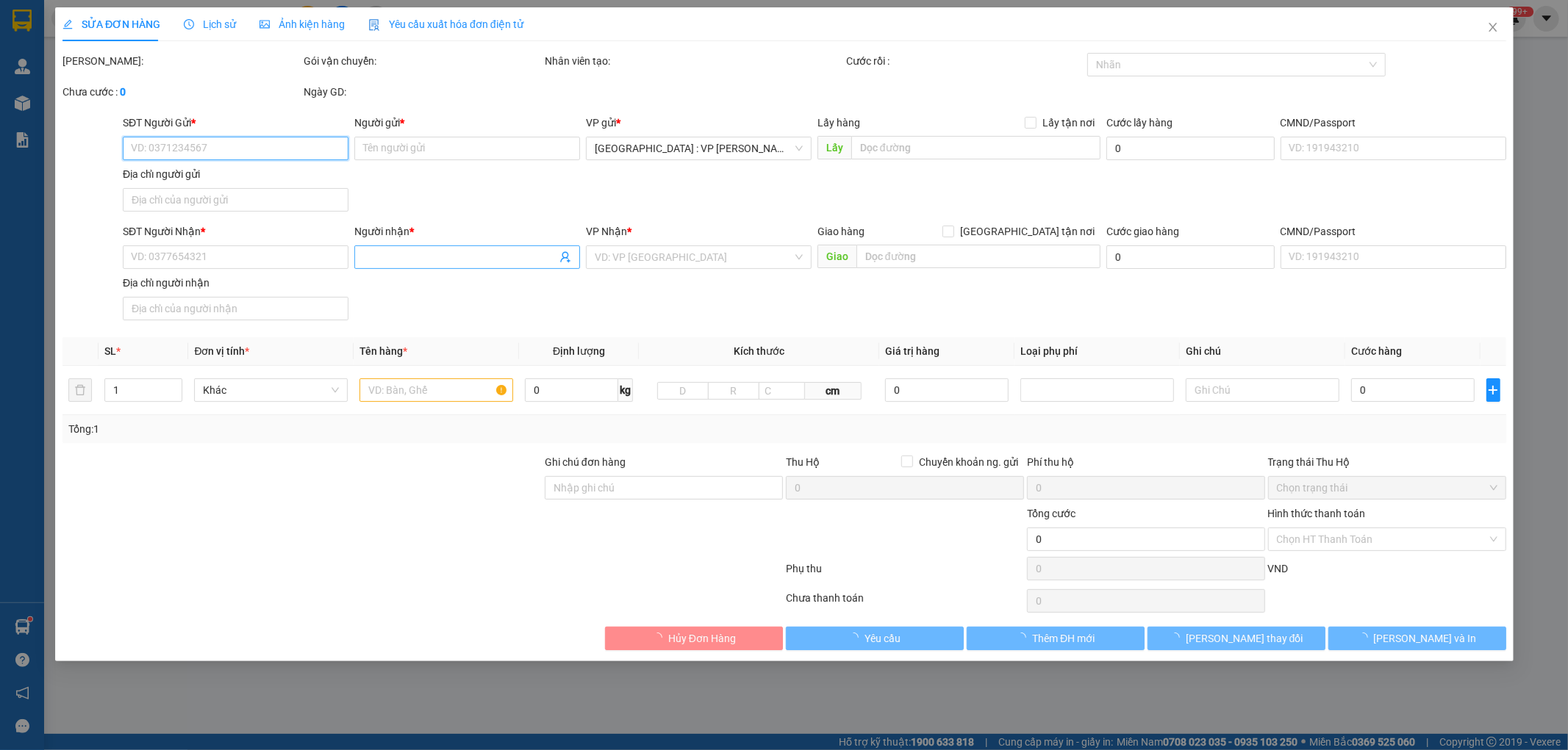
type input "0775777789"
type input "A VŨ"
checkbox input "true"
type input "HỘI AN"
type input "0914134986"
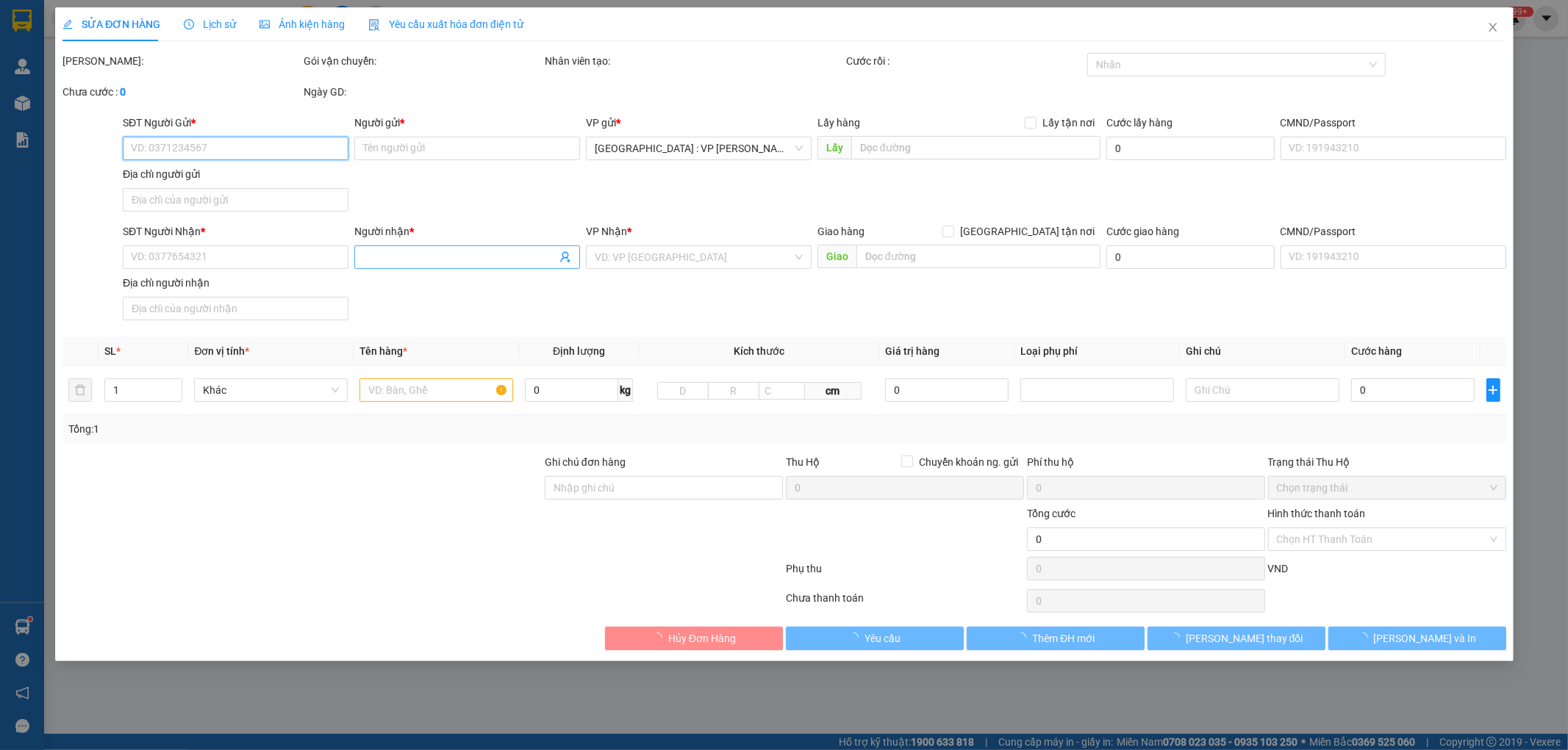
type input "MINH HẠNH"
checkbox input "true"
type input "528/5/51 ĐIỆN BIÊN PHỦ,P.10,Q.10,HCM"
type input "0 CHÌA KHÓA,2 GƯƠNG"
type input "1.080.000"
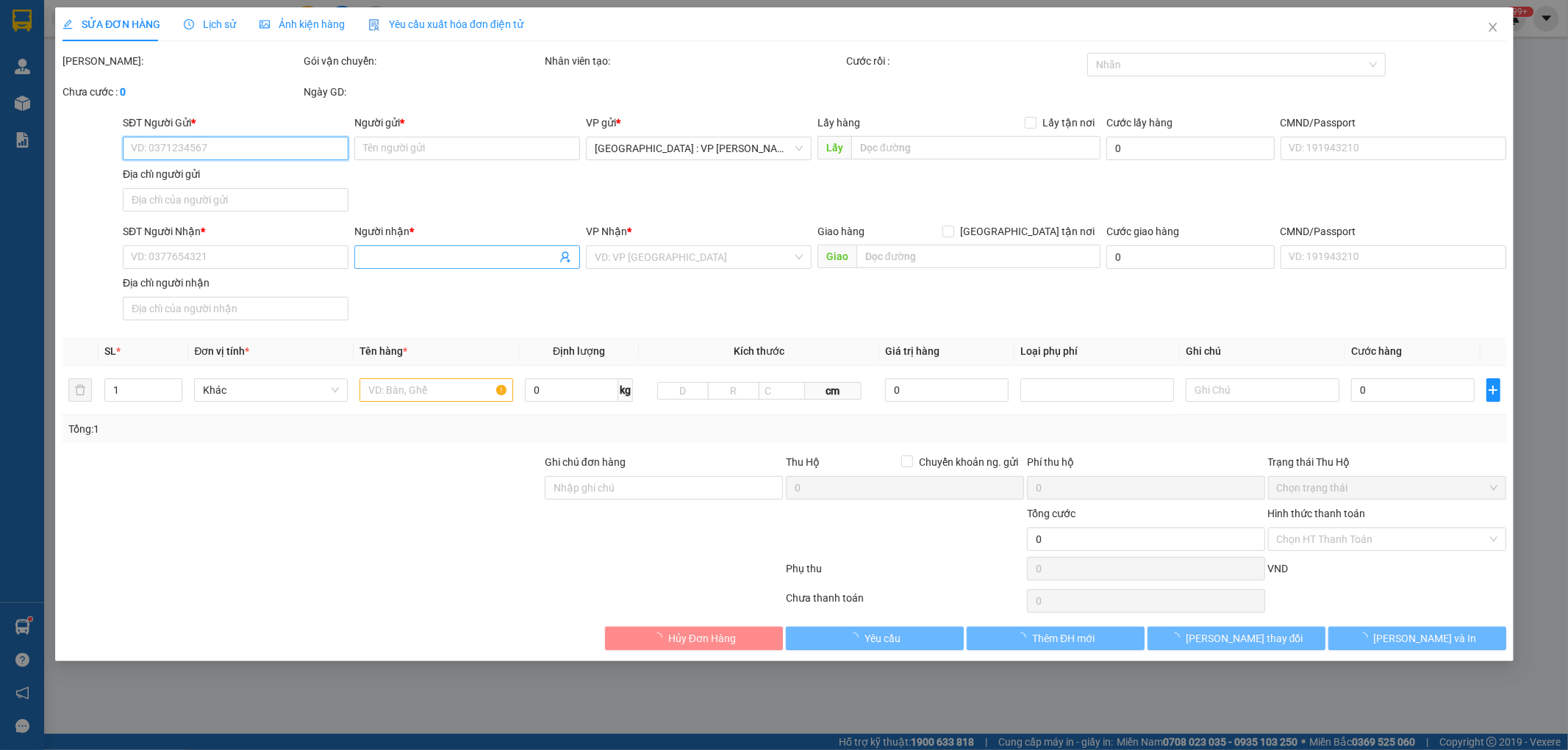
type input "1.080.000"
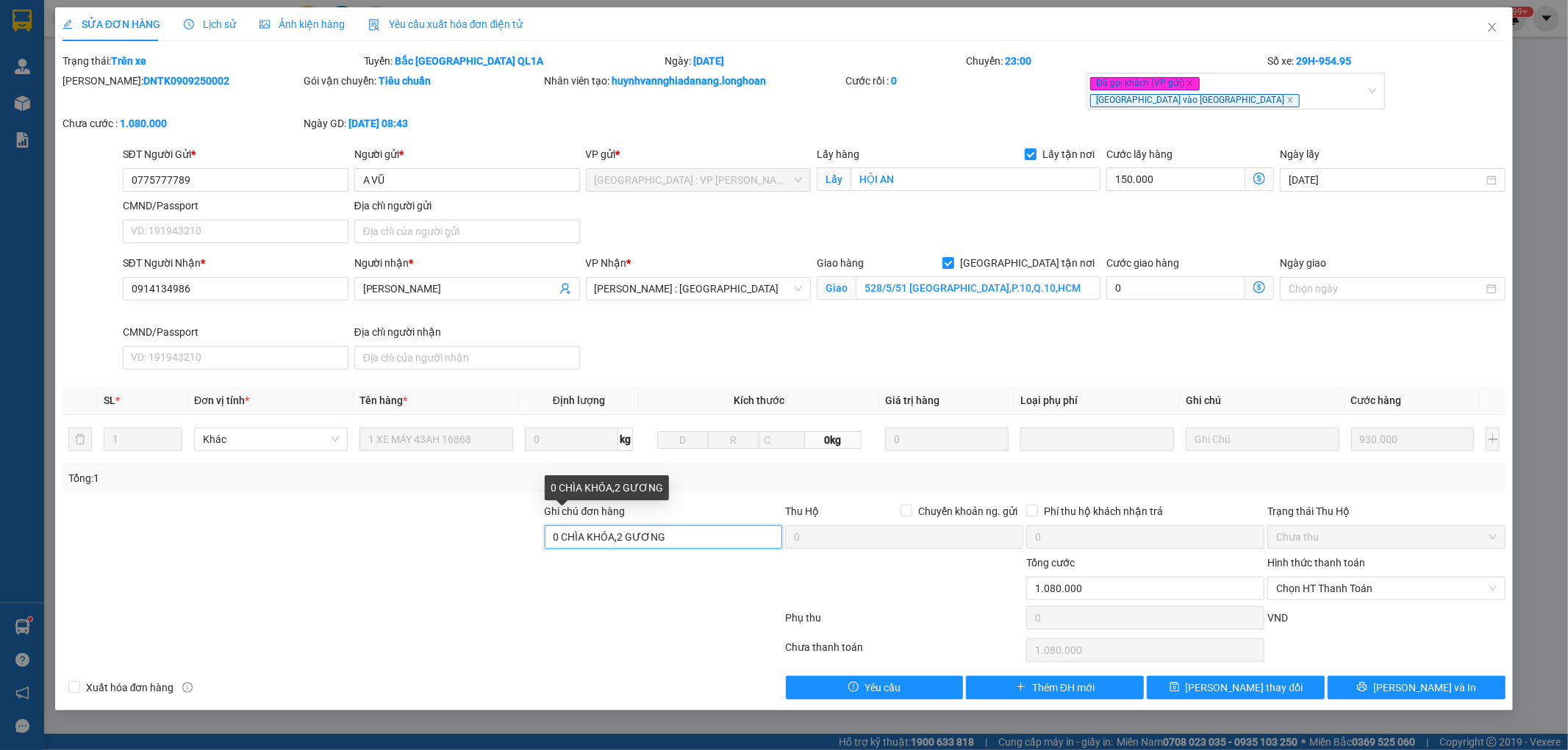
click at [547, 526] on input "0 CHÌA KHÓA,2 GƯƠNG" at bounding box center [664, 537] width 238 height 23
click at [1323, 88] on div "Đã gọi khách (VP gửi) Đà Nẵng vào Nam" at bounding box center [1228, 91] width 277 height 34
type input "GỌI KHÁCH TRƯỚC KHI GIAO 30P.0 CHÌA KHÓA,2 GƯƠNG"
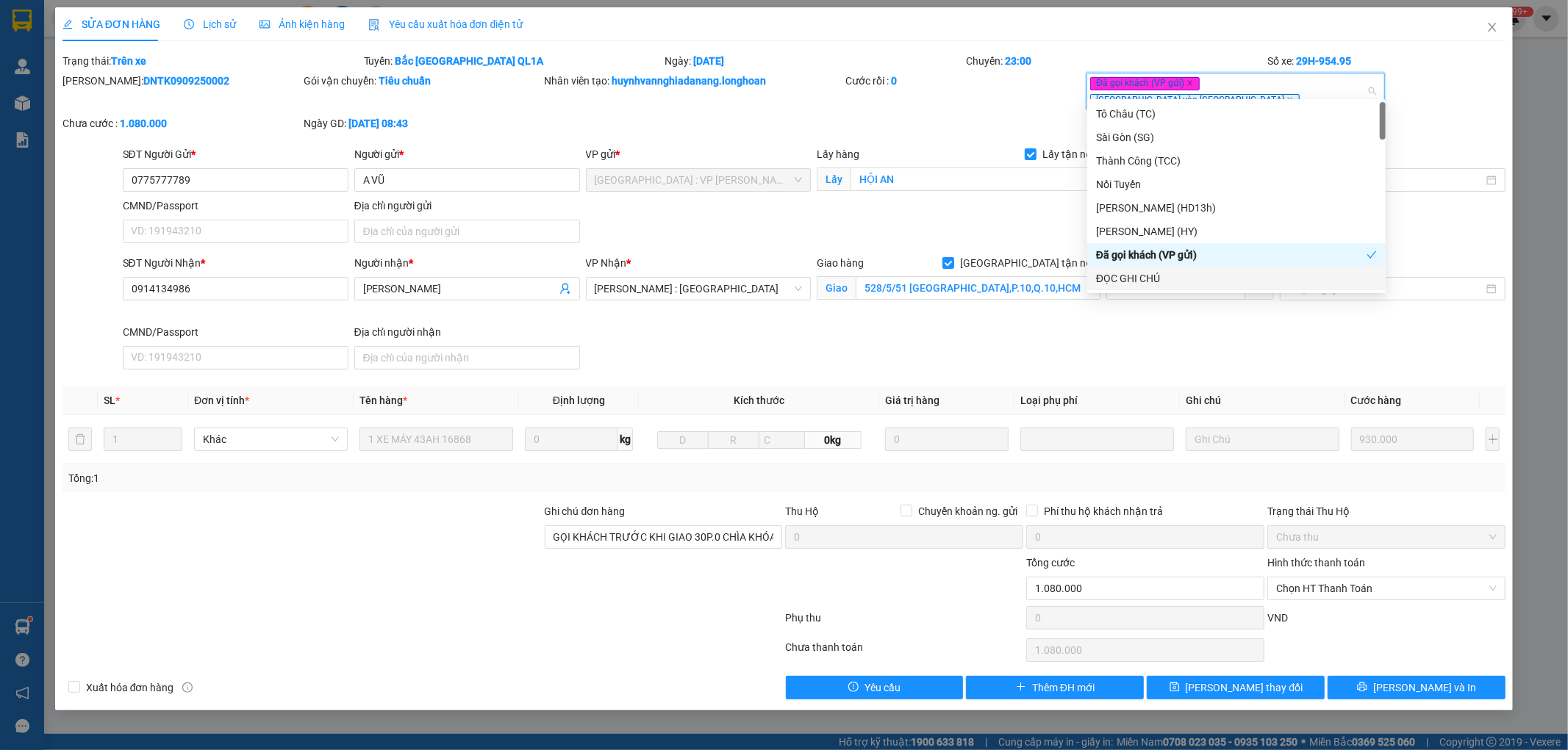
click at [1226, 281] on div "ĐỌC GHI CHÚ" at bounding box center [1236, 279] width 281 height 16
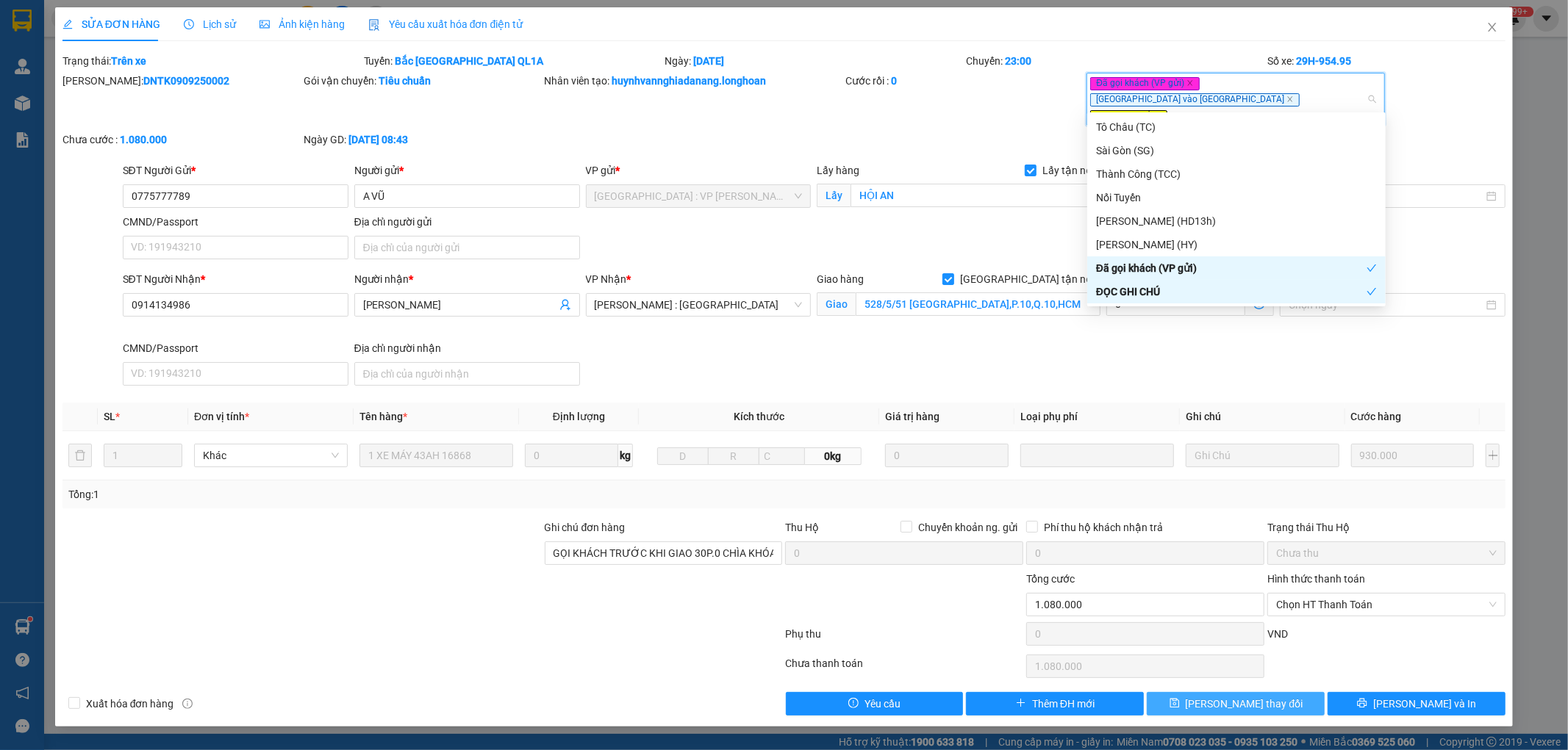
click at [1232, 696] on span "Lưu thay đổi" at bounding box center [1244, 704] width 117 height 16
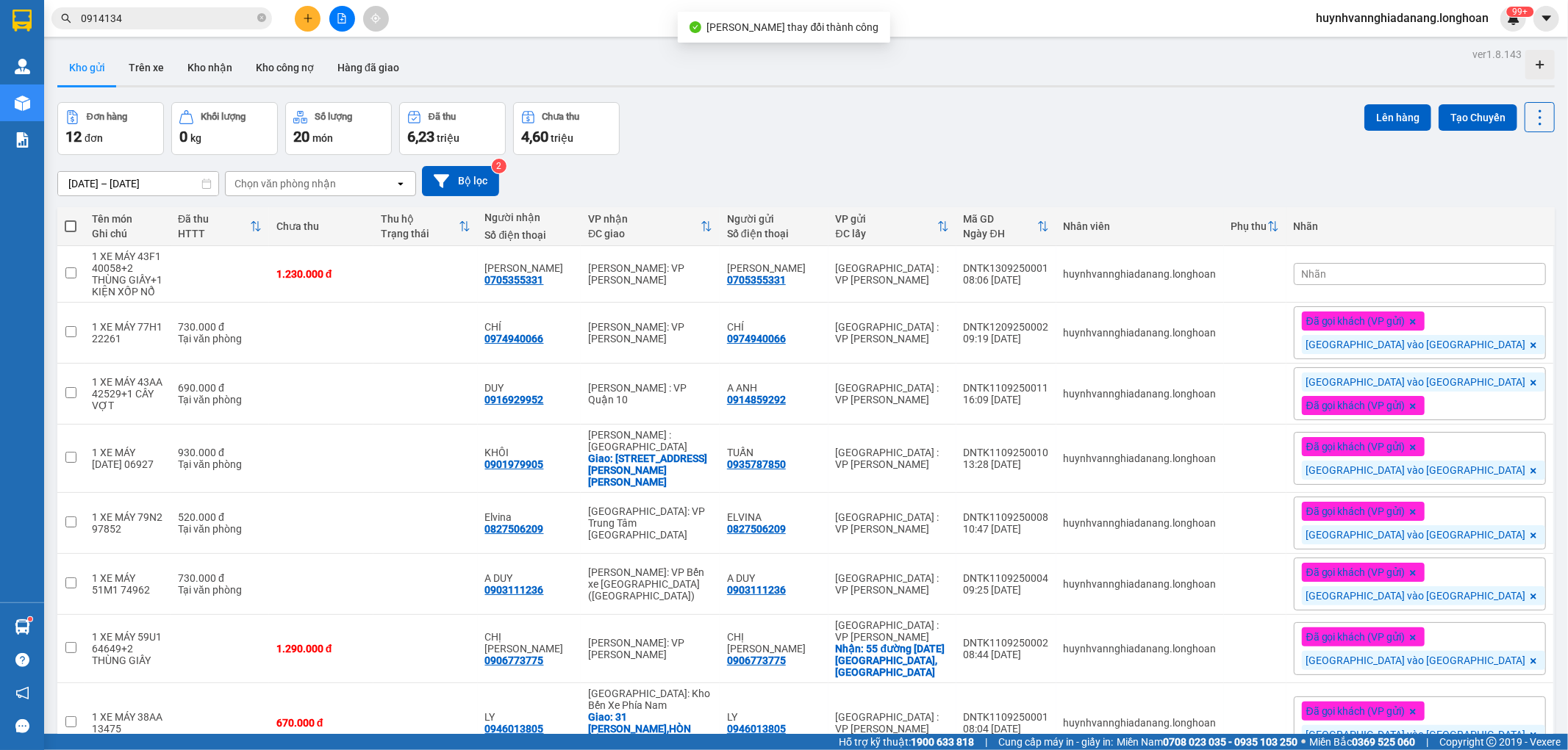
click at [193, 25] on input "0914134" at bounding box center [167, 18] width 173 height 16
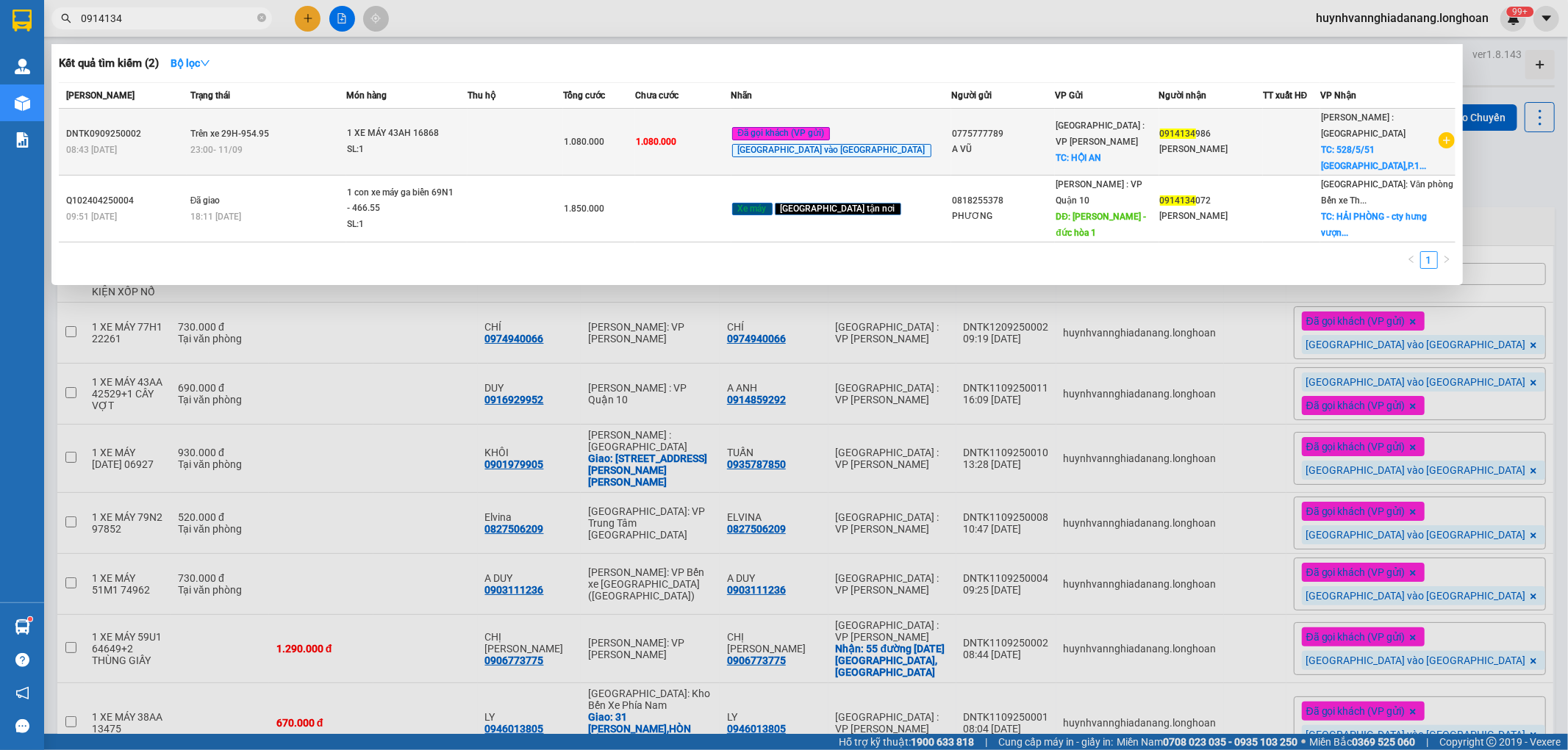
click at [467, 125] on span "1 XE MÁY 43AH 16868 SL: 1" at bounding box center [407, 141] width 120 height 32
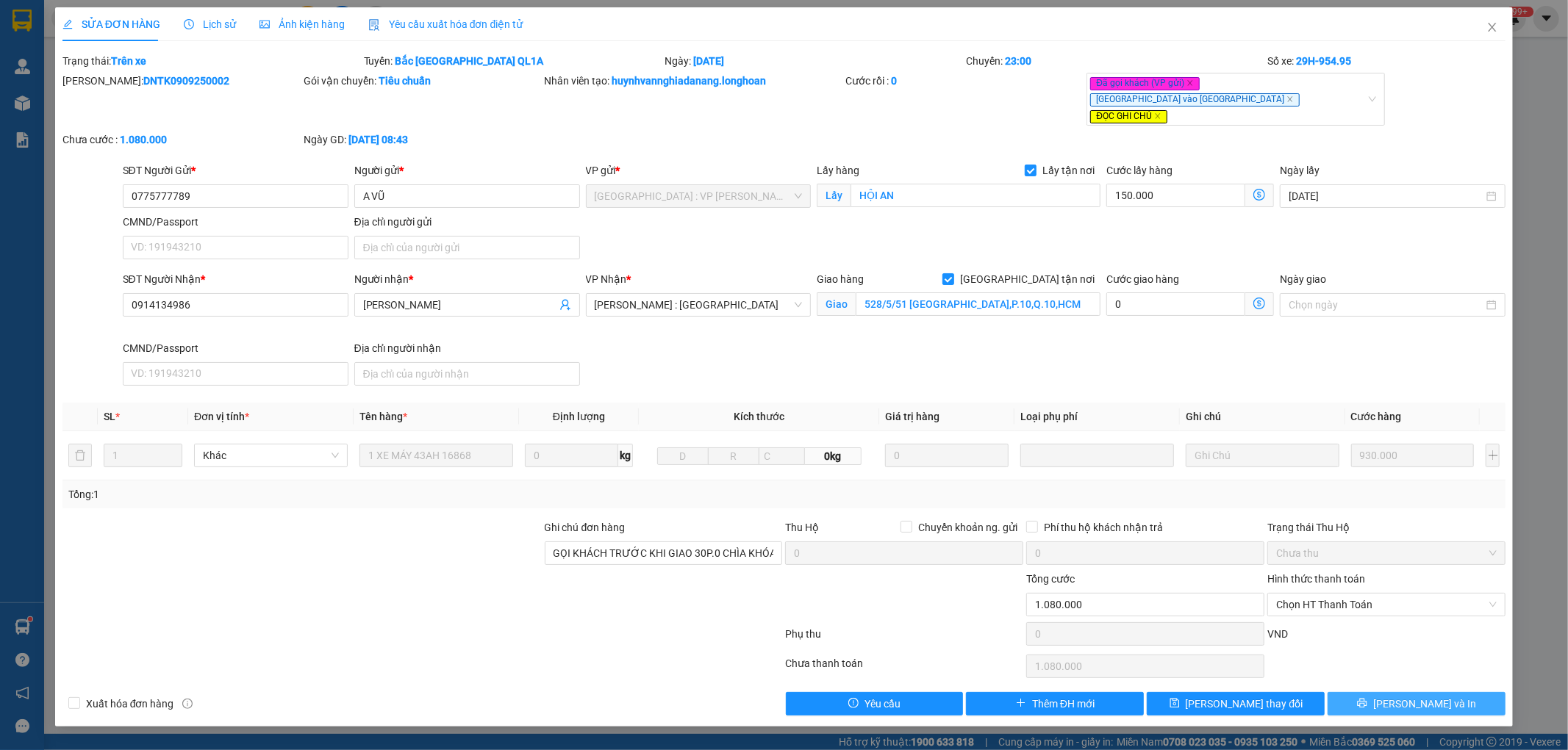
click at [1408, 696] on span "Lưu và In" at bounding box center [1424, 704] width 103 height 16
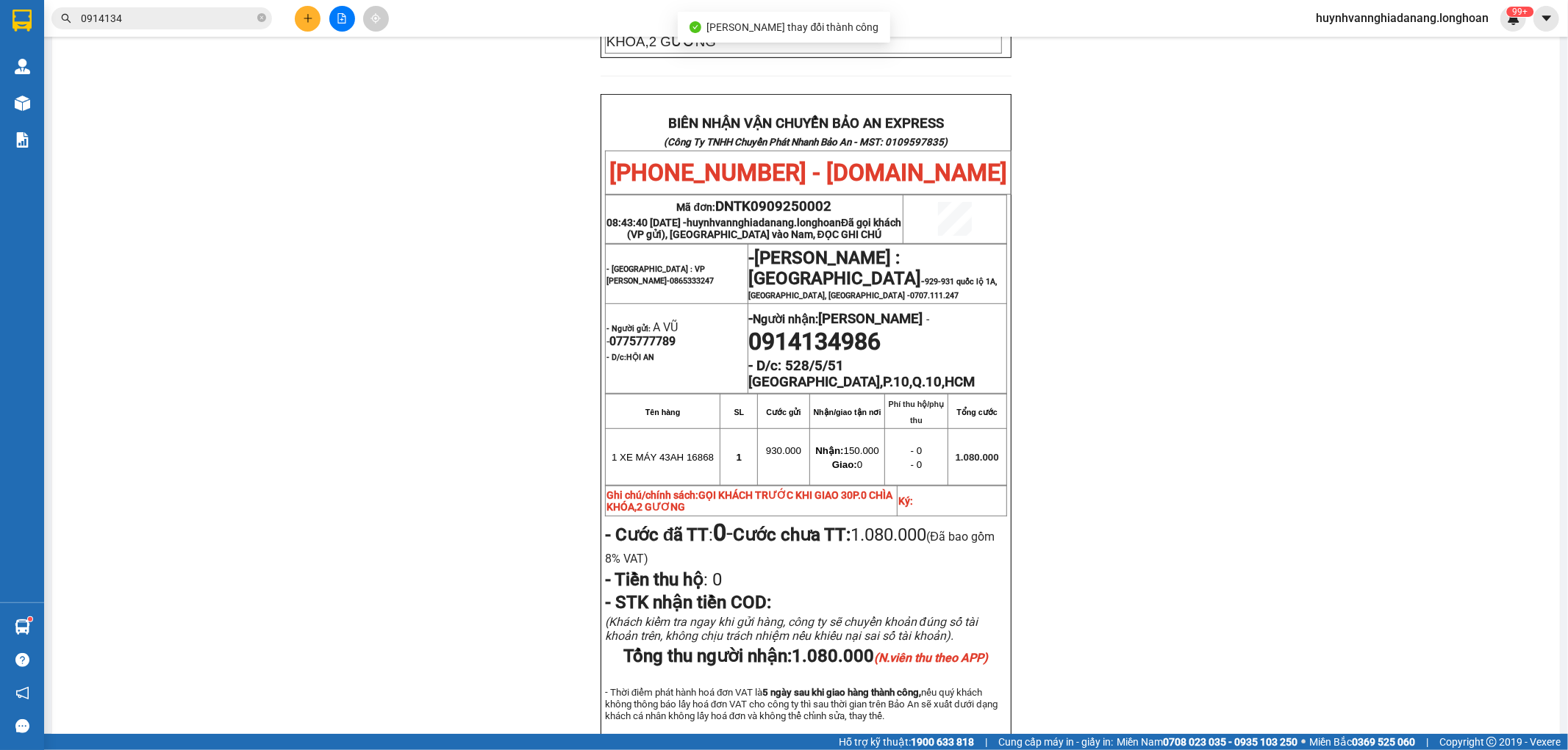
scroll to position [653, 0]
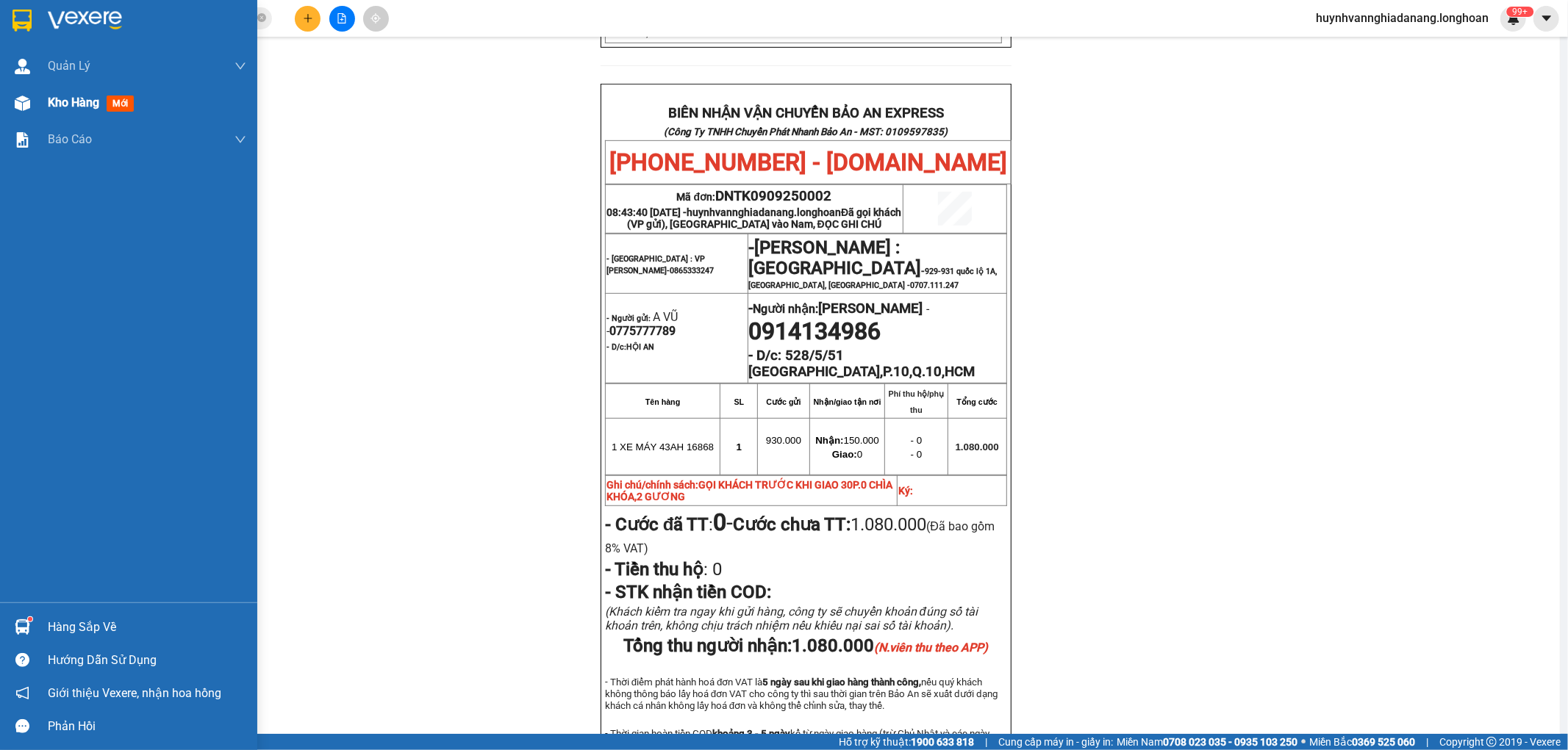
drag, startPoint x: 57, startPoint y: 101, endPoint x: 579, endPoint y: 748, distance: 831.3
click at [58, 101] on span "Kho hàng" at bounding box center [74, 102] width 51 height 14
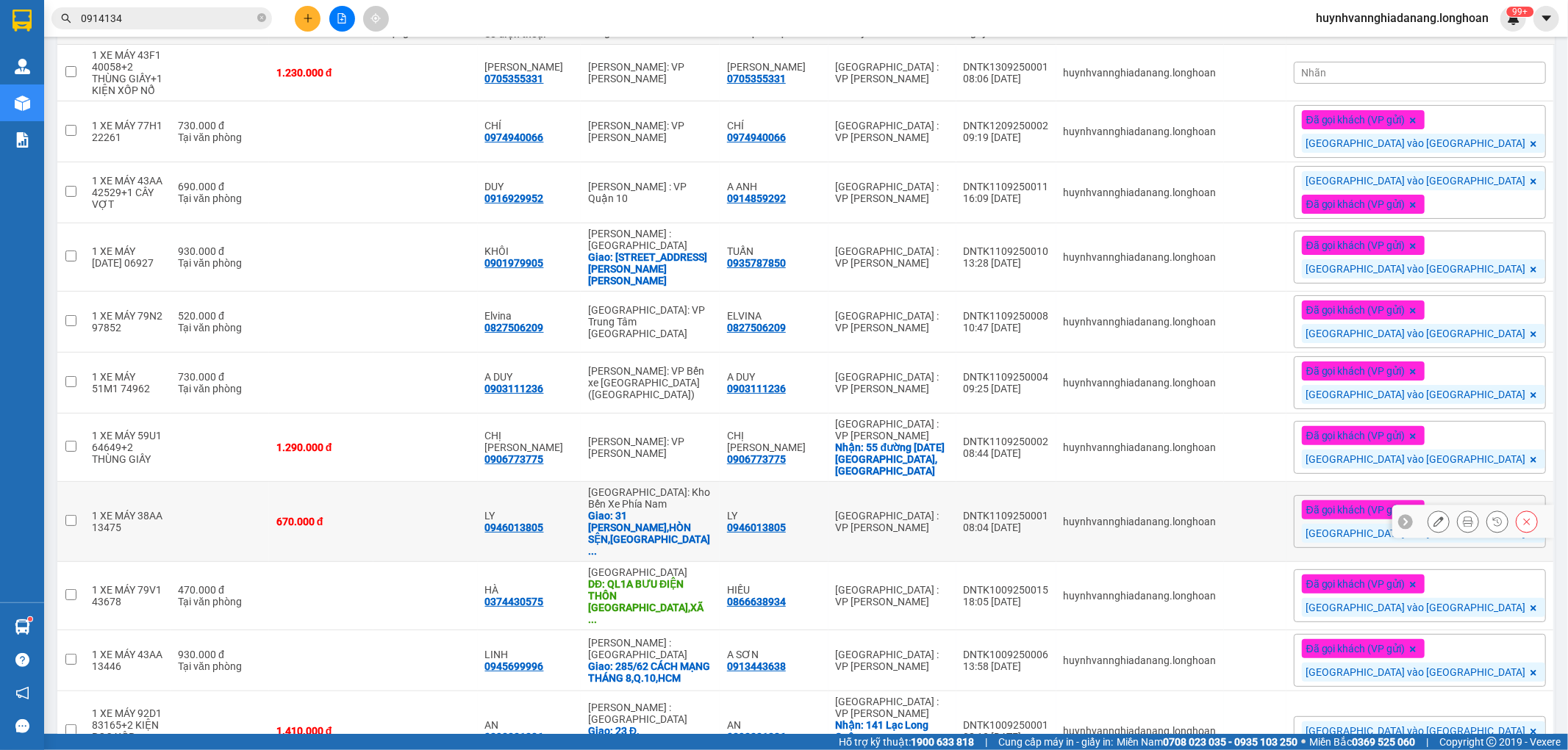
scroll to position [317, 0]
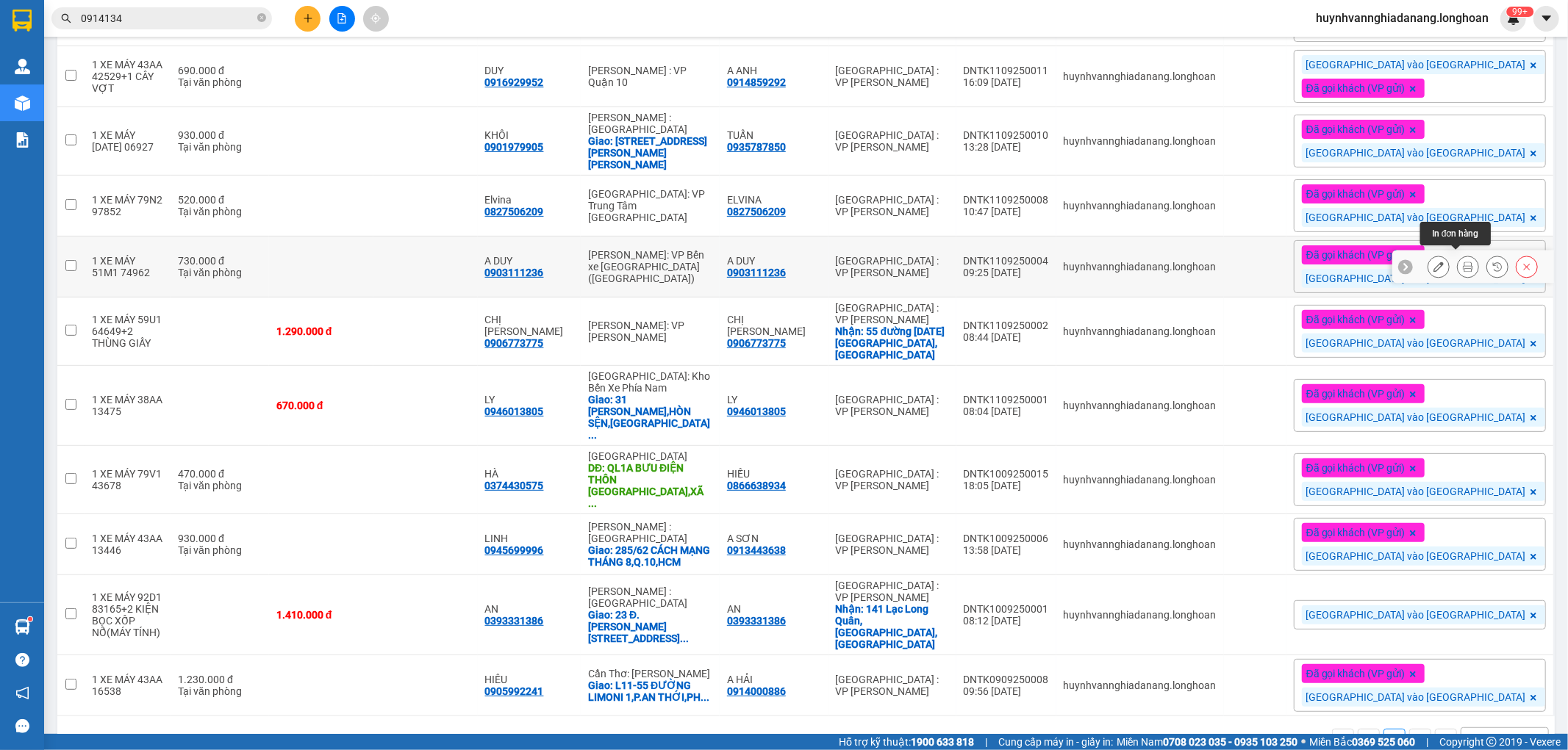
click at [1463, 261] on icon at bounding box center [1468, 266] width 10 height 10
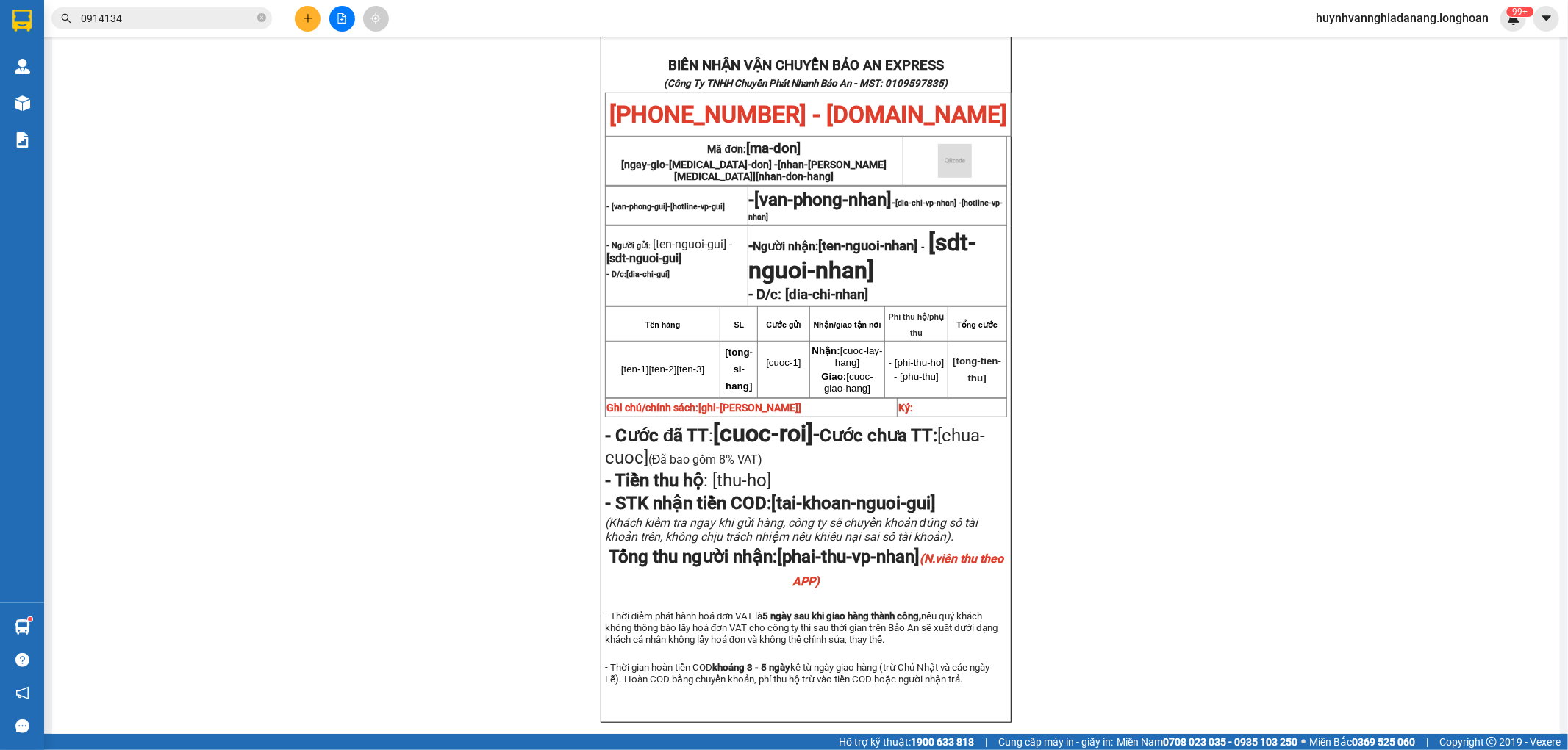
scroll to position [800, 0]
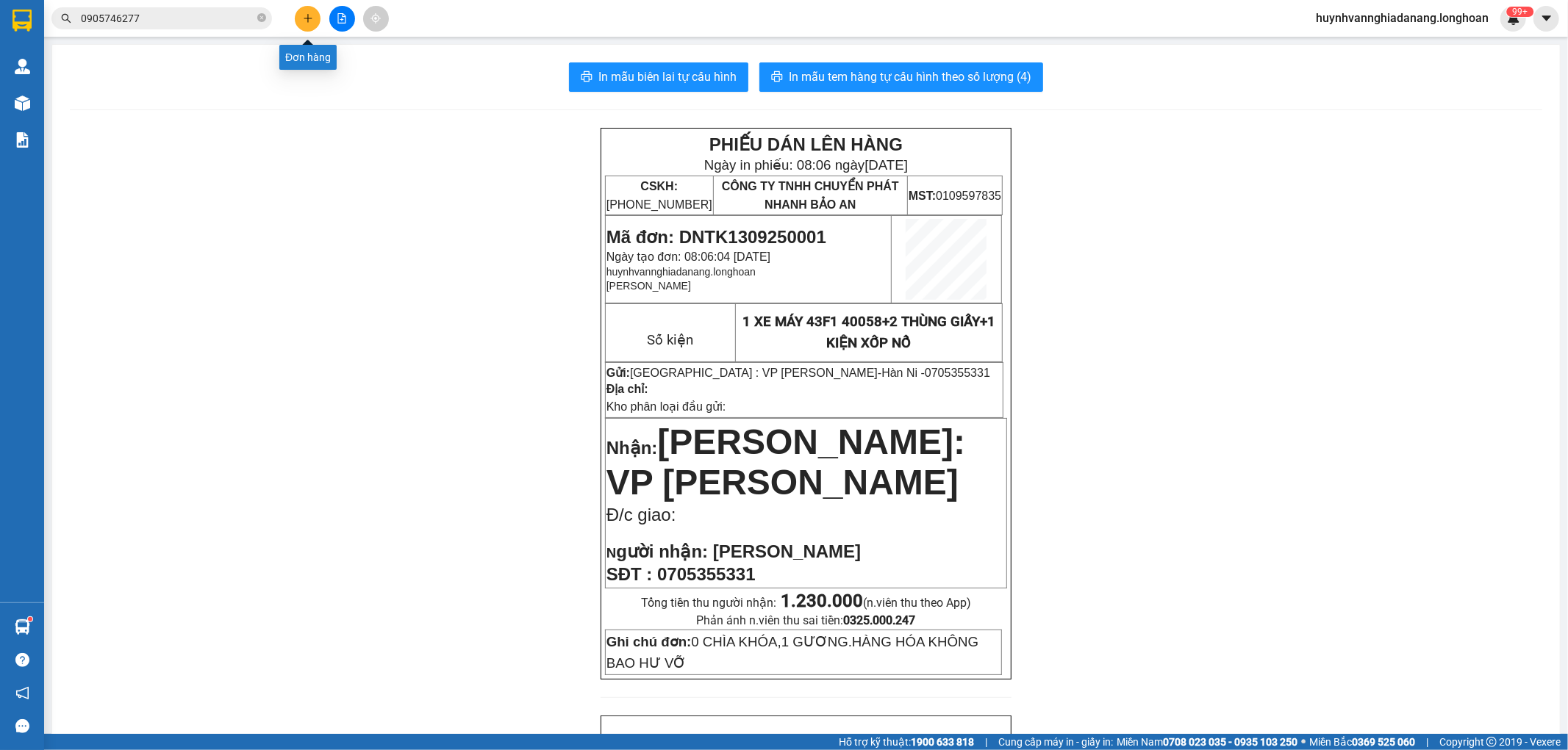
drag, startPoint x: 0, startPoint y: 0, endPoint x: 305, endPoint y: 17, distance: 305.5
click at [305, 17] on icon "plus" at bounding box center [308, 18] width 10 height 10
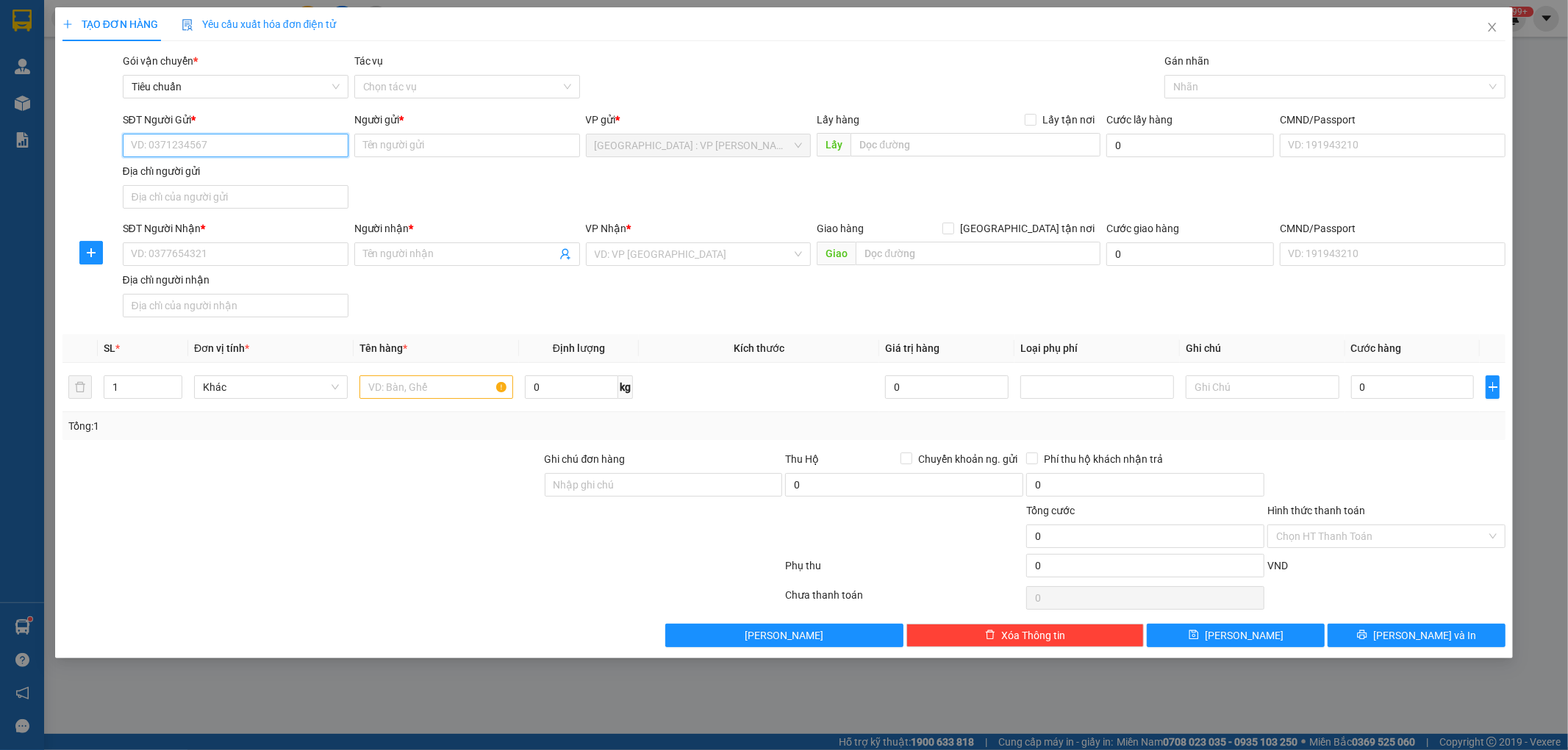
click at [216, 141] on input "SĐT Người Gửi *" at bounding box center [236, 145] width 225 height 23
click at [204, 142] on input "SĐT Người Gửi *" at bounding box center [236, 145] width 225 height 23
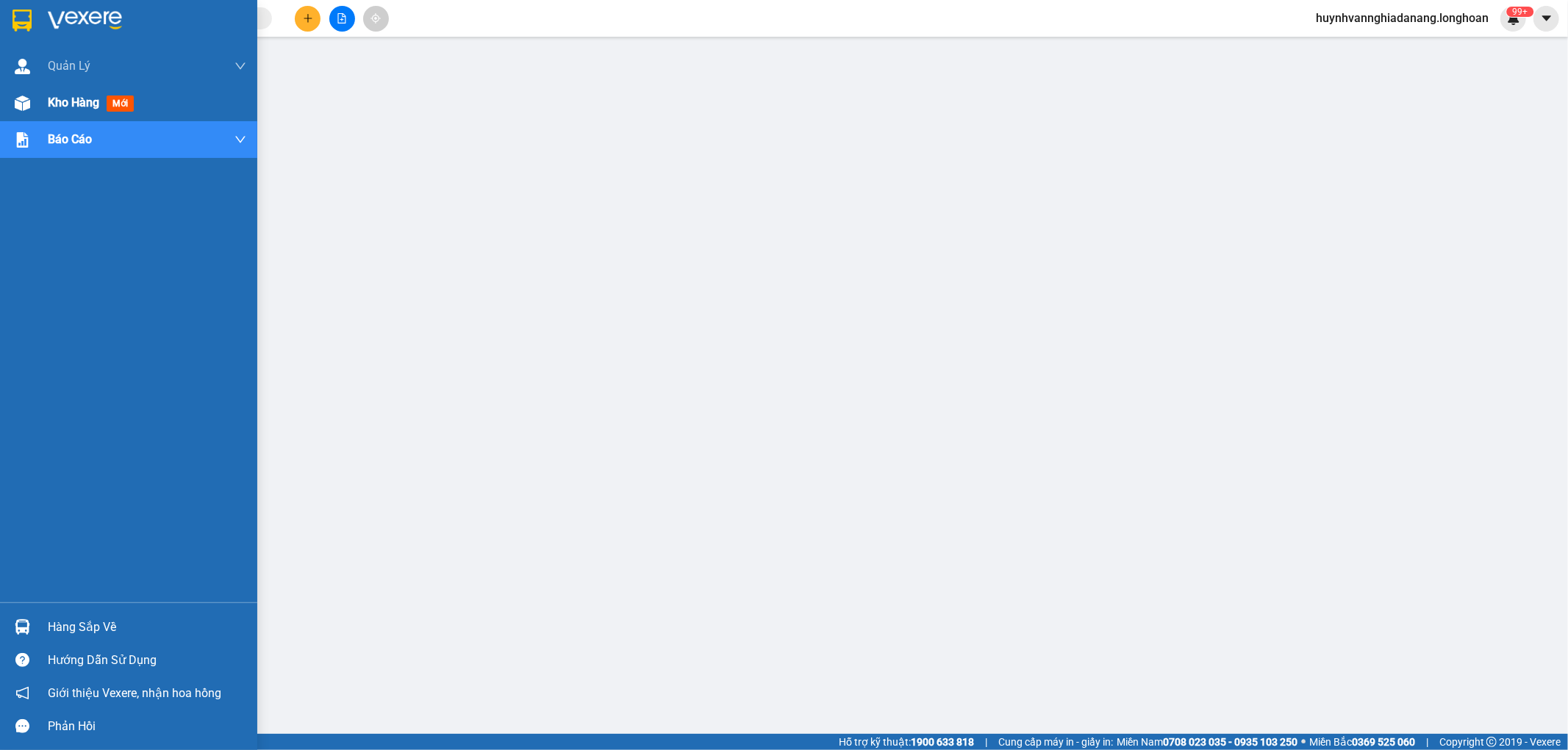
drag, startPoint x: 69, startPoint y: 98, endPoint x: 154, endPoint y: 129, distance: 90.5
click at [69, 98] on span "Kho hàng" at bounding box center [74, 102] width 51 height 14
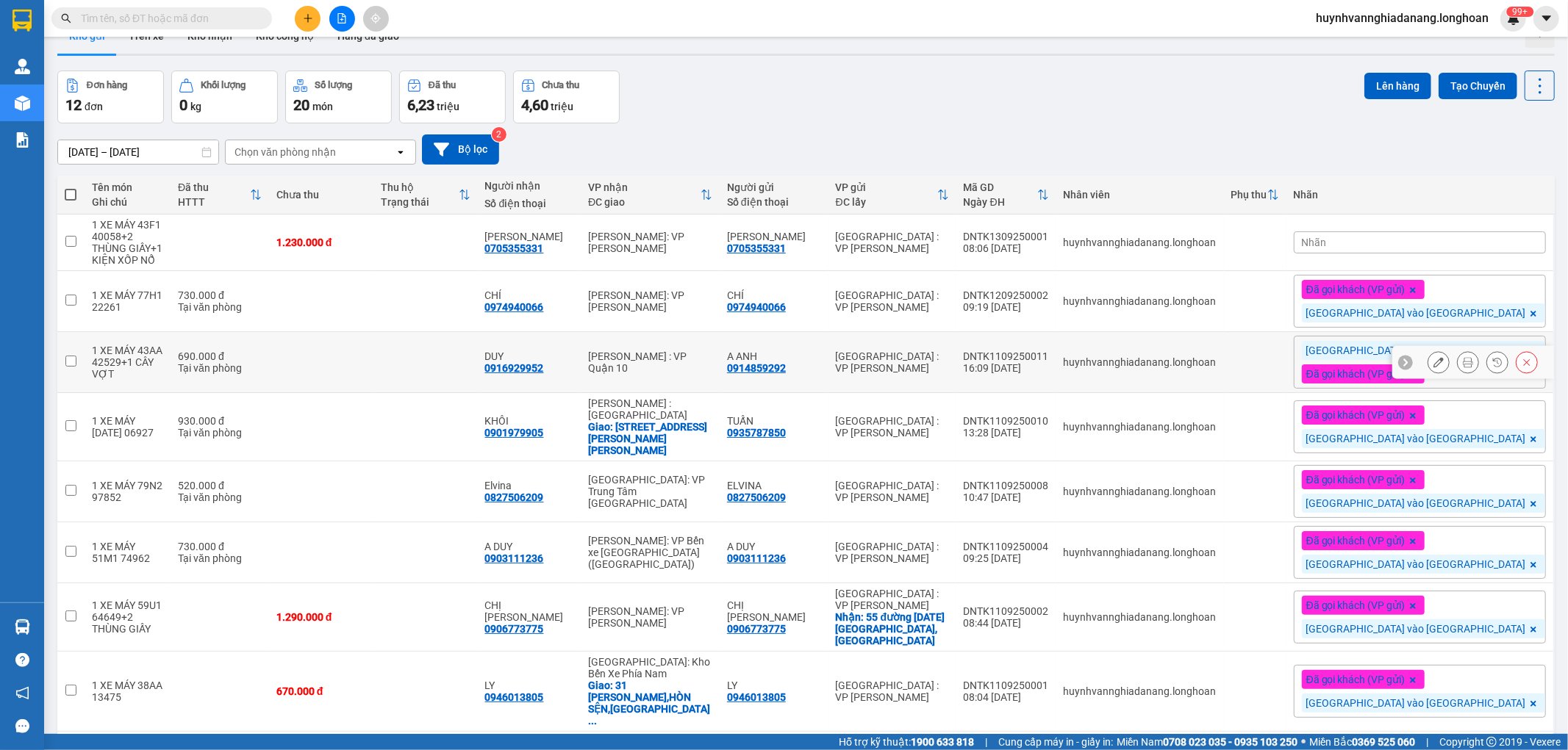
scroll to position [81, 0]
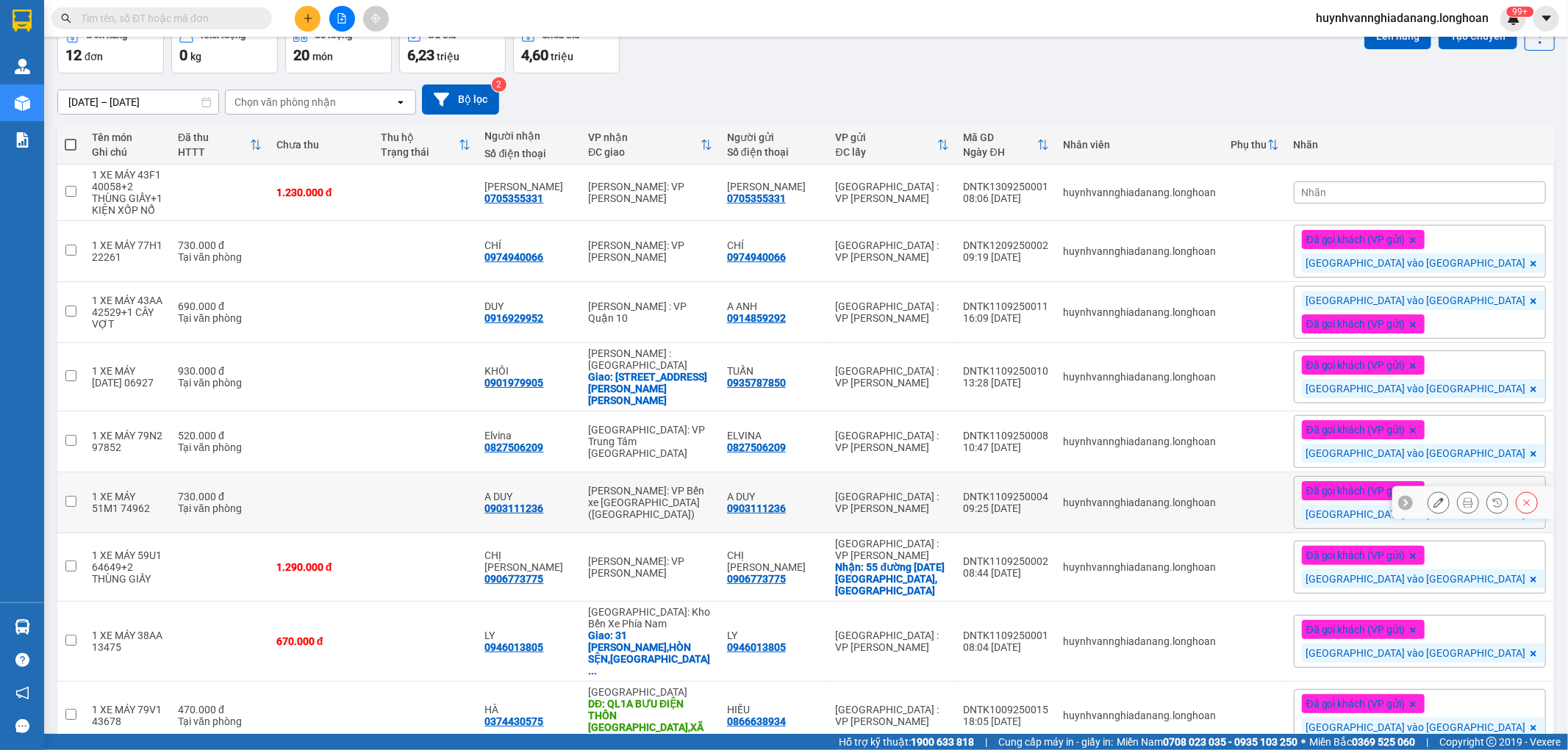
click at [1463, 498] on icon at bounding box center [1468, 502] width 10 height 10
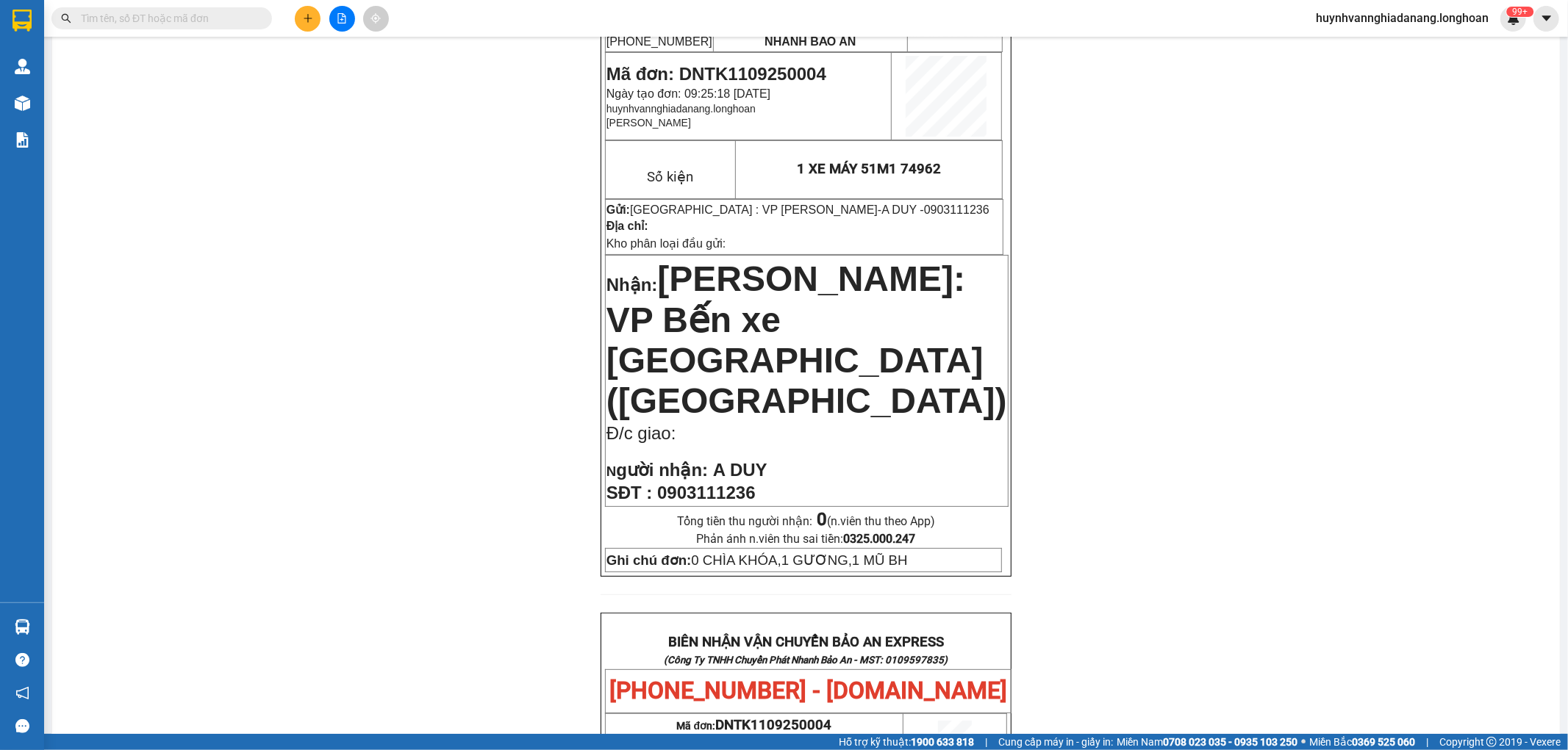
scroll to position [39, 0]
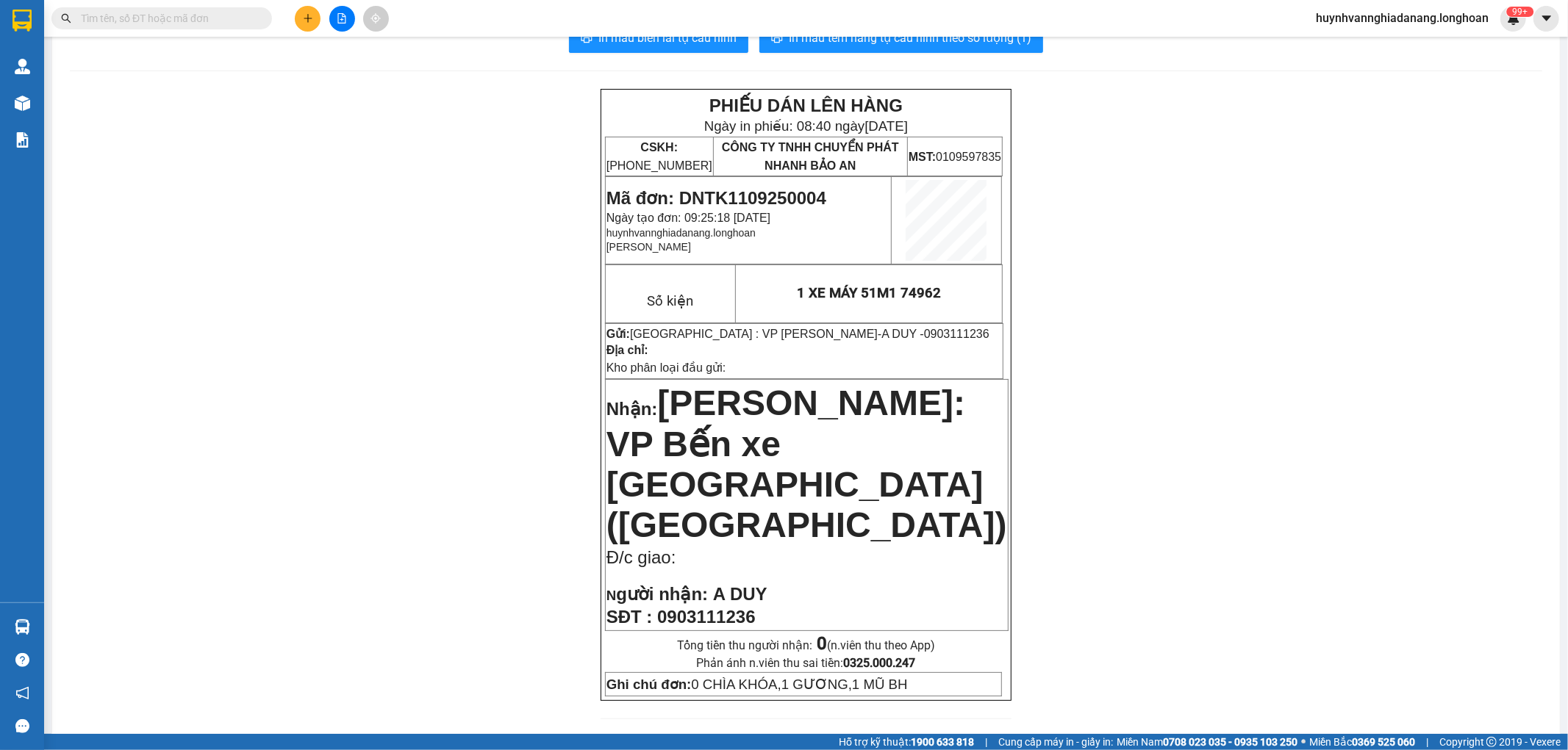
drag, startPoint x: 1121, startPoint y: 369, endPoint x: 1135, endPoint y: 369, distance: 14.0
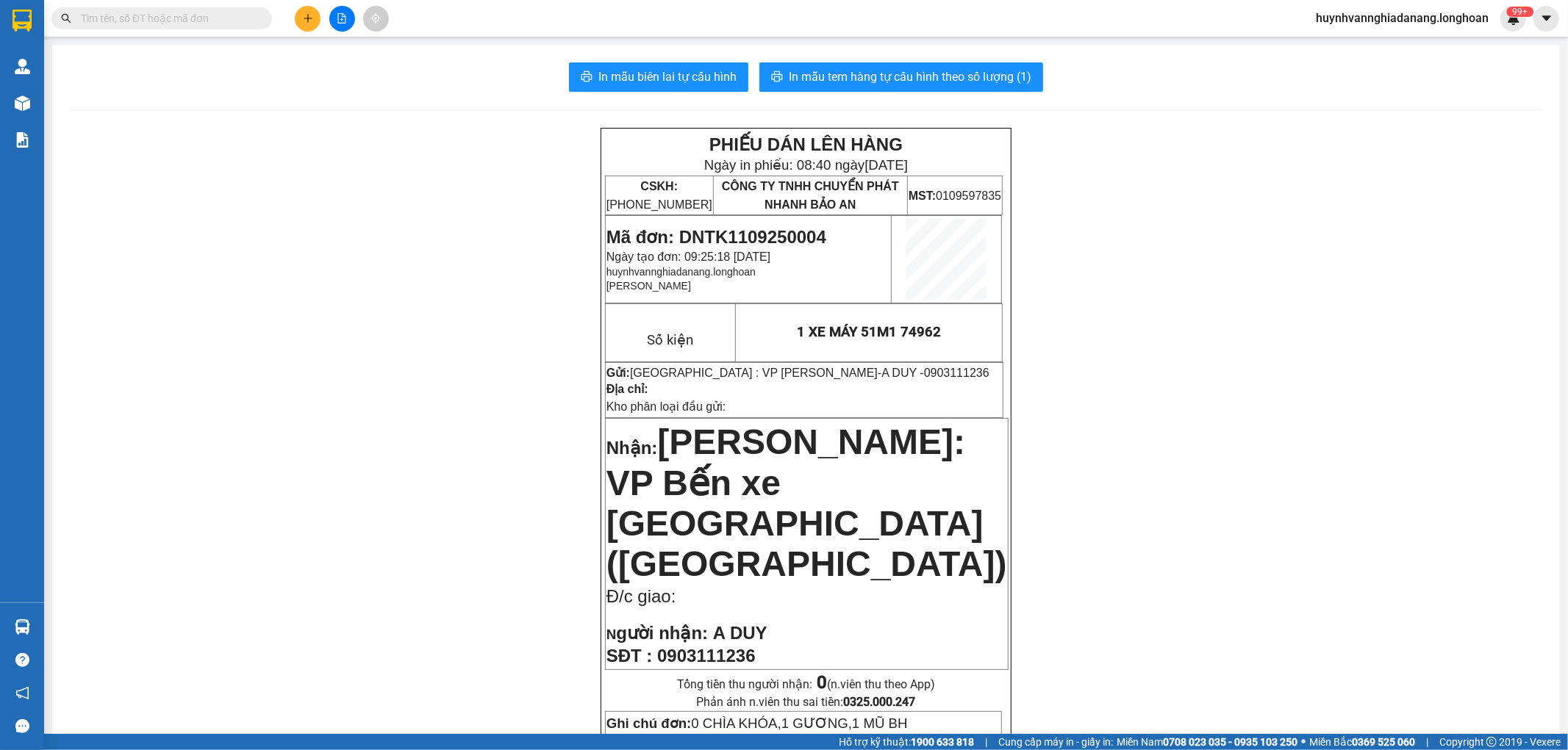
drag, startPoint x: 1135, startPoint y: 369, endPoint x: 1134, endPoint y: 213, distance: 156.0
click at [957, 87] on button "In mẫu tem hàng tự cấu hình theo số lượng (1)" at bounding box center [901, 77] width 284 height 30
click at [313, 22] on button at bounding box center [308, 18] width 26 height 26
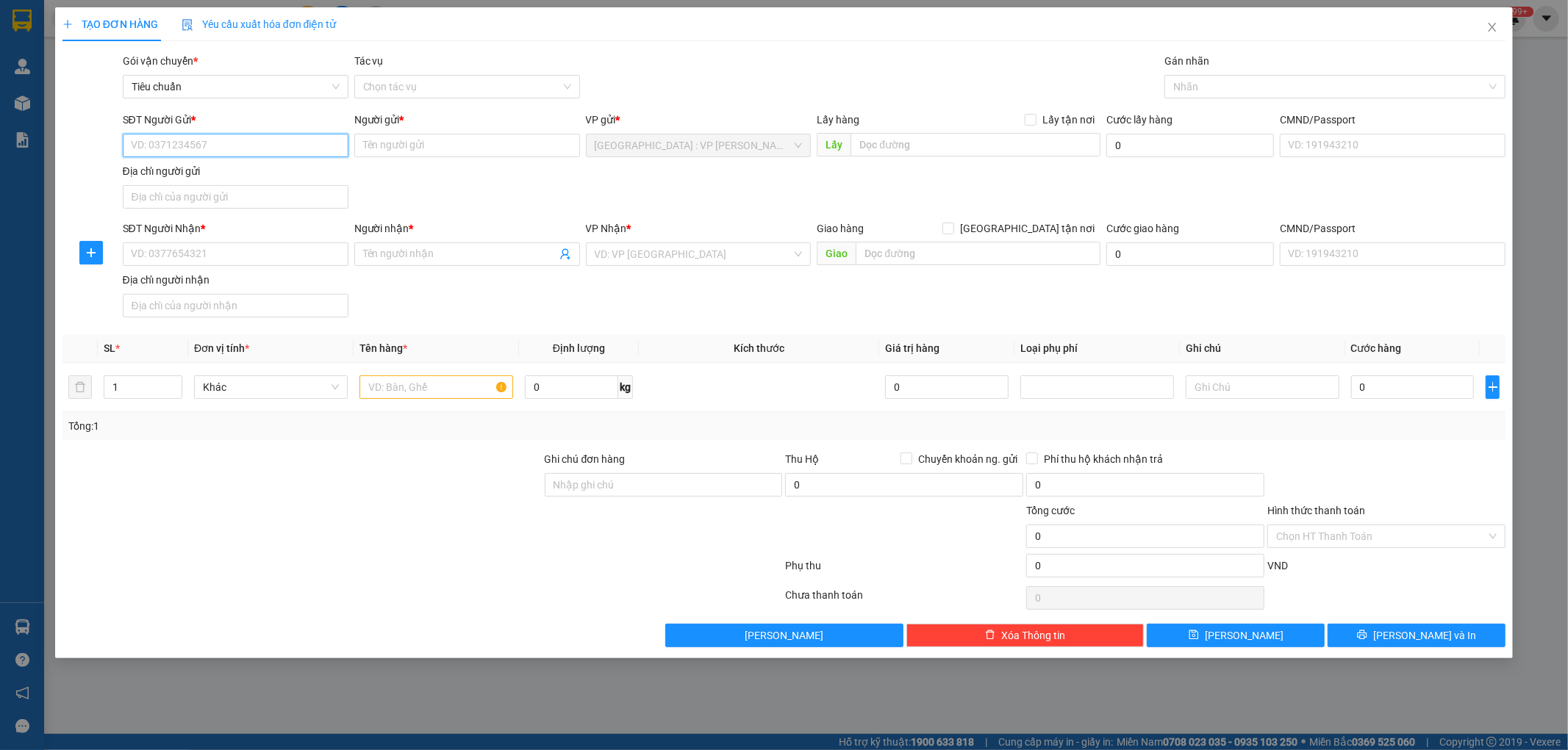
click at [157, 150] on input "SĐT Người Gửi *" at bounding box center [236, 145] width 225 height 23
type input "0896426235"
click at [438, 141] on input "Người gửi *" at bounding box center [467, 145] width 225 height 23
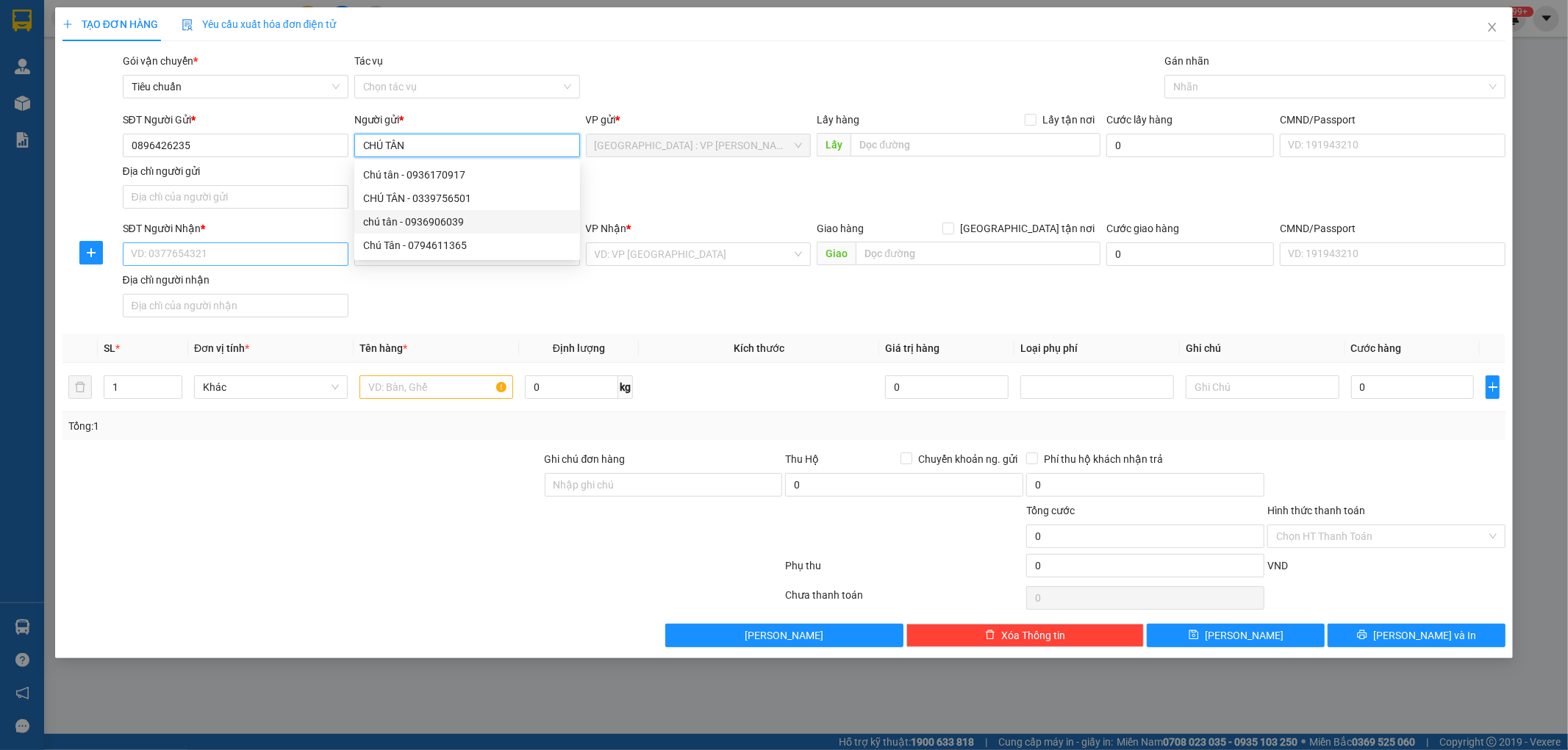
type input "CHÚ TÂN"
click at [188, 247] on input "SĐT Người Nhận *" at bounding box center [236, 254] width 225 height 23
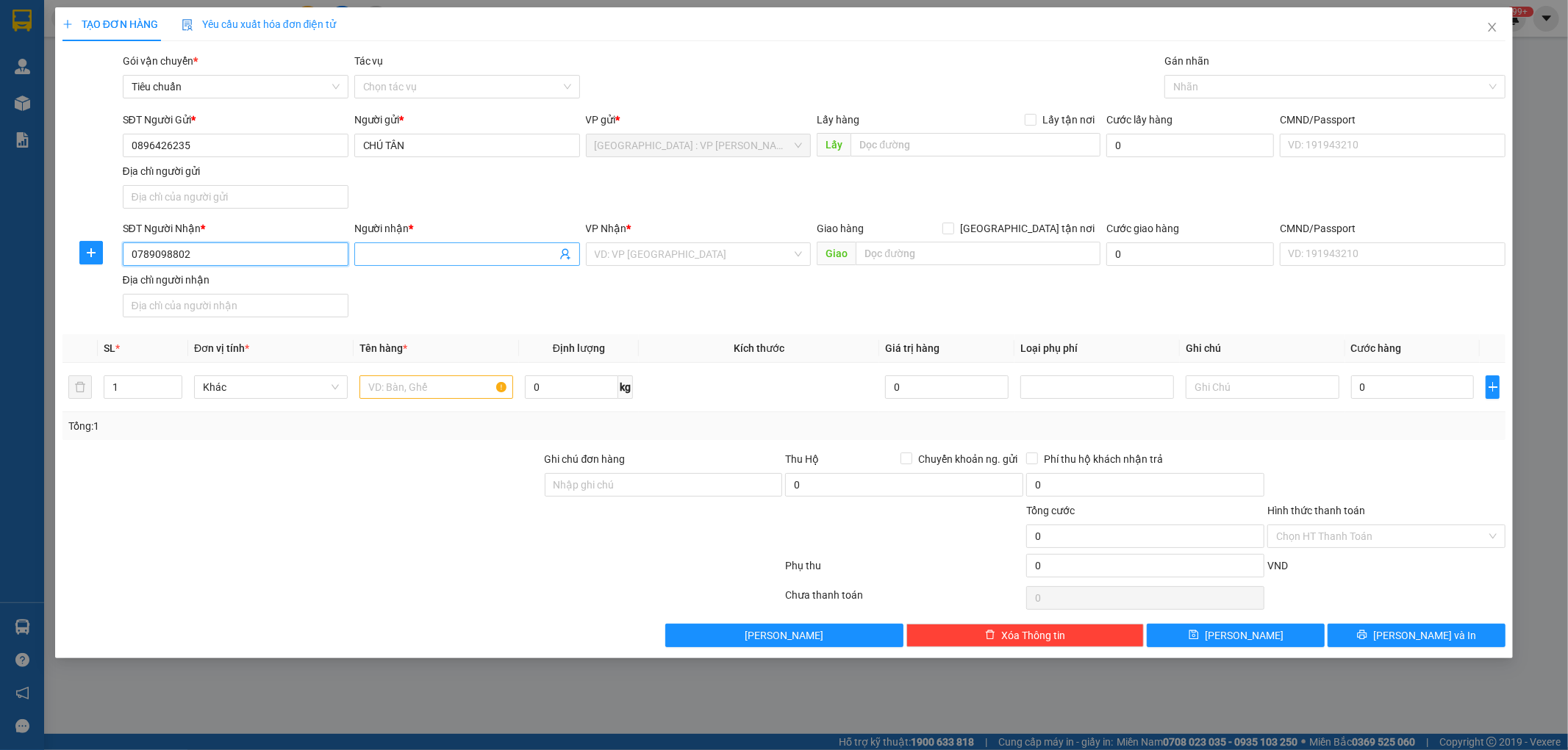
type input "0789098802"
click at [414, 251] on input "Người nhận *" at bounding box center [460, 254] width 193 height 16
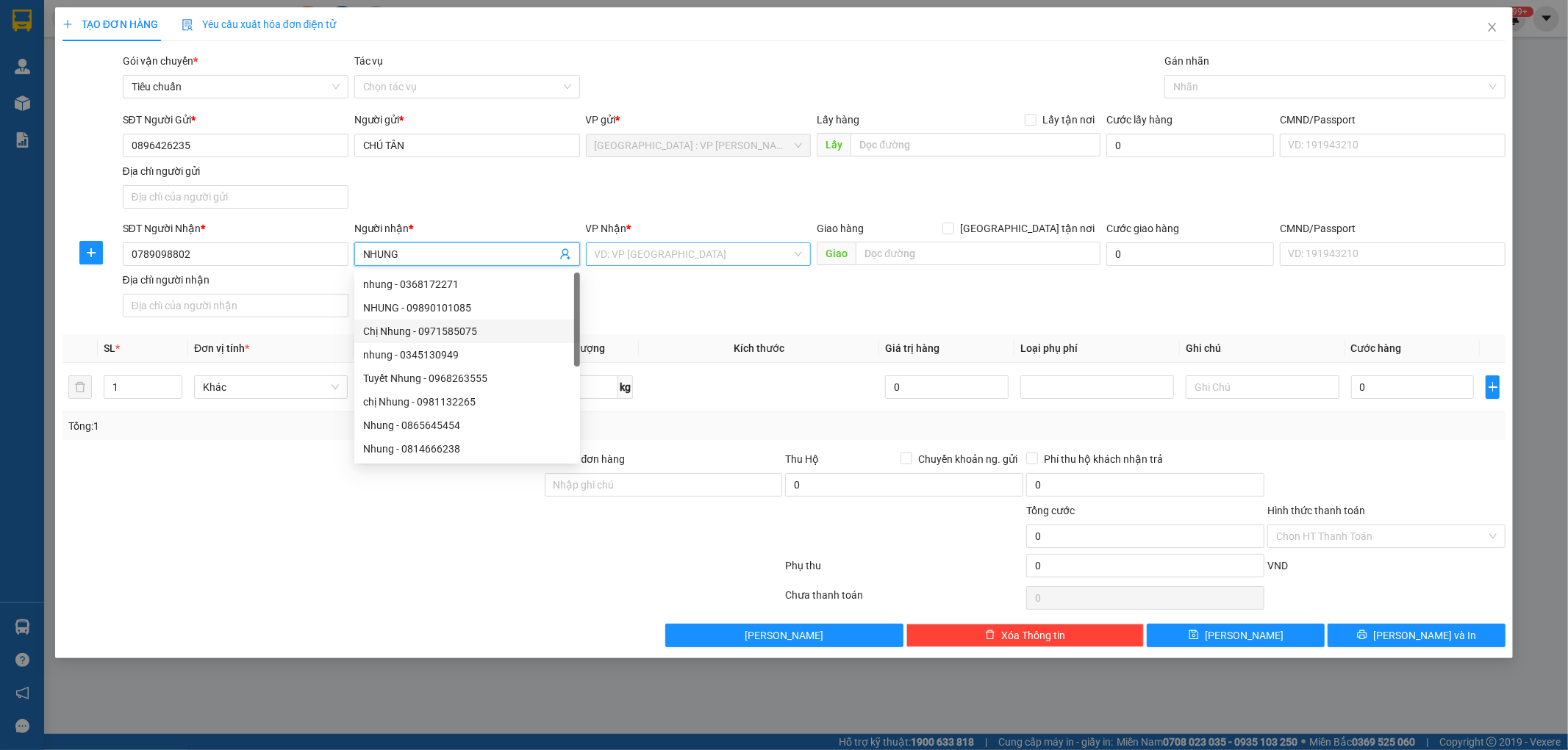
type input "NHUNG"
click at [721, 260] on input "search" at bounding box center [693, 254] width 197 height 22
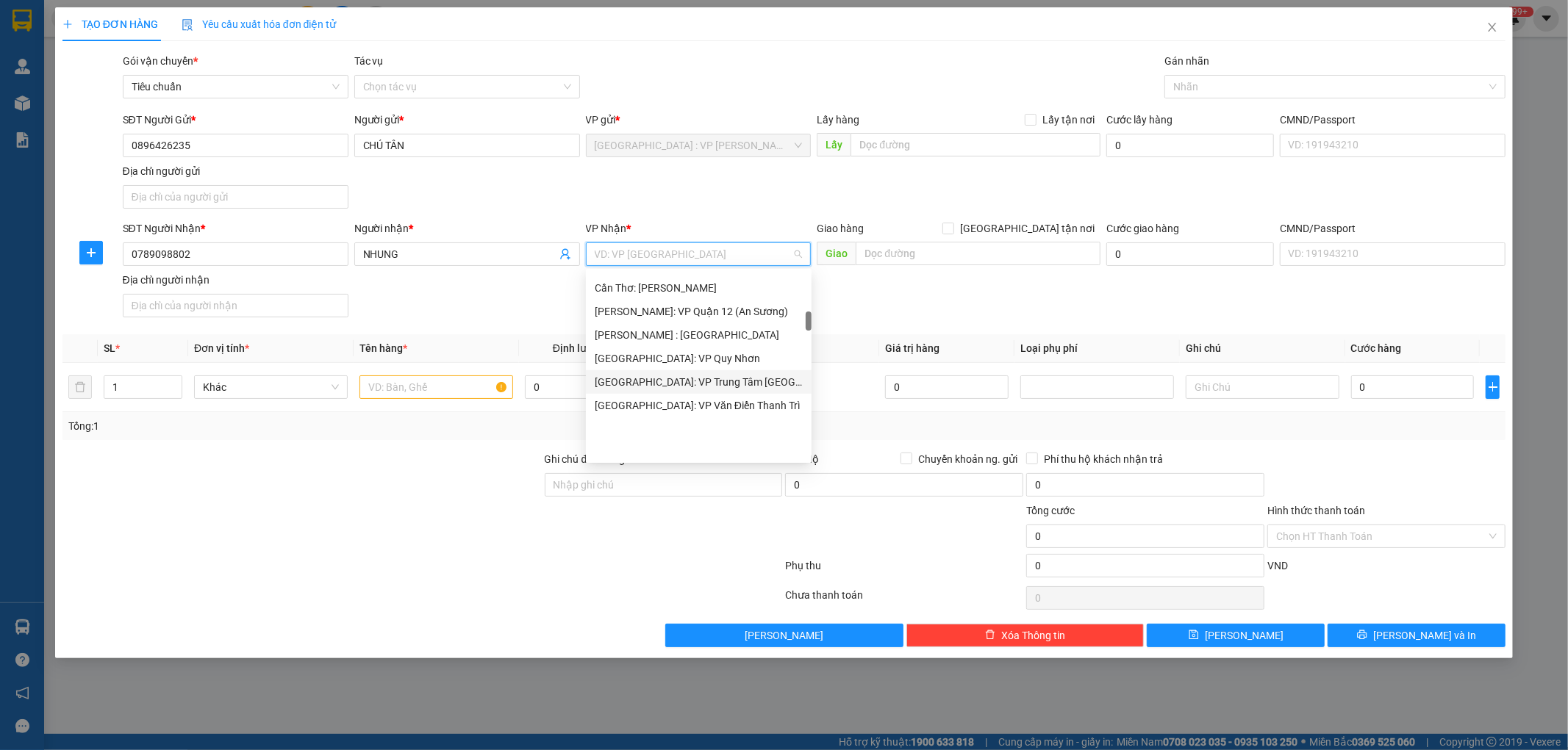
scroll to position [408, 0]
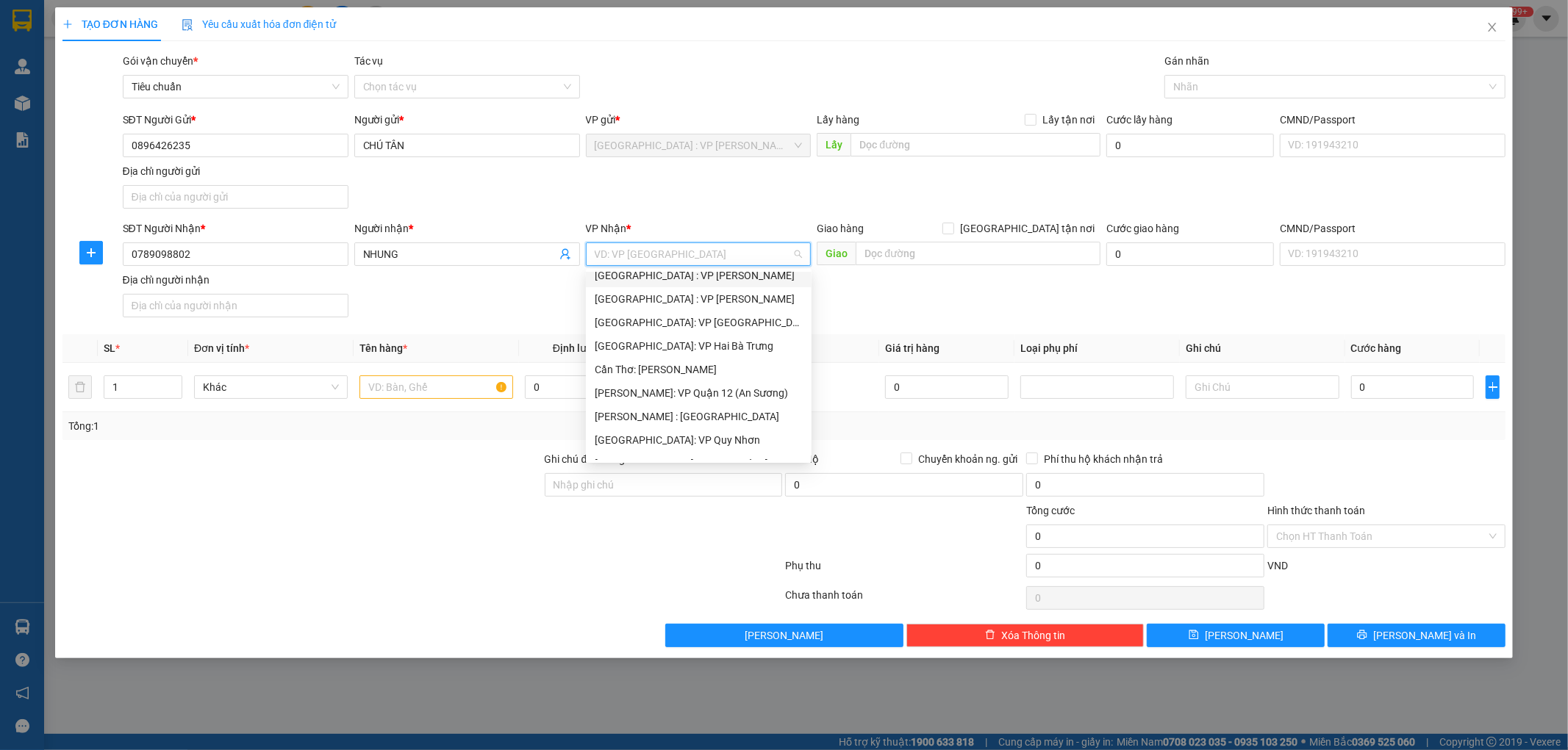
click at [718, 276] on div "[GEOGRAPHIC_DATA] : VP [PERSON_NAME]" at bounding box center [698, 276] width 208 height 16
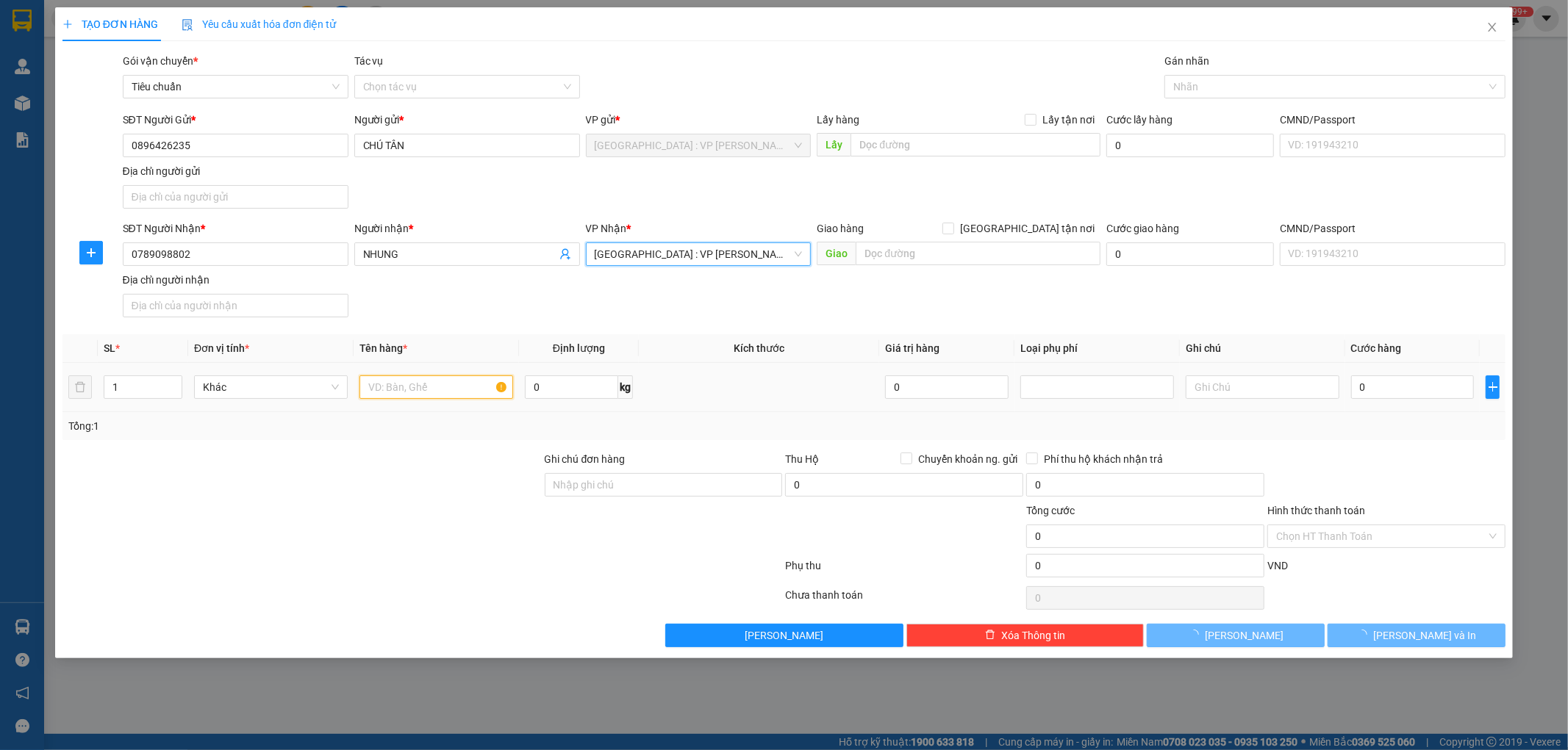
click at [425, 381] on input "text" at bounding box center [436, 387] width 153 height 23
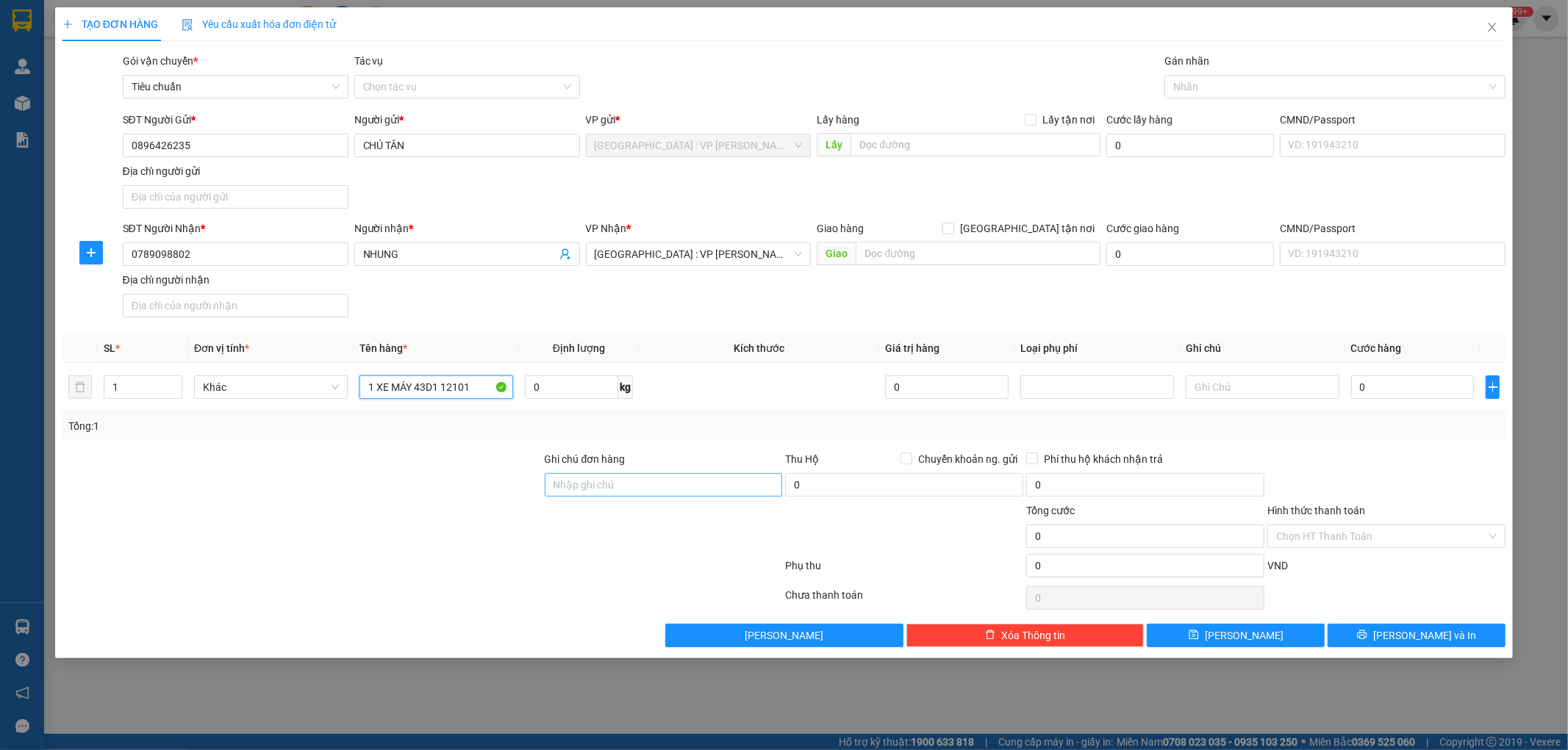
type input "1 XE MÁY 43D1 12101"
click at [681, 480] on input "Ghi chú đơn hàng" at bounding box center [664, 484] width 238 height 23
click at [728, 479] on input "1 CHÌA KHÓA,2 GƯƠNG,1 MŨ BH" at bounding box center [664, 484] width 238 height 23
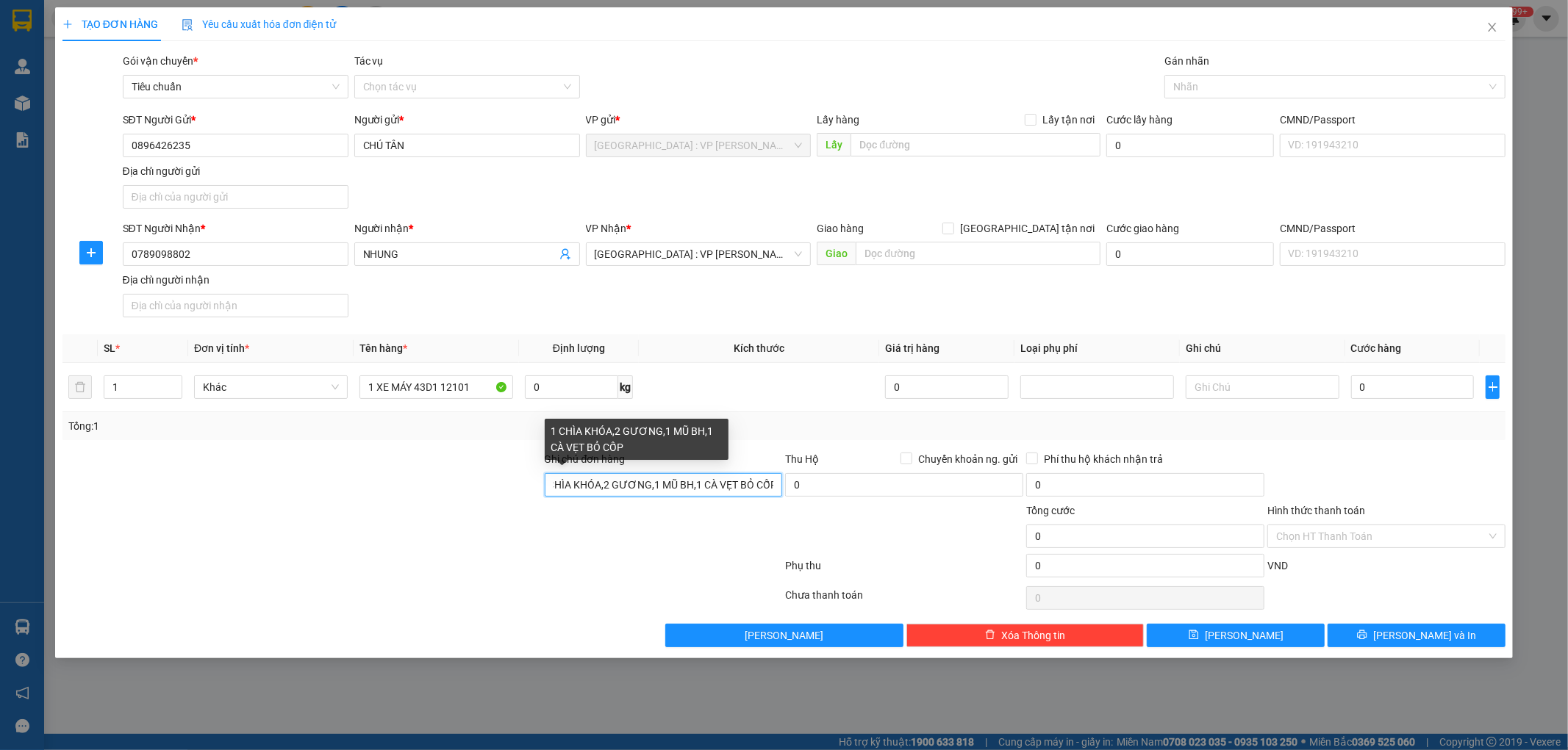
scroll to position [0, 14]
type input "1 CHÌA KHÓA,2 GƯƠNG,1 MŨ BH,1 CÀ VẸT BỎ CỐP"
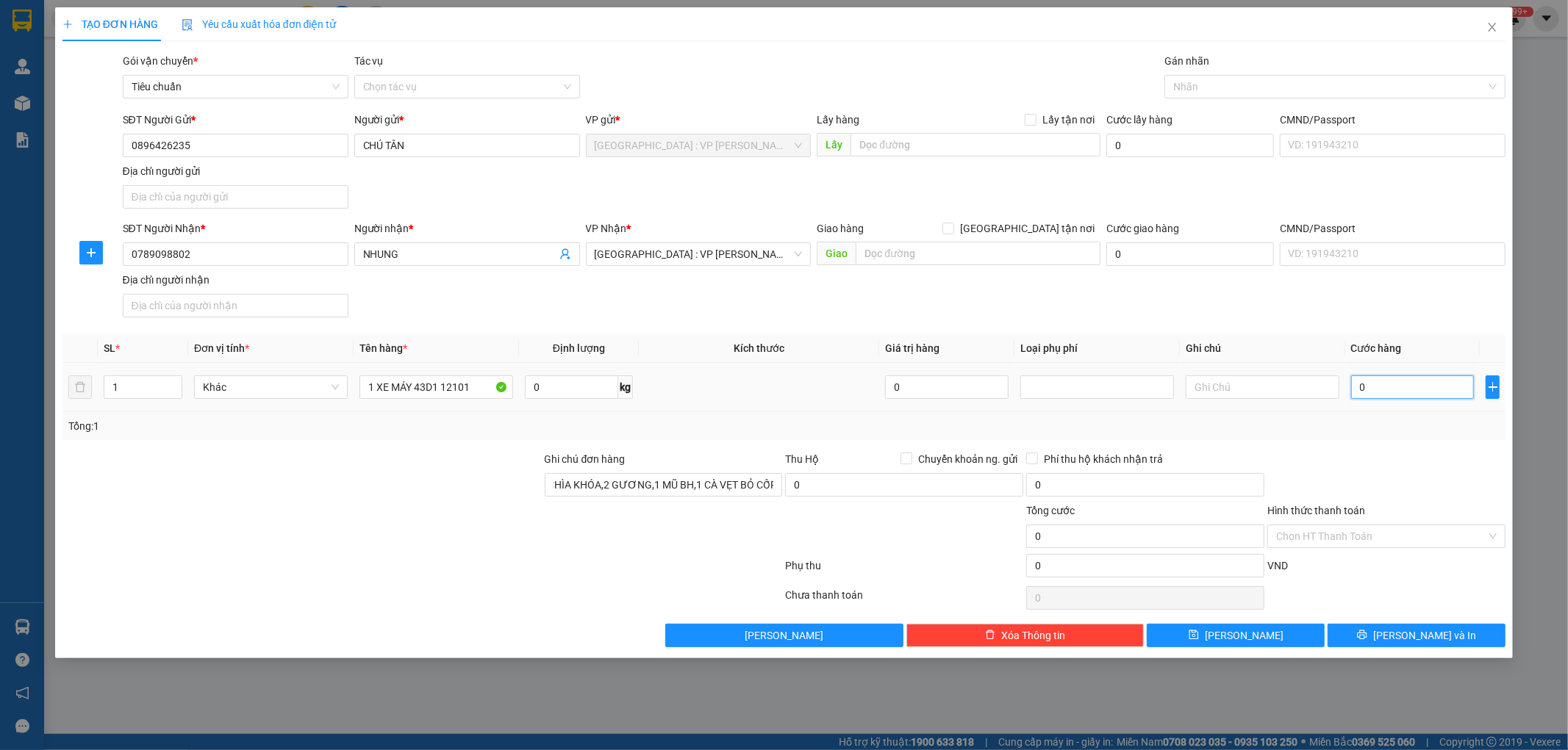
click at [1383, 386] on input "0" at bounding box center [1413, 387] width 124 height 23
type input "6"
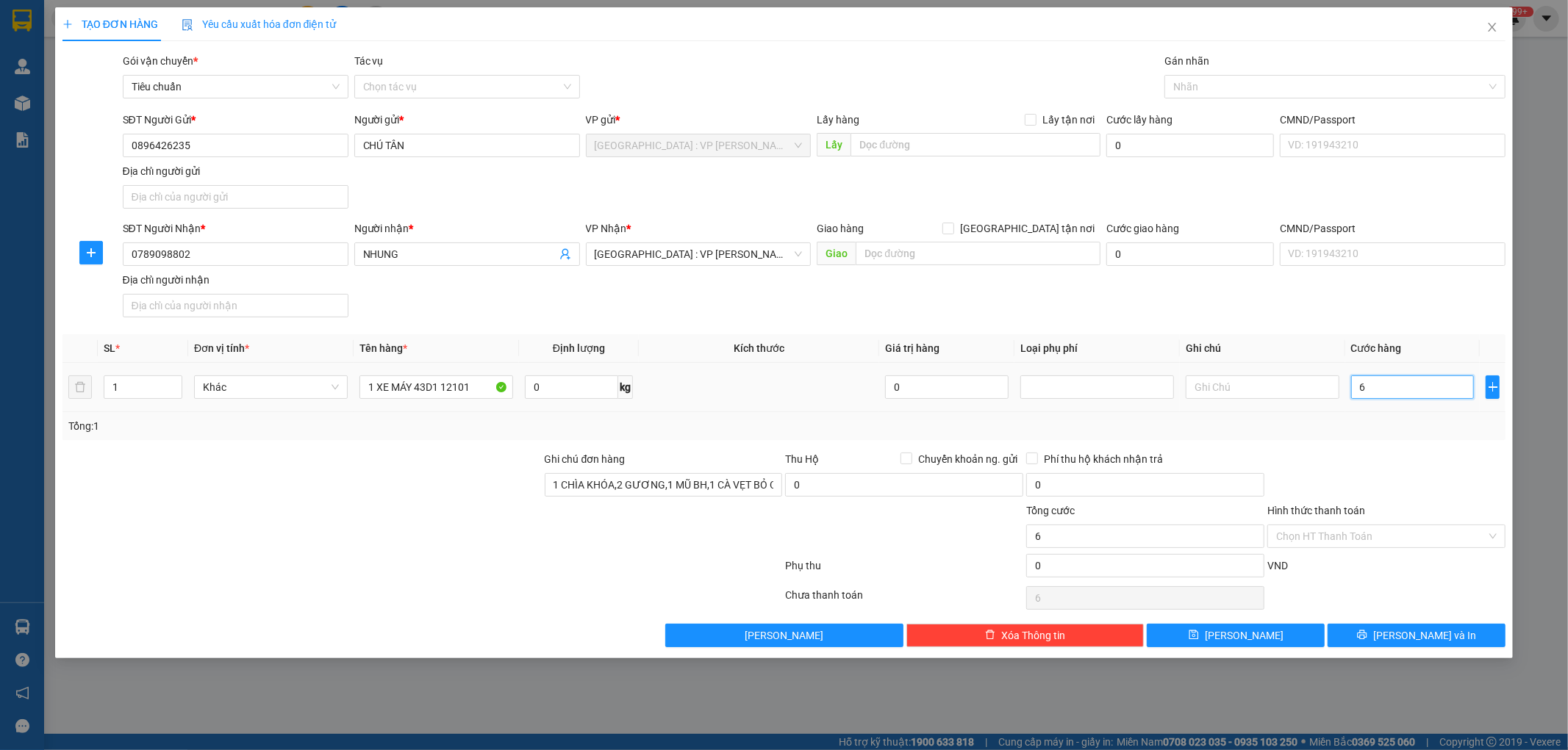
type input "62"
type input "620"
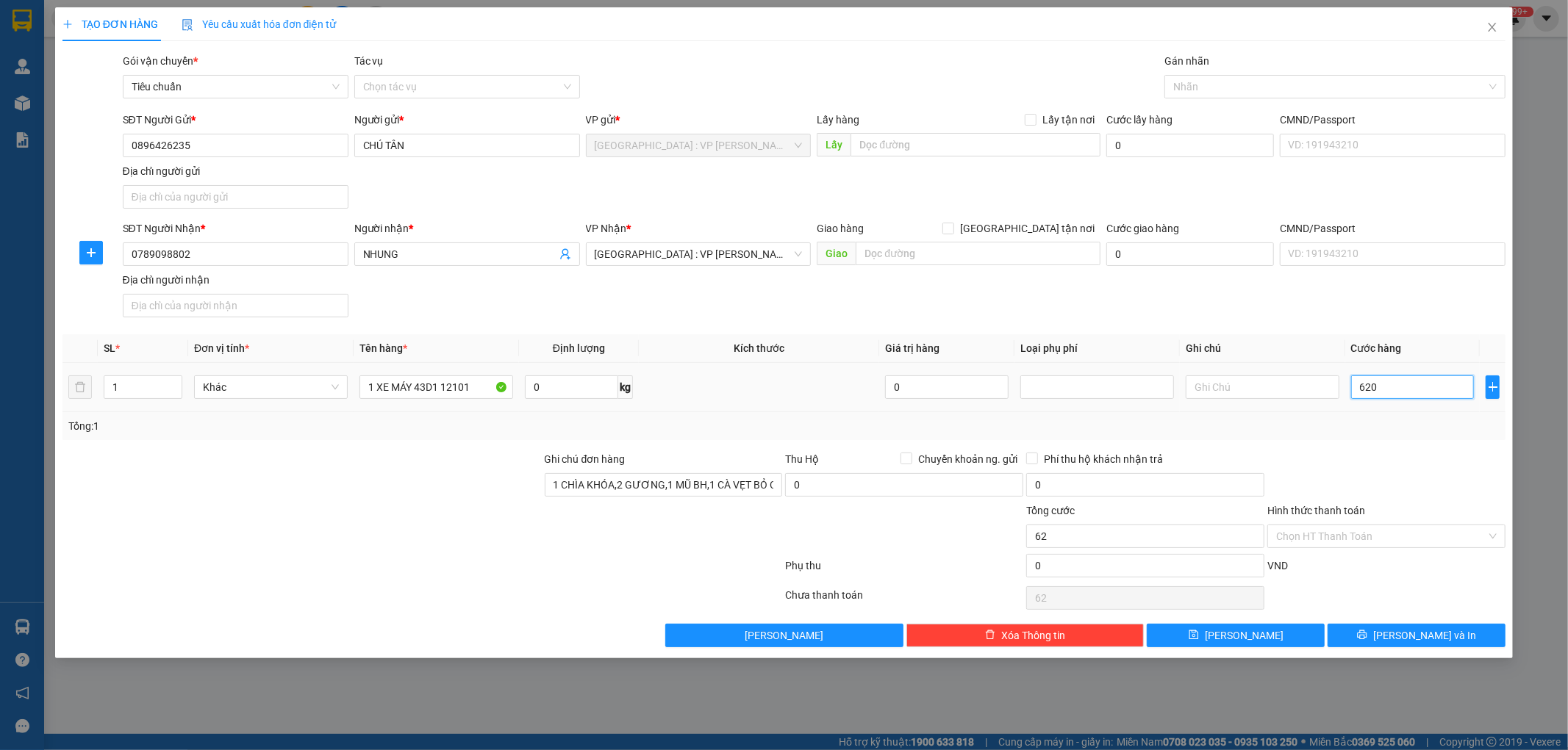
type input "620"
type input "6.200"
type input "62.000"
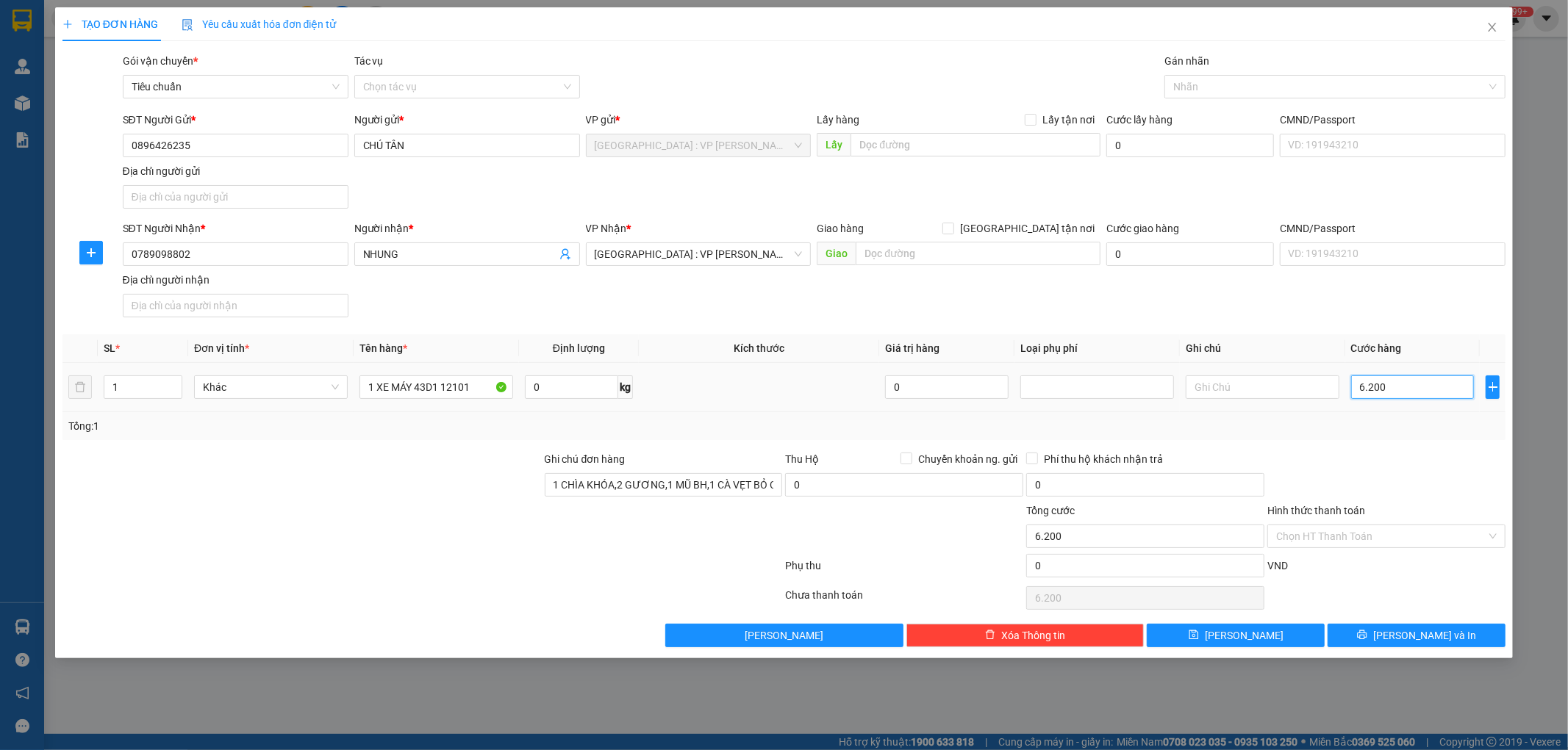
type input "62.000"
type input "620.000"
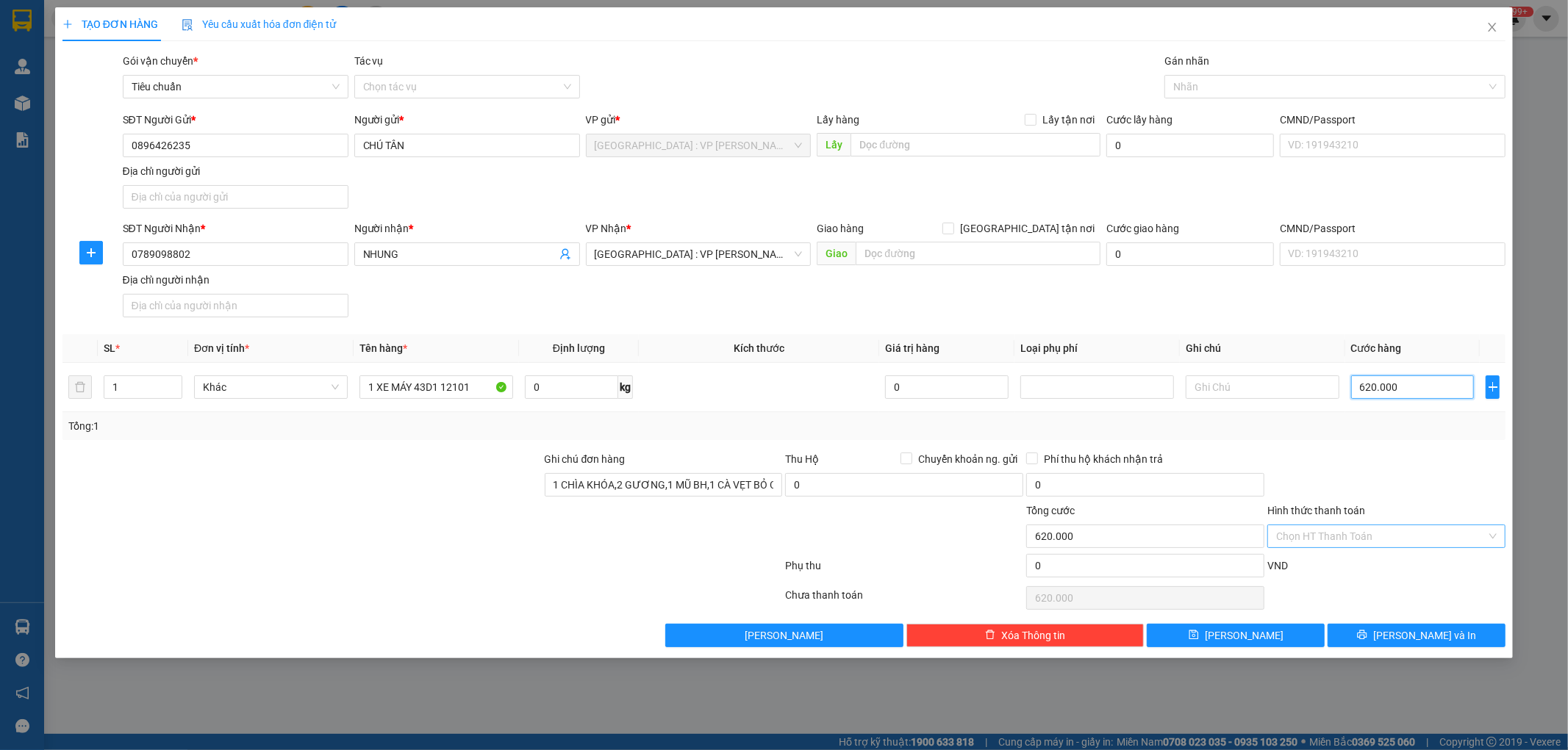
type input "620.000"
click at [1371, 545] on input "Hình thức thanh toán" at bounding box center [1381, 537] width 210 height 22
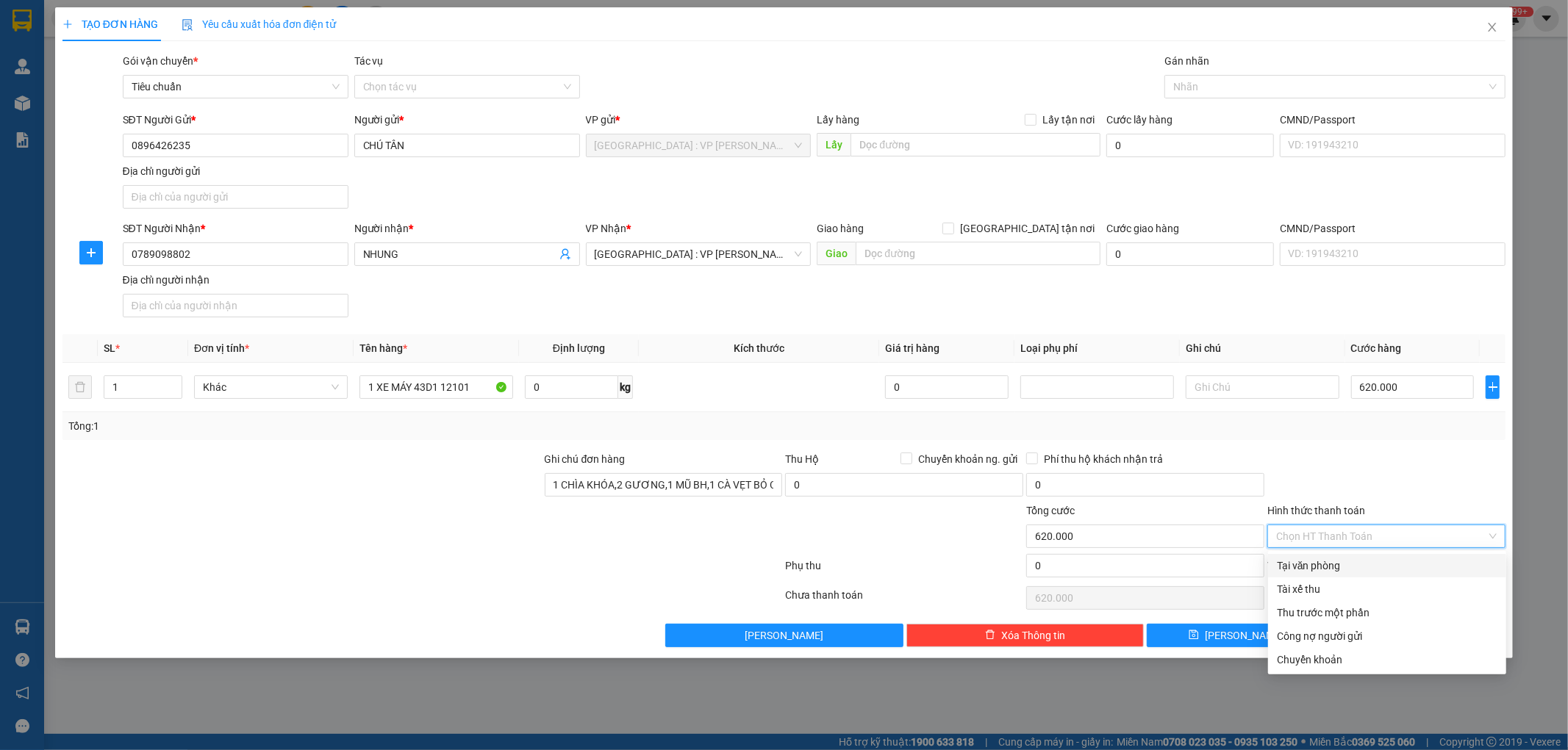
click at [1355, 568] on div "Tại văn phòng" at bounding box center [1387, 565] width 221 height 16
type input "0"
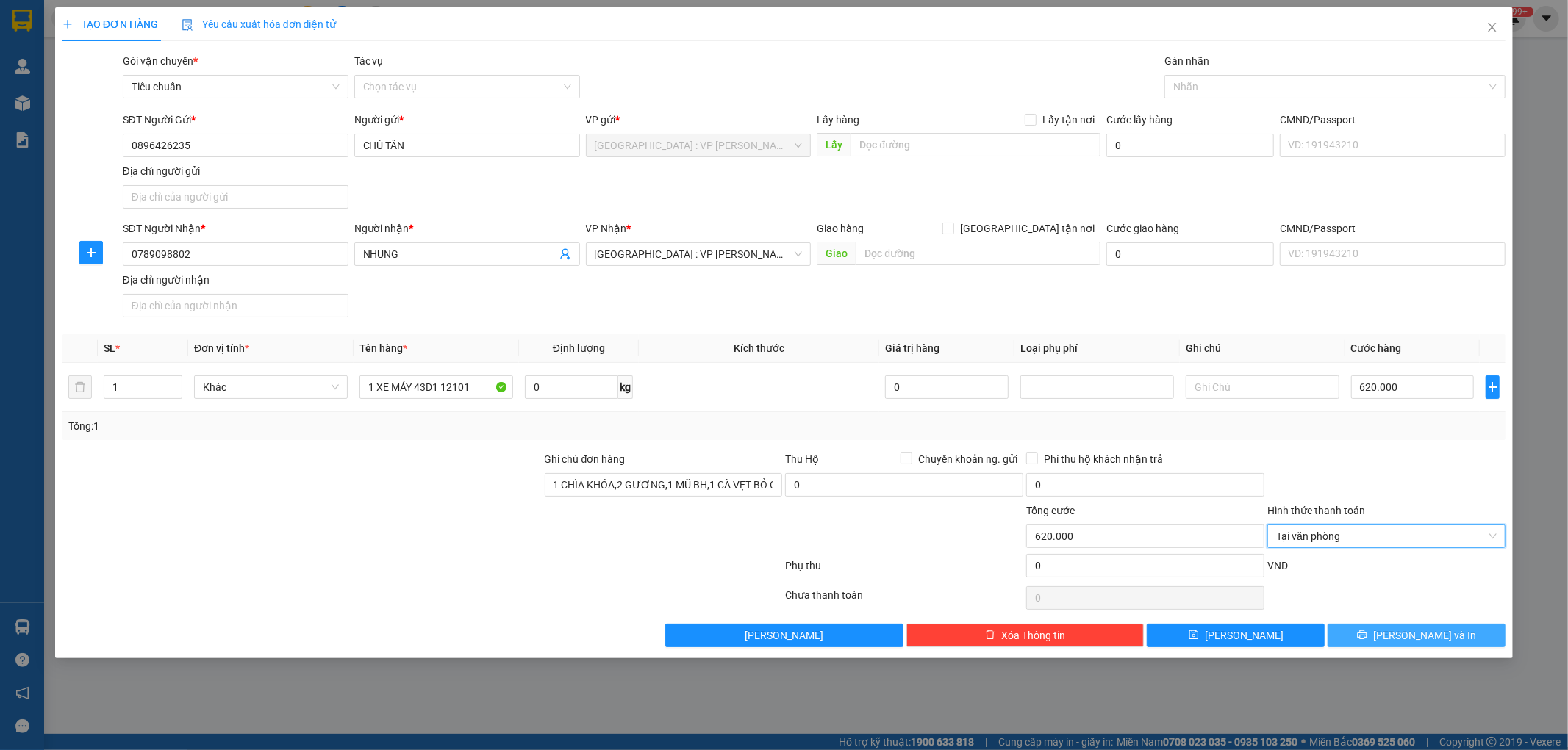
click at [1383, 644] on button "[PERSON_NAME] và In" at bounding box center [1416, 635] width 178 height 23
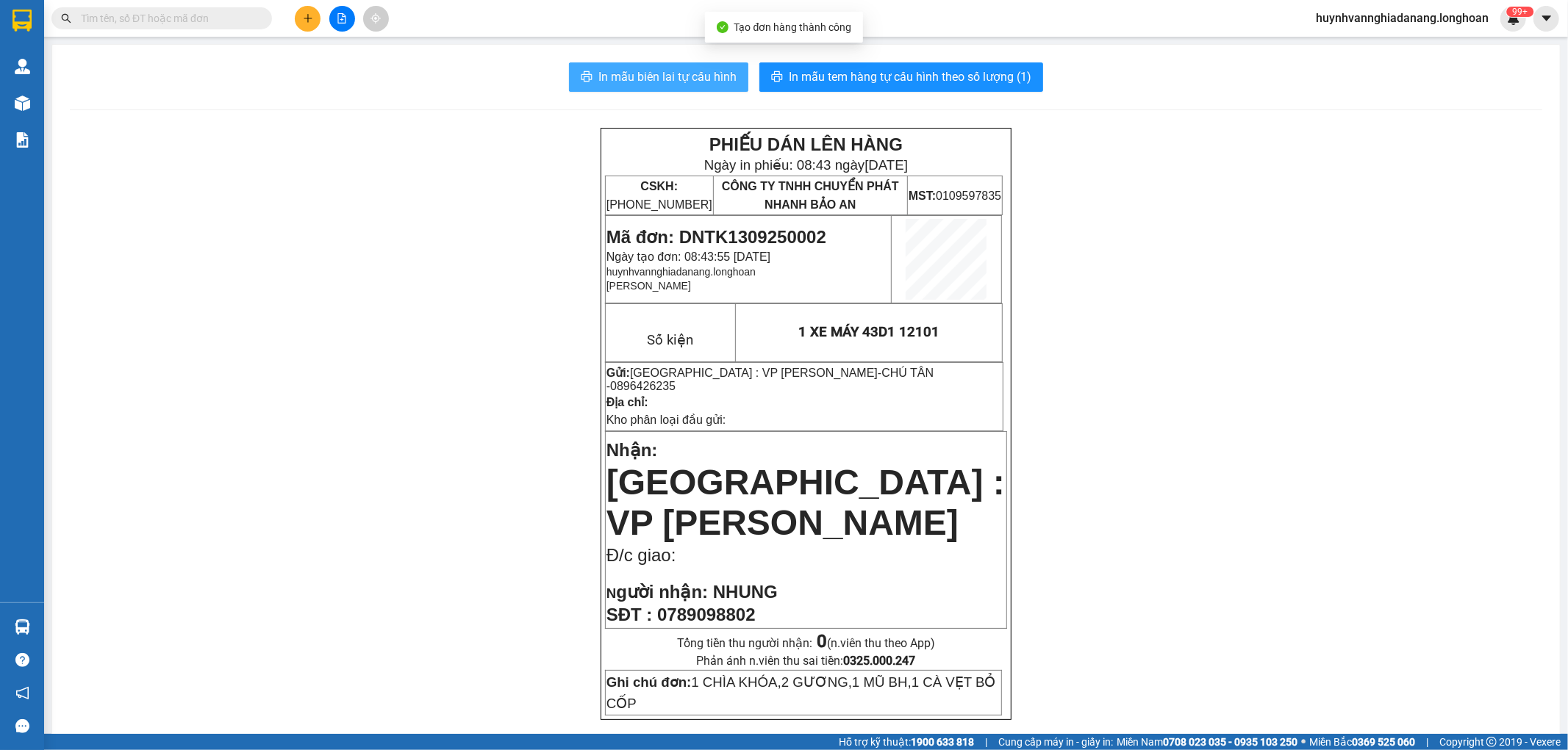
click at [680, 81] on span "In mẫu biên lai tự cấu hình" at bounding box center [667, 77] width 138 height 18
click at [310, 24] on button at bounding box center [308, 18] width 26 height 26
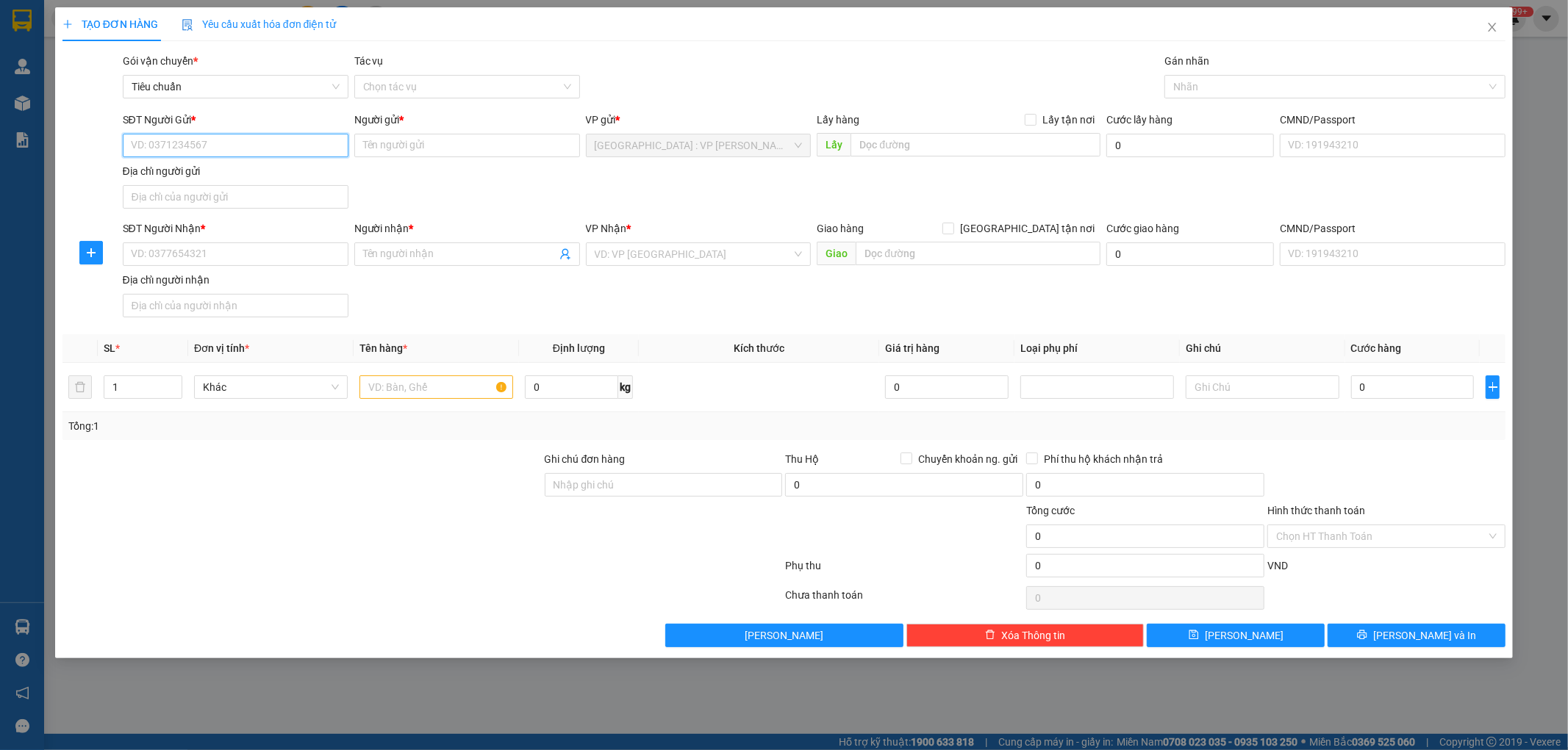
click at [201, 152] on input "SĐT Người Gửi *" at bounding box center [236, 145] width 225 height 23
type input "0865333247"
click at [233, 173] on div "0865333247 - VP Đà Nẵng" at bounding box center [236, 175] width 208 height 16
type input "VP [GEOGRAPHIC_DATA]"
type input "0865333247"
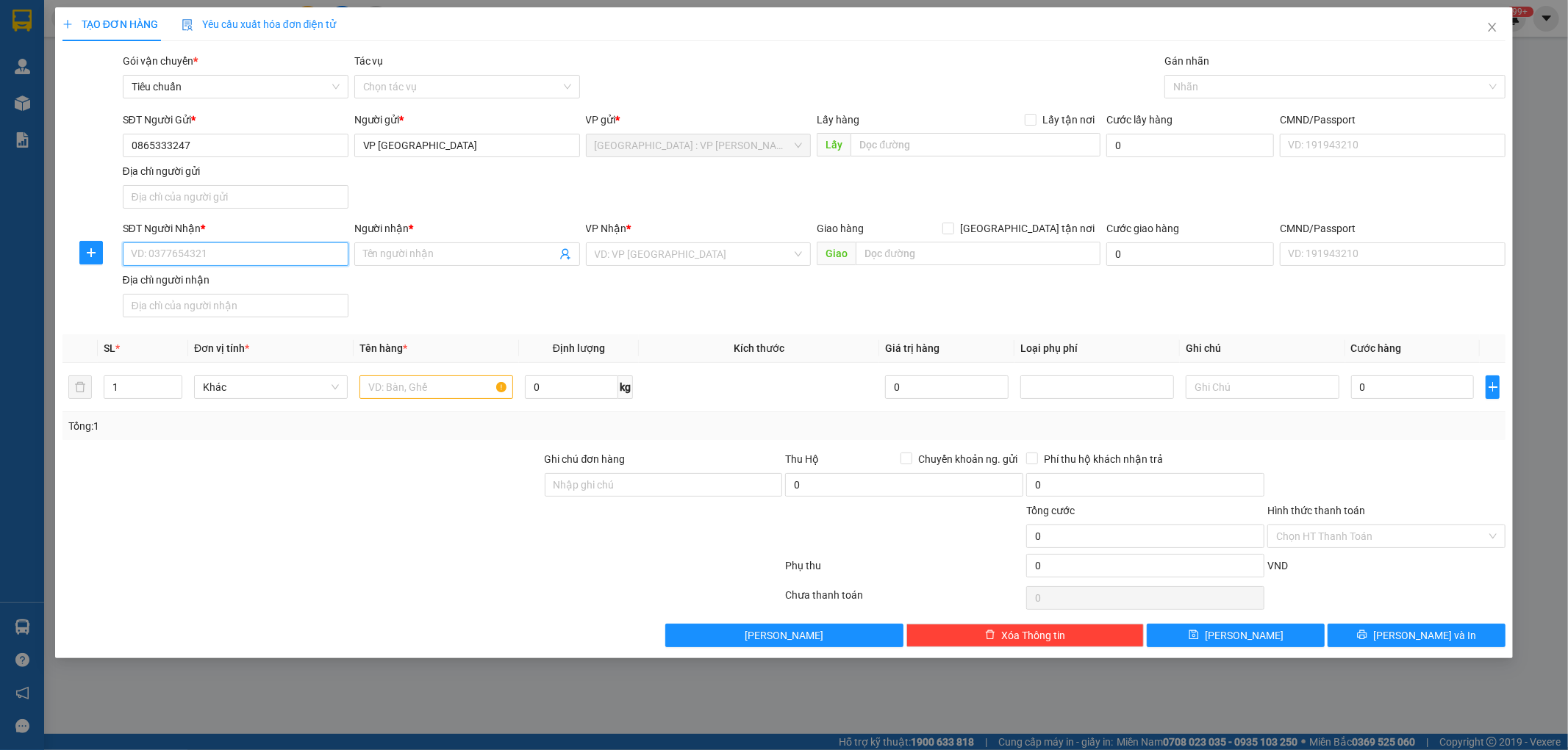
click at [258, 253] on input "SĐT Người Nhận *" at bounding box center [236, 254] width 225 height 23
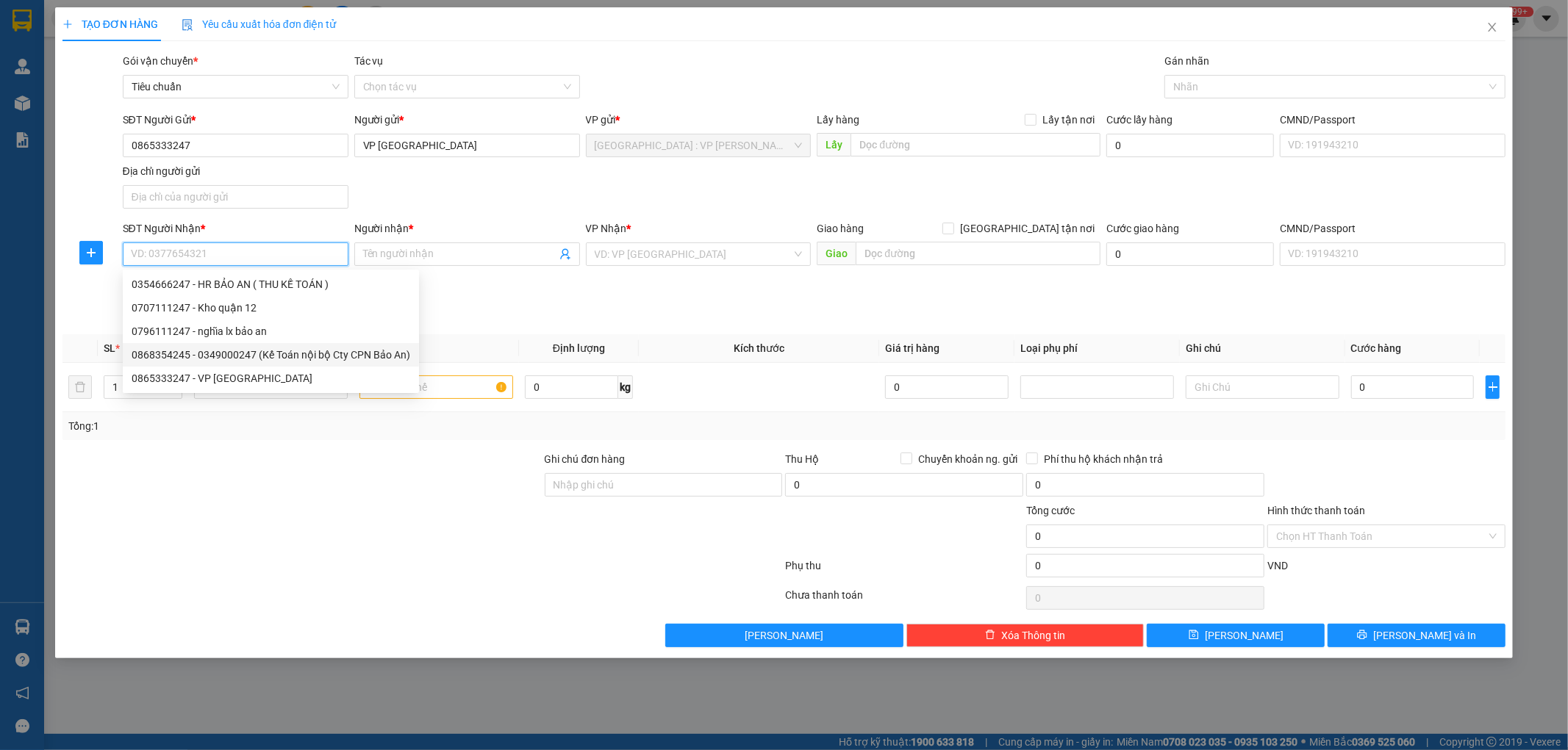
click at [307, 355] on div "0868354245 - 0349000247 (Kế Toán nội bộ Cty CPN Bảo An)" at bounding box center [271, 355] width 279 height 16
type input "0868354245"
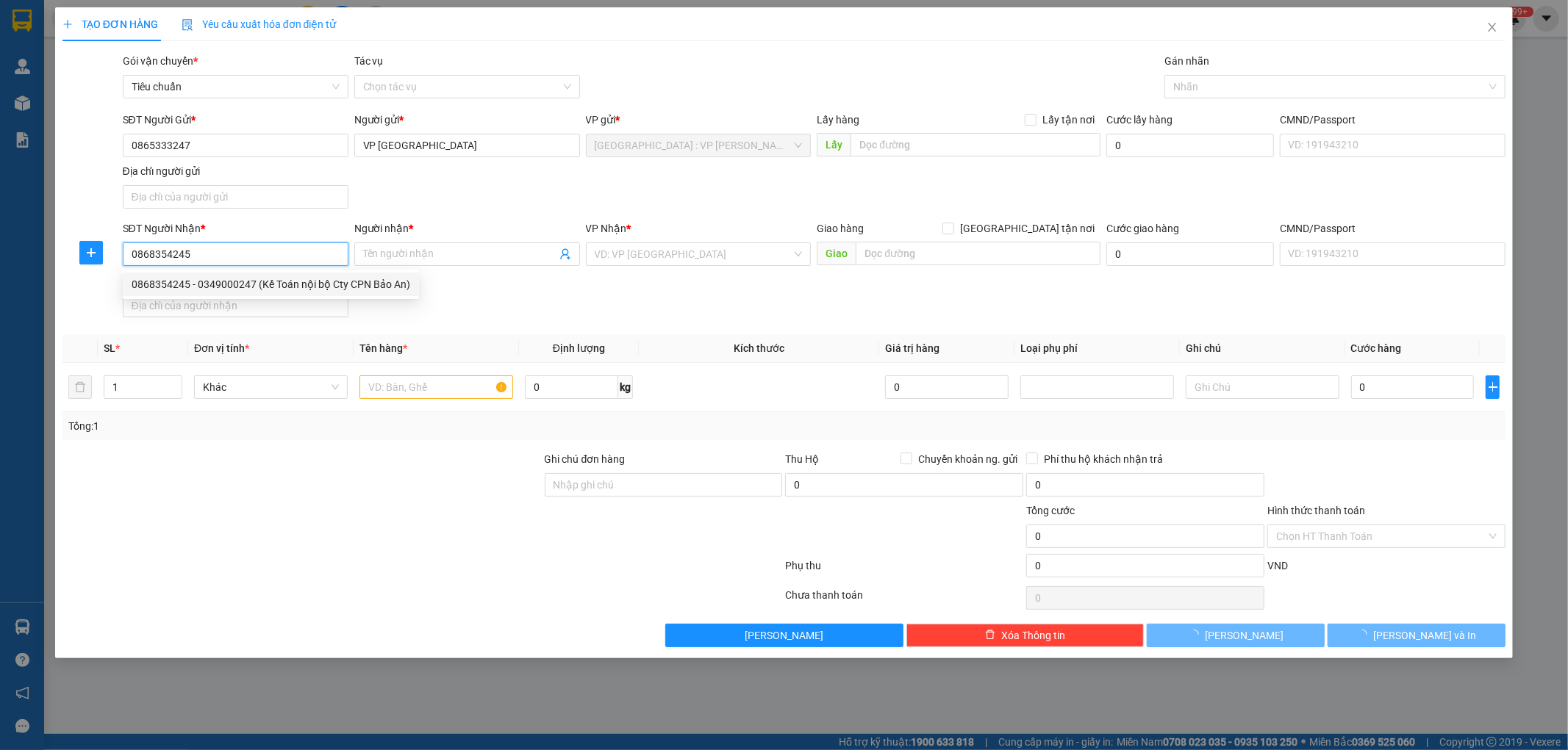
type input "0349000247 (Kế Toán nội bộ Cty CPN Bảo An)"
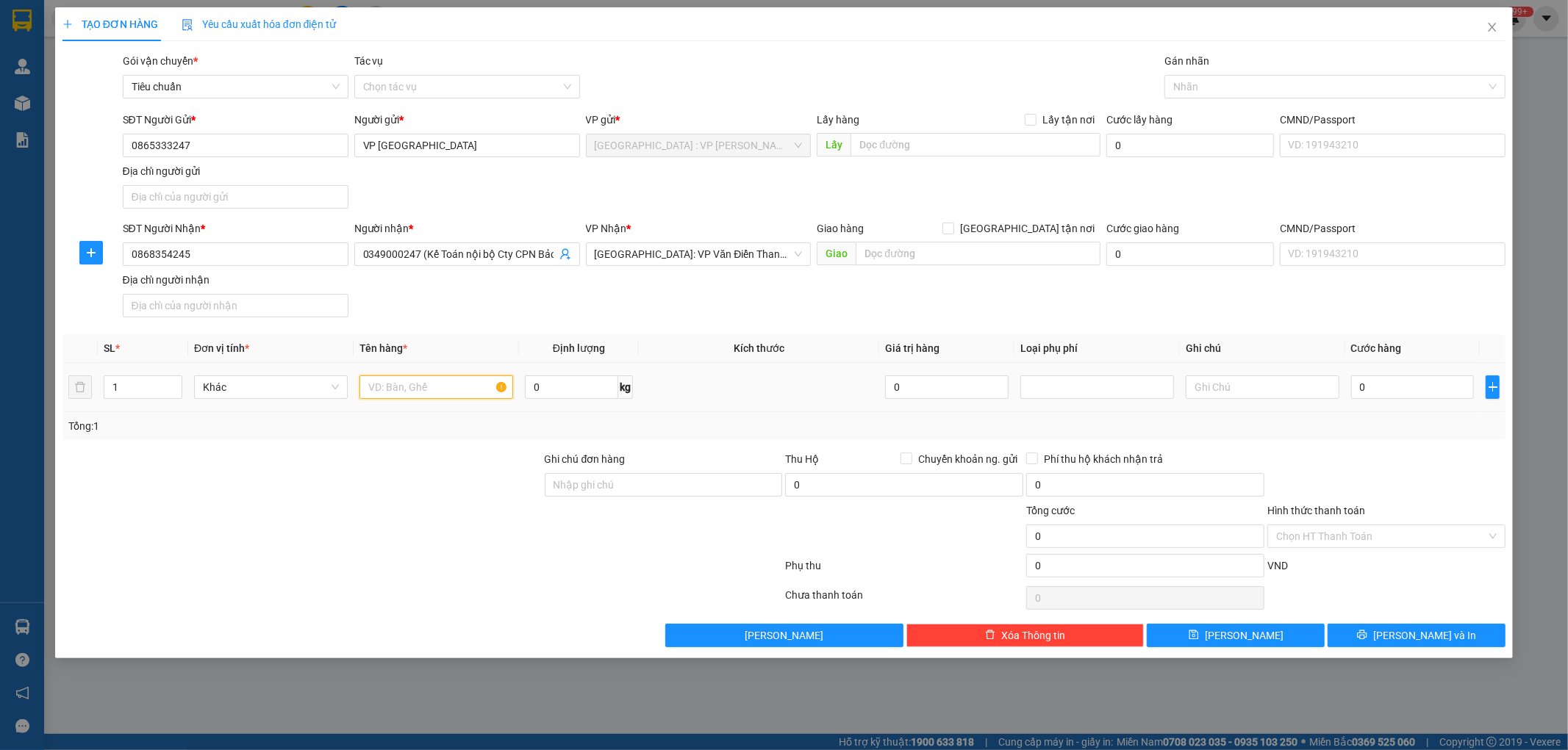
click at [413, 390] on input "text" at bounding box center [436, 387] width 153 height 23
type input "1"
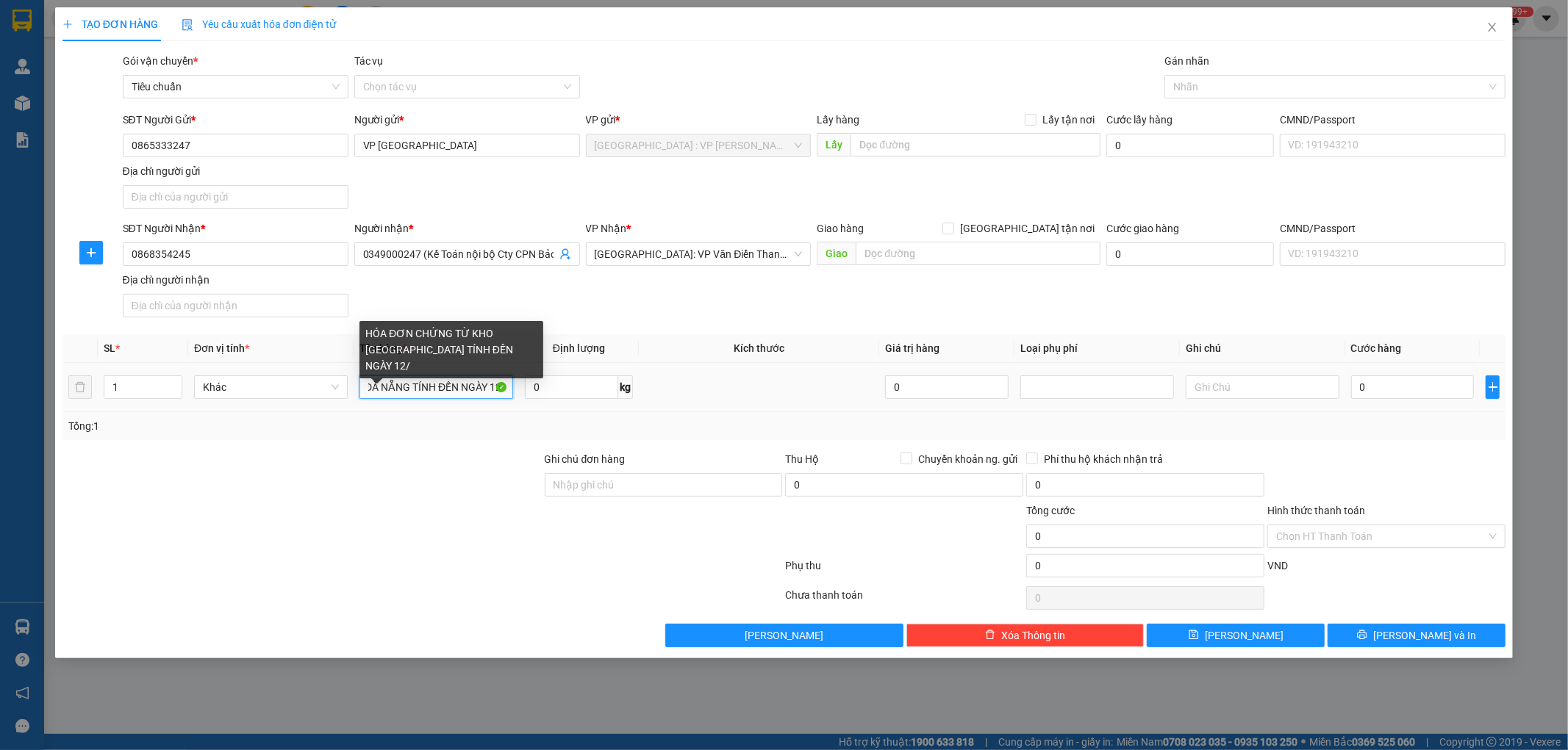
scroll to position [0, 138]
type input "HÓA ĐƠN CHỨNG TỪ KHO ĐÀ NẴNG TÍNH ĐẾN NGÀY 12/9"
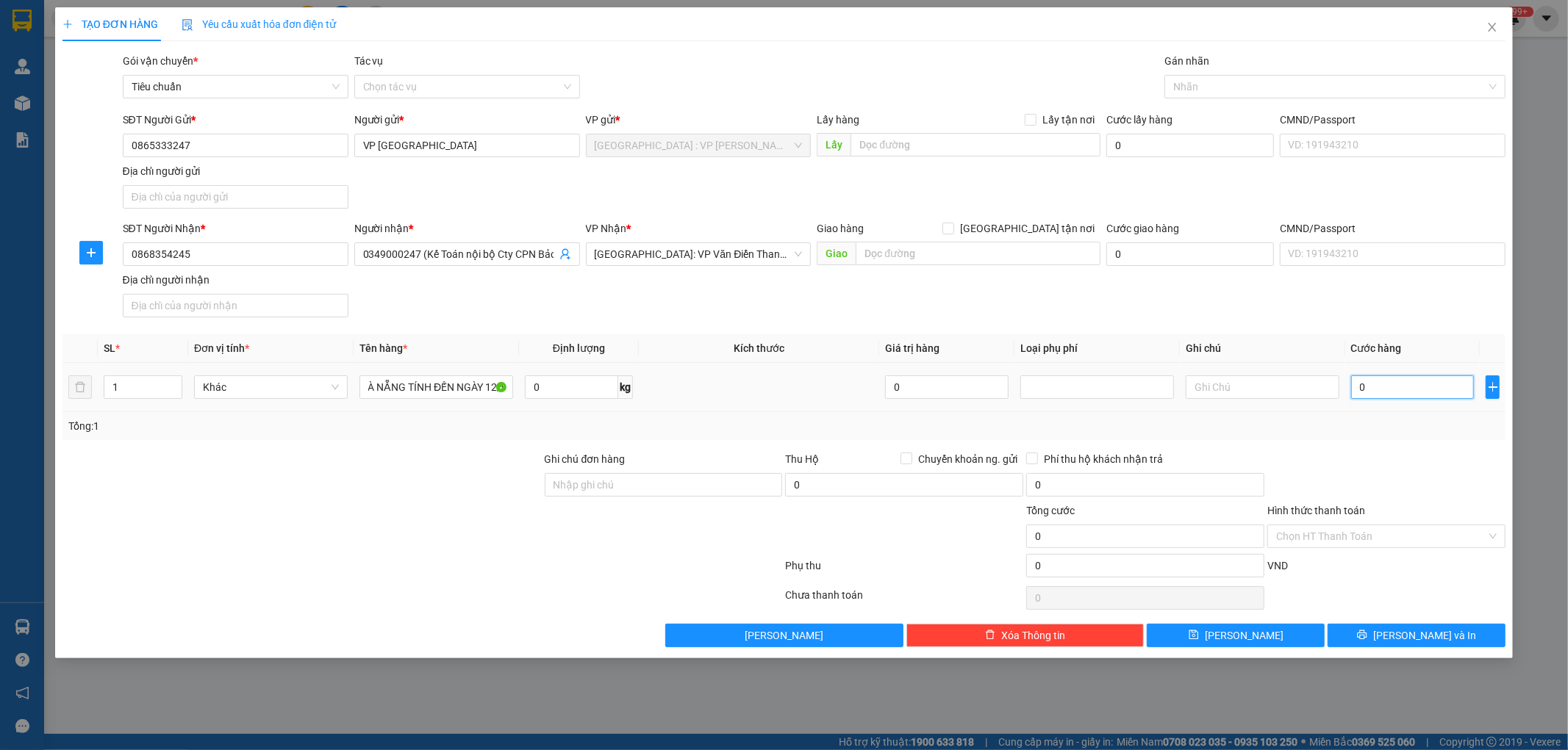
click at [1400, 381] on input "0" at bounding box center [1413, 387] width 124 height 23
type input "1"
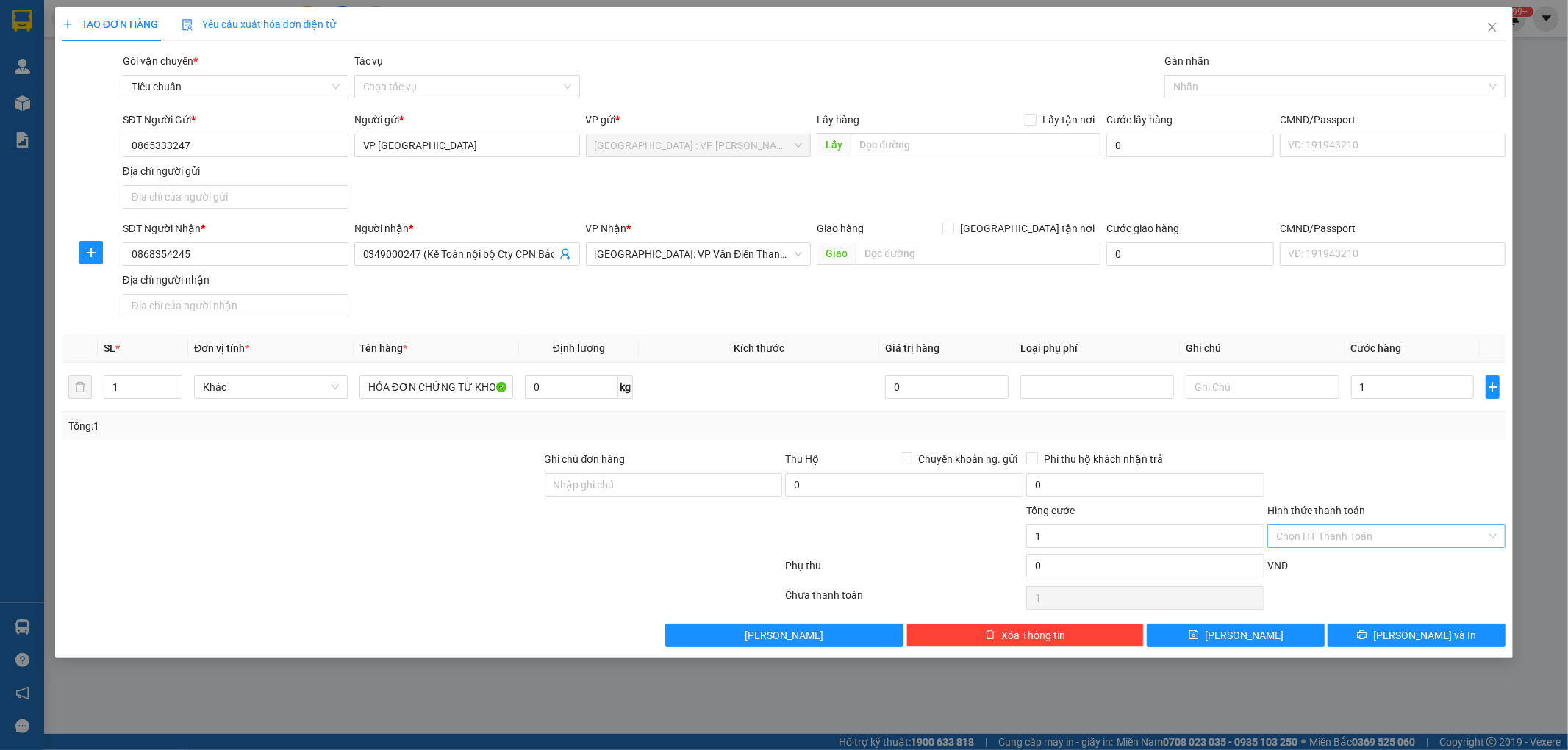
click at [1377, 541] on input "Hình thức thanh toán" at bounding box center [1381, 537] width 210 height 22
type input "1.000"
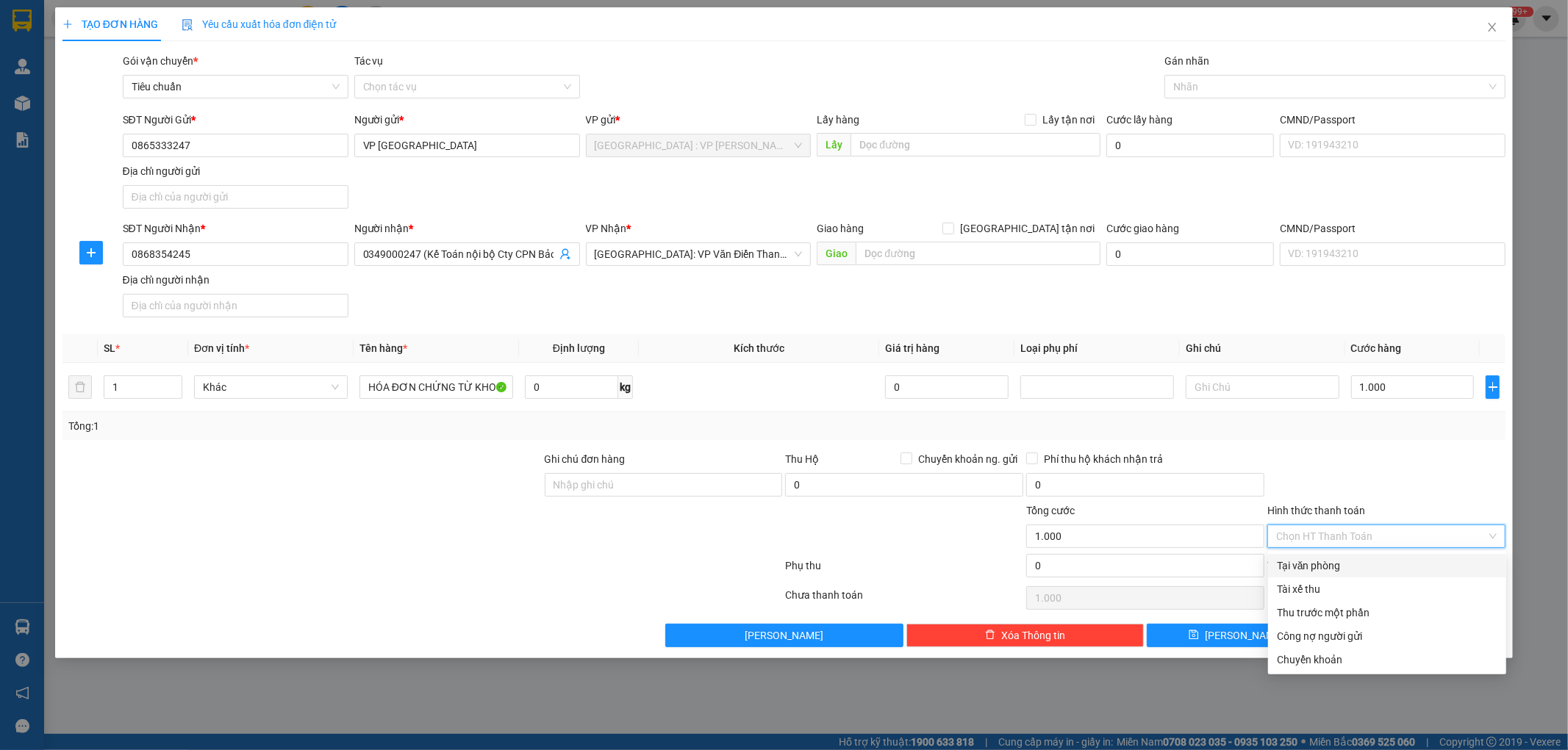
click at [1372, 562] on div "Tại văn phòng" at bounding box center [1387, 565] width 221 height 16
type input "0"
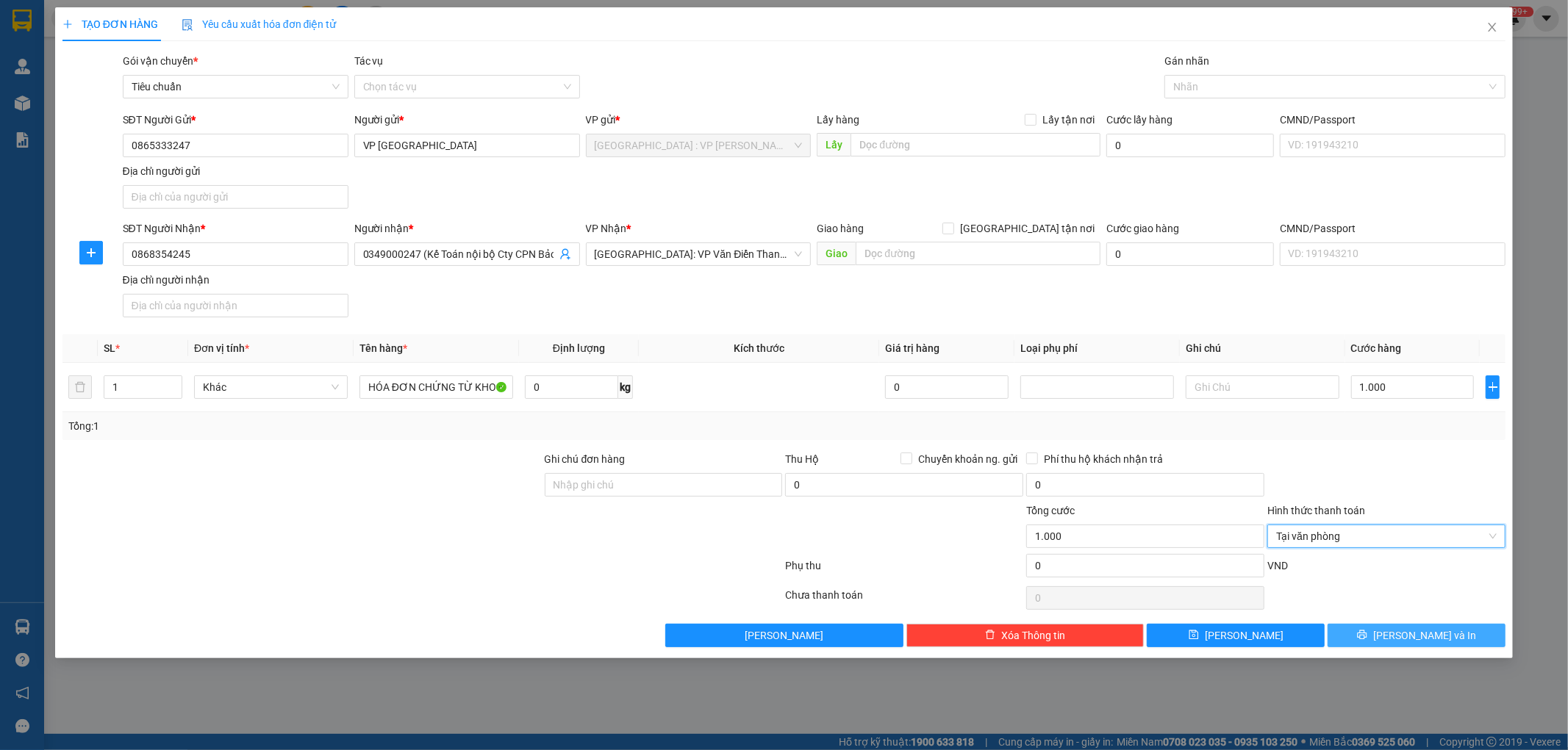
click at [1382, 640] on button "[PERSON_NAME] và In" at bounding box center [1416, 635] width 178 height 23
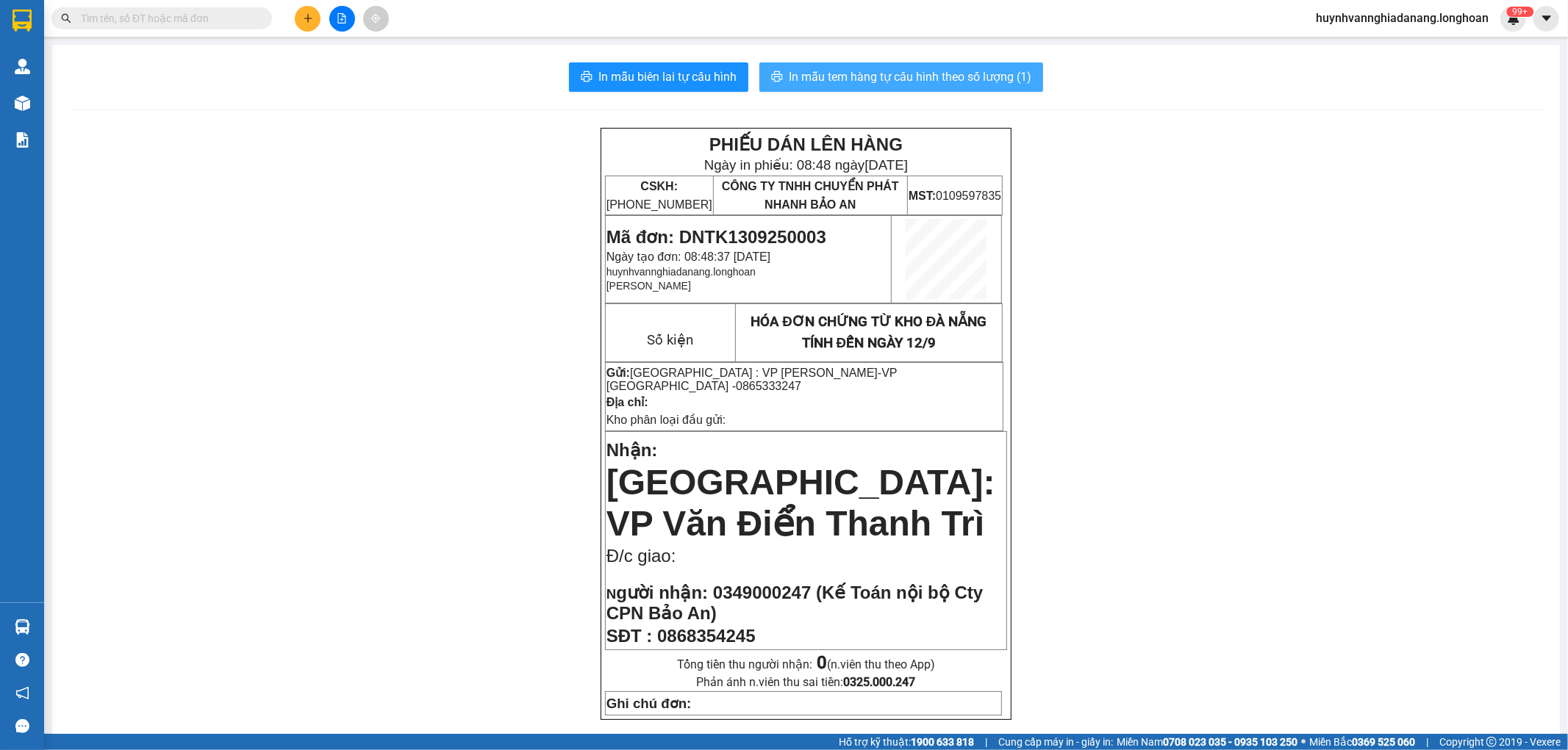
click at [834, 70] on span "In mẫu tem hàng tự cấu hình theo số lượng (1)" at bounding box center [910, 77] width 243 height 18
click at [306, 20] on icon "plus" at bounding box center [308, 18] width 10 height 10
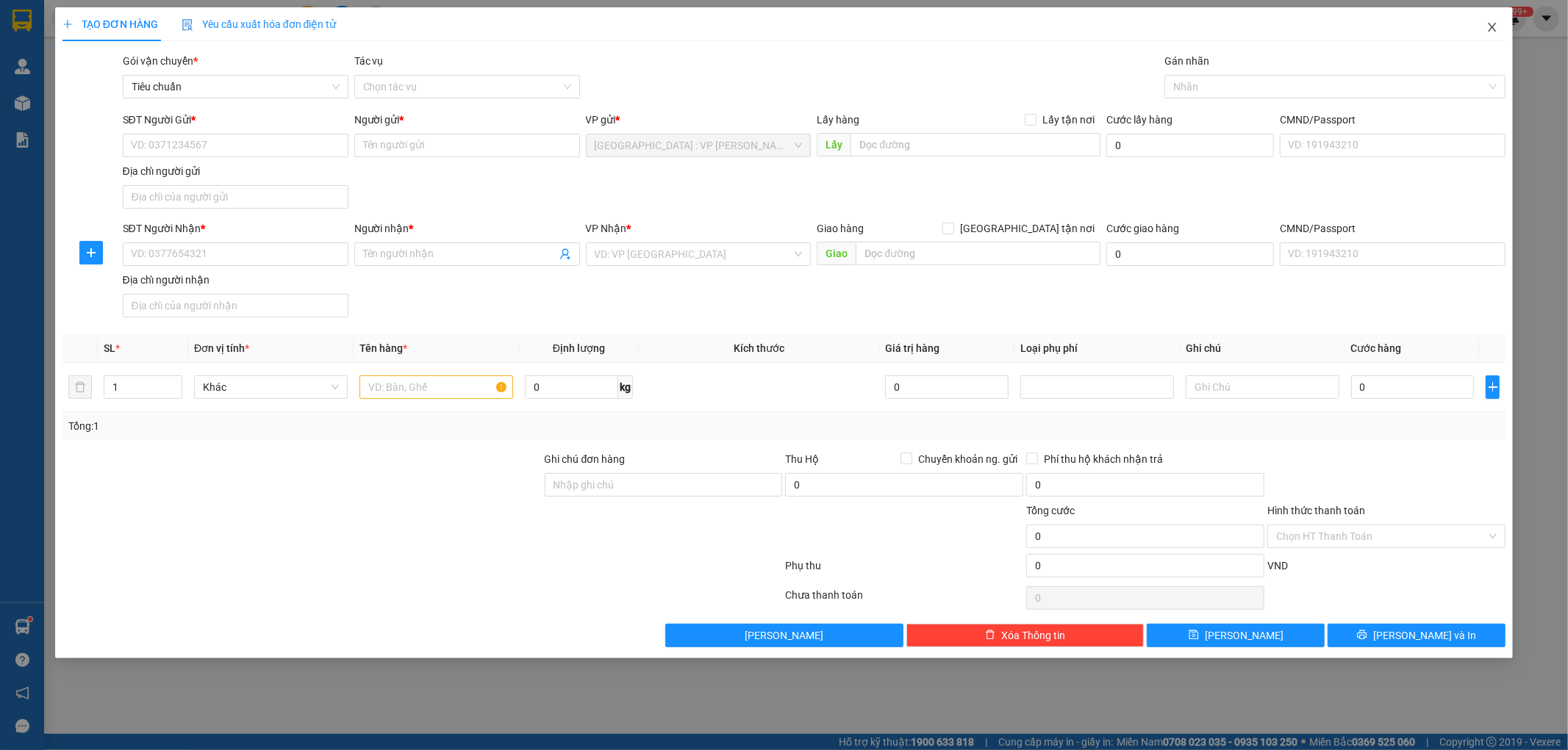
click at [1489, 23] on icon "close" at bounding box center [1492, 27] width 12 height 12
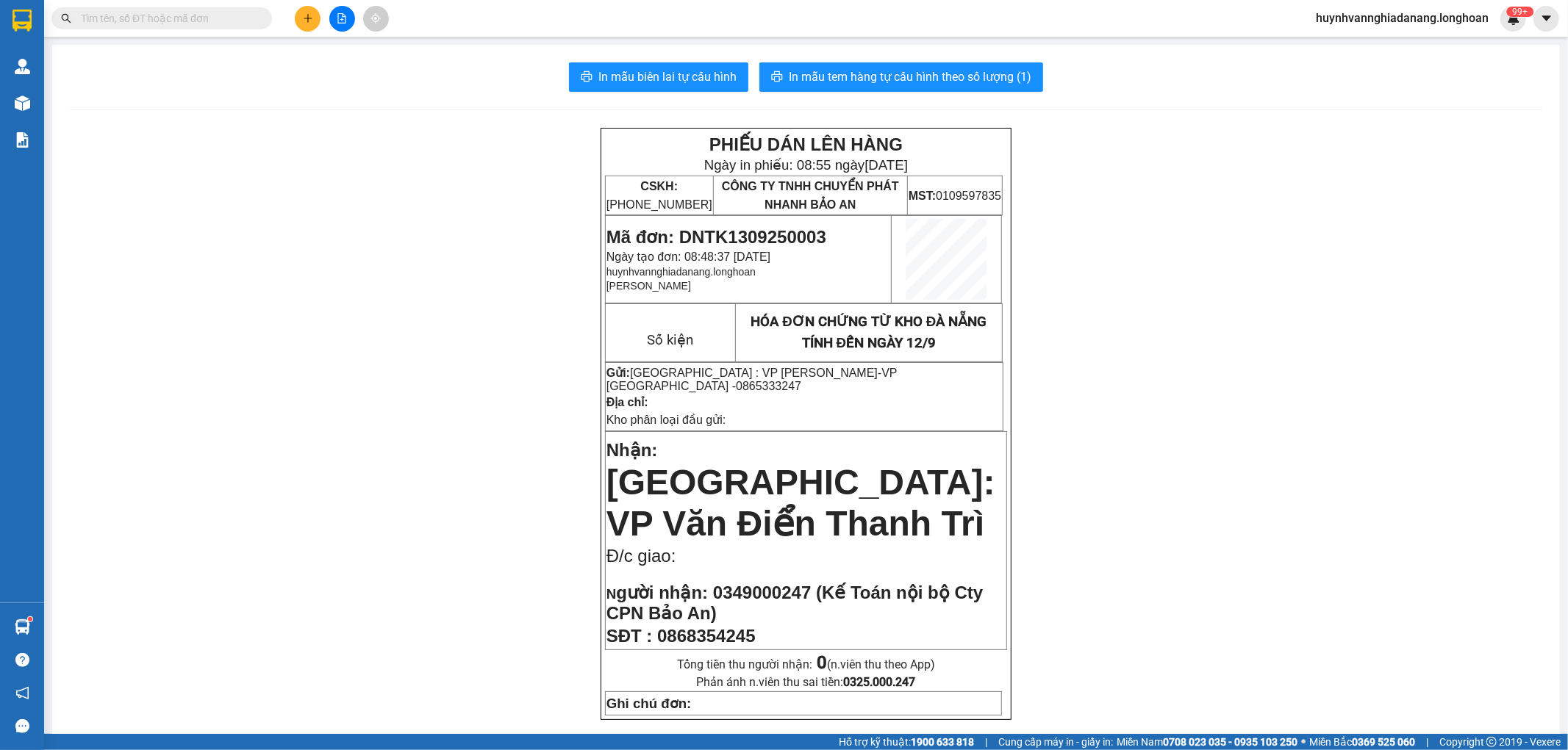
click at [340, 21] on icon "file-add" at bounding box center [341, 18] width 10 height 10
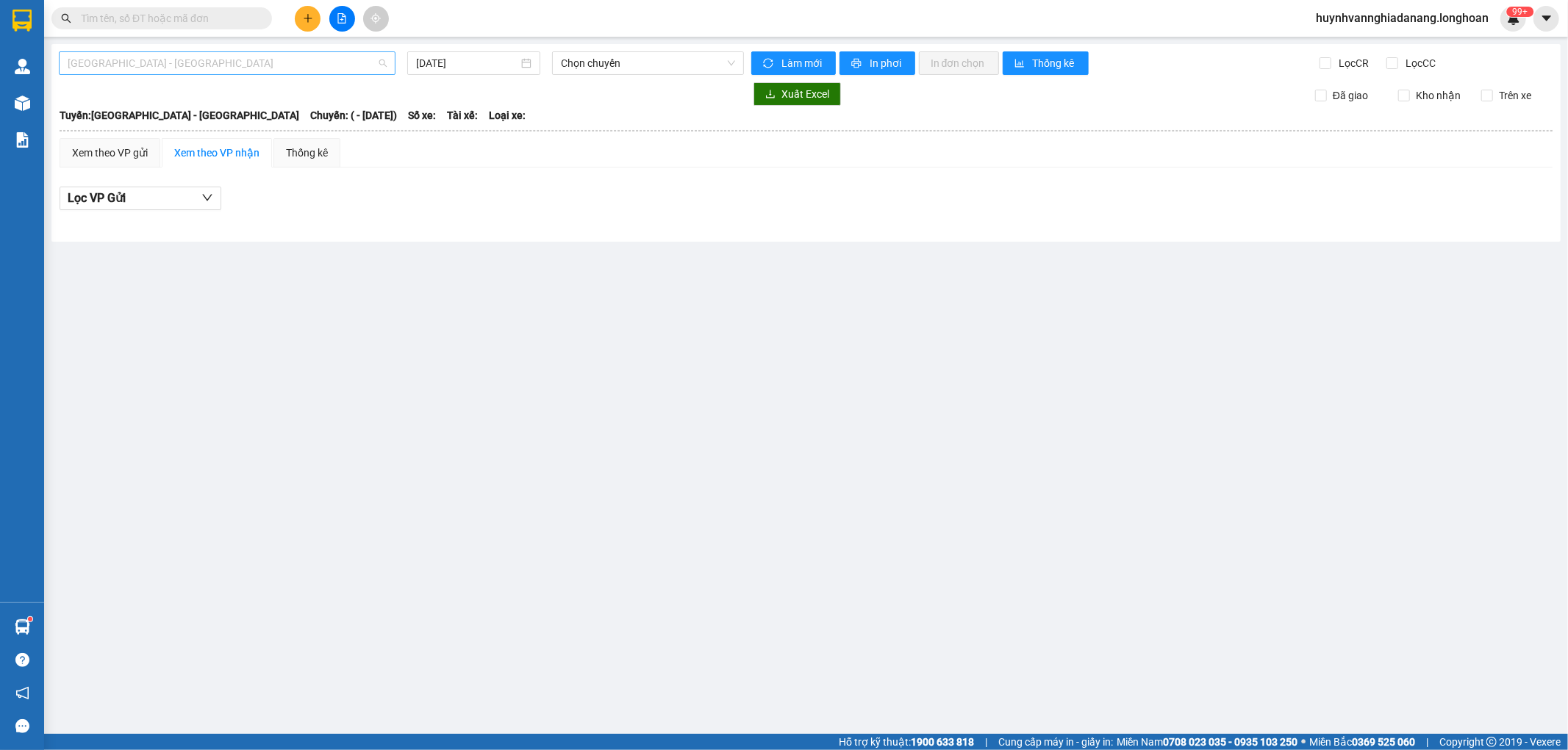
click at [285, 66] on span "Hải Phòng - Hà Nội" at bounding box center [227, 63] width 319 height 22
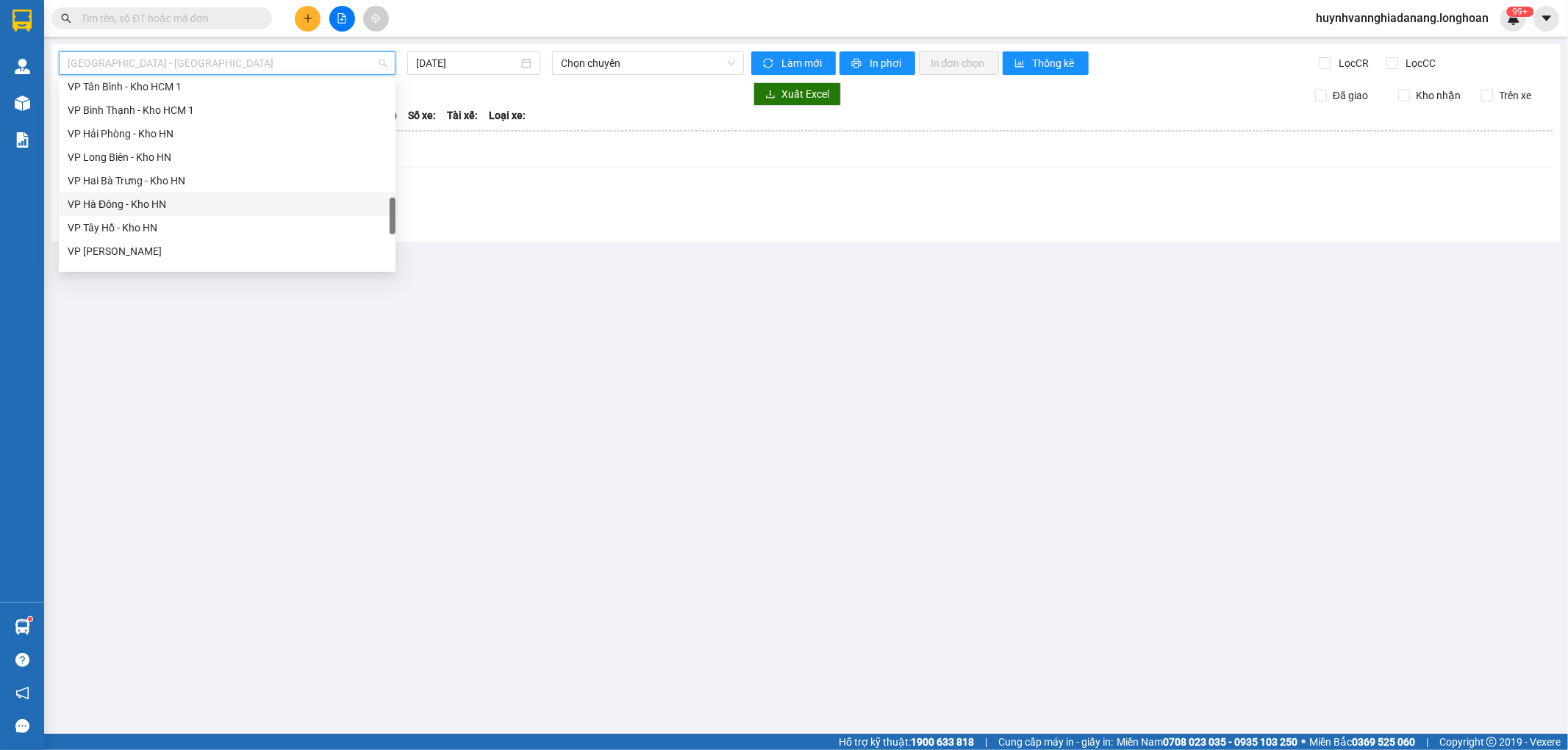
scroll to position [1010, 0]
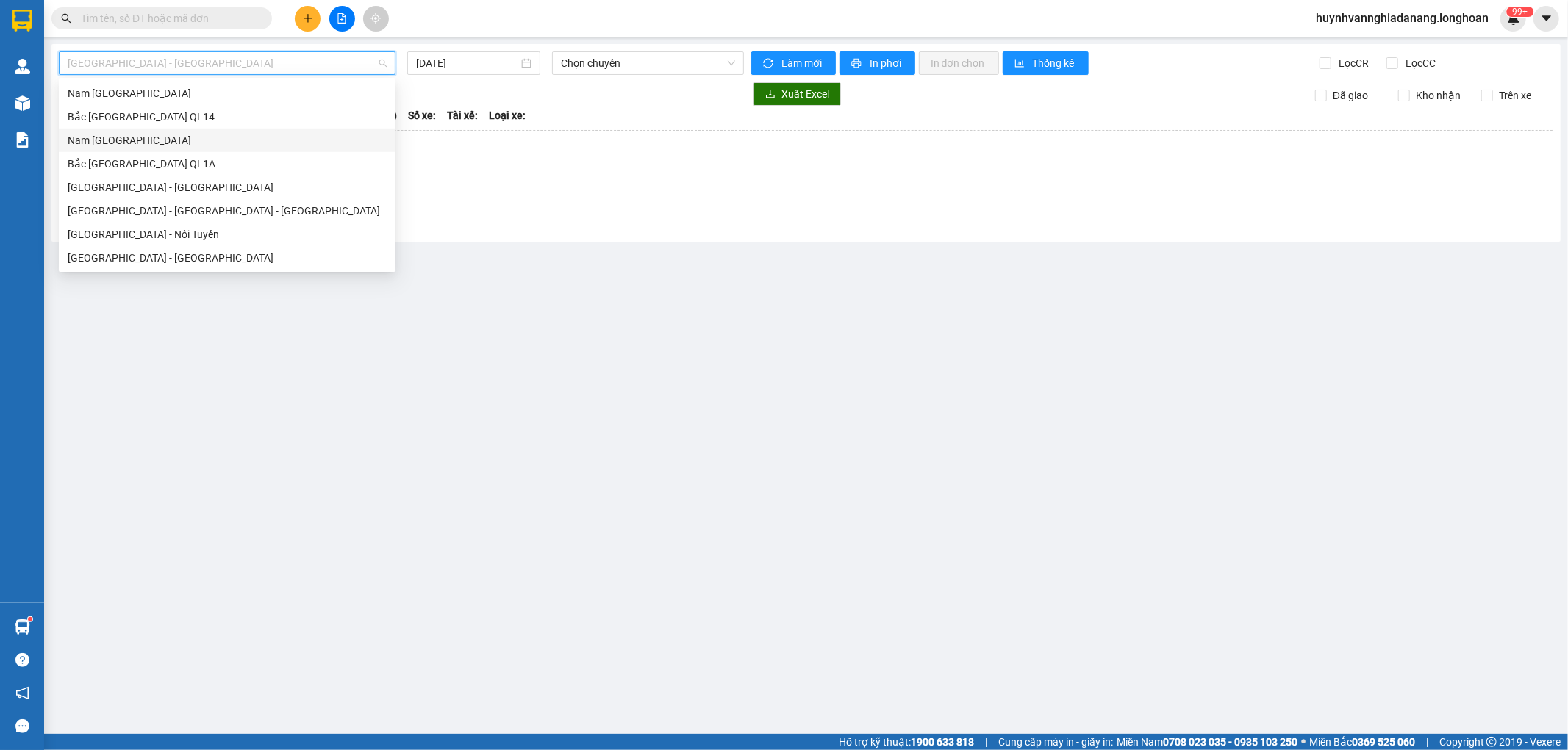
click at [130, 142] on div "Nam Trung Bắc QL1A" at bounding box center [227, 141] width 319 height 16
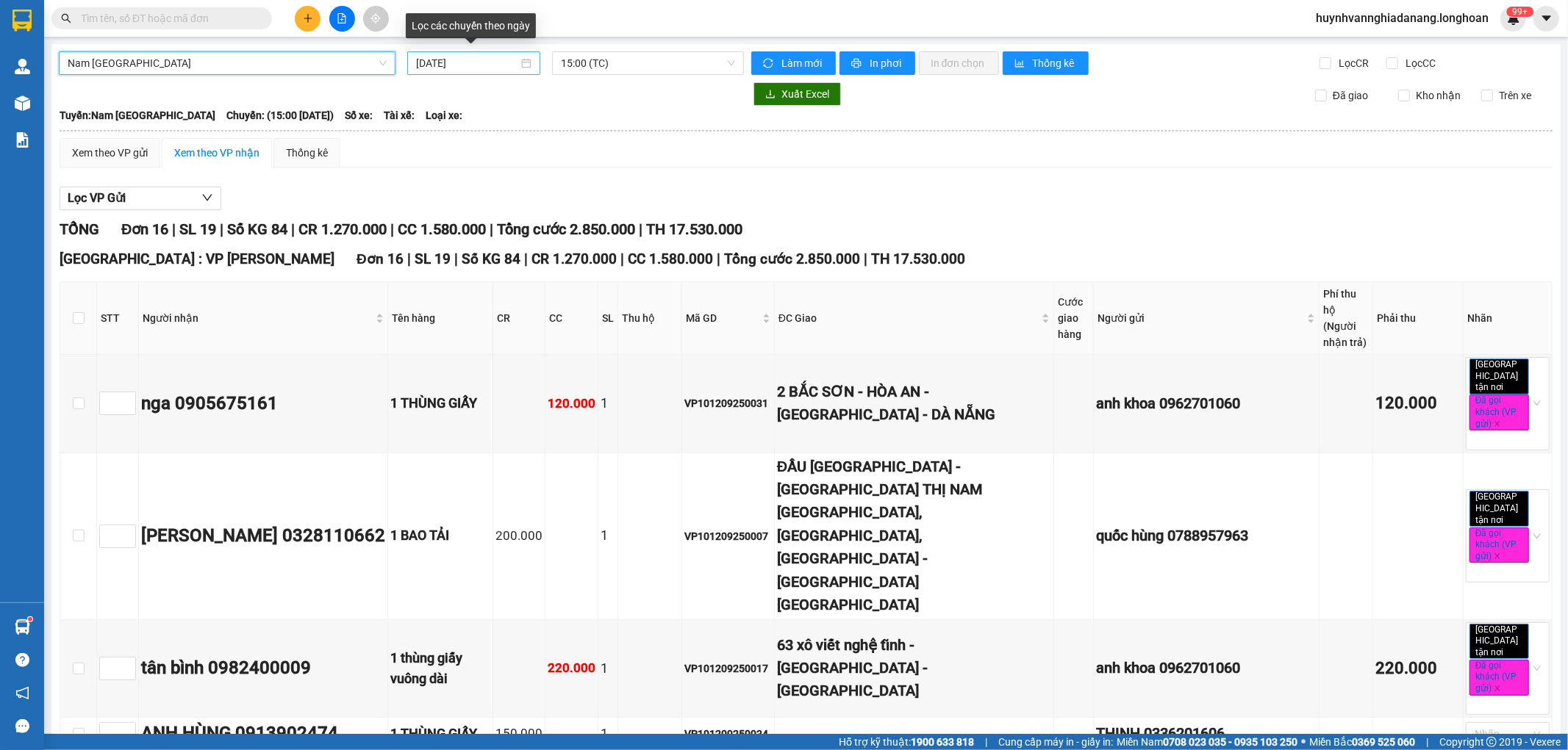
click at [495, 69] on input "[DATE]" at bounding box center [468, 63] width 102 height 16
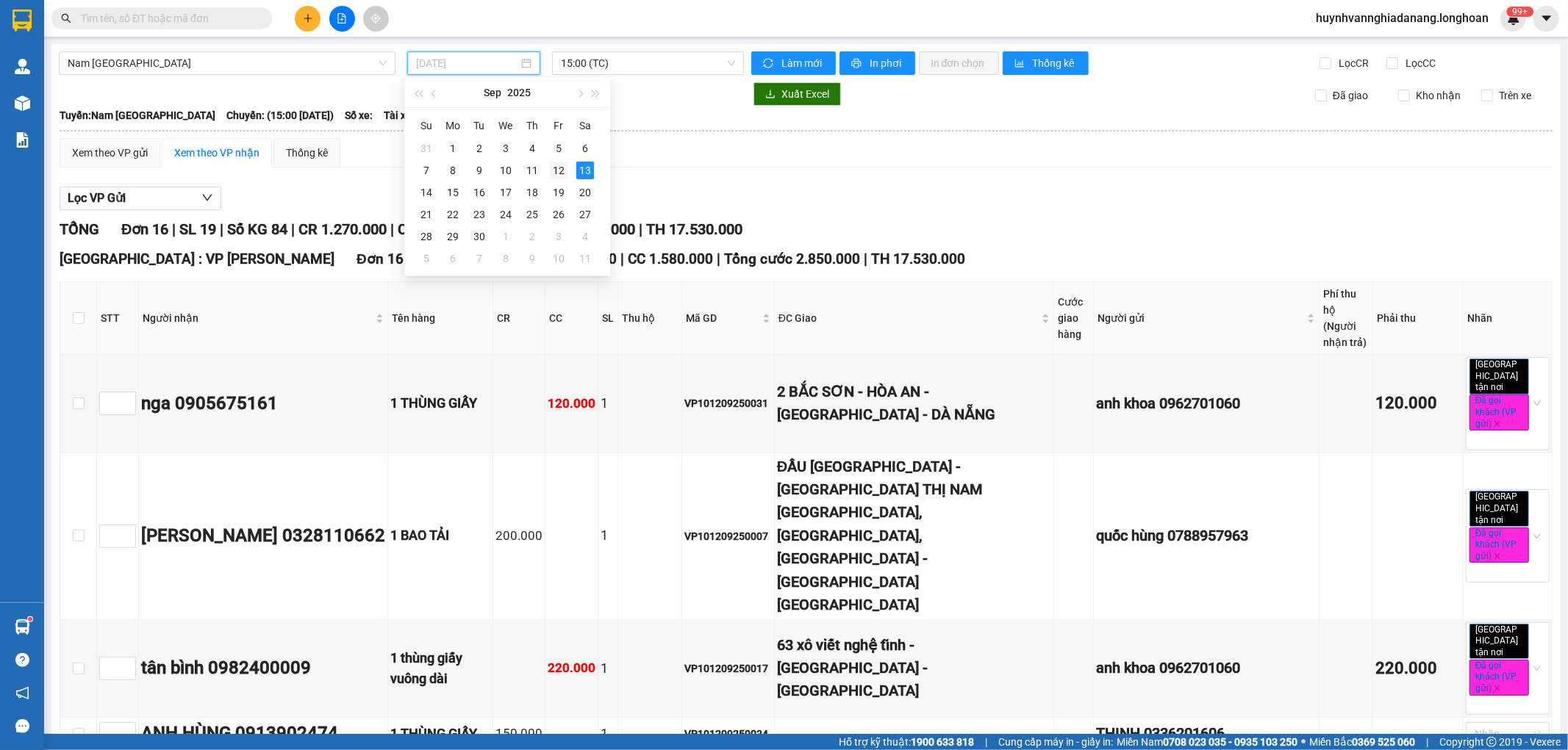
click at [555, 170] on div "12" at bounding box center [559, 170] width 18 height 18
type input "12/09/2025"
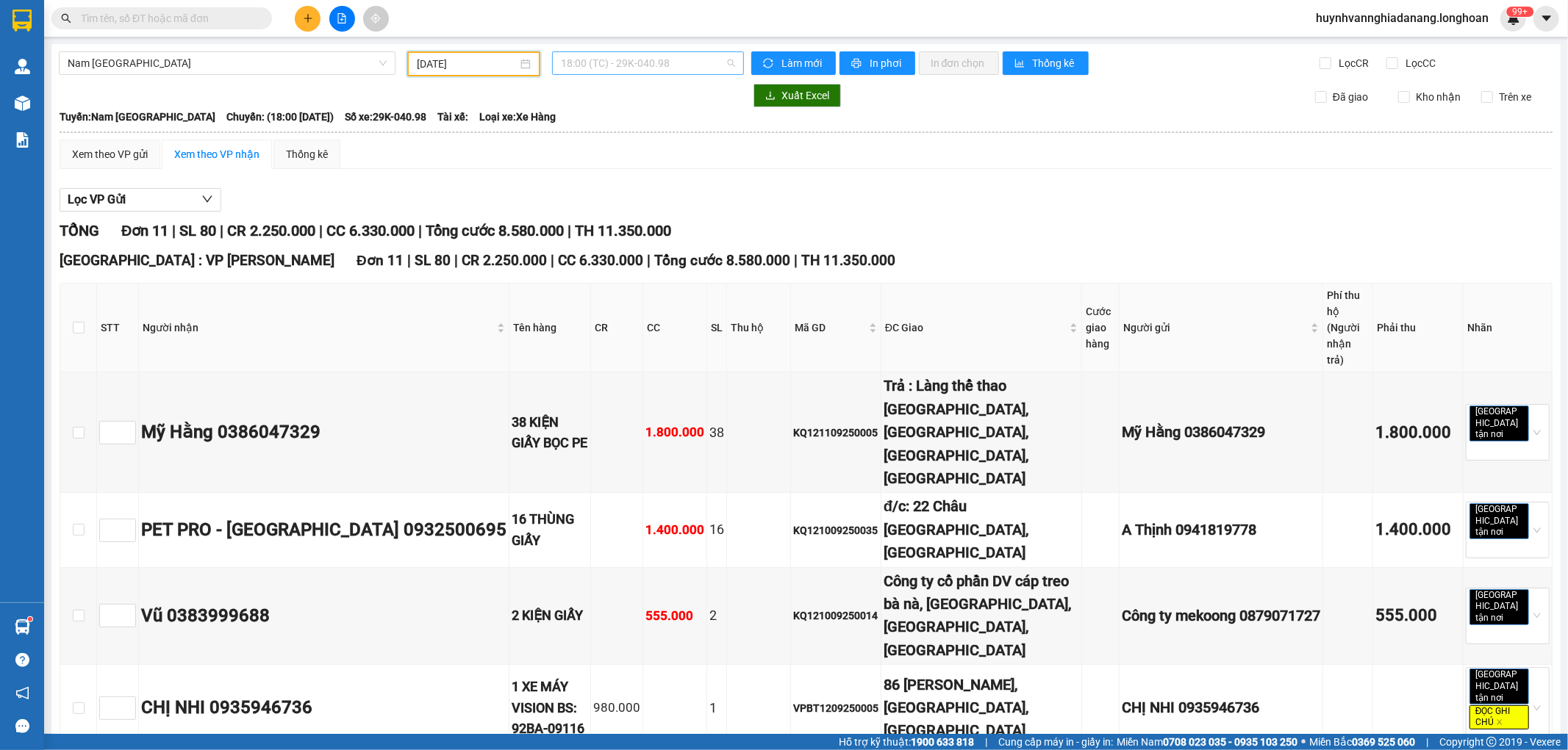
click at [686, 54] on span "18:00 (TC) - 29K-040.98" at bounding box center [647, 63] width 173 height 22
click at [659, 108] on div "18:00 (TC) - 29K-040.98" at bounding box center [615, 116] width 115 height 16
click at [142, 18] on input "text" at bounding box center [167, 18] width 173 height 16
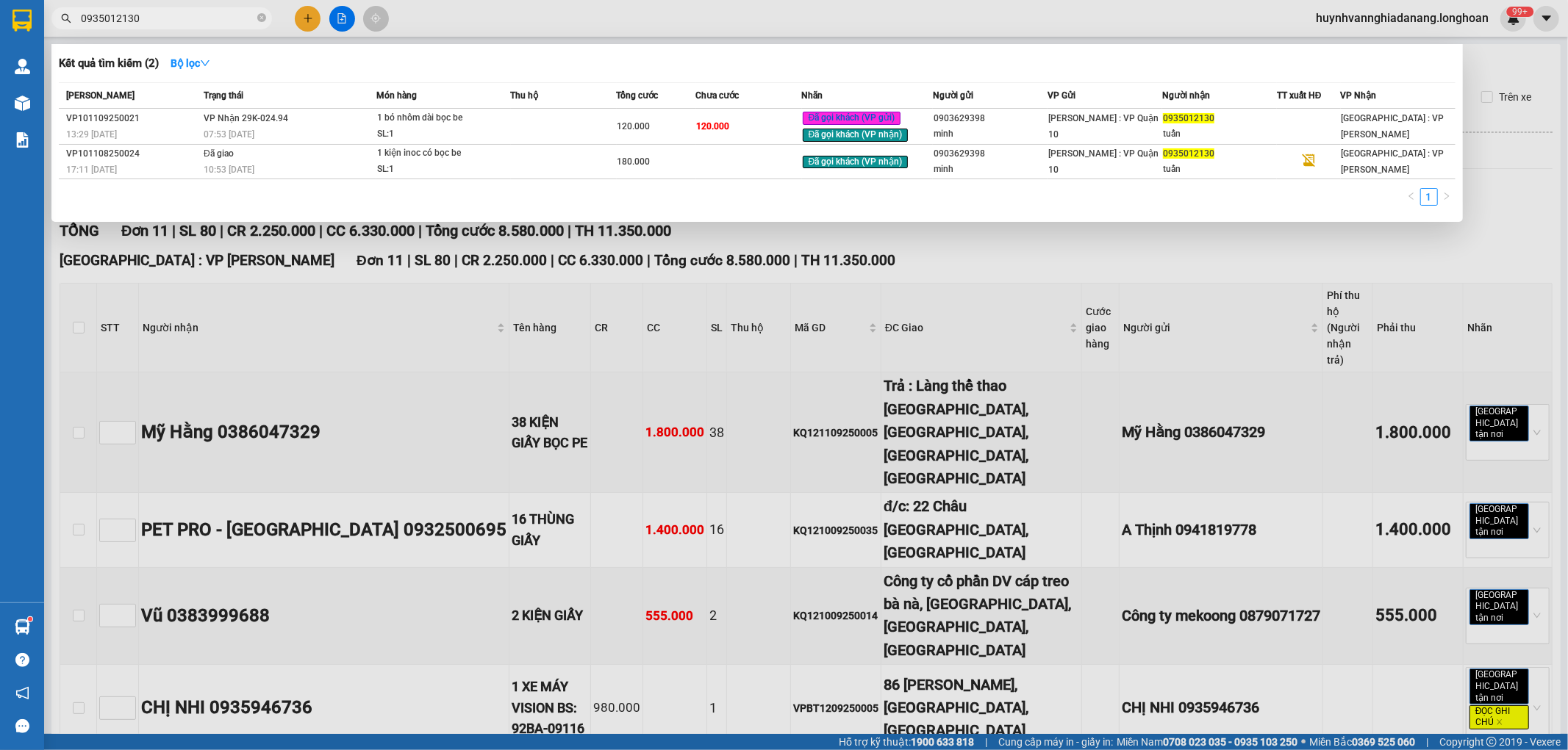
type input "0935012130"
click at [1552, 161] on div at bounding box center [784, 375] width 1568 height 750
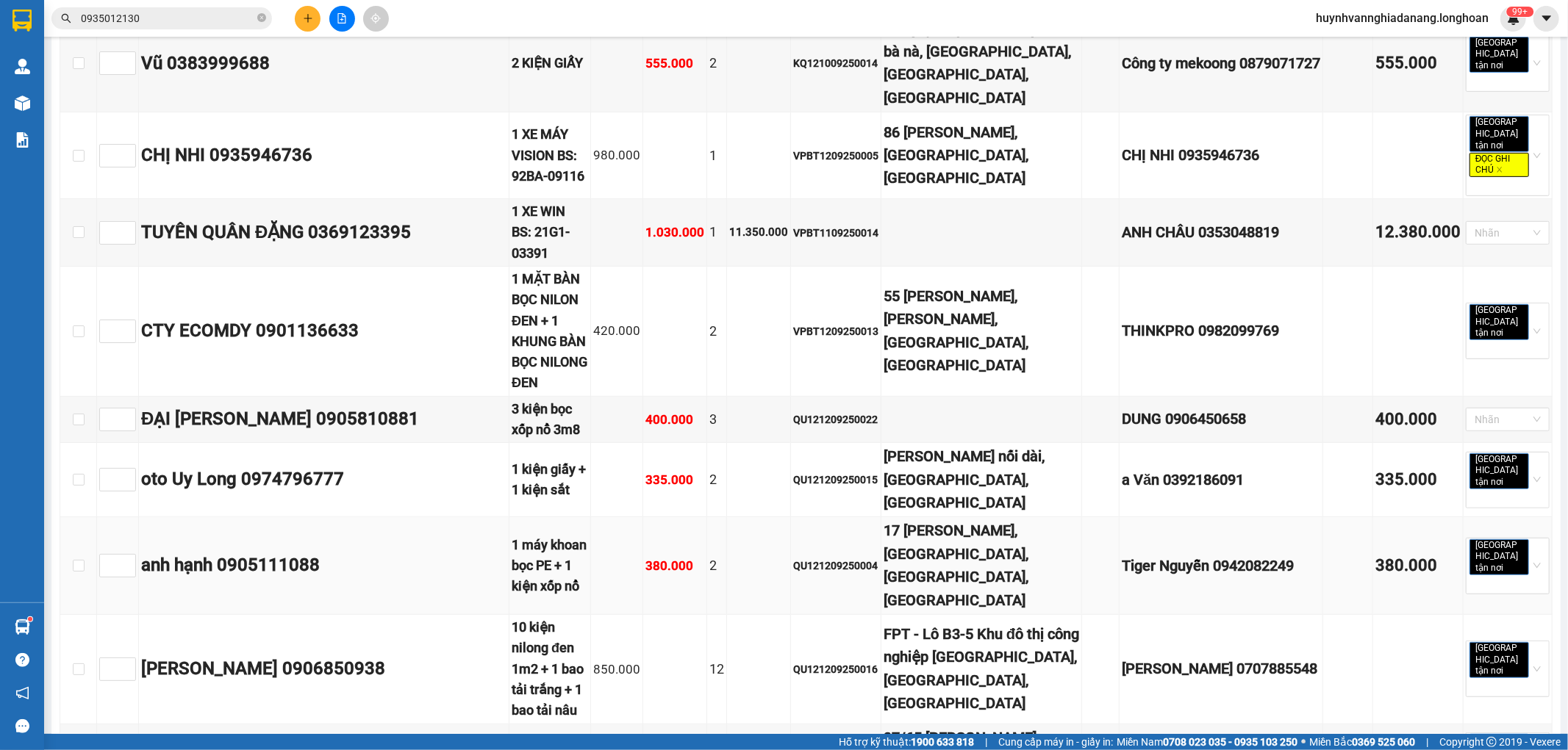
scroll to position [390, 0]
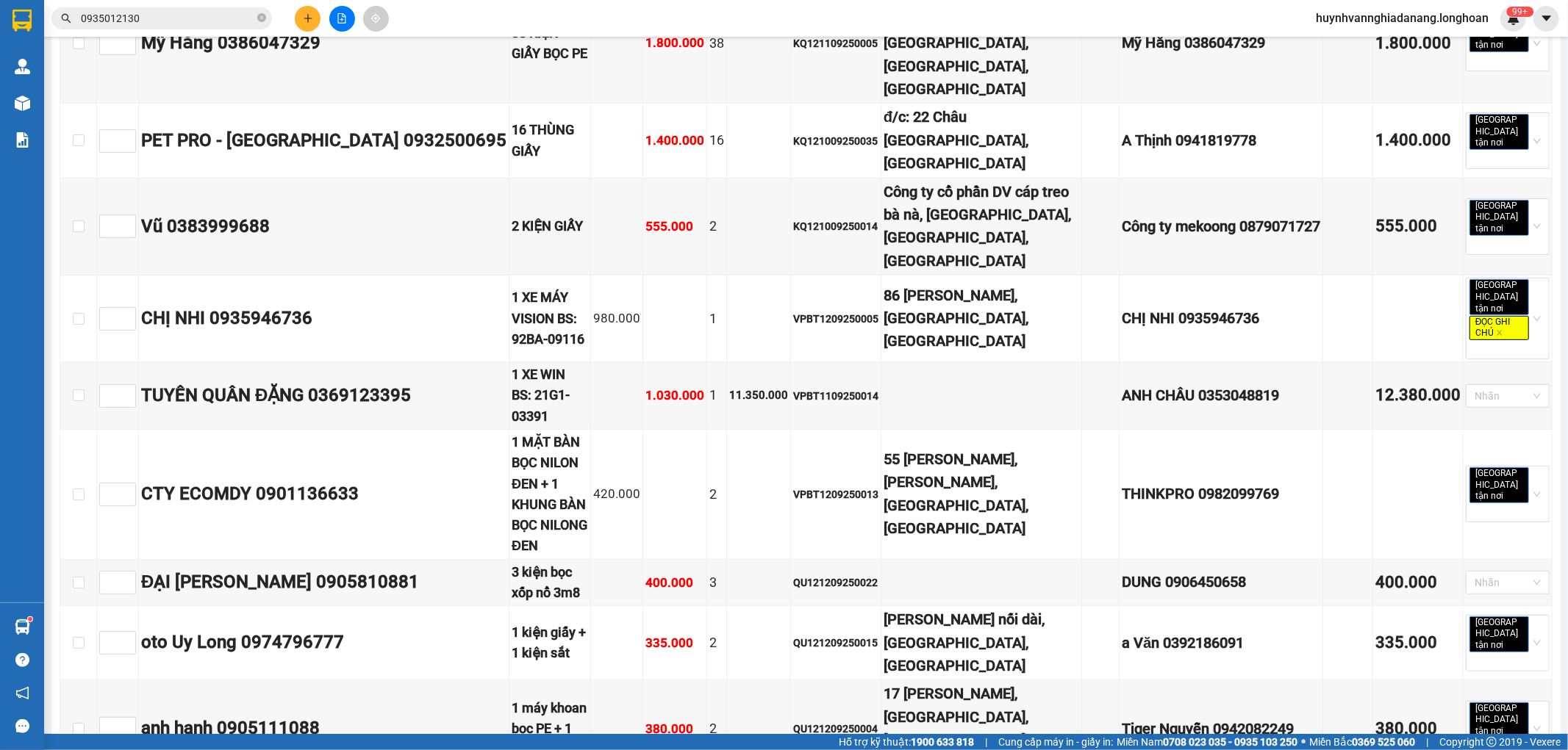
click at [209, 21] on input "0935012130" at bounding box center [167, 18] width 173 height 16
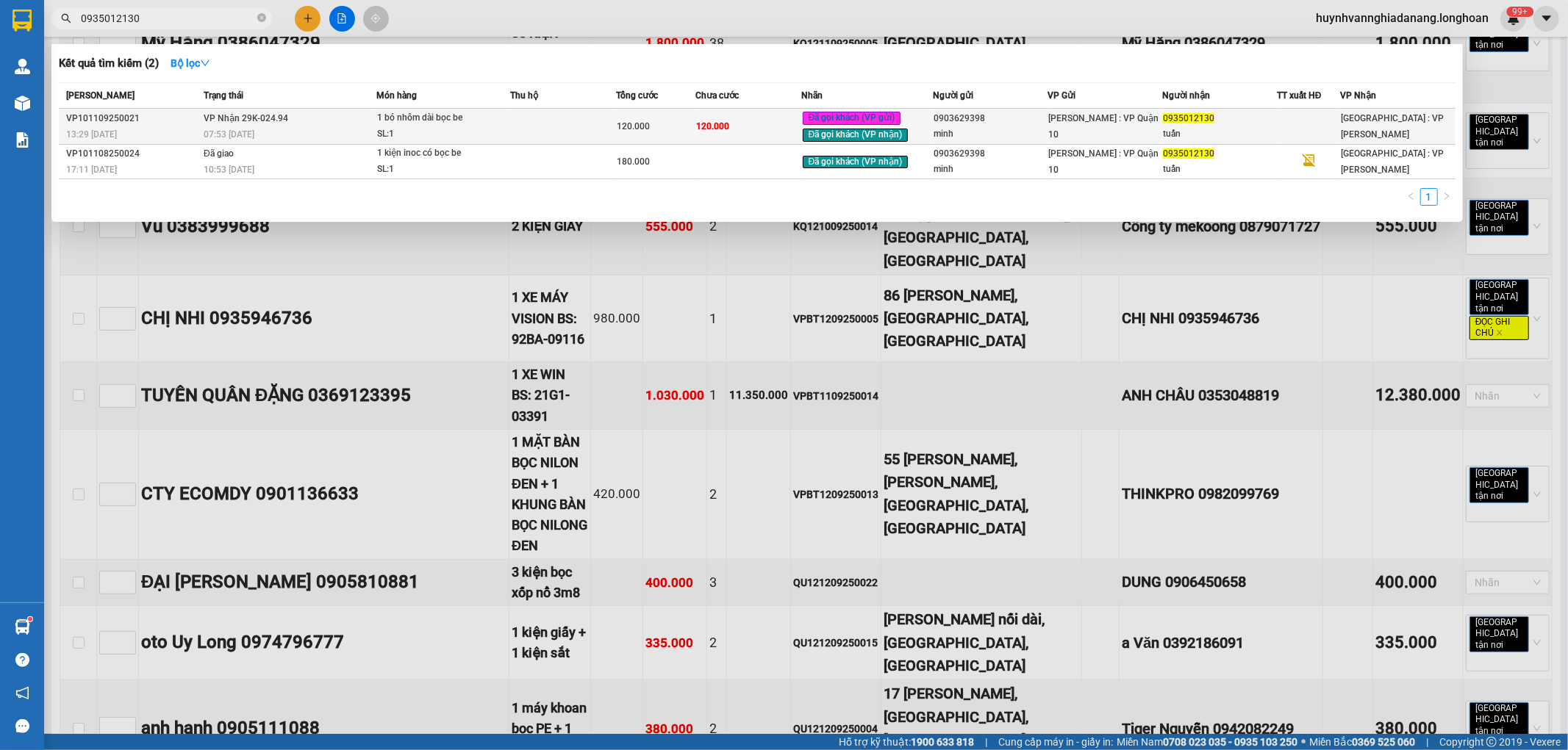
click at [523, 125] on td at bounding box center [563, 126] width 105 height 36
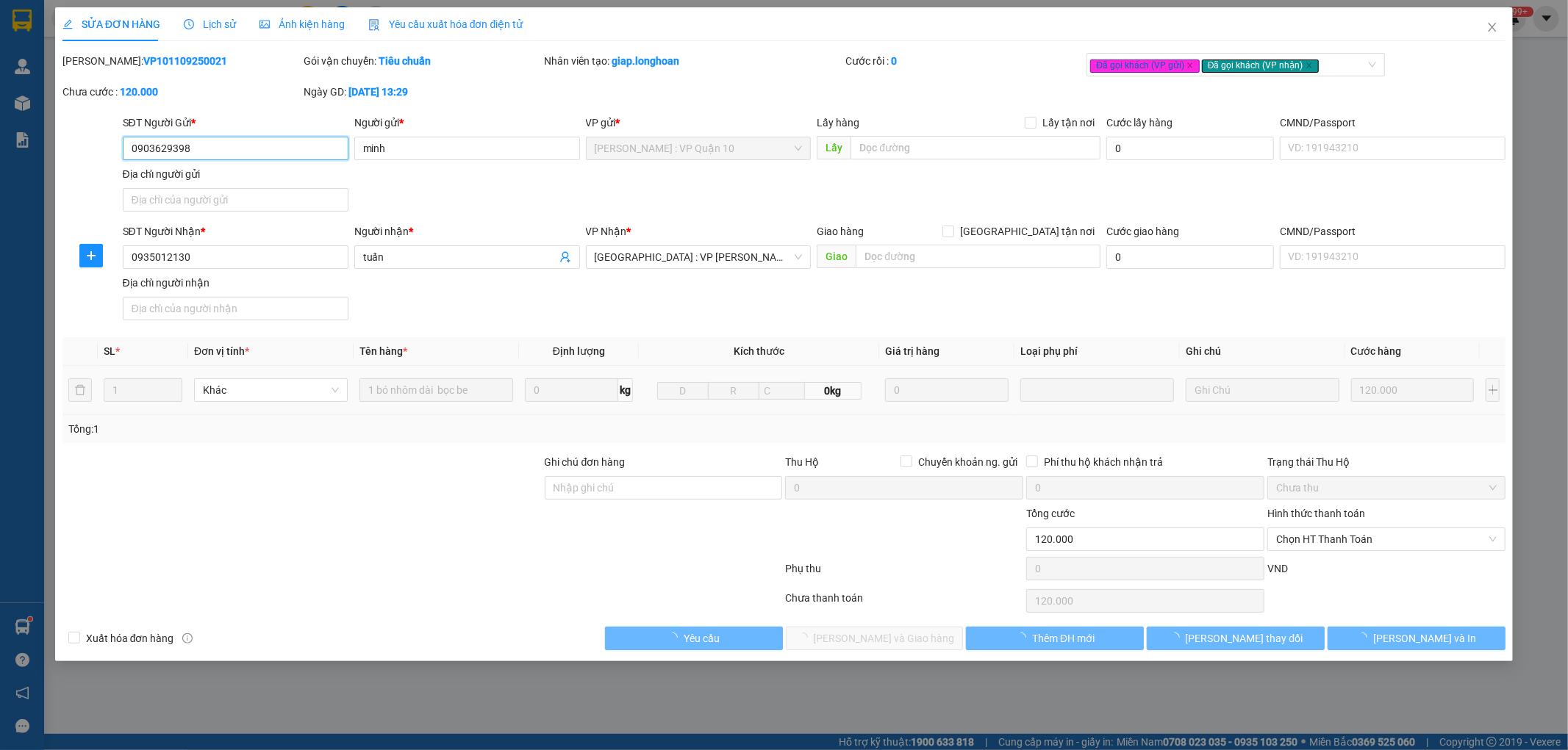
type input "0903629398"
type input "minh"
type input "0935012130"
type input "tuấn"
type input "120.000"
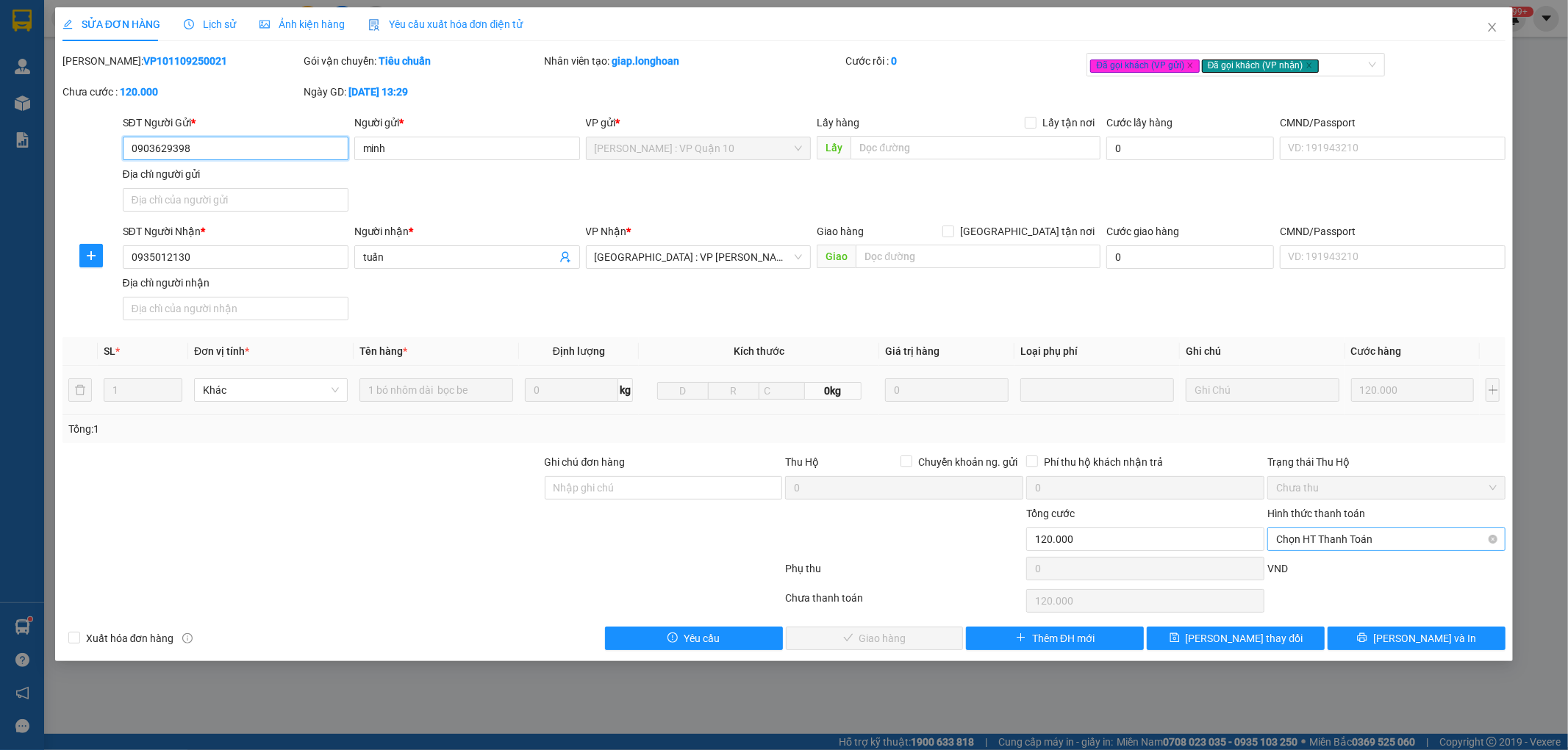
click at [1364, 542] on span "Chọn HT Thanh Toán" at bounding box center [1387, 539] width 221 height 22
click at [1357, 569] on div "Tại văn phòng" at bounding box center [1387, 569] width 221 height 16
type input "0"
click at [935, 629] on button "Lưu và Giao hàng" at bounding box center [874, 638] width 178 height 23
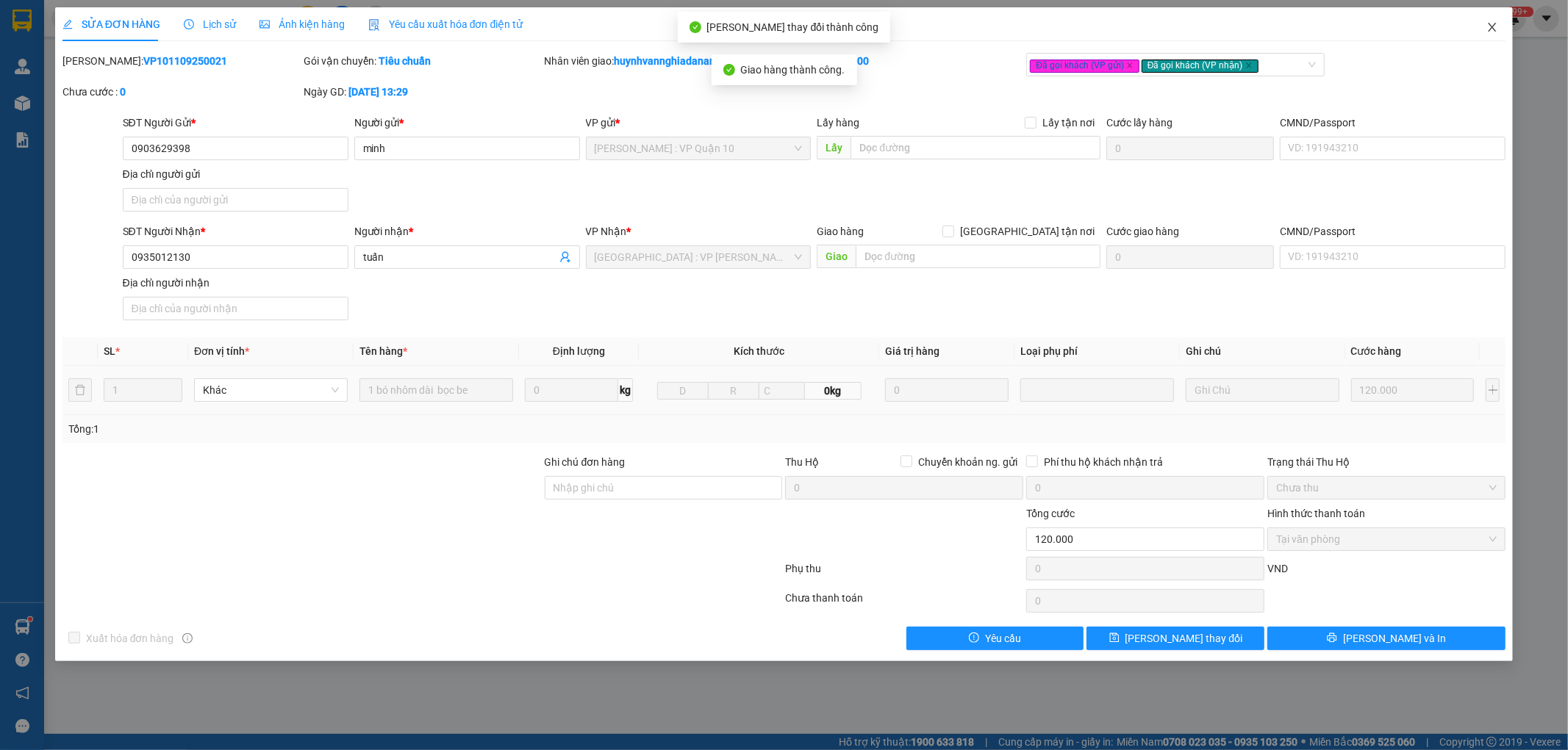
click at [1490, 26] on icon "close" at bounding box center [1492, 27] width 12 height 12
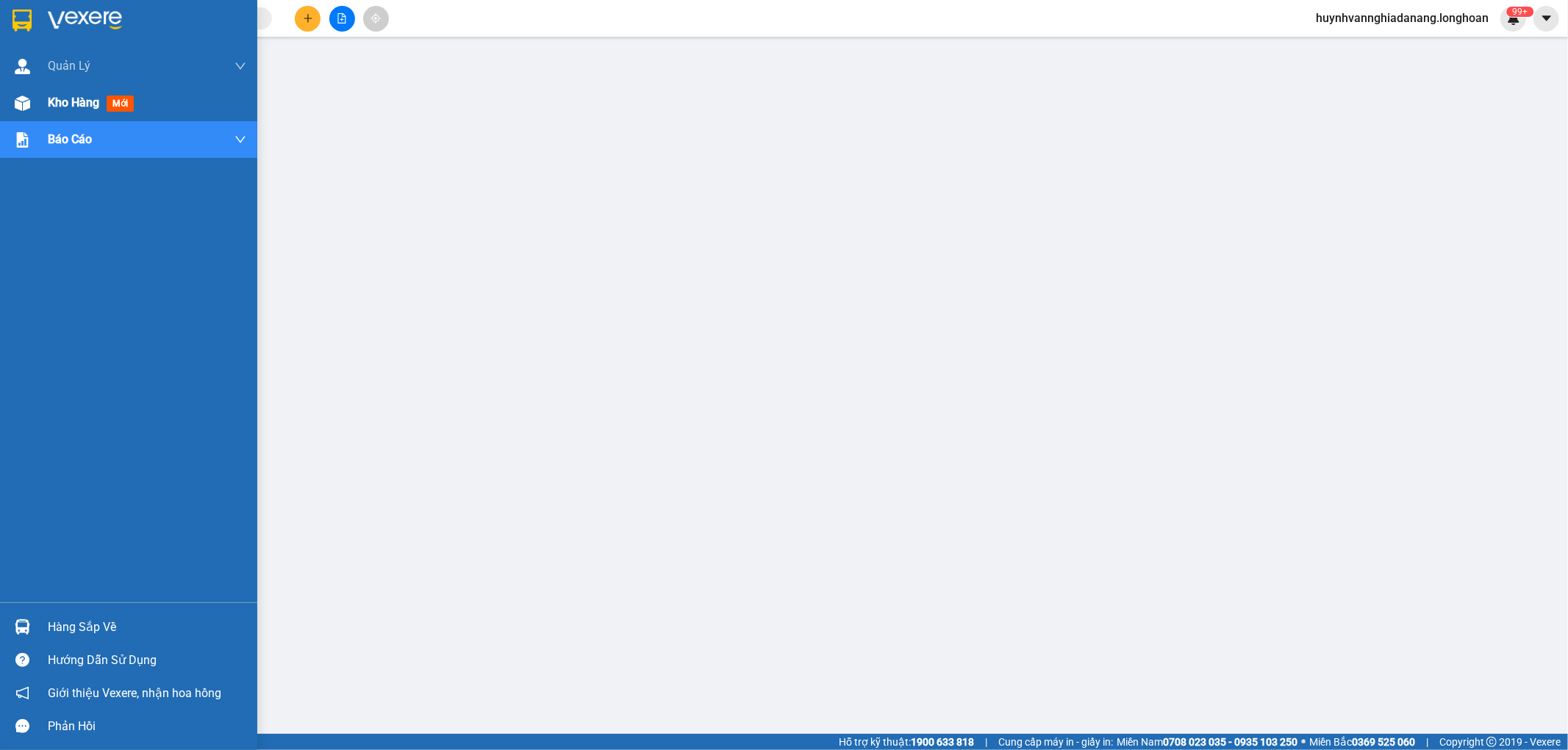
click at [53, 104] on span "Kho hàng" at bounding box center [74, 102] width 51 height 14
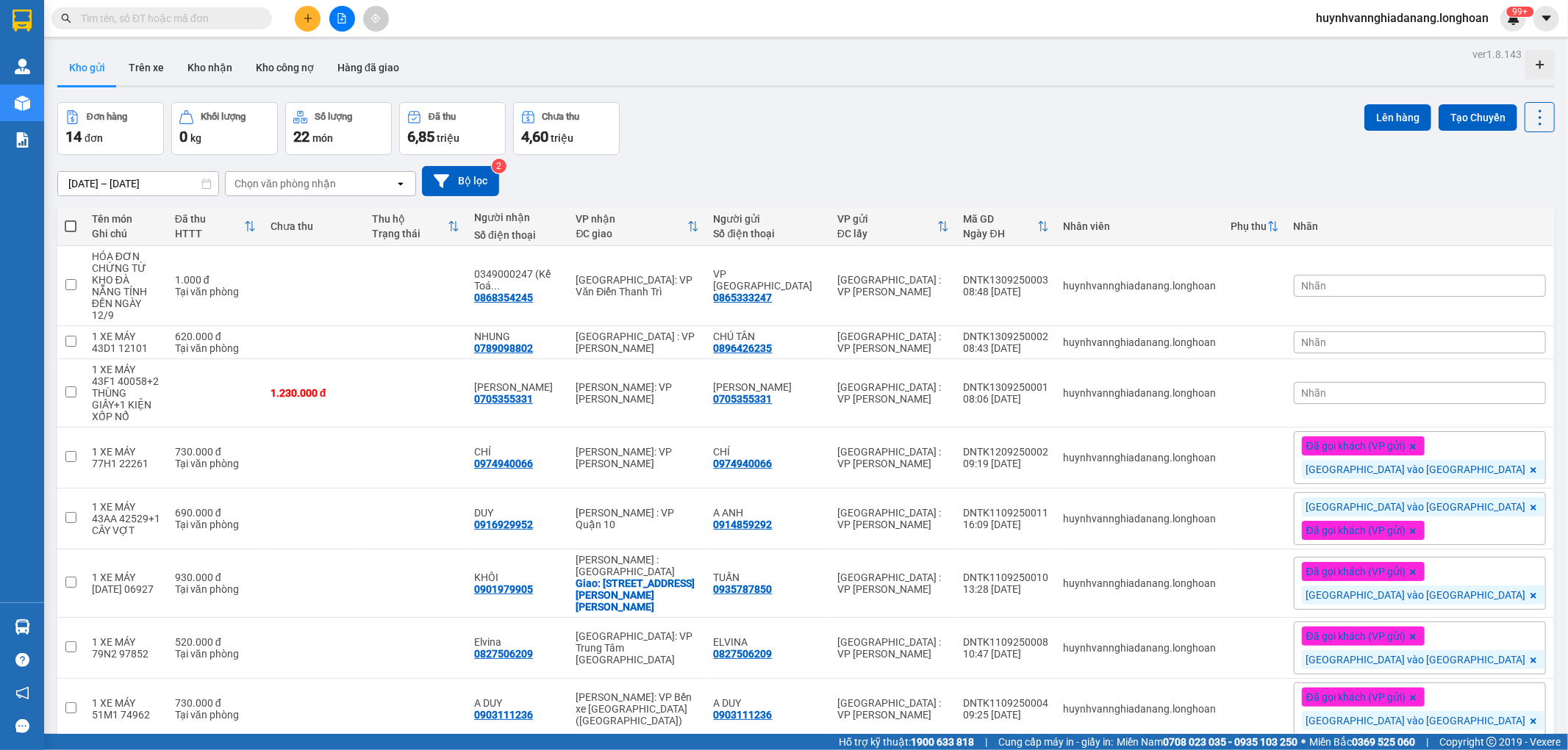
click at [1455, 278] on div "Nhãn" at bounding box center [1420, 286] width 253 height 22
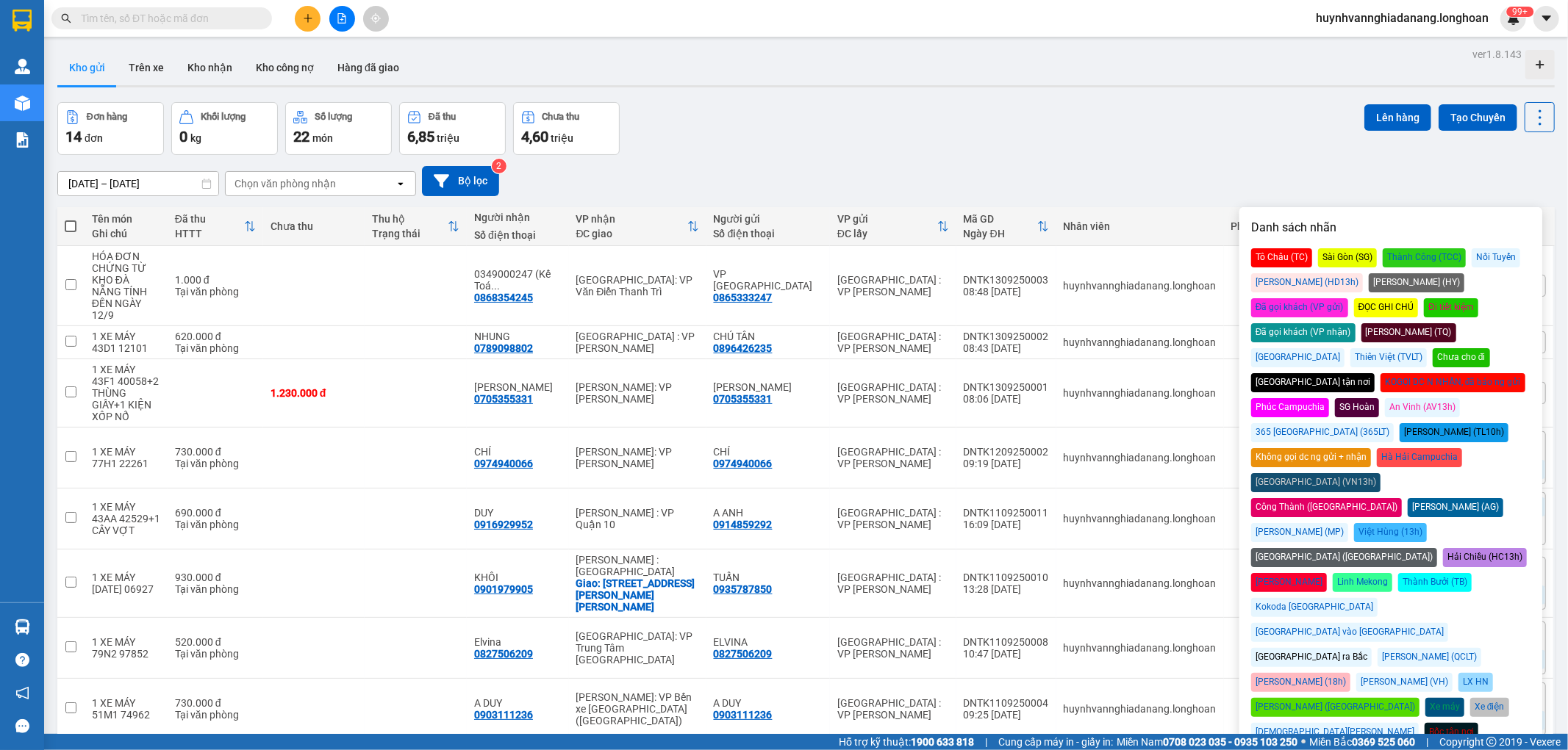
click at [1298, 648] on div "[GEOGRAPHIC_DATA] ra Bắc" at bounding box center [1311, 657] width 121 height 19
click at [1152, 125] on div "Đơn hàng 14 đơn Khối lượng 0 kg Số lượng 22 món Đã thu 6,85 triệu Chưa thu 4,60…" at bounding box center [806, 129] width 1498 height 53
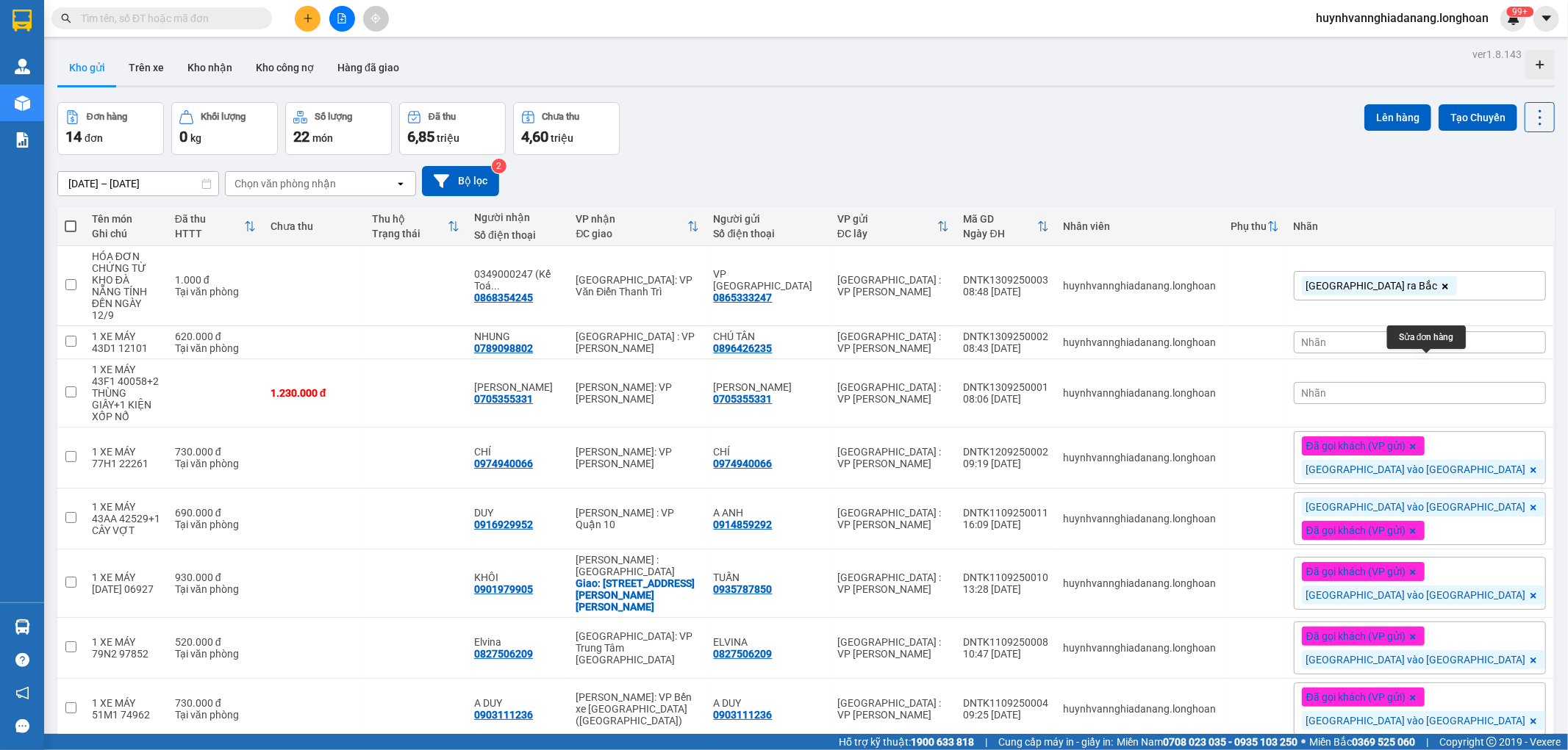
click at [1490, 331] on div "Nhãn" at bounding box center [1420, 343] width 253 height 22
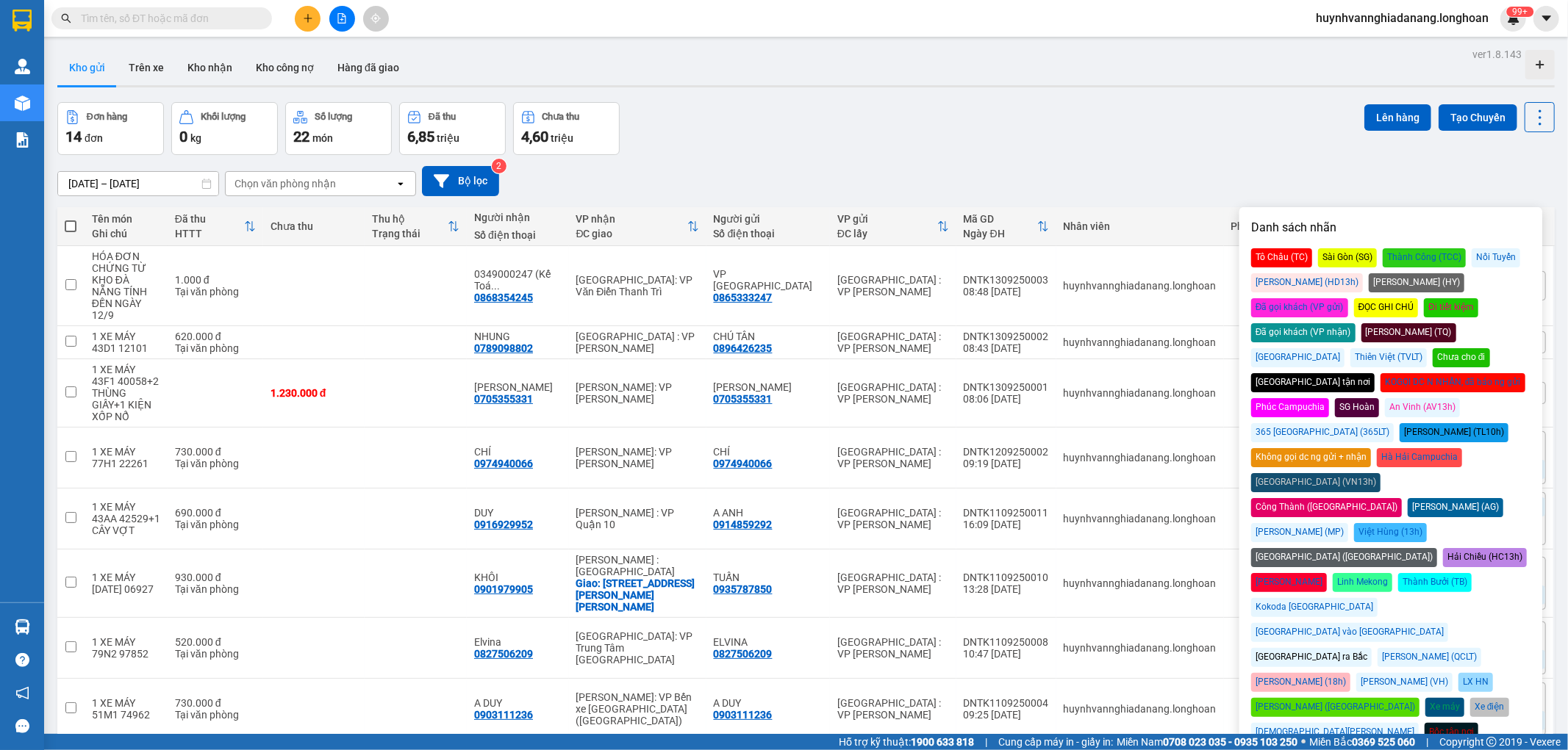
click at [1306, 648] on div "[GEOGRAPHIC_DATA] ra Bắc" at bounding box center [1311, 657] width 121 height 19
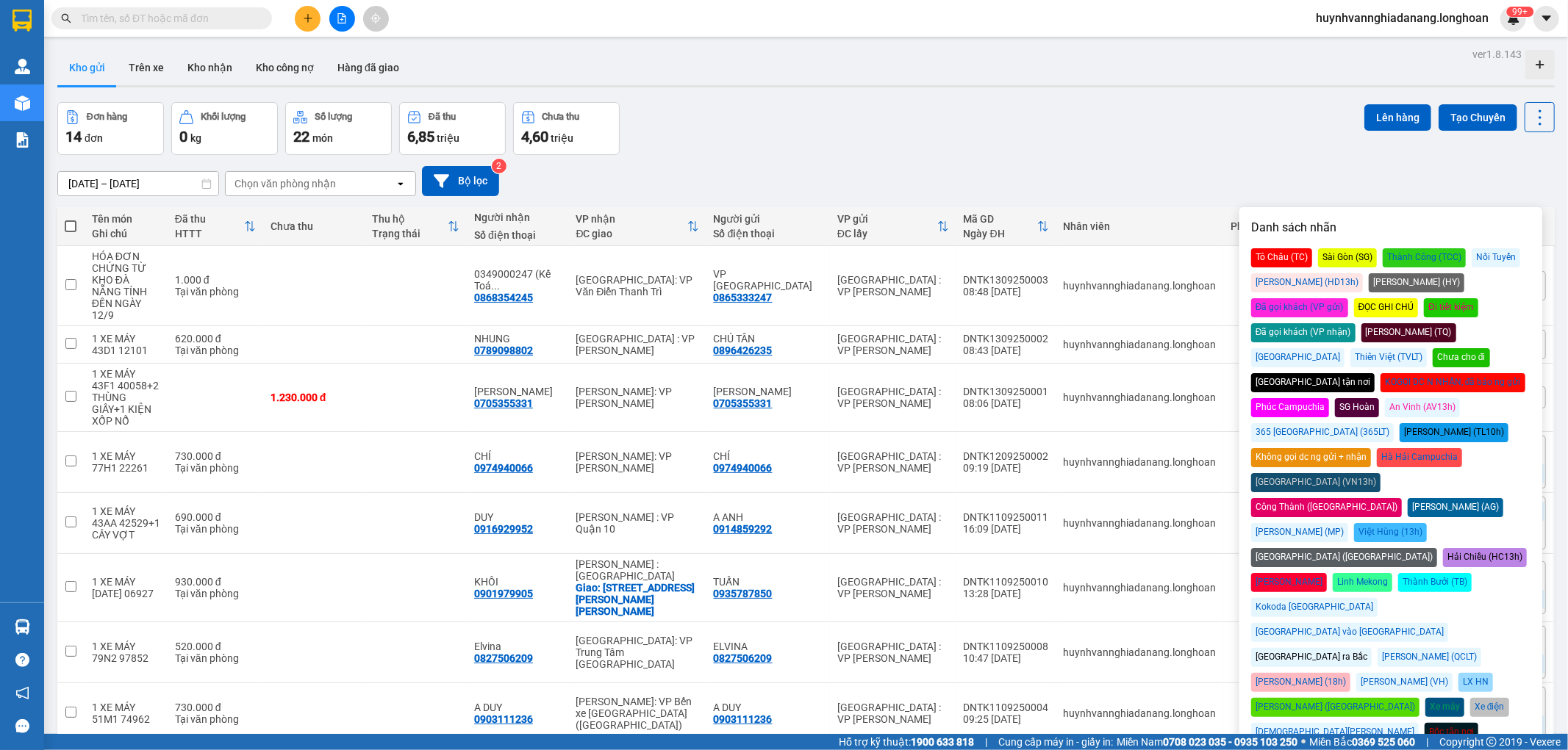
click at [1178, 153] on div "Đơn hàng 14 đơn Khối lượng 0 kg Số lượng 22 món Đã thu 6,85 triệu Chưa thu 4,60…" at bounding box center [806, 129] width 1498 height 53
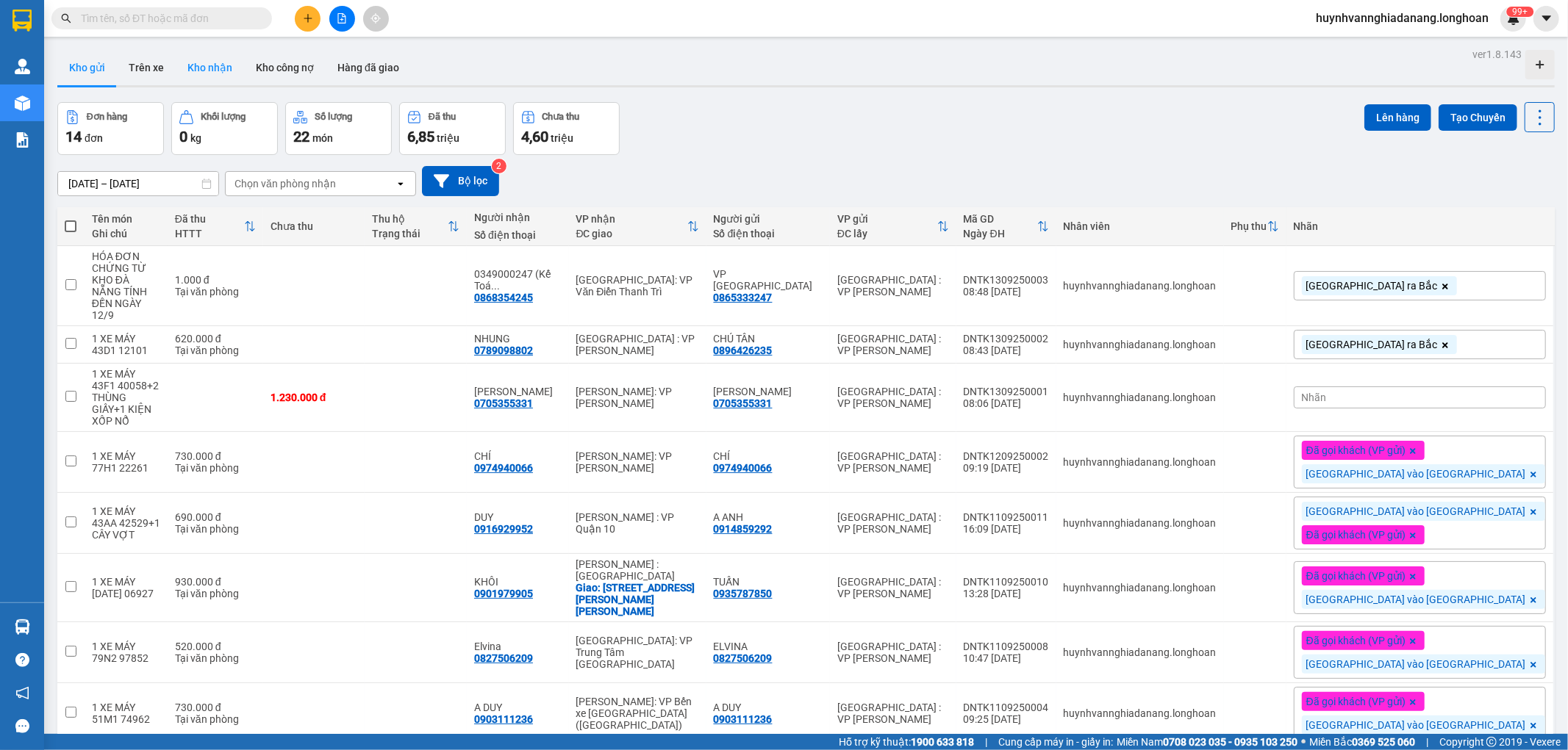
click at [213, 69] on button "Kho nhận" at bounding box center [210, 68] width 69 height 35
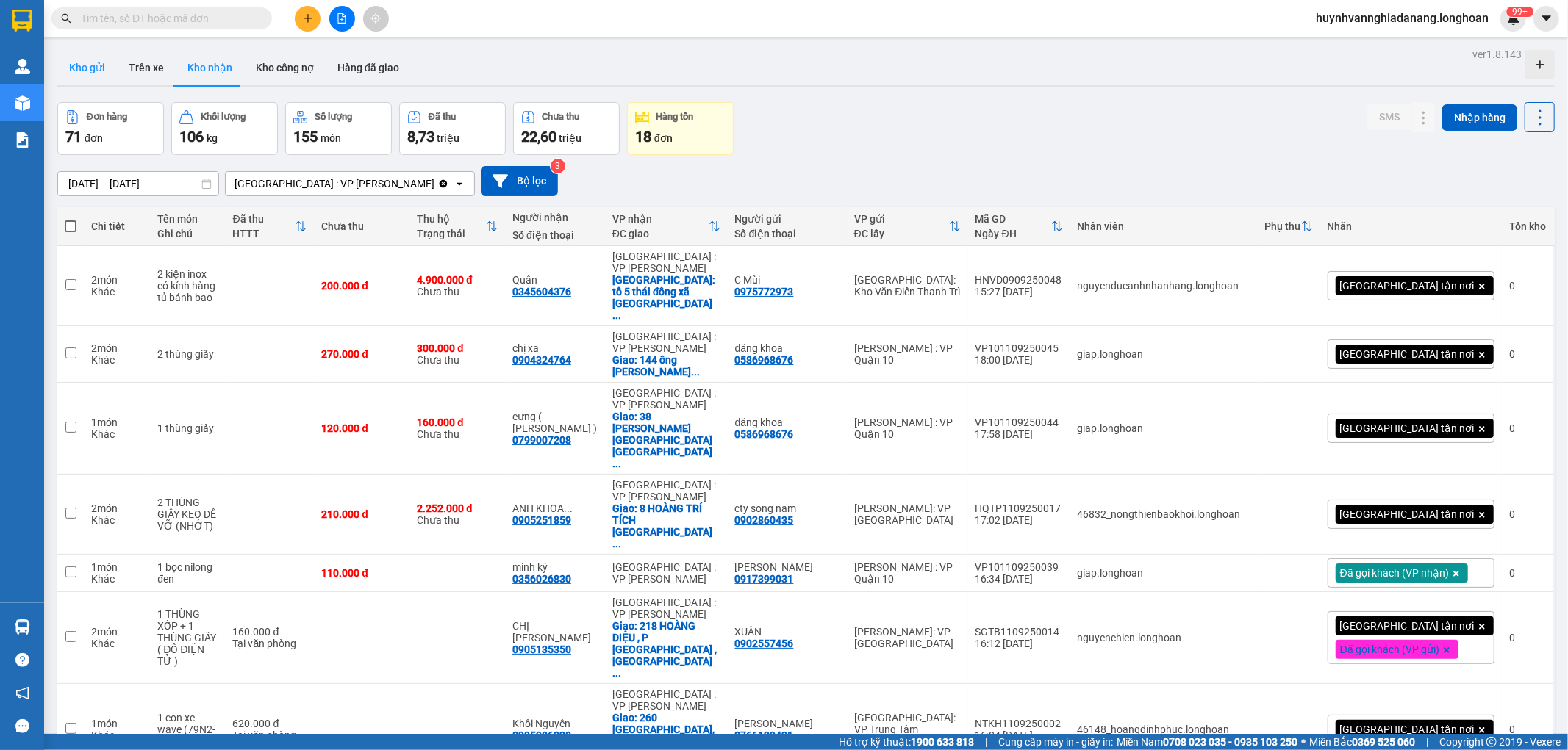
click at [92, 70] on button "Kho gửi" at bounding box center [87, 68] width 60 height 35
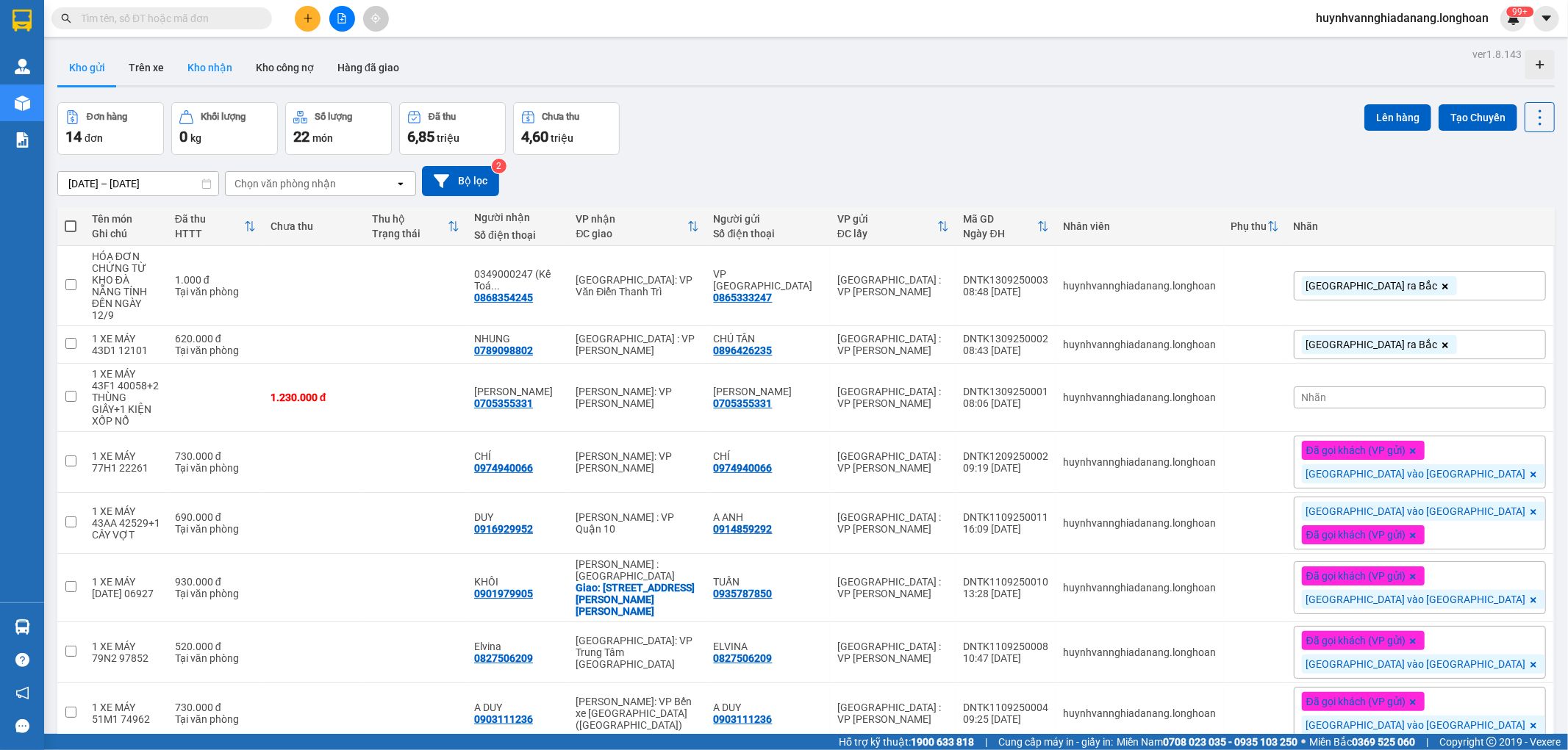
click at [225, 70] on button "Kho nhận" at bounding box center [210, 68] width 69 height 35
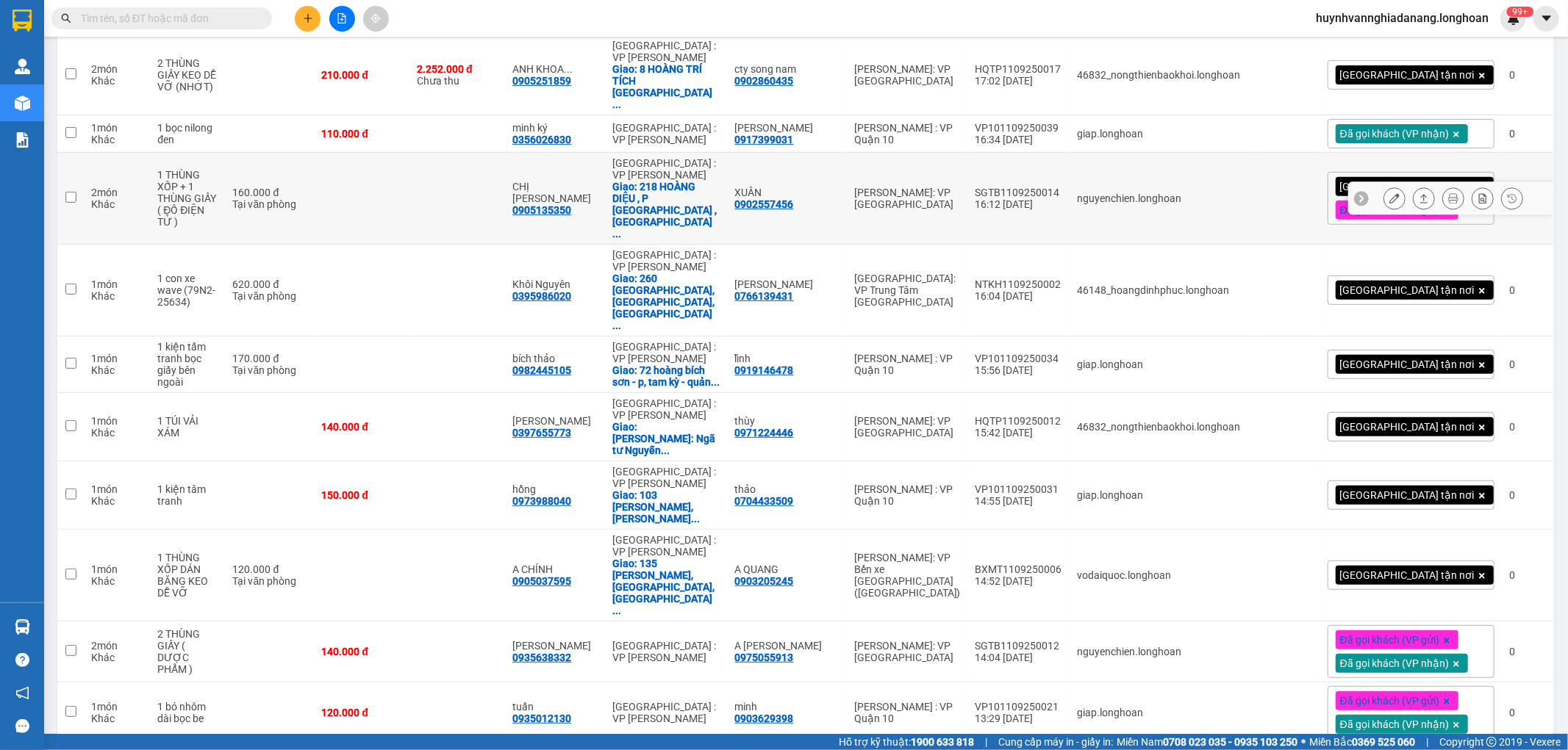
scroll to position [490, 0]
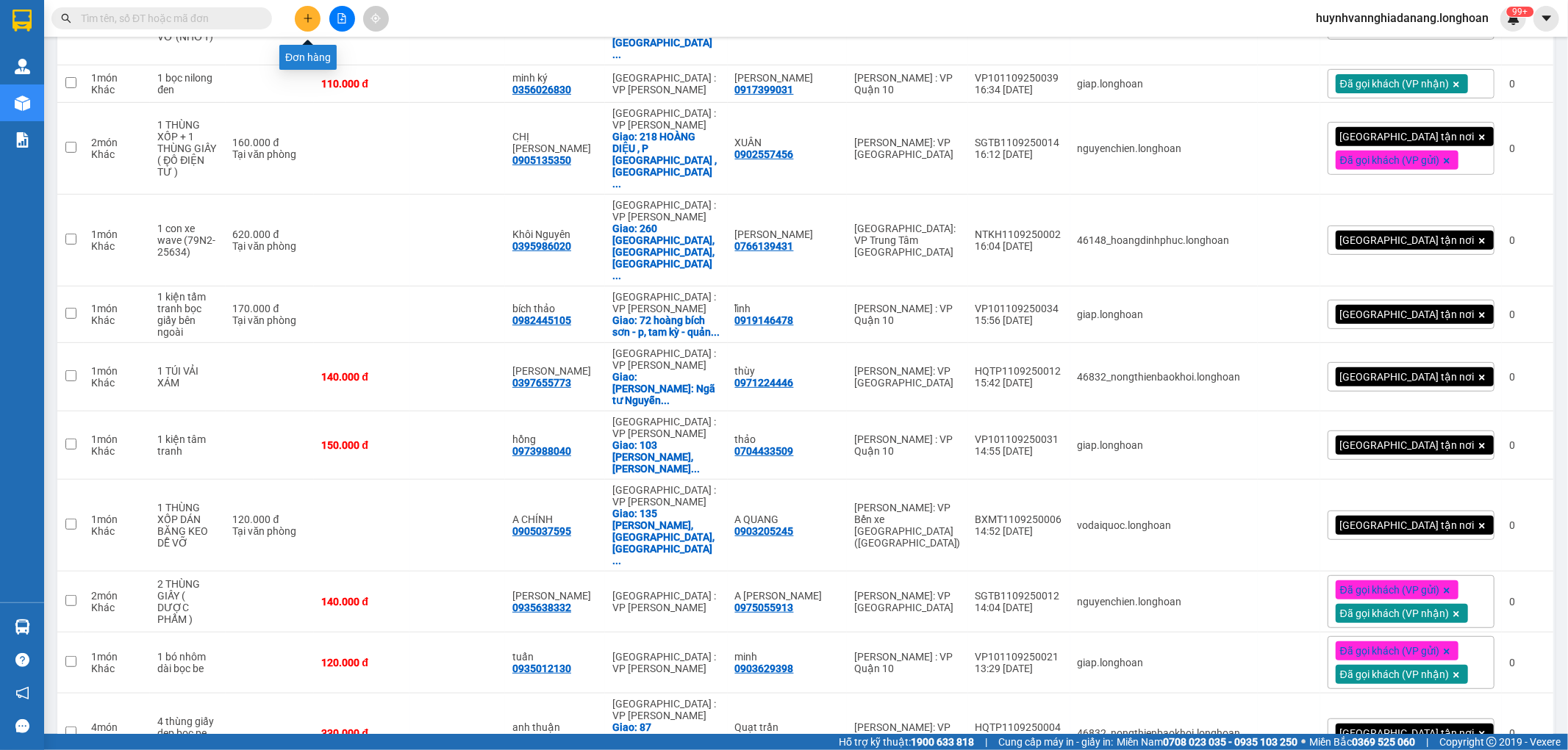
click at [310, 21] on icon "plus" at bounding box center [308, 18] width 10 height 10
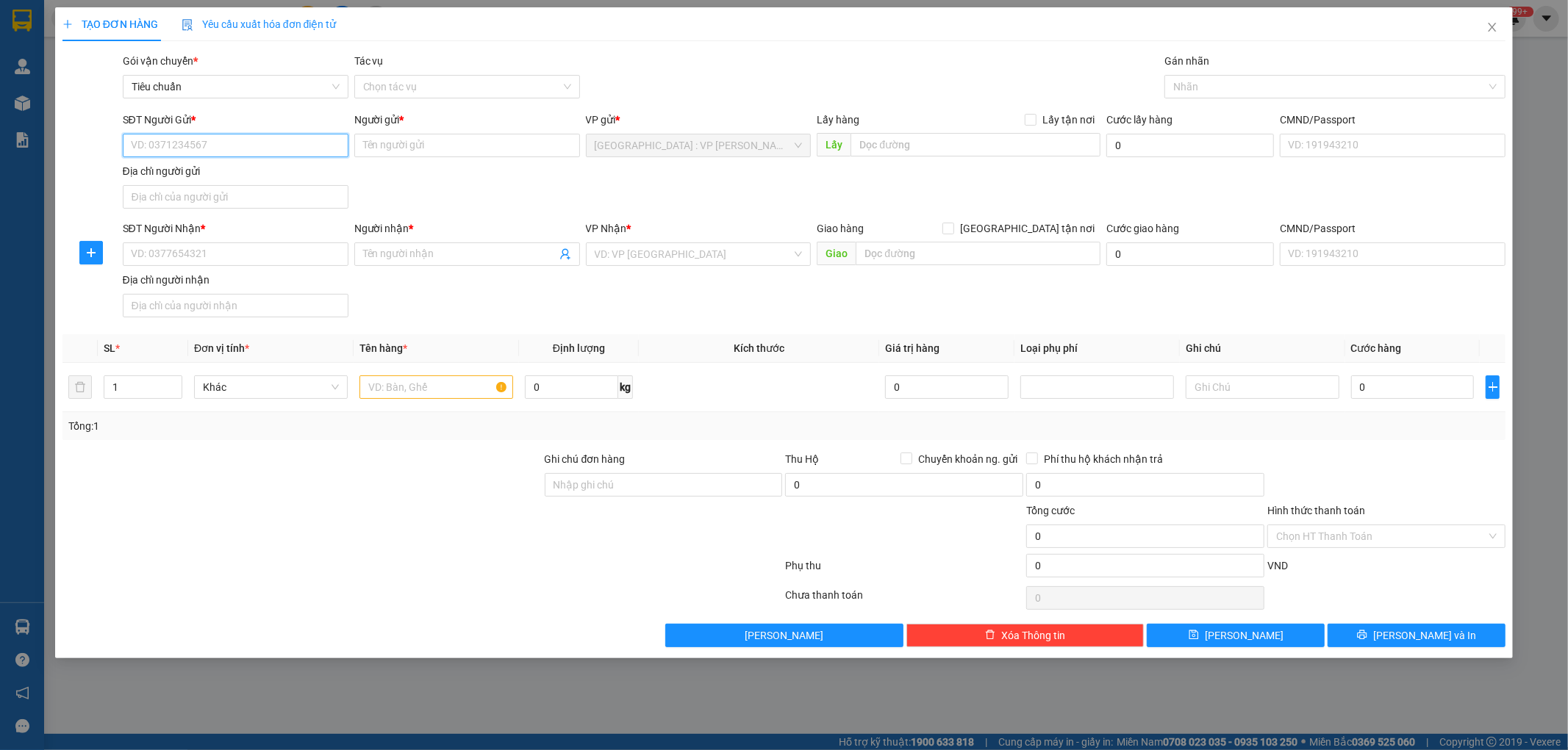
click at [199, 141] on input "SĐT Người Gửi *" at bounding box center [236, 145] width 225 height 23
type input "0908070022"
click at [253, 171] on div "0908070022 - huy" at bounding box center [236, 175] width 208 height 16
type input "huy"
checkbox input "true"
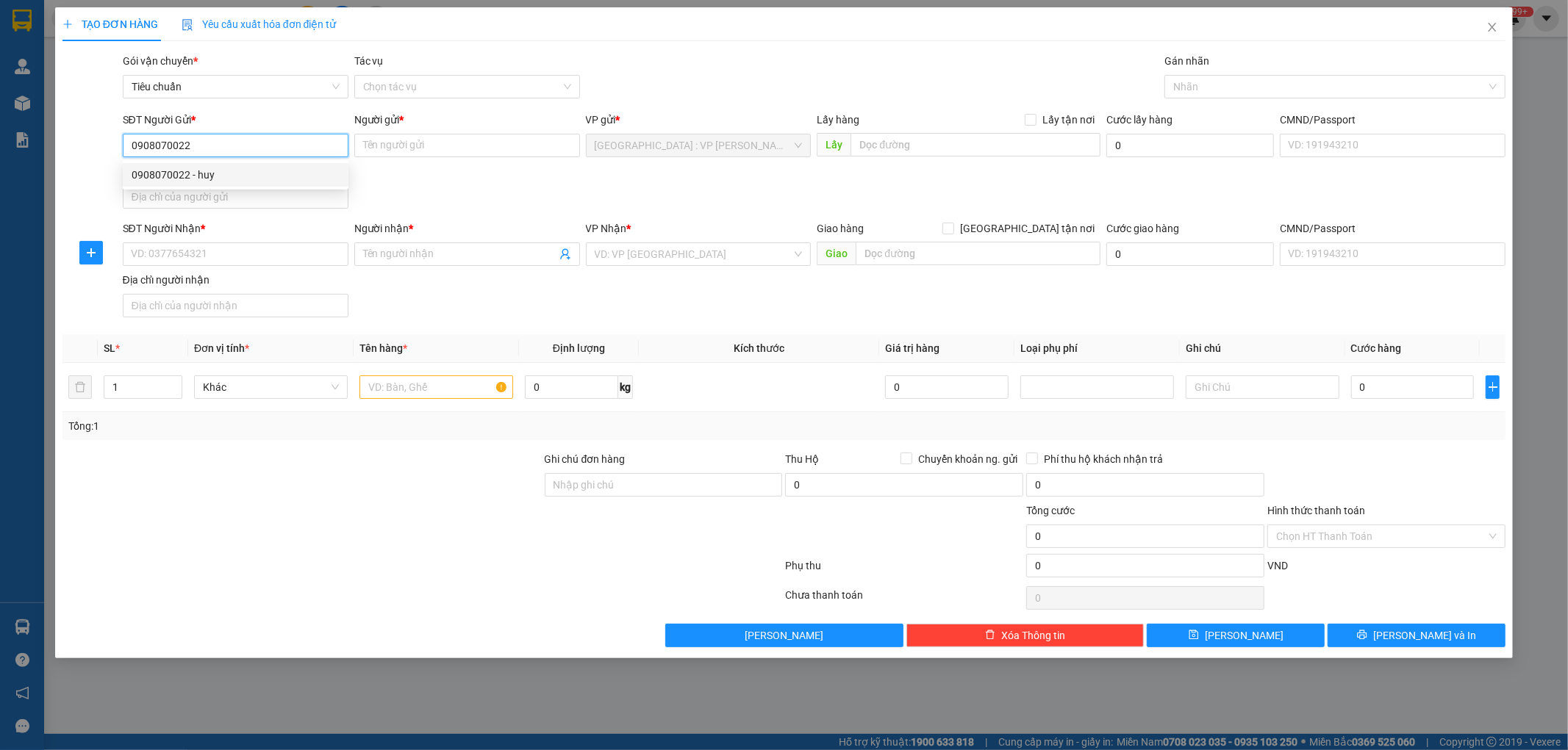
type input "82 [PERSON_NAME] ngữ."
type input "200.000"
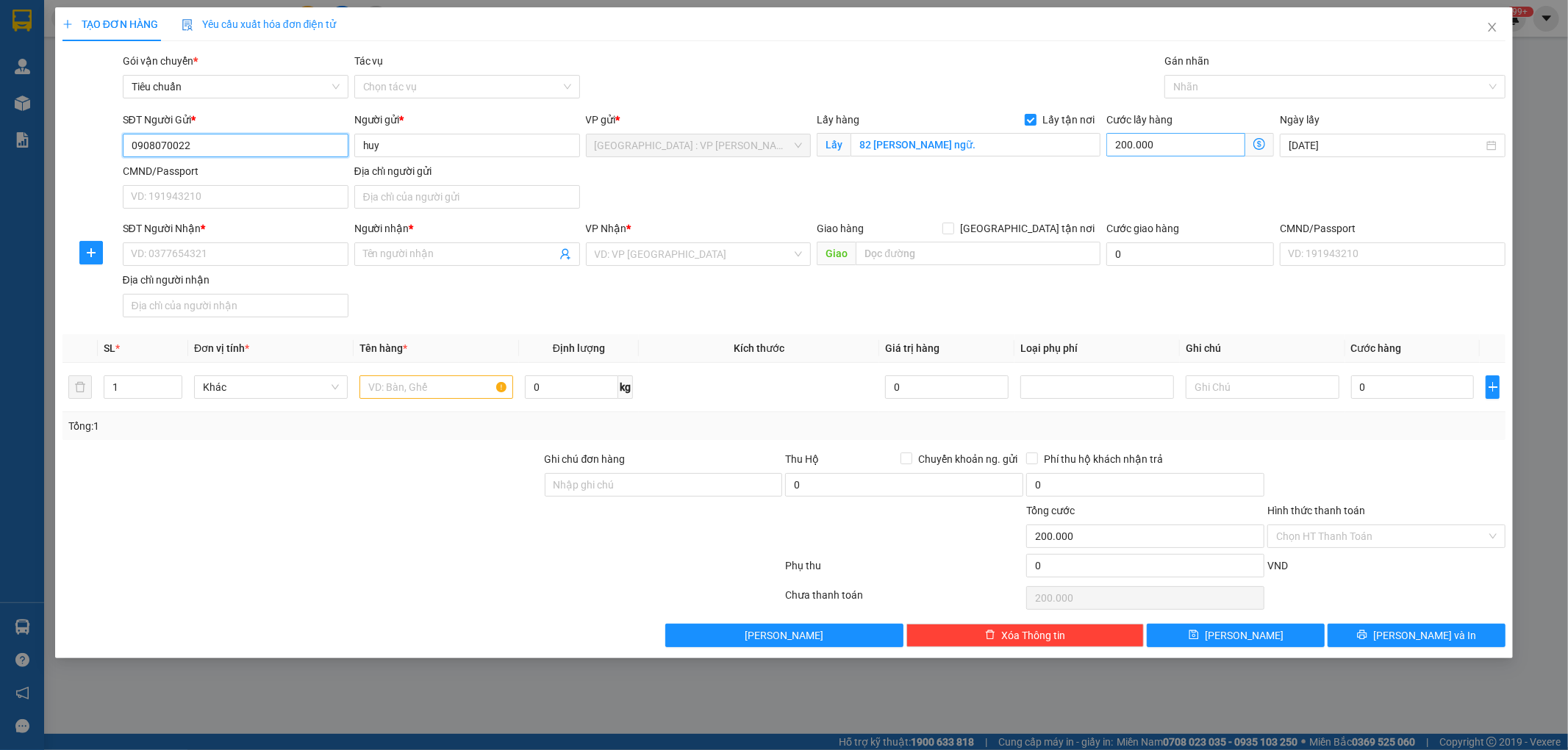
type input "0908070022"
click at [1172, 137] on input "200.000" at bounding box center [1176, 145] width 139 height 23
type input "1"
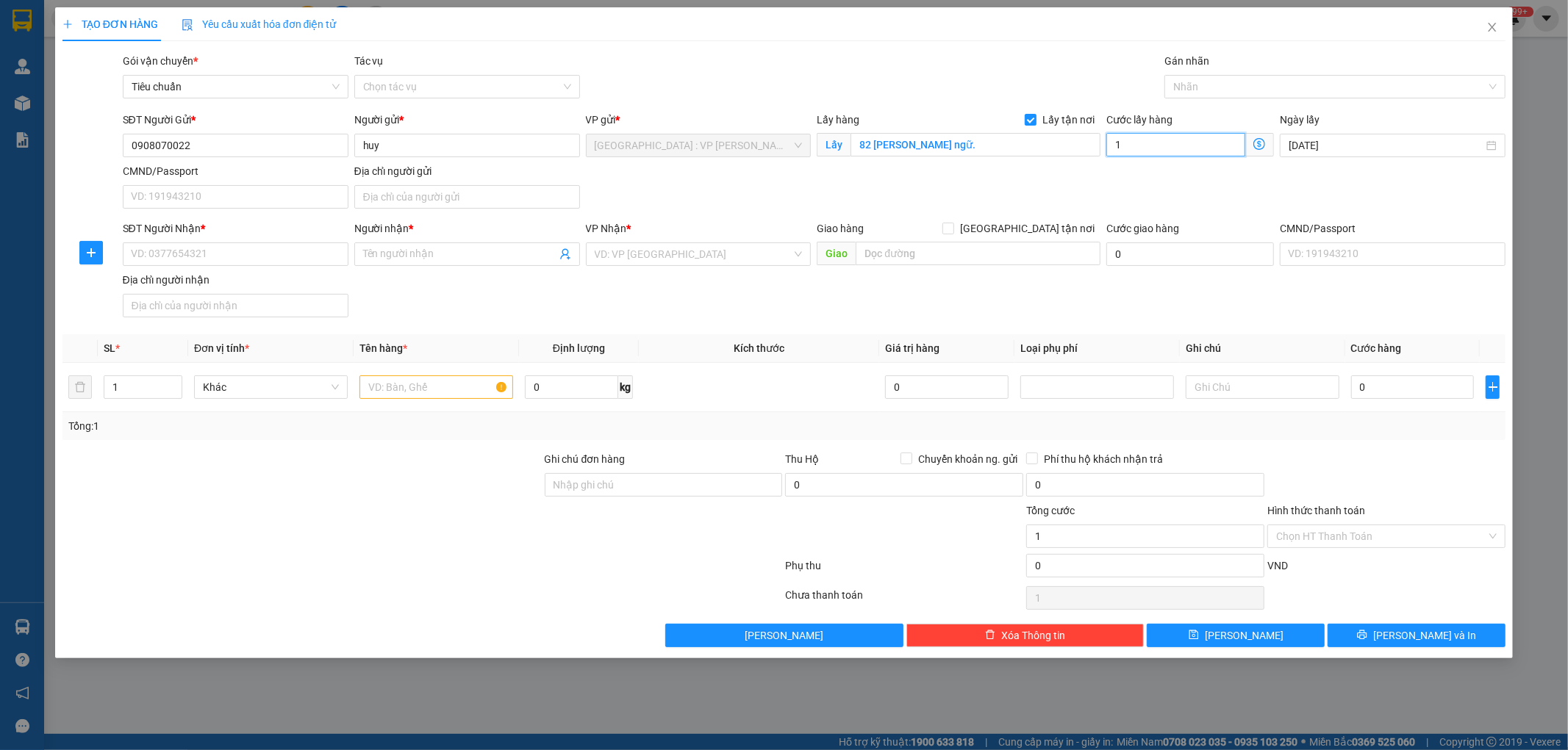
type input "10"
type input "100"
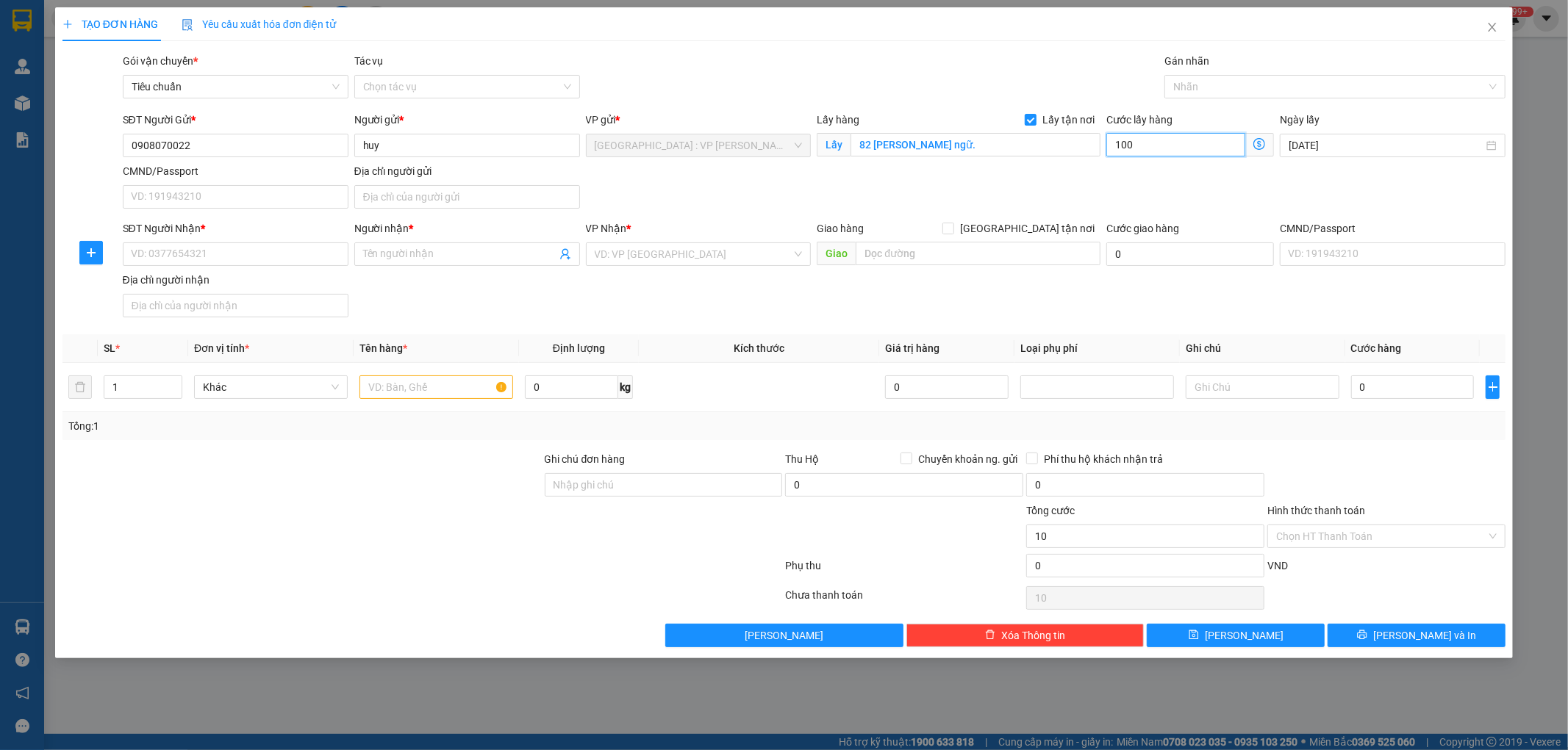
type input "100"
type input "1.000"
type input "10.000"
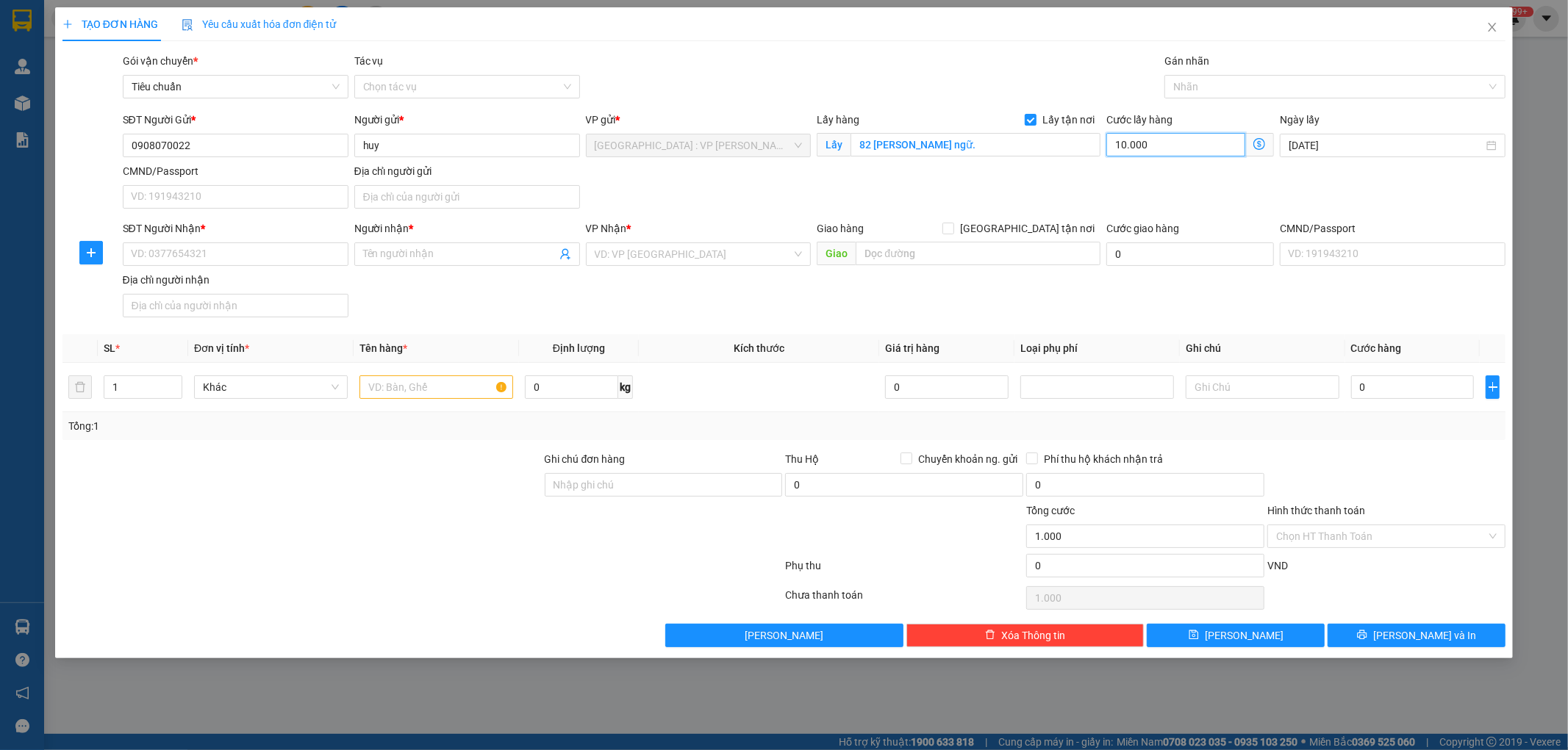
type input "10.000"
type input "100.000"
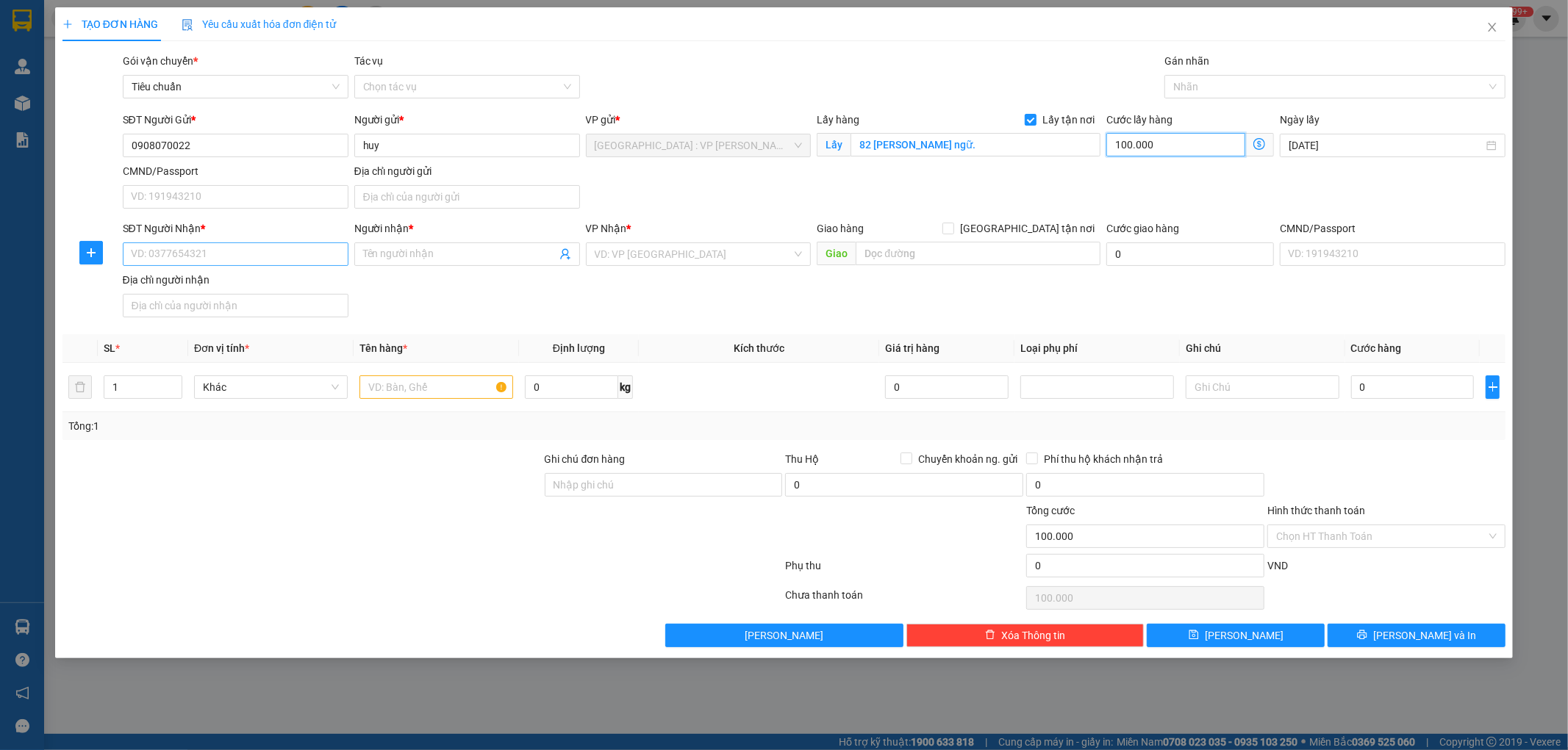
type input "100.000"
click at [276, 253] on input "SĐT Người Nhận *" at bounding box center [236, 254] width 225 height 23
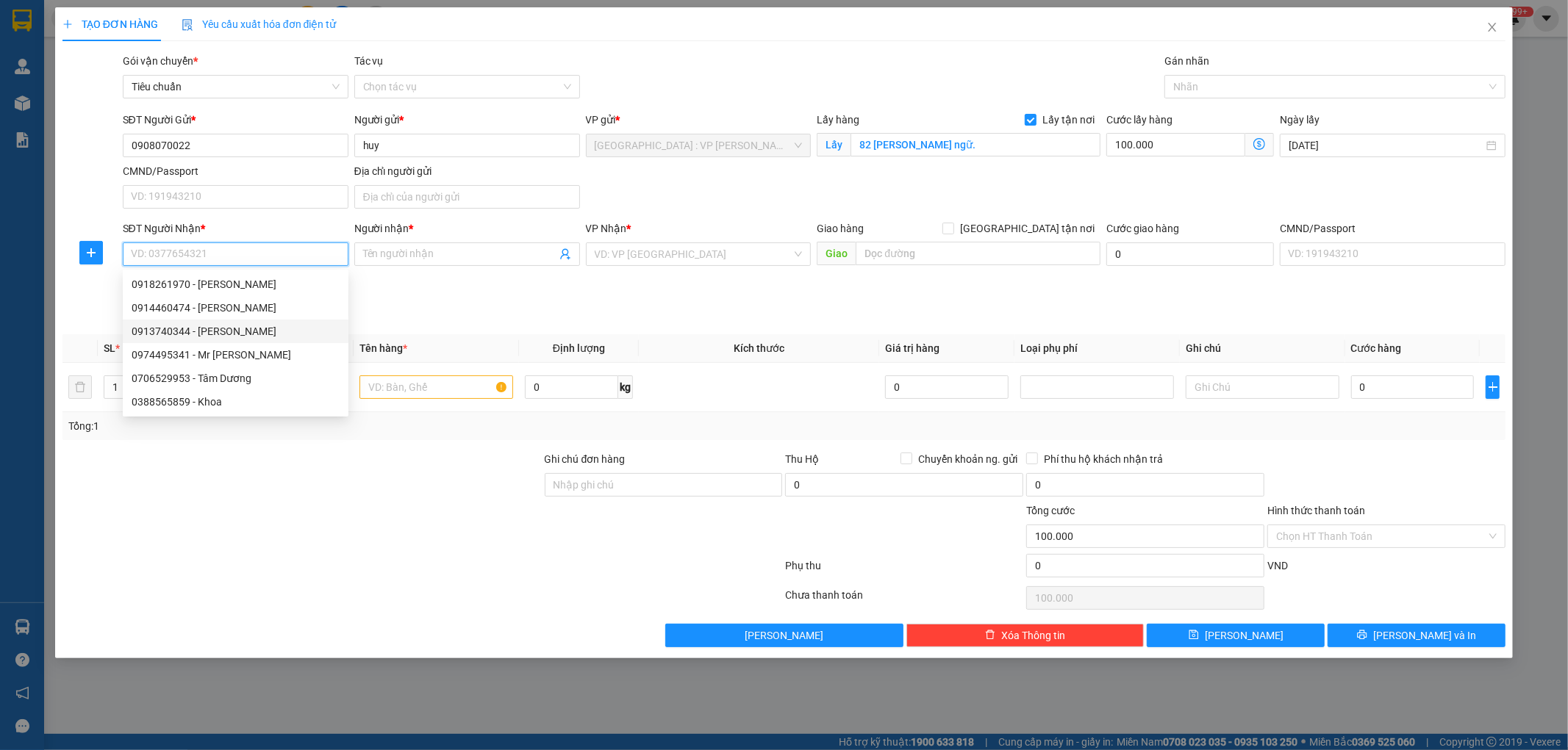
click at [233, 331] on div "0913740344 - [PERSON_NAME]" at bounding box center [236, 331] width 208 height 16
type input "0913740344"
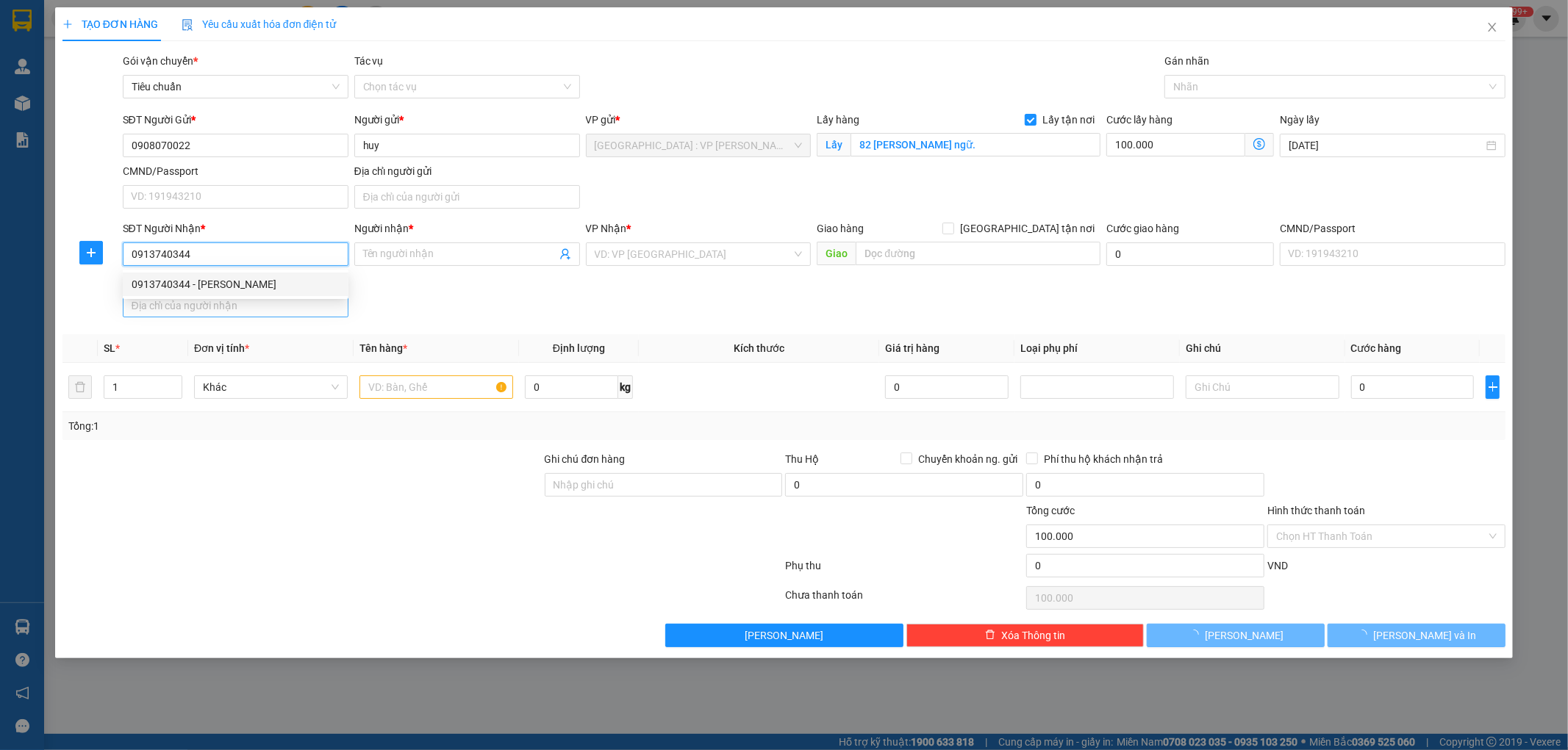
type input "Nghĩ Trần"
checkbox input "true"
type input "TPHO BẾN TRE-22-ĐƯỜNG [GEOGRAPHIC_DATA] HỘI-[GEOGRAPHIC_DATA]"
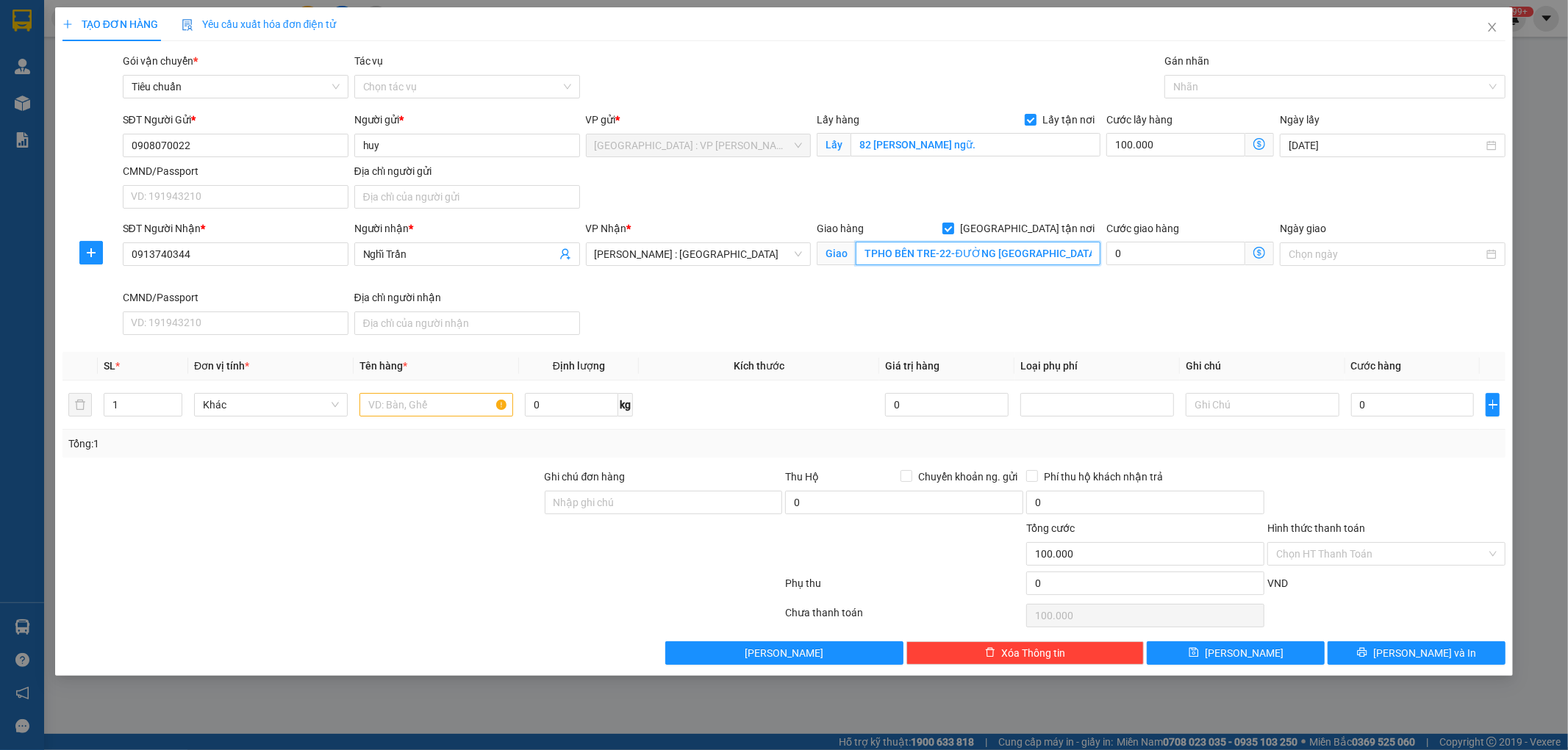
click at [858, 252] on input "TPHO BẾN TRE-22-ĐƯỜNG [GEOGRAPHIC_DATA] HỘI-[GEOGRAPHIC_DATA]" at bounding box center [978, 253] width 245 height 23
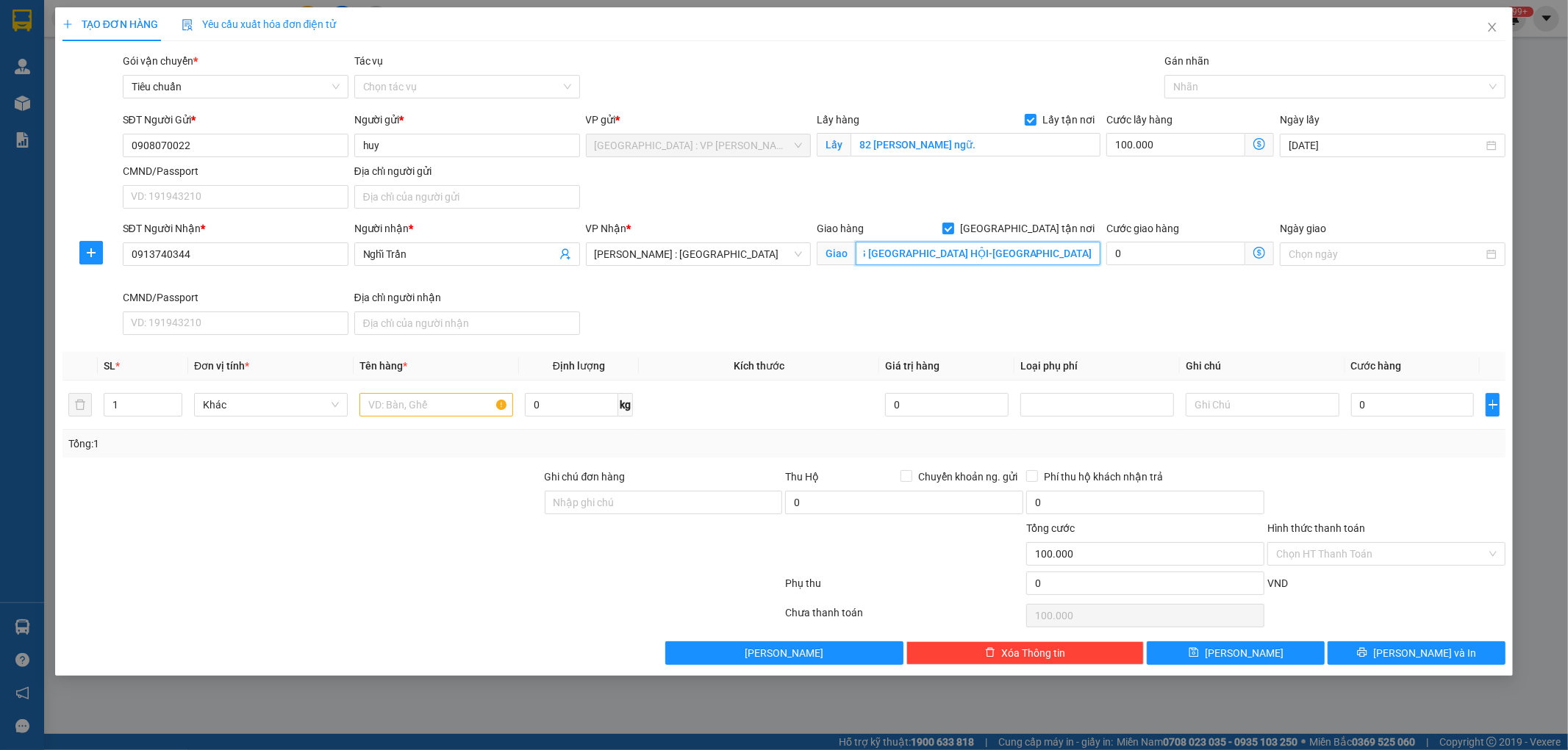
drag, startPoint x: 858, startPoint y: 252, endPoint x: 1100, endPoint y: 239, distance: 242.3
click at [1100, 239] on div "Giao hàng [GEOGRAPHIC_DATA] tận nơi [GEOGRAPHIC_DATA]-22-ĐƯỜNG [GEOGRAPHIC_DATA…" at bounding box center [958, 255] width 289 height 69
click at [1025, 312] on div "SĐT Người Nhận * 0913740344 Người nhận * Nghĩ Trần VP Nhận * [GEOGRAPHIC_DATA] …" at bounding box center [814, 280] width 1390 height 121
click at [446, 408] on input "text" at bounding box center [436, 404] width 153 height 23
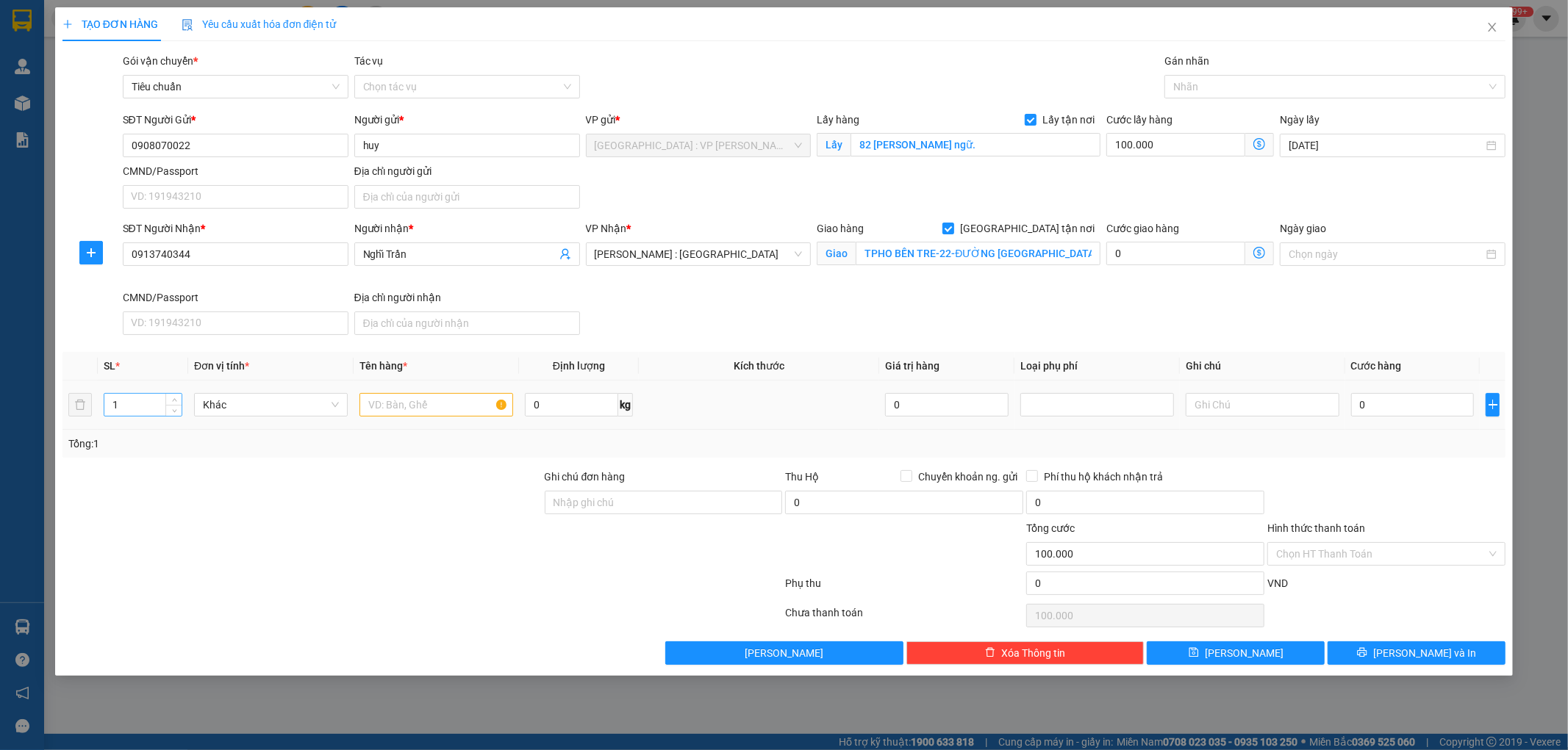
click at [123, 408] on input "1" at bounding box center [143, 405] width 78 height 22
type input "2"
click at [405, 398] on input "text" at bounding box center [436, 404] width 153 height 23
type input "2 KIỆN HÀNG"
click at [1379, 399] on input "0" at bounding box center [1413, 404] width 124 height 23
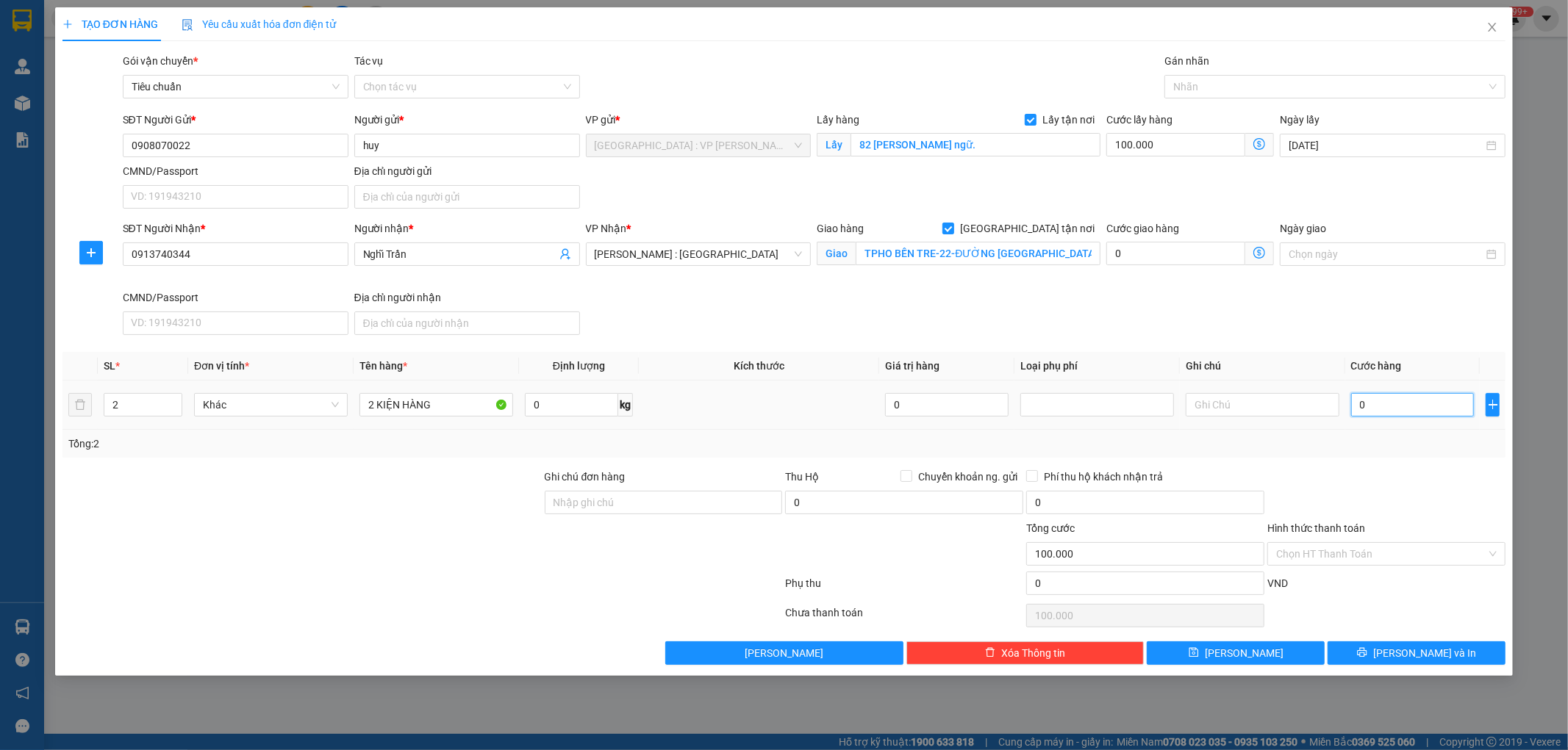
type input "1"
type input "100.001"
click at [1283, 651] on button "[PERSON_NAME]" at bounding box center [1236, 653] width 178 height 23
type input "1.000"
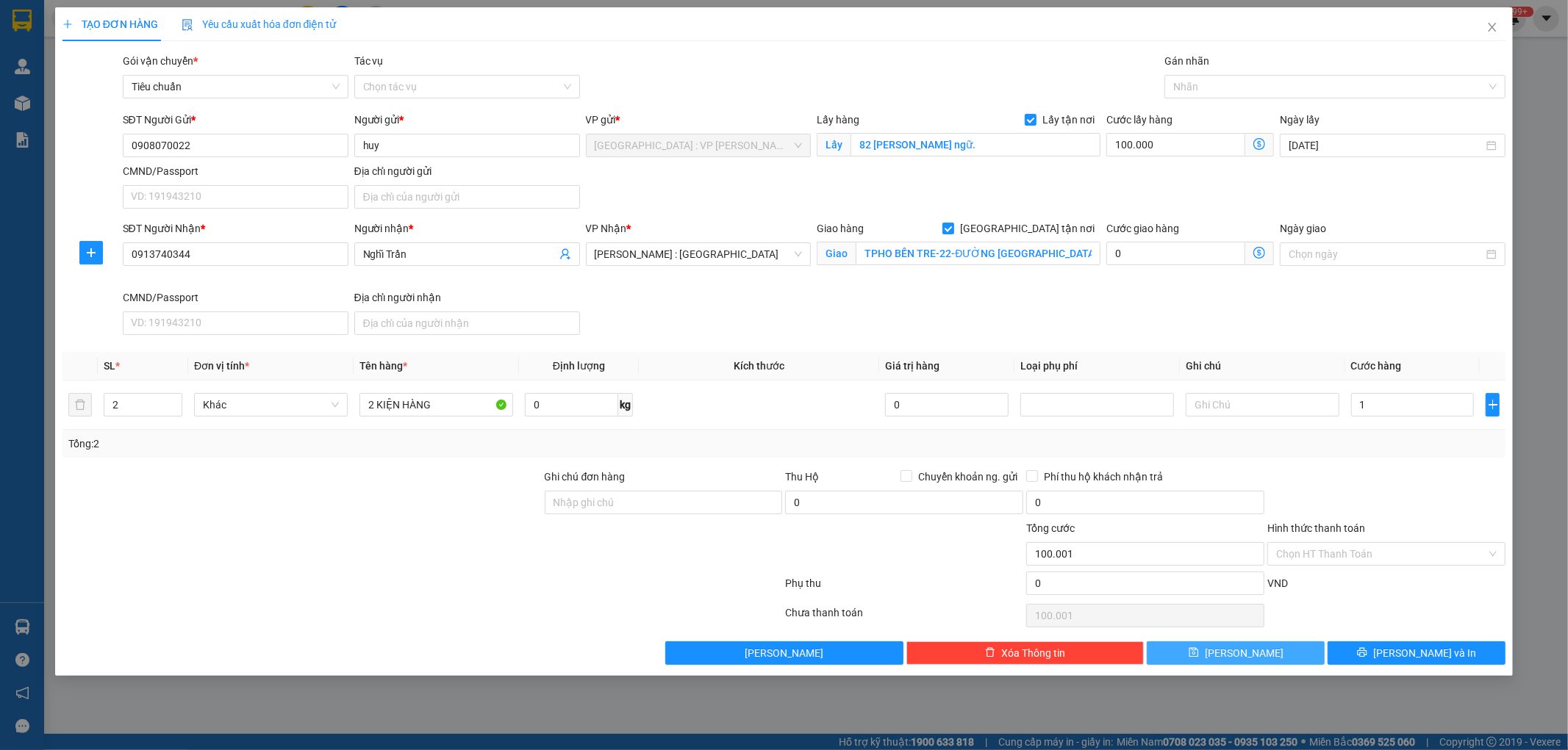
type input "101.000"
checkbox input "false"
type input "1"
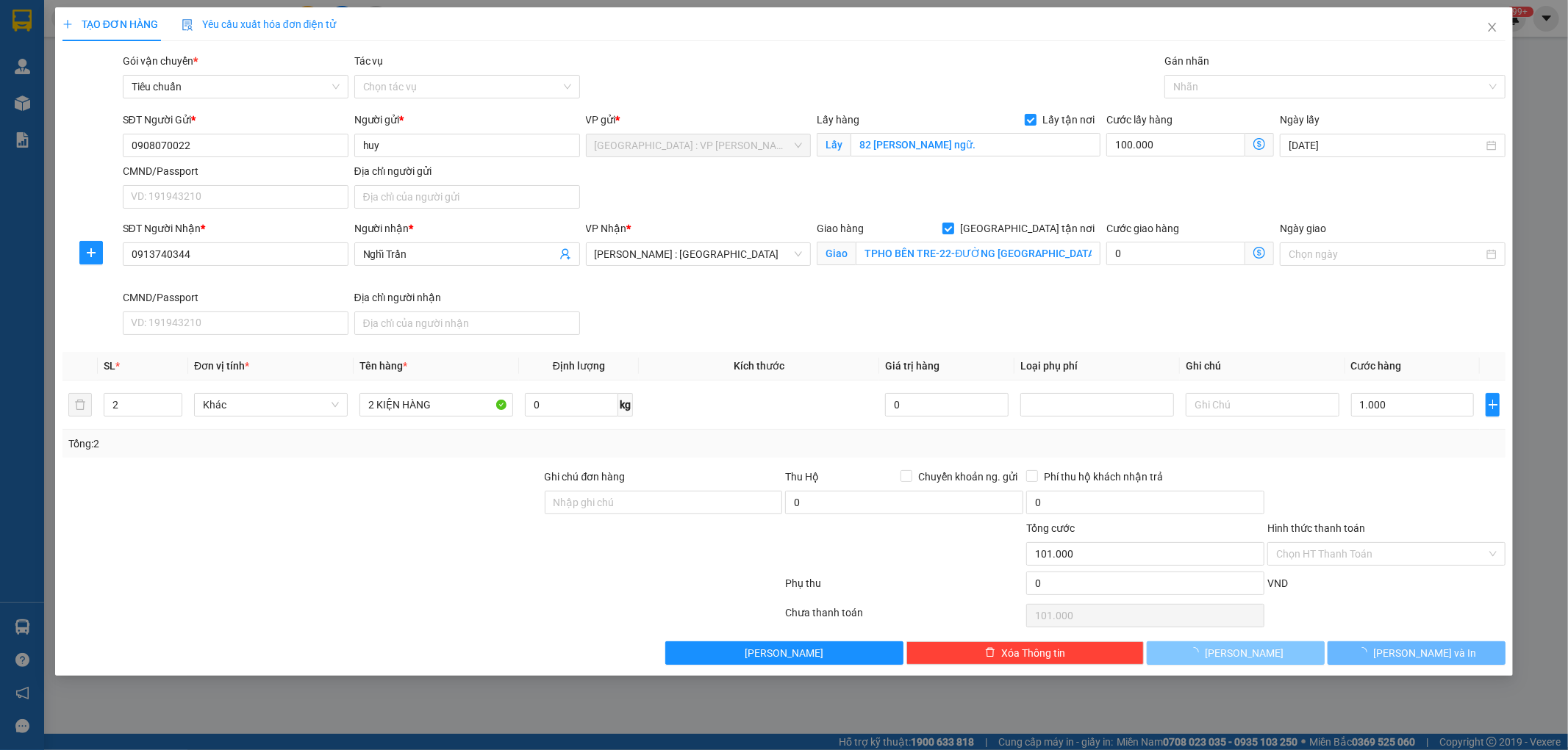
type input "0"
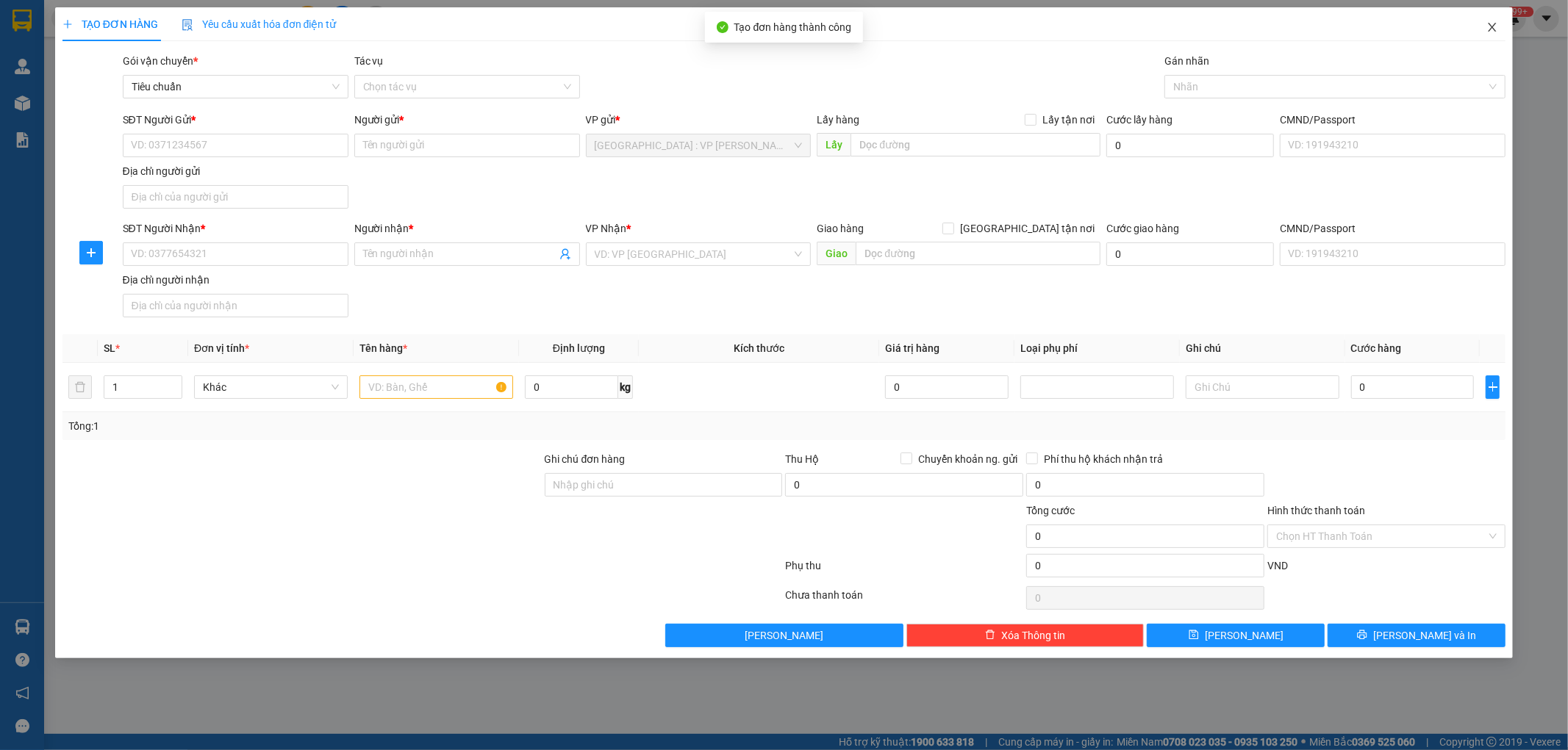
click at [1494, 26] on icon "close" at bounding box center [1492, 27] width 12 height 12
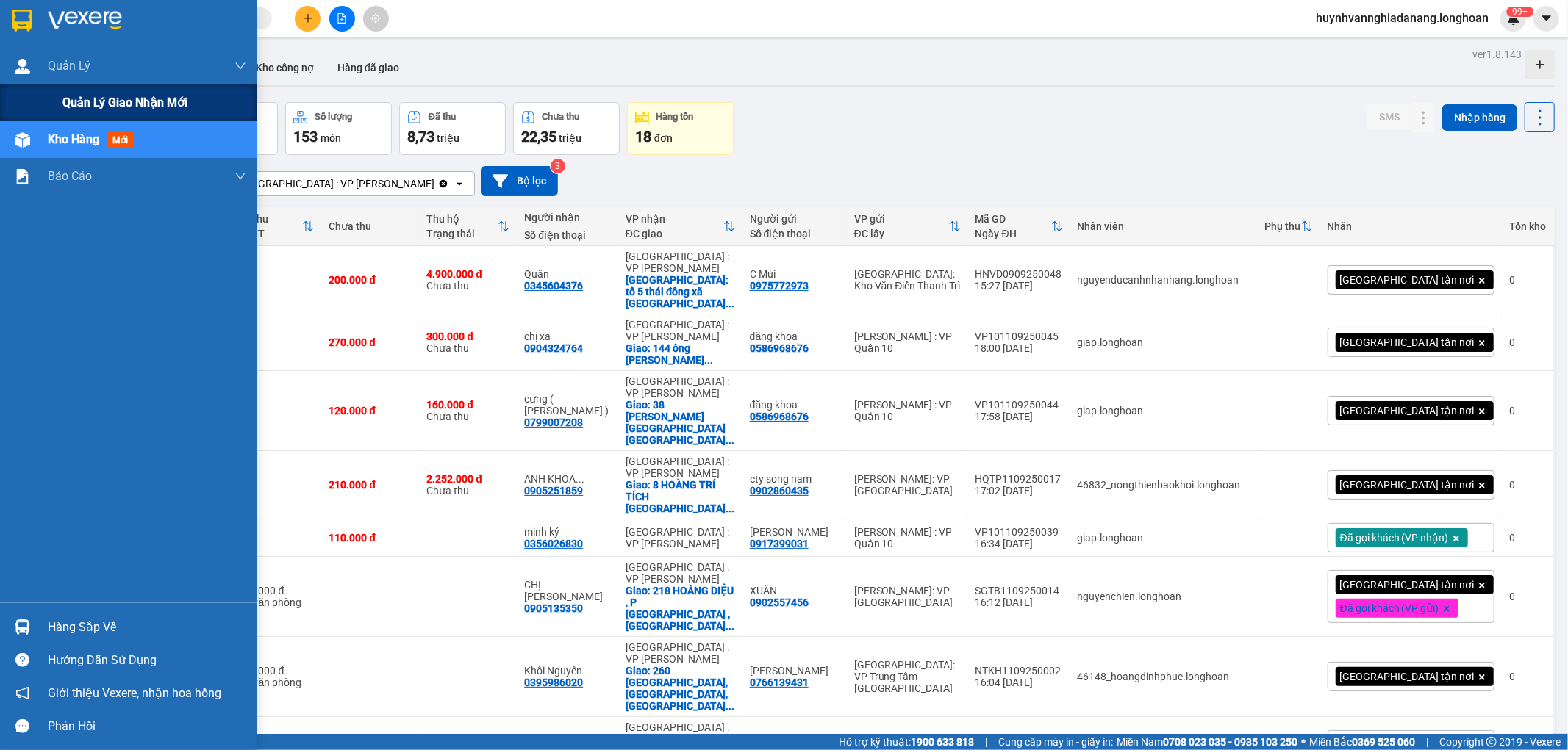
click at [81, 105] on span "Quản lý giao nhận mới" at bounding box center [125, 102] width 125 height 18
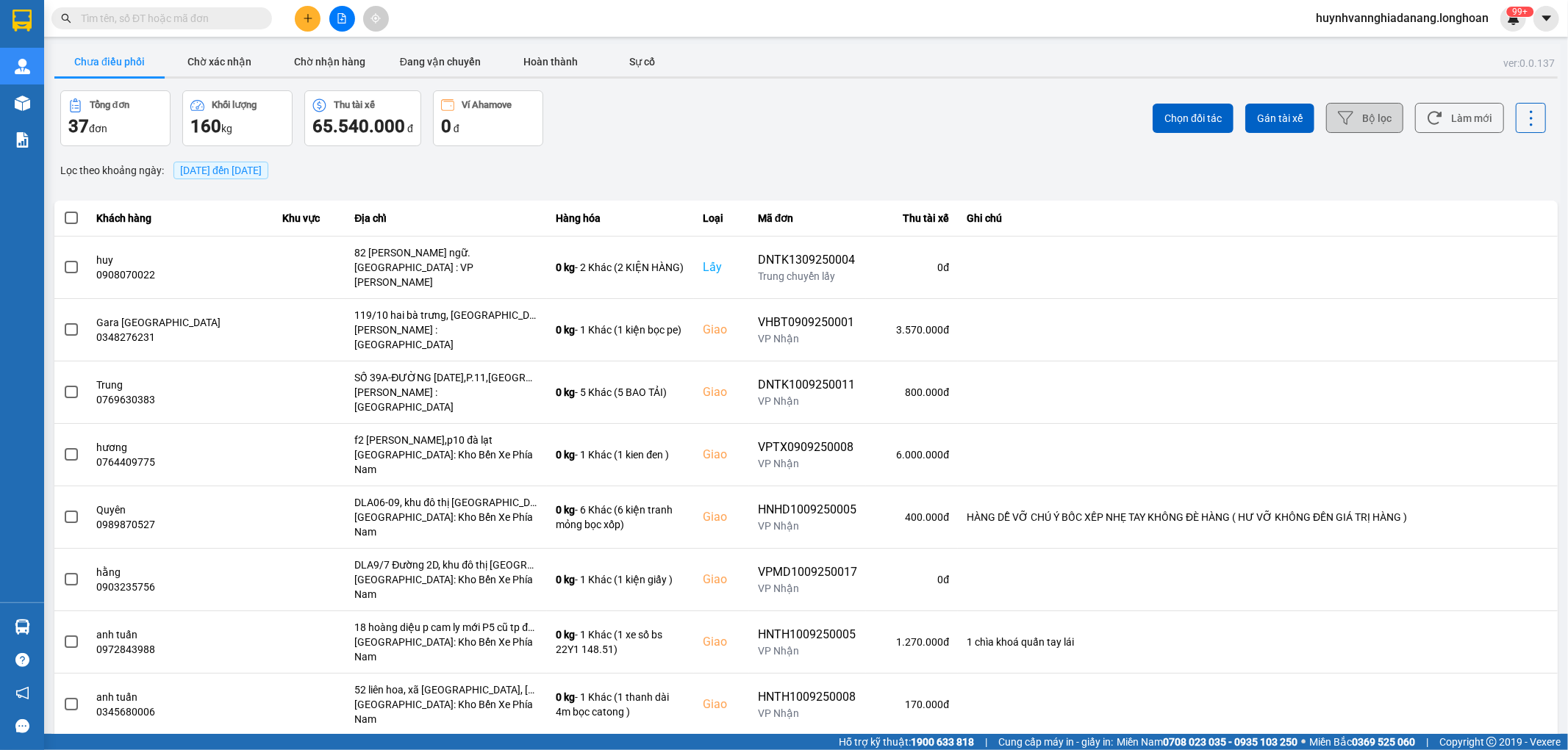
click at [1345, 118] on button "Bộ lọc" at bounding box center [1365, 118] width 78 height 30
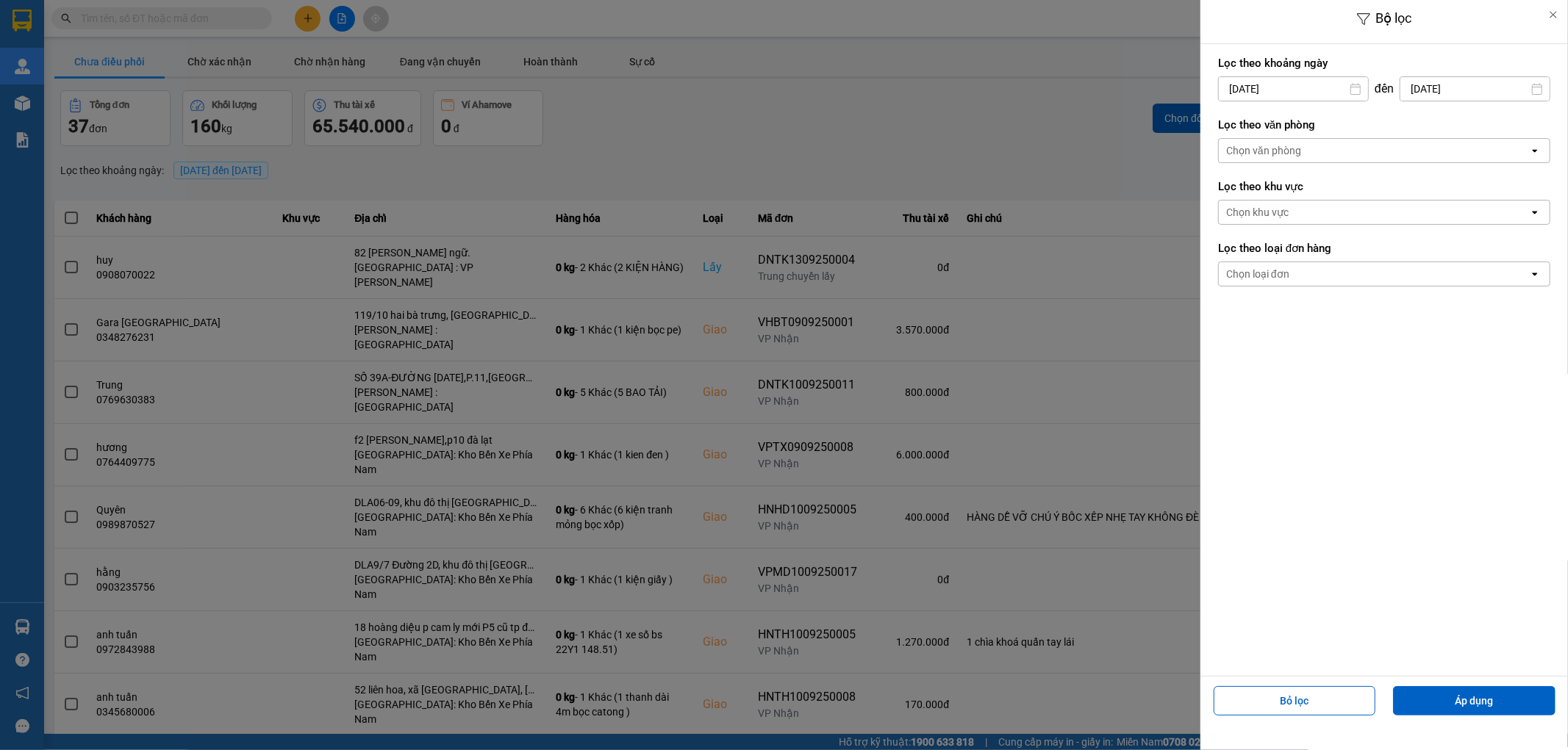
click at [1312, 85] on input "[DATE]" at bounding box center [1293, 89] width 149 height 23
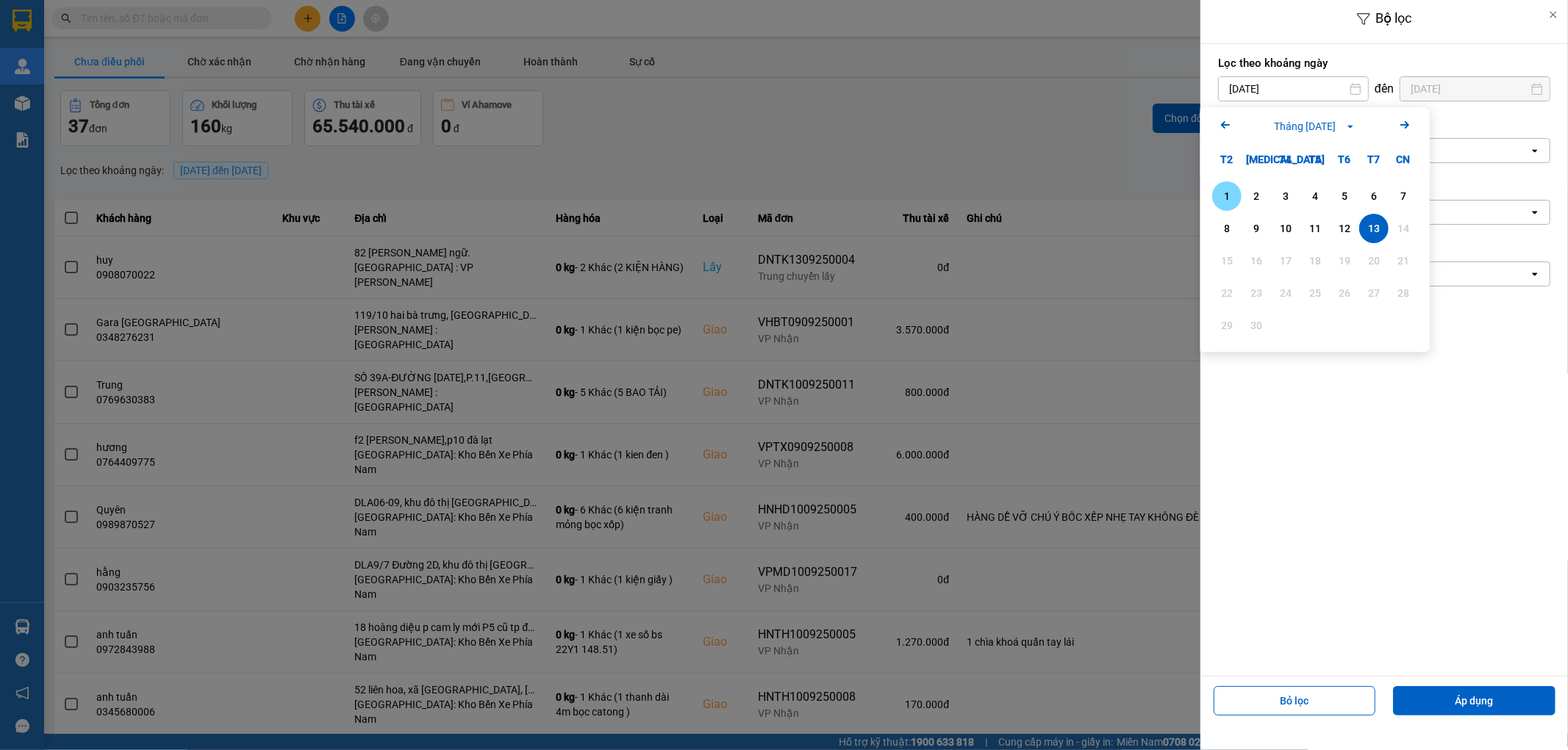
click at [1220, 197] on div "1" at bounding box center [1227, 196] width 21 height 18
type input "[DATE]"
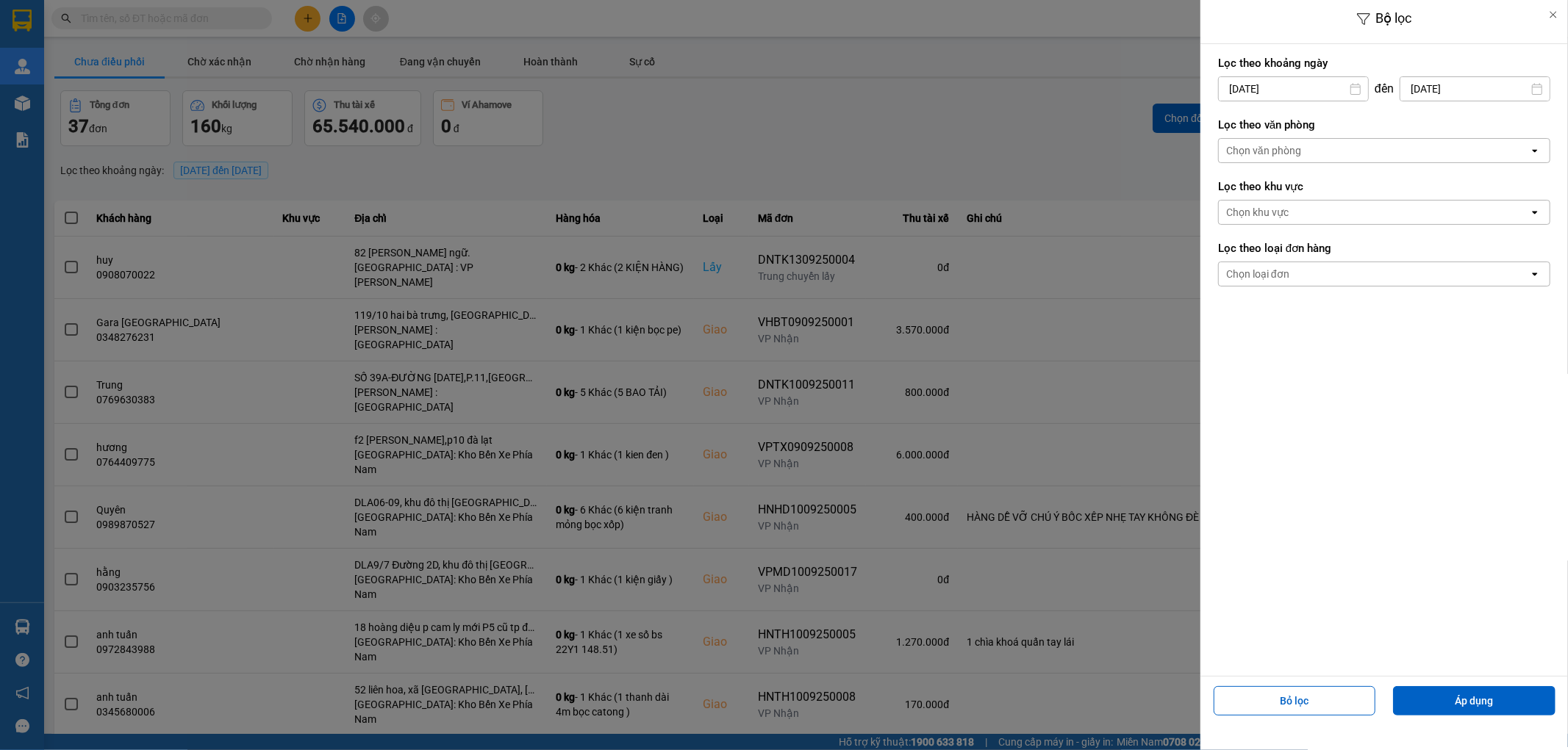
click at [1299, 153] on div "Chọn văn phòng" at bounding box center [1264, 150] width 75 height 14
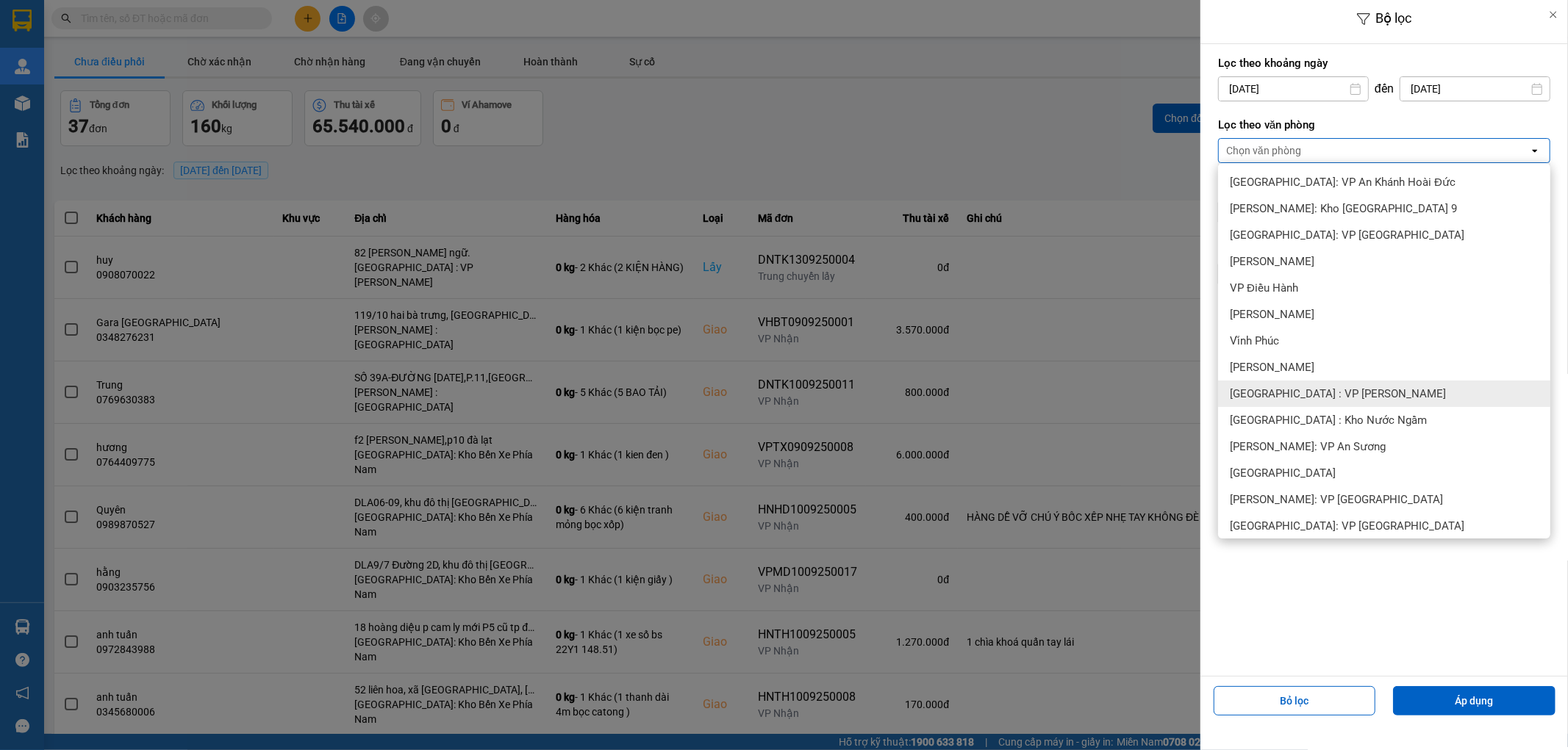
click at [1338, 399] on span "[GEOGRAPHIC_DATA] : VP [PERSON_NAME]" at bounding box center [1338, 394] width 216 height 14
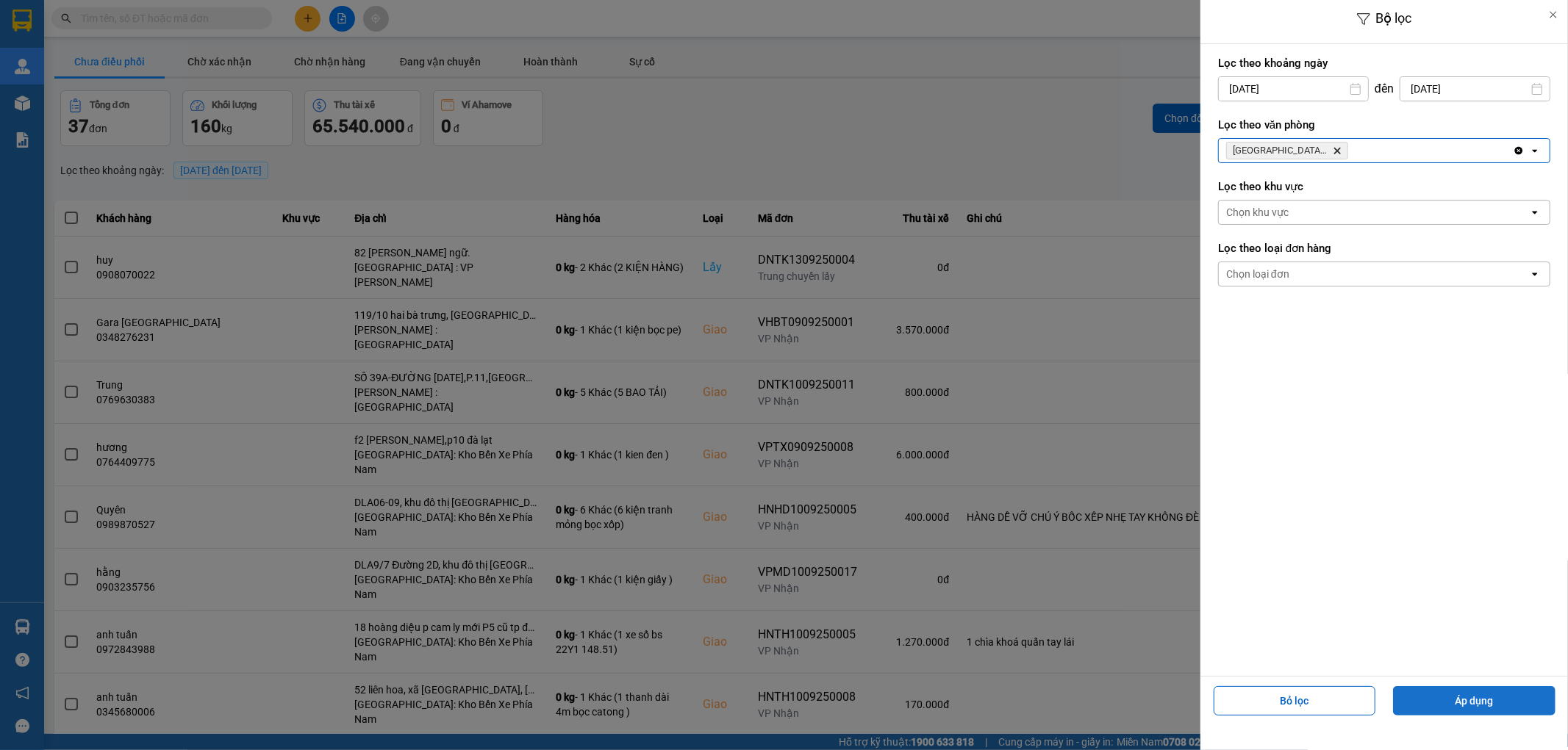
click at [1455, 701] on button "Áp dụng" at bounding box center [1474, 700] width 162 height 30
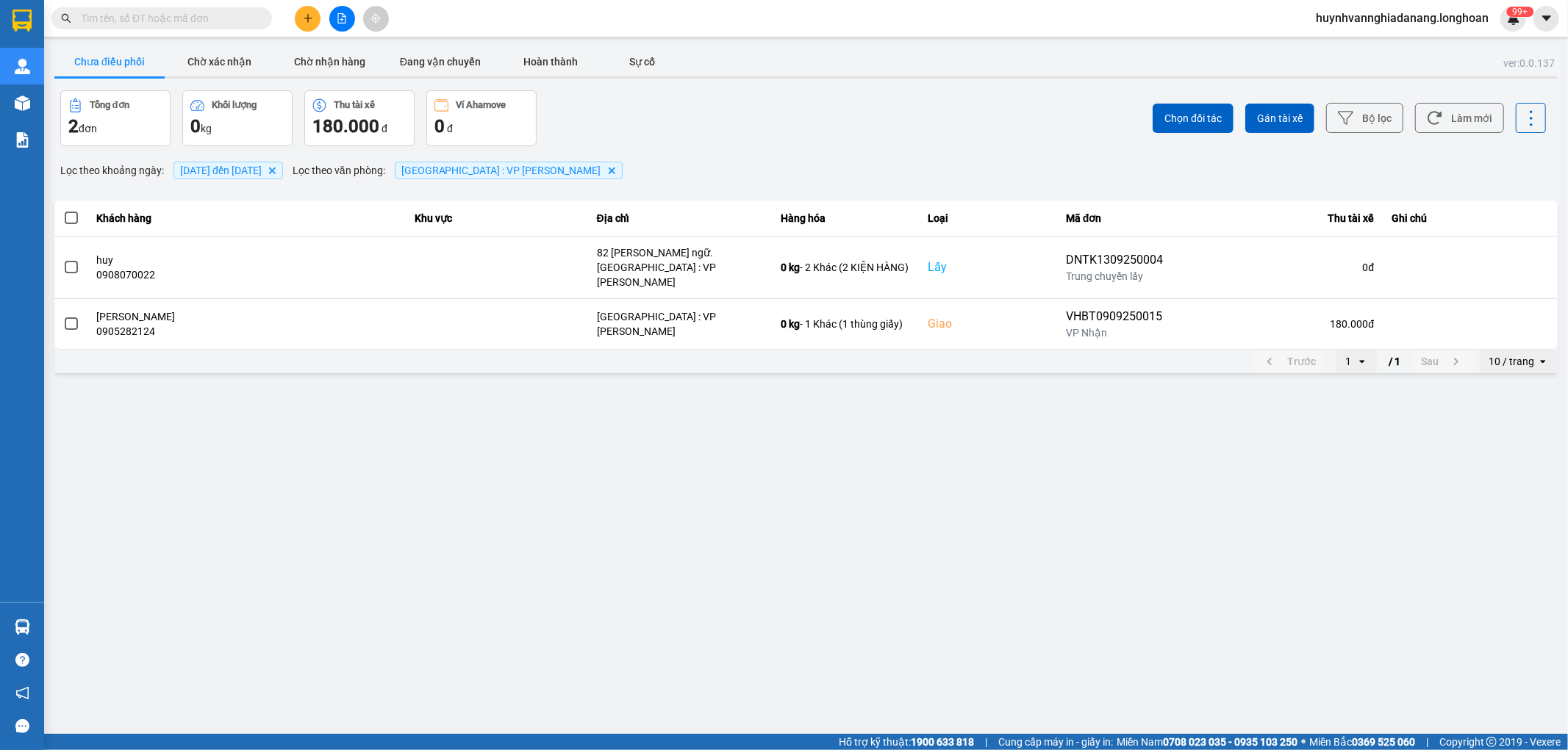
drag, startPoint x: 1507, startPoint y: 346, endPoint x: 1519, endPoint y: 349, distance: 12.4
click at [1509, 354] on div "10 / trang" at bounding box center [1511, 361] width 46 height 14
click at [1526, 487] on div "100 / trang" at bounding box center [1518, 486] width 54 height 14
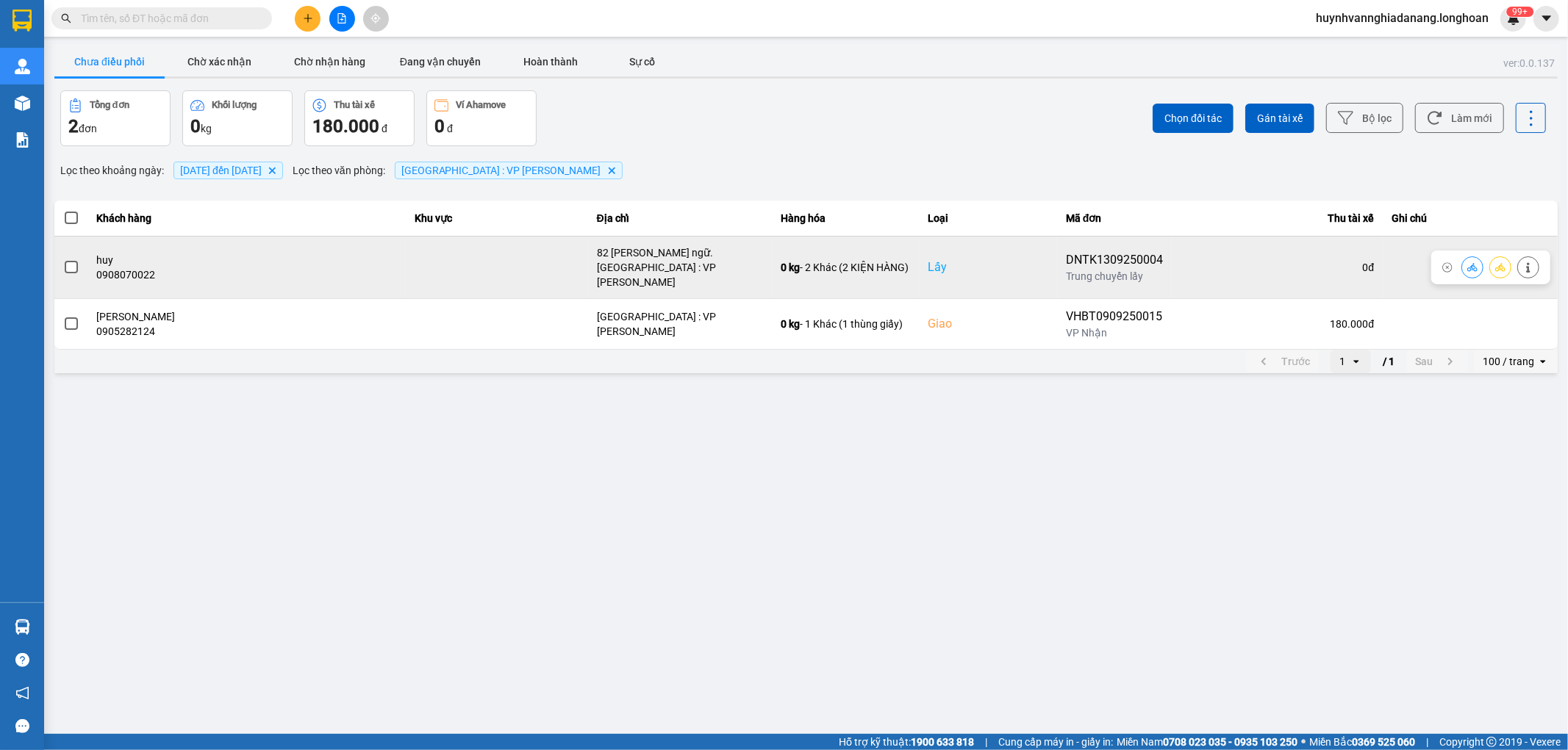
click at [69, 261] on span at bounding box center [71, 268] width 14 height 14
click at [63, 260] on input "checkbox" at bounding box center [63, 260] width 0 height 0
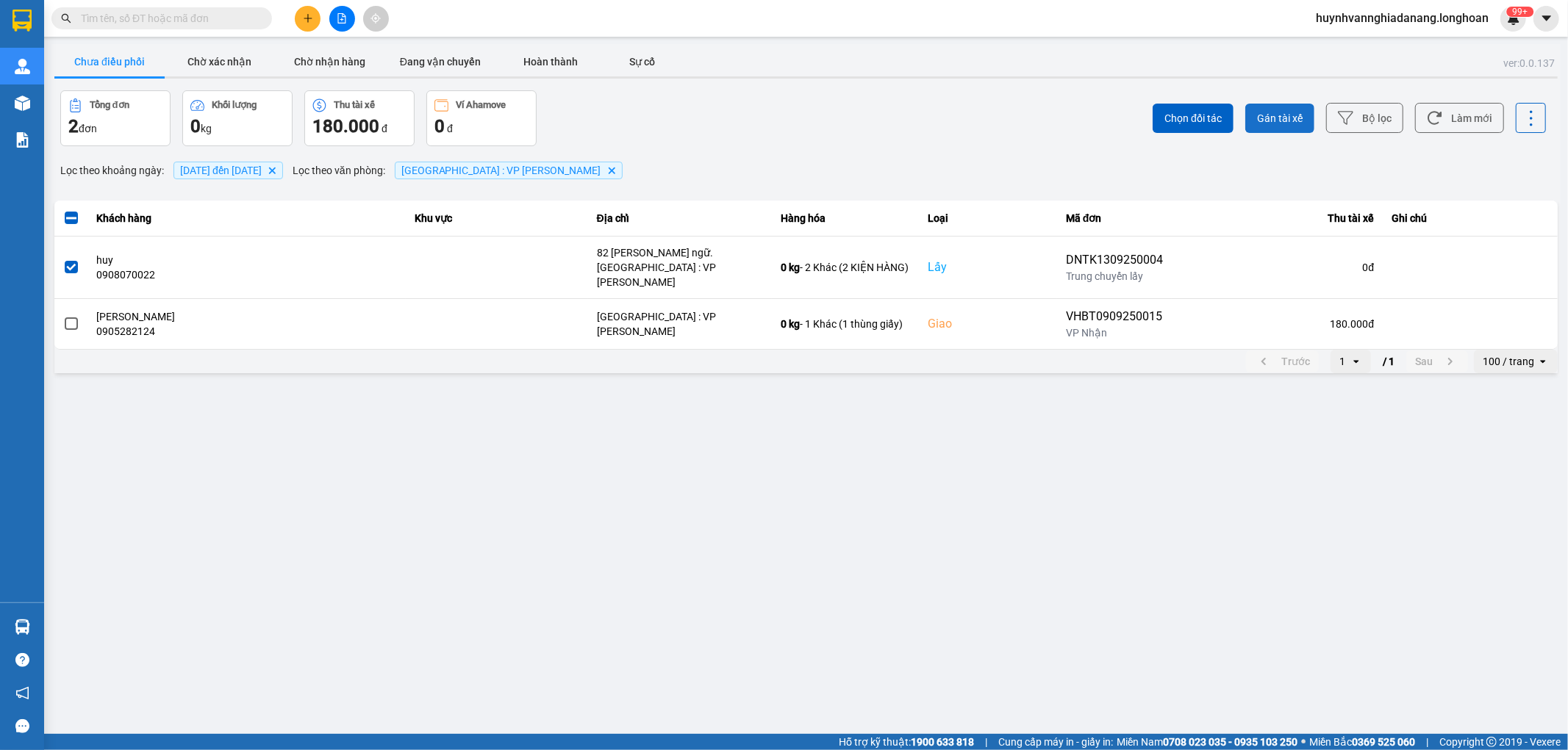
click at [1294, 123] on span "Gán tài xế" at bounding box center [1279, 118] width 46 height 14
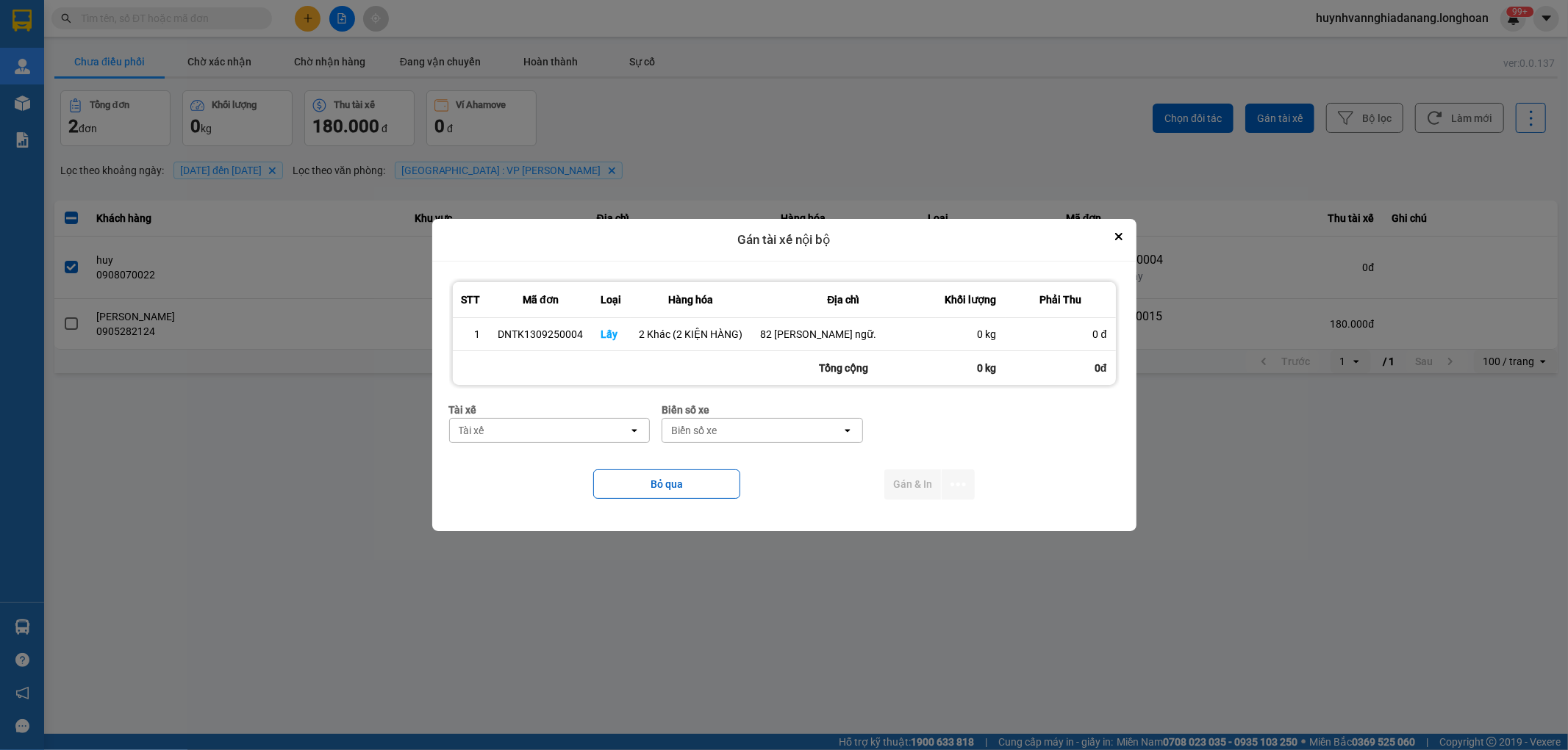
click at [540, 436] on div "Tài xế" at bounding box center [539, 430] width 179 height 23
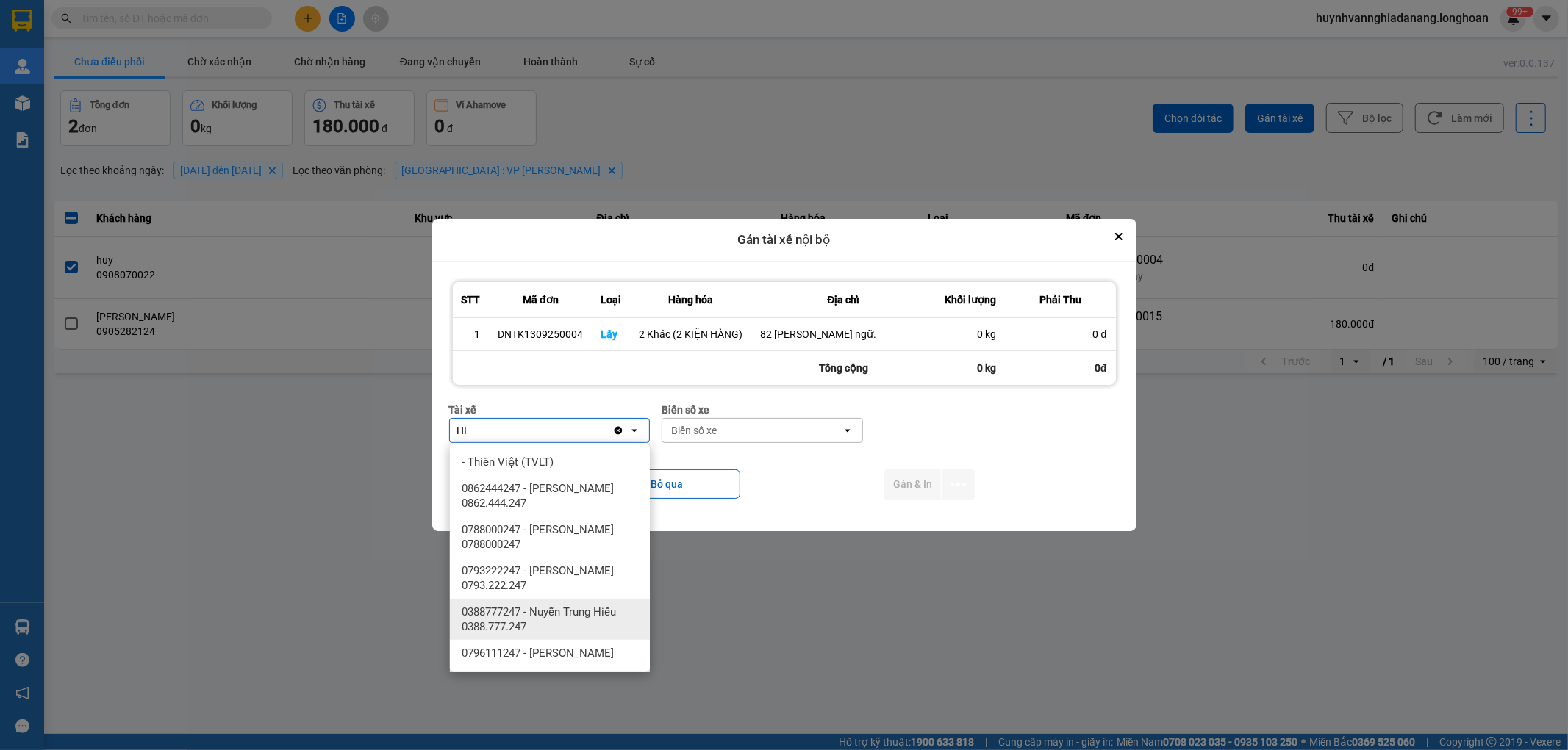
type input "HI"
drag, startPoint x: 571, startPoint y: 608, endPoint x: 590, endPoint y: 601, distance: 20.2
click at [572, 608] on span "0388777247 - Nuyễn Trung Hiếu 0388.777.247" at bounding box center [553, 619] width 182 height 30
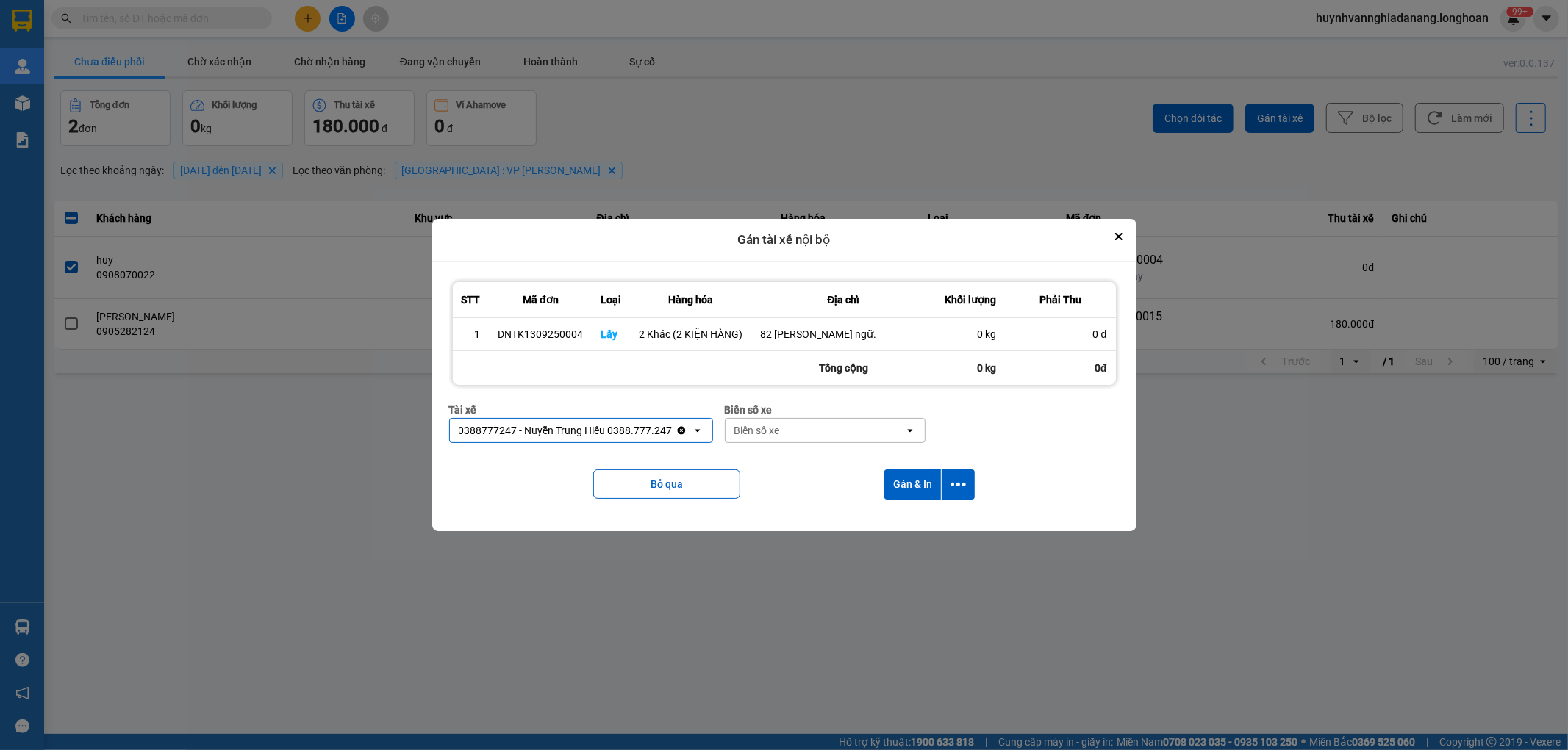
click at [783, 427] on div "Biển số xe" at bounding box center [815, 430] width 179 height 23
type input "7474"
click at [790, 457] on span "29E-374.74" at bounding box center [763, 462] width 54 height 14
click at [958, 487] on icon "dialog" at bounding box center [957, 484] width 15 height 15
click at [909, 518] on span "Chỉ gán tài" at bounding box center [900, 525] width 49 height 14
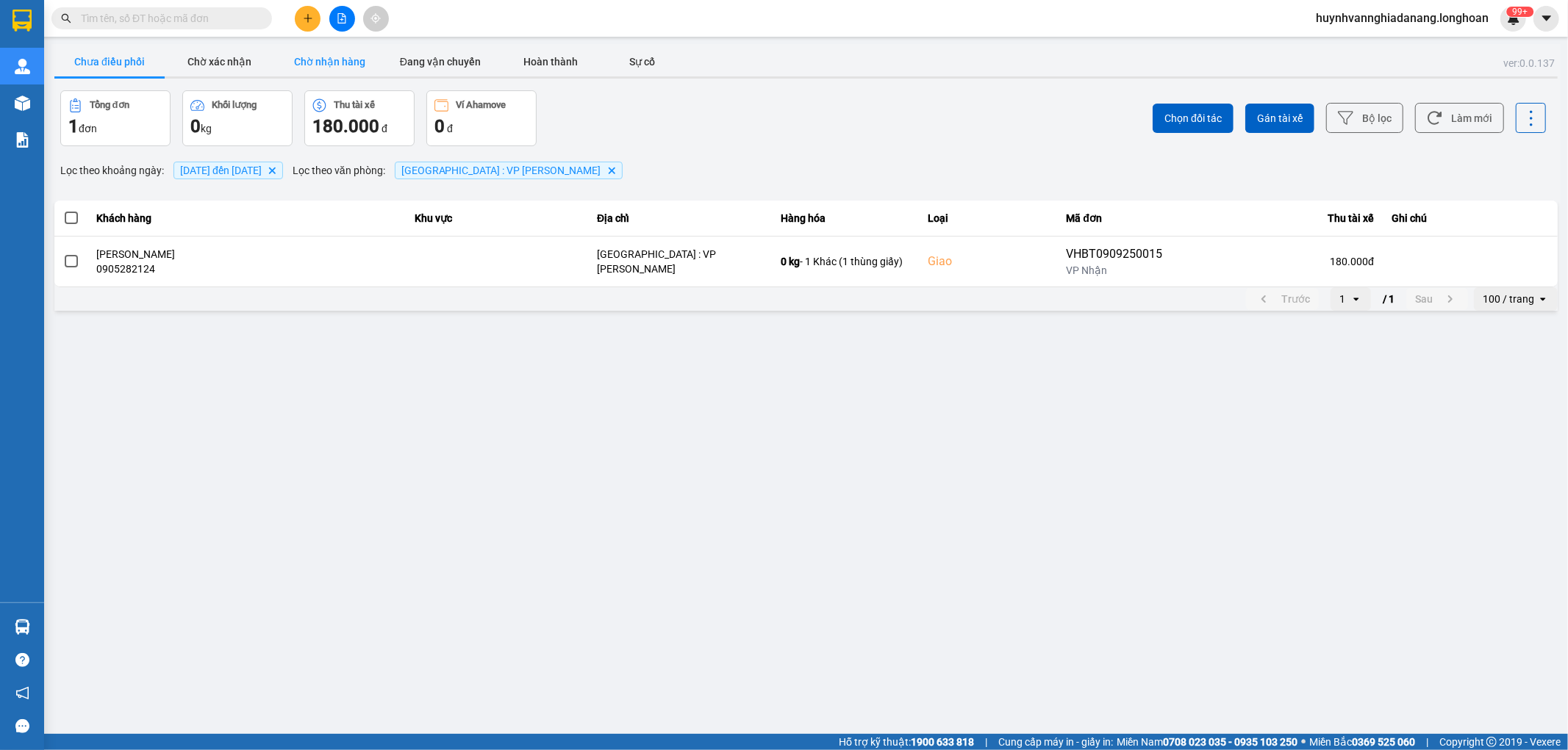
click at [320, 47] on button "Chờ nhận hàng" at bounding box center [330, 62] width 110 height 30
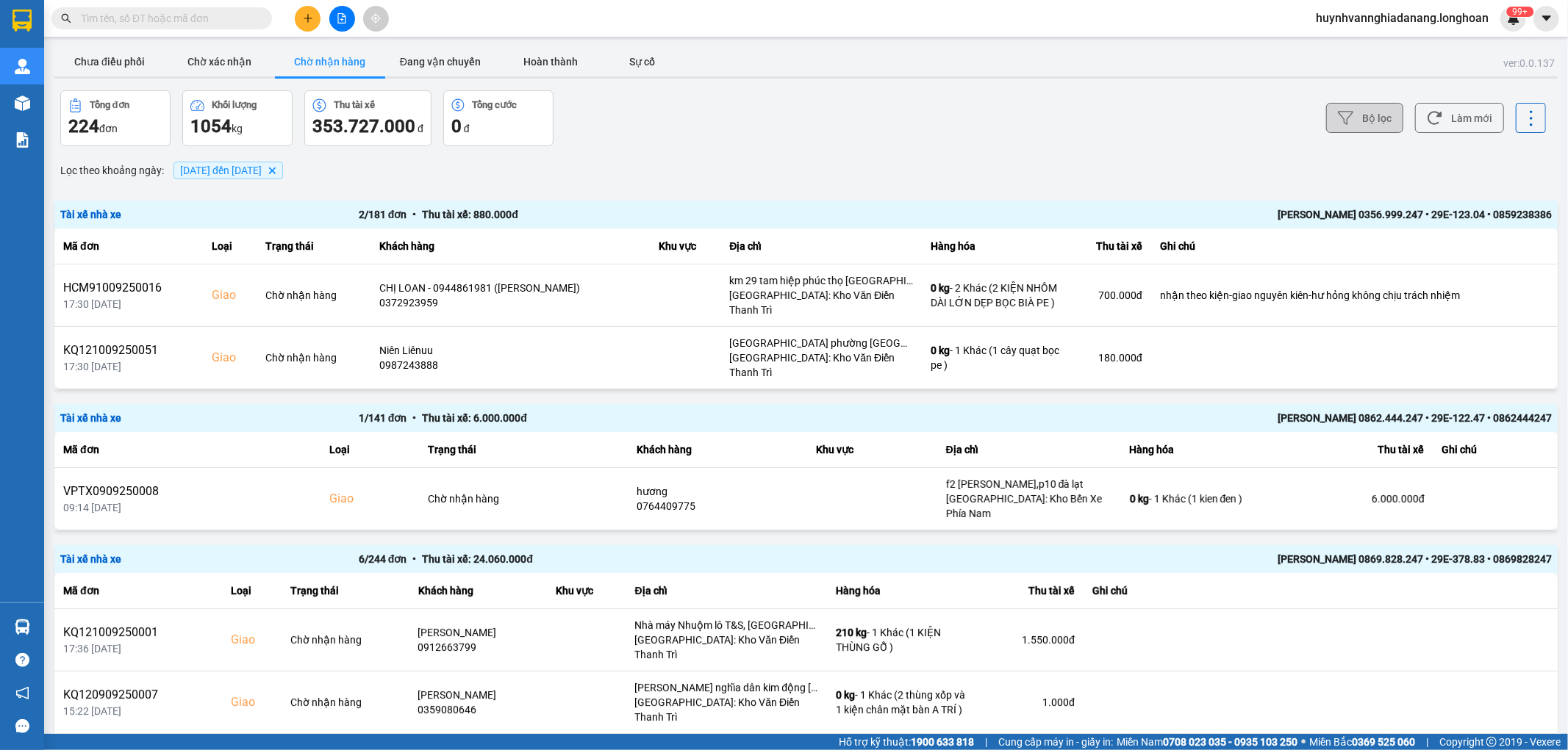
click at [1339, 123] on icon at bounding box center [1345, 117] width 15 height 15
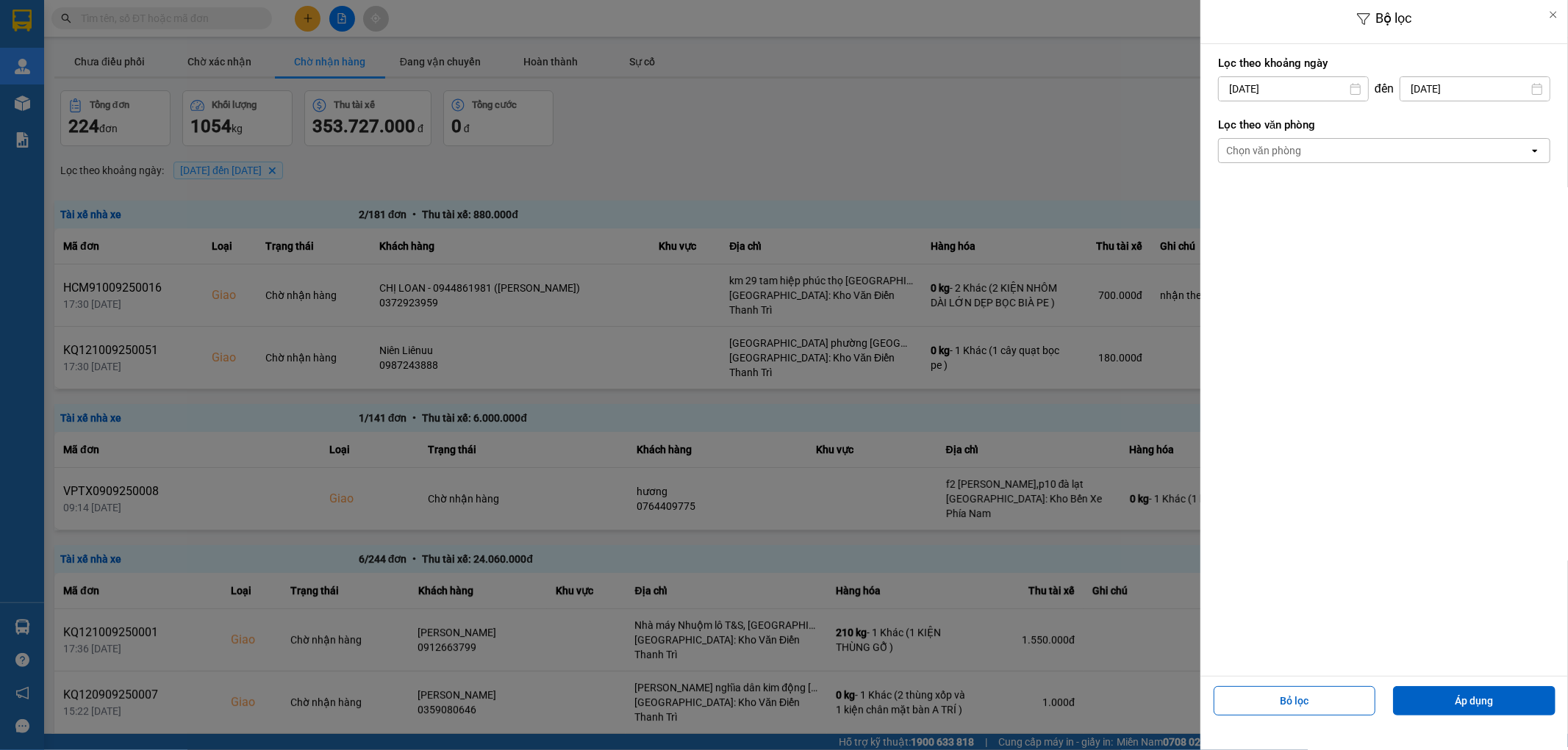
click at [1324, 156] on div "Chọn văn phòng" at bounding box center [1374, 150] width 310 height 23
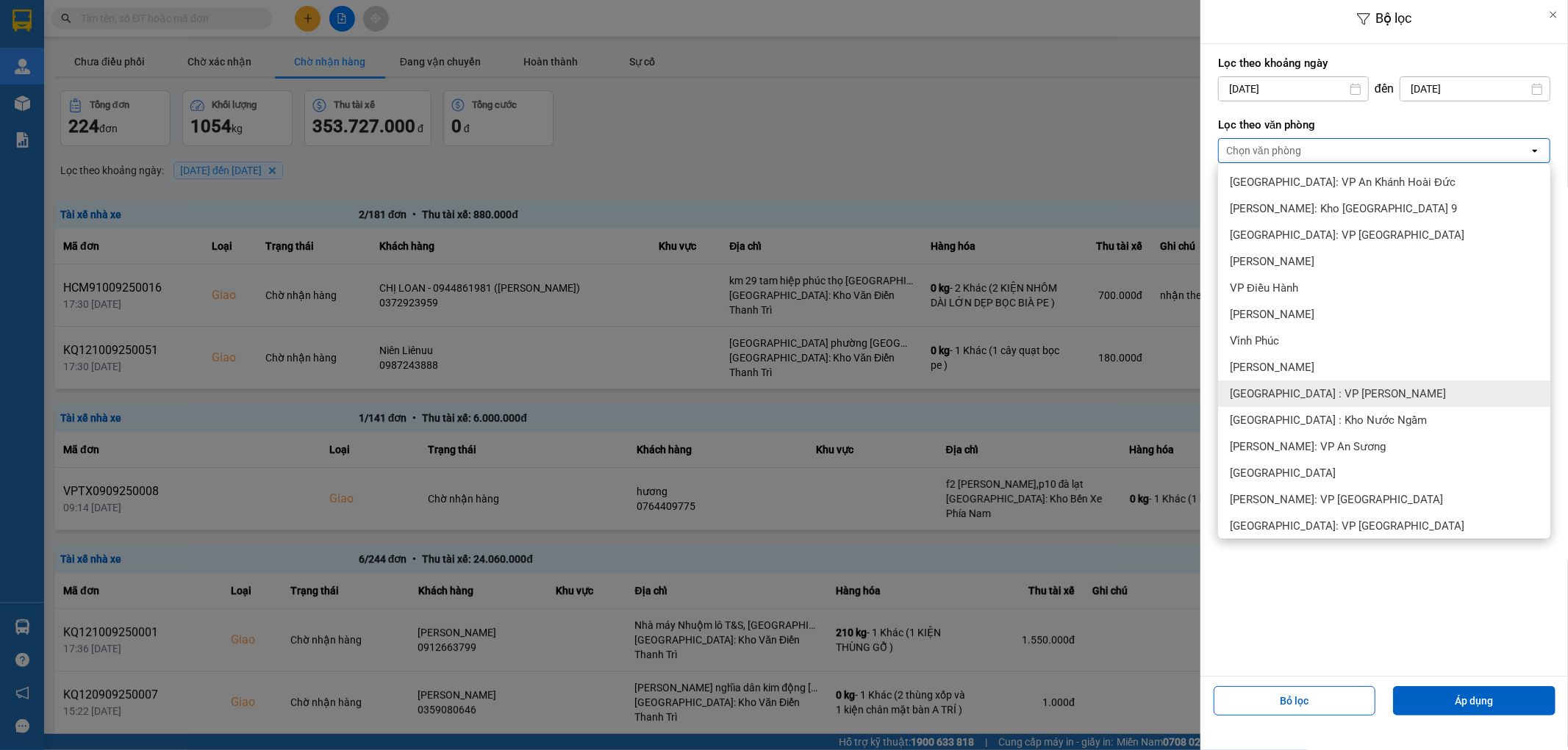
drag, startPoint x: 1328, startPoint y: 390, endPoint x: 1331, endPoint y: 454, distance: 64.1
click at [1328, 391] on span "[GEOGRAPHIC_DATA] : VP [PERSON_NAME]" at bounding box center [1338, 394] width 216 height 14
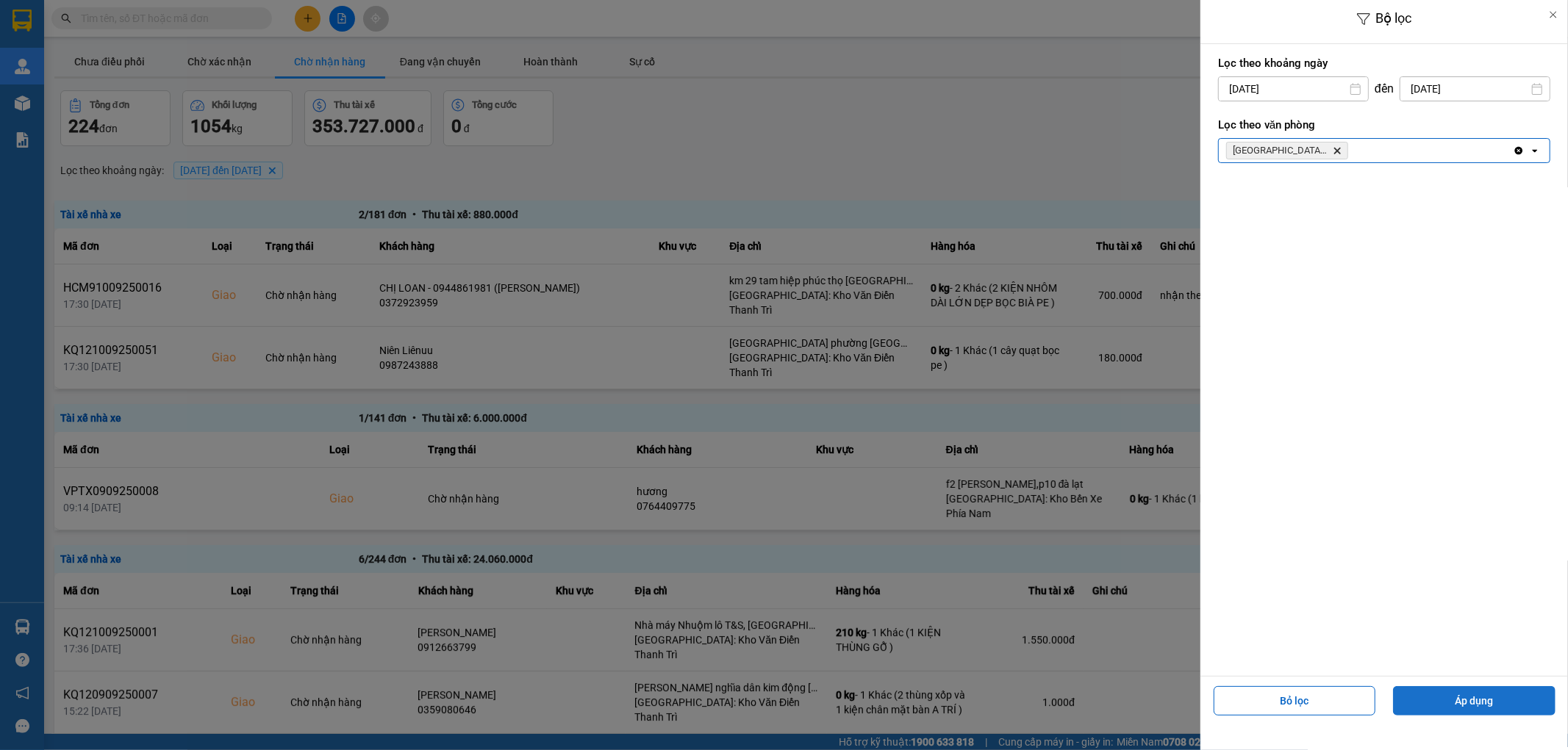
click at [1443, 705] on button "Áp dụng" at bounding box center [1474, 700] width 162 height 30
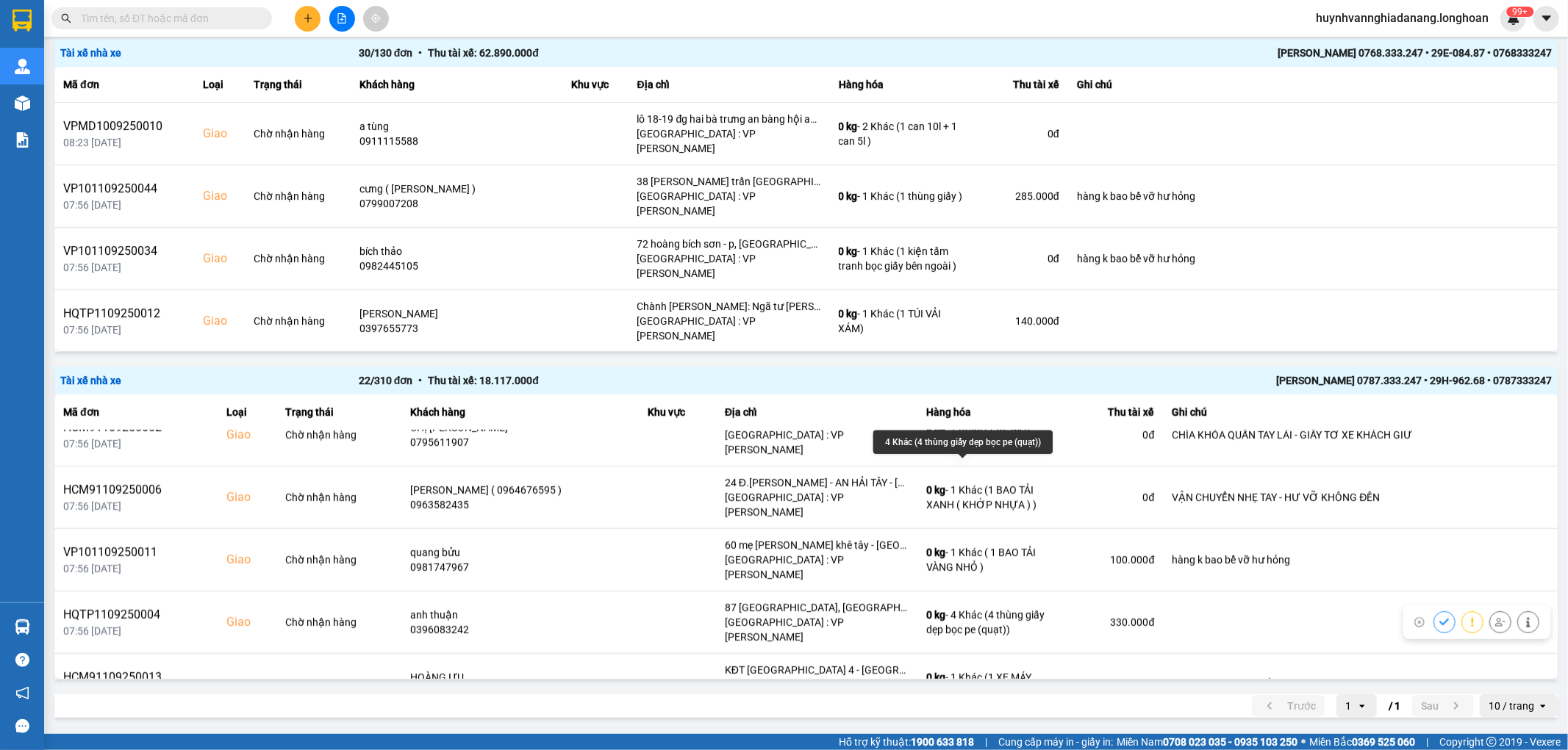
scroll to position [490, 0]
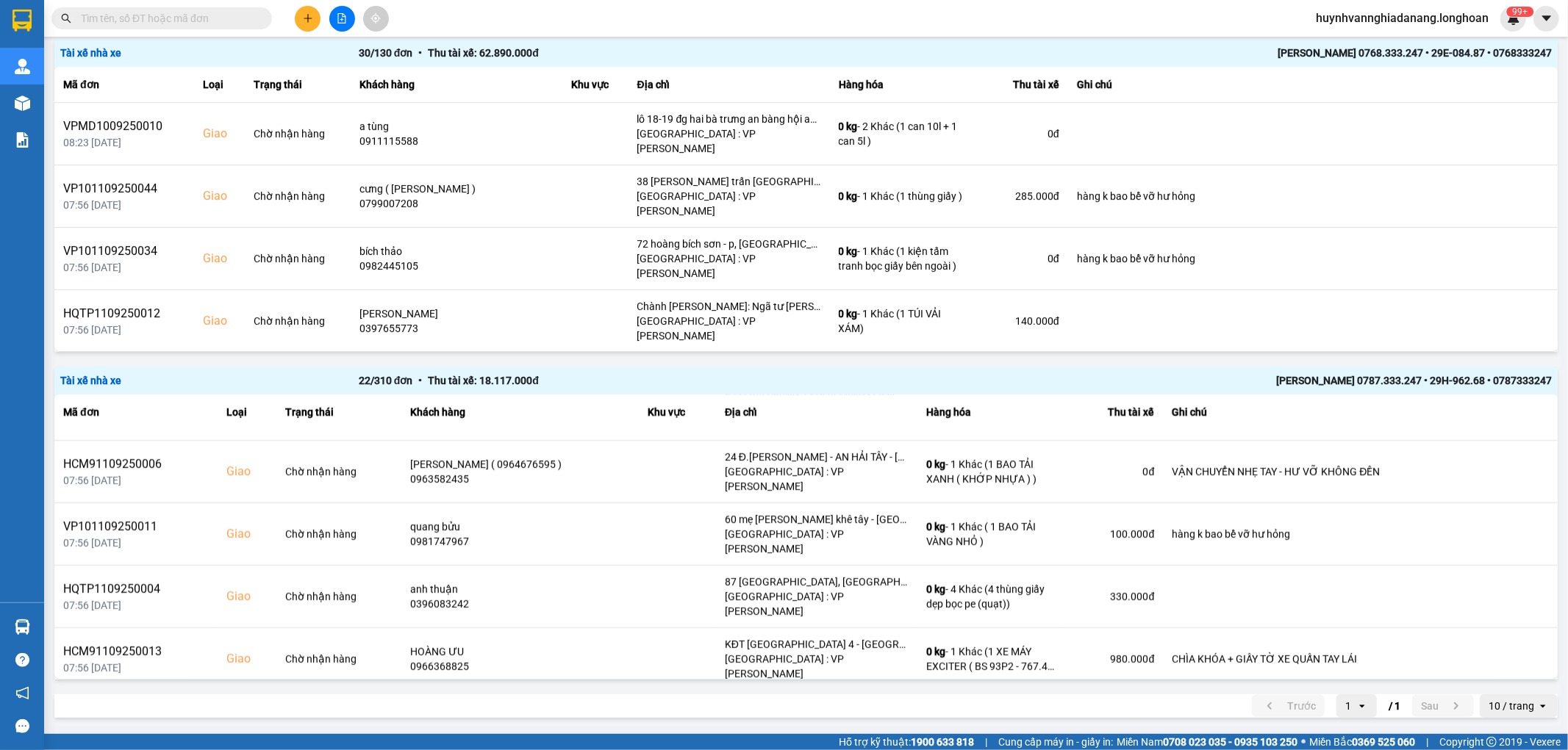
click at [1495, 716] on icon at bounding box center [1500, 721] width 10 height 10
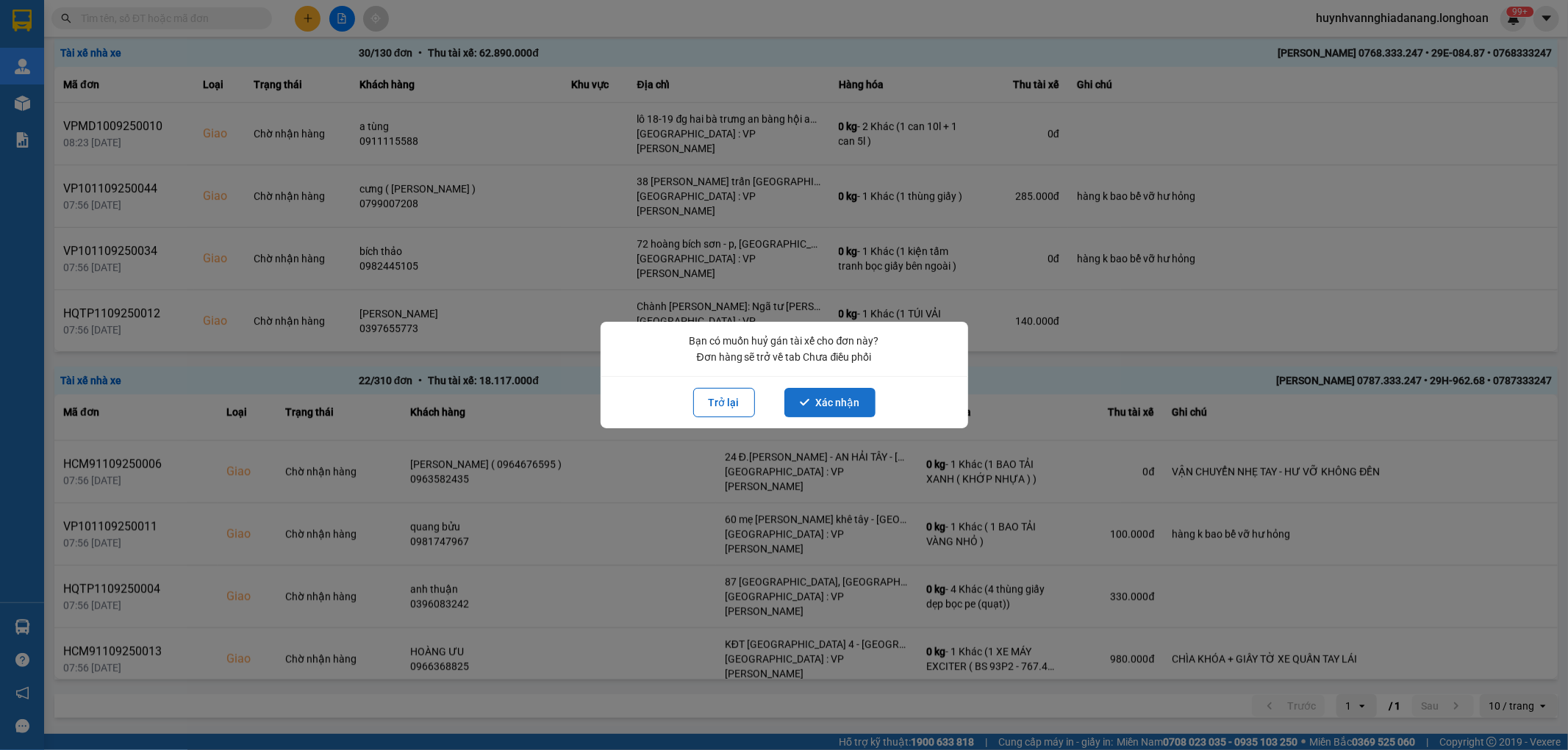
click at [822, 402] on button "Xác nhận" at bounding box center [830, 403] width 91 height 30
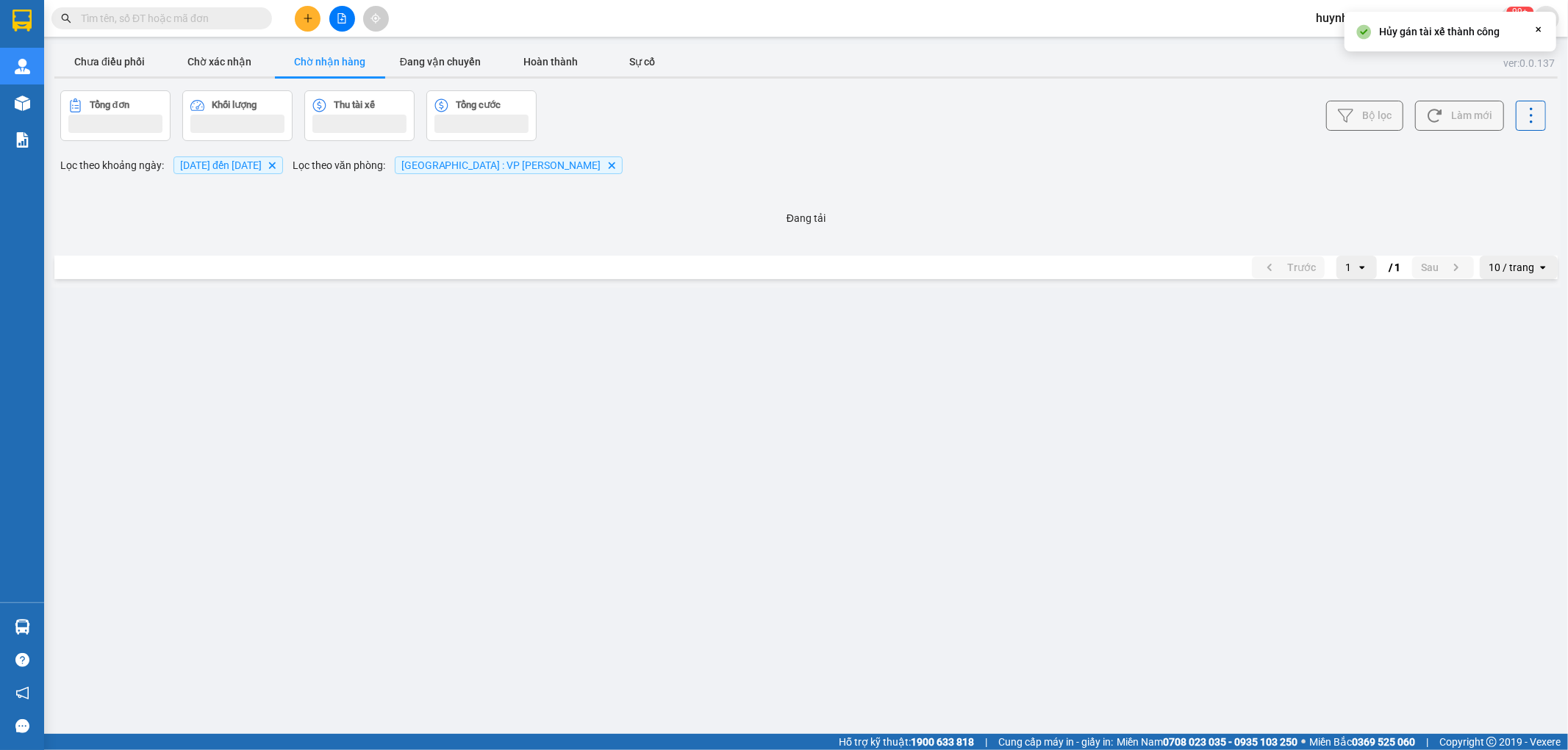
scroll to position [0, 0]
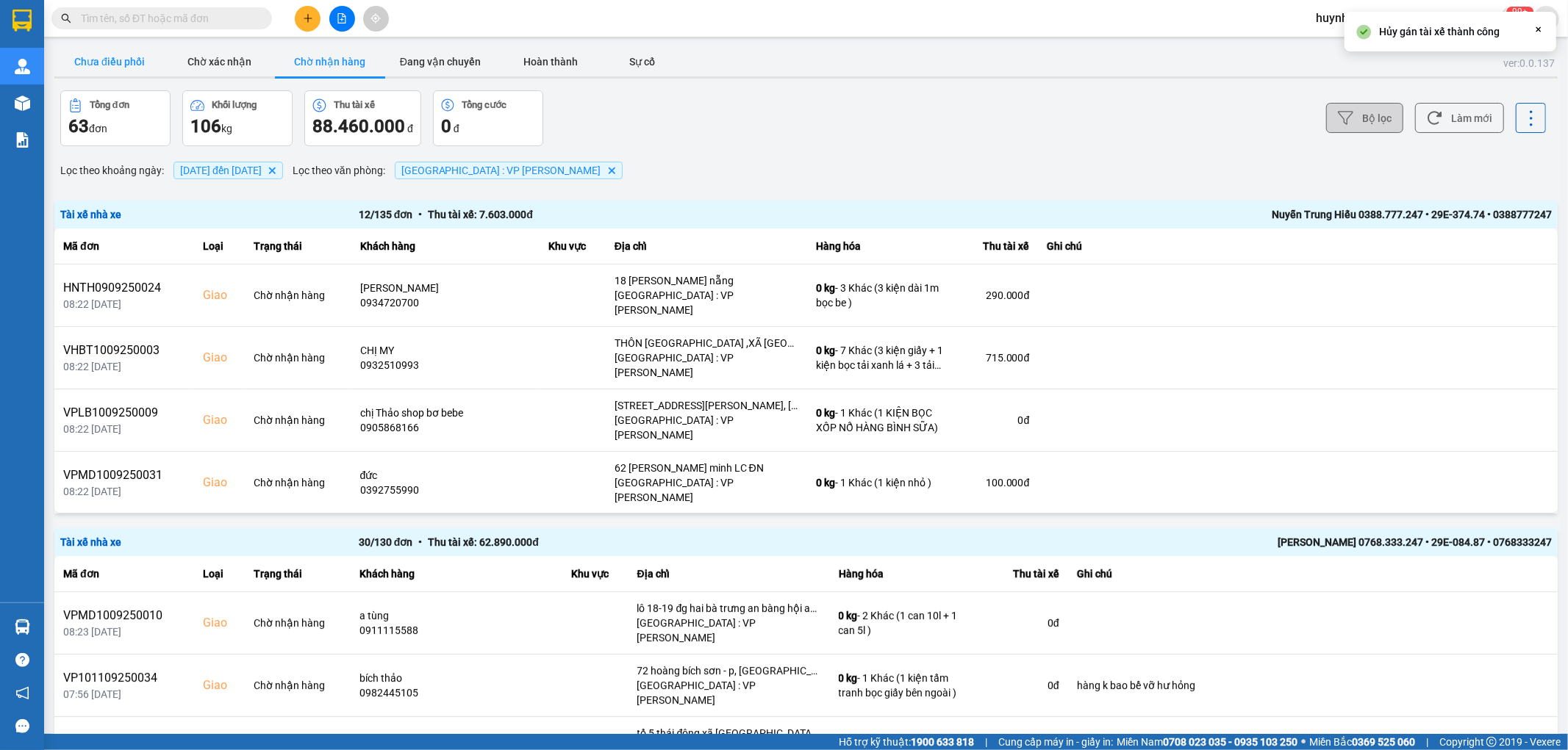
click at [127, 66] on button "Chưa điều phối" at bounding box center [109, 62] width 110 height 30
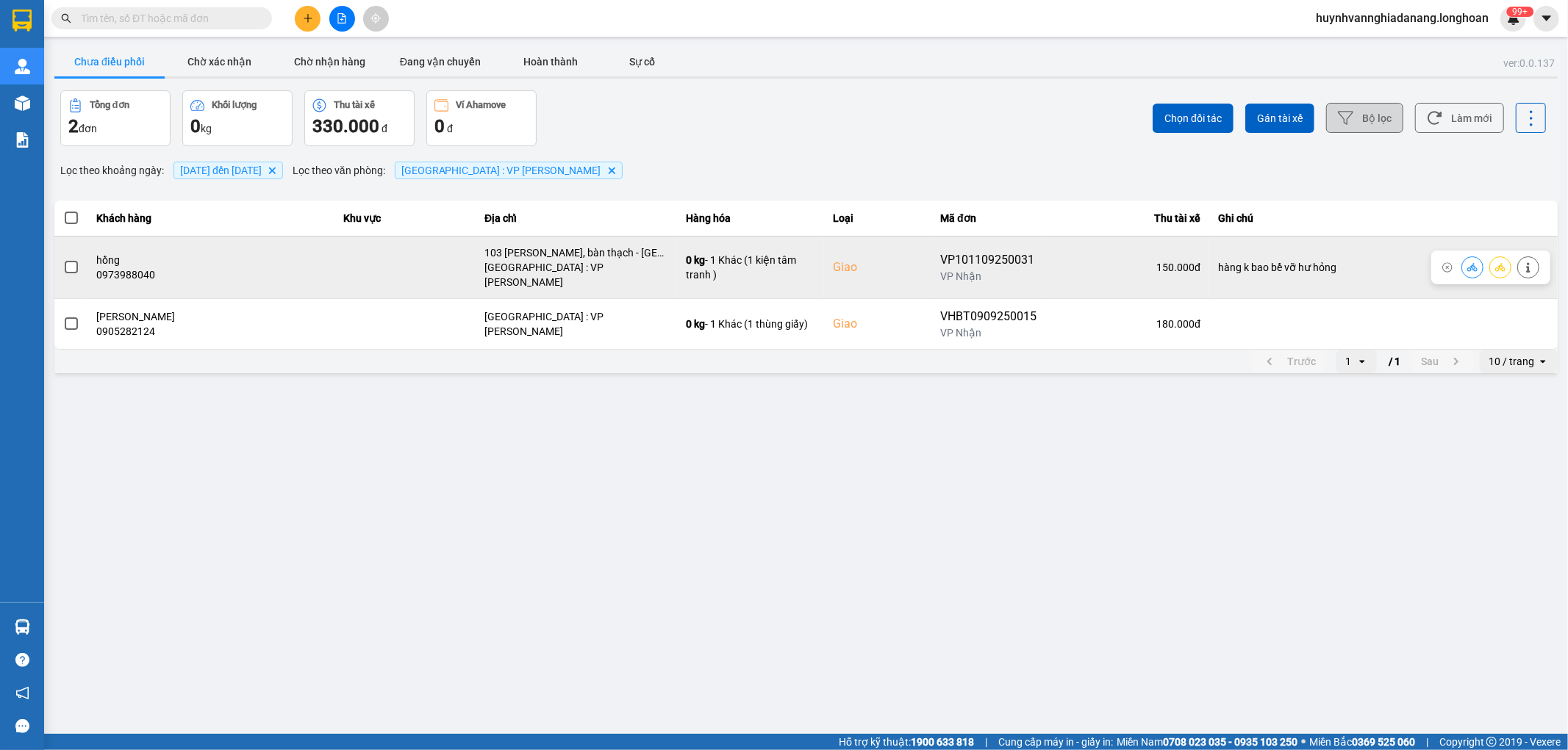
click at [72, 261] on span at bounding box center [71, 268] width 14 height 14
click at [63, 260] on input "checkbox" at bounding box center [63, 260] width 0 height 0
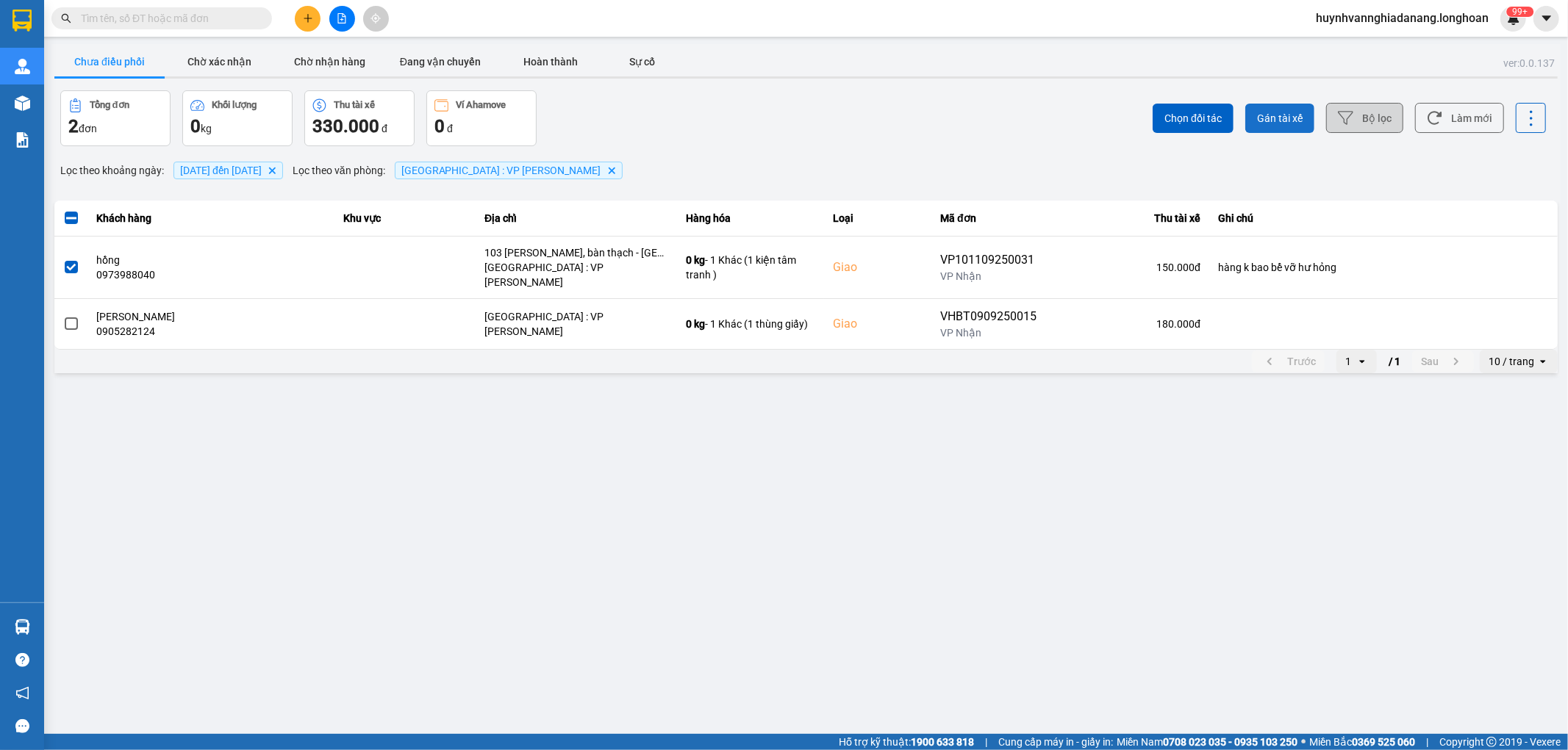
click at [1276, 130] on button "Gán tài xế" at bounding box center [1279, 118] width 69 height 30
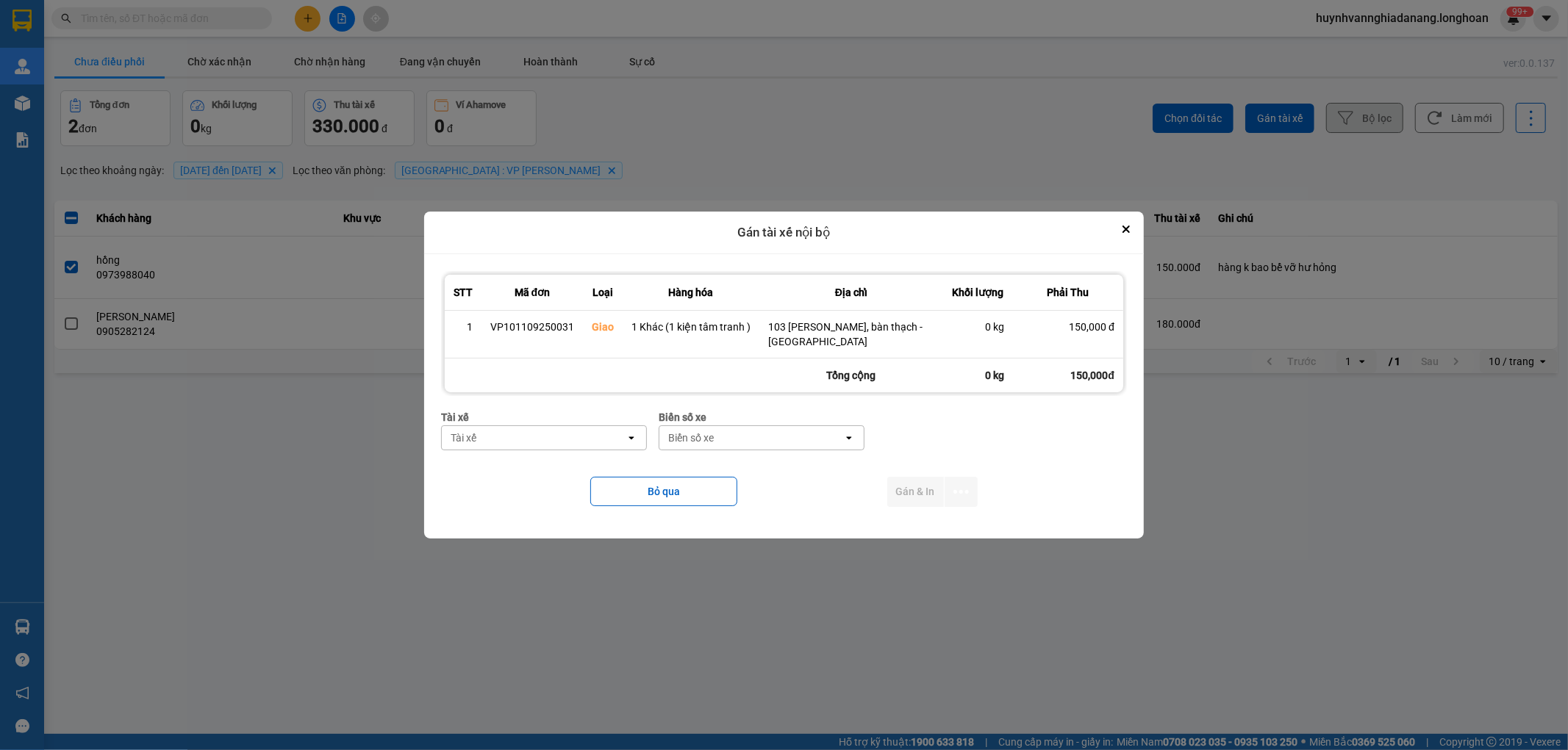
click at [575, 442] on div "Tài xế" at bounding box center [534, 438] width 184 height 23
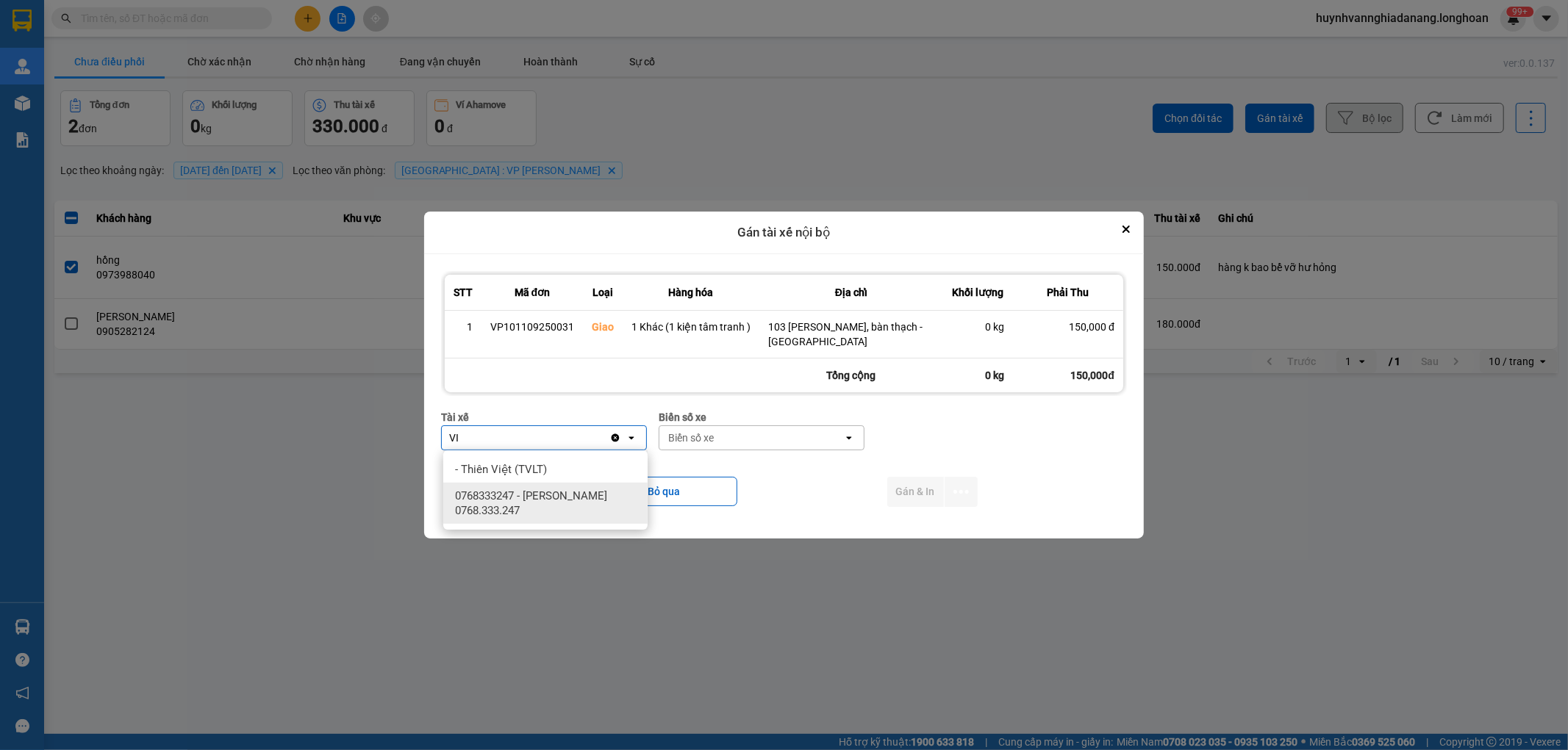
type input "VI"
drag, startPoint x: 575, startPoint y: 493, endPoint x: 692, endPoint y: 472, distance: 118.9
click at [575, 494] on span "0768333247 - [PERSON_NAME] 0768.333.247" at bounding box center [548, 503] width 187 height 30
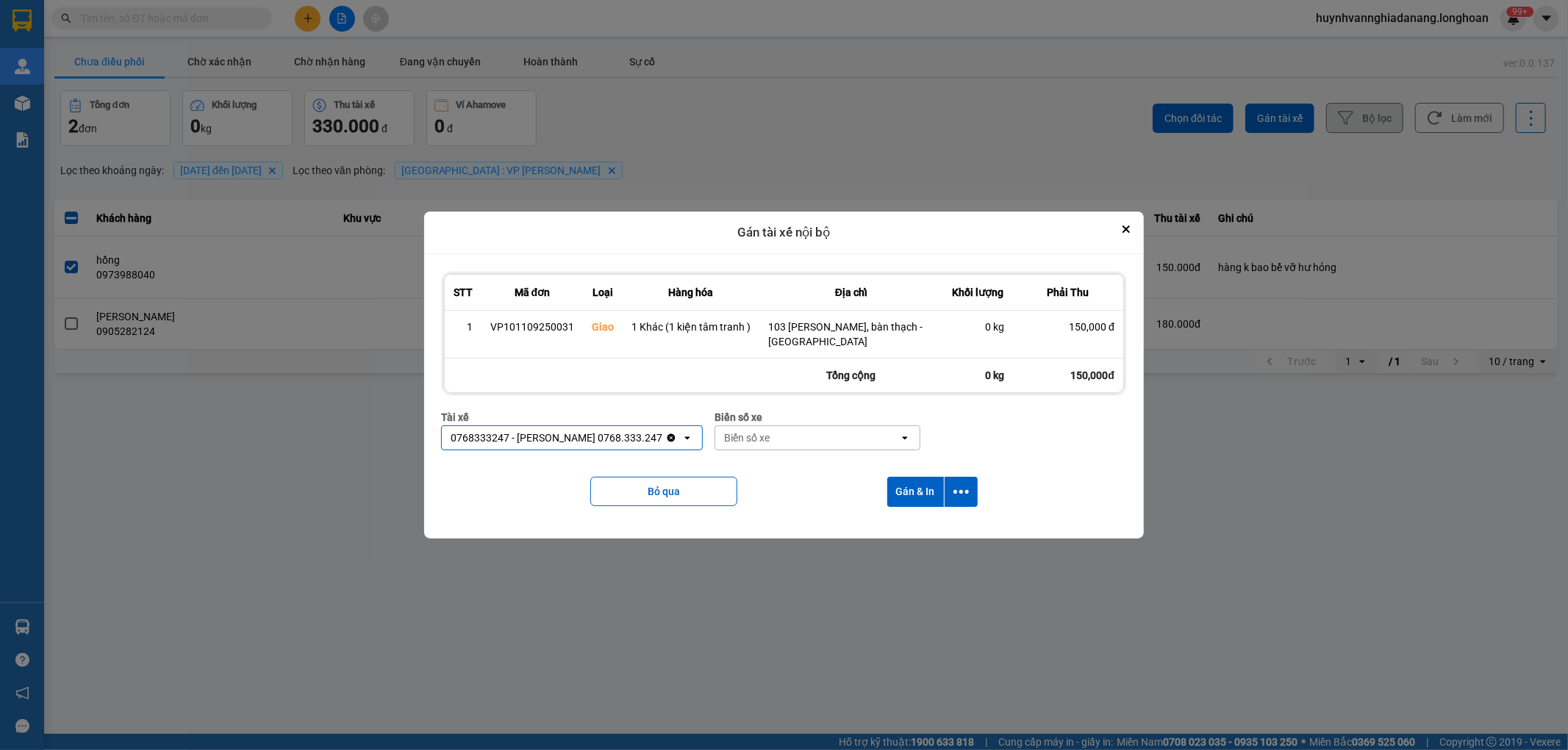
click at [776, 438] on div "Biển số xe" at bounding box center [807, 438] width 184 height 23
type input "8487"
click at [799, 473] on div "29E-084.87" at bounding box center [814, 469] width 205 height 26
click at [957, 490] on icon "dialog" at bounding box center [961, 491] width 15 height 15
click at [926, 534] on span "Chỉ gán tài" at bounding box center [901, 532] width 49 height 14
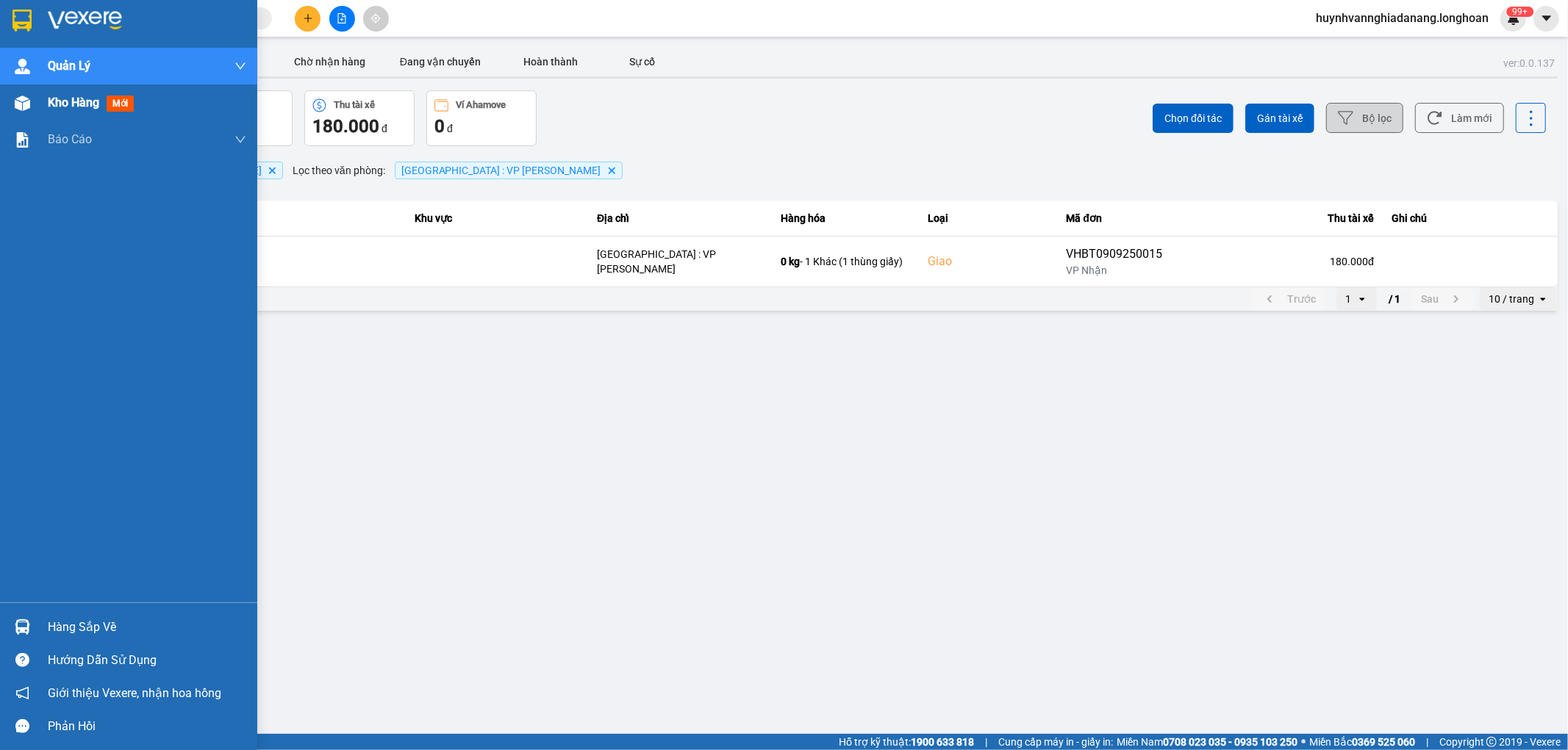
click at [53, 108] on span "Kho hàng" at bounding box center [74, 102] width 51 height 14
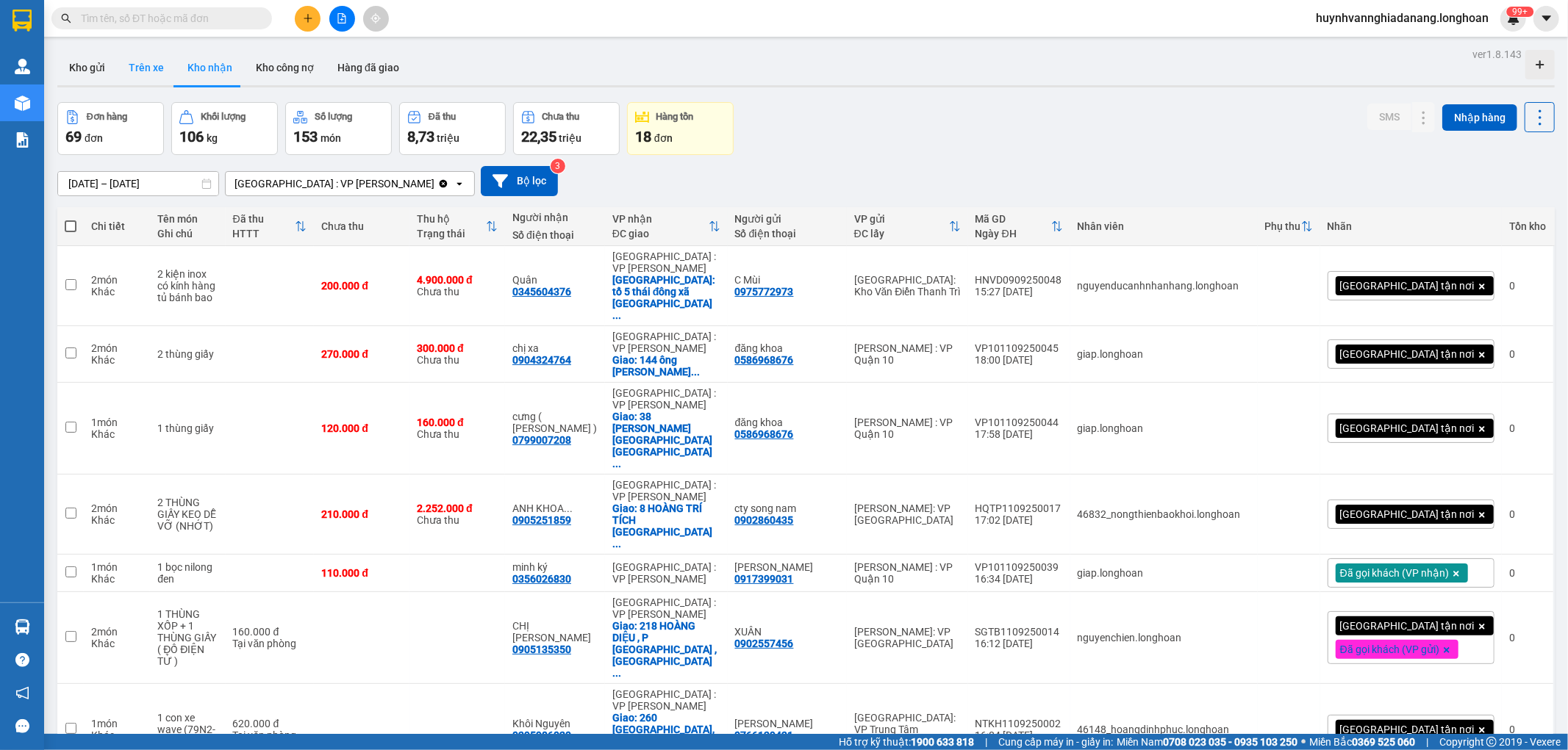
drag, startPoint x: 94, startPoint y: 57, endPoint x: 119, endPoint y: 71, distance: 28.7
click at [96, 60] on button "Kho gửi" at bounding box center [87, 68] width 60 height 35
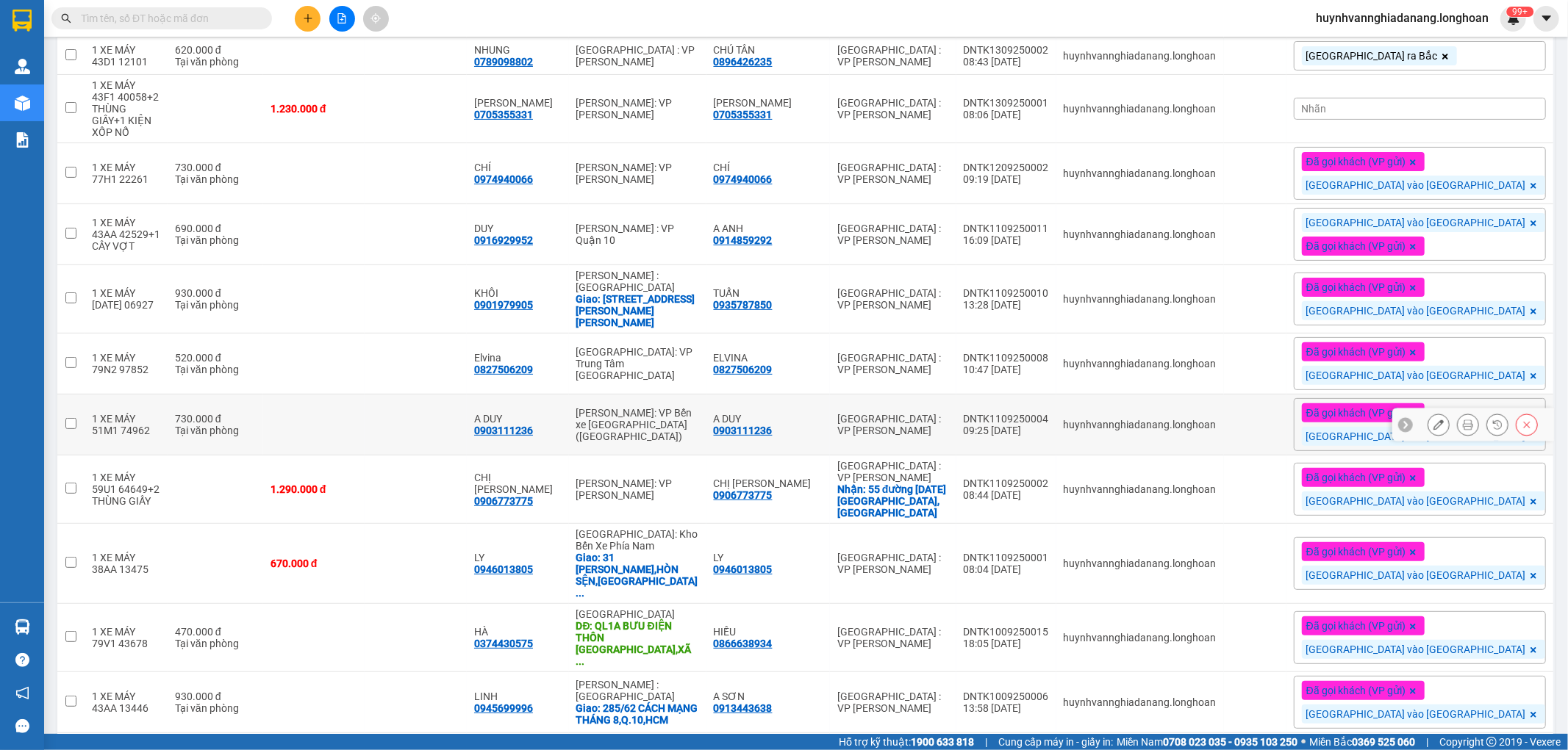
scroll to position [326, 0]
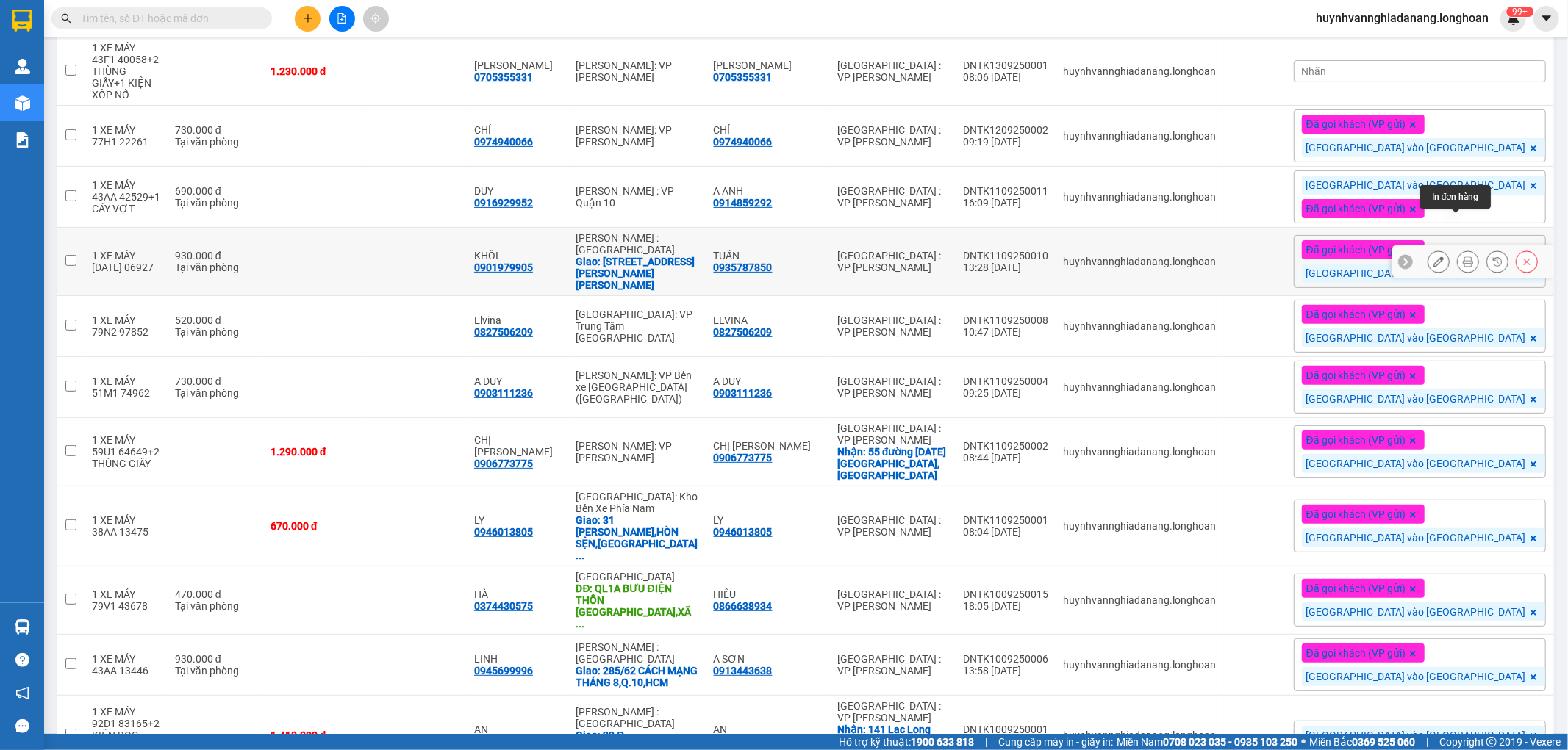
click at [1463, 256] on icon at bounding box center [1468, 261] width 10 height 10
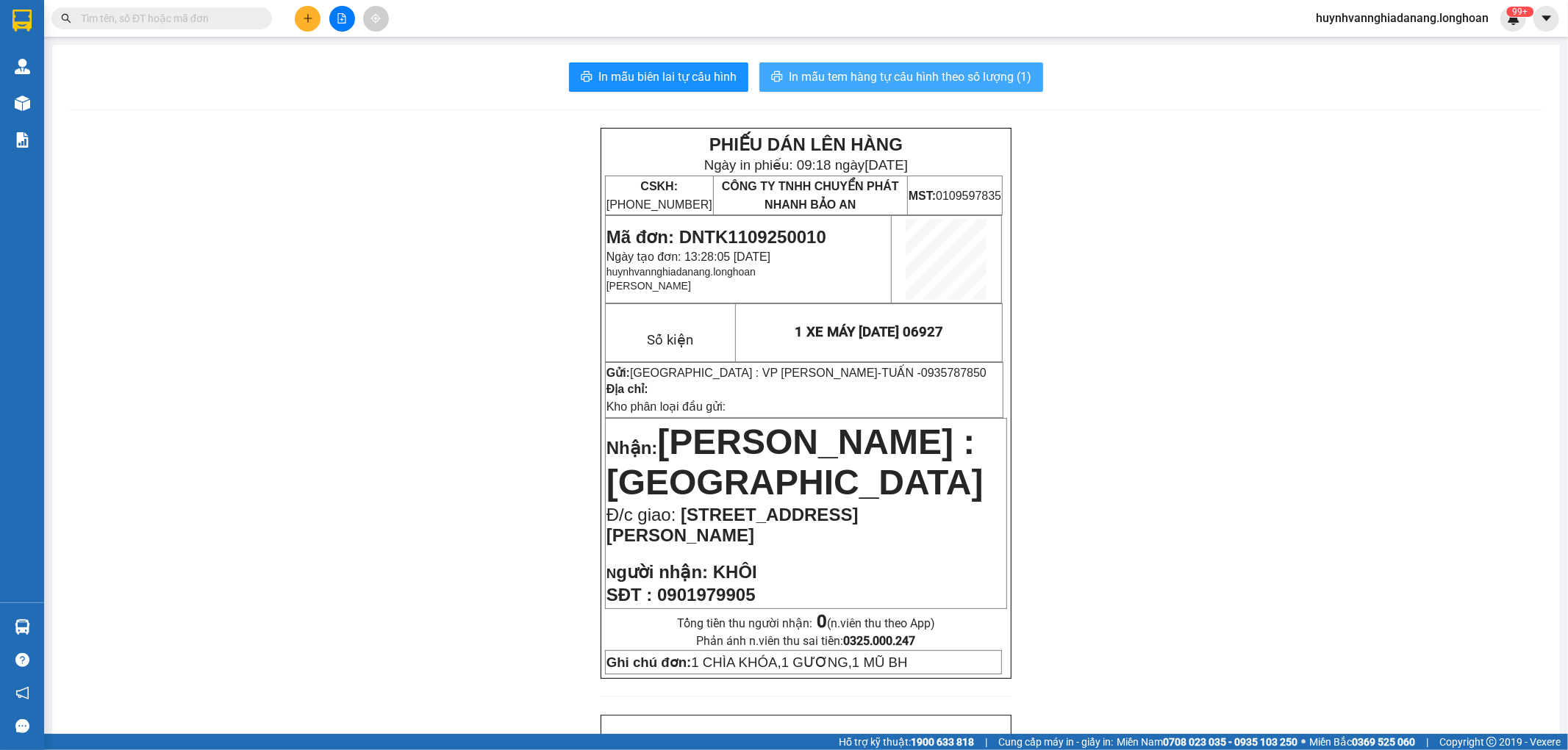
click at [837, 76] on span "In mẫu tem hàng tự cấu hình theo số lượng (1)" at bounding box center [910, 77] width 243 height 18
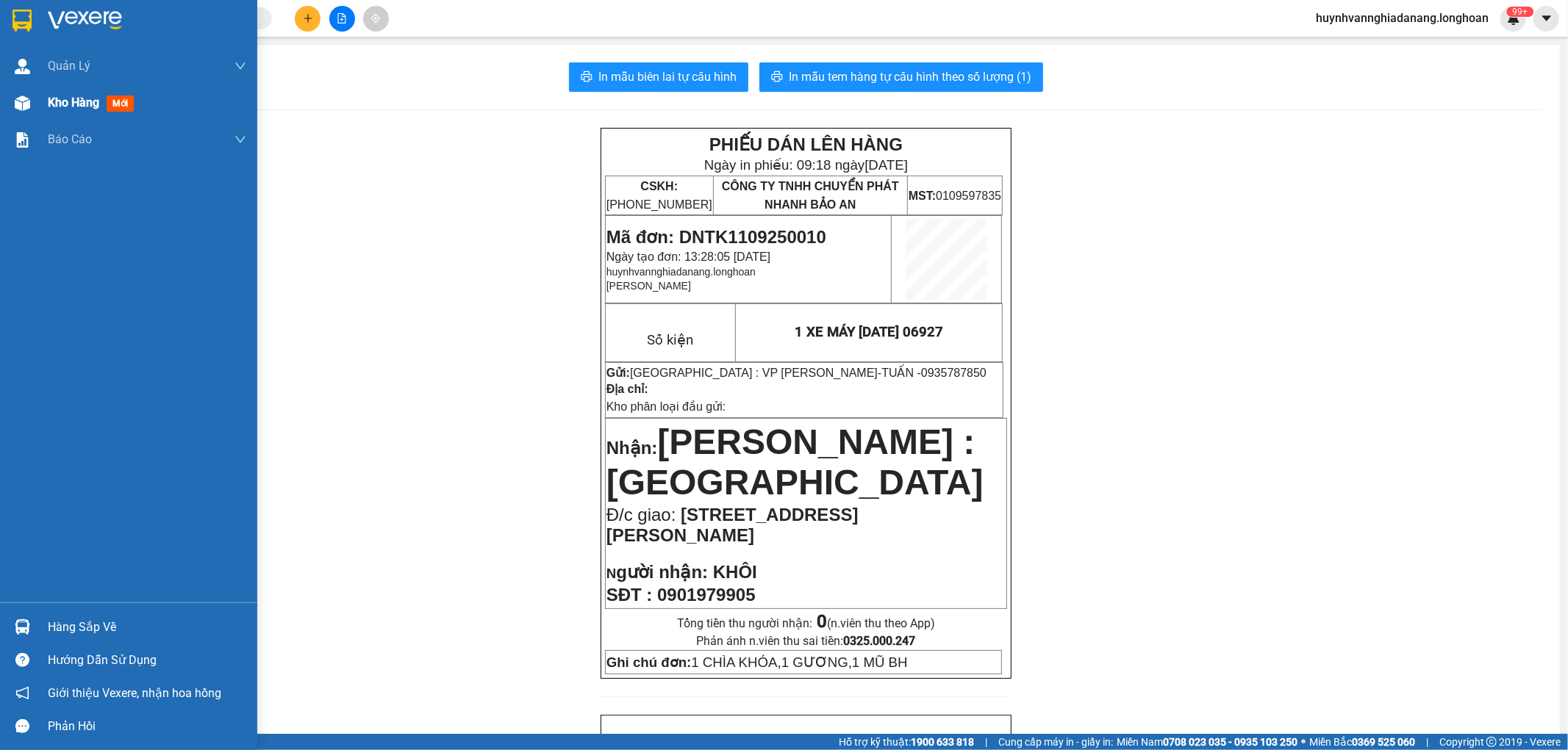
click at [60, 115] on div "Kho hàng mới" at bounding box center [147, 103] width 198 height 37
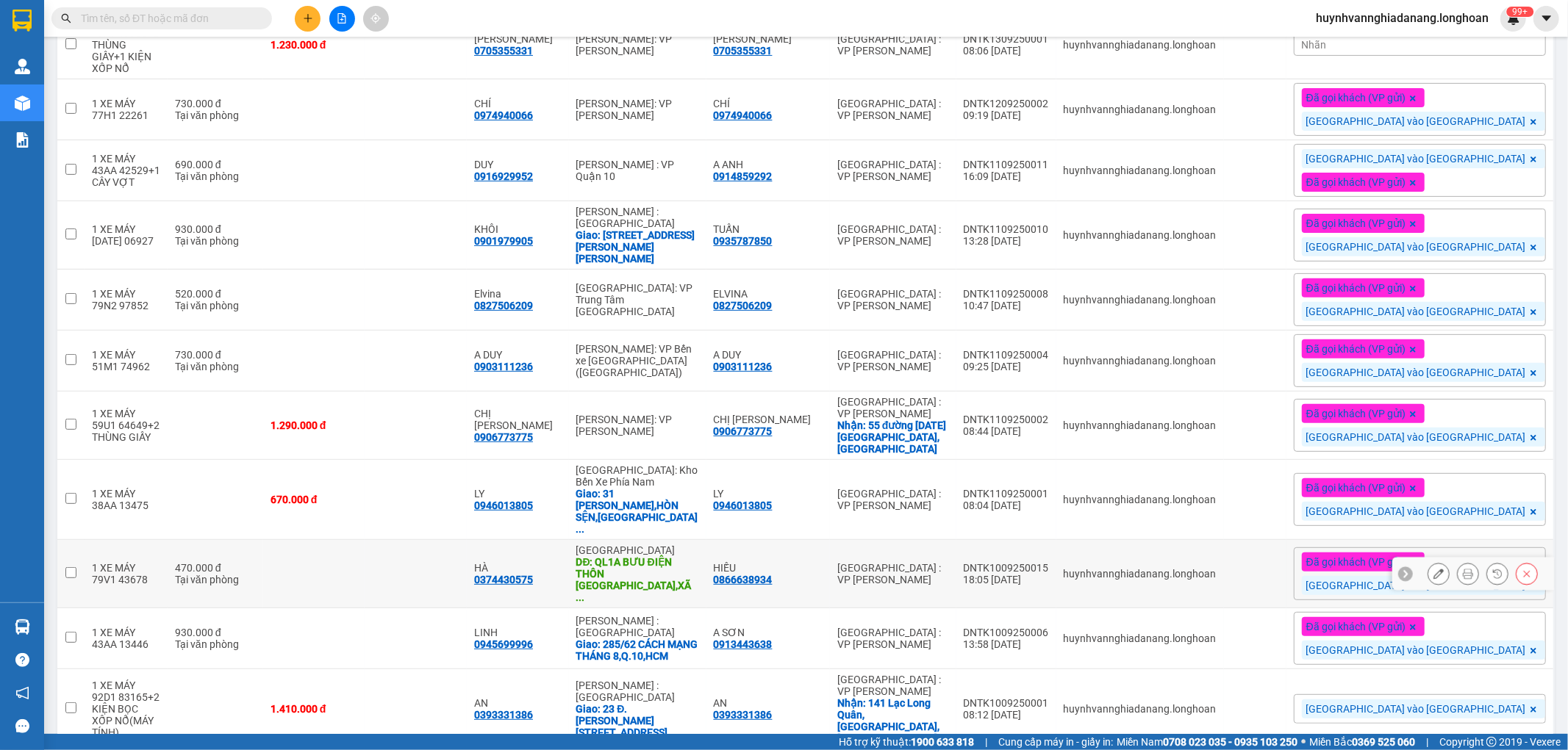
scroll to position [408, 0]
